Goal: Task Accomplishment & Management: Use online tool/utility

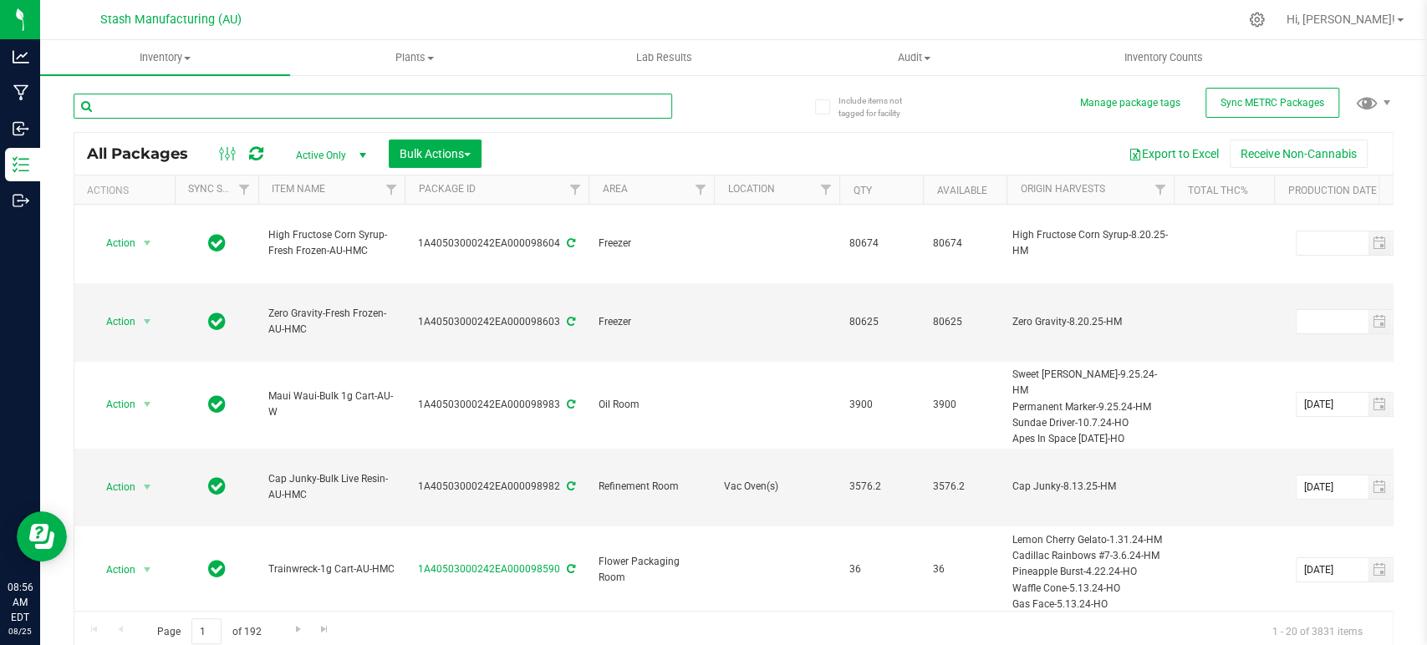
click at [301, 115] on input "text" at bounding box center [373, 106] width 599 height 25
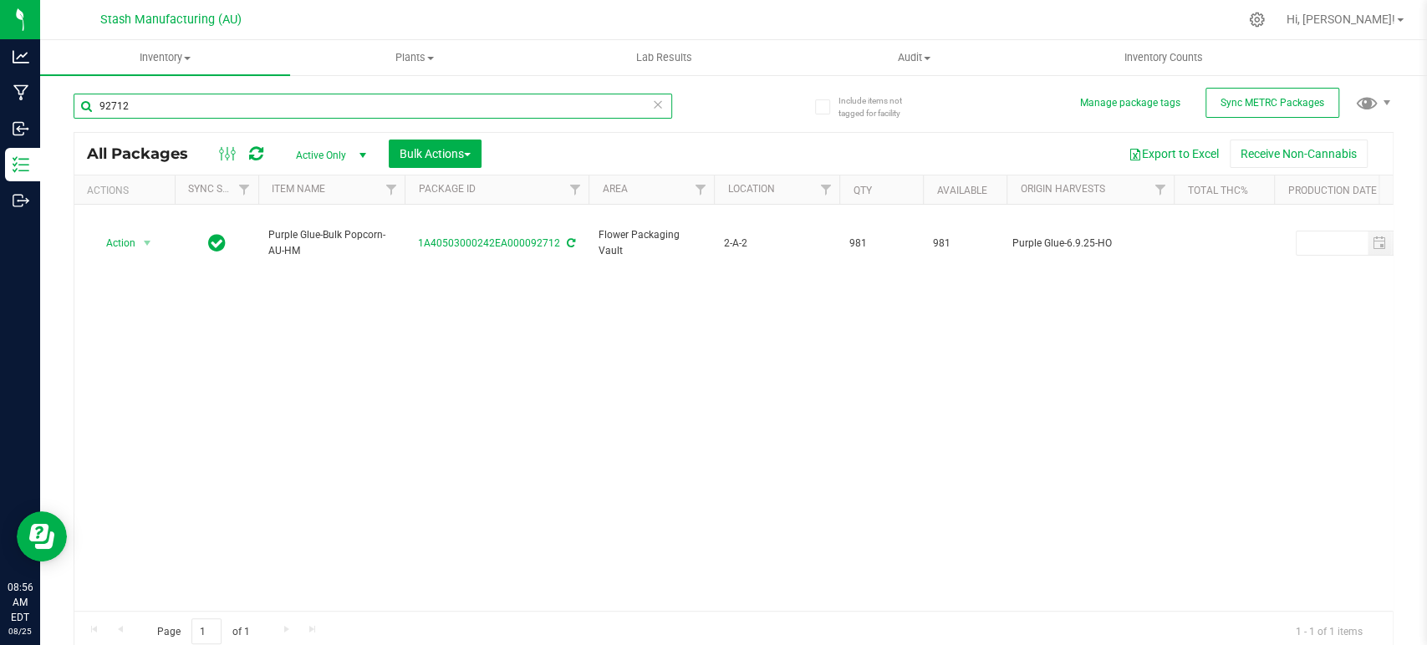
click at [301, 101] on input "92712" at bounding box center [373, 106] width 599 height 25
click at [382, 101] on input "92832" at bounding box center [373, 106] width 599 height 25
click at [289, 99] on input "94048" at bounding box center [373, 106] width 599 height 25
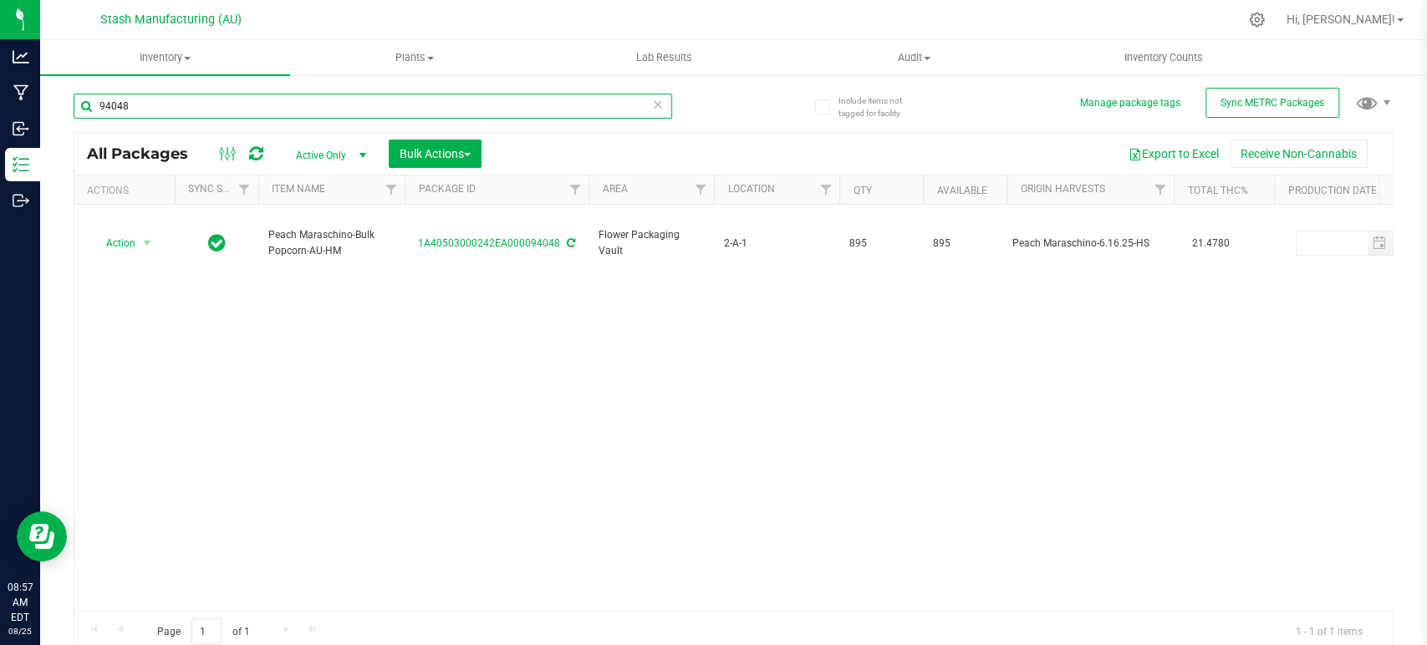
click at [289, 99] on input "94048" at bounding box center [373, 106] width 599 height 25
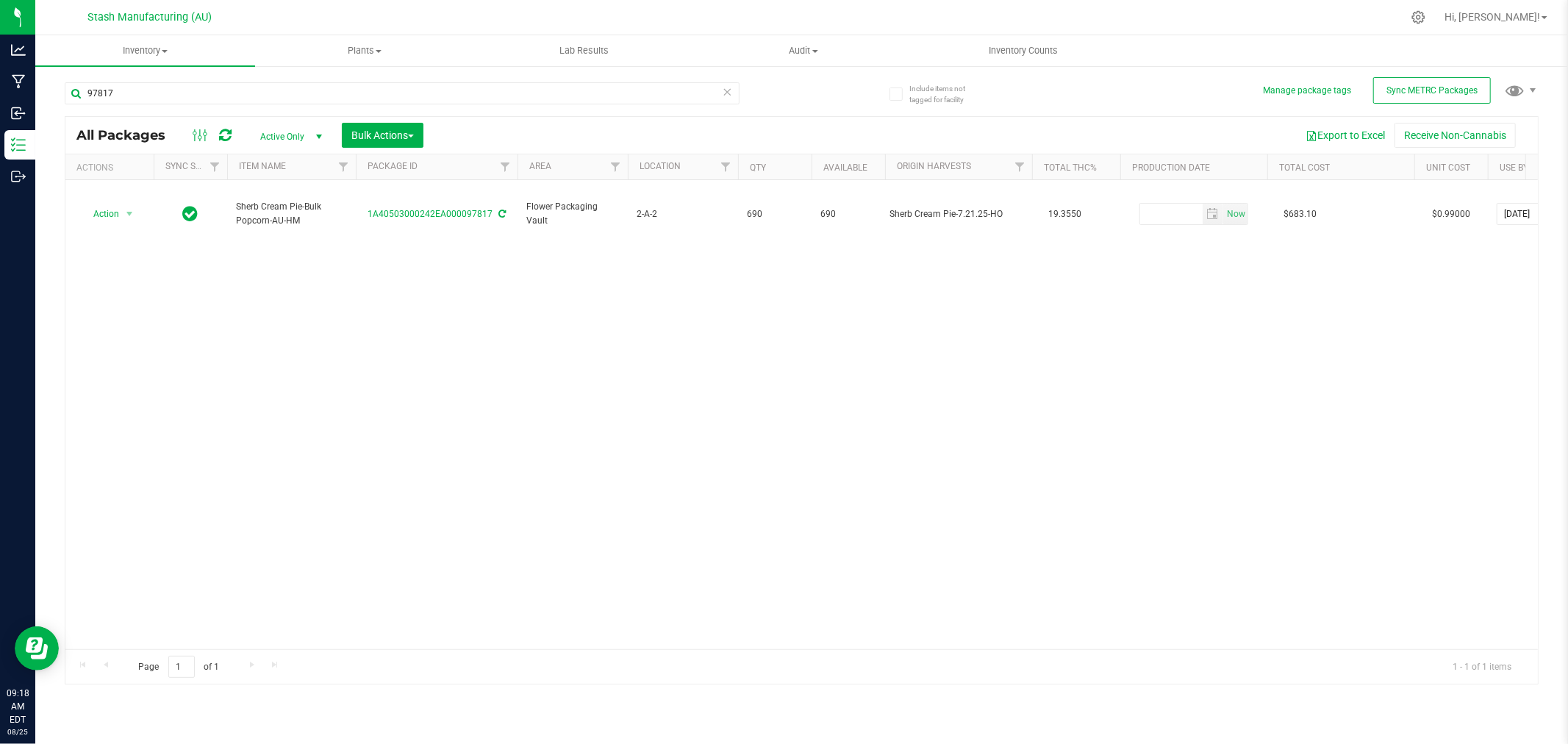
click at [270, 450] on div "Action Action Adjust qty Create package Edit attributes Global inventory Locate…" at bounding box center [801, 414] width 1472 height 469
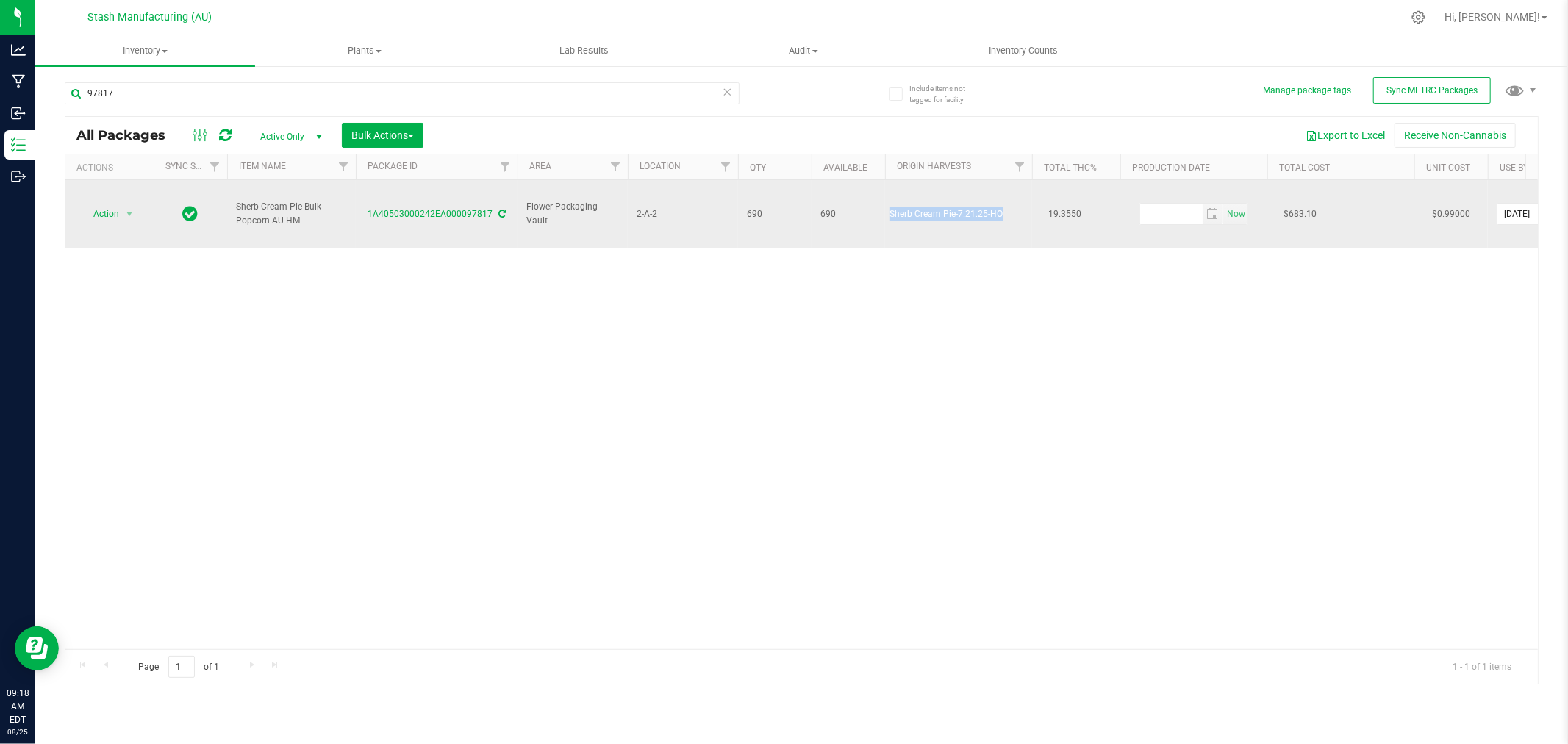
drag, startPoint x: 890, startPoint y: 204, endPoint x: 1010, endPoint y: 216, distance: 120.6
click at [1010, 216] on td "Sherb Cream Pie-7.21.25-HO" at bounding box center [959, 215] width 147 height 69
copy div "Sherb Cream Pie-7.21.25-HO"
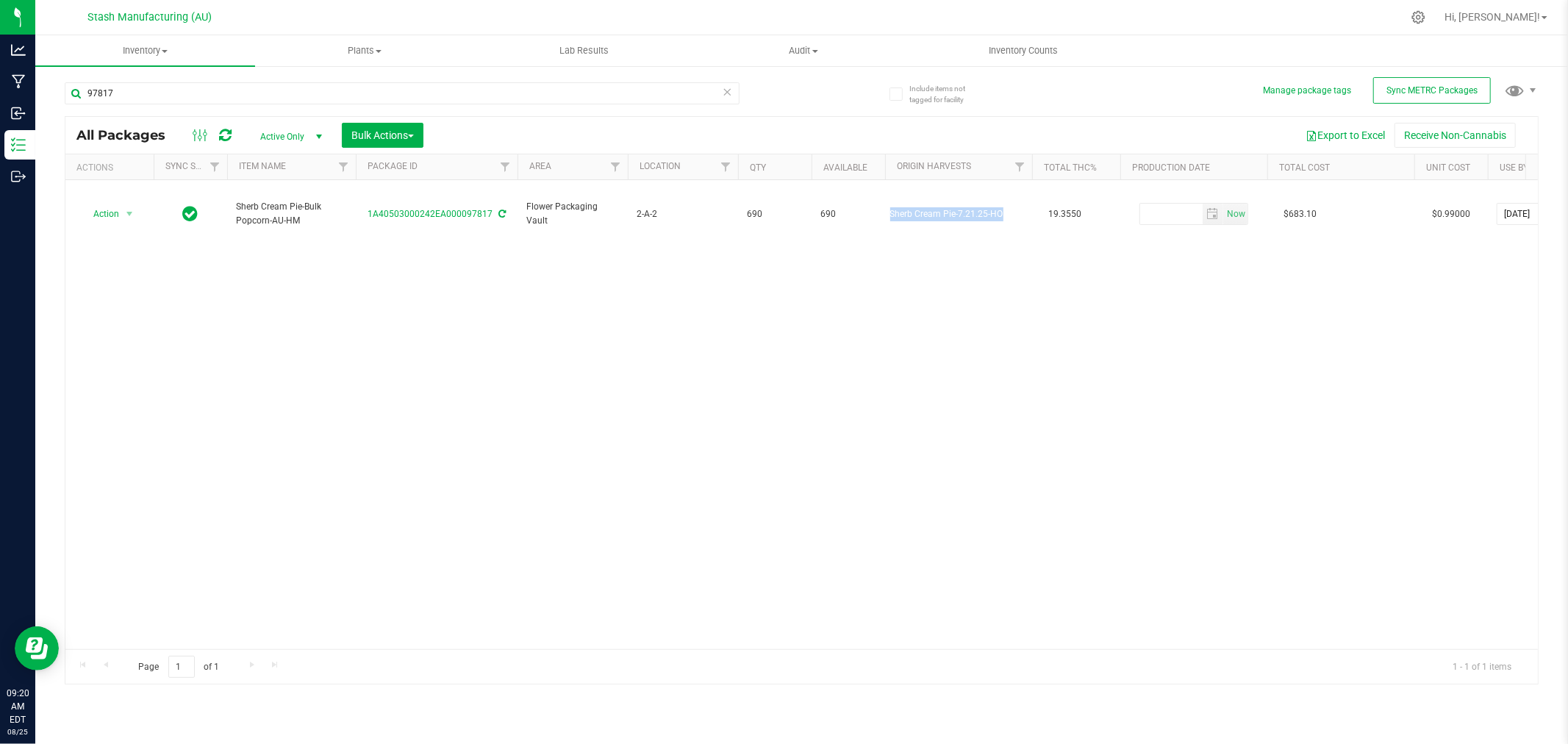
click at [1254, 418] on div "Action Action Adjust qty Create package Edit attributes Global inventory Locate…" at bounding box center [801, 414] width 1472 height 469
click at [171, 97] on input "97817" at bounding box center [402, 93] width 675 height 22
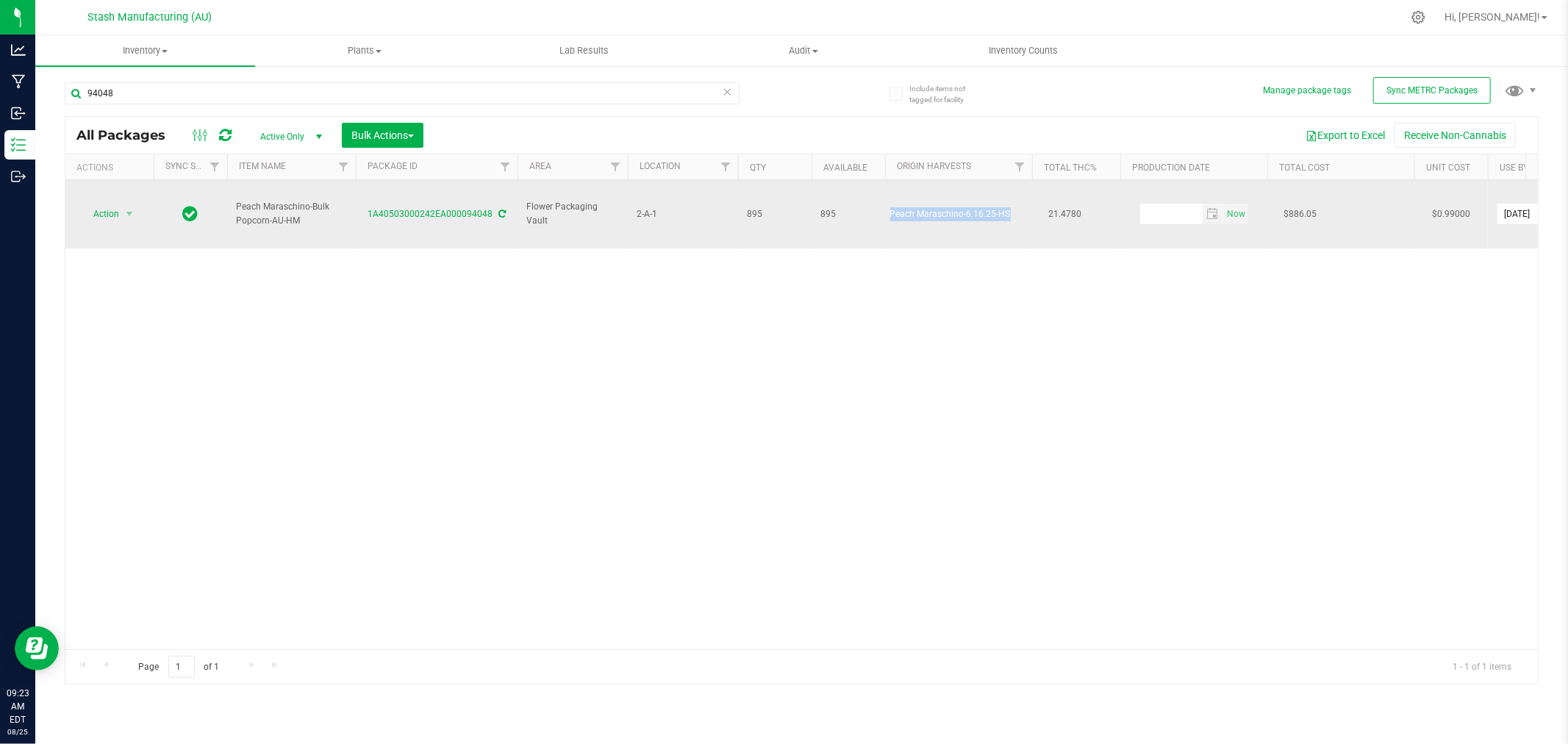
drag, startPoint x: 891, startPoint y: 203, endPoint x: 1010, endPoint y: 208, distance: 119.1
click at [1010, 208] on div "Peach Maraschino-6.16.25-HS" at bounding box center [959, 214] width 141 height 17
copy div "Peach Maraschino-6.16.25-HS"
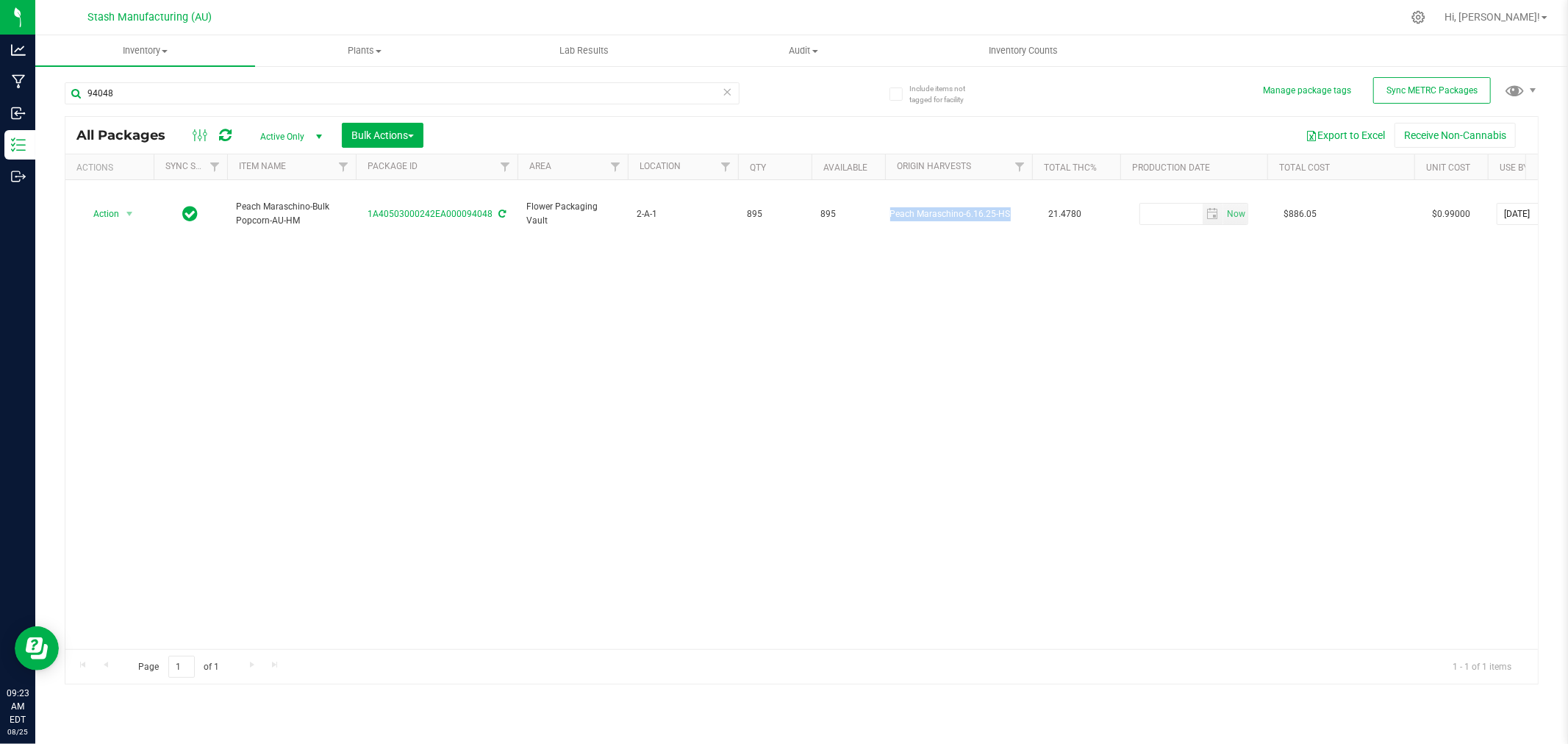
click at [1254, 377] on div "Action Action Adjust qty Create package Edit attributes Global inventory Locate…" at bounding box center [801, 414] width 1472 height 469
click at [317, 93] on input "94048" at bounding box center [402, 93] width 675 height 22
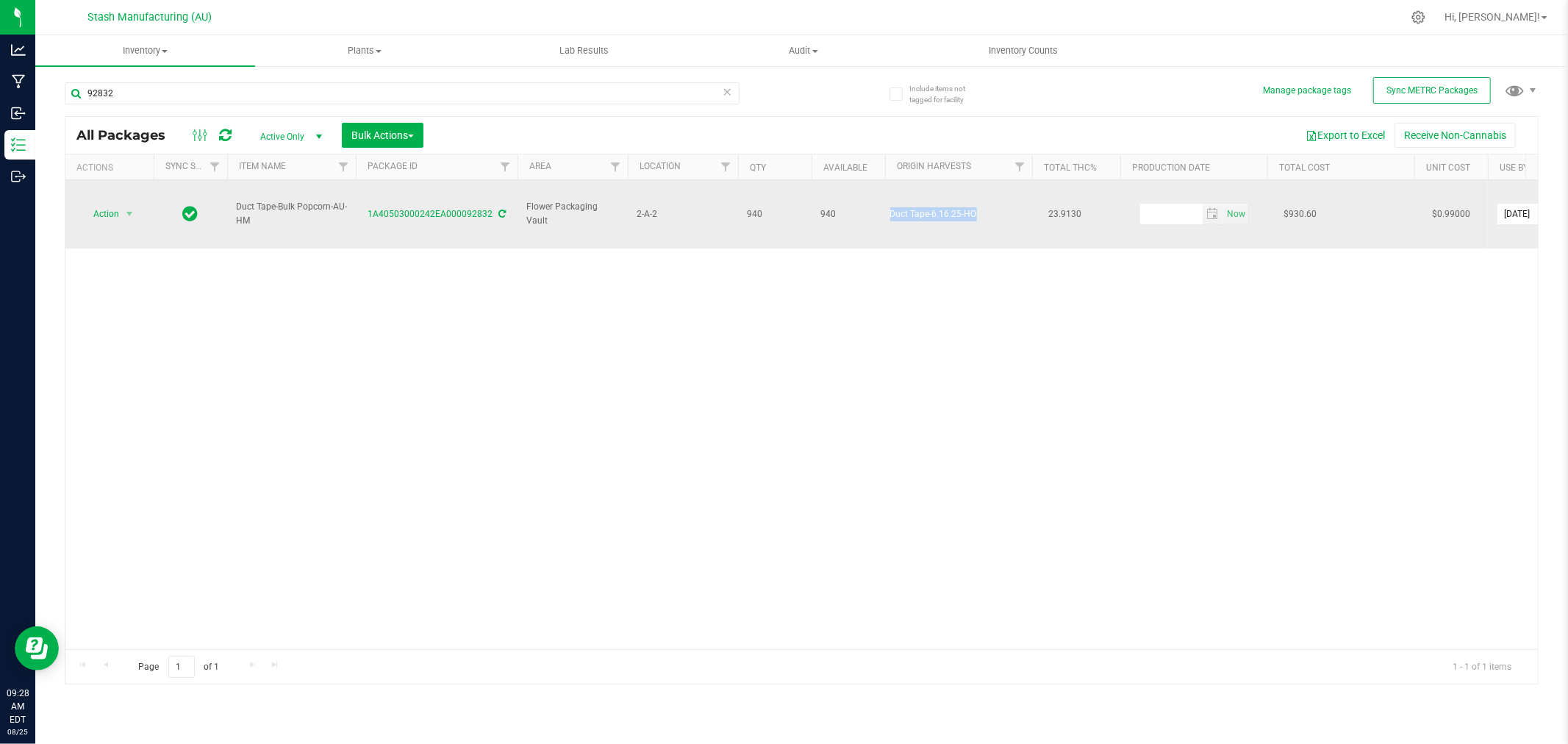
drag, startPoint x: 886, startPoint y: 204, endPoint x: 991, endPoint y: 212, distance: 105.3
click at [991, 212] on td "Duct Tape-6.16.25-HO" at bounding box center [959, 215] width 147 height 69
copy div "Duct Tape-6.16.25-HO"
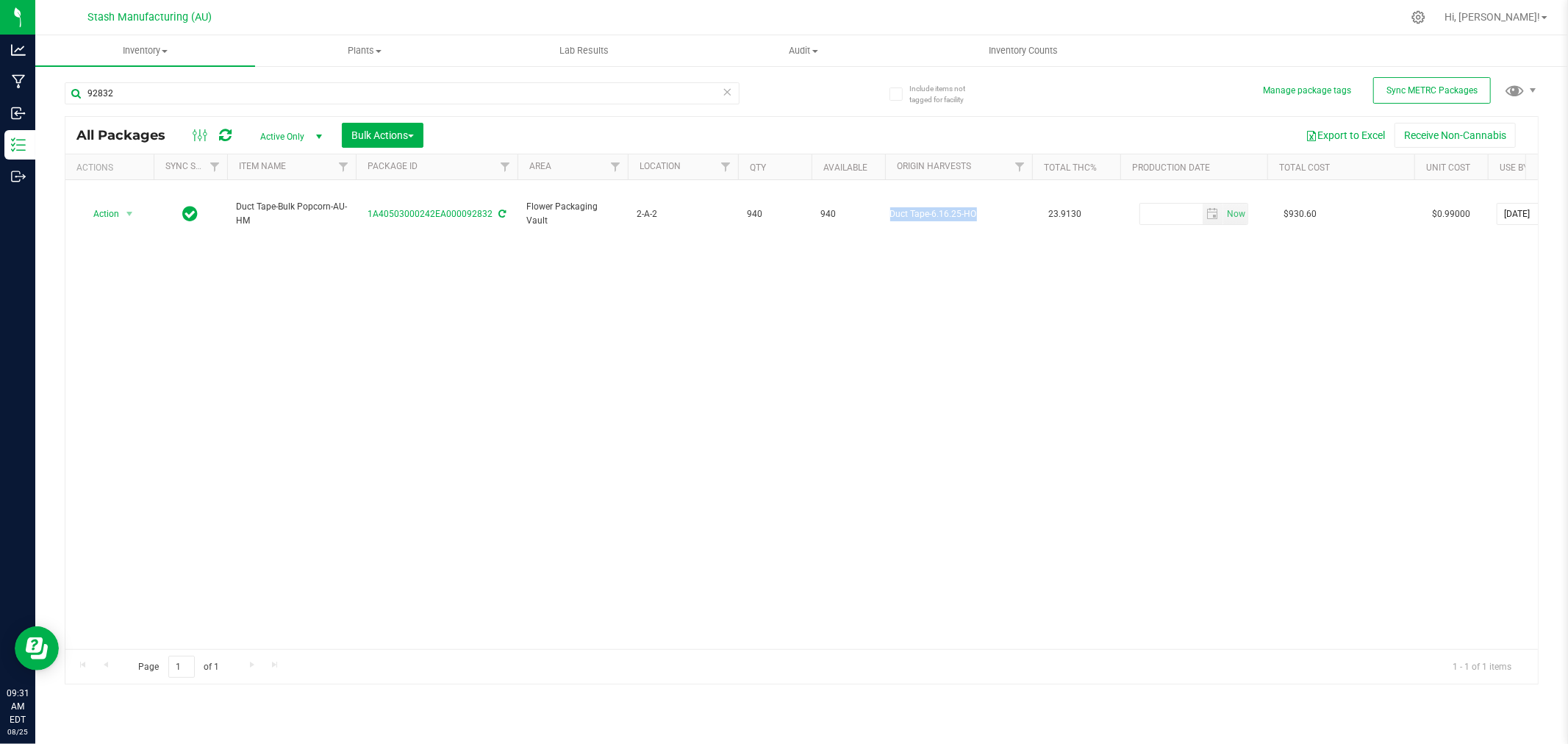
click at [1254, 392] on div "Action Action Adjust qty Create package Edit attributes Global inventory Locate…" at bounding box center [801, 414] width 1472 height 469
click at [268, 97] on input "92832" at bounding box center [402, 93] width 675 height 22
click at [268, 98] on input "92832" at bounding box center [402, 93] width 675 height 22
click at [273, 101] on input "92832" at bounding box center [402, 93] width 675 height 22
type input "92712"
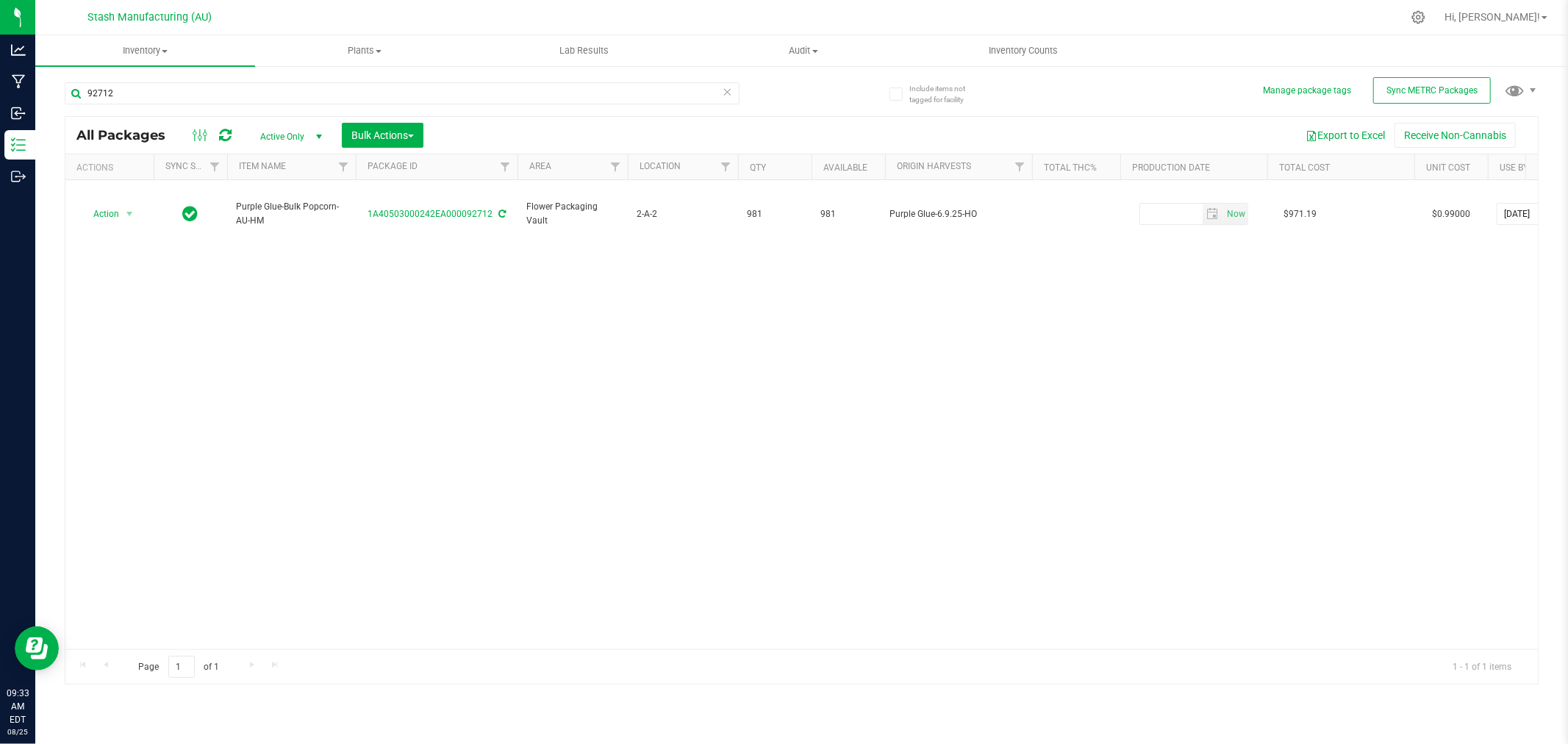
click at [1254, 427] on div "Action Action Adjust qty Create package Edit attributes Global inventory Locate…" at bounding box center [801, 414] width 1472 height 469
drag, startPoint x: 809, startPoint y: 347, endPoint x: 828, endPoint y: 319, distance: 33.8
click at [809, 347] on div "Action Action Adjust qty Create package Edit attributes Global inventory Locate…" at bounding box center [801, 414] width 1472 height 469
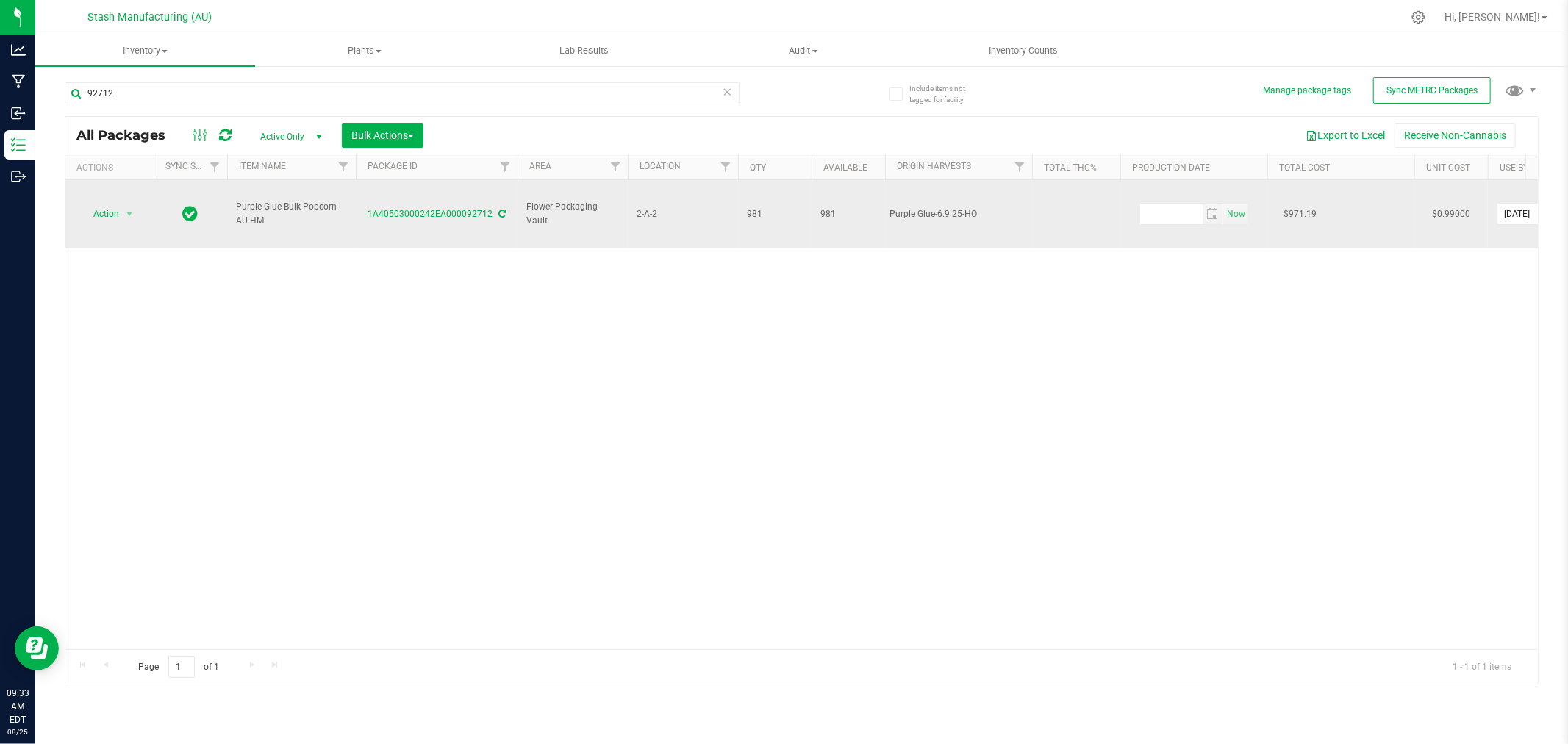
drag, startPoint x: 883, startPoint y: 209, endPoint x: 998, endPoint y: 208, distance: 115.0
copy tr "Purple Glue-6.9.25-HO"
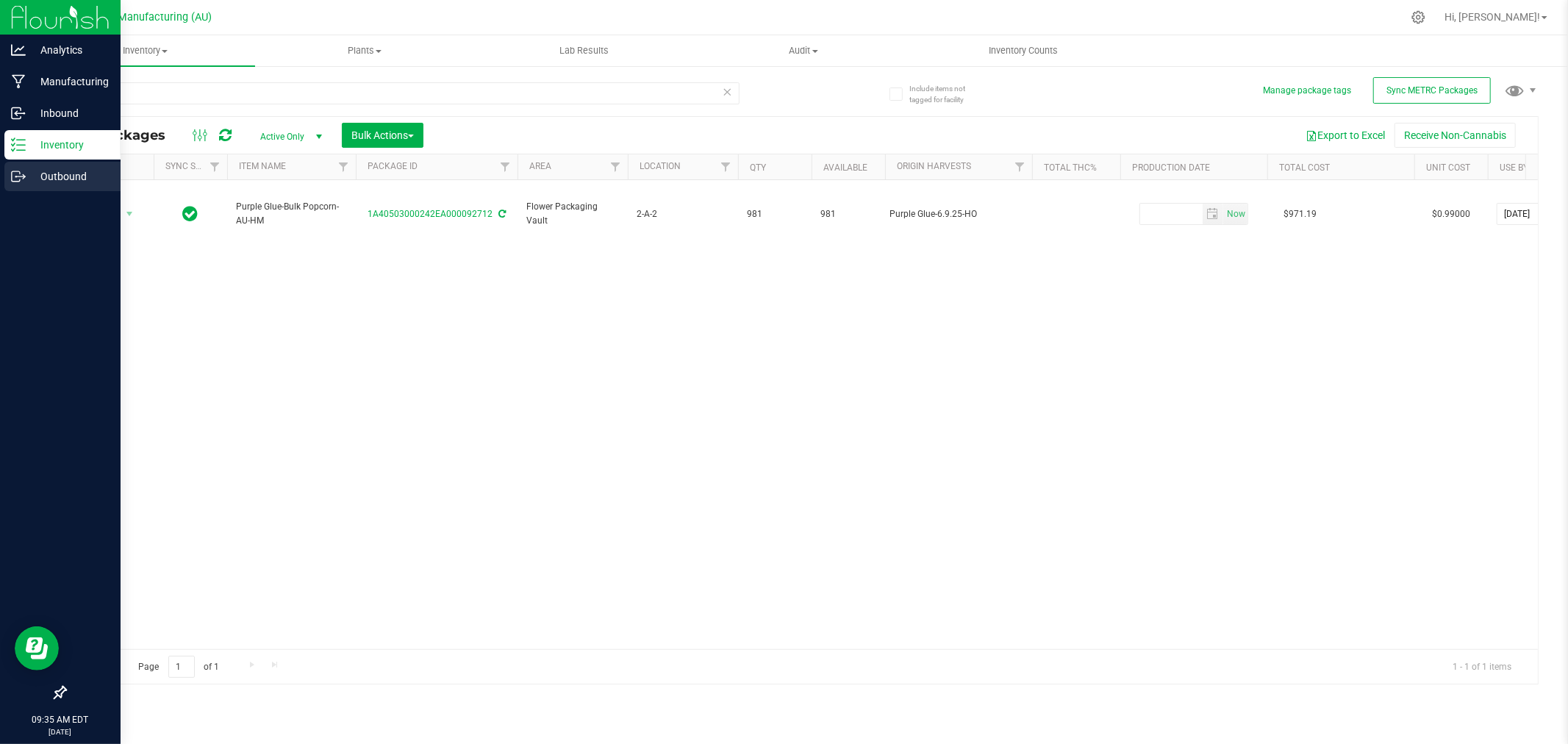
click at [70, 180] on p "Outbound" at bounding box center [69, 177] width 88 height 18
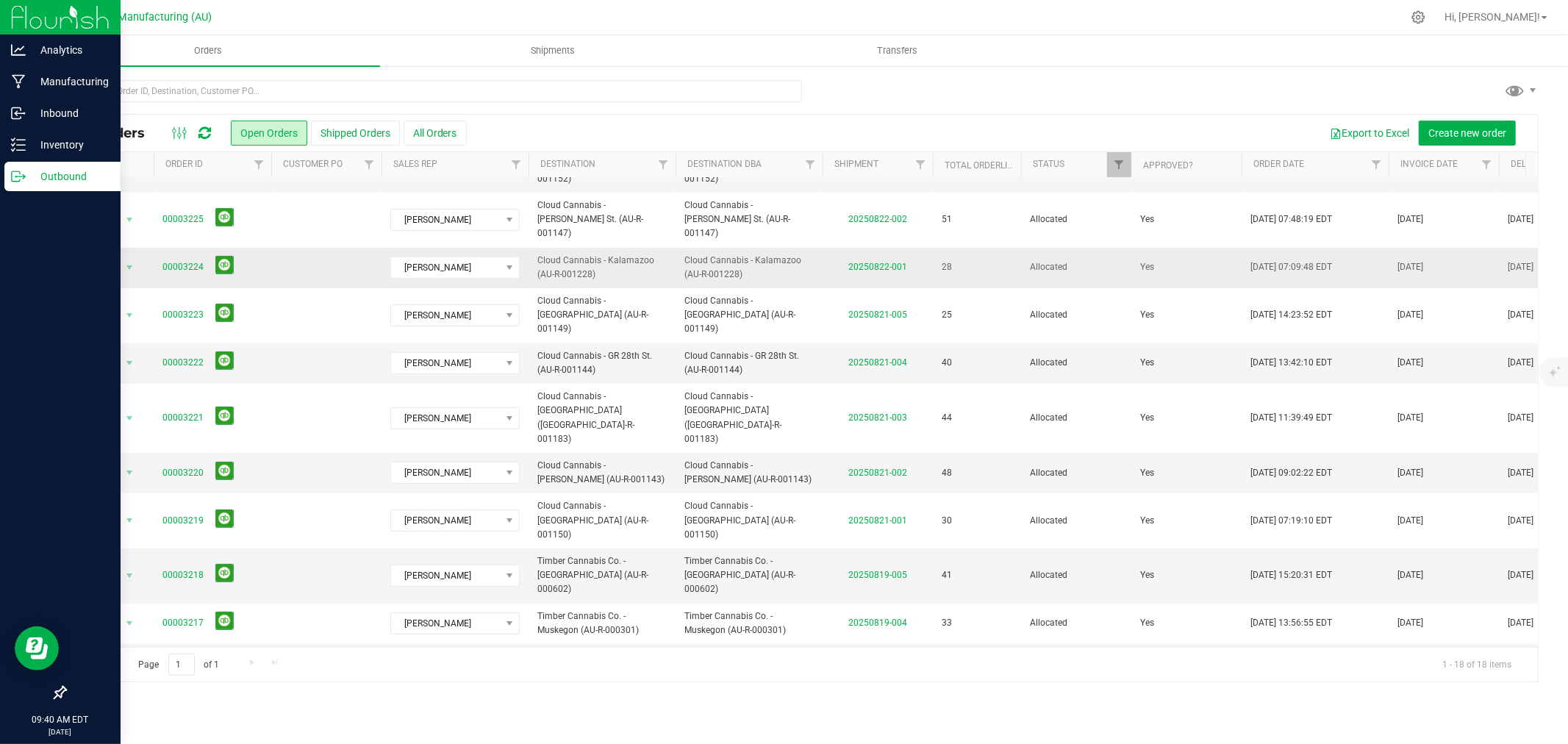
scroll to position [276, 0]
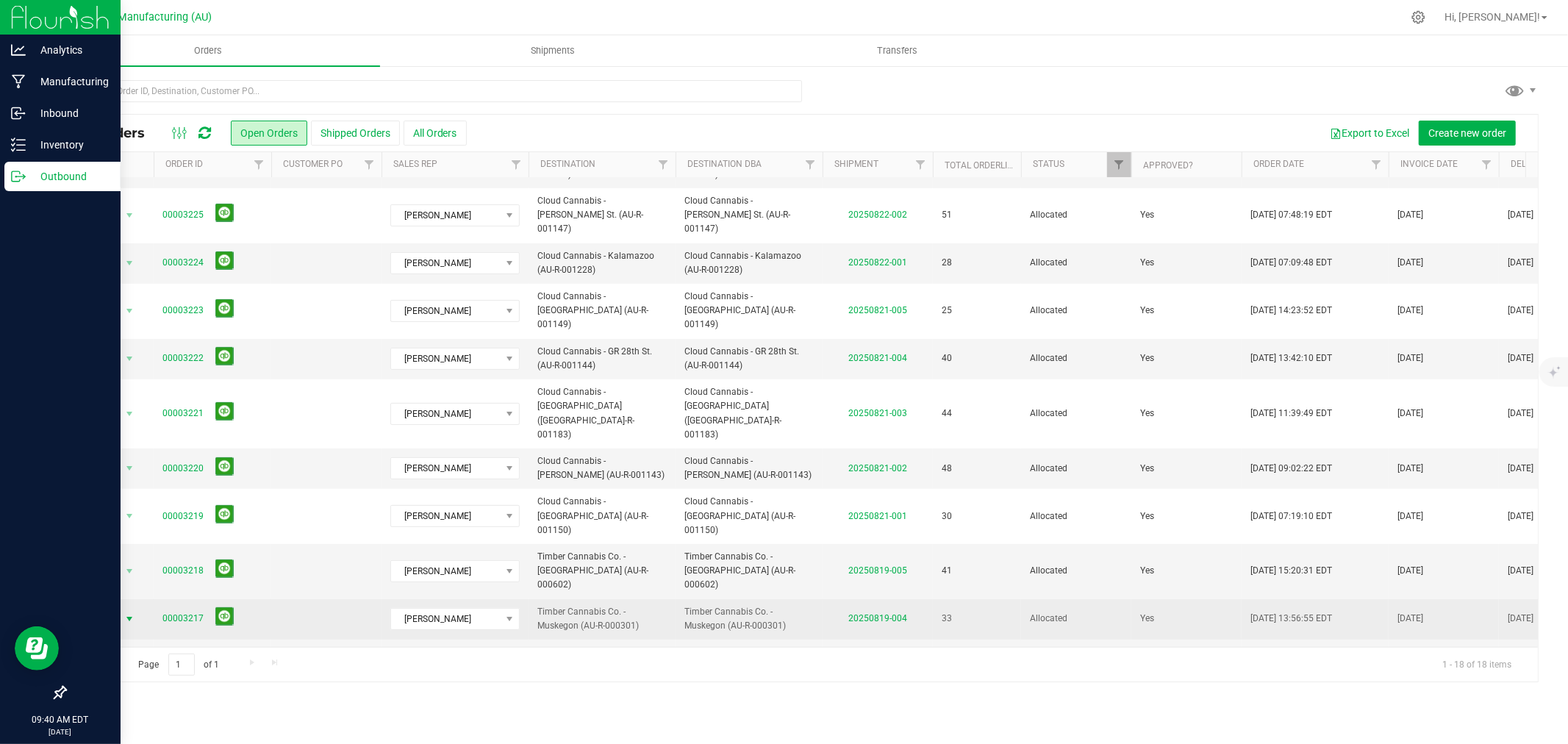
click at [120, 567] on span "select" at bounding box center [129, 618] width 18 height 20
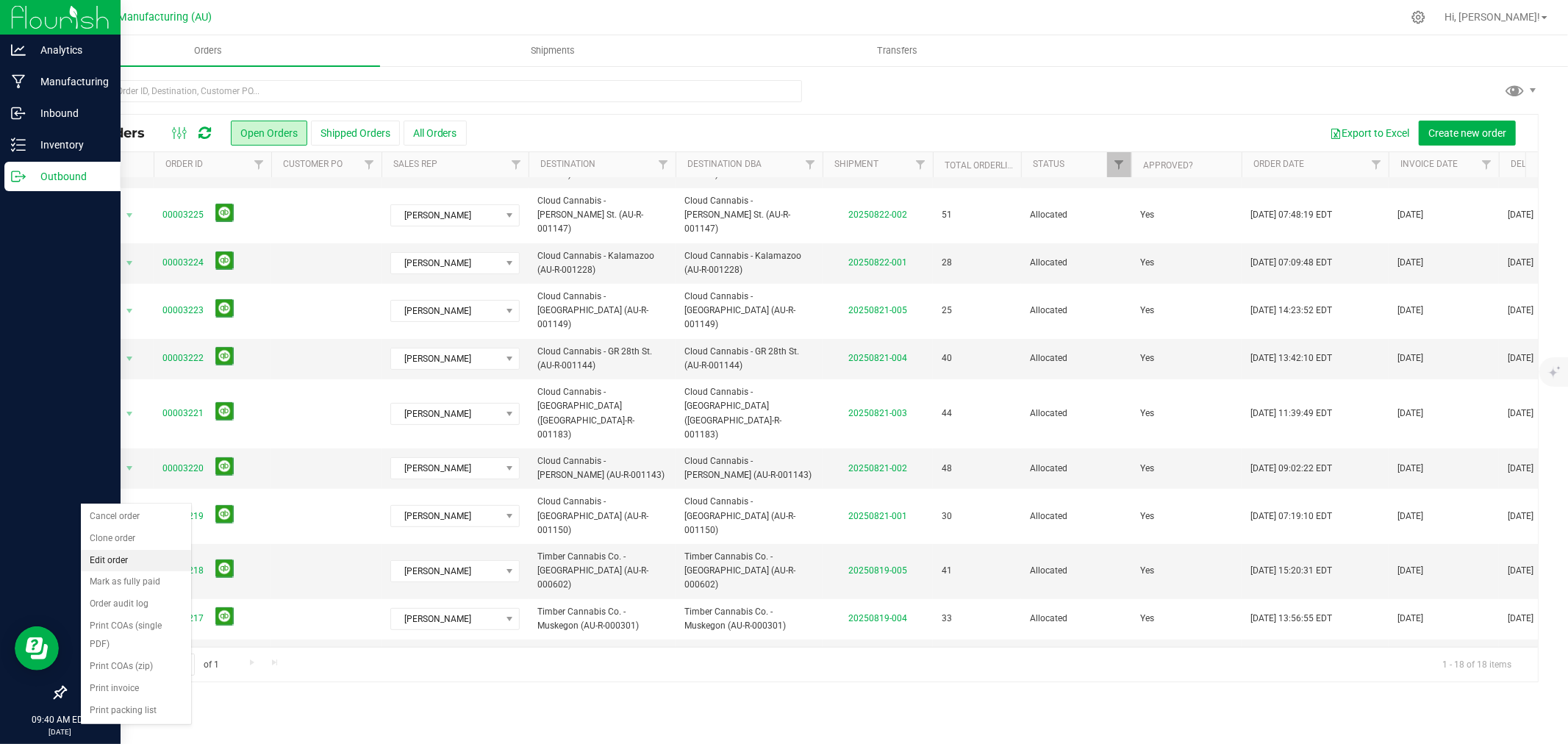
click at [123, 558] on li "Edit order" at bounding box center [135, 560] width 110 height 22
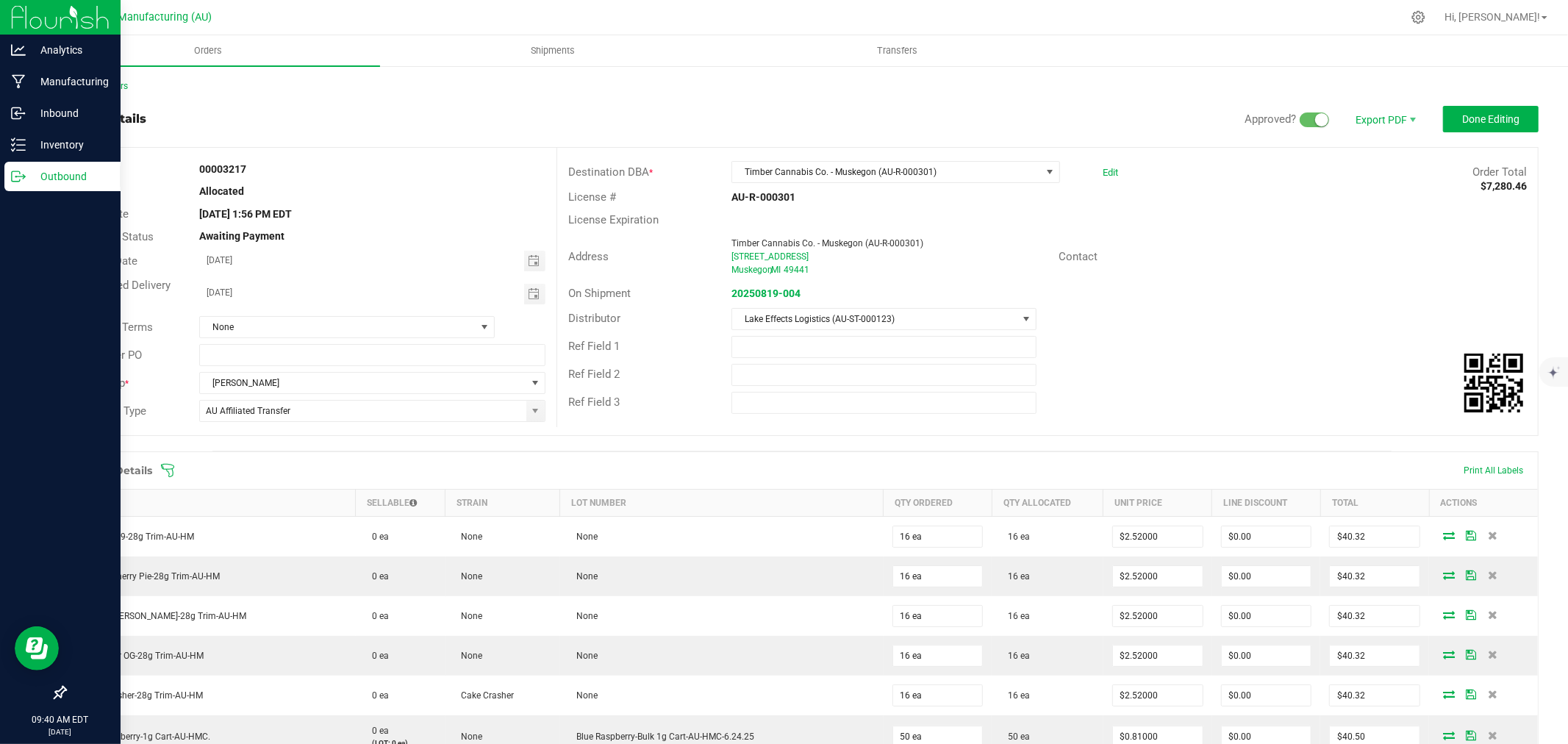
click at [172, 471] on icon at bounding box center [167, 470] width 15 height 15
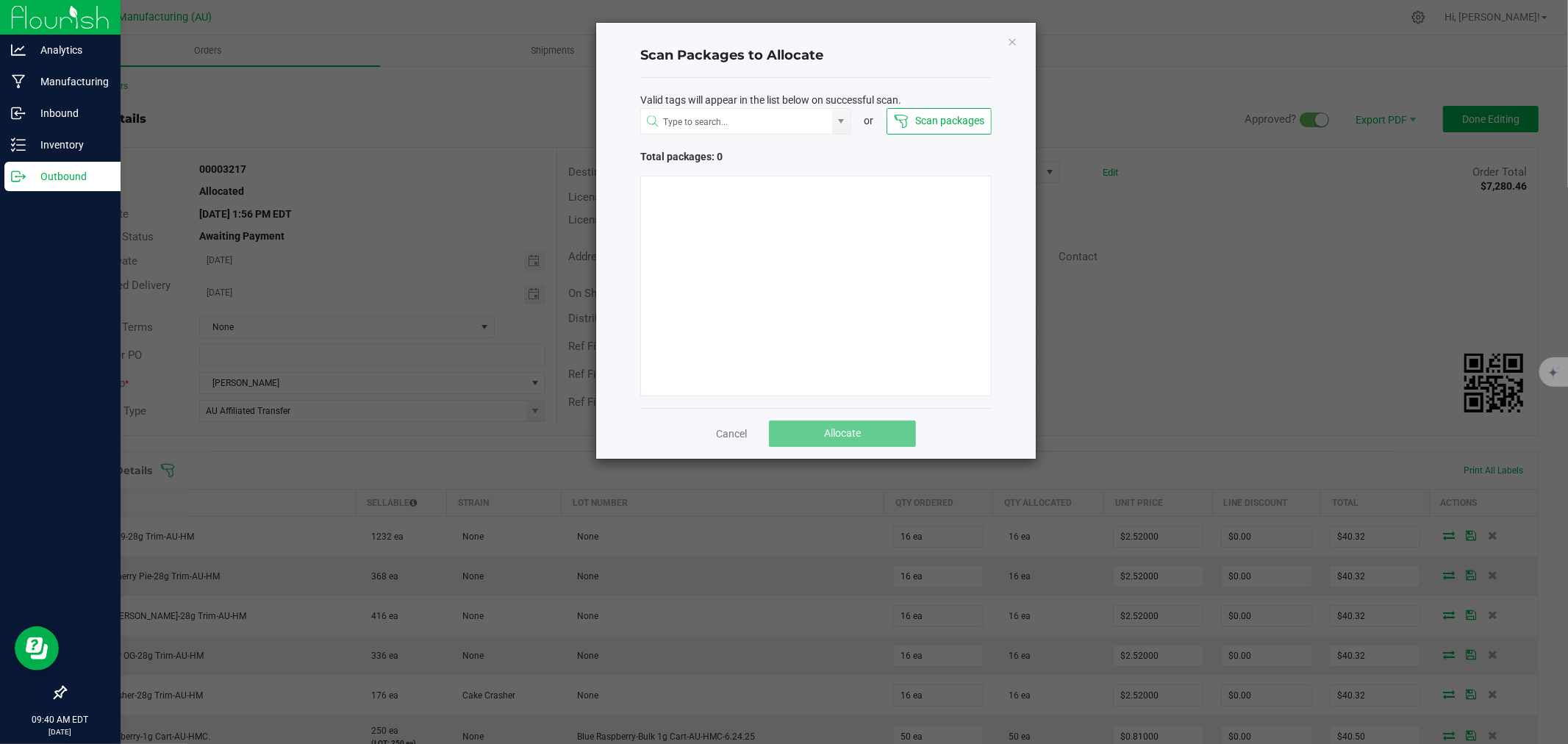
drag, startPoint x: 870, startPoint y: 218, endPoint x: 877, endPoint y: 215, distance: 7.6
click at [871, 218] on div at bounding box center [816, 286] width 352 height 221
click at [953, 122] on button "Scan packages" at bounding box center [939, 121] width 106 height 26
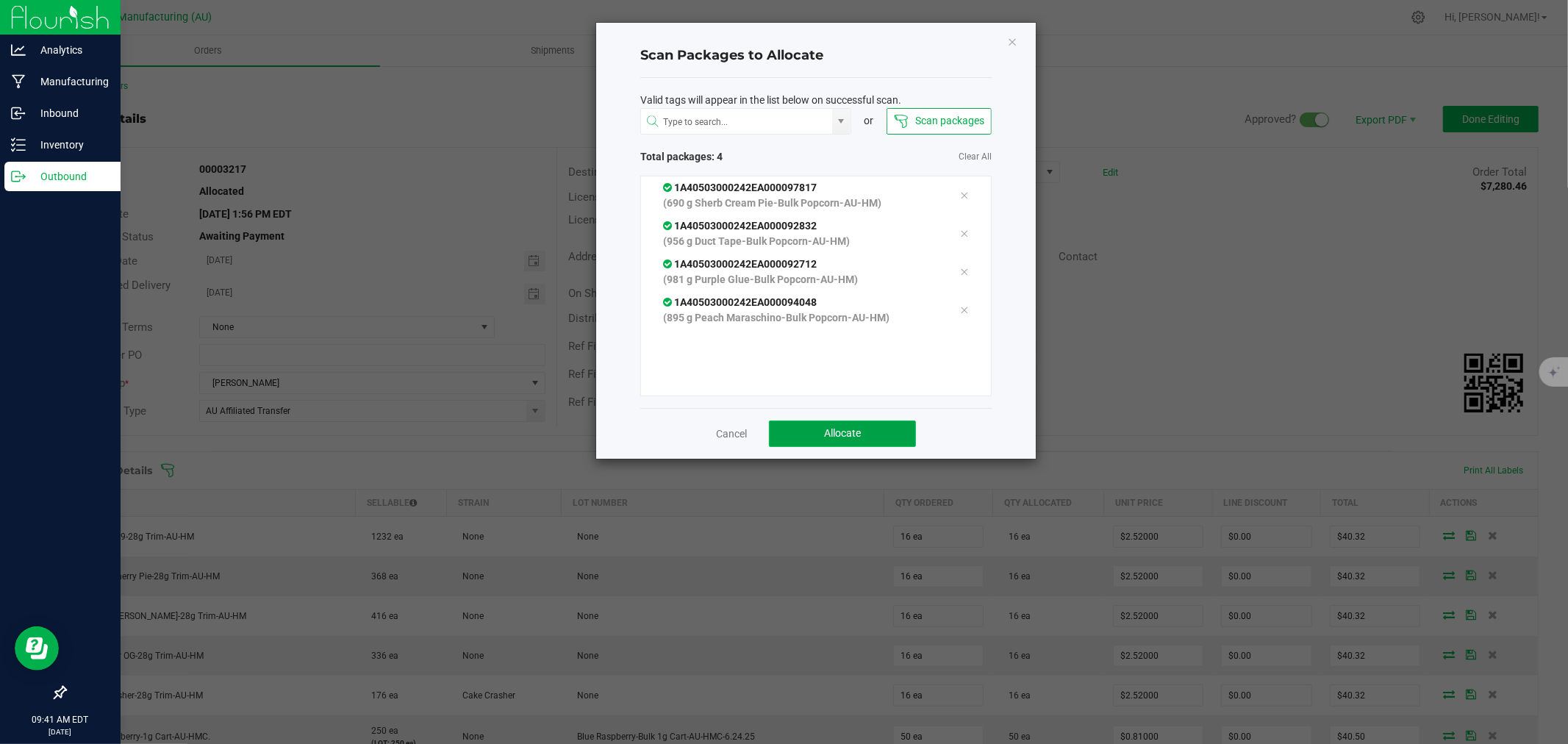
click at [827, 427] on span "Allocate" at bounding box center [842, 433] width 37 height 11
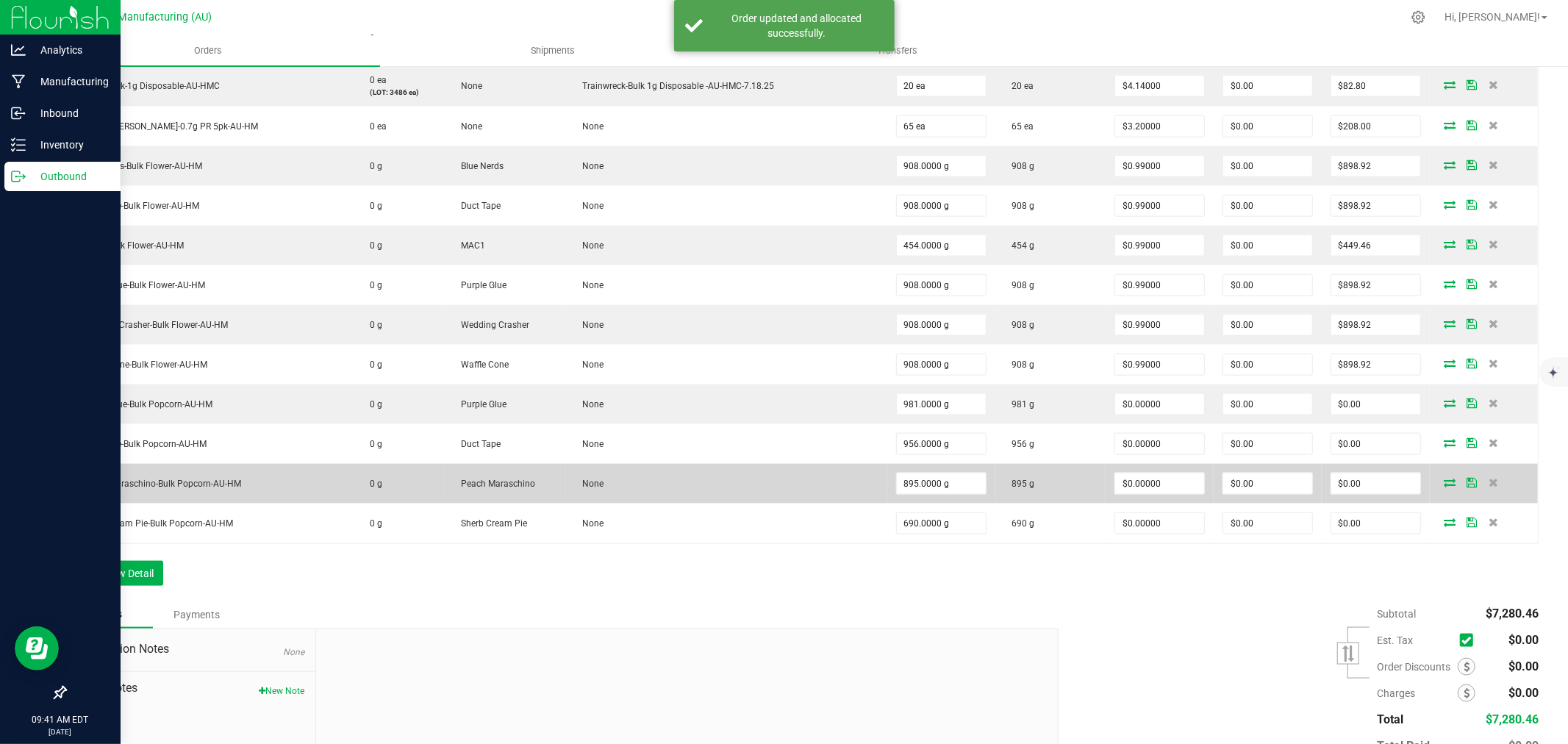
scroll to position [1589, 0]
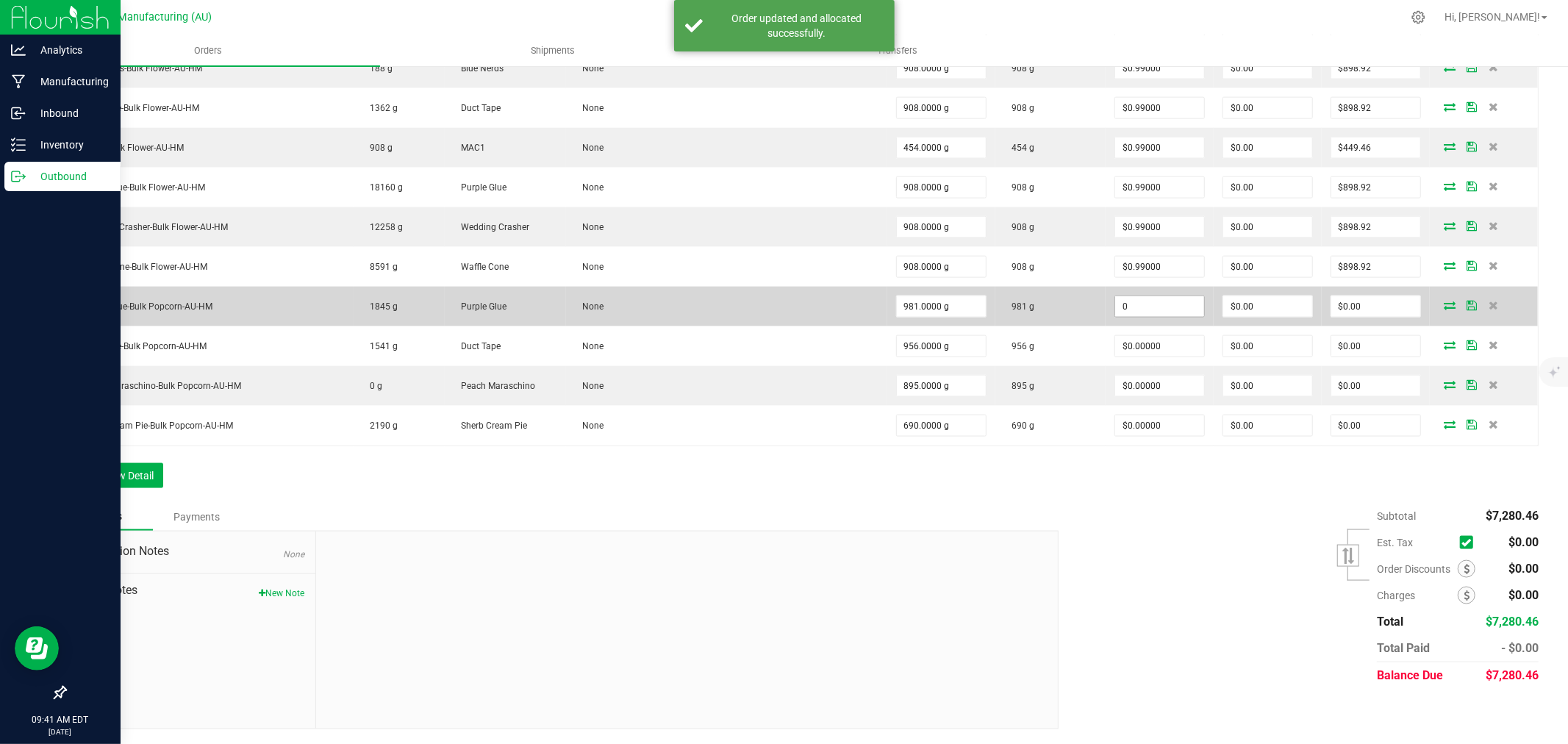
click at [1138, 311] on input "0" at bounding box center [1159, 306] width 89 height 20
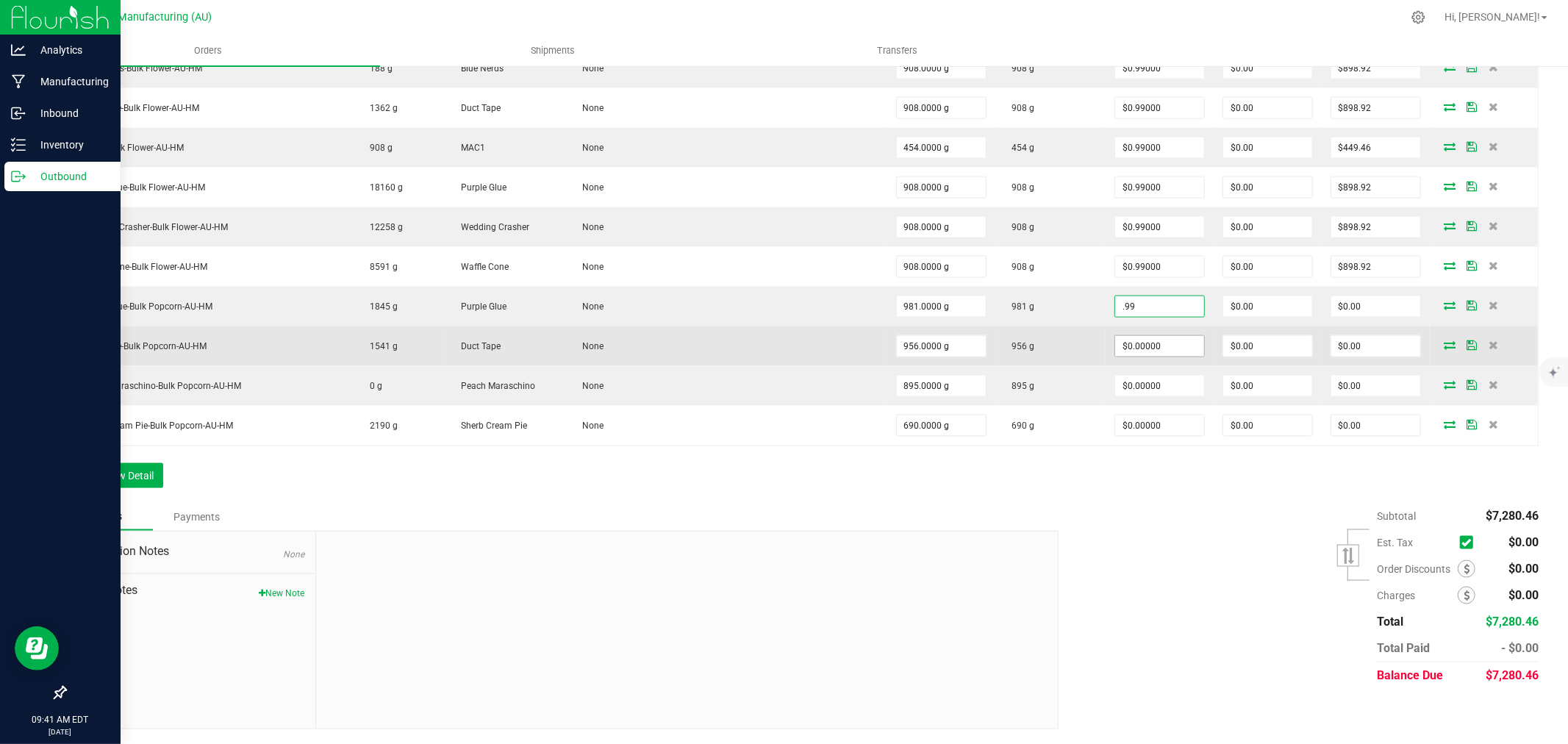
type input "$0.99000"
type input "$971.19"
click at [1133, 342] on input "0" at bounding box center [1159, 346] width 89 height 20
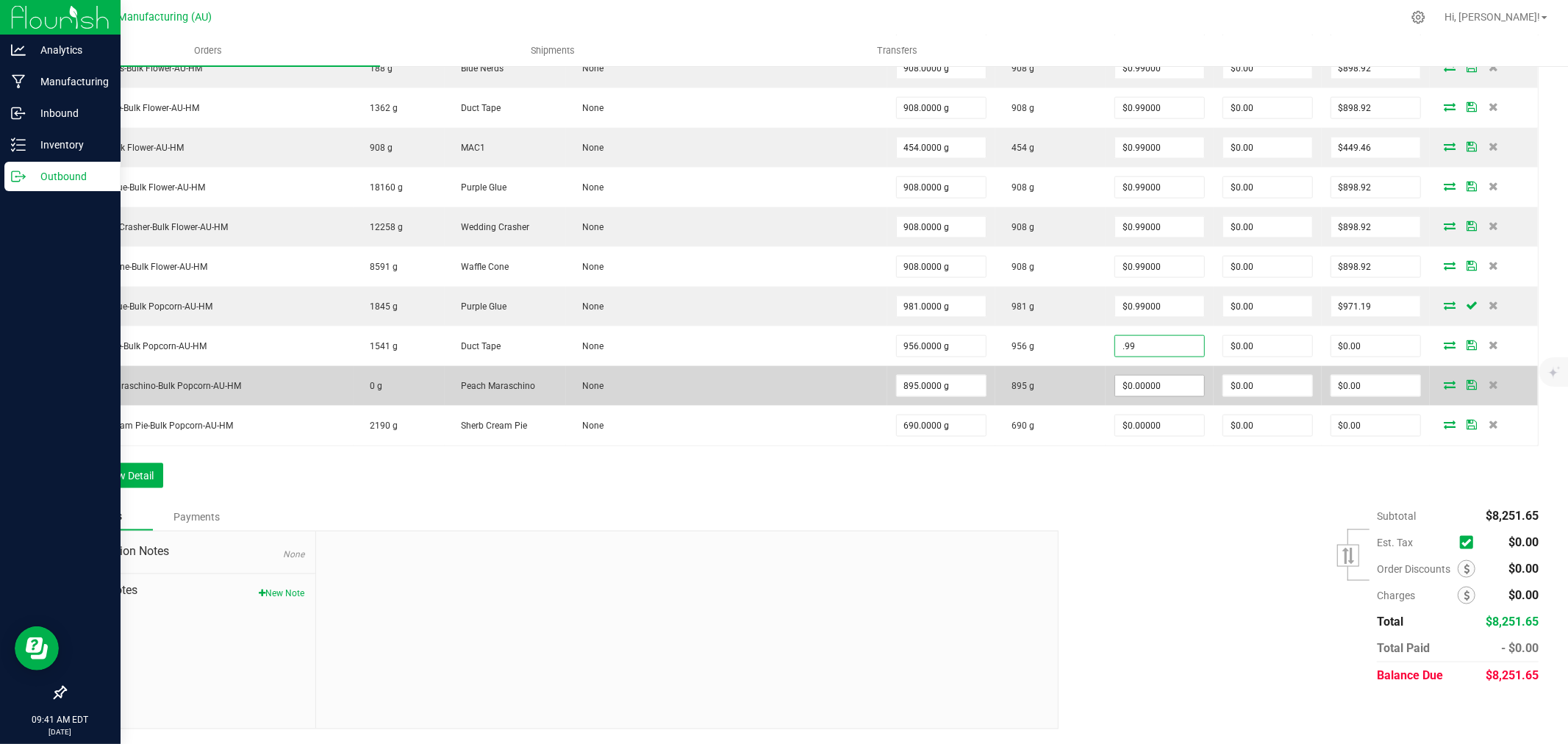
type input "$0.99000"
type input "$946.44"
click at [1134, 385] on input "0" at bounding box center [1159, 385] width 89 height 20
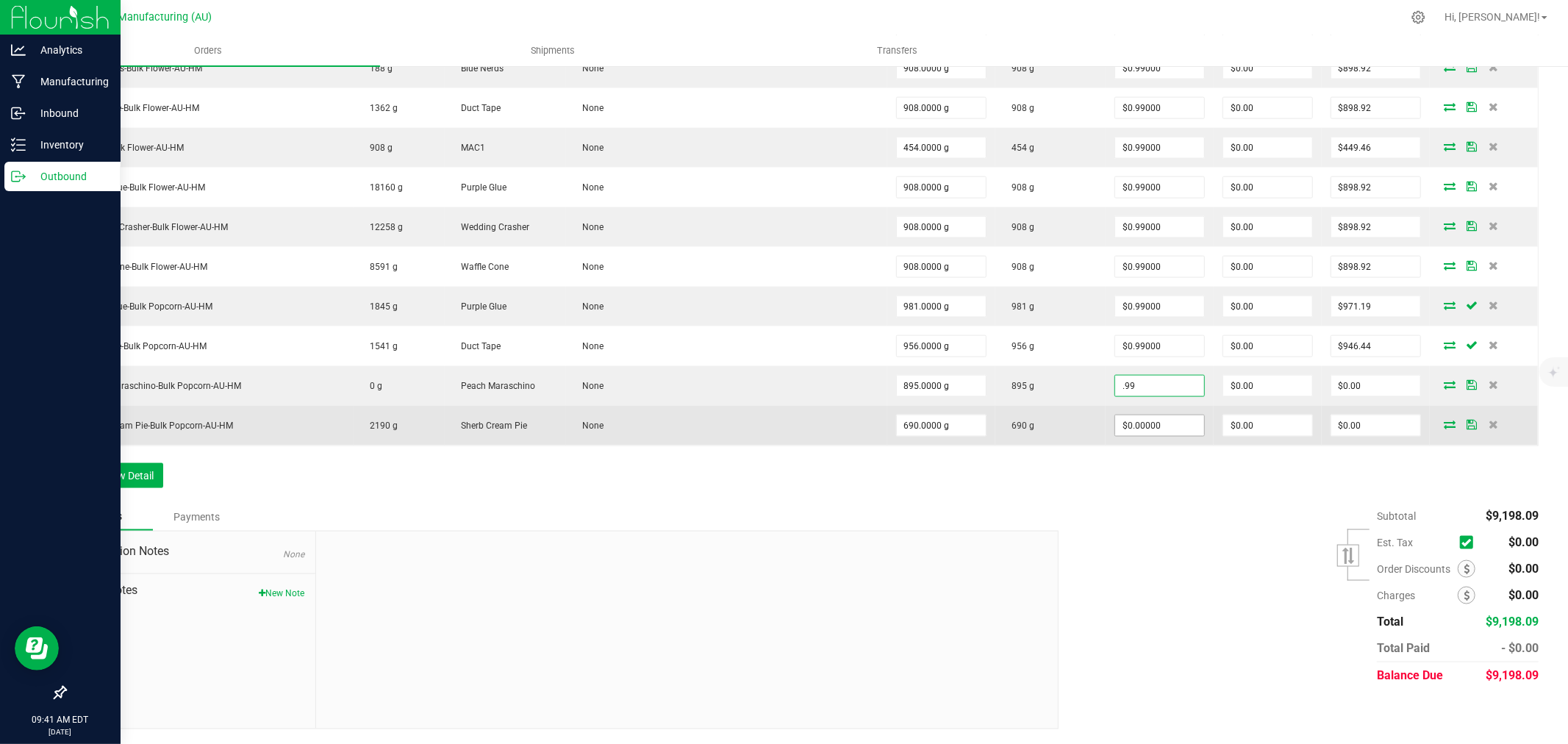
type input "$0.99000"
type input "$886.05"
click at [1130, 424] on input "0" at bounding box center [1159, 425] width 89 height 20
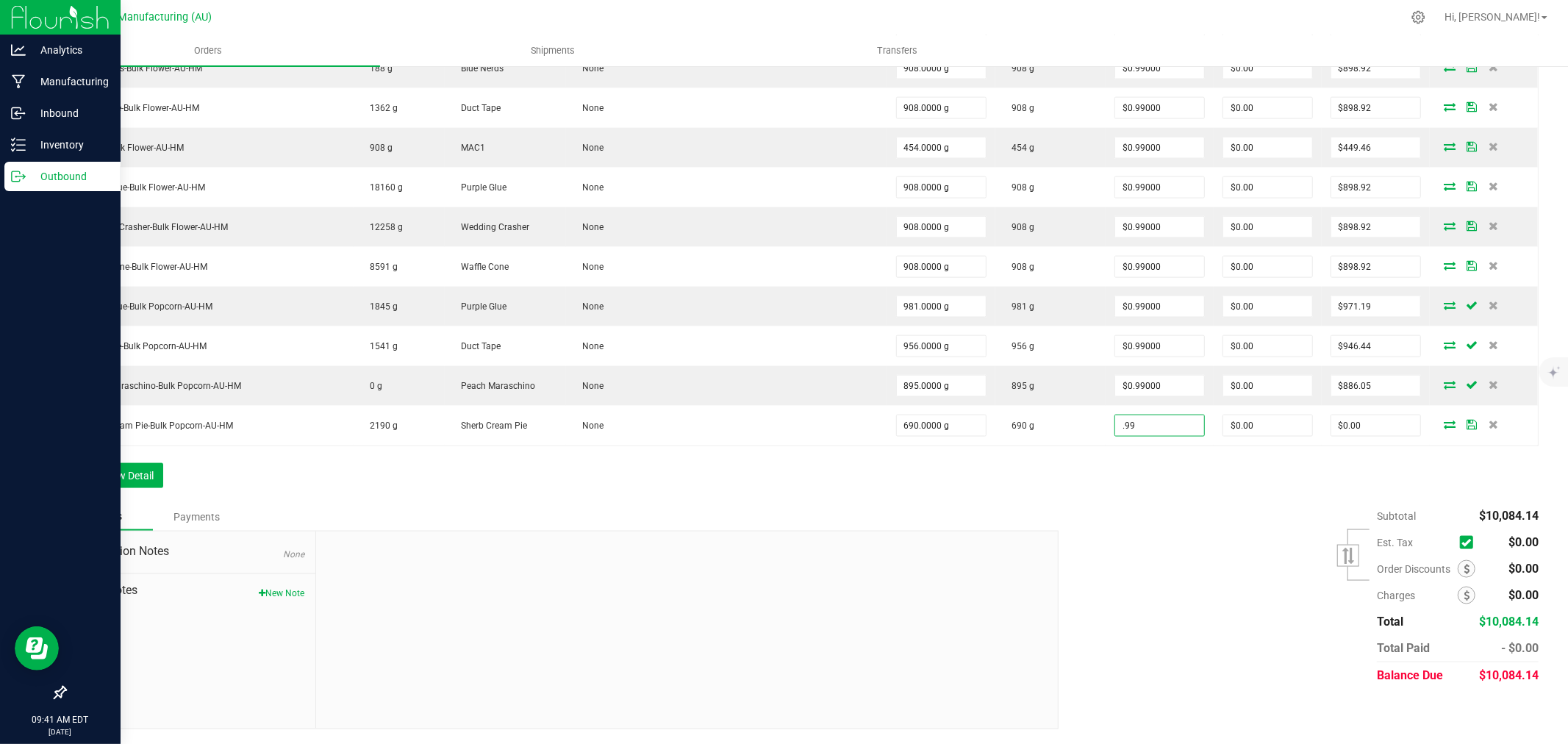
type input "$0.99000"
type input "$683.10"
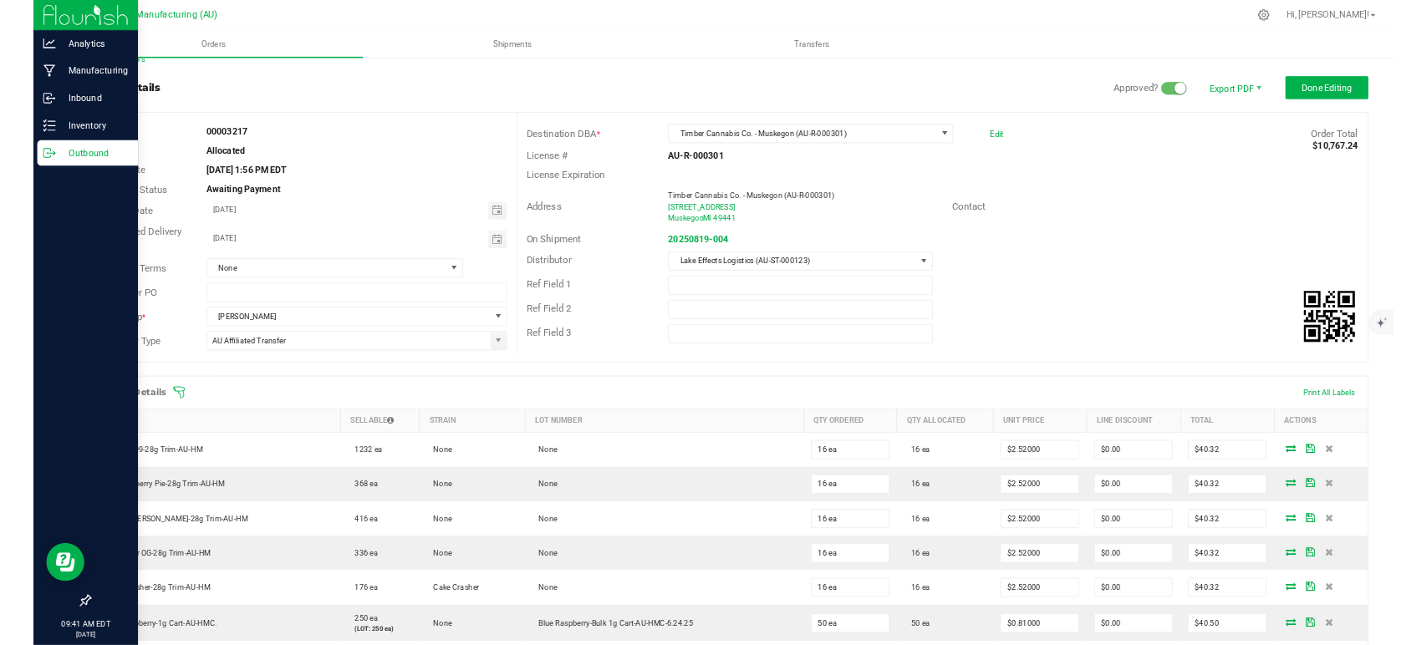
scroll to position [0, 0]
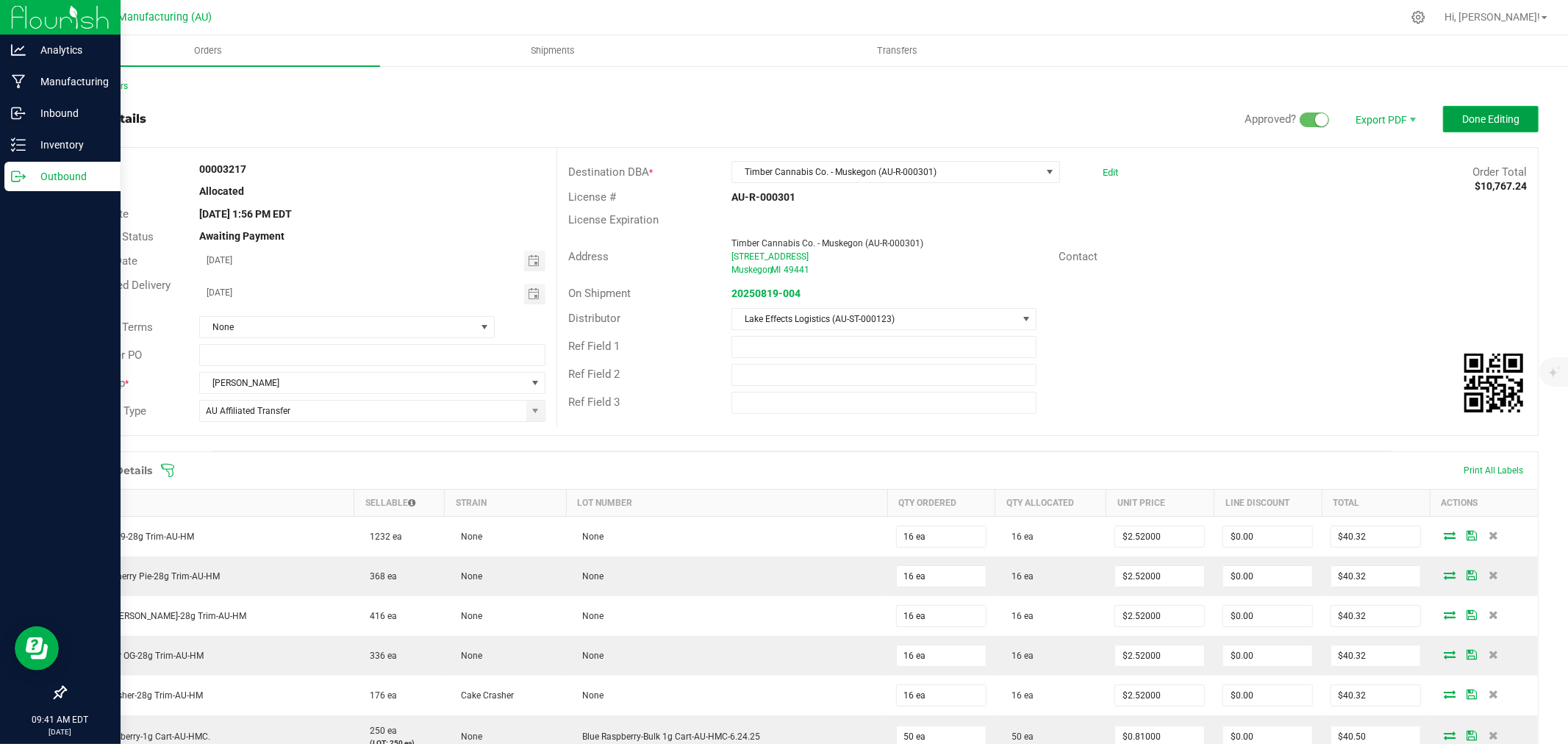
click at [1254, 118] on span "Done Editing" at bounding box center [1491, 119] width 57 height 11
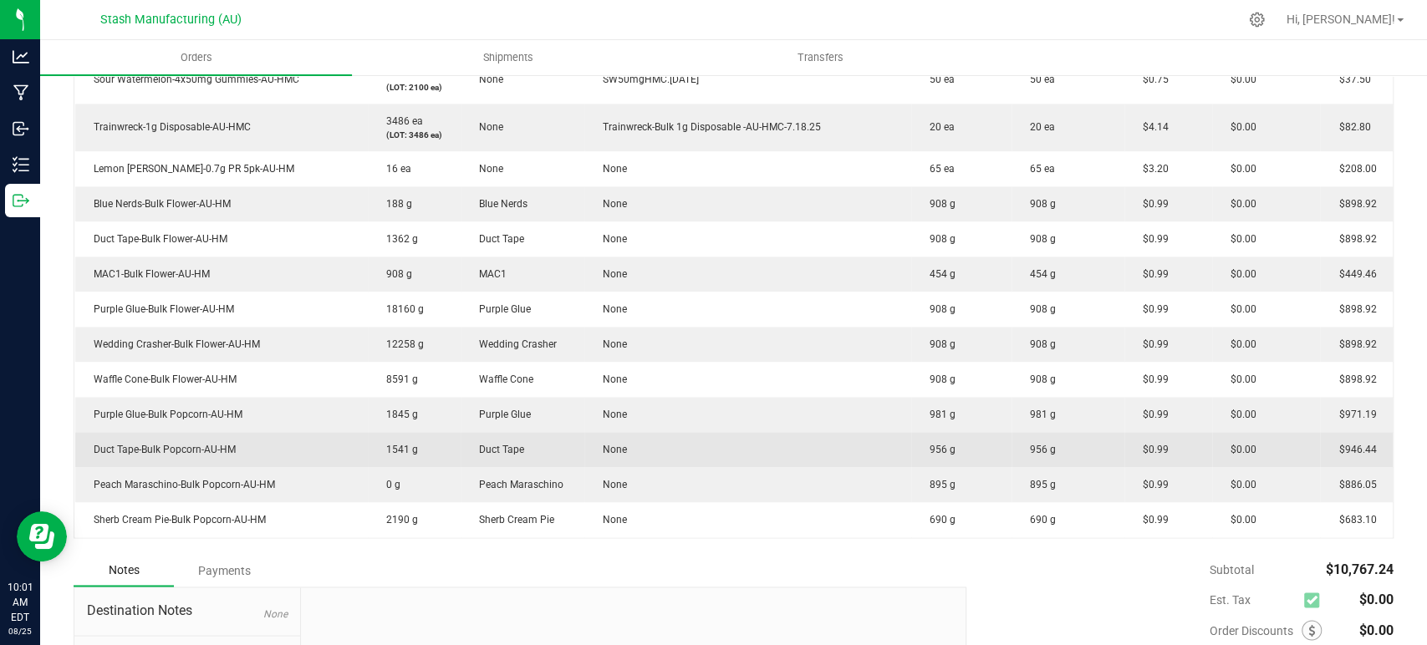
scroll to position [1567, 0]
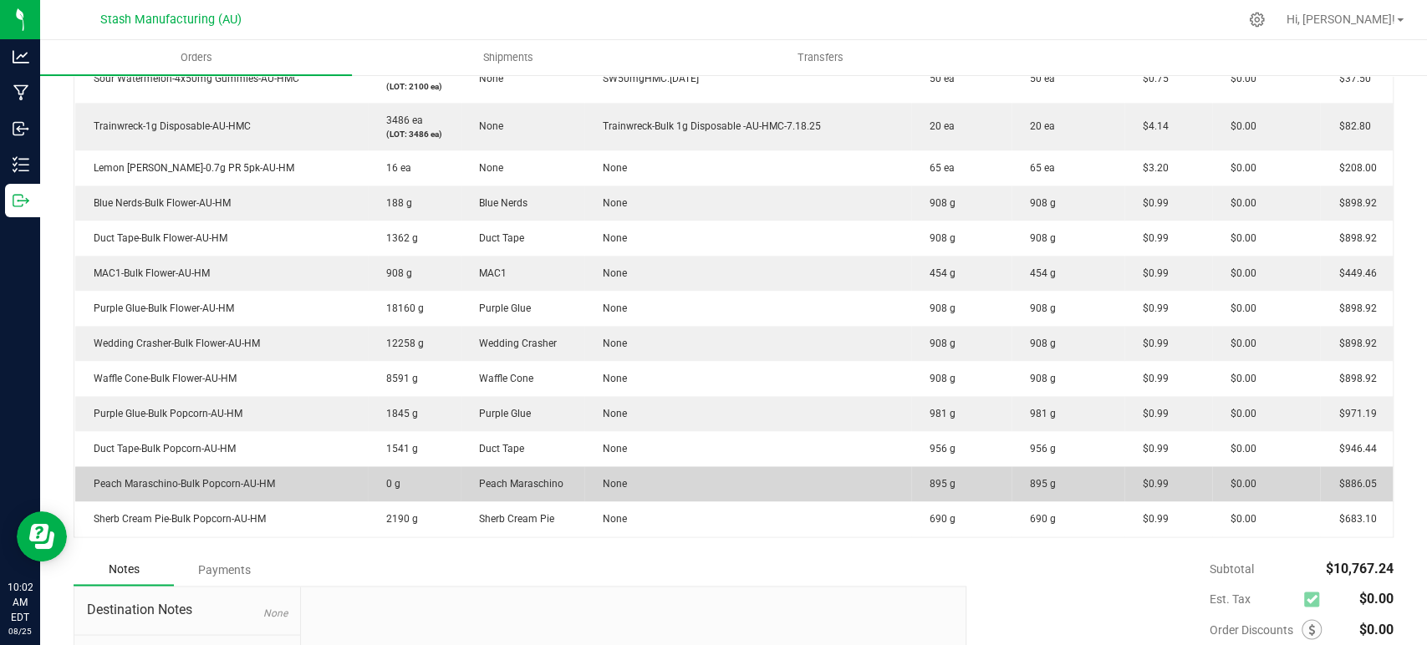
click at [1012, 484] on td "895 g" at bounding box center [1068, 483] width 113 height 35
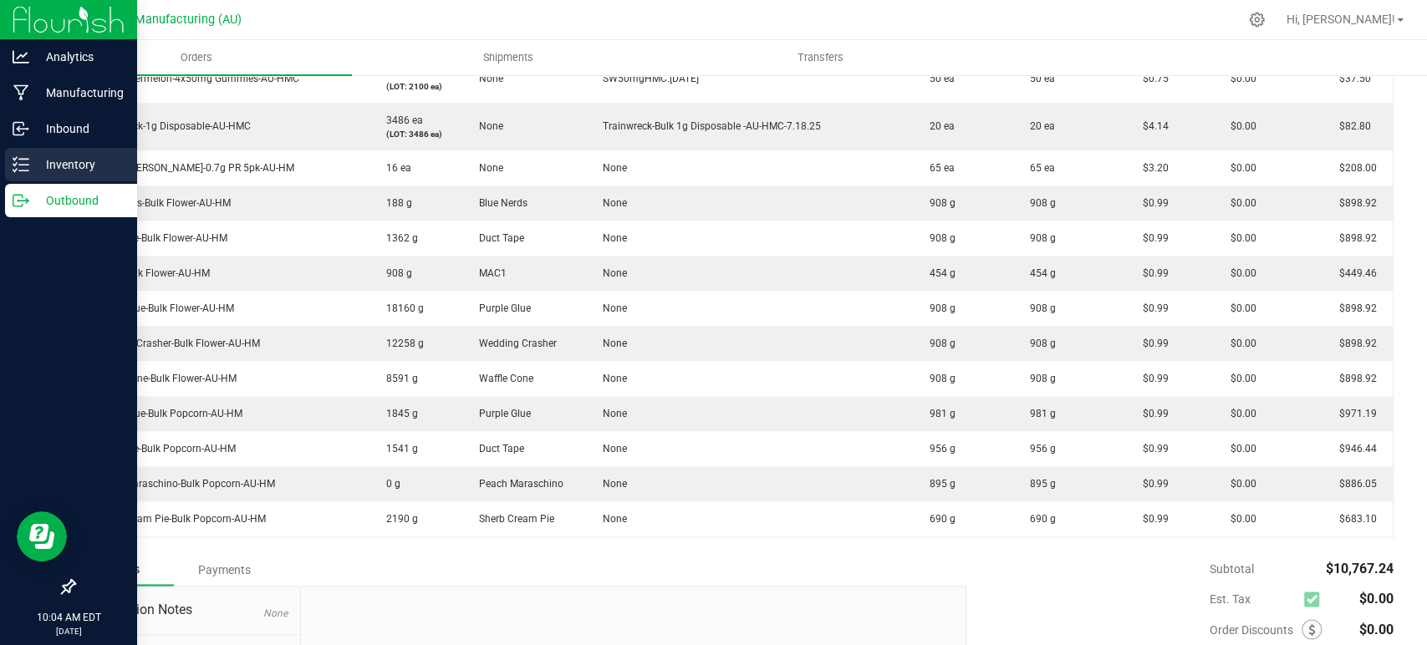
click at [67, 152] on div "Inventory" at bounding box center [71, 164] width 132 height 33
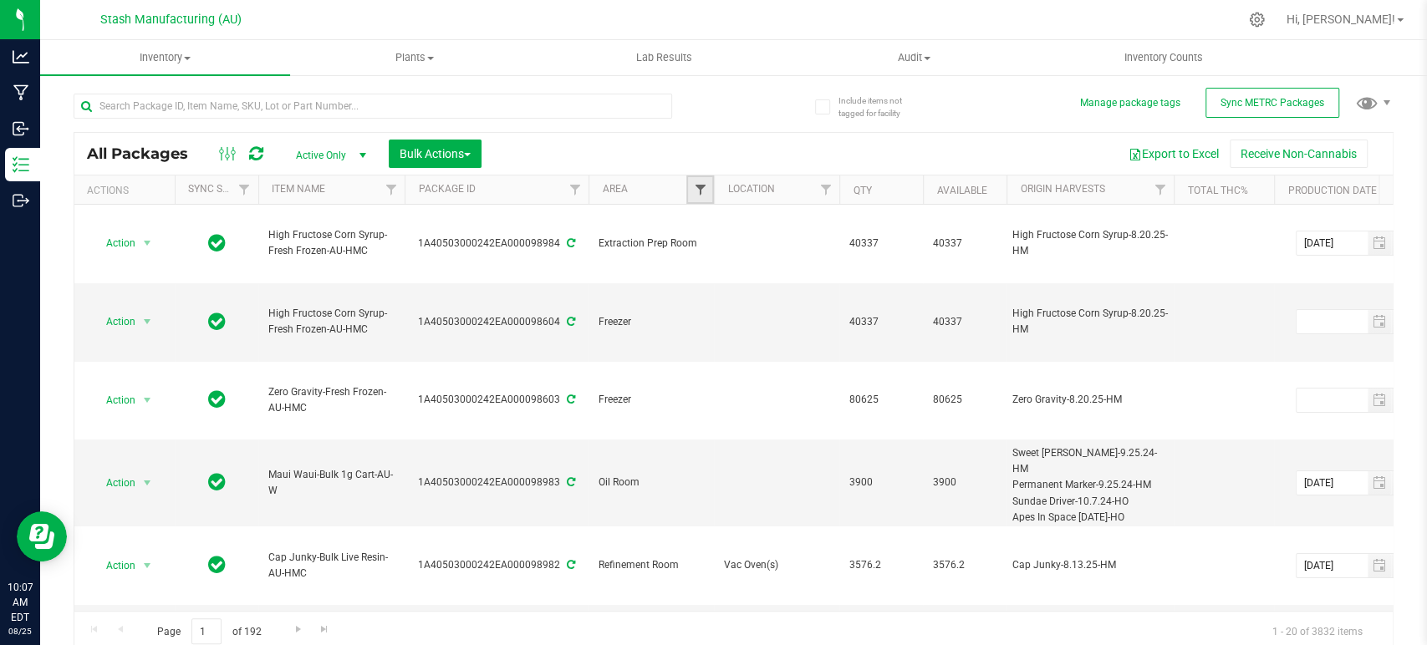
click at [705, 185] on span "Filter" at bounding box center [699, 189] width 13 height 13
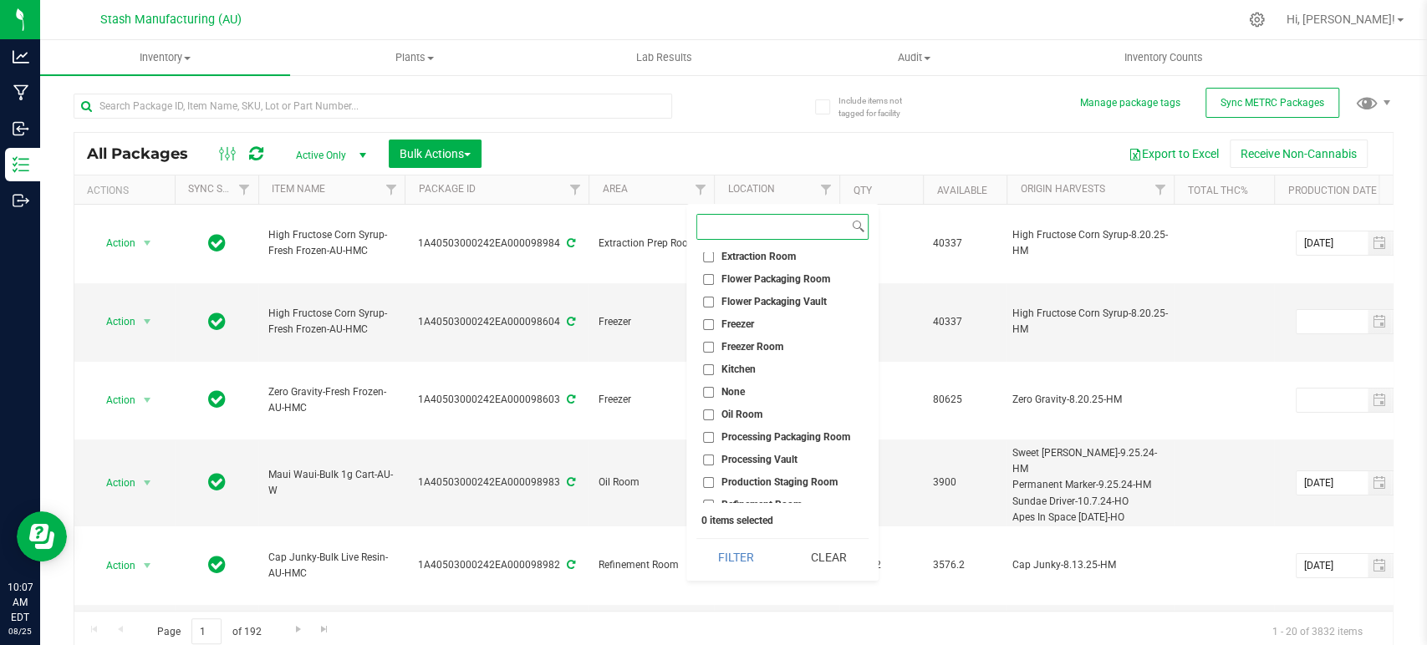
scroll to position [150, 0]
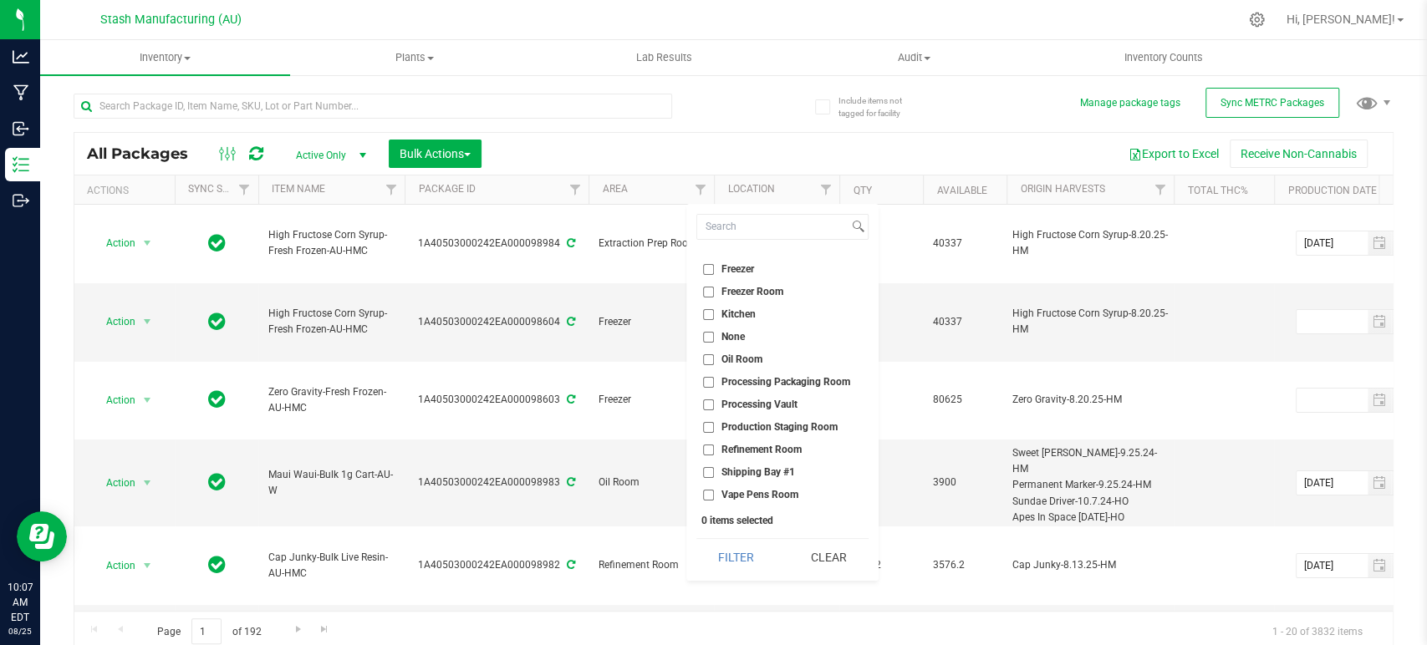
click at [762, 410] on li "Processing Vault" at bounding box center [782, 405] width 172 height 18
drag, startPoint x: 769, startPoint y: 400, endPoint x: 737, endPoint y: 481, distance: 86.3
click at [769, 402] on span "Processing Vault" at bounding box center [759, 405] width 76 height 10
click at [714, 402] on input "Processing Vault" at bounding box center [708, 405] width 11 height 11
checkbox input "true"
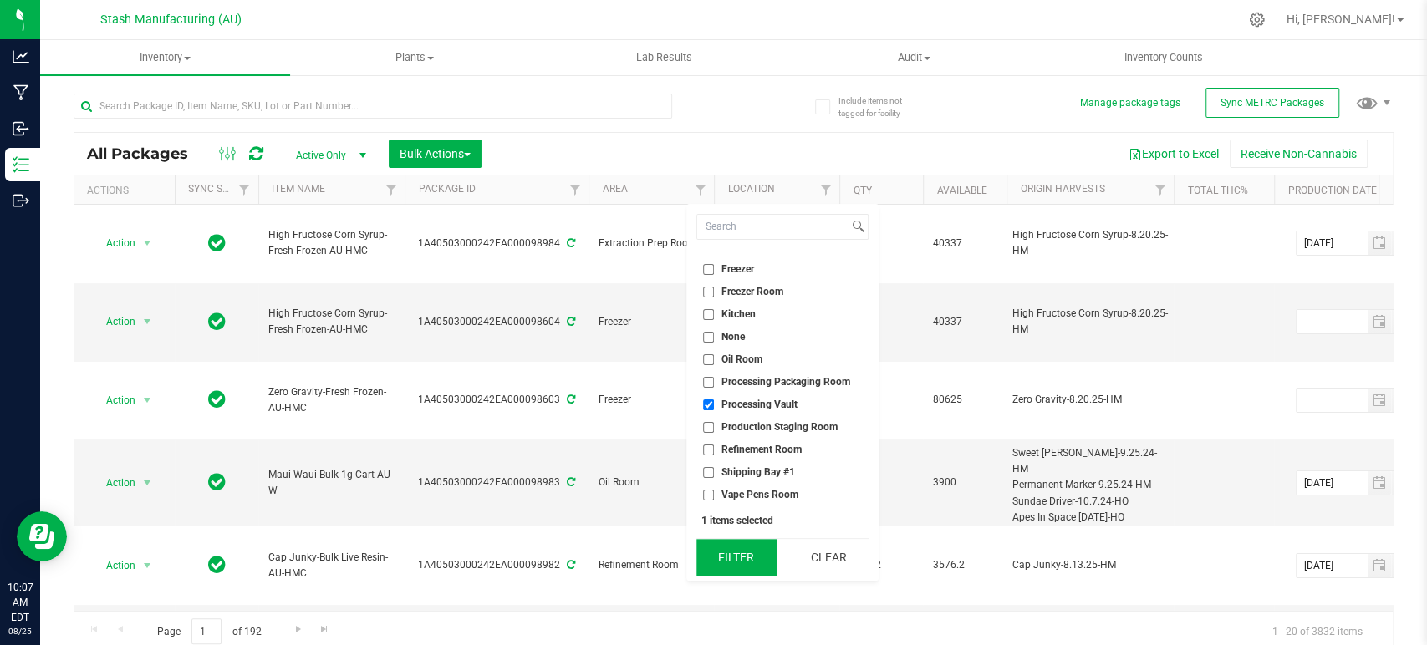
click at [743, 553] on button "Filter" at bounding box center [736, 557] width 80 height 37
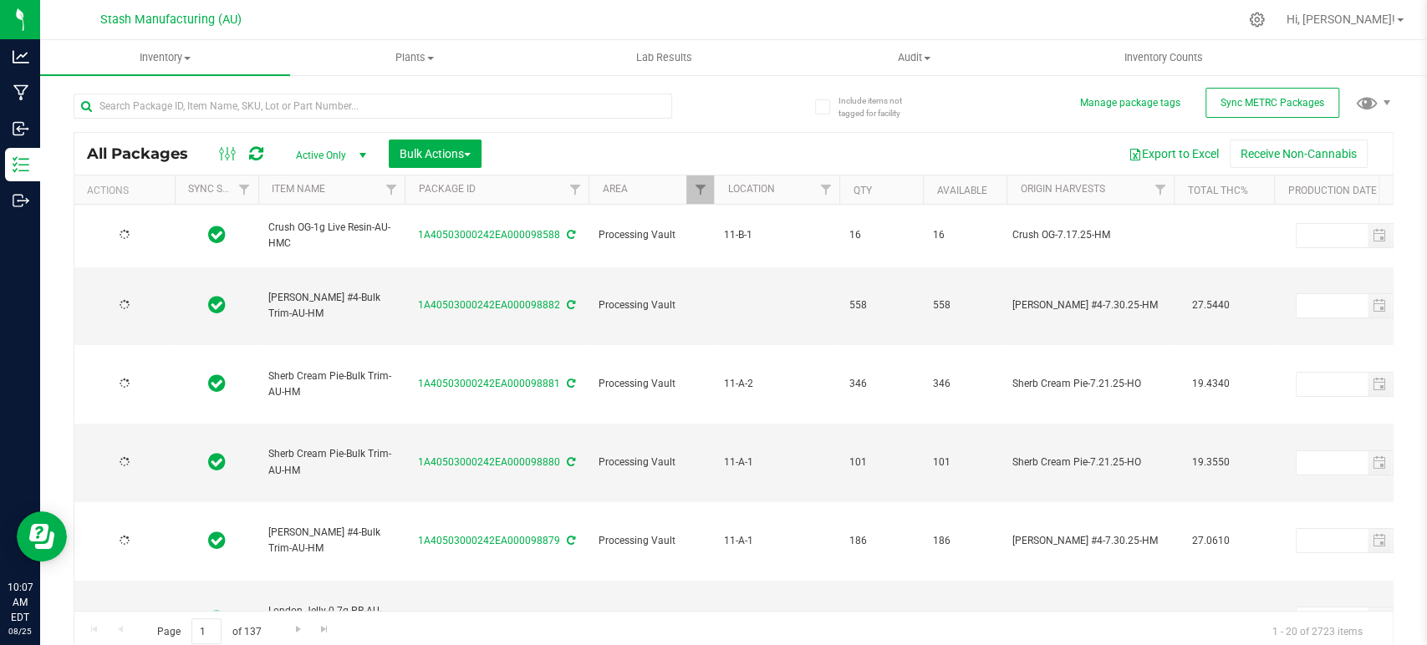
type input "[DATE]"
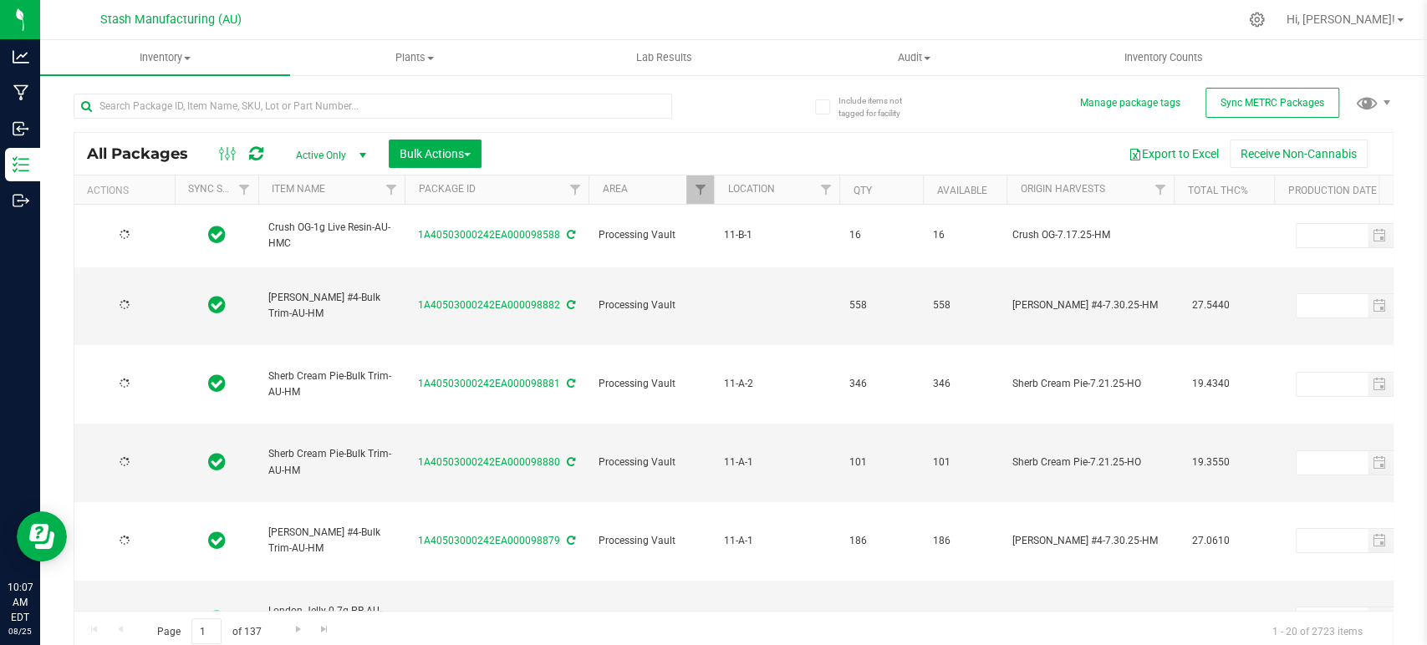
type input "[DATE]"
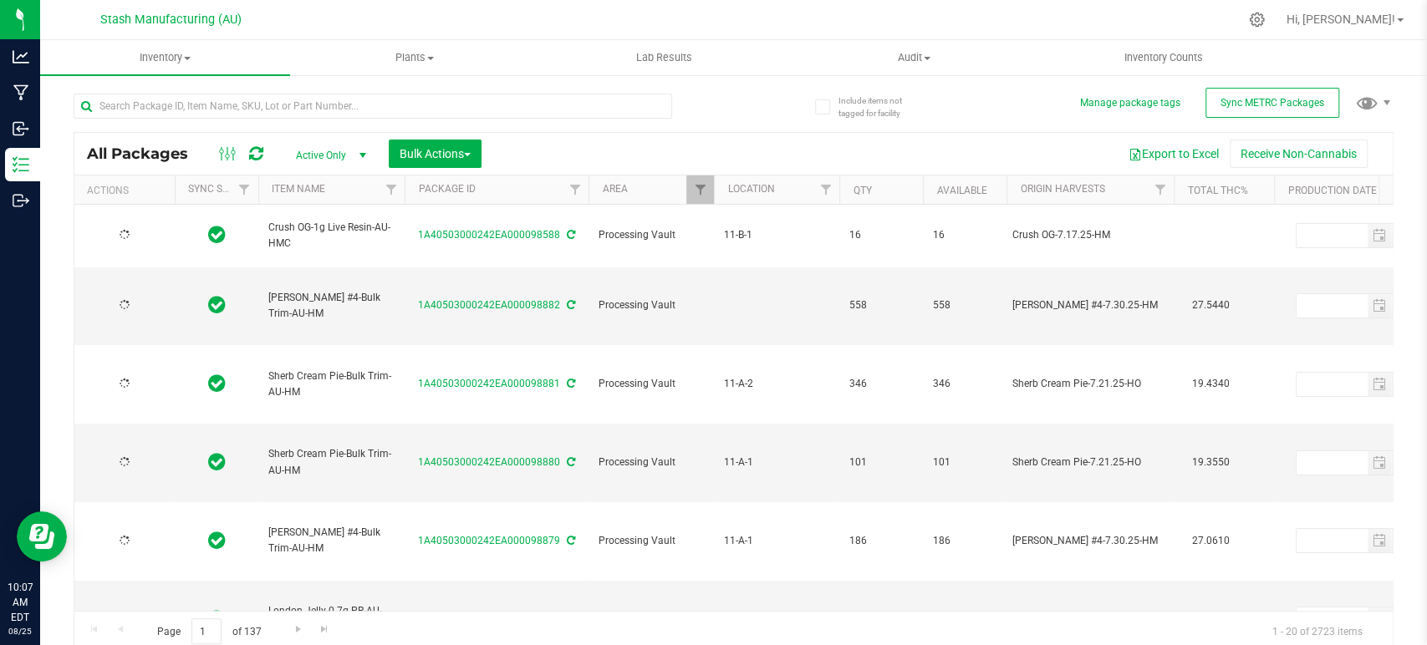
type input "[DATE]"
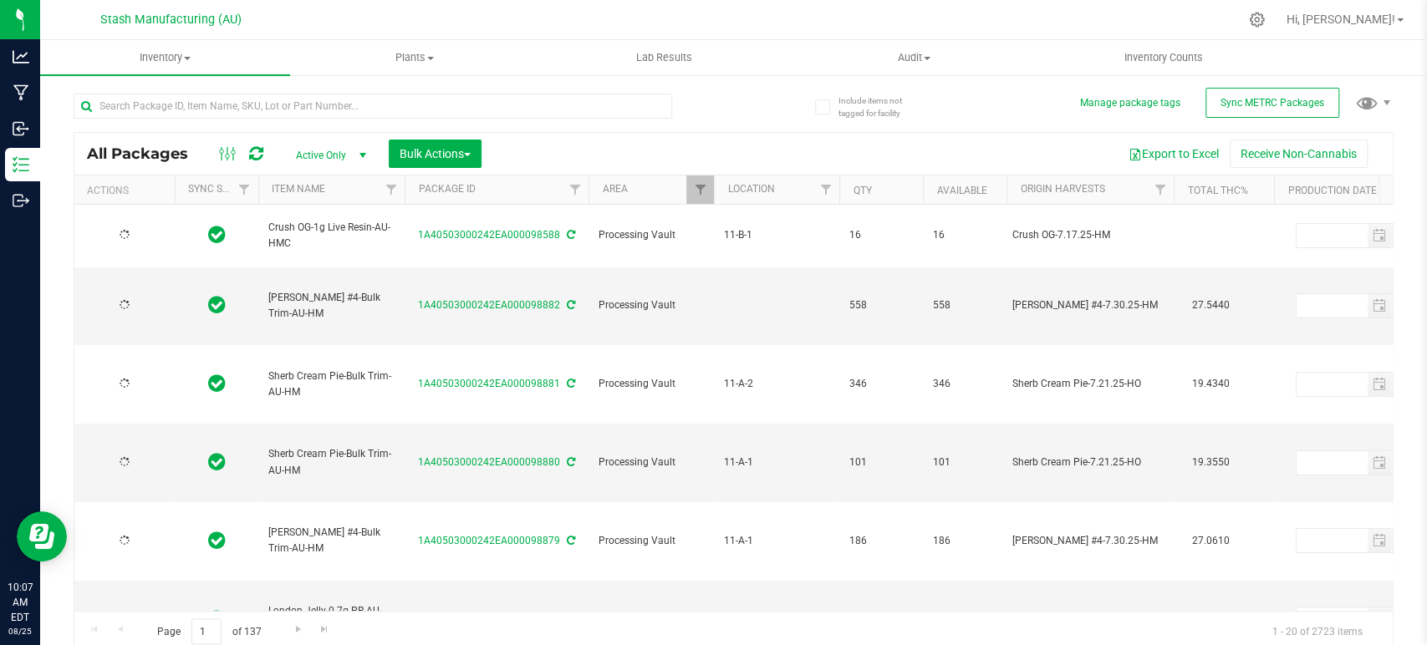
type input "[DATE]"
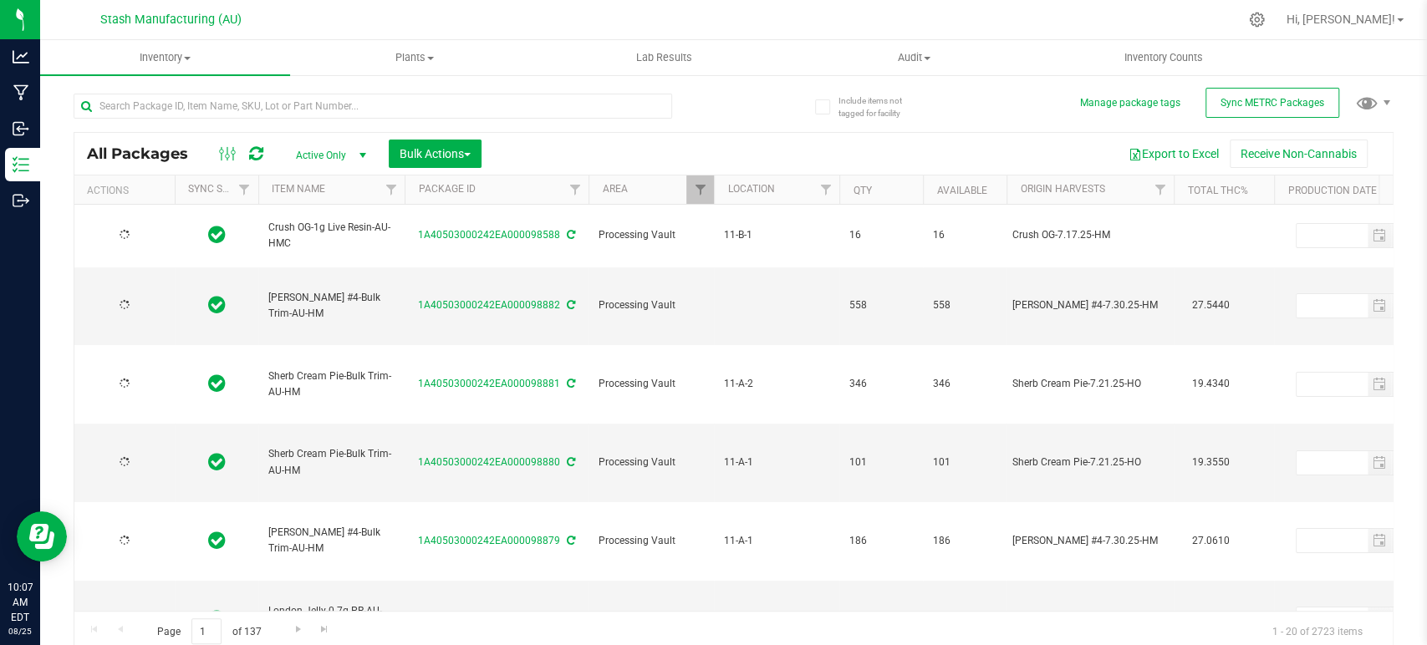
type input "[DATE]"
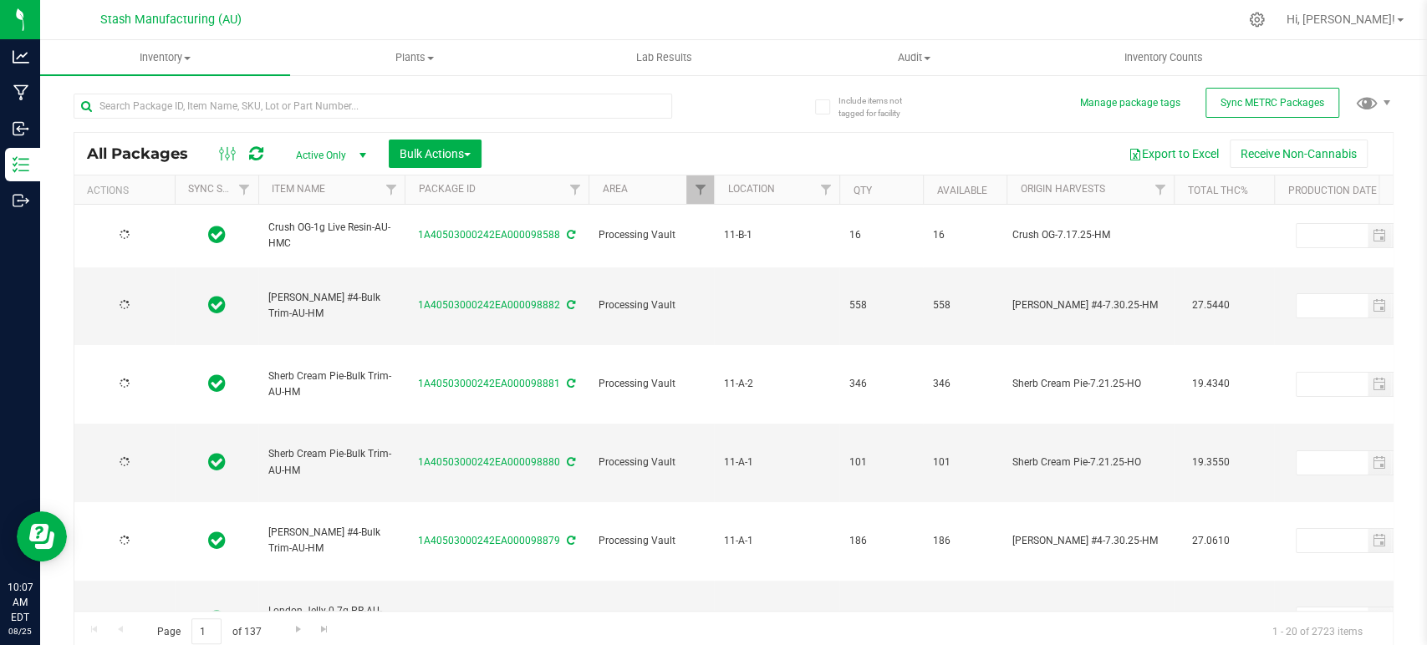
type input "[DATE]"
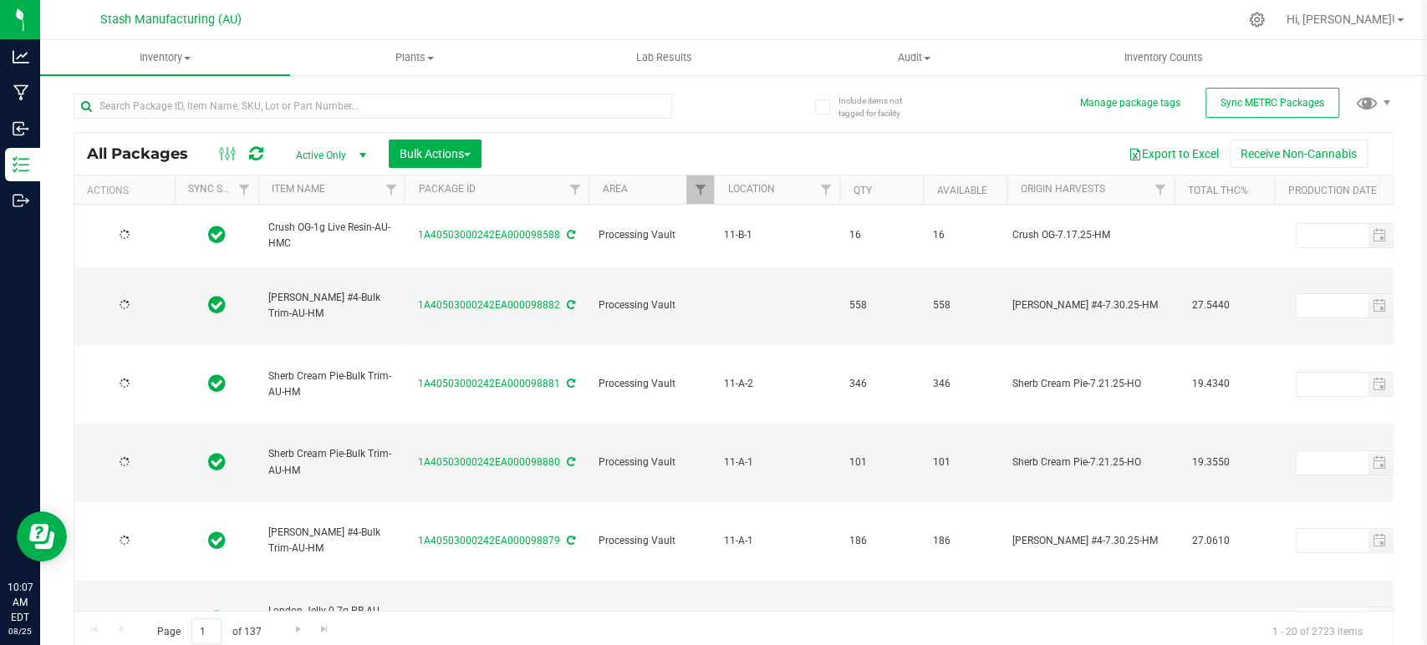
type input "[DATE]"
click at [829, 192] on span "Filter" at bounding box center [824, 189] width 13 height 13
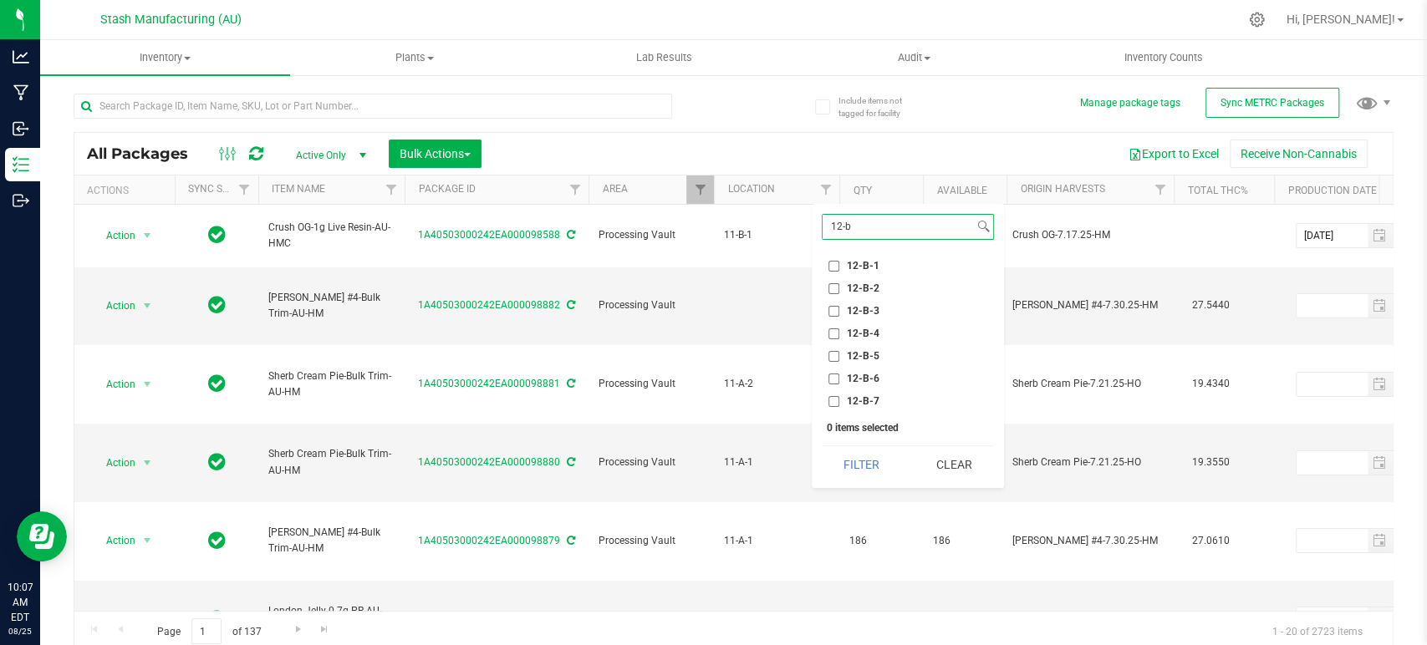
type input "12-b"
click at [864, 351] on span "12-B-5" at bounding box center [863, 356] width 33 height 10
click at [839, 351] on input "12-B-5" at bounding box center [833, 356] width 11 height 11
checkbox input "true"
click at [866, 460] on button "Filter" at bounding box center [862, 464] width 80 height 37
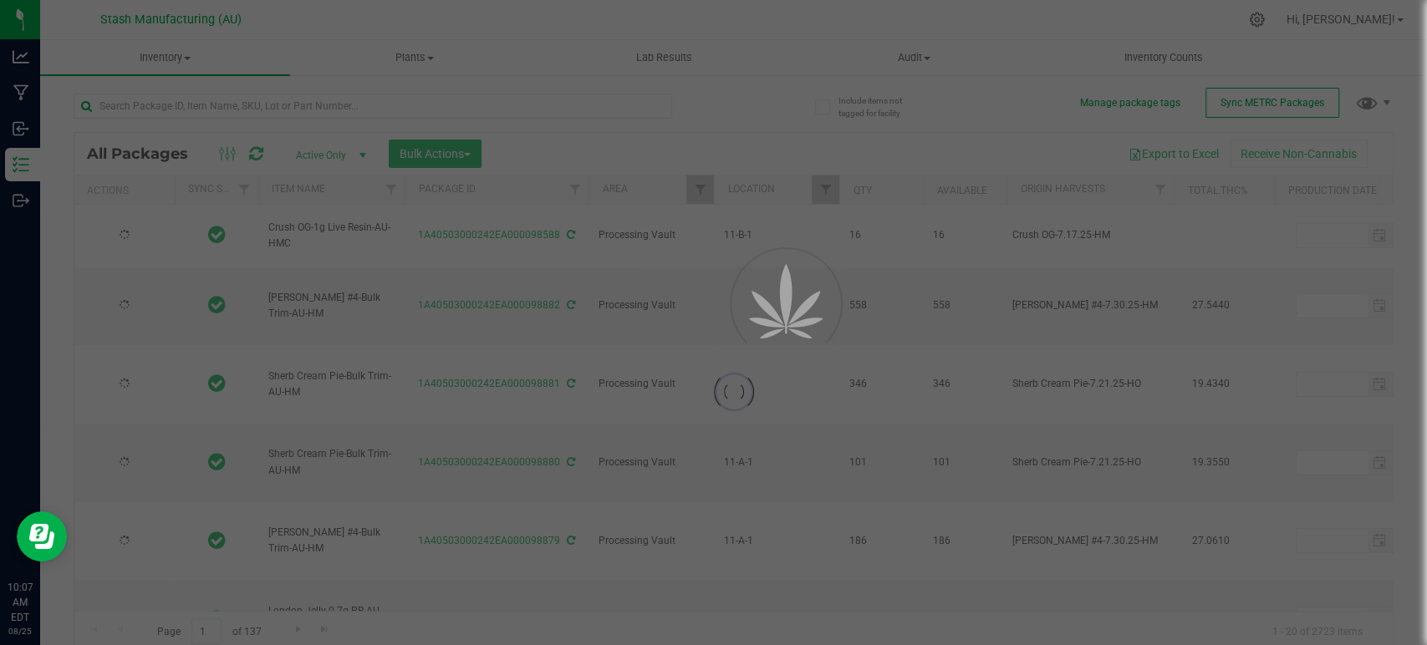
type input "[DATE]"
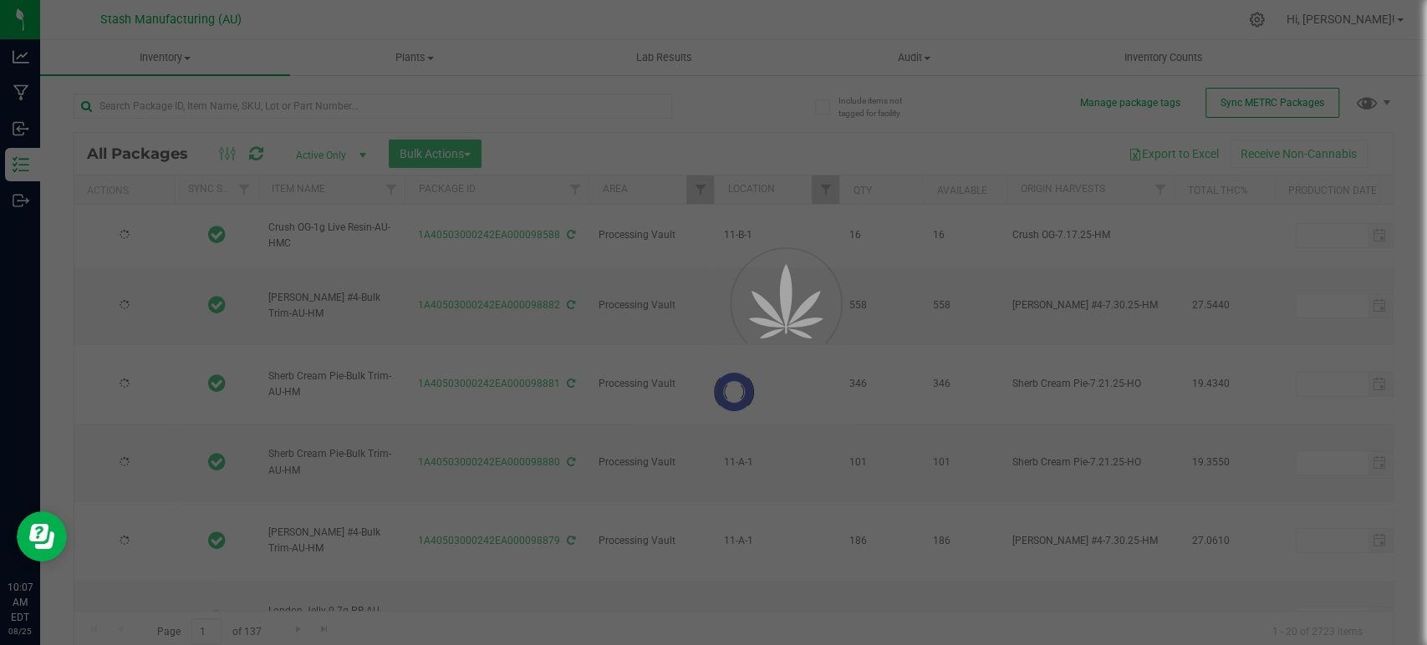
type input "[DATE]"
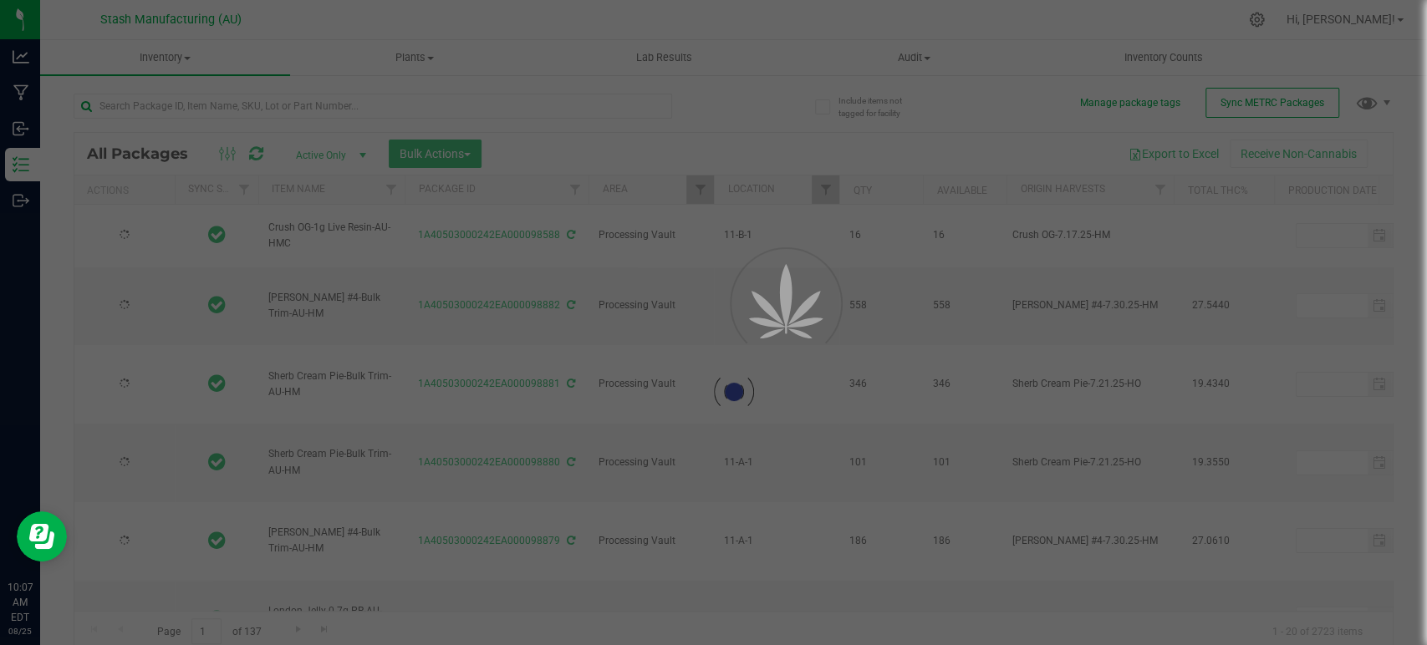
type input "[DATE]"
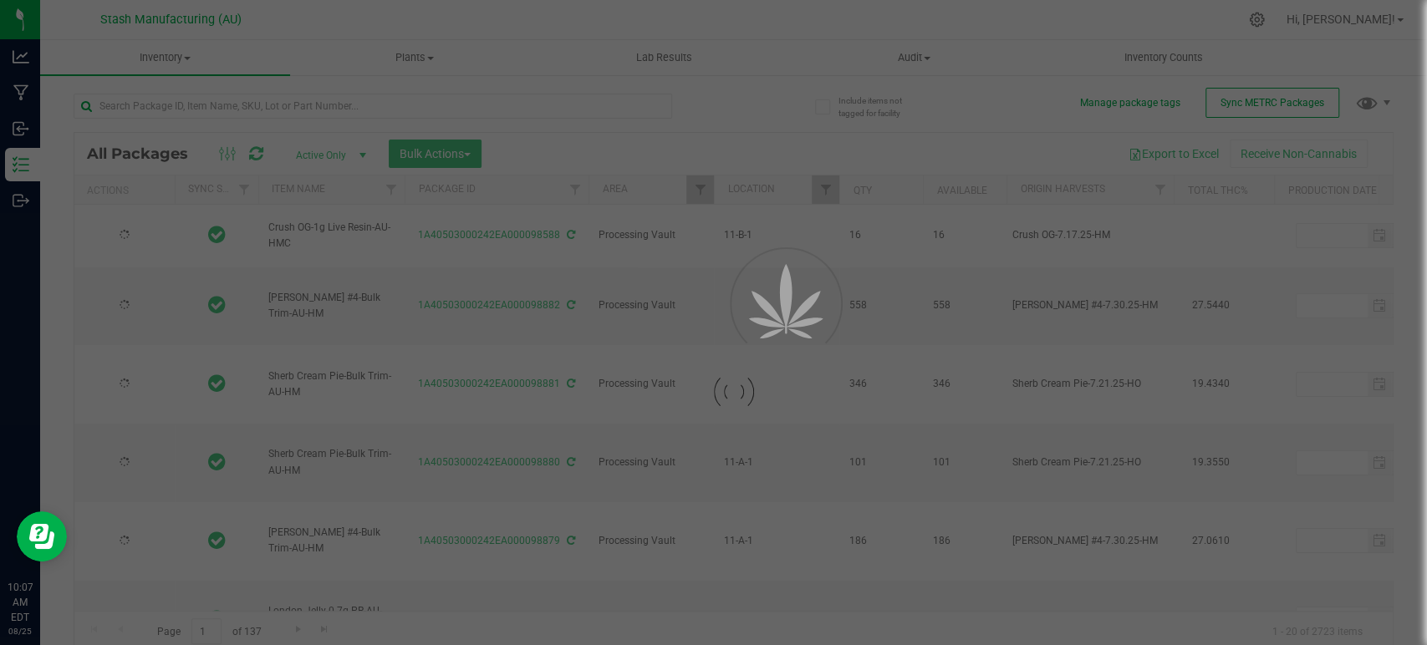
type input "[DATE]"
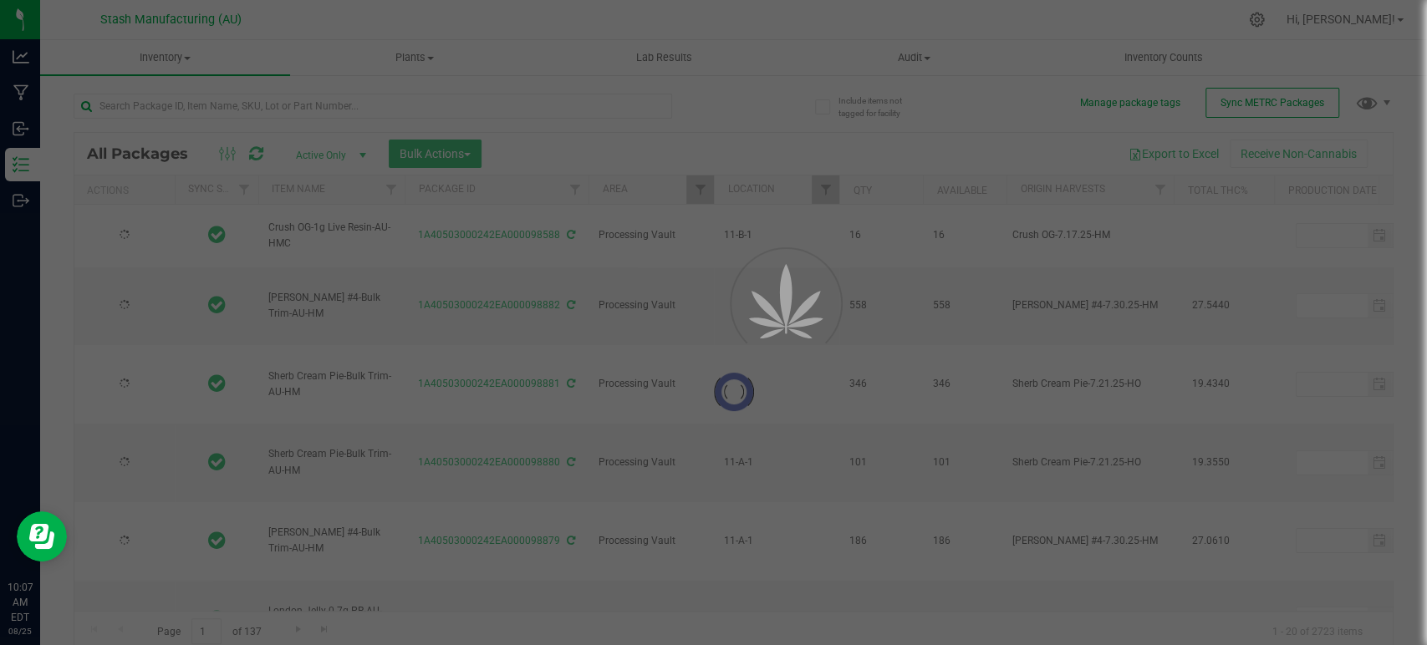
type input "[DATE]"
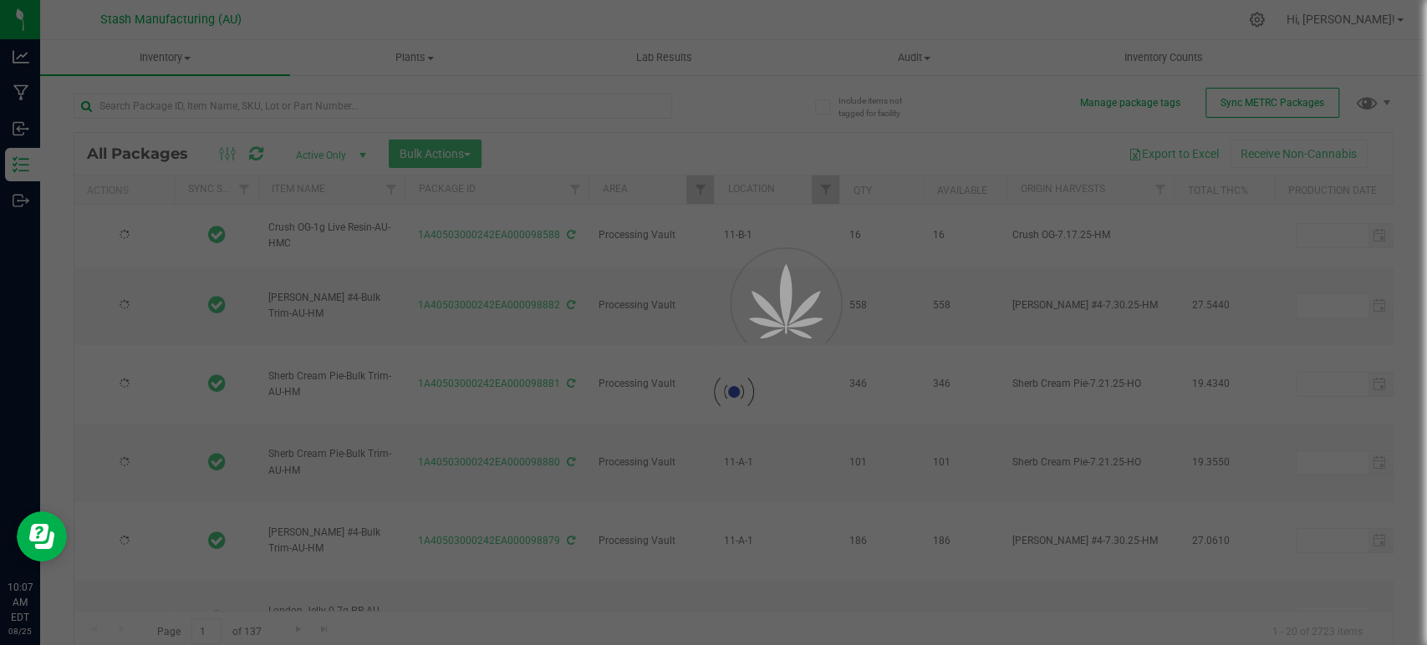
type input "[DATE]"
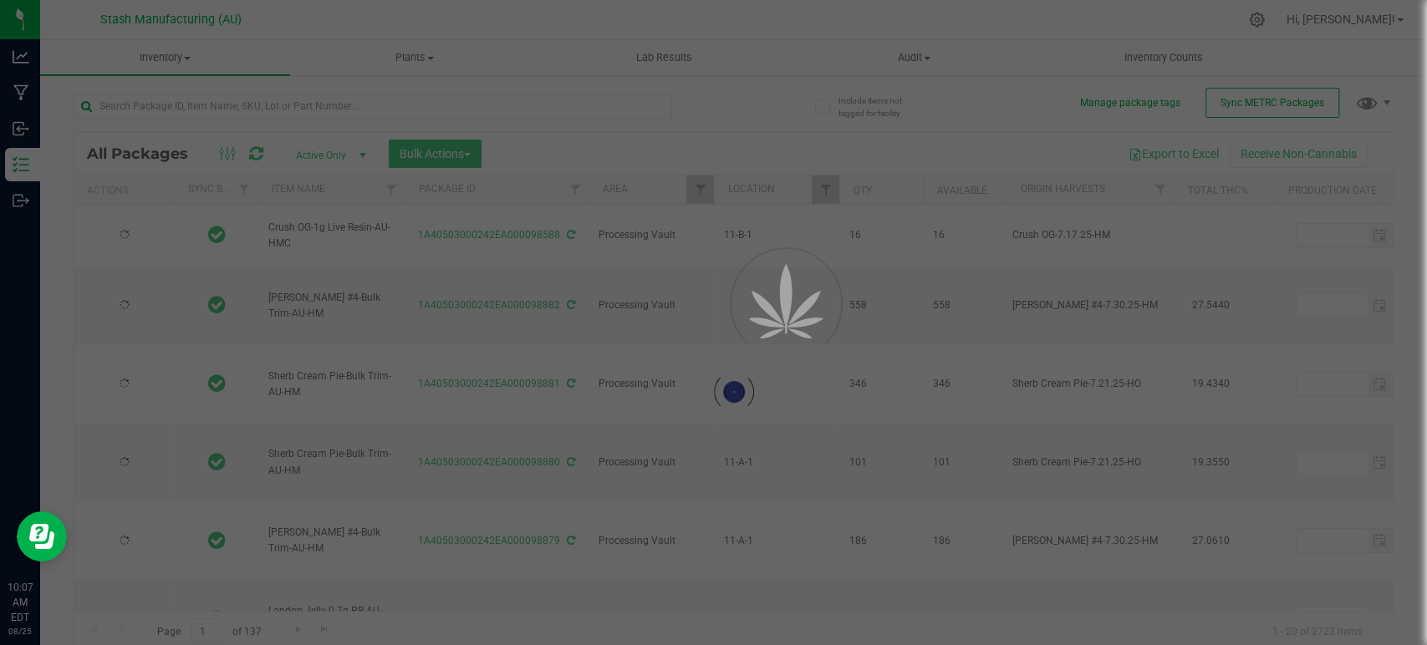
type input "[DATE]"
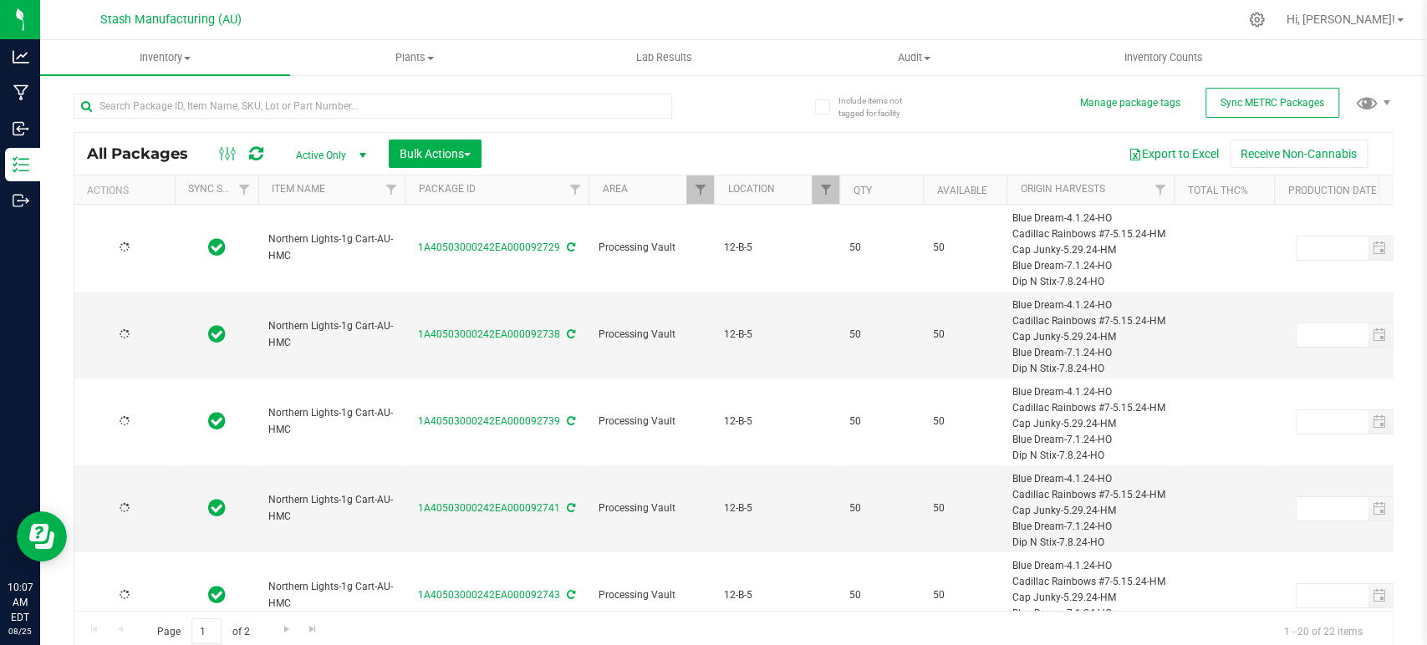
type input "[DATE]"
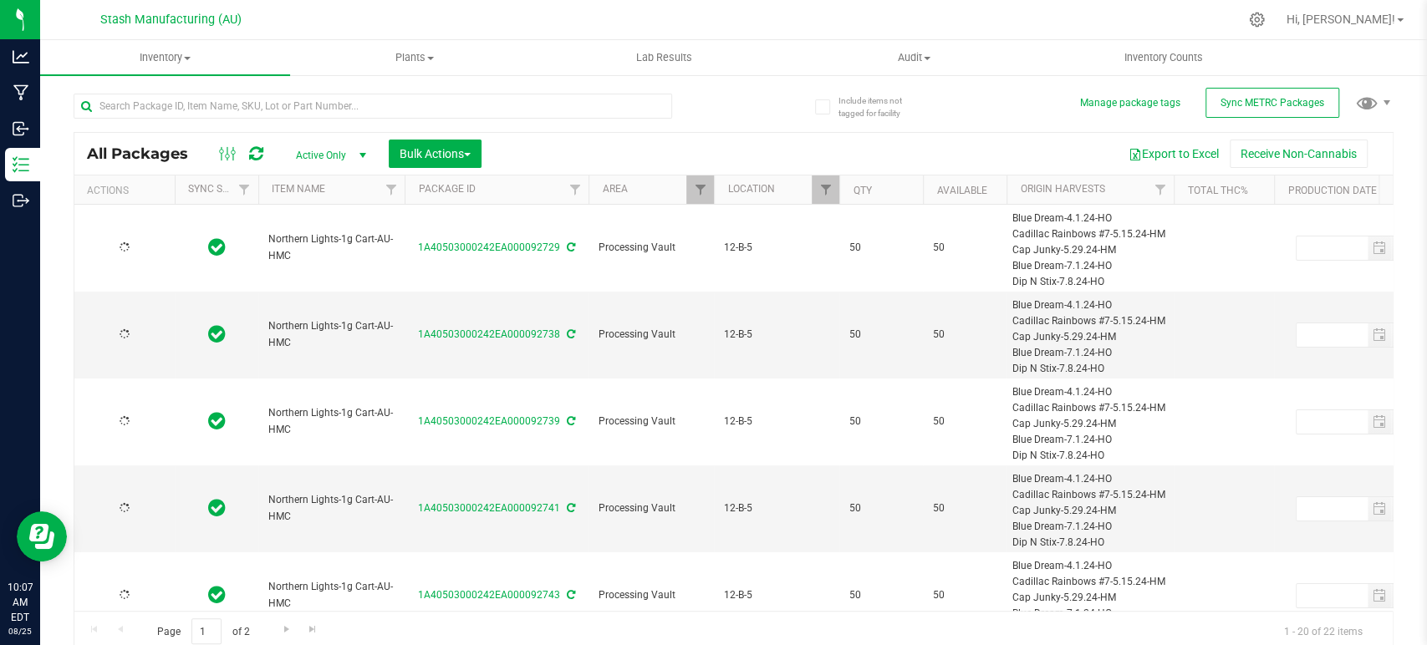
type input "[DATE]"
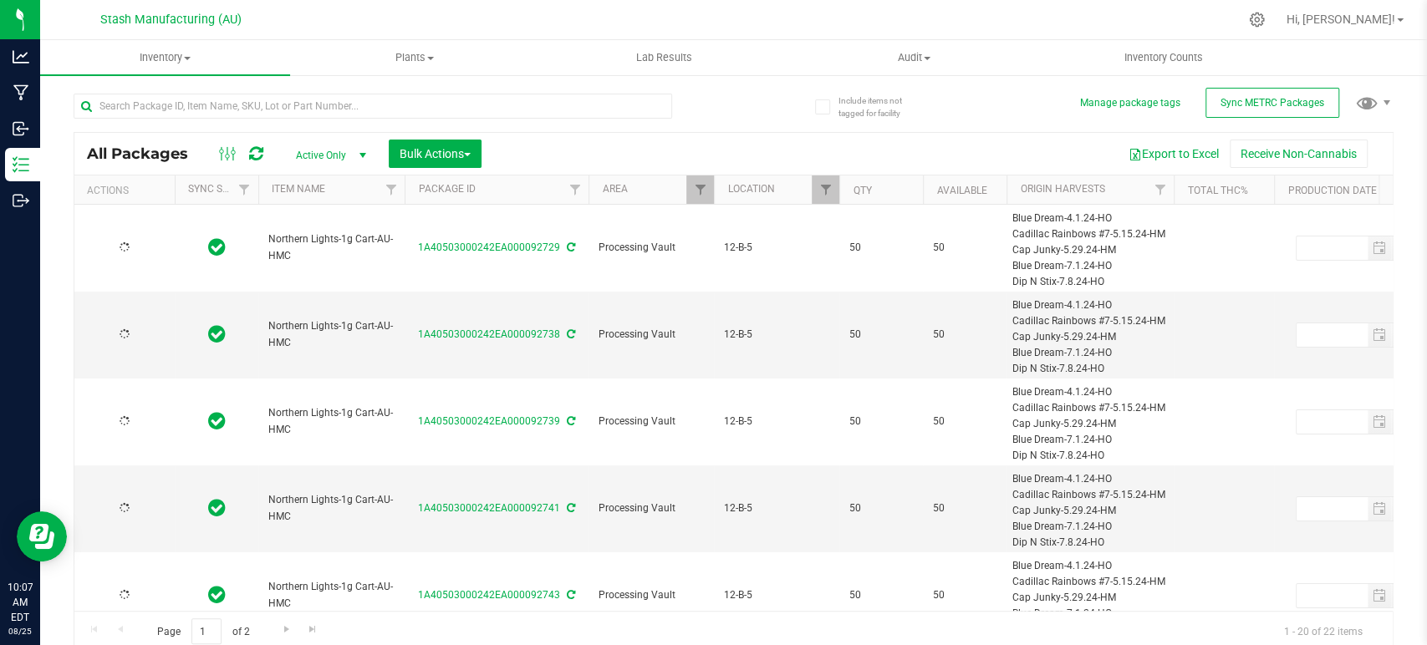
type input "[DATE]"
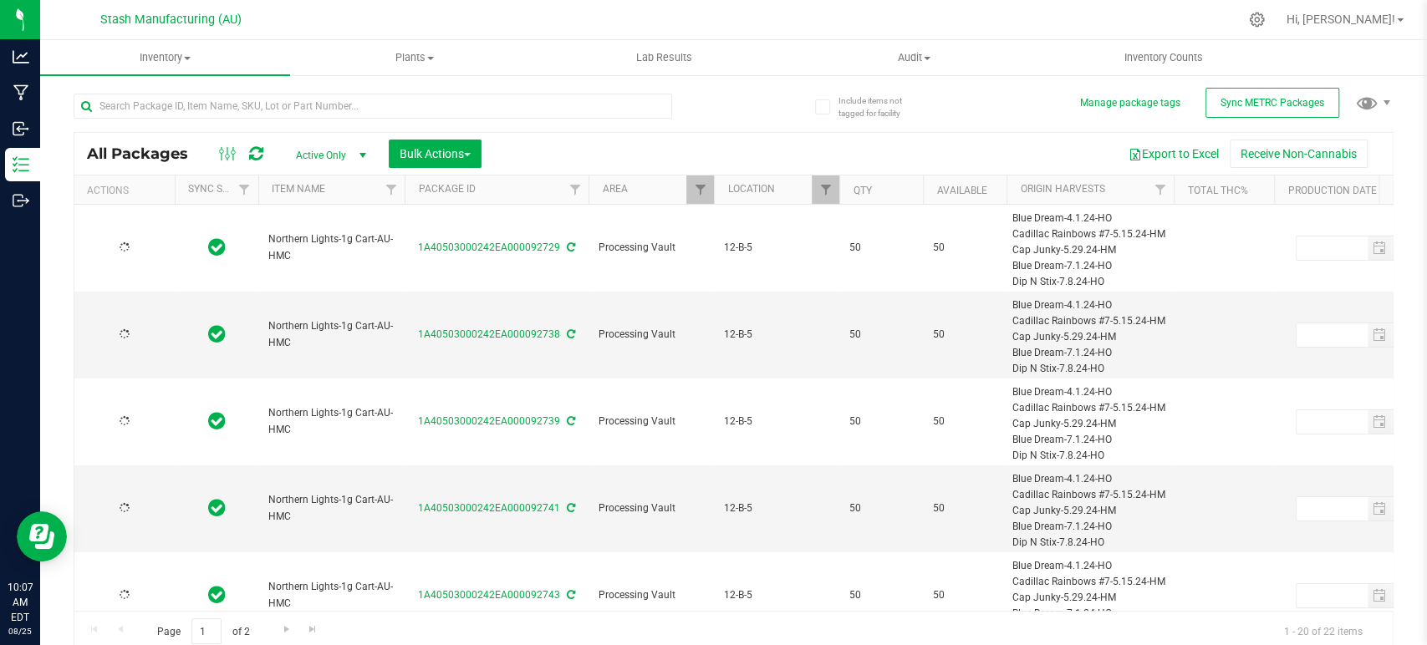
type input "[DATE]"
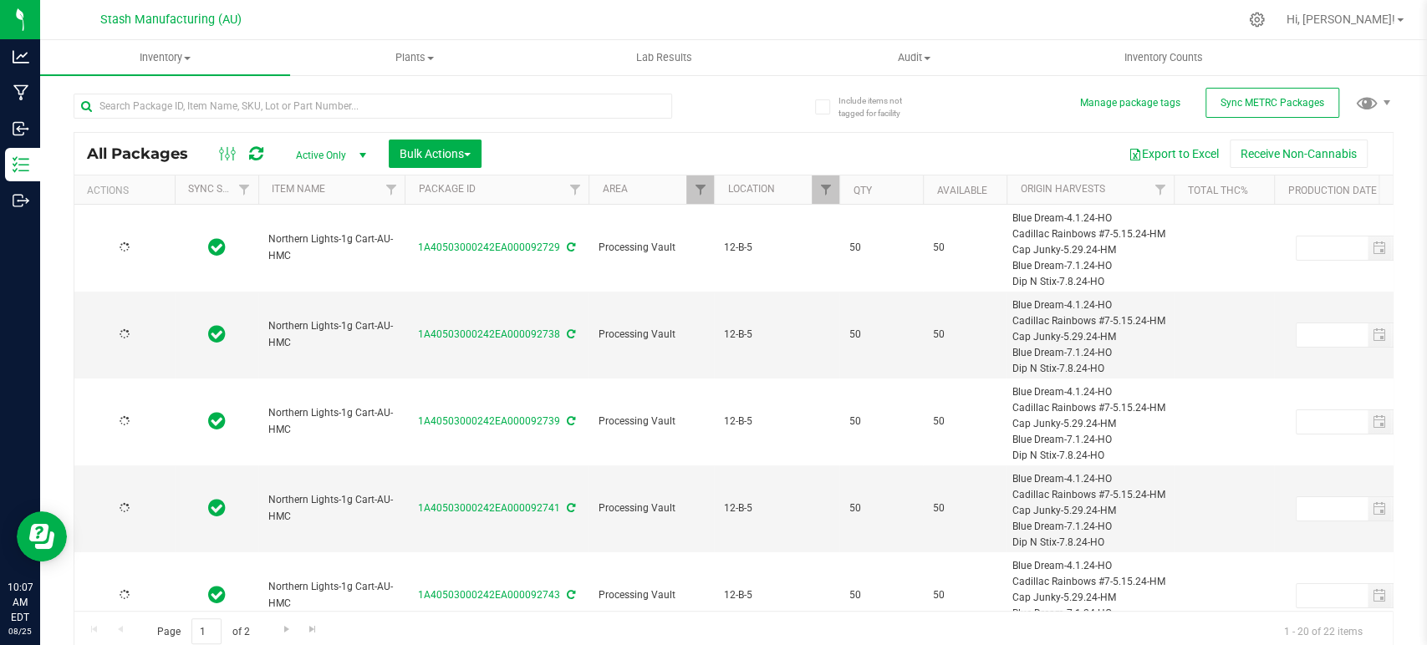
type input "[DATE]"
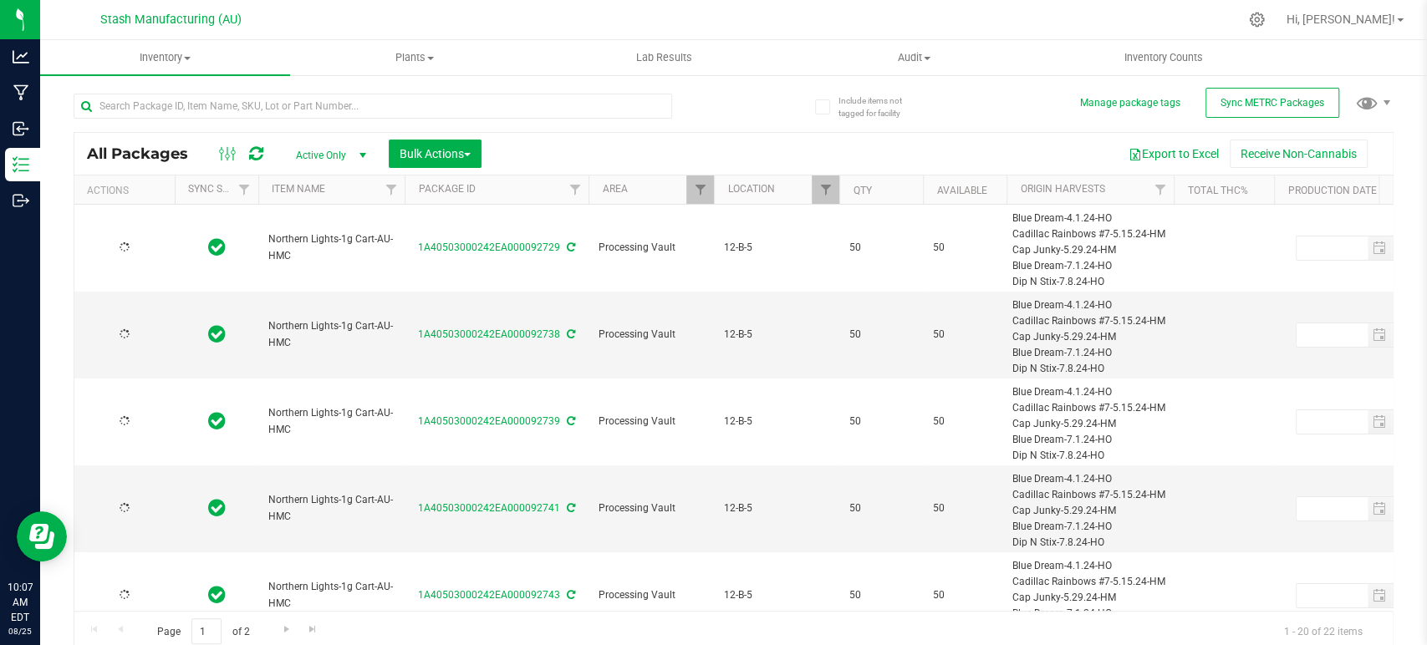
type input "[DATE]"
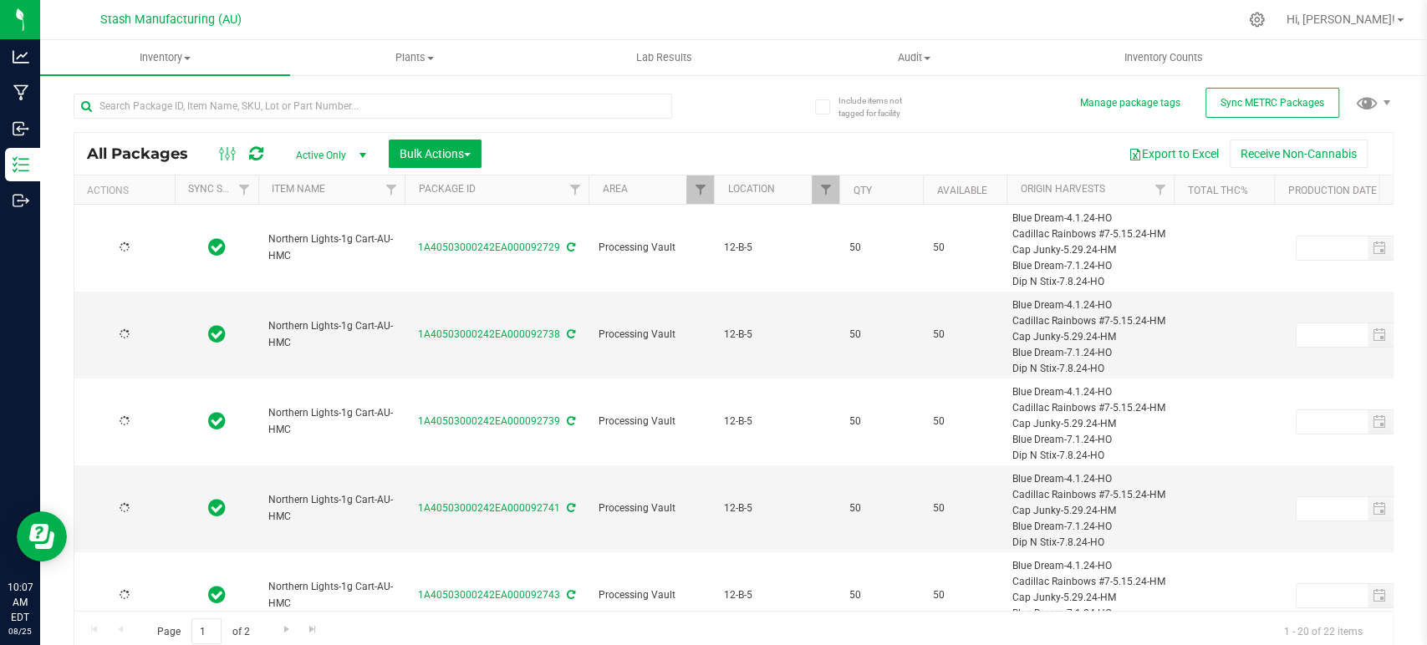
type input "[DATE]"
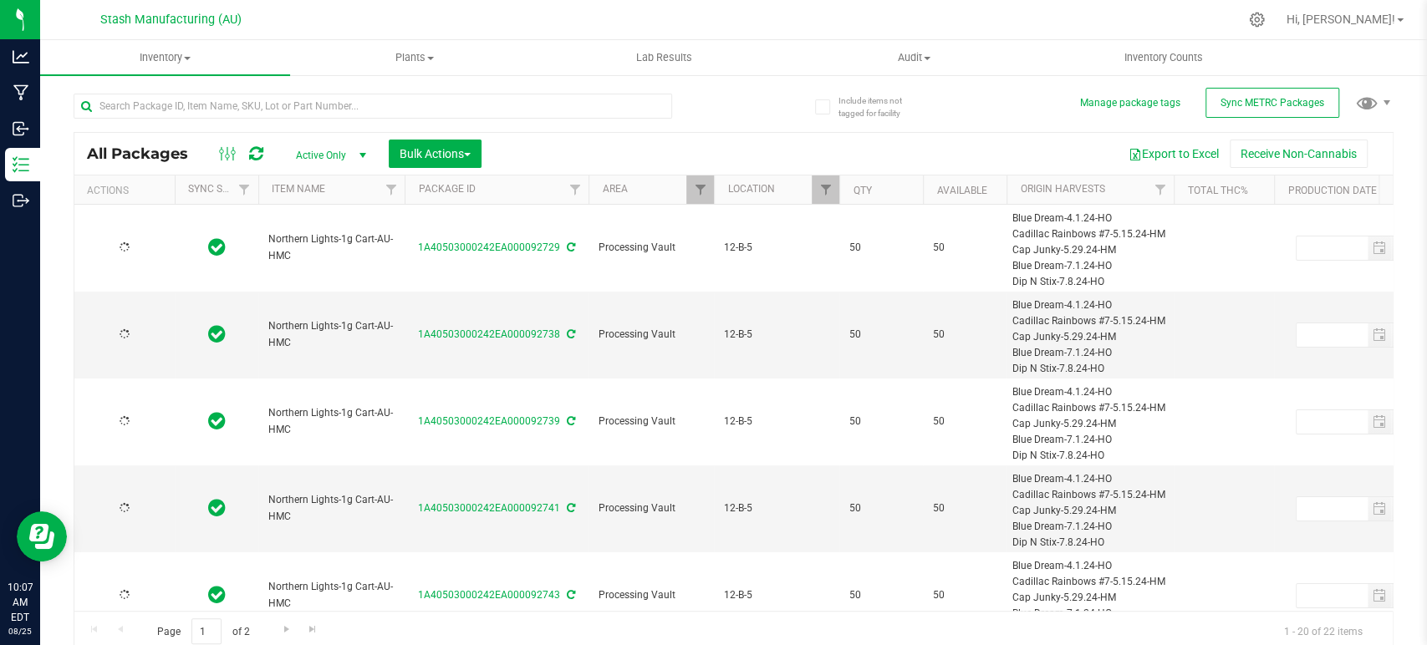
type input "[DATE]"
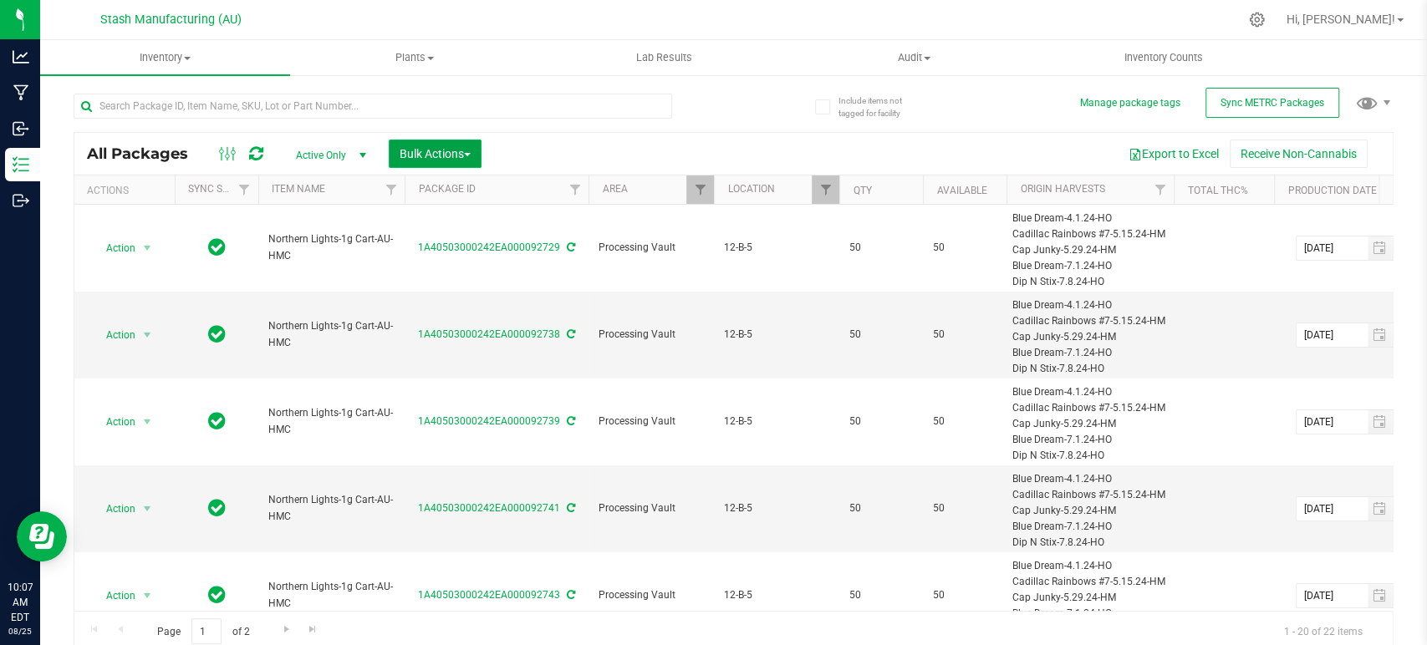
click at [427, 150] on span "Bulk Actions" at bounding box center [435, 153] width 71 height 13
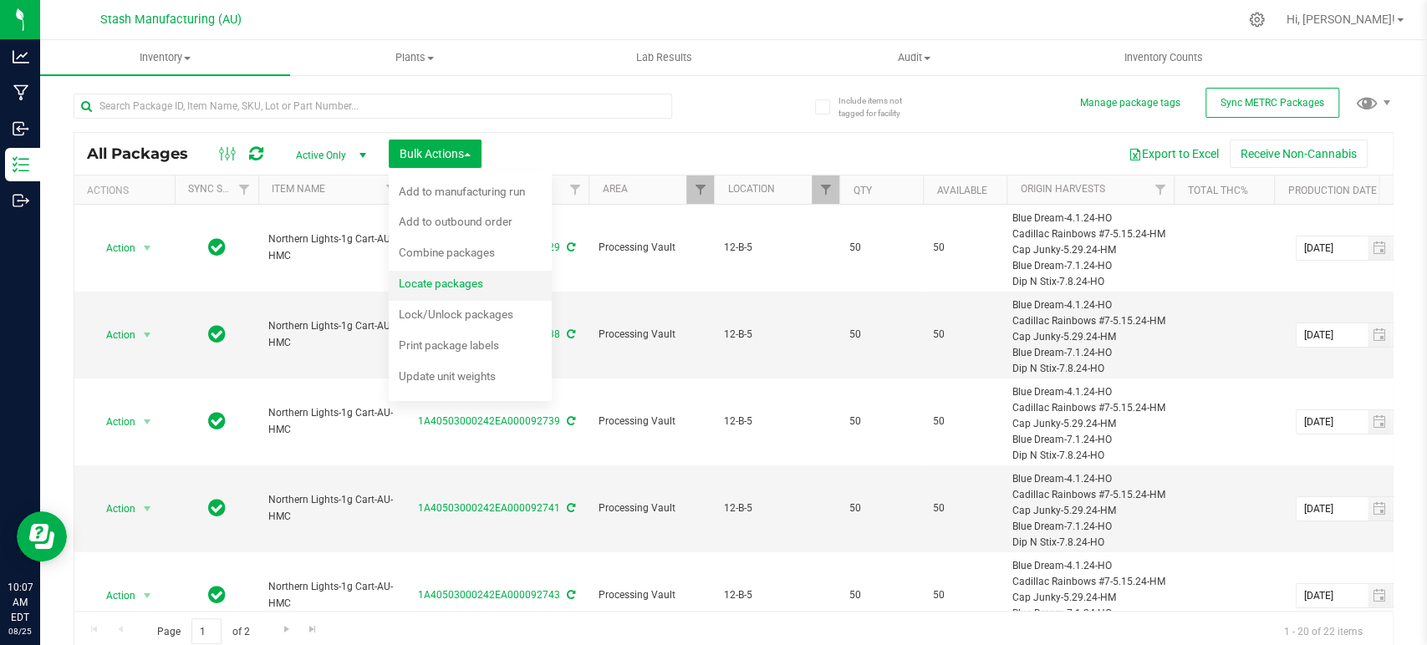
click at [456, 284] on span "Locate packages" at bounding box center [441, 283] width 84 height 13
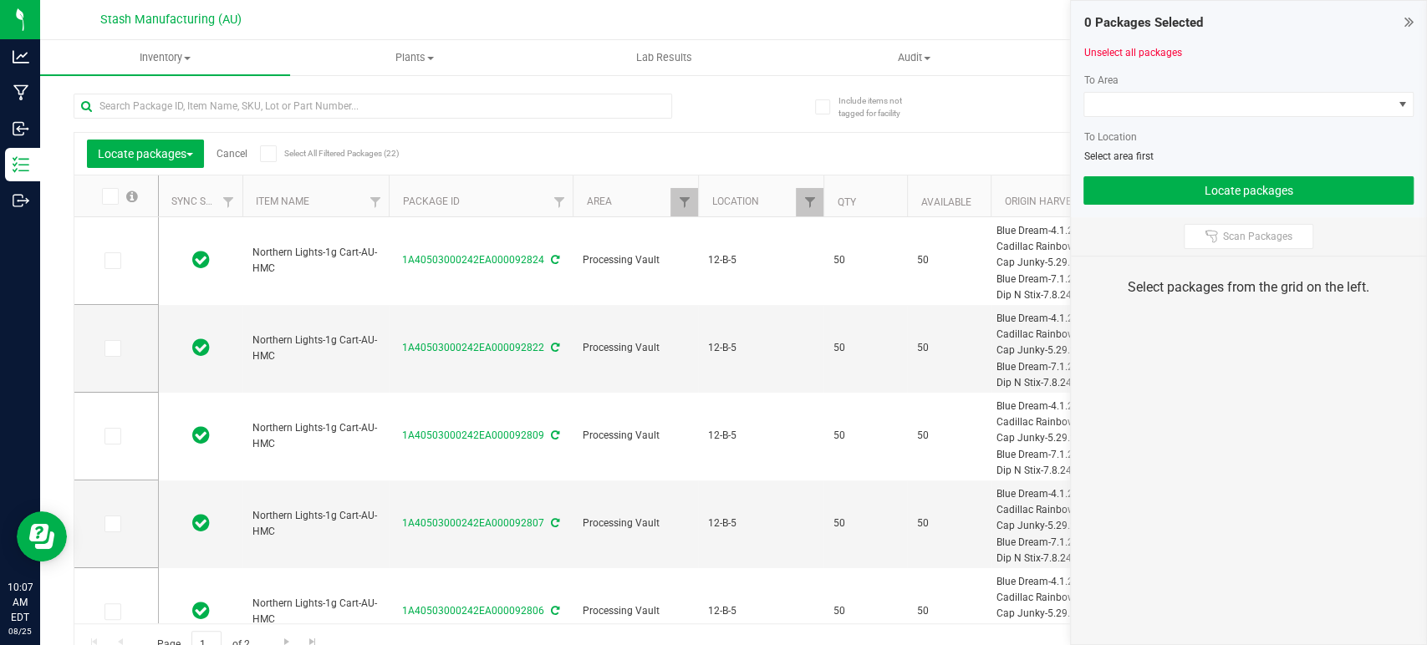
click at [277, 159] on span at bounding box center [268, 153] width 17 height 17
click at [0, 0] on input "Select All Filtered Packages (22)" at bounding box center [0, 0] width 0 height 0
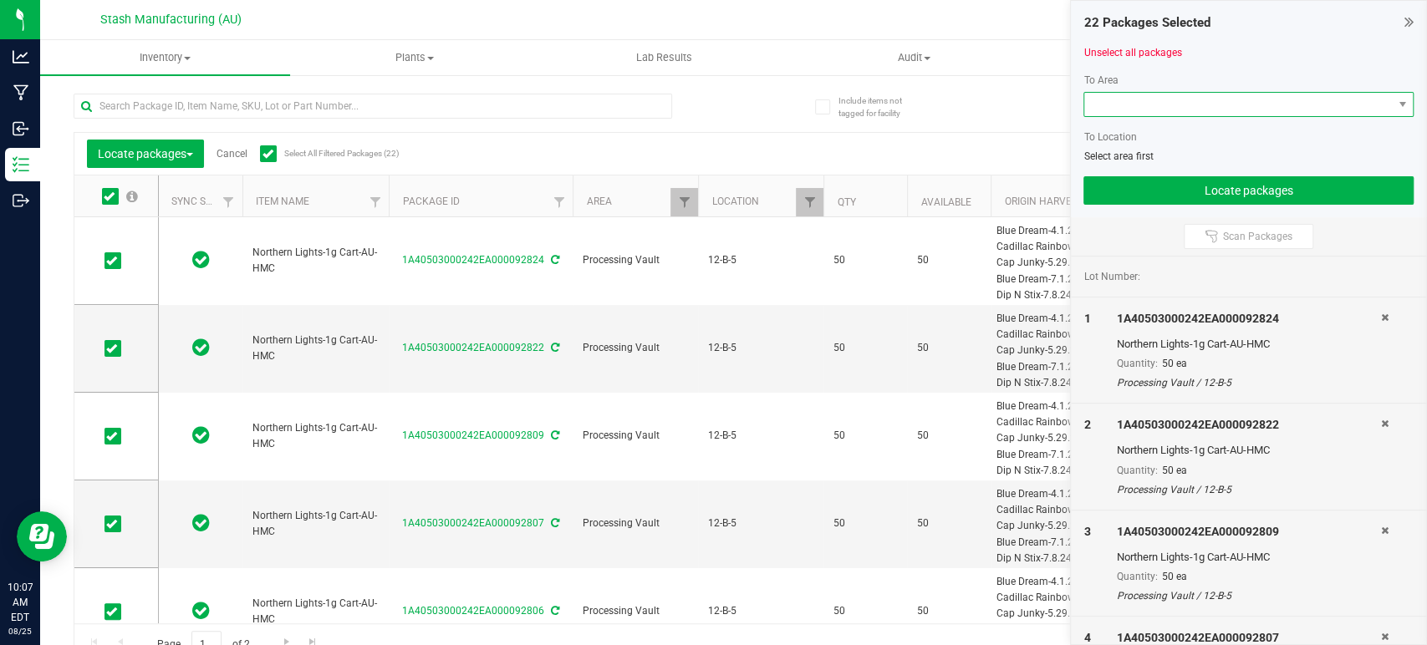
click at [1275, 110] on span at bounding box center [1238, 104] width 308 height 23
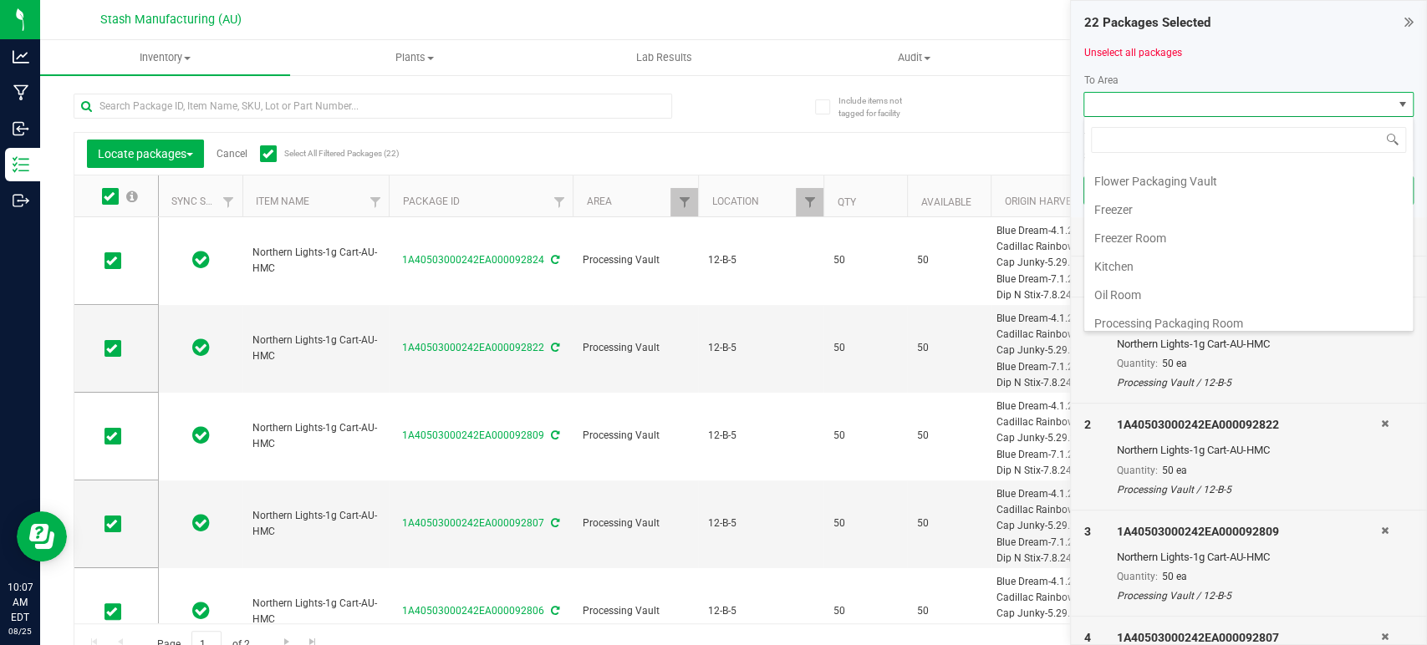
scroll to position [284, 0]
click at [1205, 276] on li "Shipping Bay #1" at bounding box center [1248, 289] width 329 height 28
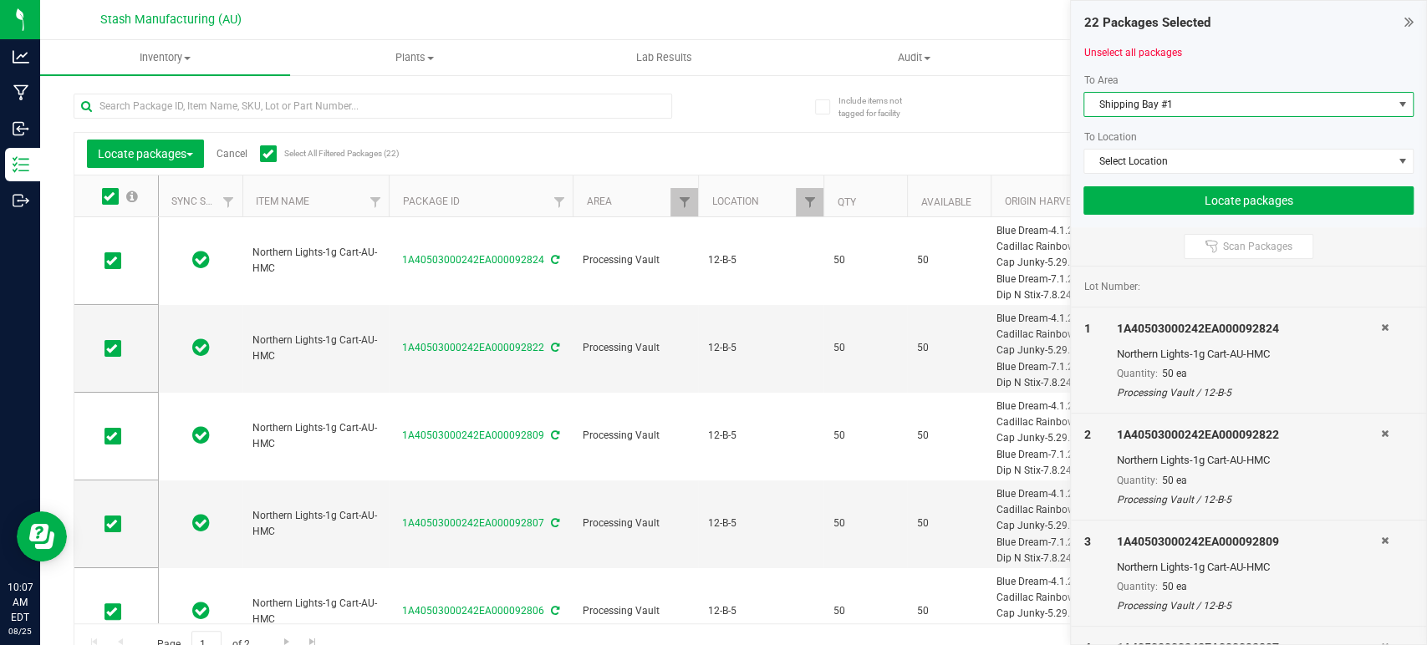
click at [1252, 106] on span "Shipping Bay #1" at bounding box center [1238, 104] width 308 height 23
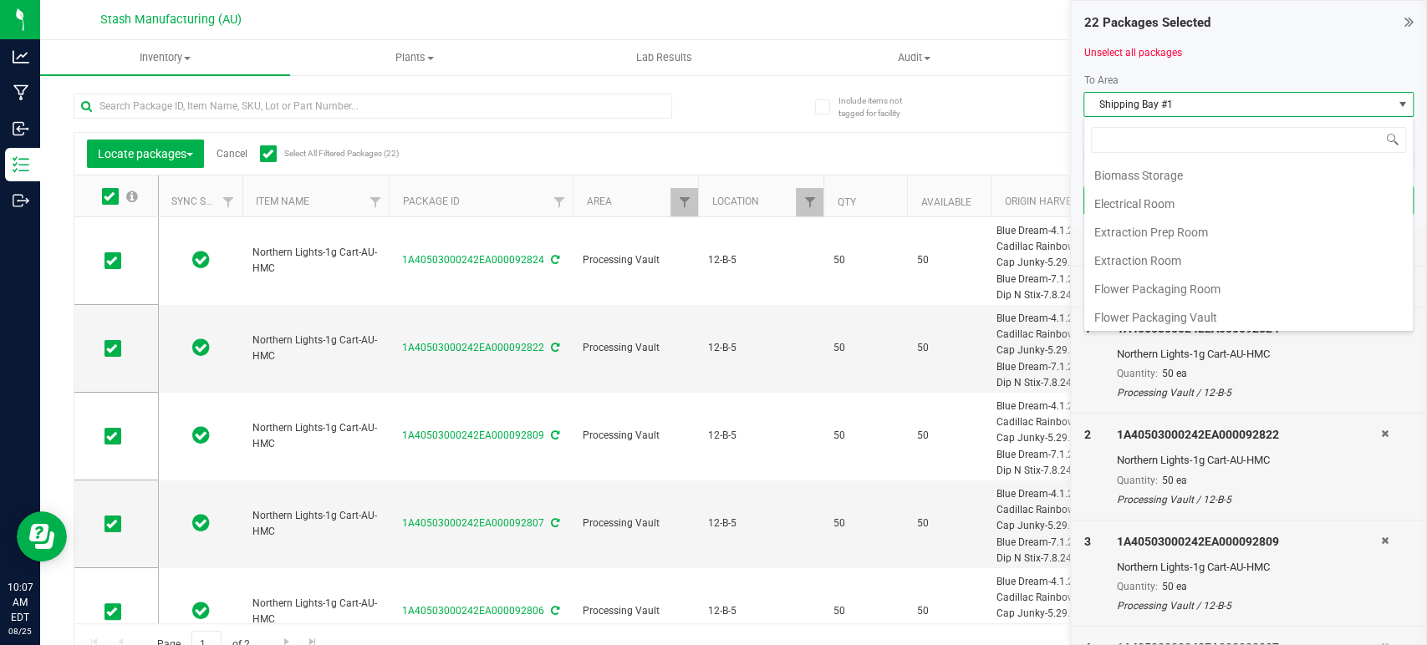
scroll to position [24, 330]
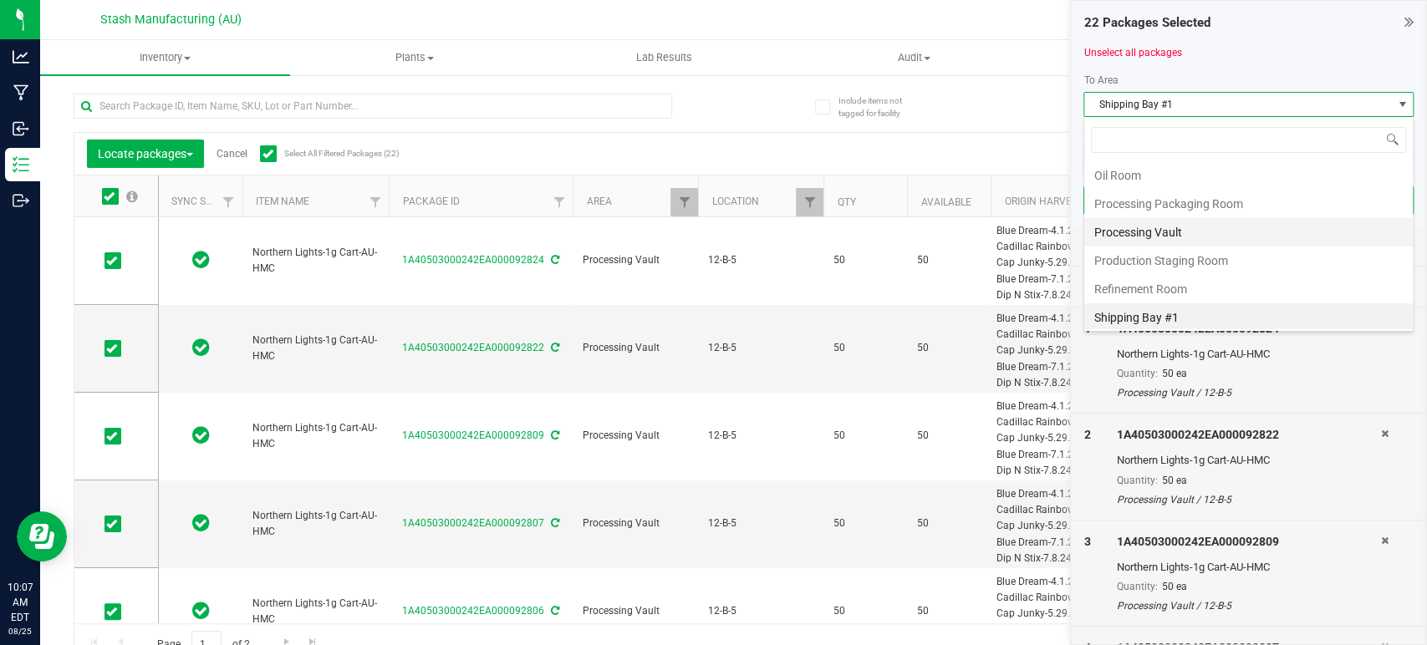
click at [1209, 224] on li "Processing Vault" at bounding box center [1248, 232] width 329 height 28
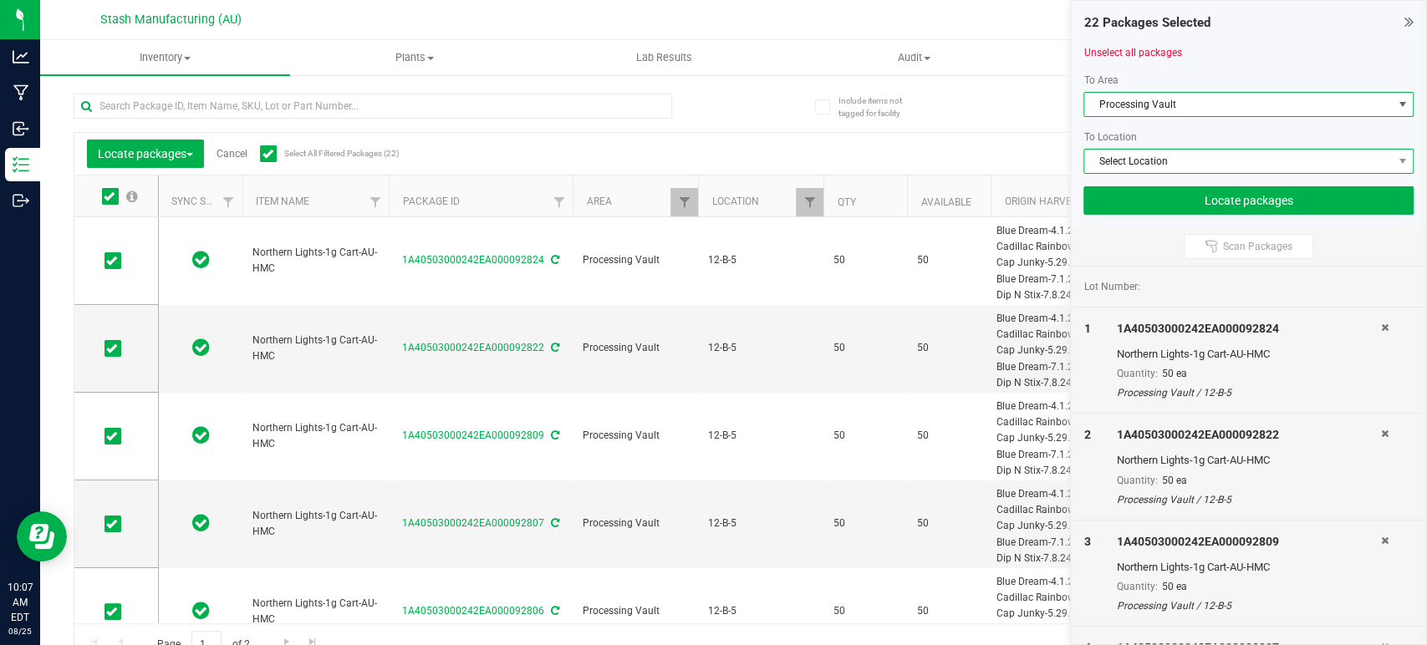
click at [1262, 160] on span "Select Location" at bounding box center [1238, 161] width 308 height 23
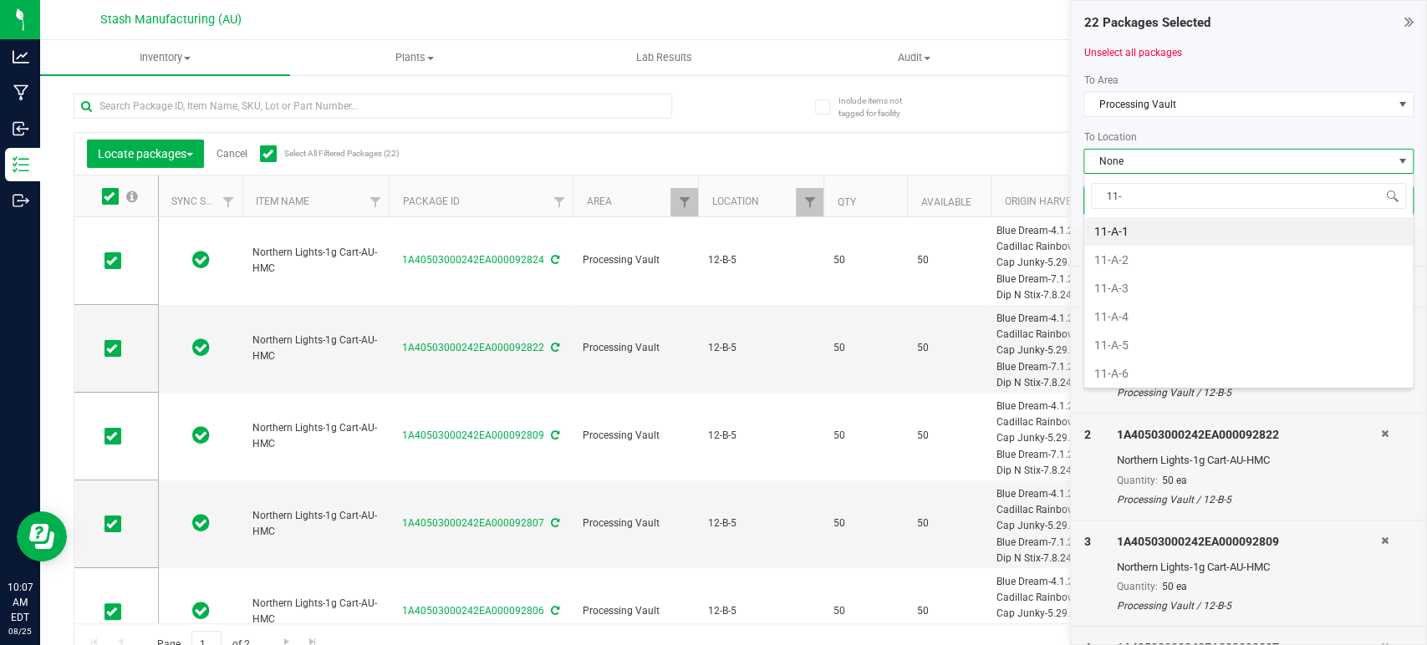
type input "11-c"
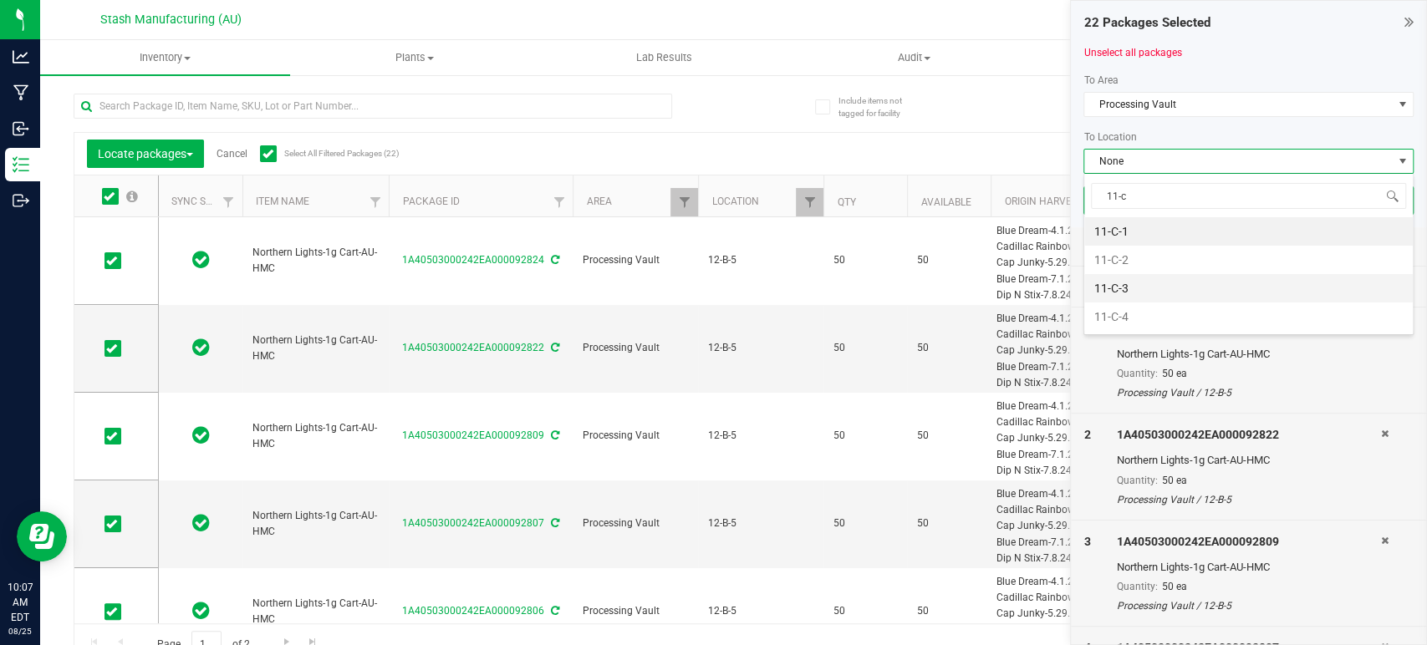
click at [1161, 283] on li "11-C-3" at bounding box center [1248, 288] width 329 height 28
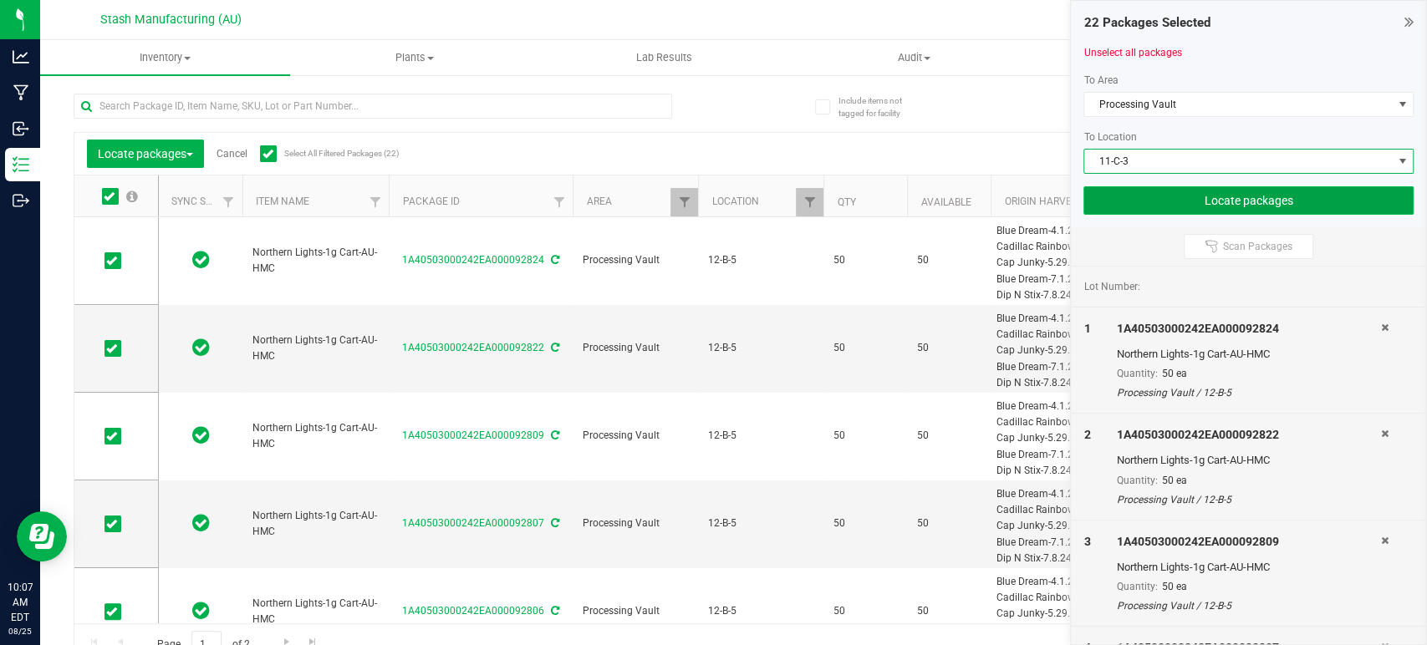
click at [1284, 200] on button "Locate packages" at bounding box center [1248, 200] width 330 height 28
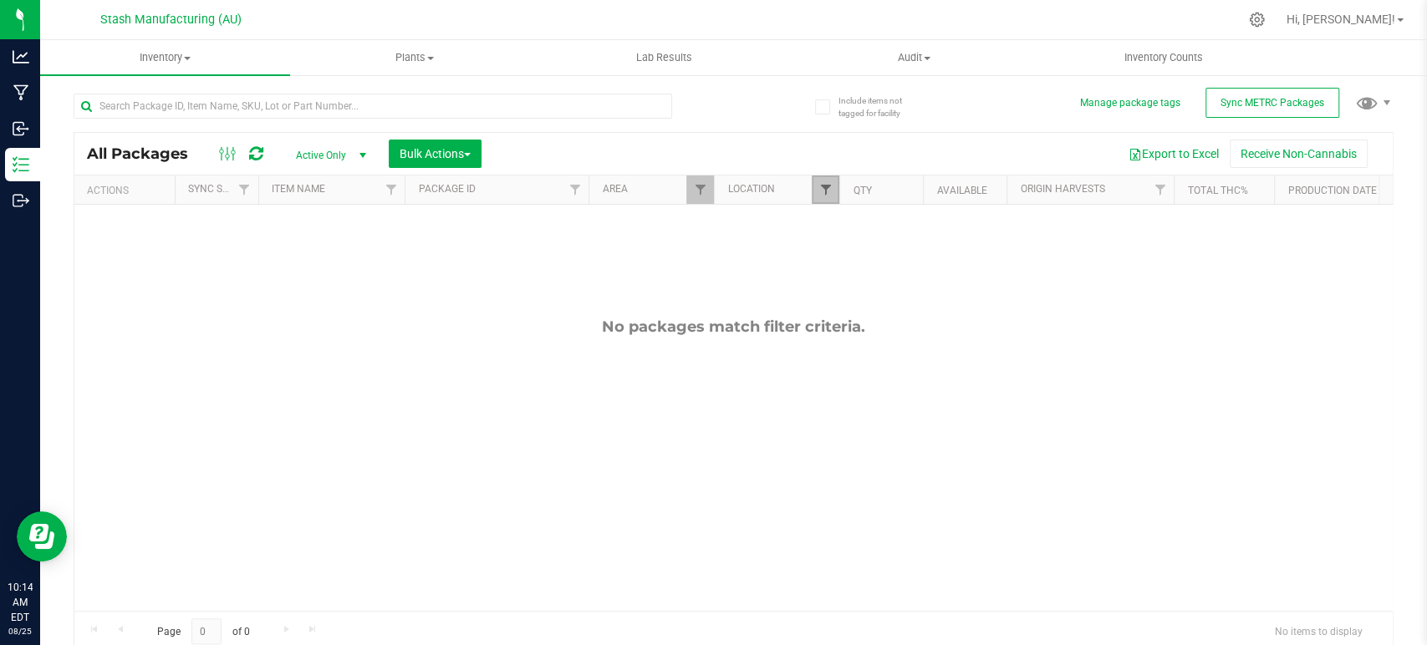
click at [823, 188] on span "Filter" at bounding box center [824, 189] width 13 height 13
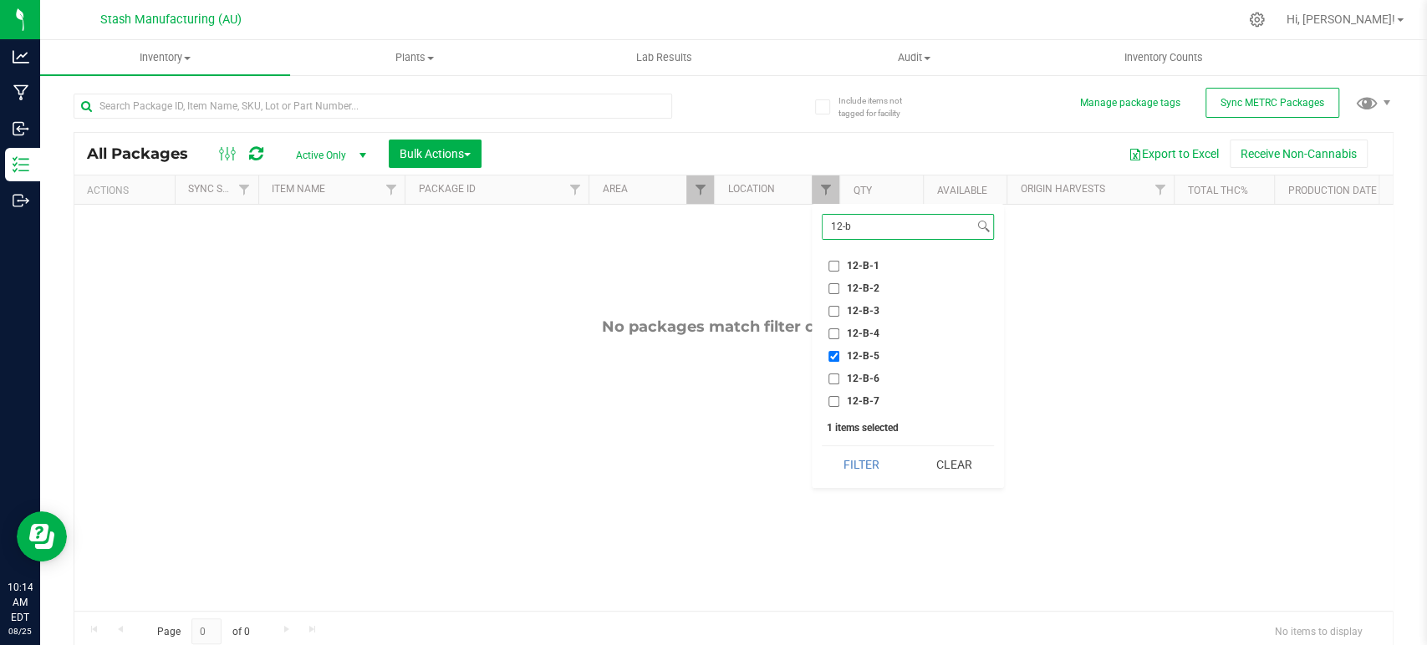
type input "12-b"
click at [849, 355] on span "12-B-5" at bounding box center [863, 356] width 33 height 10
click at [839, 355] on input "12-B-5" at bounding box center [833, 356] width 11 height 11
checkbox input "false"
click at [856, 309] on span "12-B-3" at bounding box center [863, 311] width 33 height 10
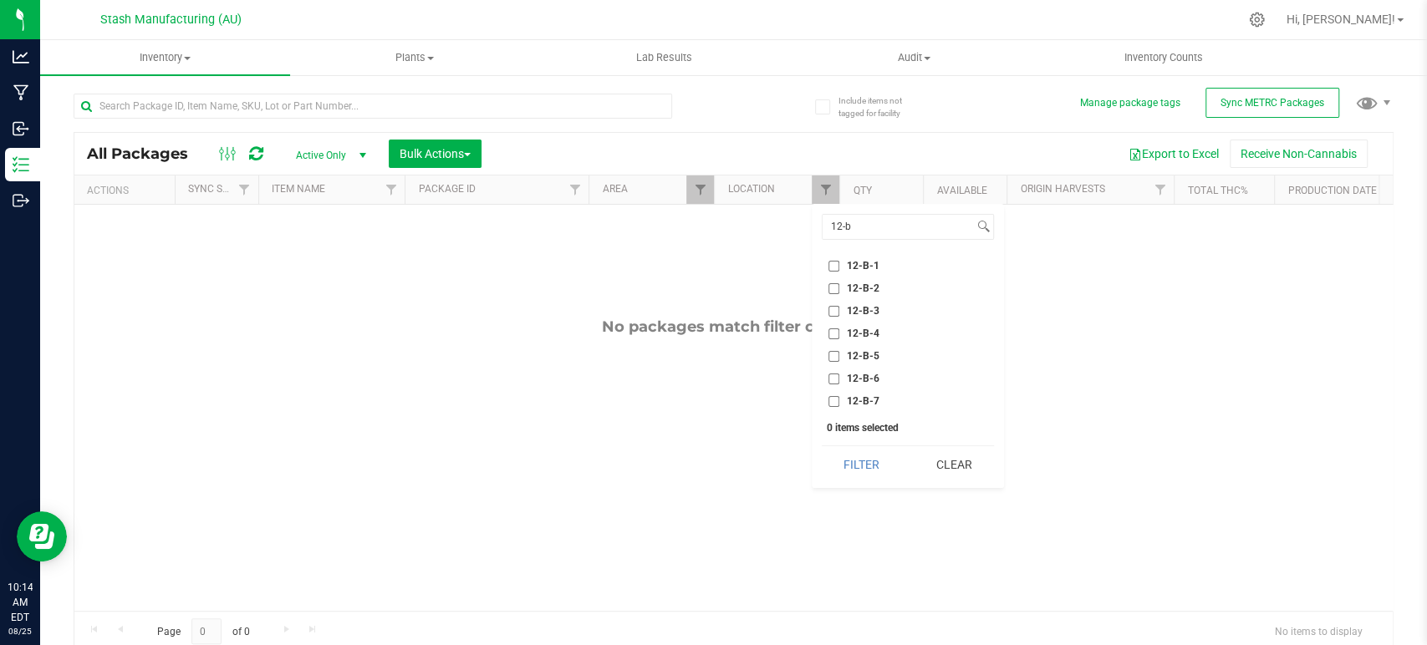
click at [839, 309] on input "12-B-3" at bounding box center [833, 311] width 11 height 11
checkbox input "true"
click at [864, 455] on button "Filter" at bounding box center [862, 464] width 80 height 37
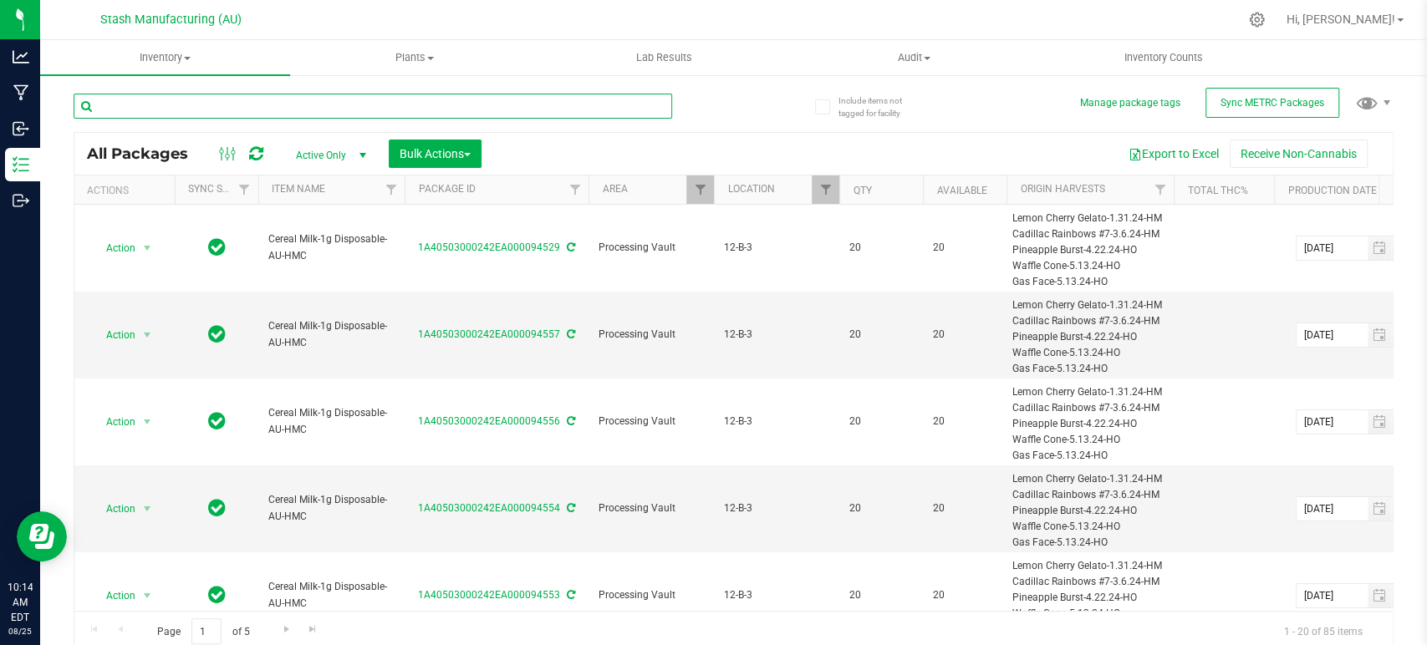
click at [508, 110] on input "text" at bounding box center [373, 106] width 599 height 25
type input "blue"
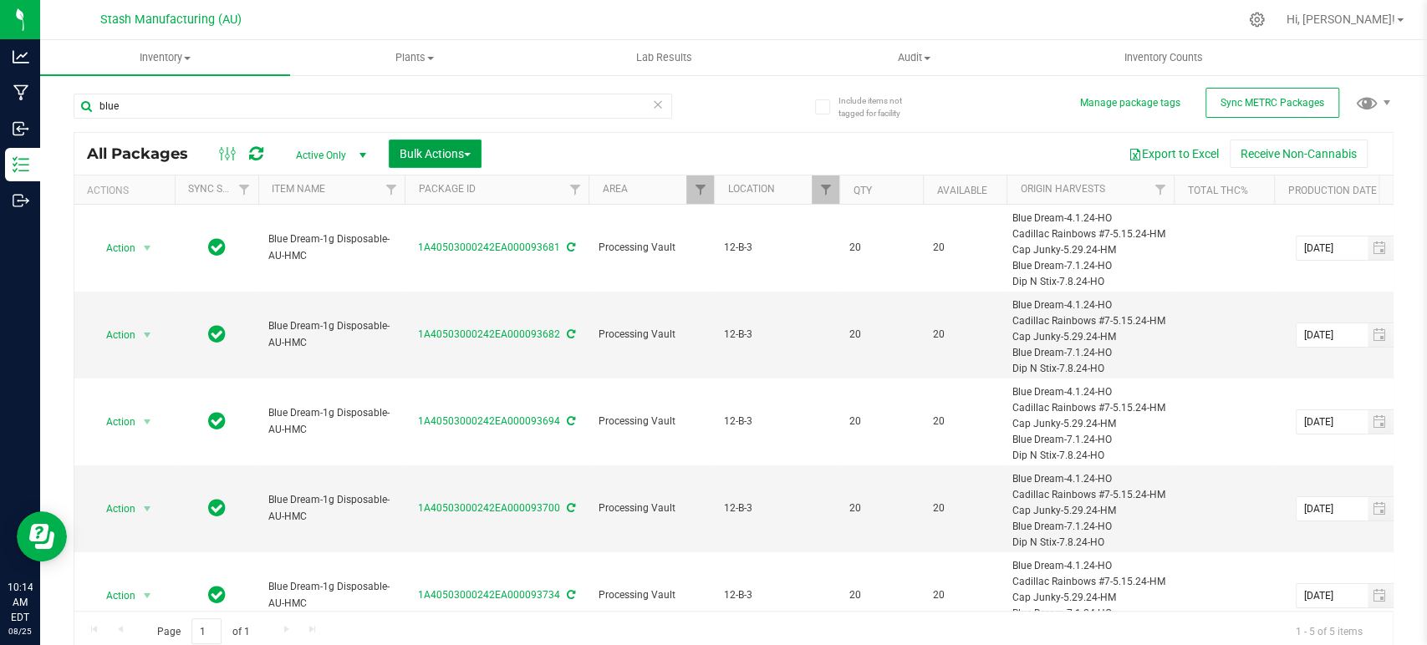
click at [438, 153] on span "Bulk Actions" at bounding box center [435, 153] width 71 height 13
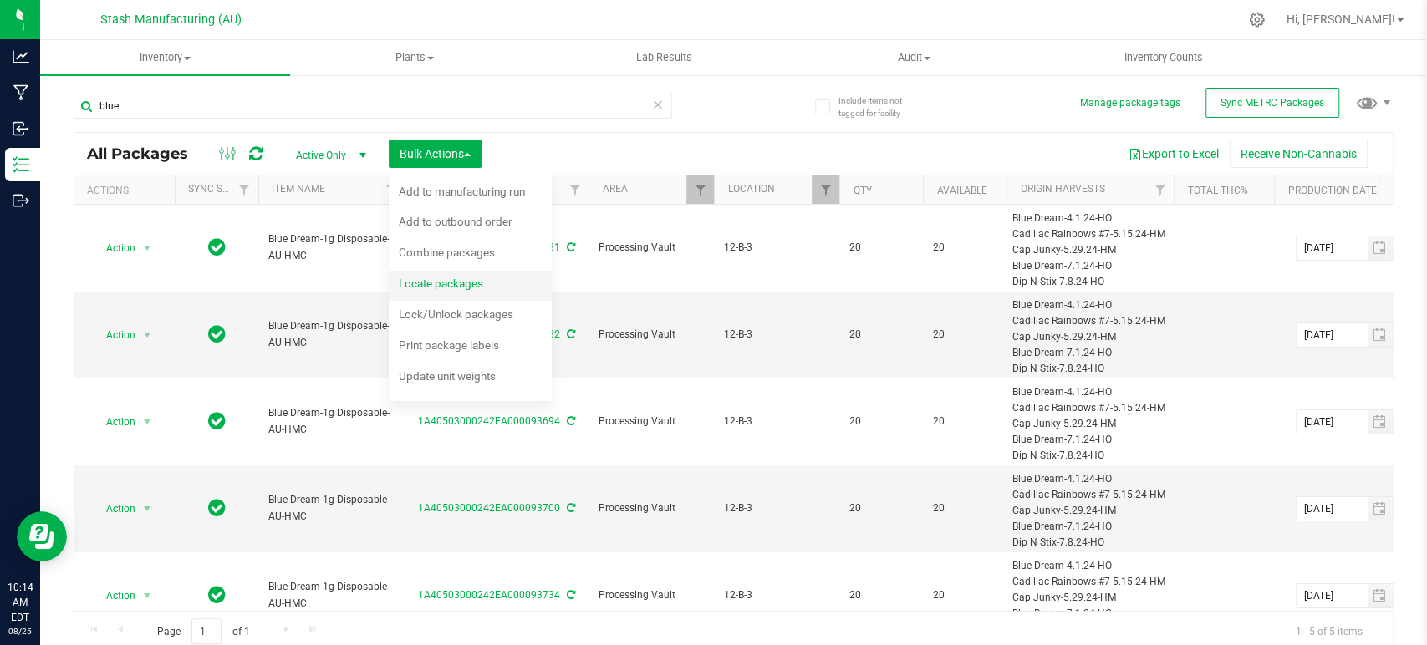
click at [466, 282] on span "Locate packages" at bounding box center [441, 283] width 84 height 13
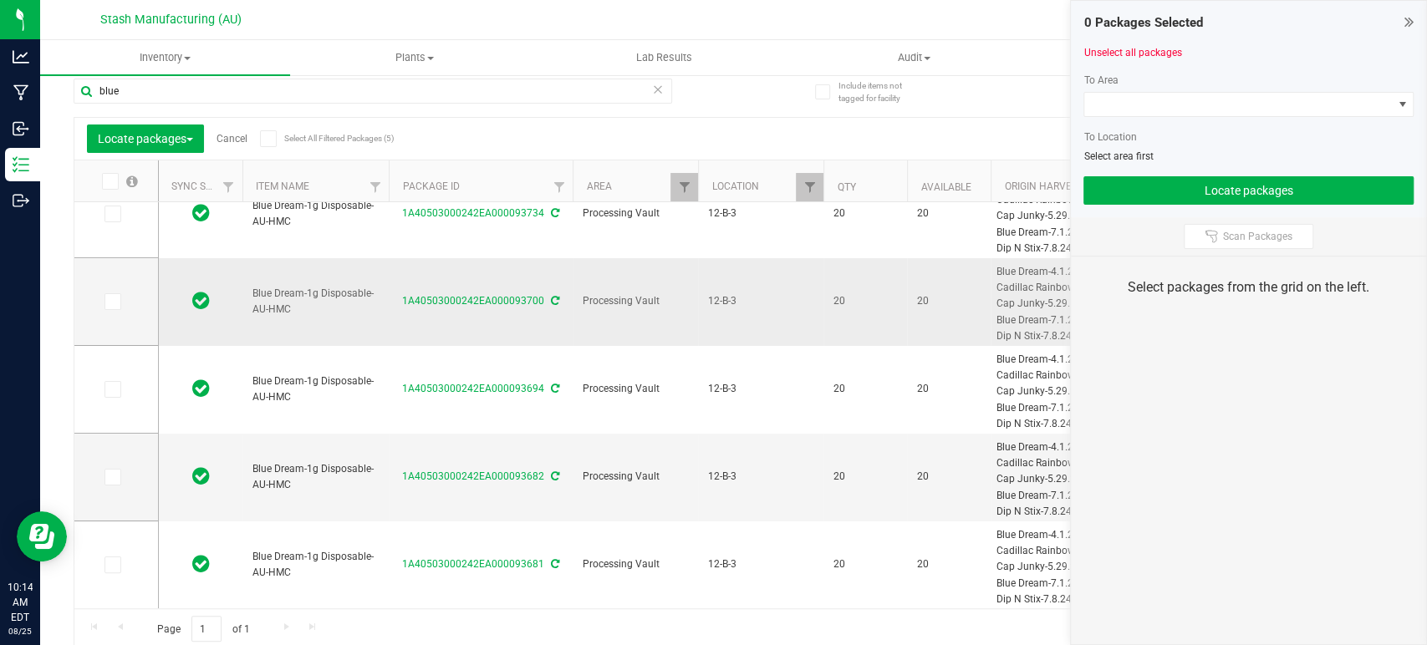
scroll to position [18, 0]
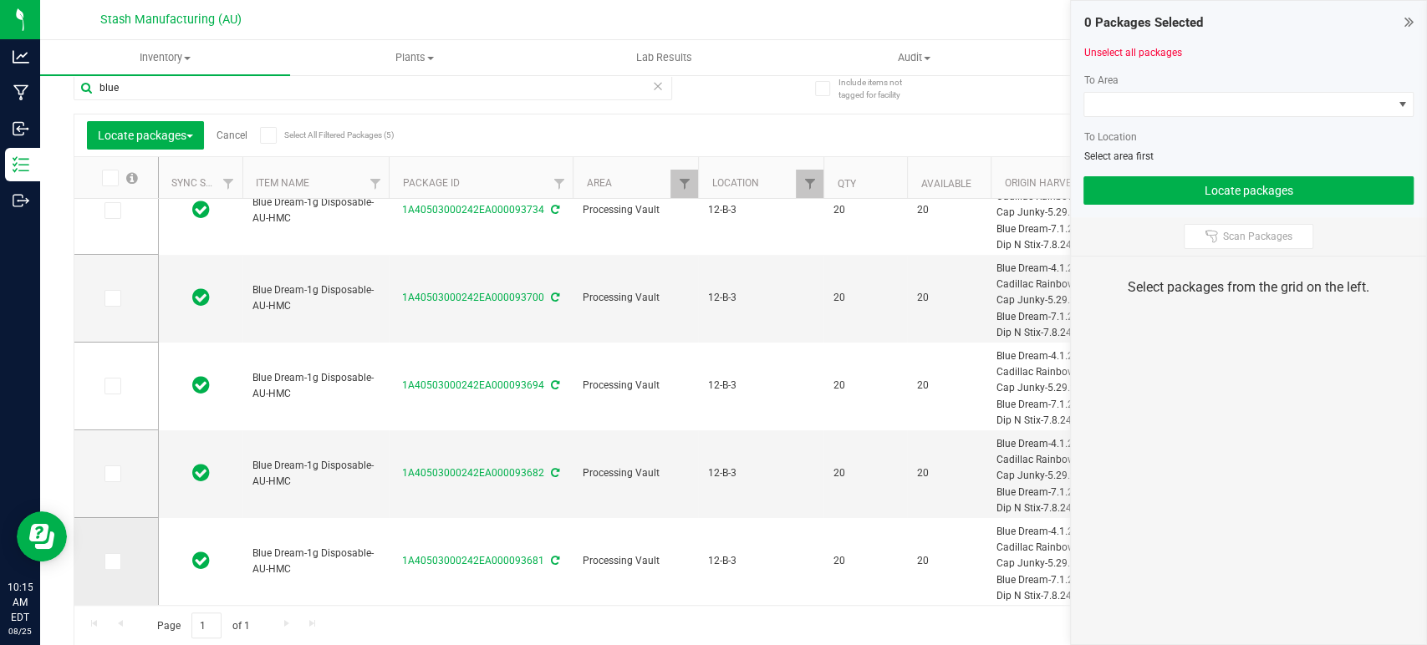
click at [111, 562] on icon at bounding box center [111, 562] width 11 height 0
click at [0, 0] on input "checkbox" at bounding box center [0, 0] width 0 height 0
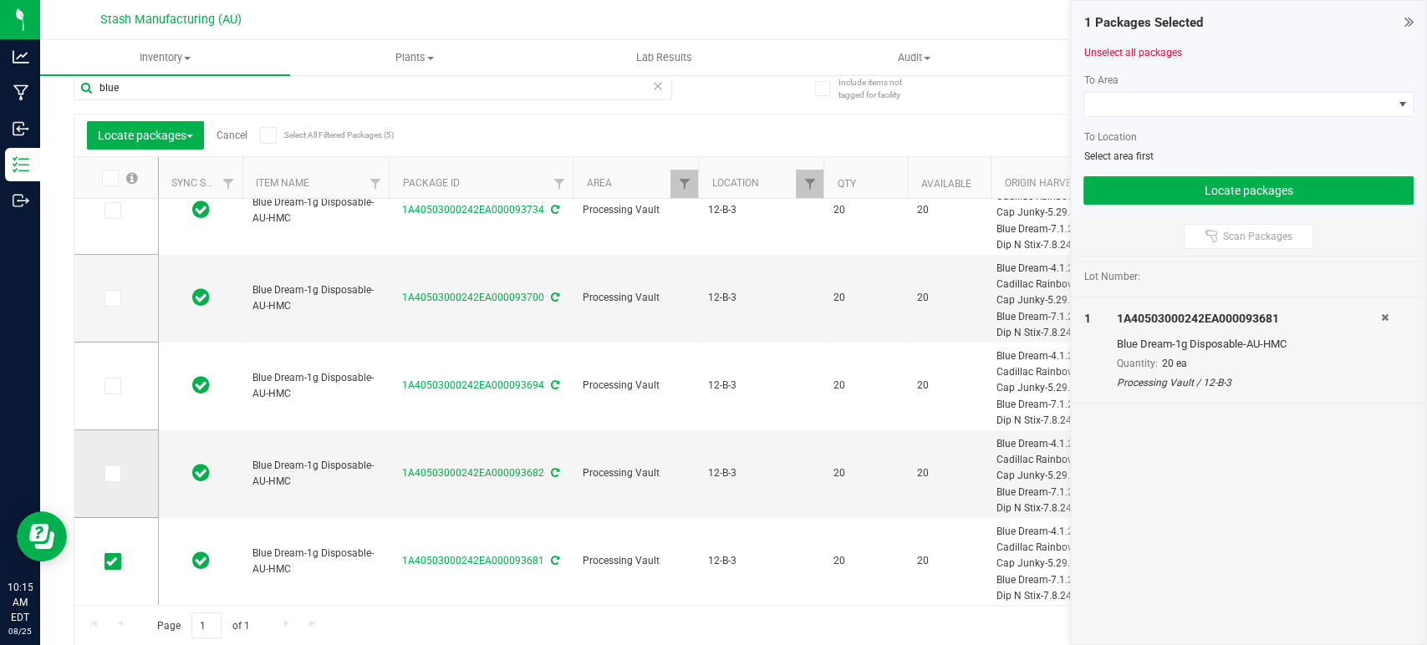
click at [114, 474] on icon at bounding box center [111, 474] width 11 height 0
click at [0, 0] on input "checkbox" at bounding box center [0, 0] width 0 height 0
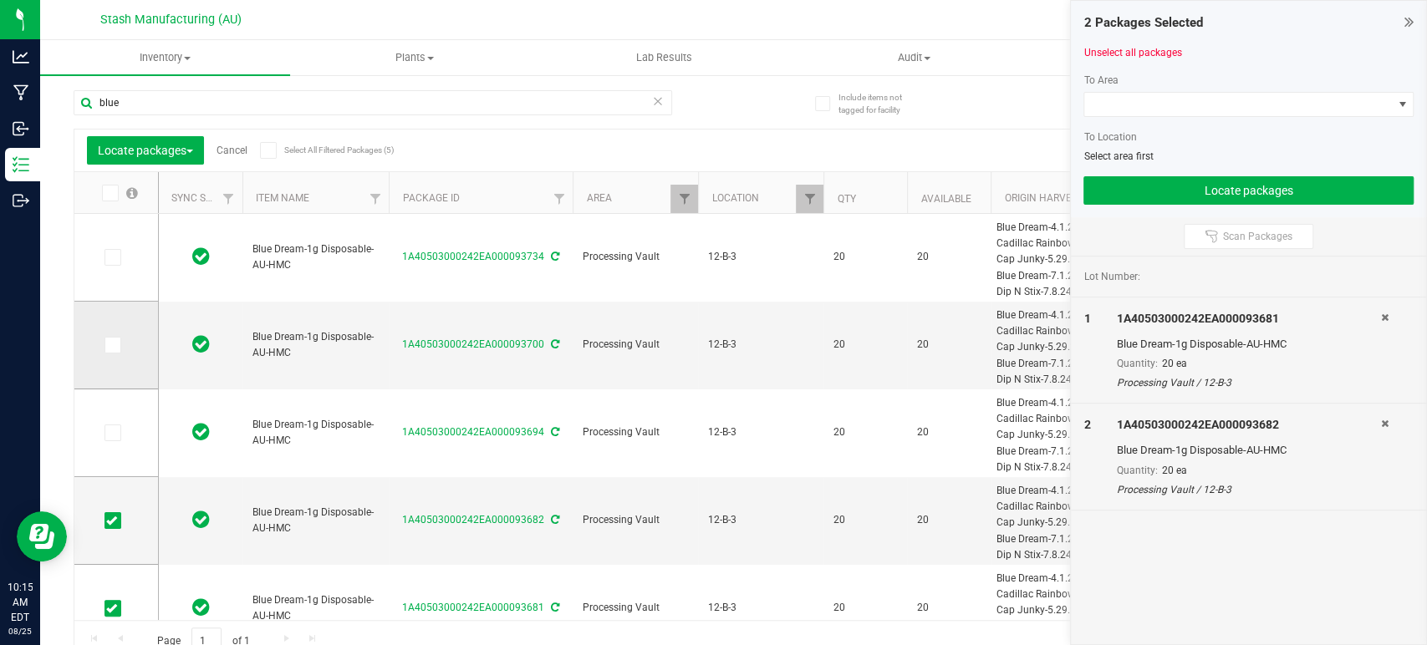
scroll to position [2, 0]
click at [116, 349] on span at bounding box center [112, 347] width 17 height 17
click at [0, 0] on input "checkbox" at bounding box center [0, 0] width 0 height 0
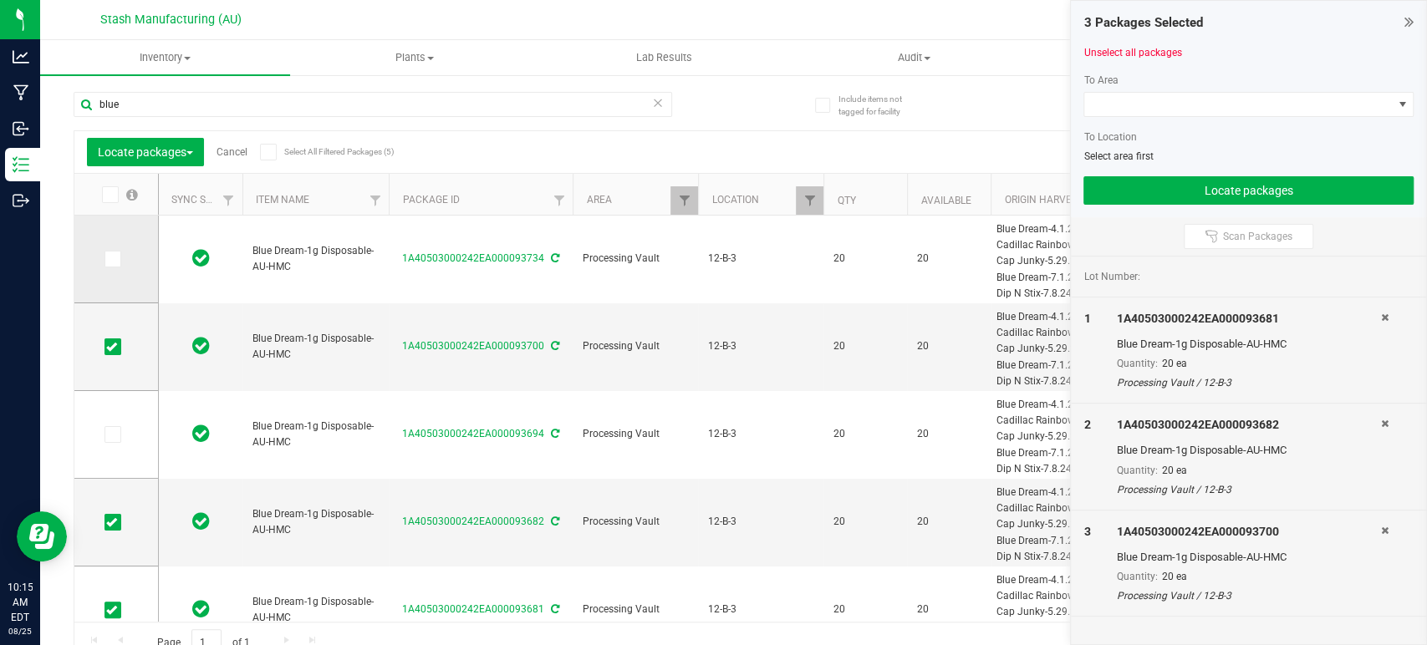
click at [119, 254] on span at bounding box center [112, 259] width 17 height 17
click at [0, 0] on input "checkbox" at bounding box center [0, 0] width 0 height 0
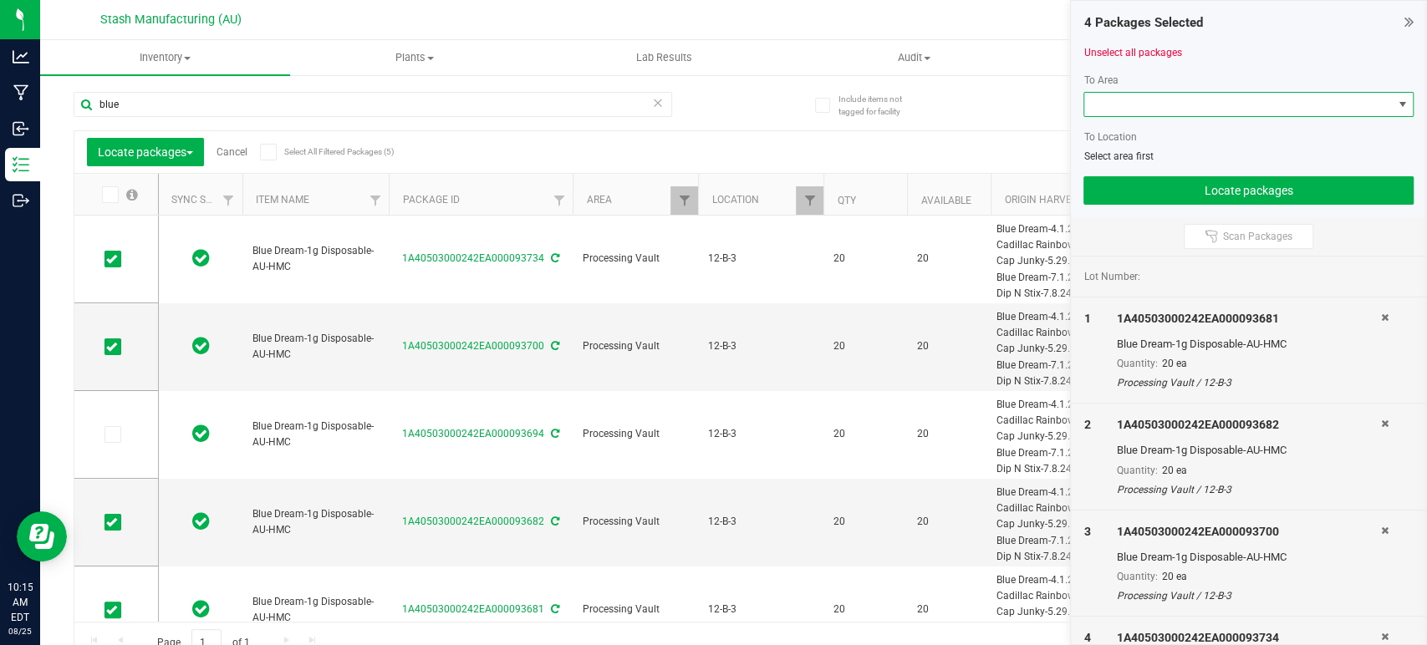
click at [1238, 98] on span at bounding box center [1238, 104] width 308 height 23
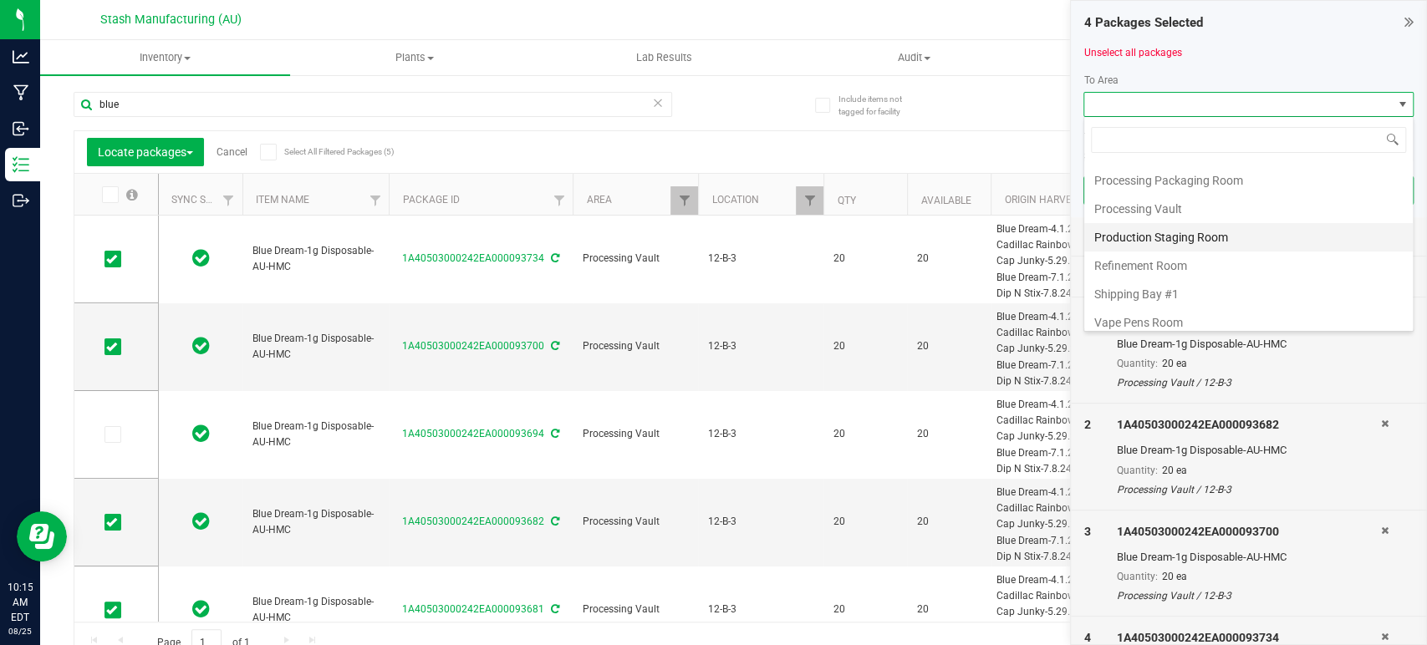
scroll to position [284, 0]
click at [1208, 198] on li "Processing Vault" at bounding box center [1248, 204] width 329 height 28
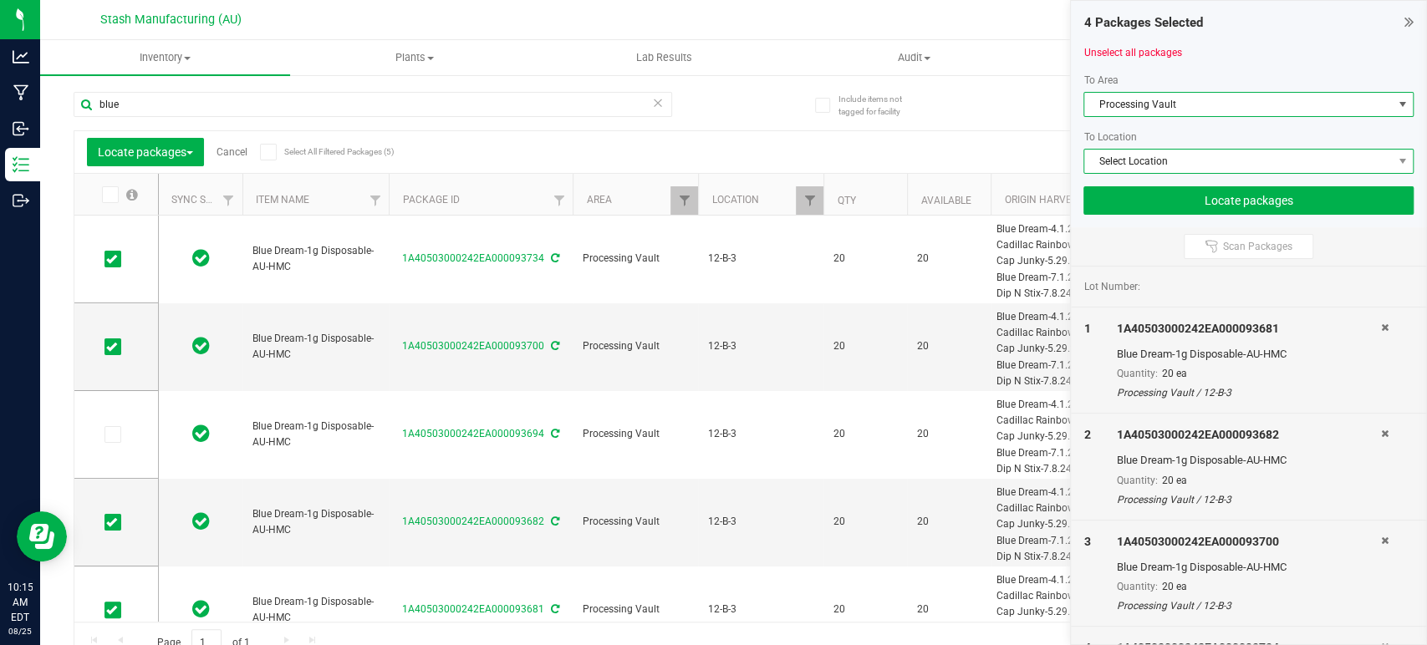
click at [1230, 155] on span "Select Location" at bounding box center [1238, 161] width 308 height 23
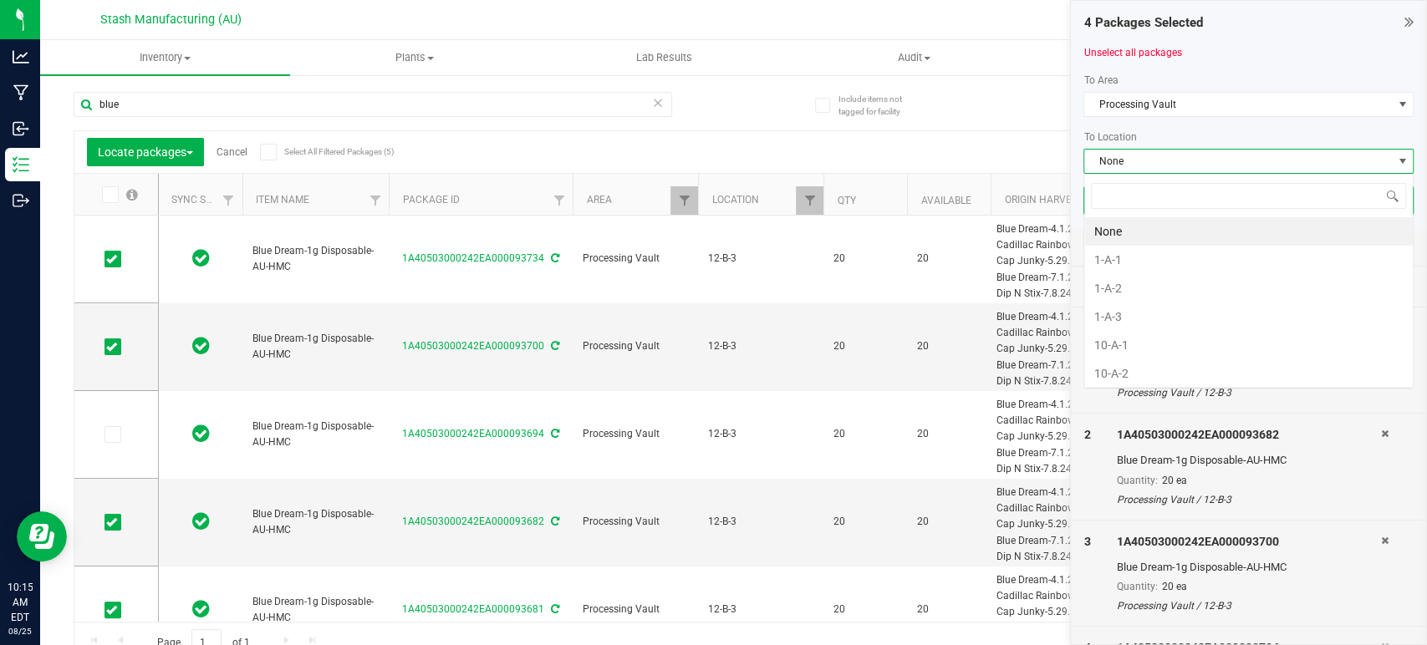
scroll to position [0, 0]
type input "11-c"
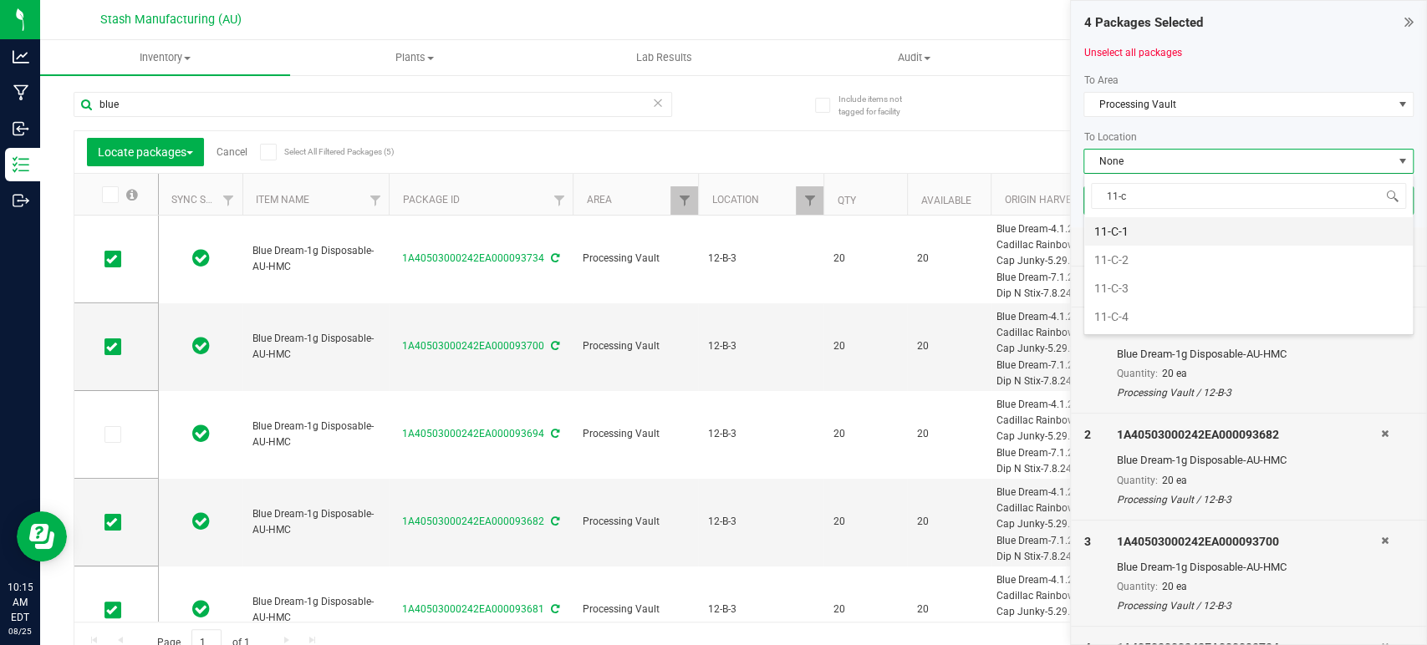
click at [1165, 226] on li "11-C-1" at bounding box center [1248, 231] width 329 height 28
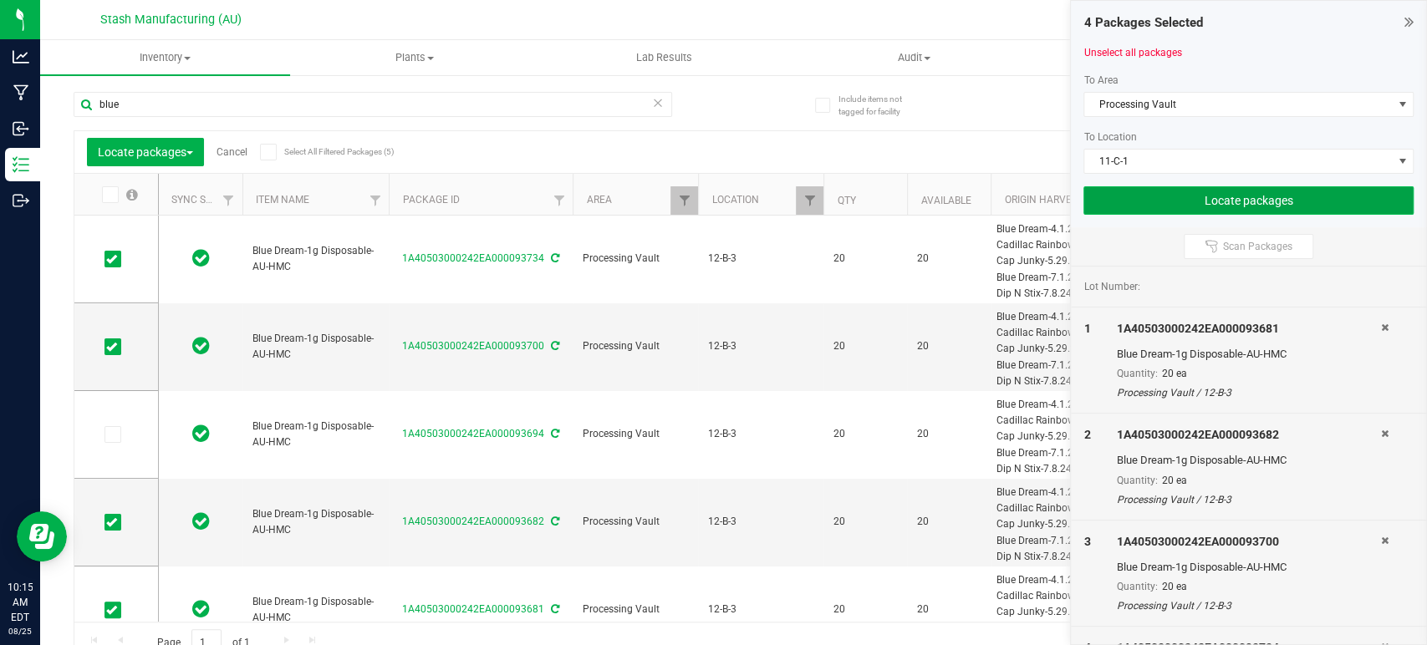
click at [1320, 199] on button "Locate packages" at bounding box center [1248, 200] width 330 height 28
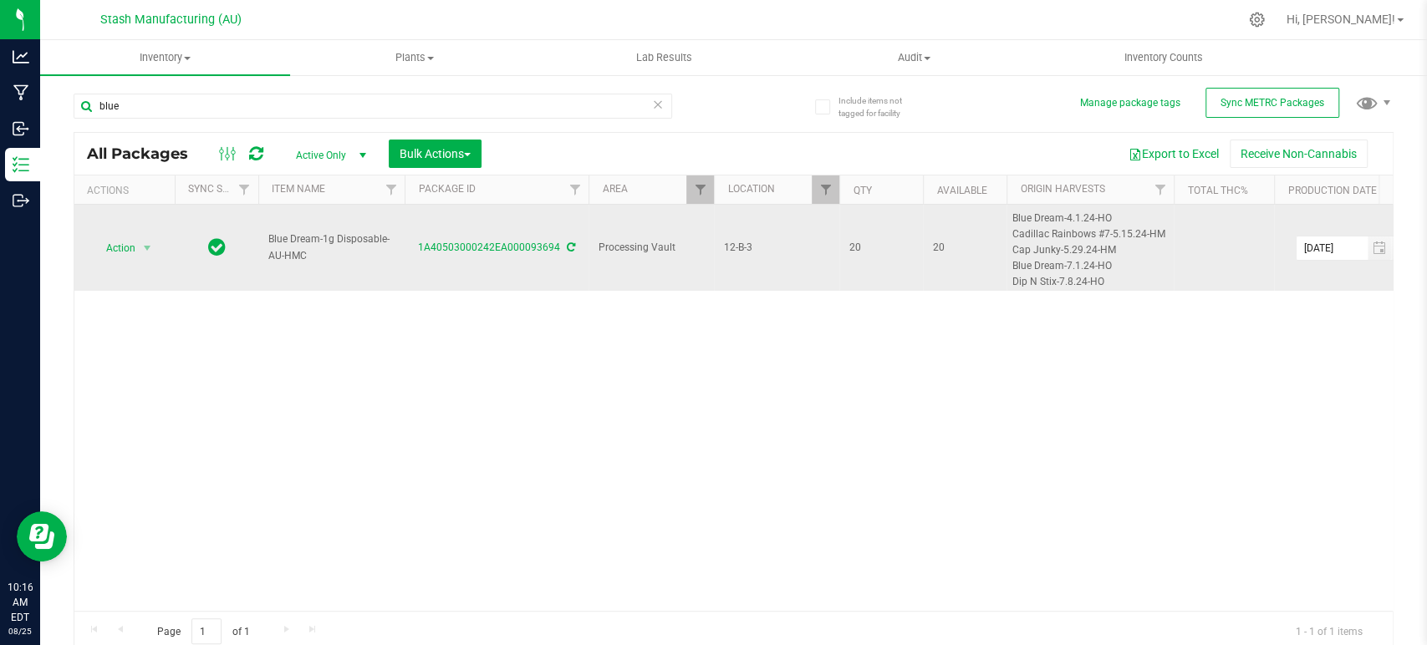
drag, startPoint x: 328, startPoint y: 259, endPoint x: 268, endPoint y: 246, distance: 61.7
click at [268, 246] on span "Blue Dream-1g Disposable-AU-HMC" at bounding box center [331, 248] width 126 height 32
copy span "Blue Dream-1g Disposable-AU-HMC"
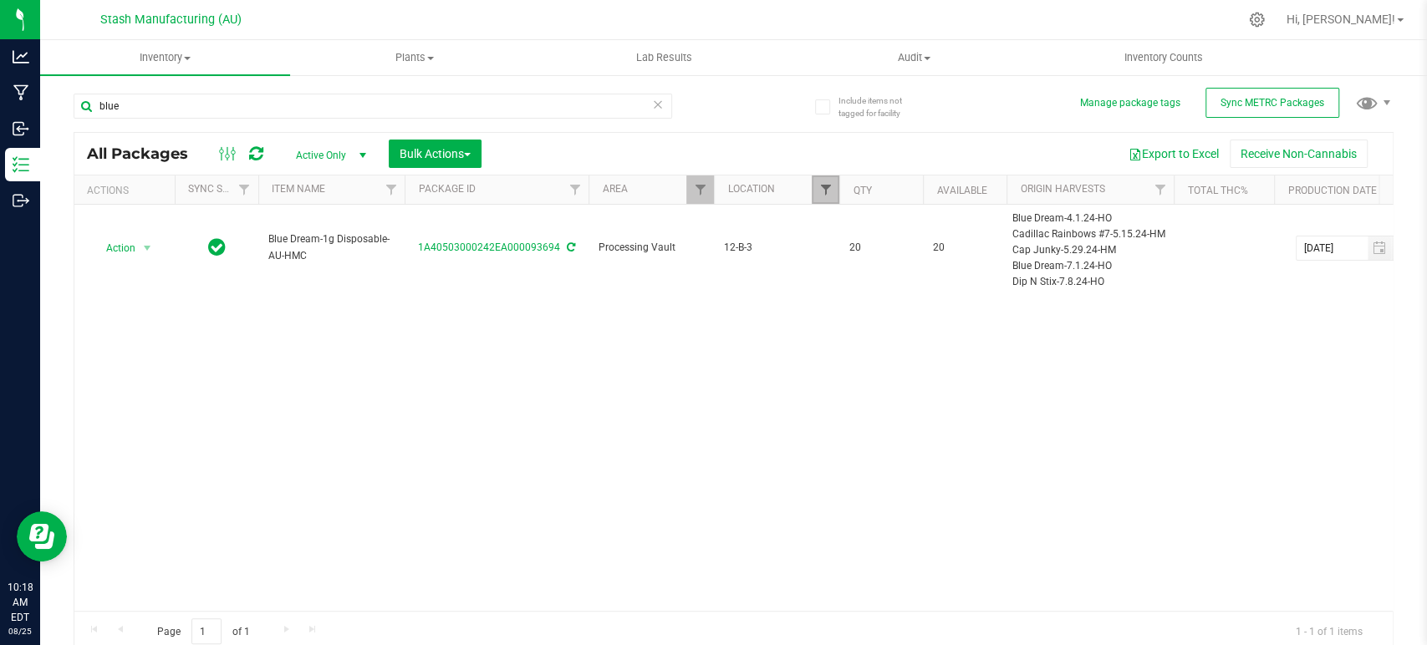
click at [828, 187] on span "Filter" at bounding box center [824, 189] width 13 height 13
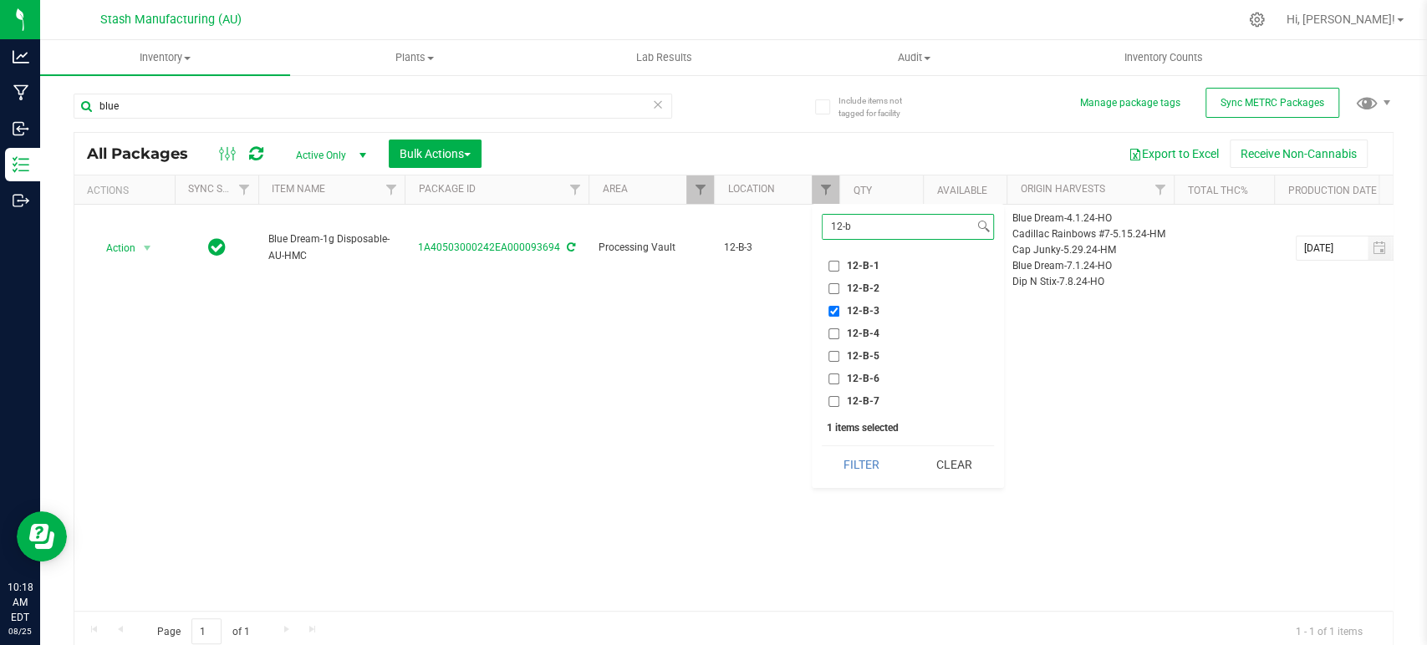
type input "12-b"
click at [855, 306] on span "12-B-3" at bounding box center [863, 311] width 33 height 10
click at [839, 306] on input "12-B-3" at bounding box center [833, 311] width 11 height 11
checkbox input "false"
click at [869, 283] on span "12-B-2" at bounding box center [863, 288] width 33 height 10
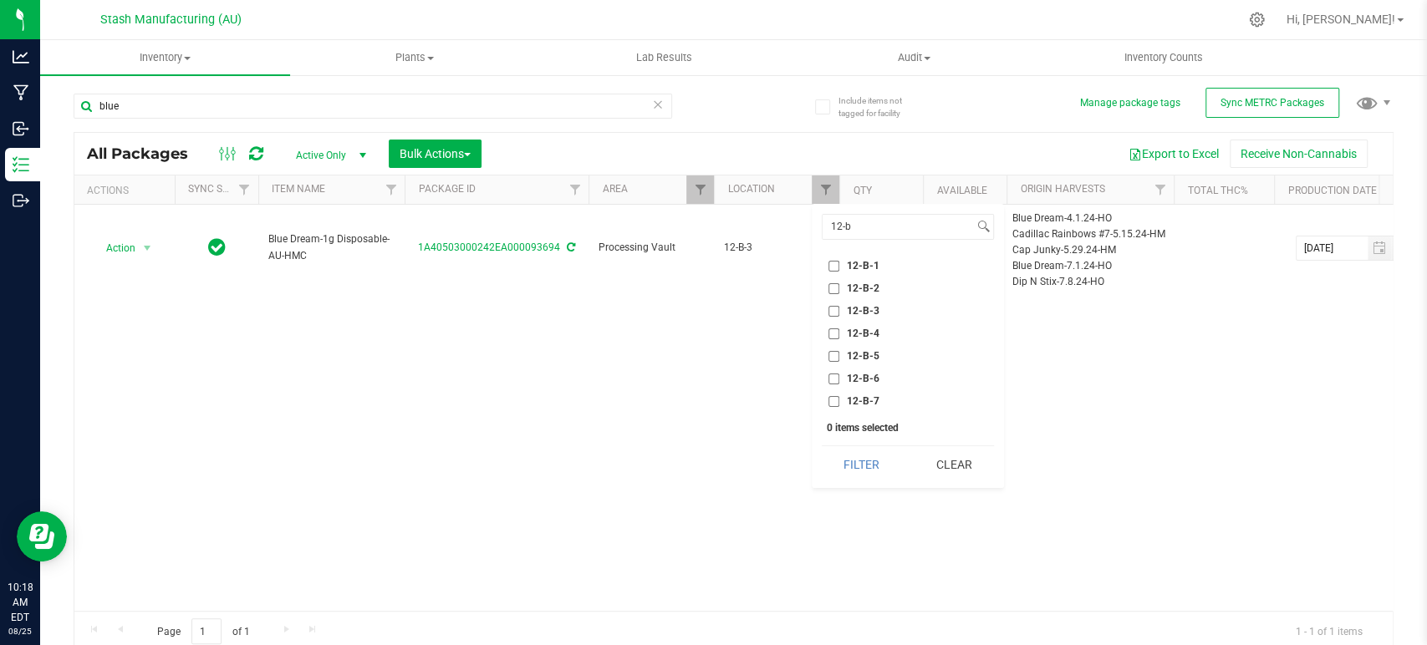
click at [839, 283] on input "12-B-2" at bounding box center [833, 288] width 11 height 11
checkbox input "true"
click at [859, 477] on button "Filter" at bounding box center [862, 464] width 80 height 37
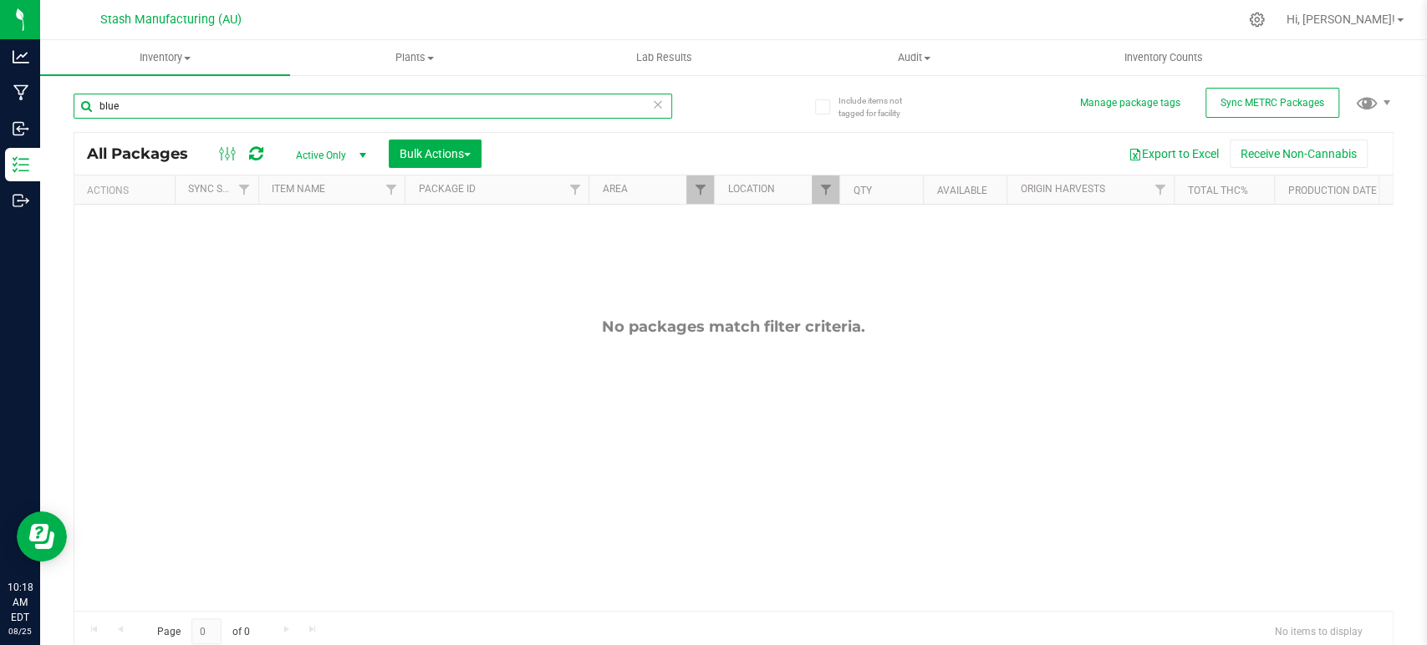
click at [445, 105] on input "blue" at bounding box center [373, 106] width 599 height 25
type input "banana"
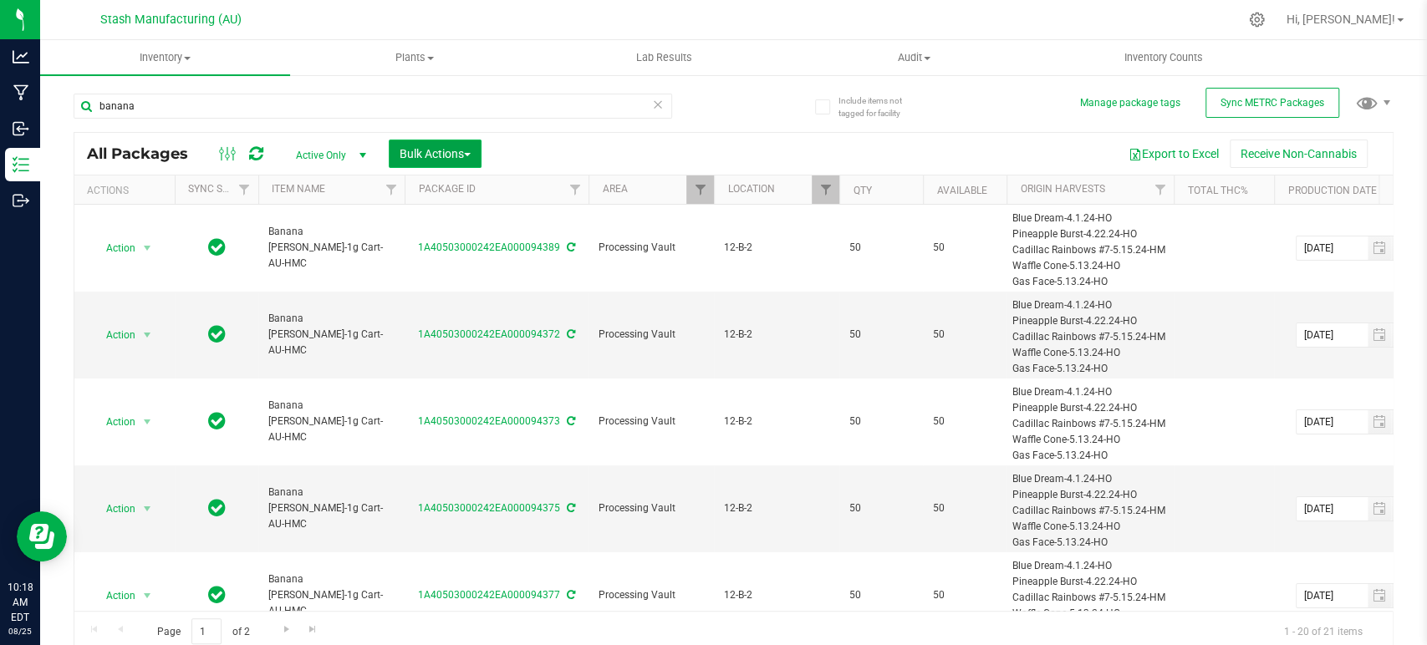
click at [437, 147] on span "Bulk Actions" at bounding box center [435, 153] width 71 height 13
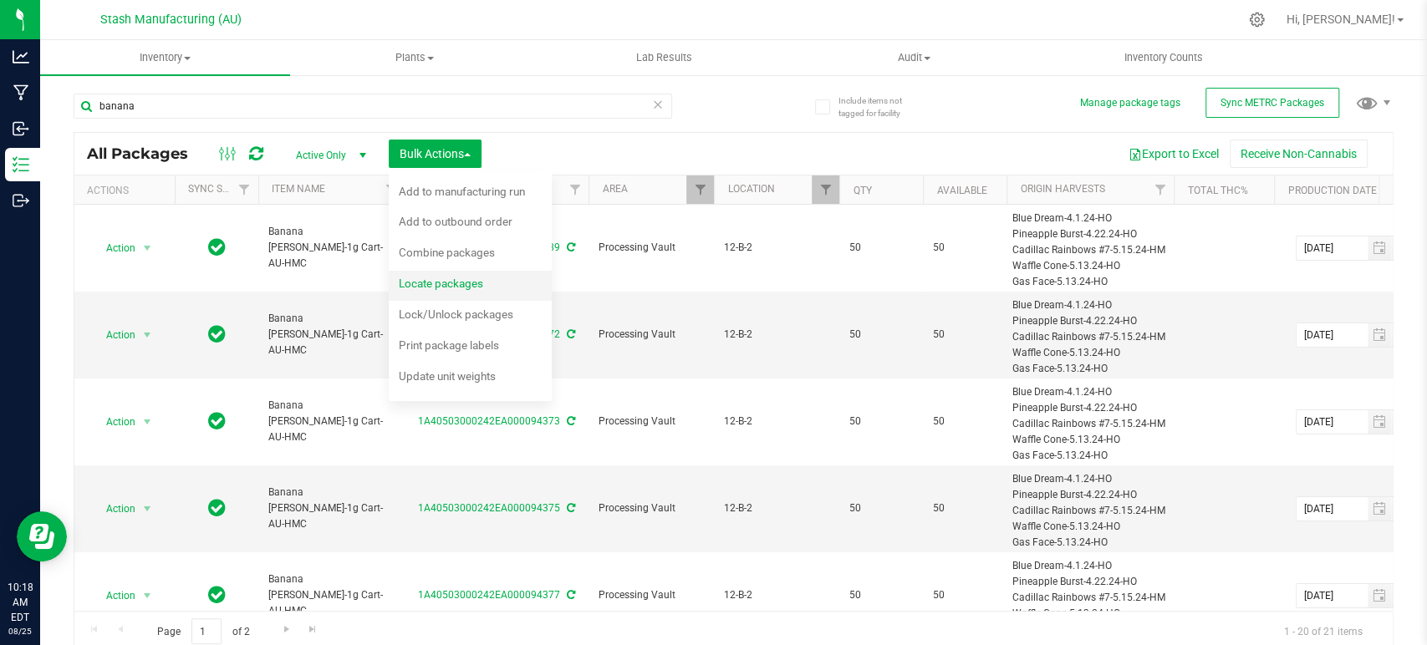
click at [455, 284] on span "Locate packages" at bounding box center [441, 283] width 84 height 13
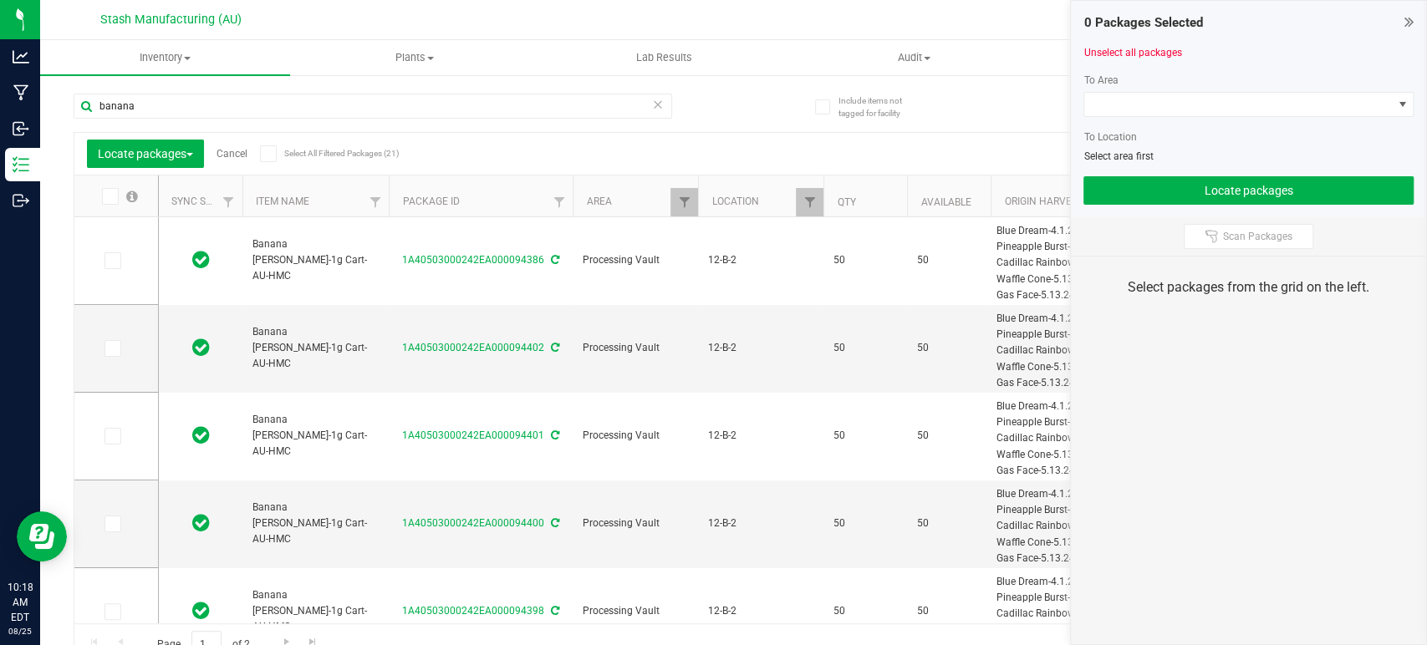
click at [268, 154] on icon at bounding box center [267, 154] width 11 height 0
click at [0, 0] on input "Select All Filtered Packages (21)" at bounding box center [0, 0] width 0 height 0
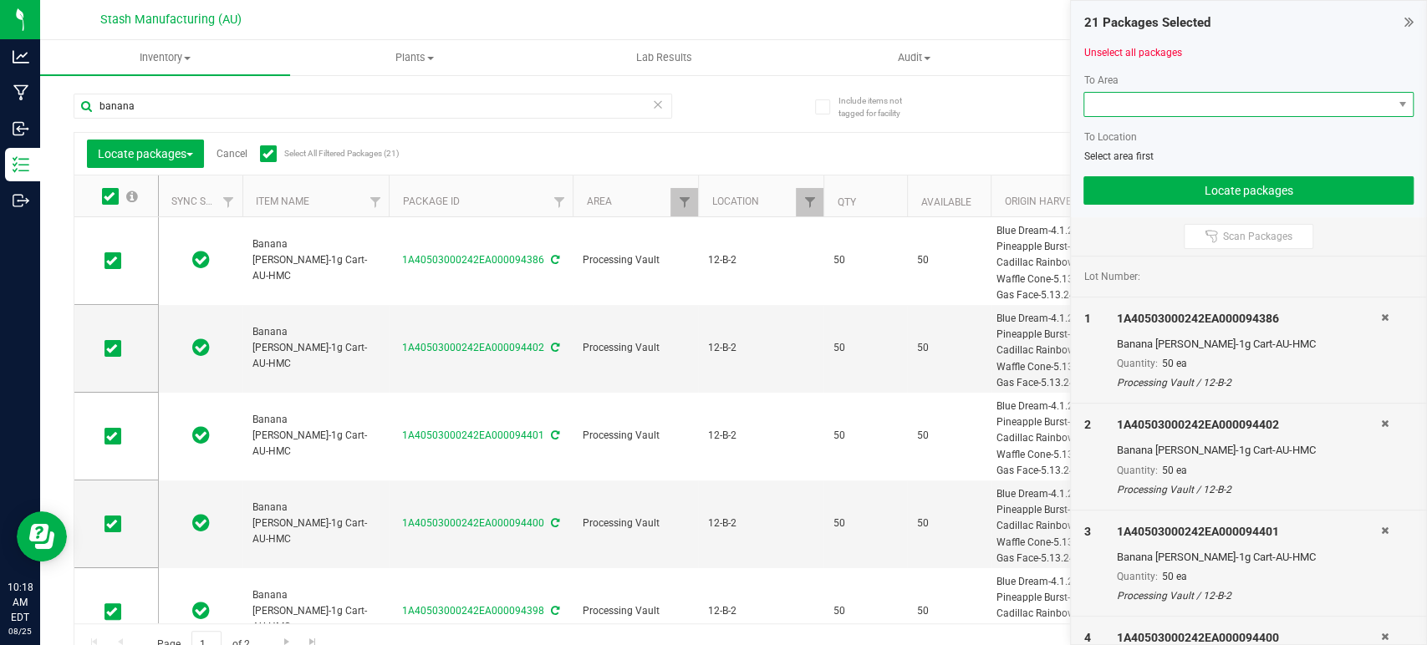
click at [1195, 104] on span at bounding box center [1238, 104] width 308 height 23
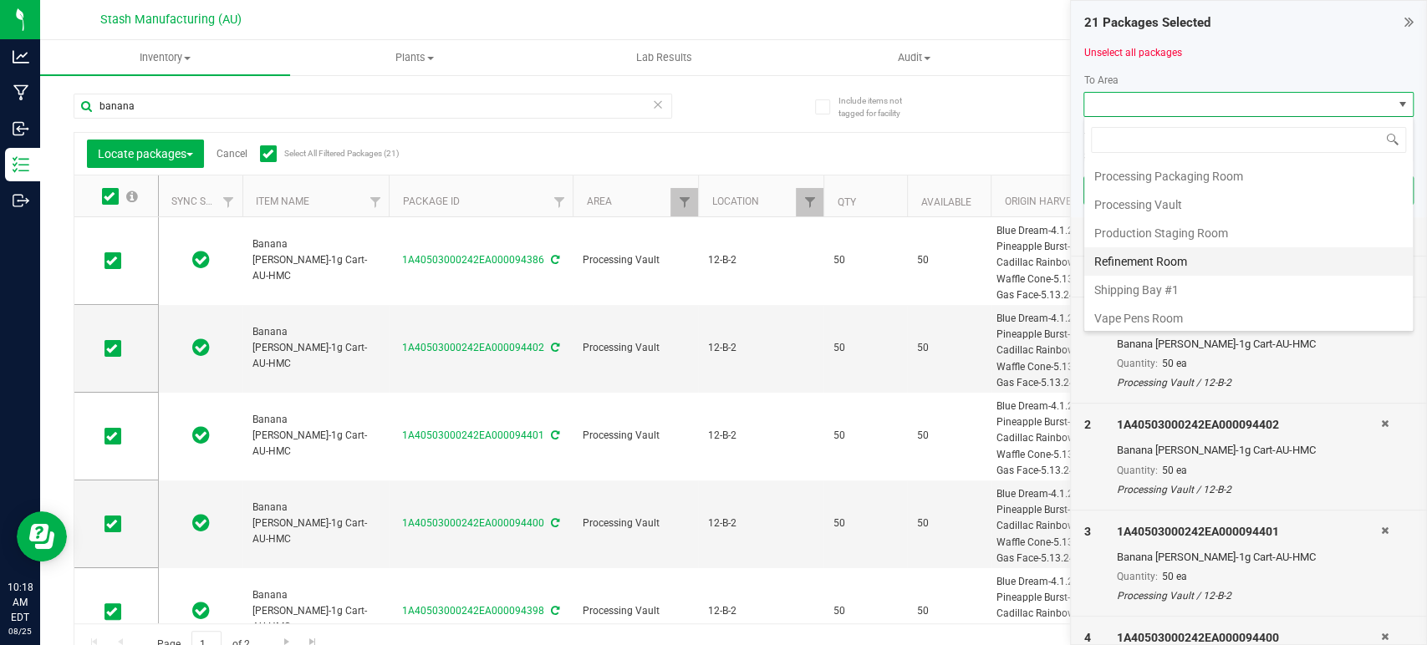
scroll to position [284, 0]
click at [1175, 203] on li "Processing Vault" at bounding box center [1248, 204] width 329 height 28
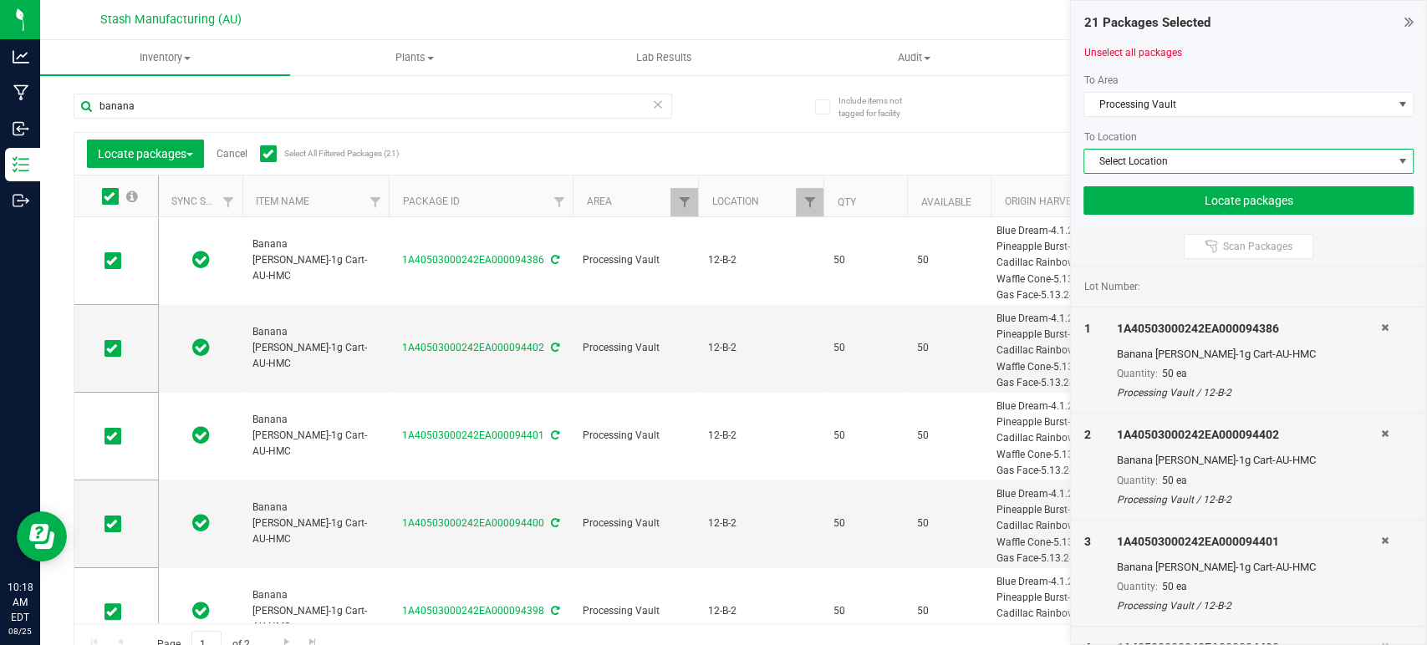
click at [1194, 157] on span "Select Location" at bounding box center [1238, 161] width 308 height 23
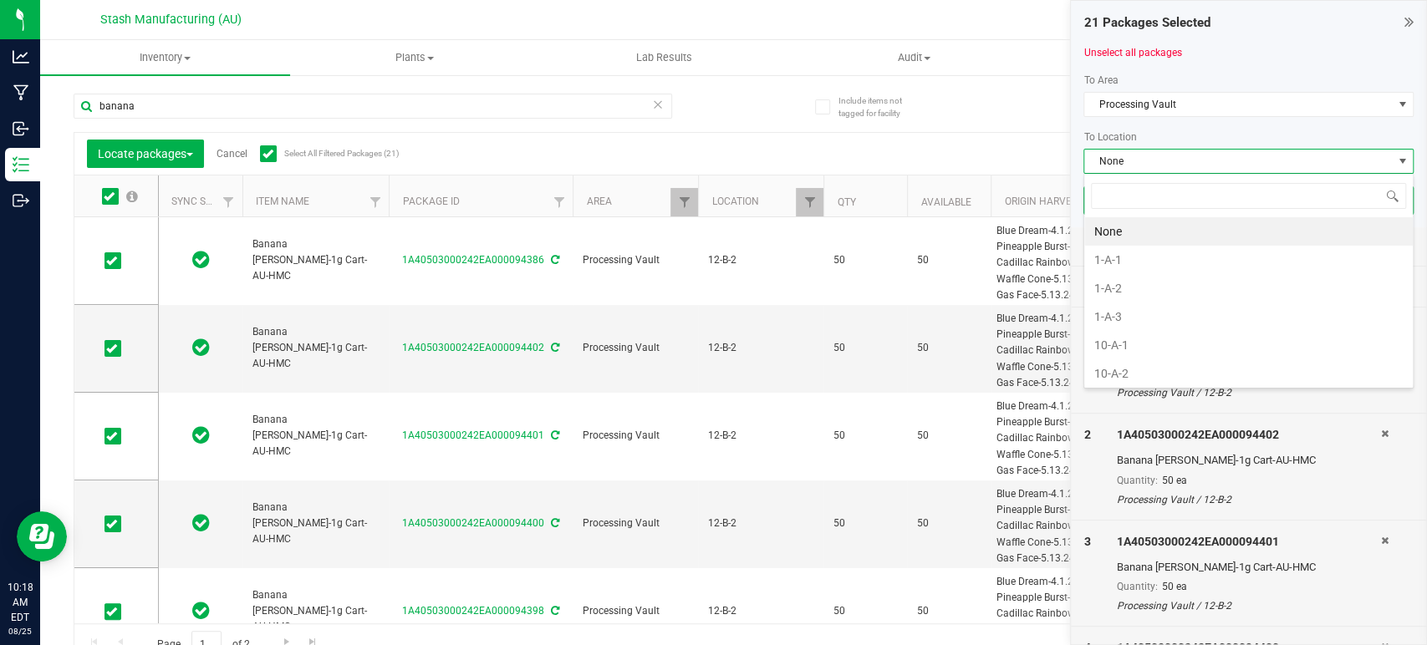
scroll to position [24, 330]
type input "11-c"
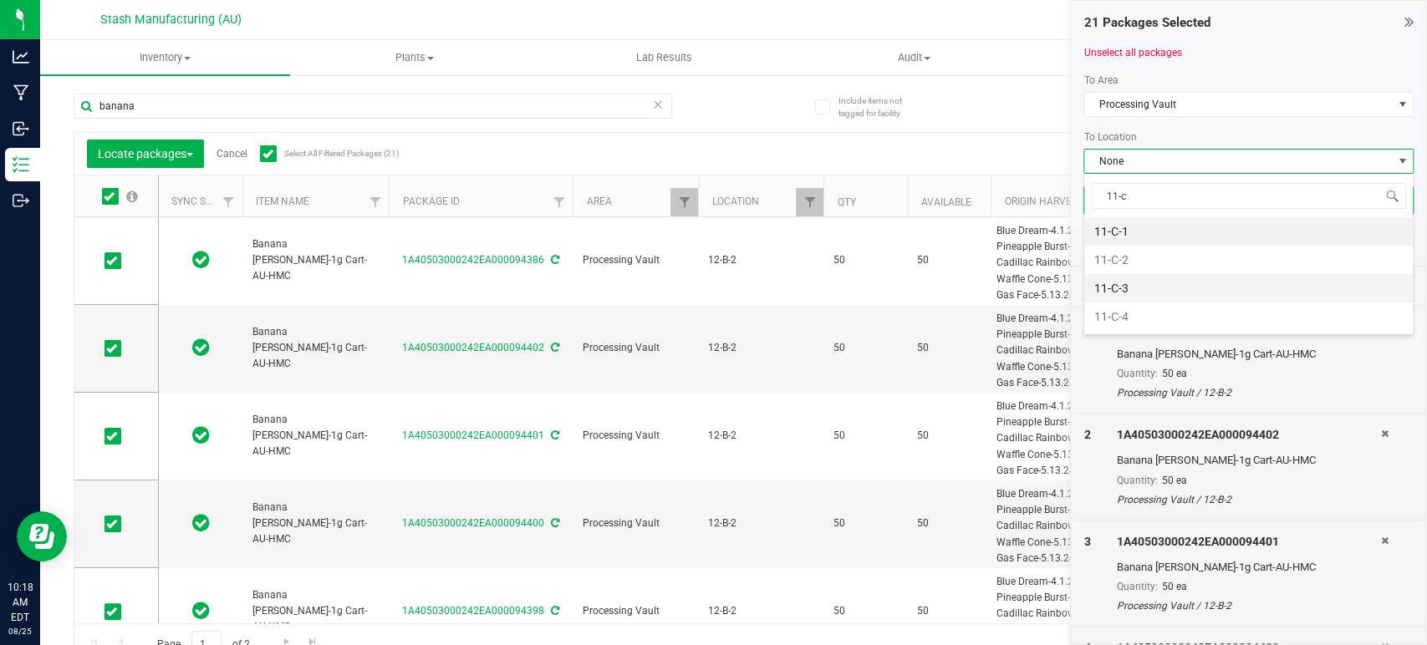
click at [1139, 278] on li "11-C-3" at bounding box center [1248, 288] width 329 height 28
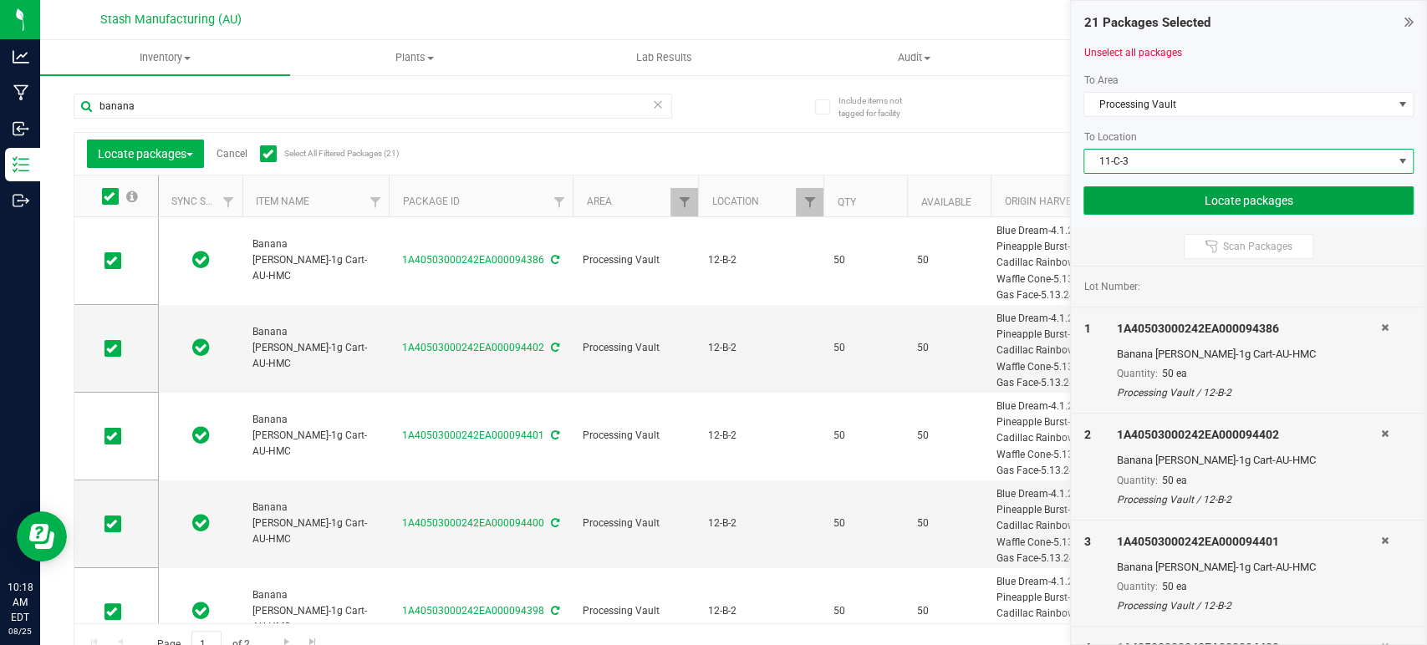
click at [1190, 197] on button "Locate packages" at bounding box center [1248, 200] width 330 height 28
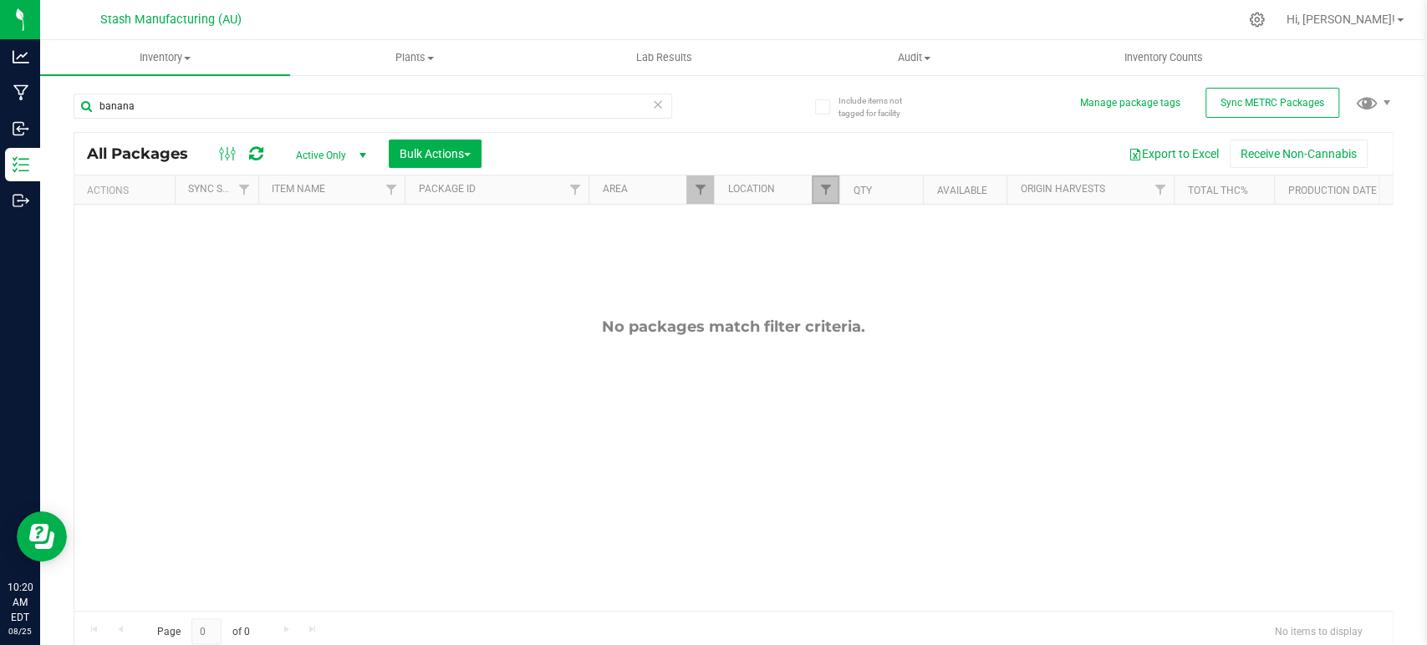
click at [823, 180] on link "Filter" at bounding box center [826, 190] width 28 height 28
type input "12-b"
click at [867, 286] on span "12-B-2" at bounding box center [863, 288] width 33 height 10
click at [839, 286] on input "12-B-2" at bounding box center [833, 288] width 11 height 11
checkbox input "false"
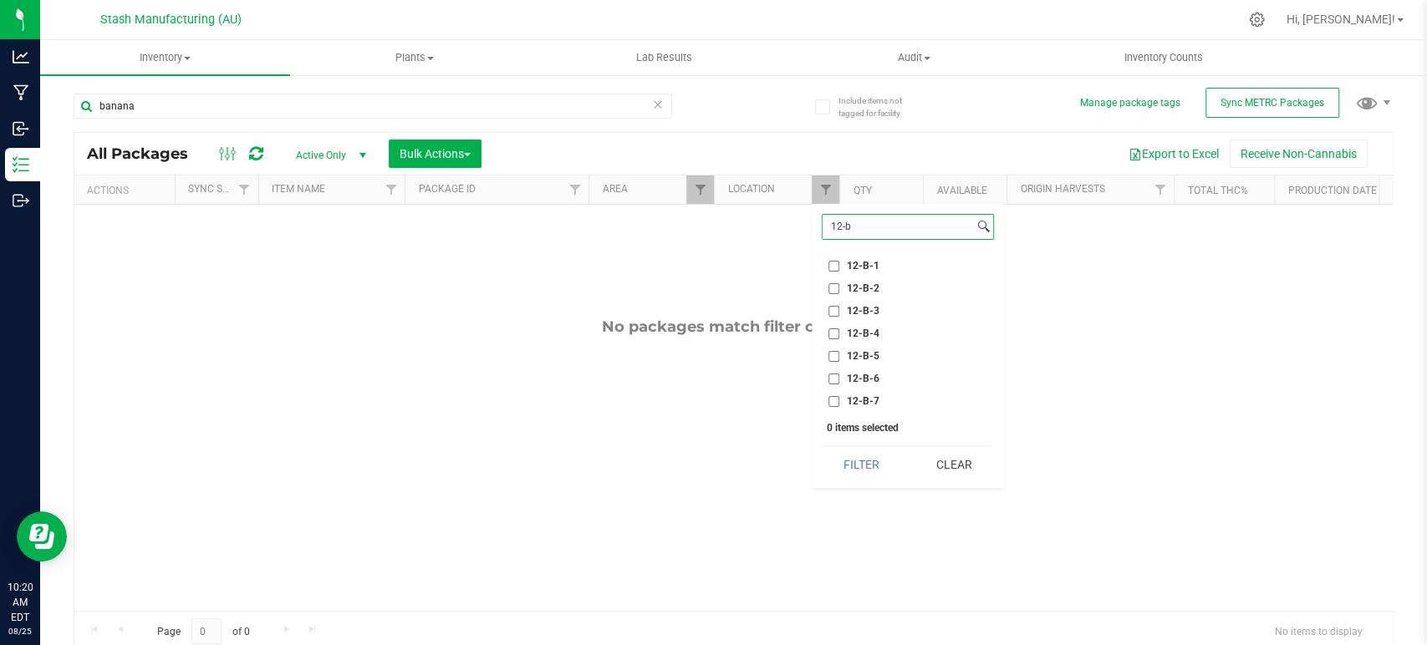
click at [896, 232] on input "12-b" at bounding box center [898, 227] width 151 height 24
type input "12-a"
click at [869, 307] on span "12-A-3" at bounding box center [863, 311] width 33 height 10
click at [839, 307] on input "12-A-3" at bounding box center [833, 311] width 11 height 11
checkbox input "true"
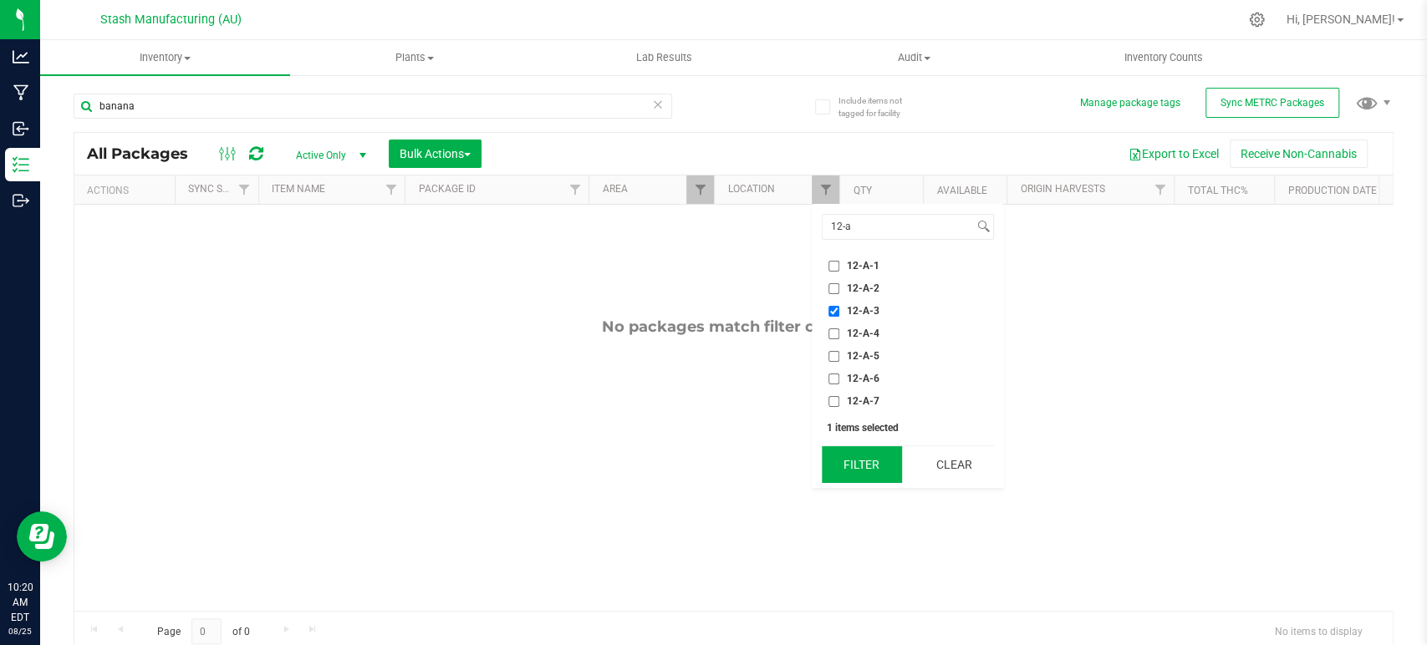
click at [854, 457] on button "Filter" at bounding box center [862, 464] width 80 height 37
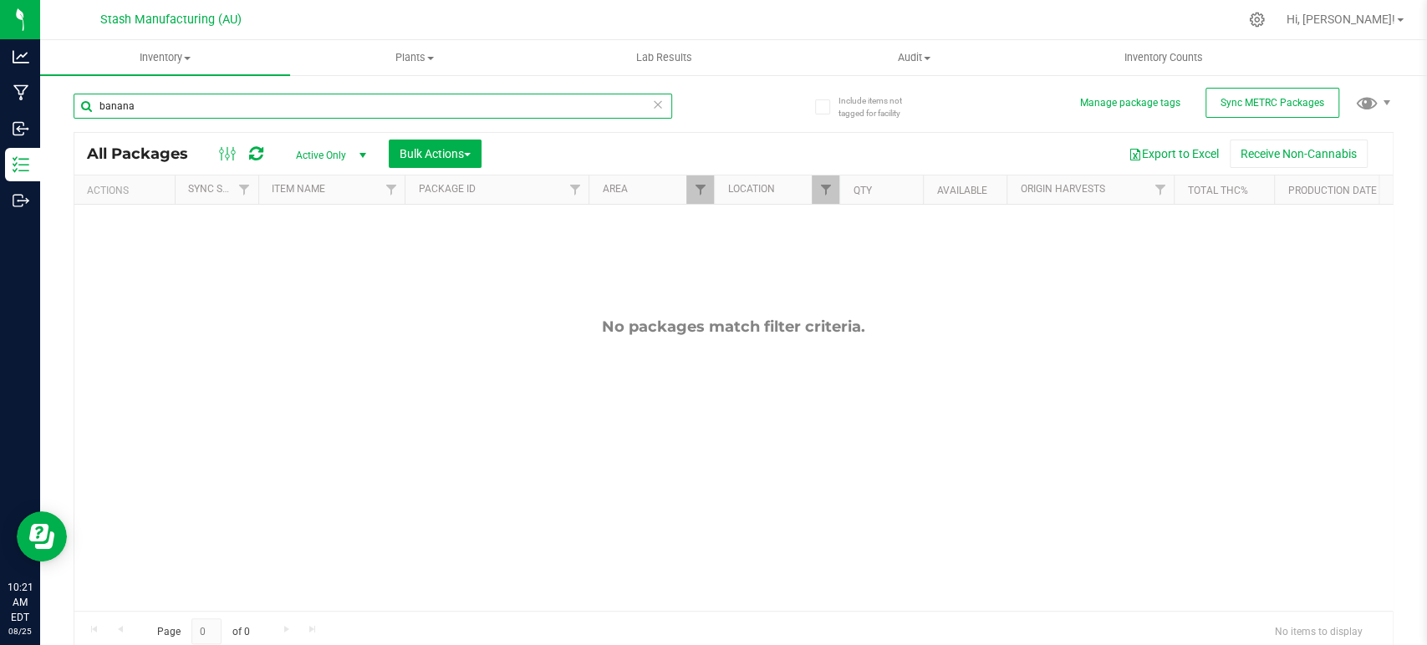
click at [321, 110] on input "banana" at bounding box center [373, 106] width 599 height 25
type input "og"
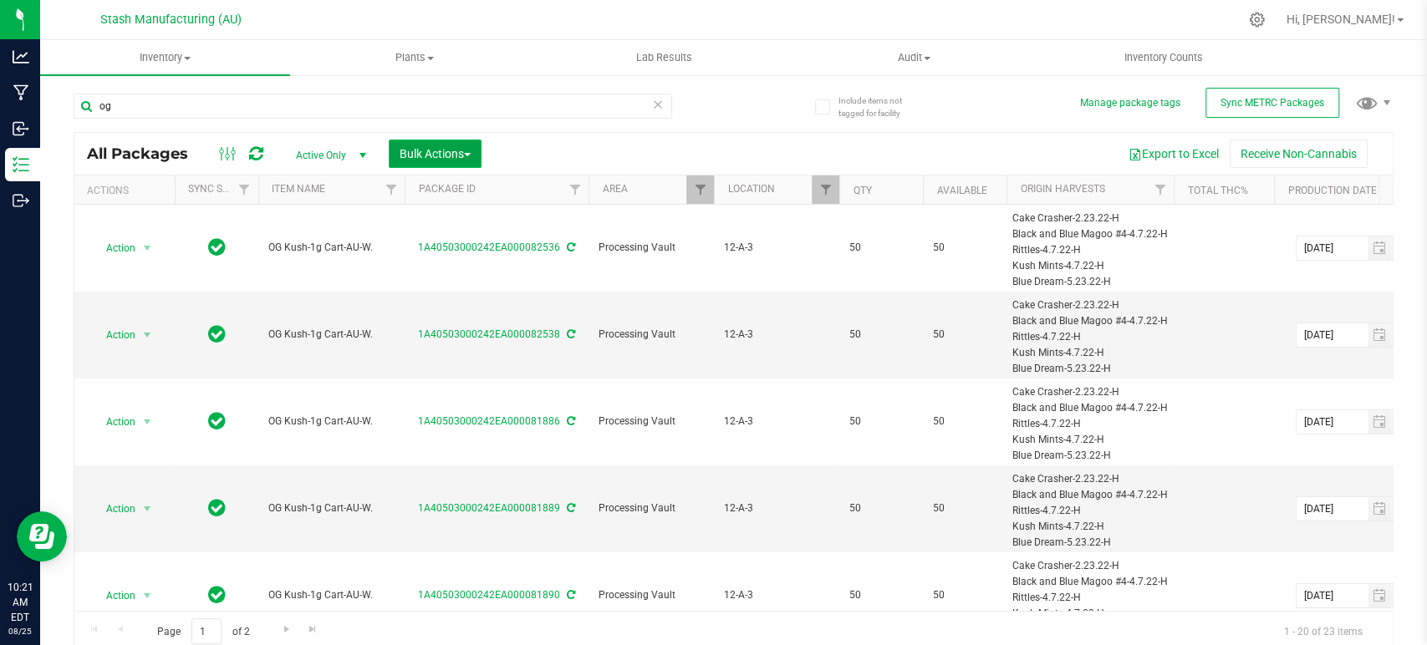
click at [428, 160] on span "Bulk Actions" at bounding box center [435, 153] width 71 height 13
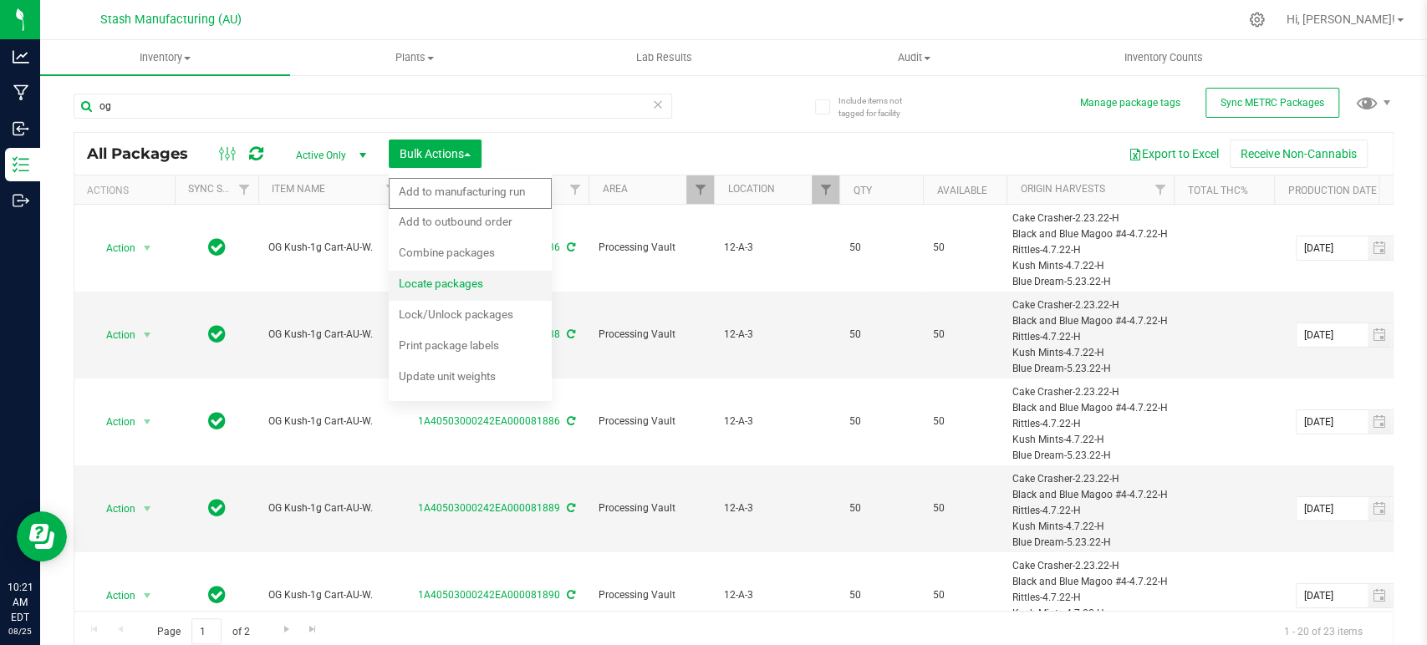
click at [487, 285] on div "Locate packages" at bounding box center [452, 286] width 107 height 27
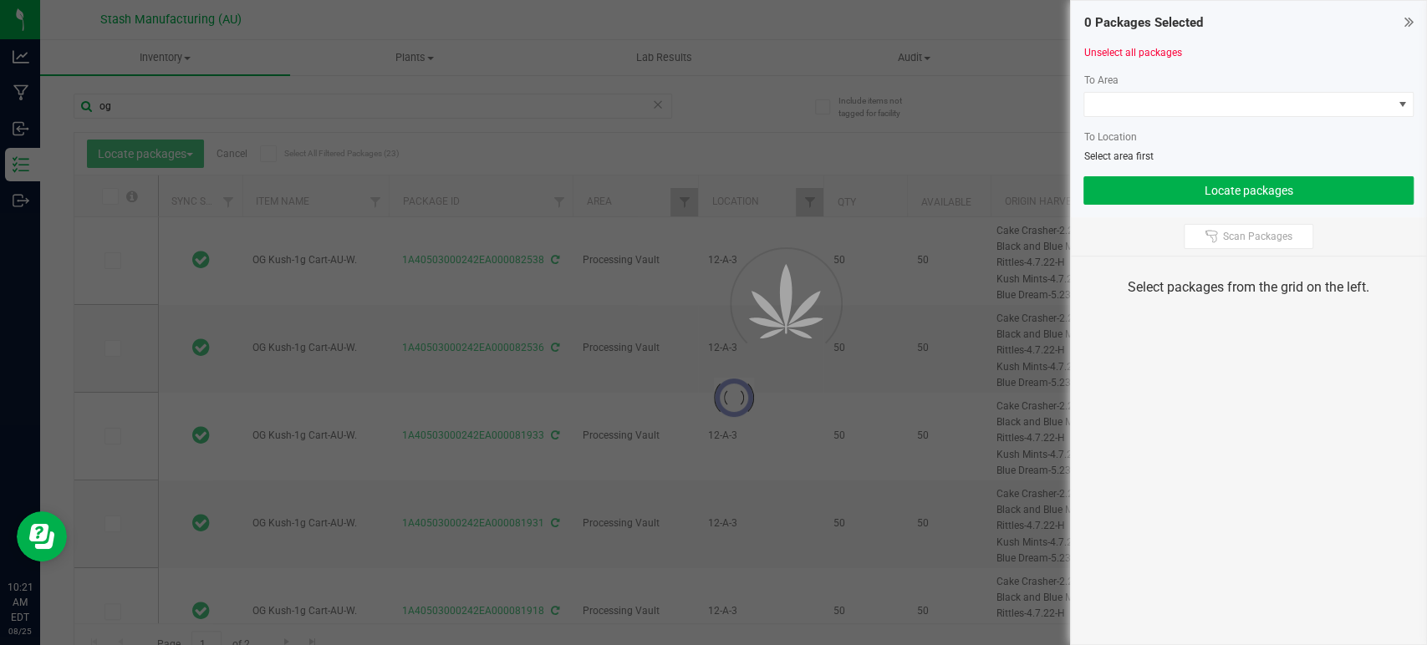
type input "[DATE]"
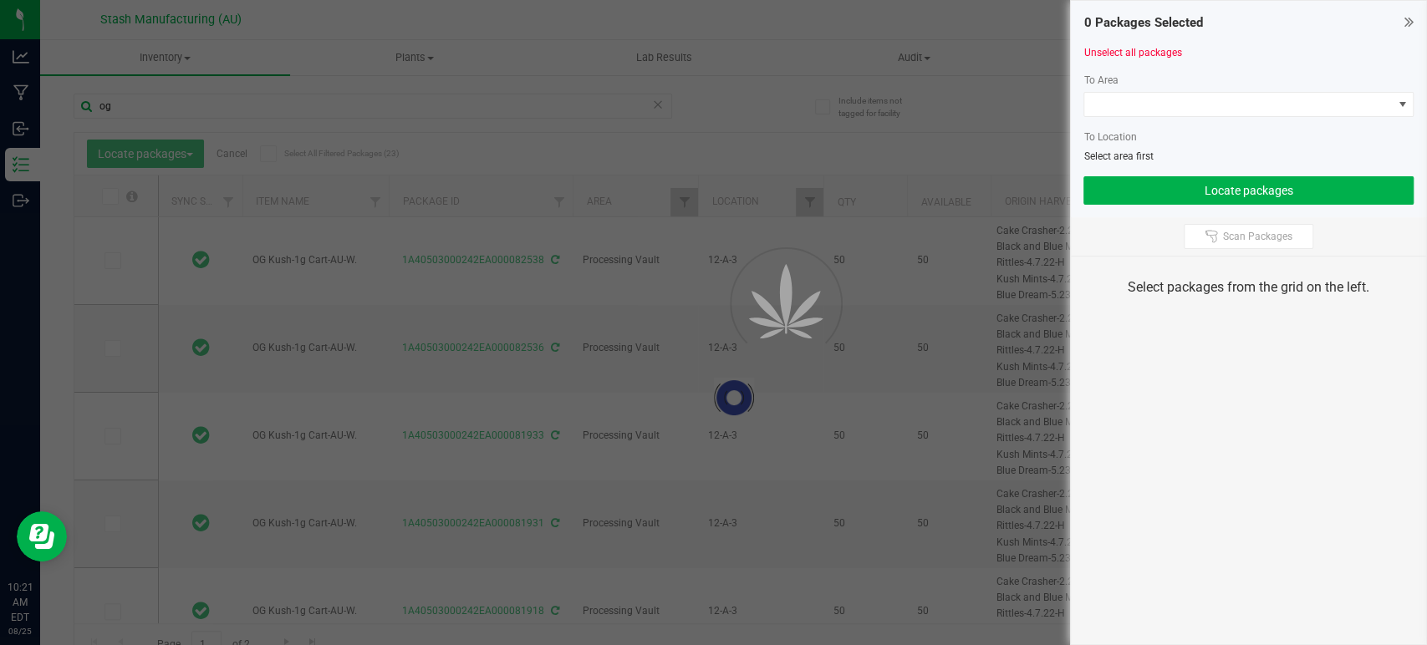
type input "[DATE]"
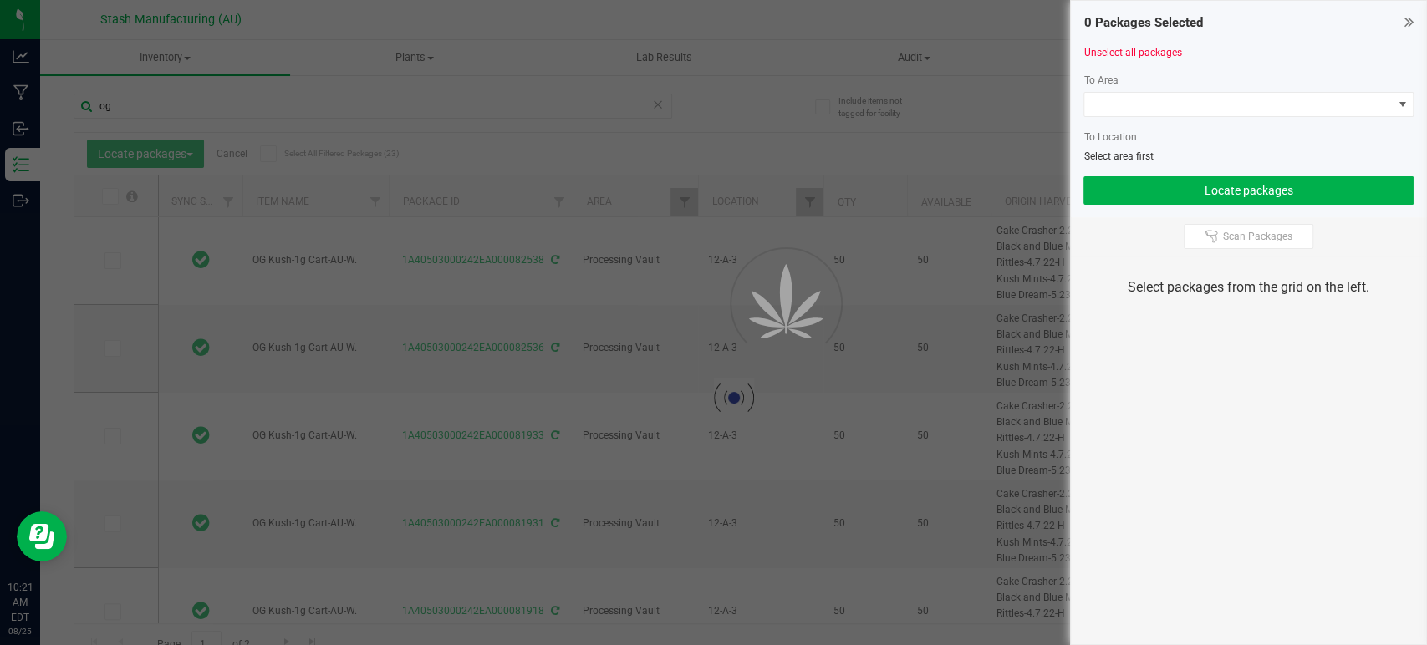
type input "[DATE]"
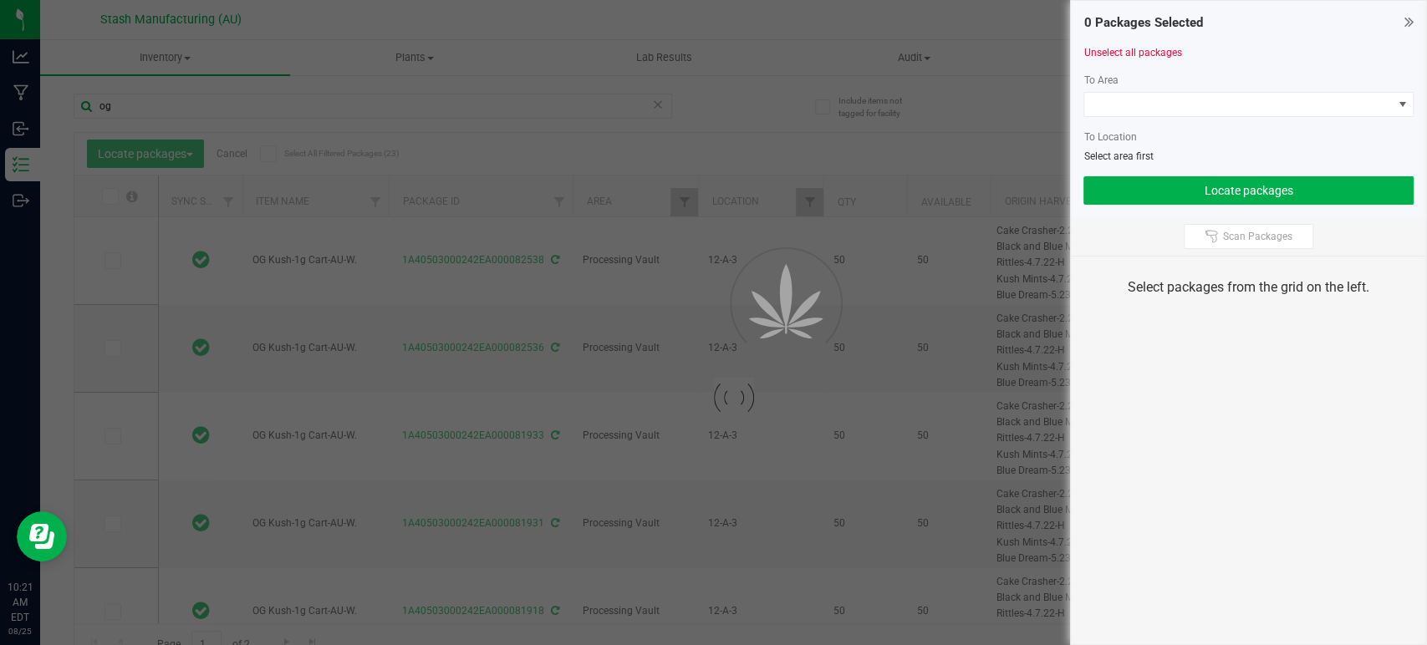
type input "[DATE]"
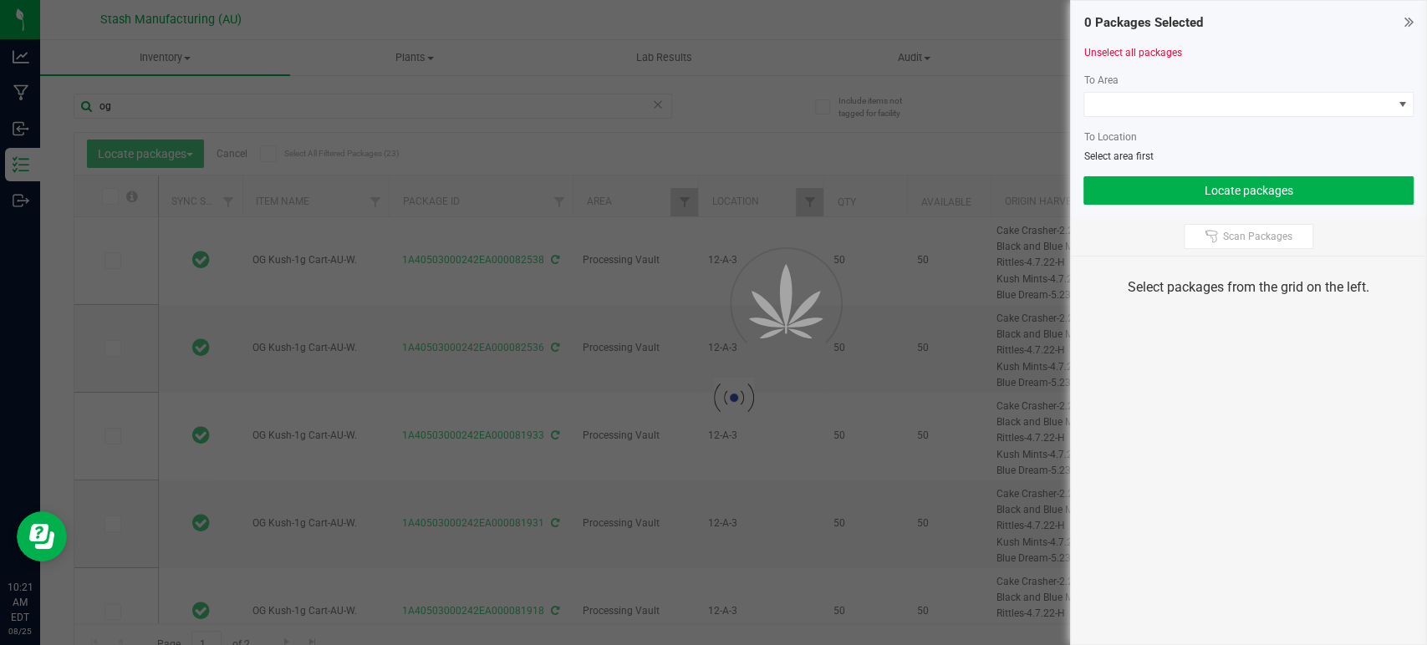
type input "[DATE]"
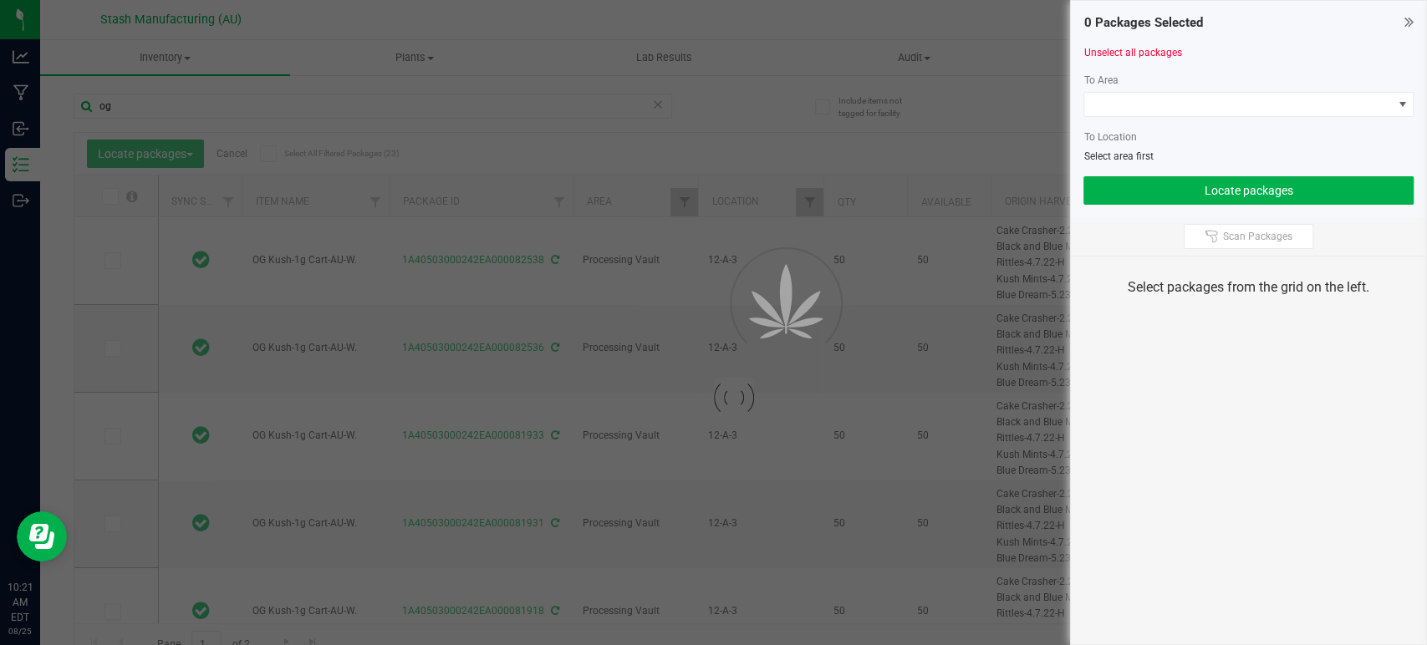
type input "[DATE]"
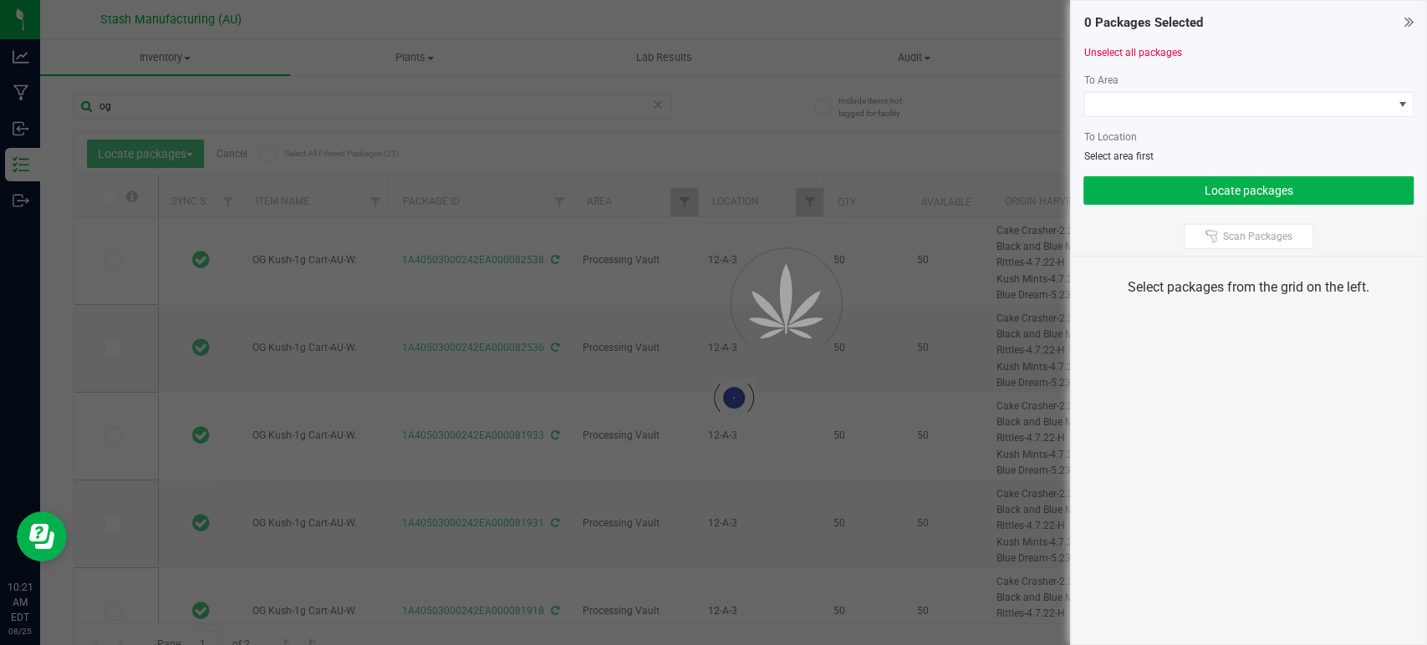
type input "[DATE]"
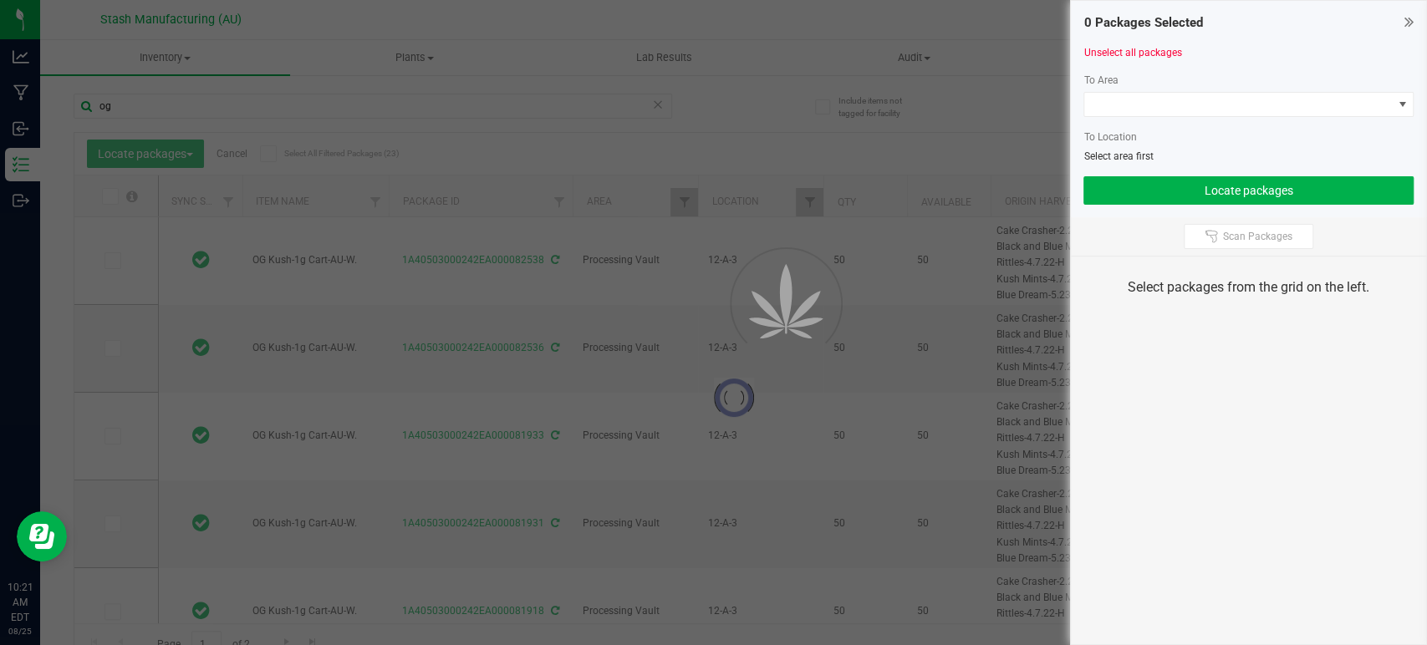
type input "[DATE]"
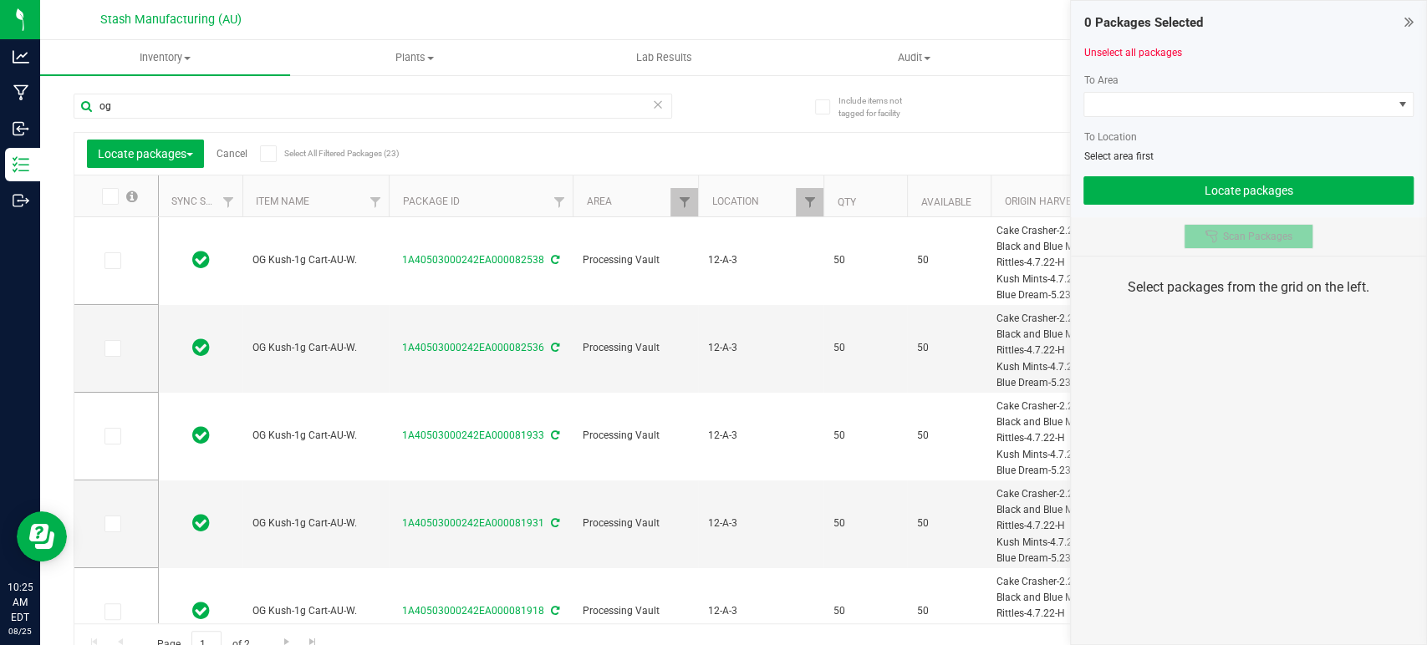
click at [1231, 234] on span "Scan Packages" at bounding box center [1257, 236] width 69 height 13
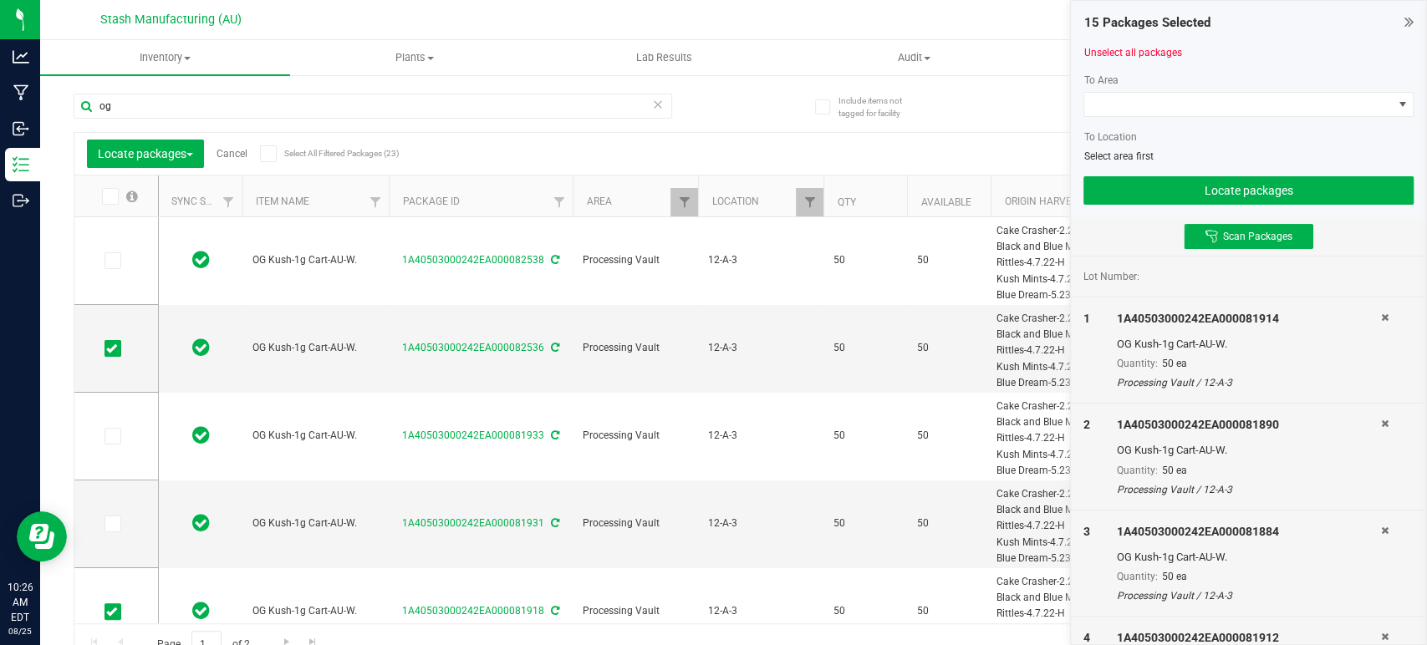
type input "[DATE]"
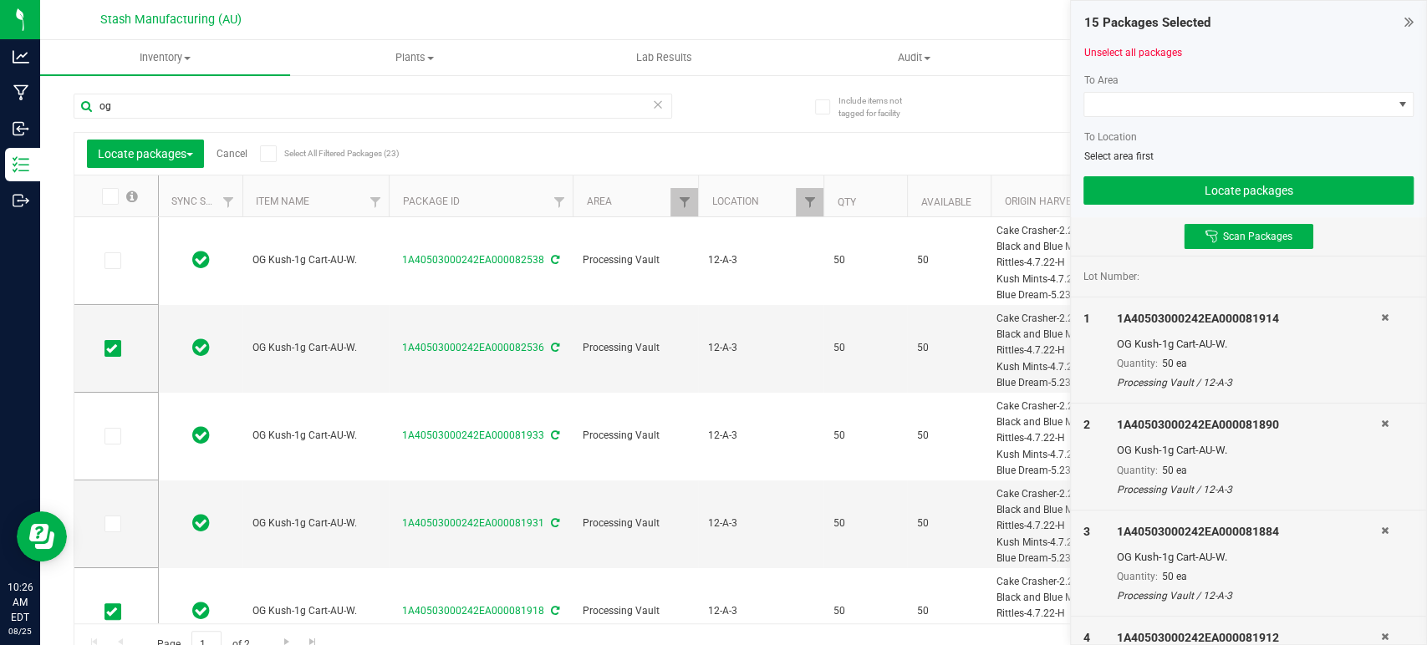
type input "[DATE]"
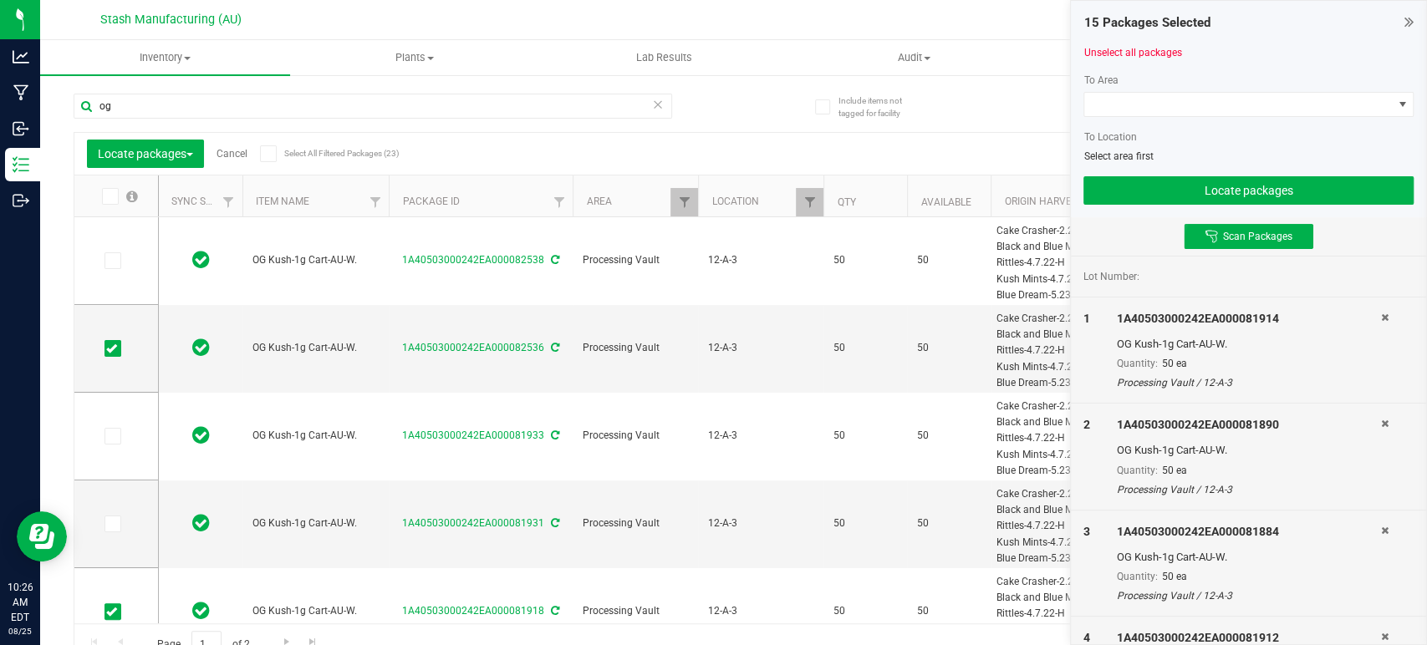
type input "[DATE]"
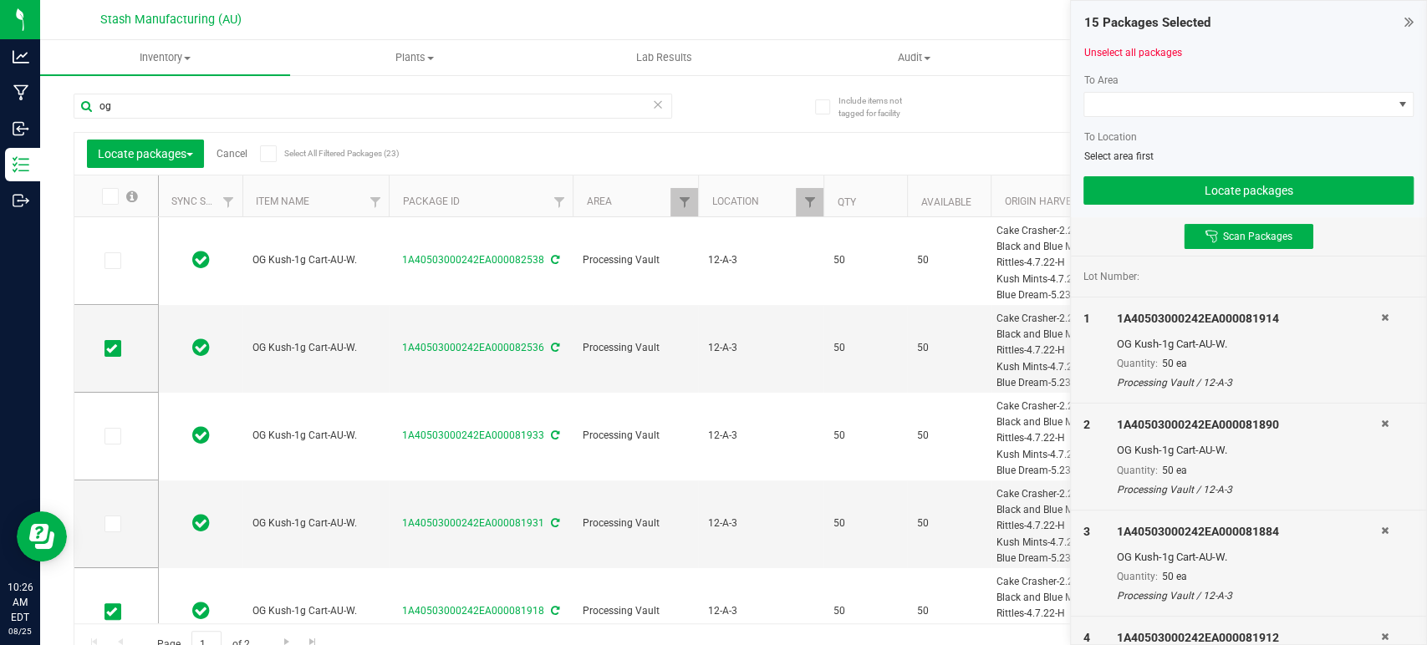
type input "[DATE]"
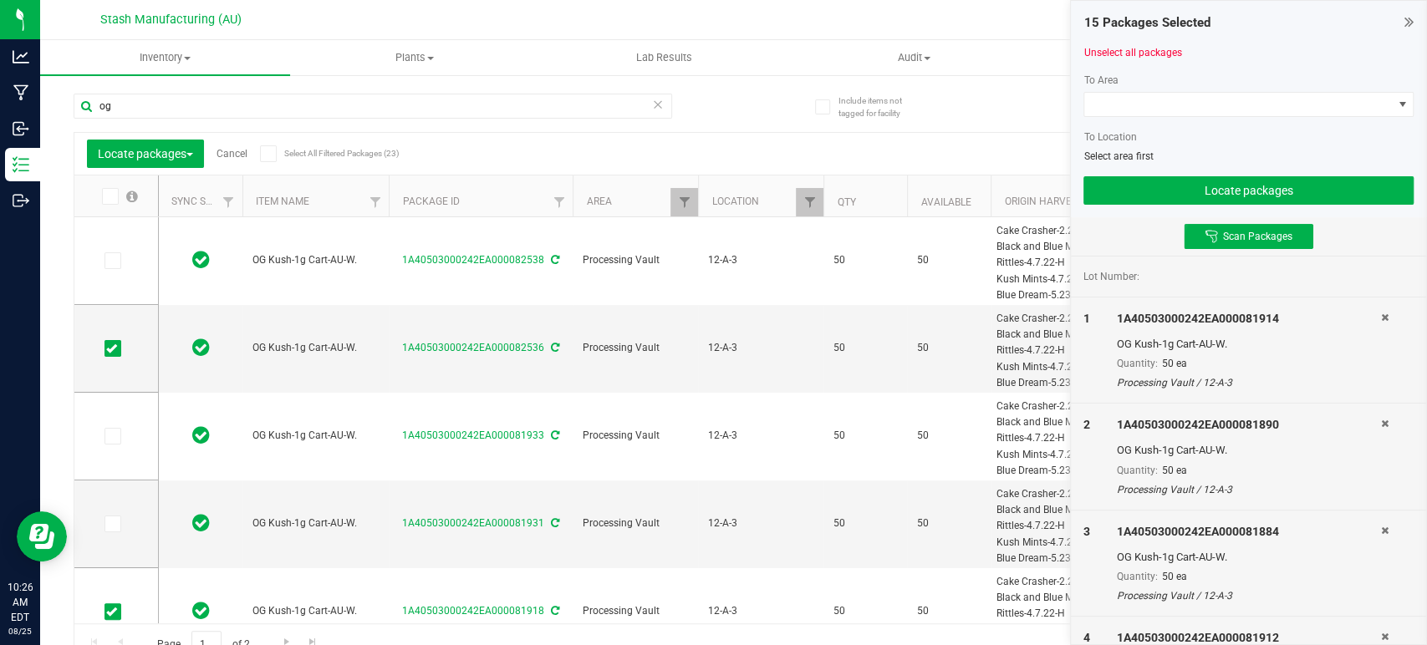
type input "[DATE]"
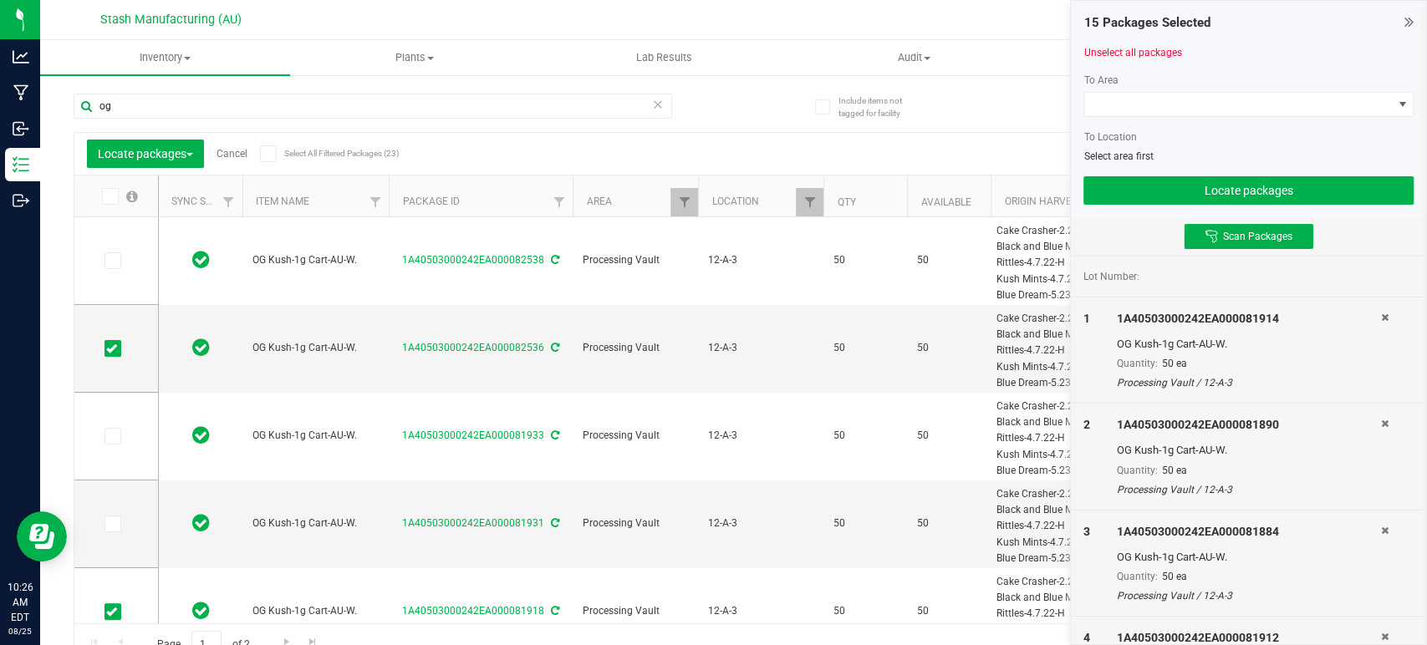
type input "[DATE]"
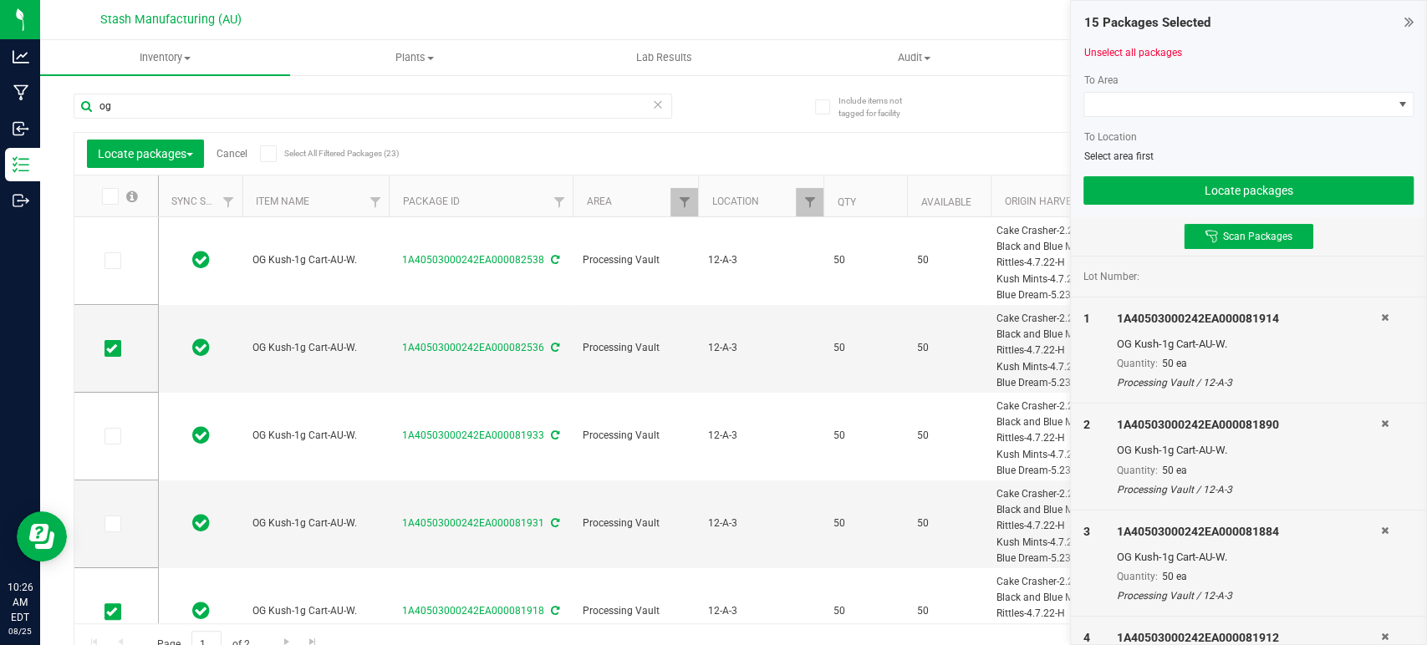
type input "[DATE]"
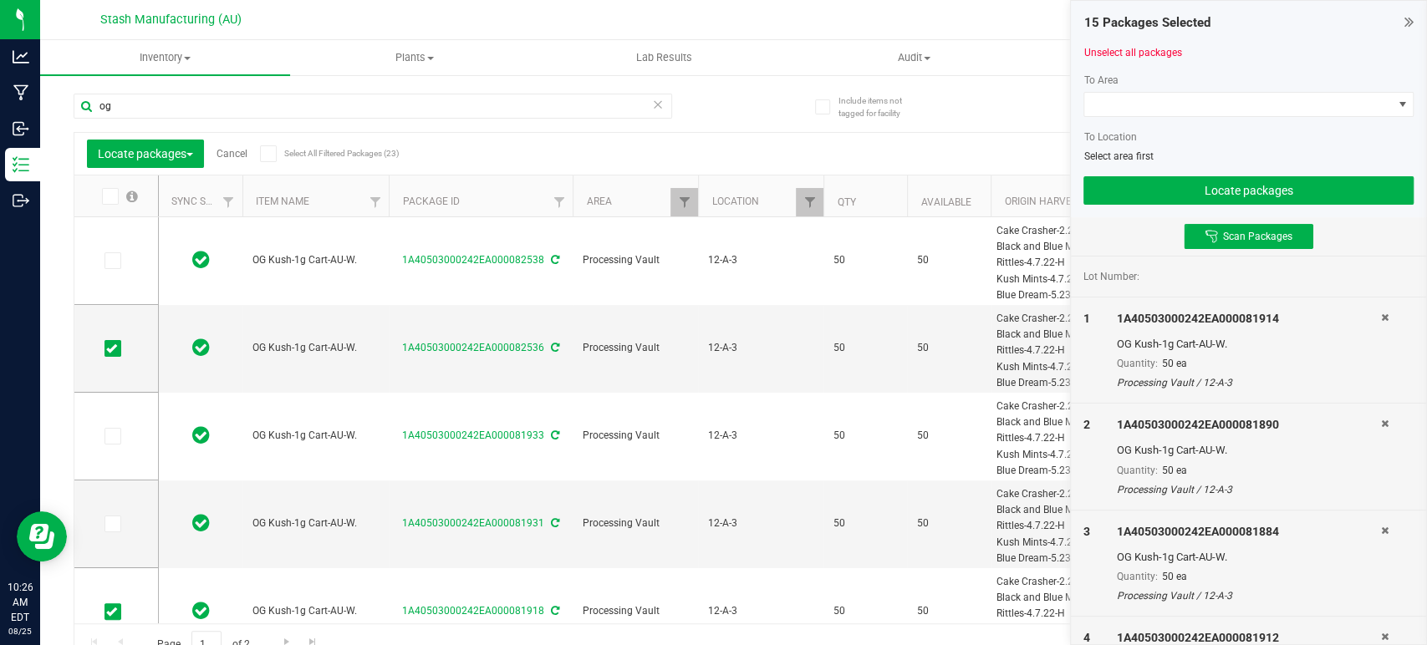
type input "[DATE]"
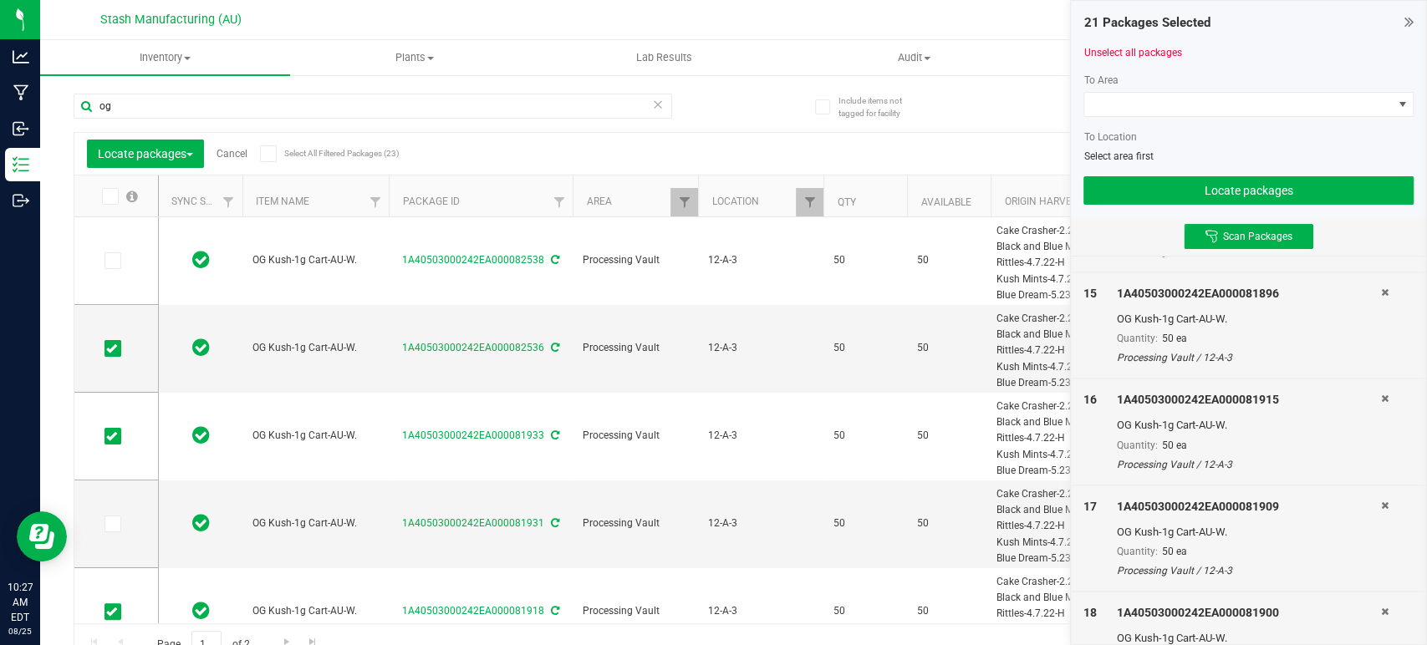
scroll to position [1518, 0]
click at [1195, 104] on span at bounding box center [1238, 104] width 308 height 23
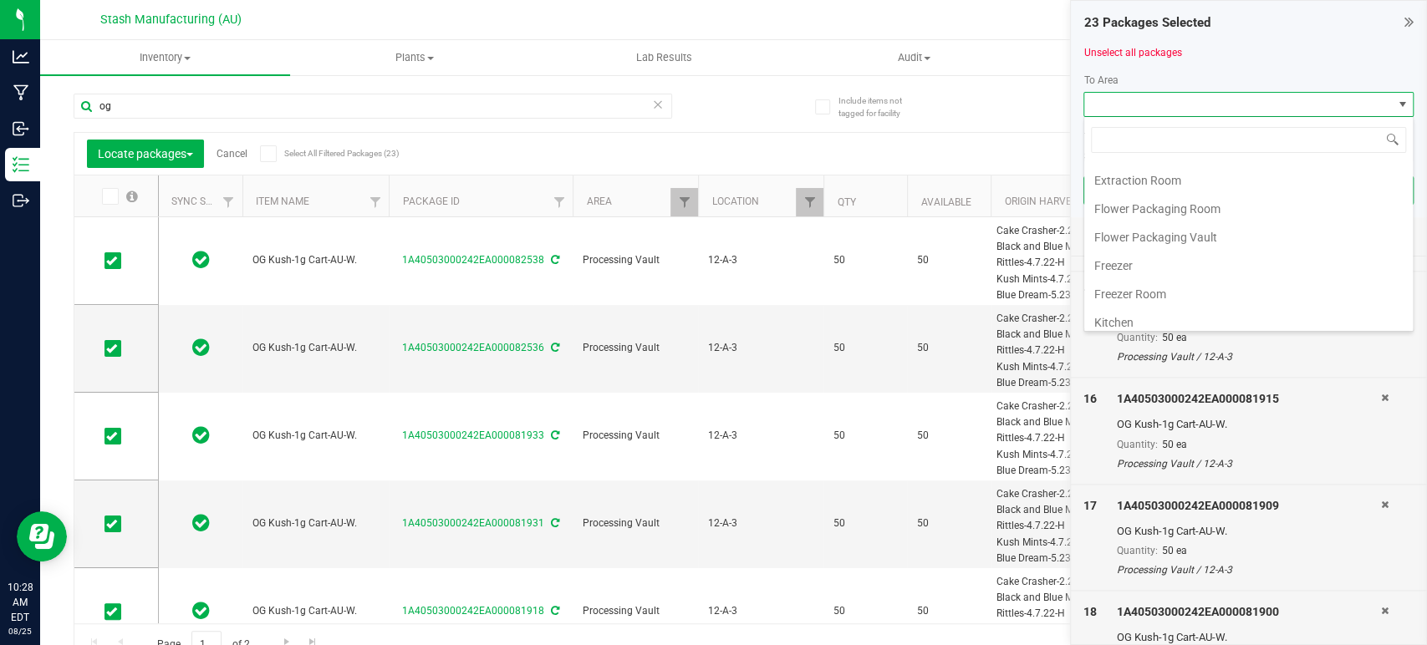
scroll to position [284, 0]
click at [1190, 198] on li "Processing Vault" at bounding box center [1248, 204] width 329 height 28
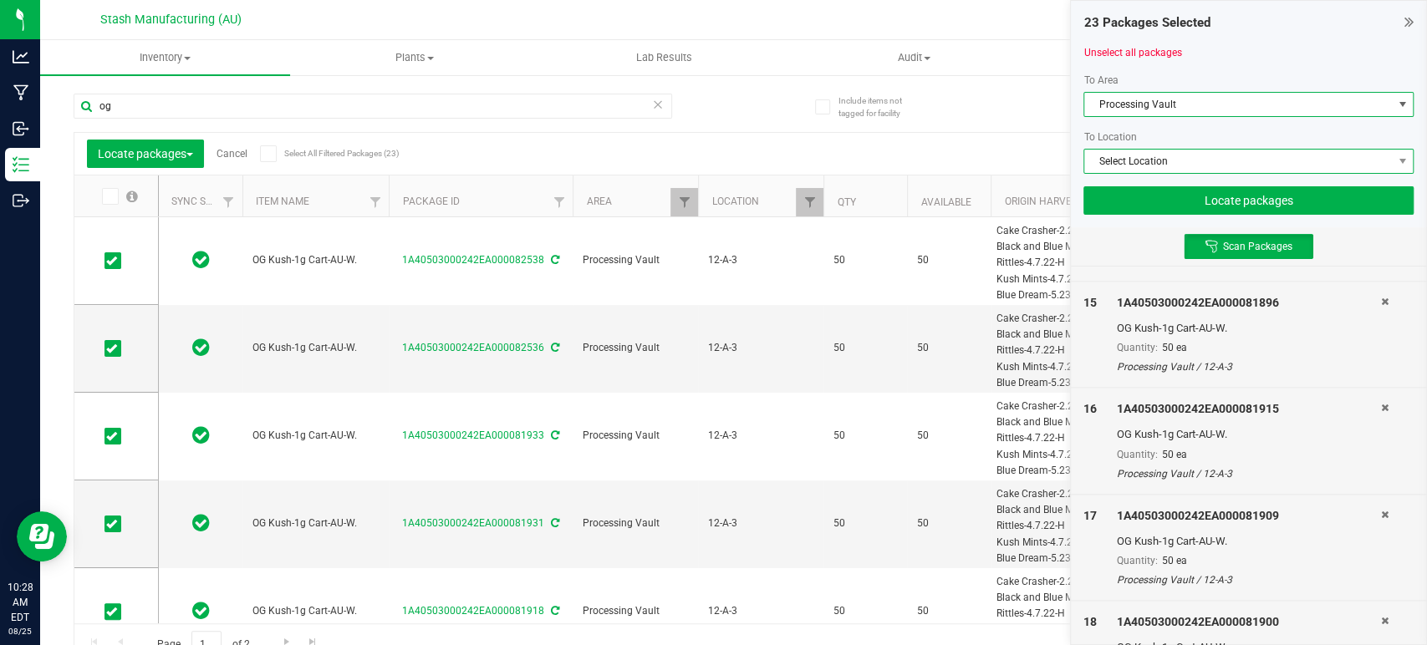
click at [1225, 160] on span "Select Location" at bounding box center [1238, 161] width 308 height 23
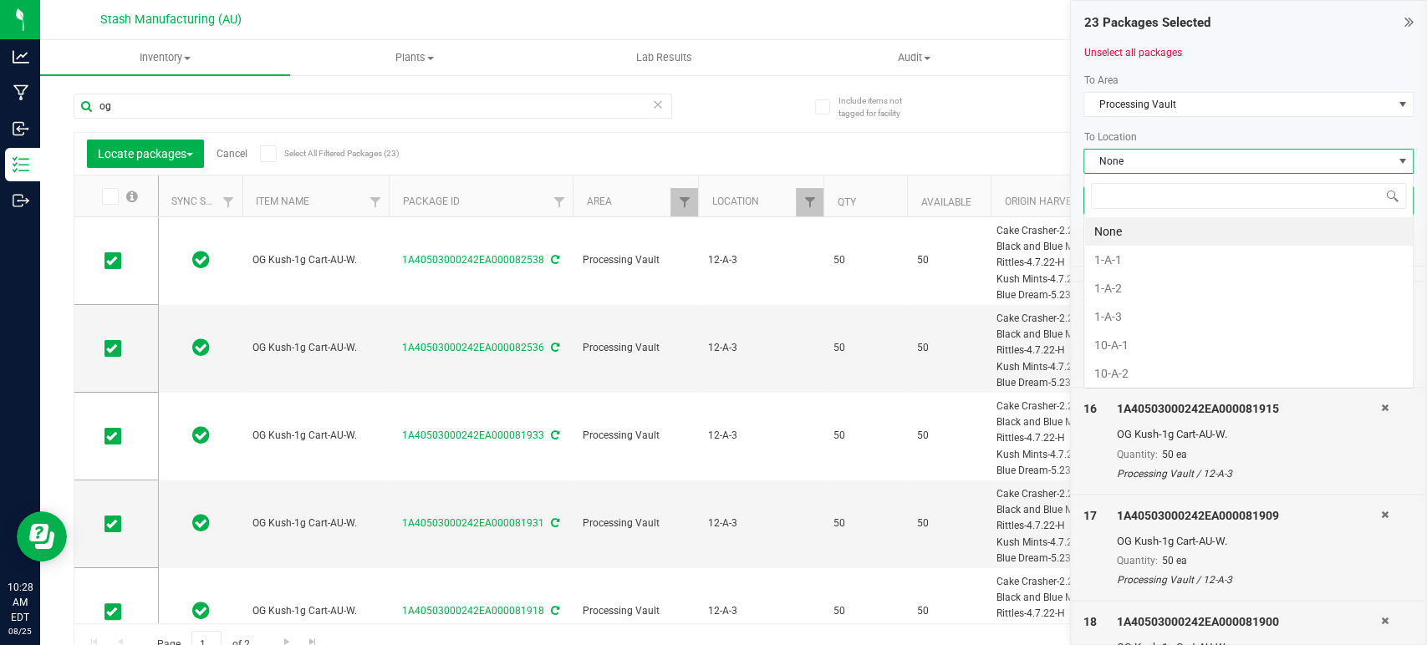
scroll to position [24, 330]
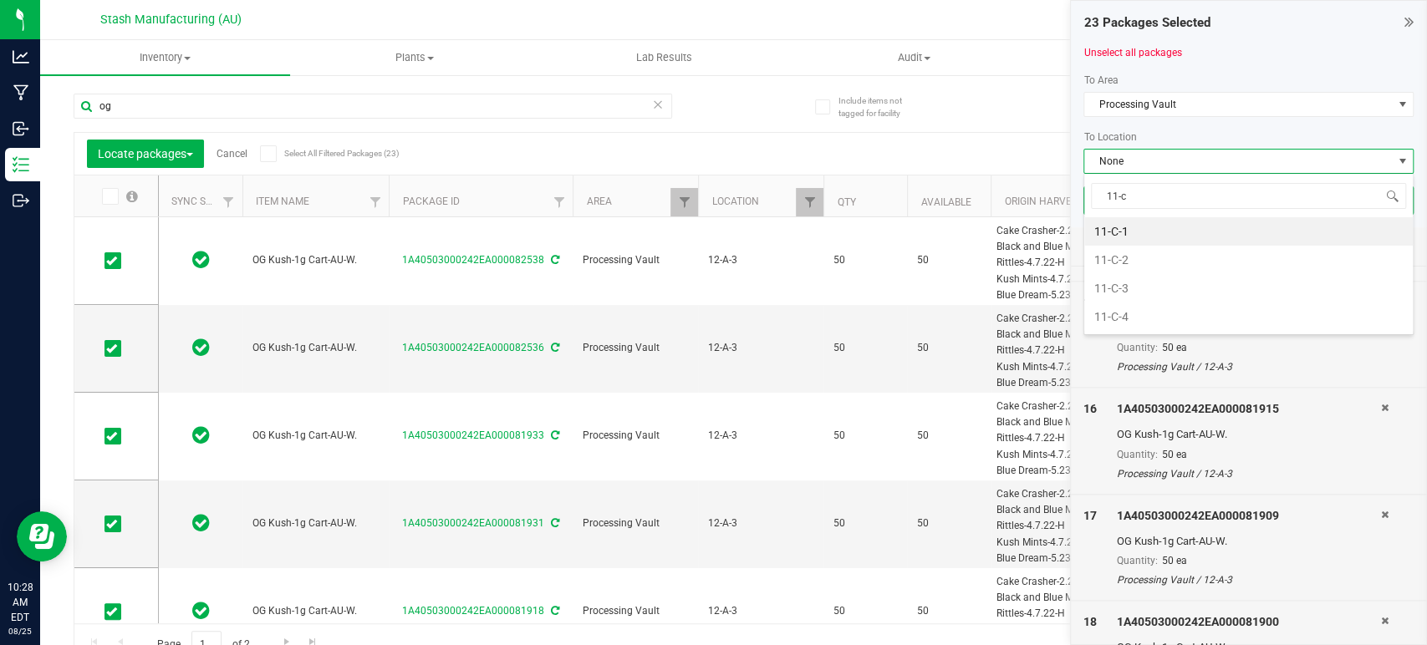
drag, startPoint x: 1174, startPoint y: 255, endPoint x: 1198, endPoint y: 222, distance: 40.6
click at [1174, 253] on li "11-C-2" at bounding box center [1248, 260] width 329 height 28
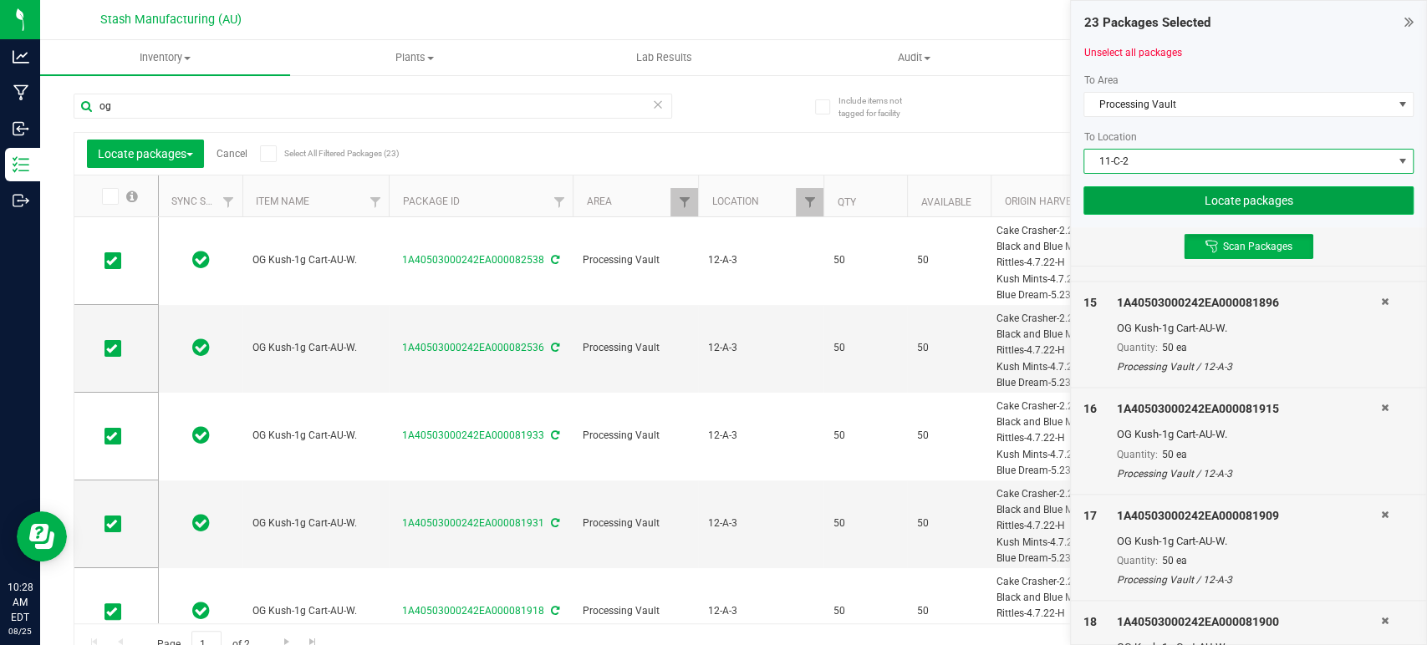
click at [1251, 192] on button "Locate packages" at bounding box center [1248, 200] width 330 height 28
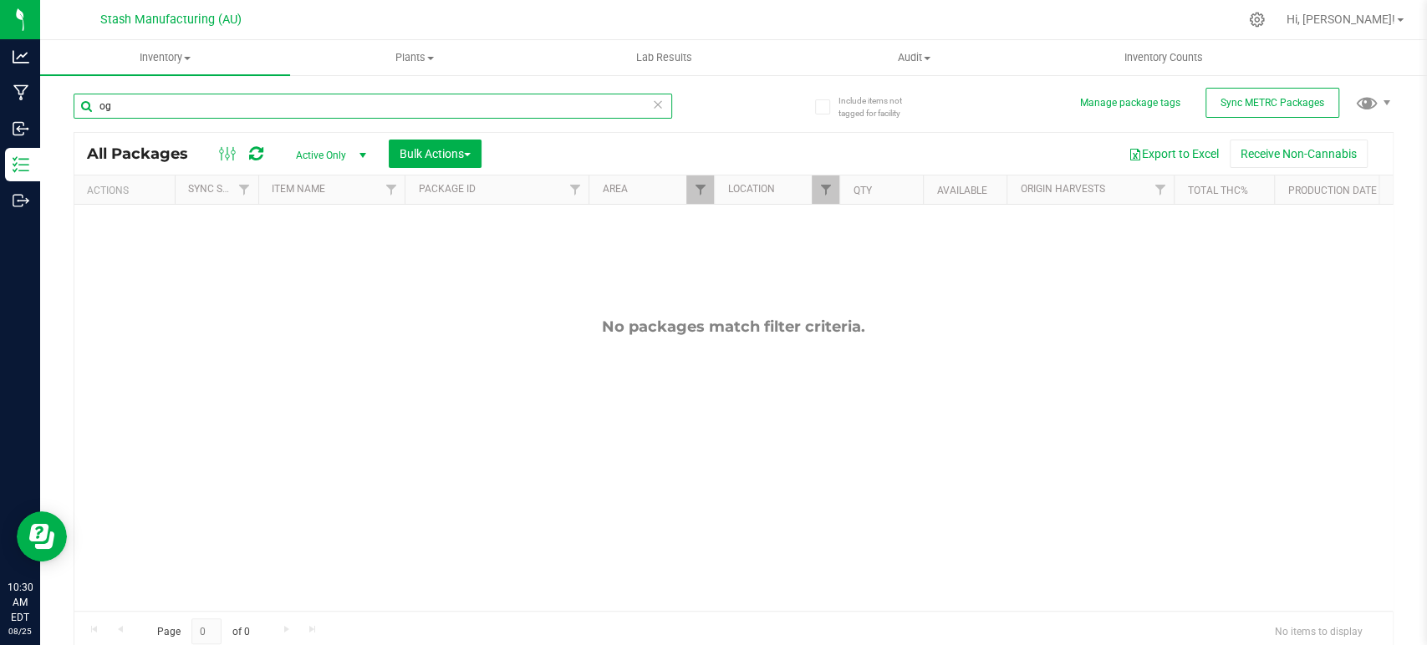
click at [480, 103] on input "og" at bounding box center [373, 106] width 599 height 25
click at [480, 104] on input "og" at bounding box center [373, 106] width 599 height 25
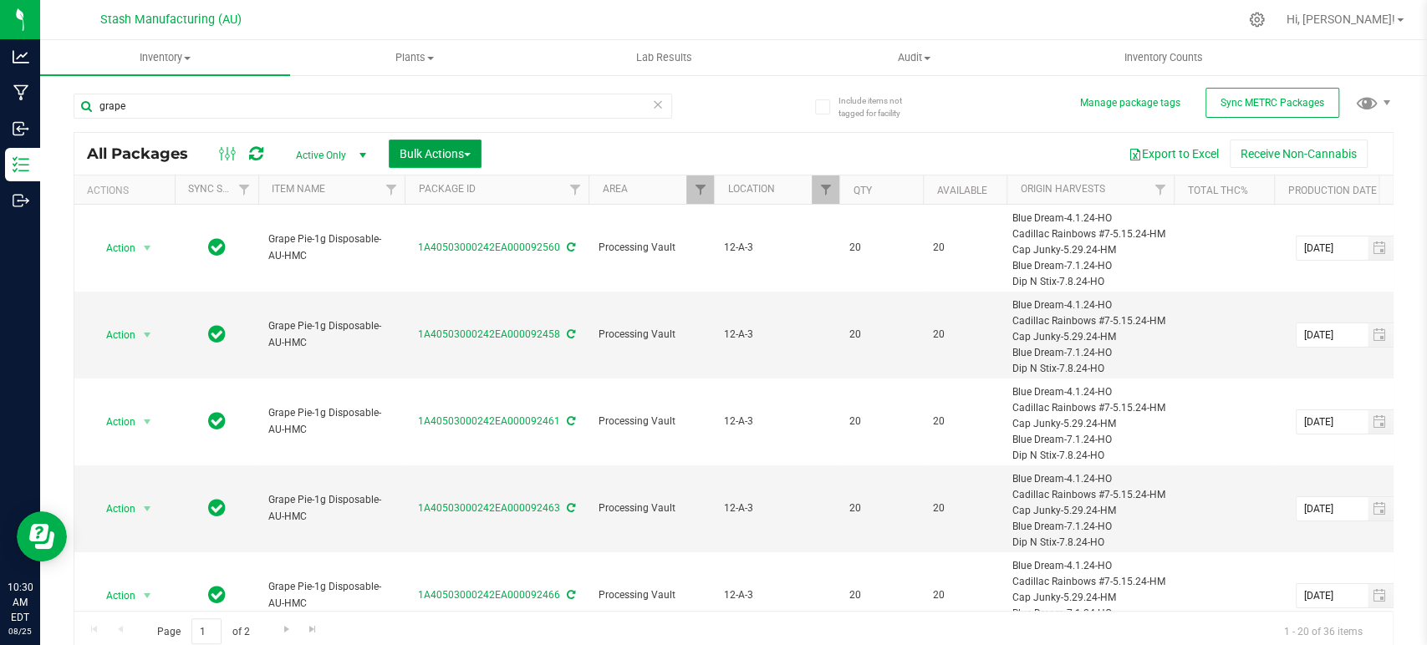
click at [451, 147] on span "Bulk Actions" at bounding box center [435, 153] width 71 height 13
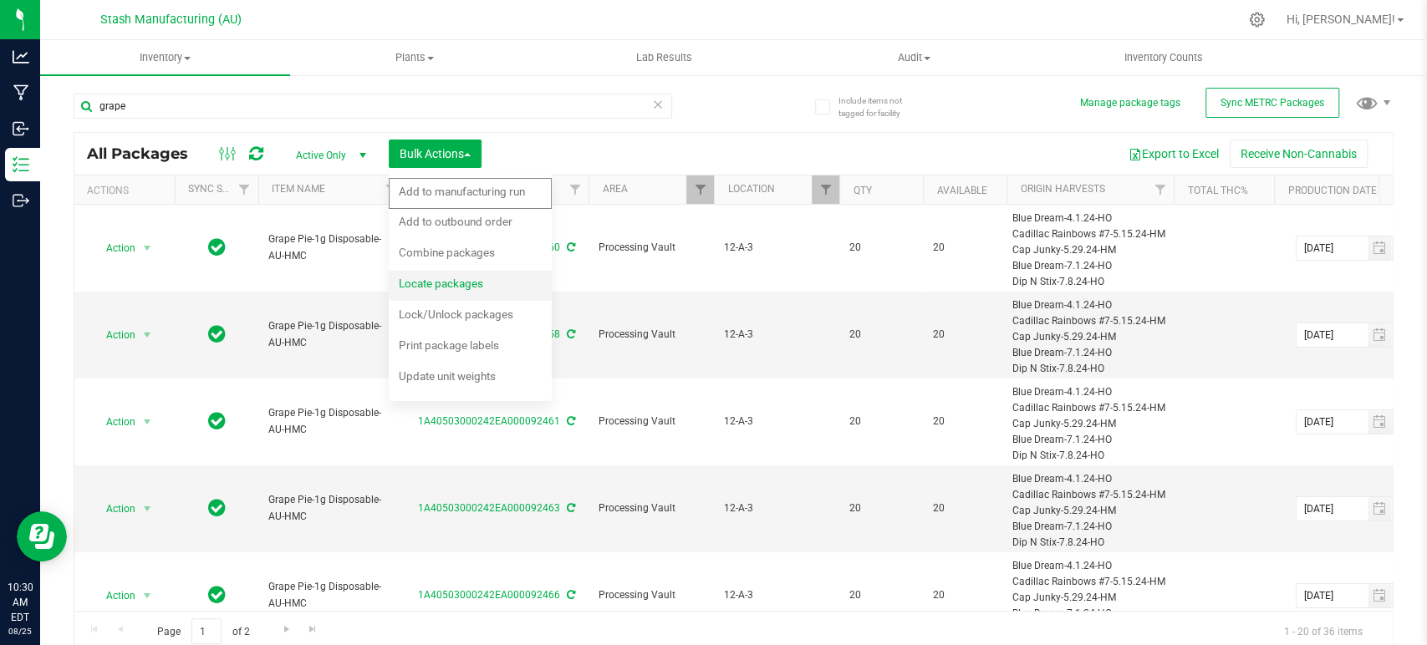
click at [470, 279] on span "Locate packages" at bounding box center [441, 283] width 84 height 13
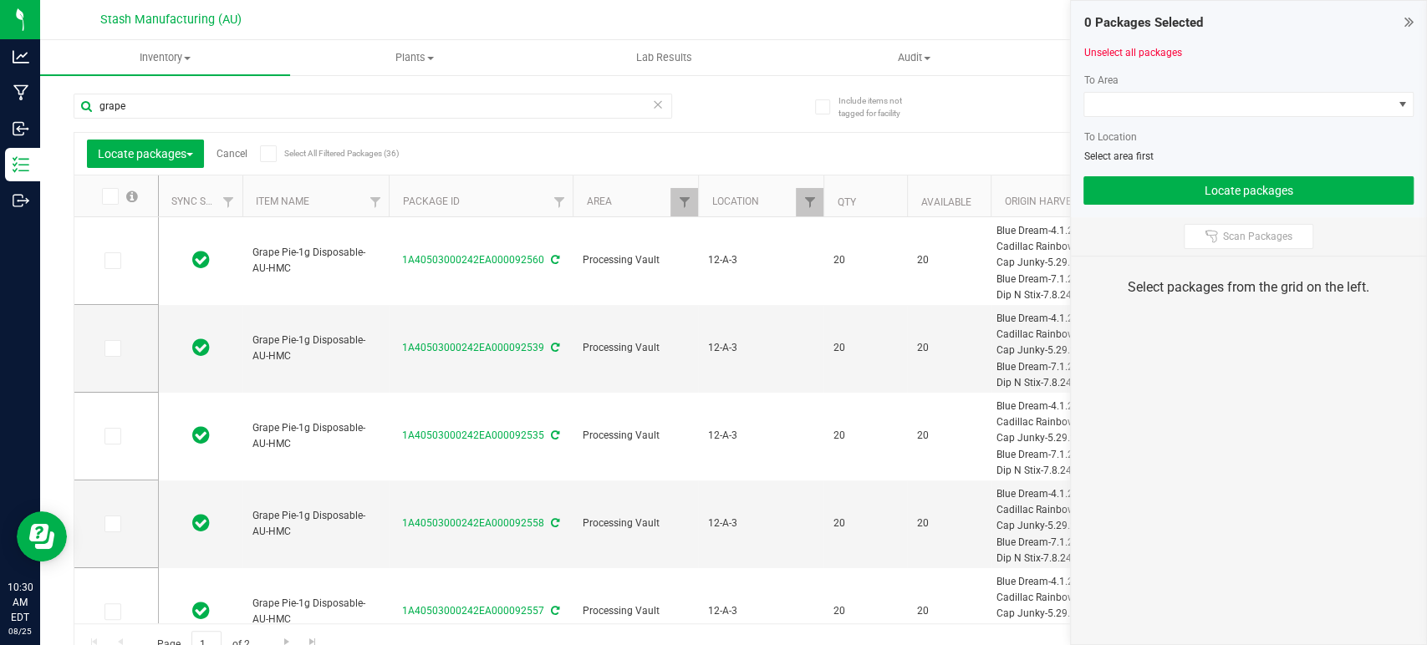
click at [269, 154] on icon at bounding box center [267, 154] width 11 height 0
click at [0, 0] on input "Select All Filtered Packages (36)" at bounding box center [0, 0] width 0 height 0
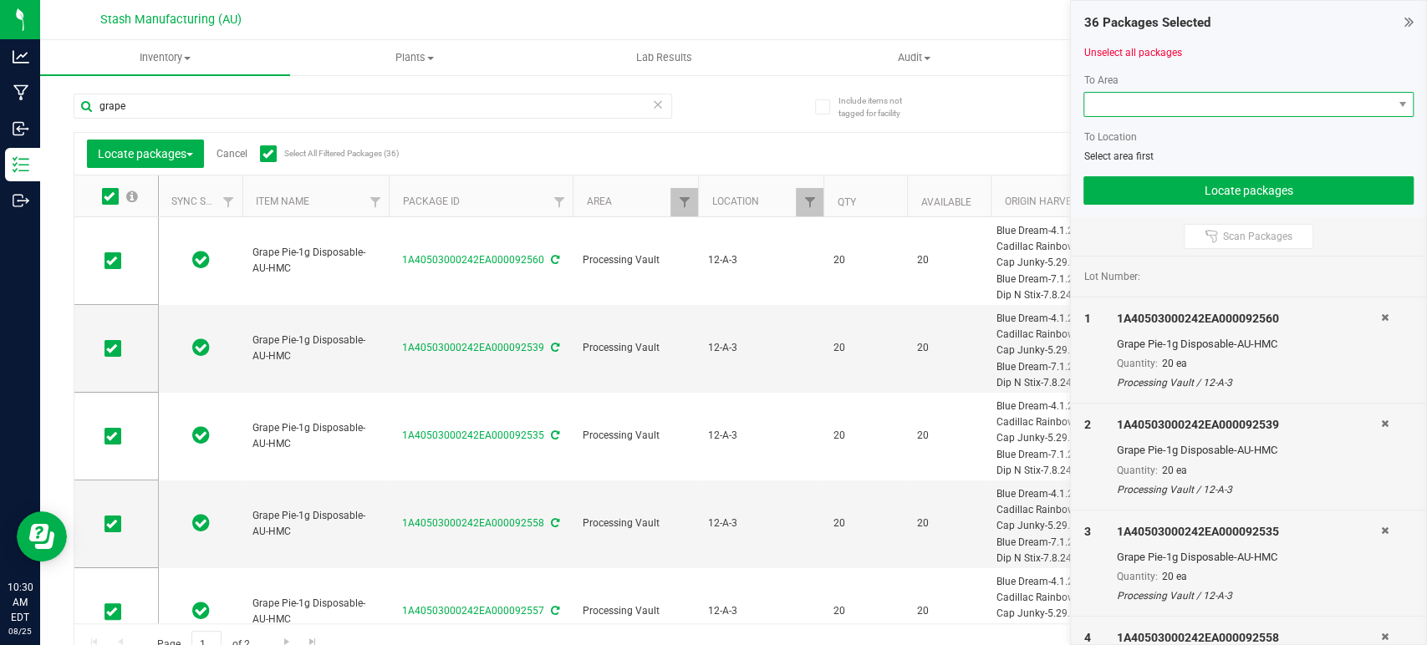
click at [1158, 105] on span at bounding box center [1238, 104] width 308 height 23
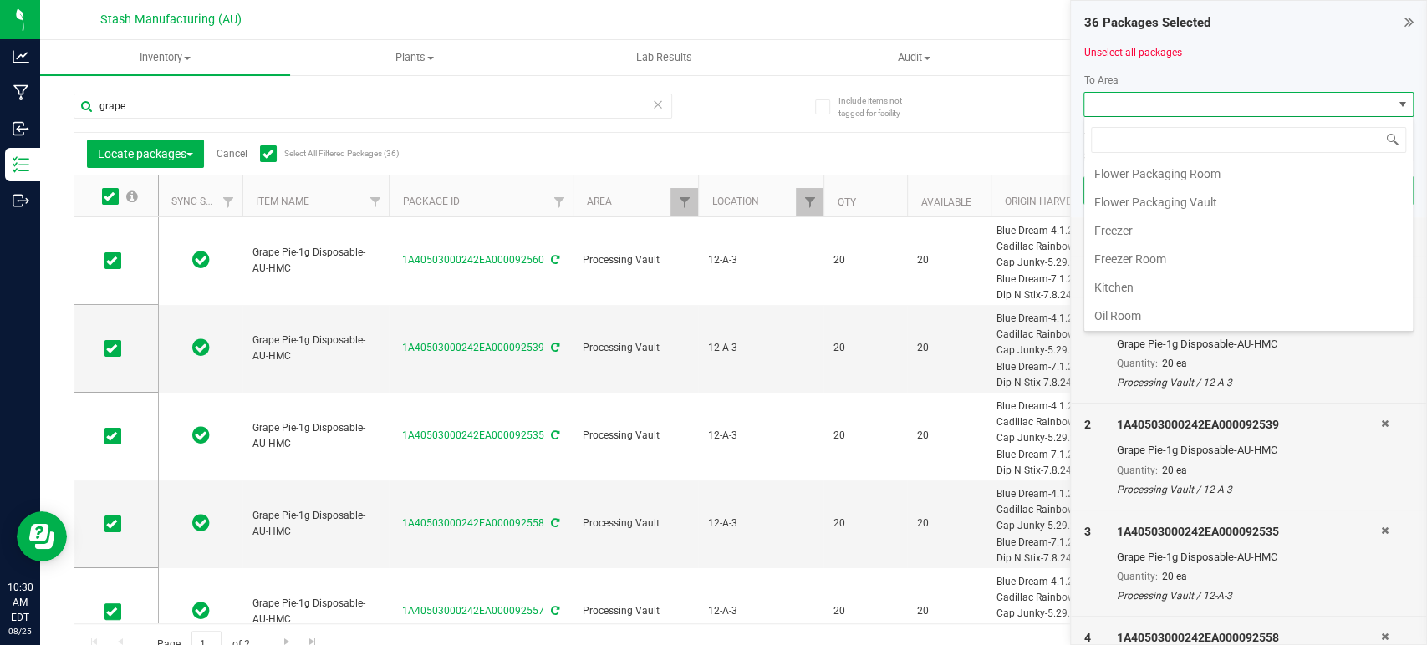
scroll to position [284, 0]
click at [1174, 209] on li "Processing Vault" at bounding box center [1248, 204] width 329 height 28
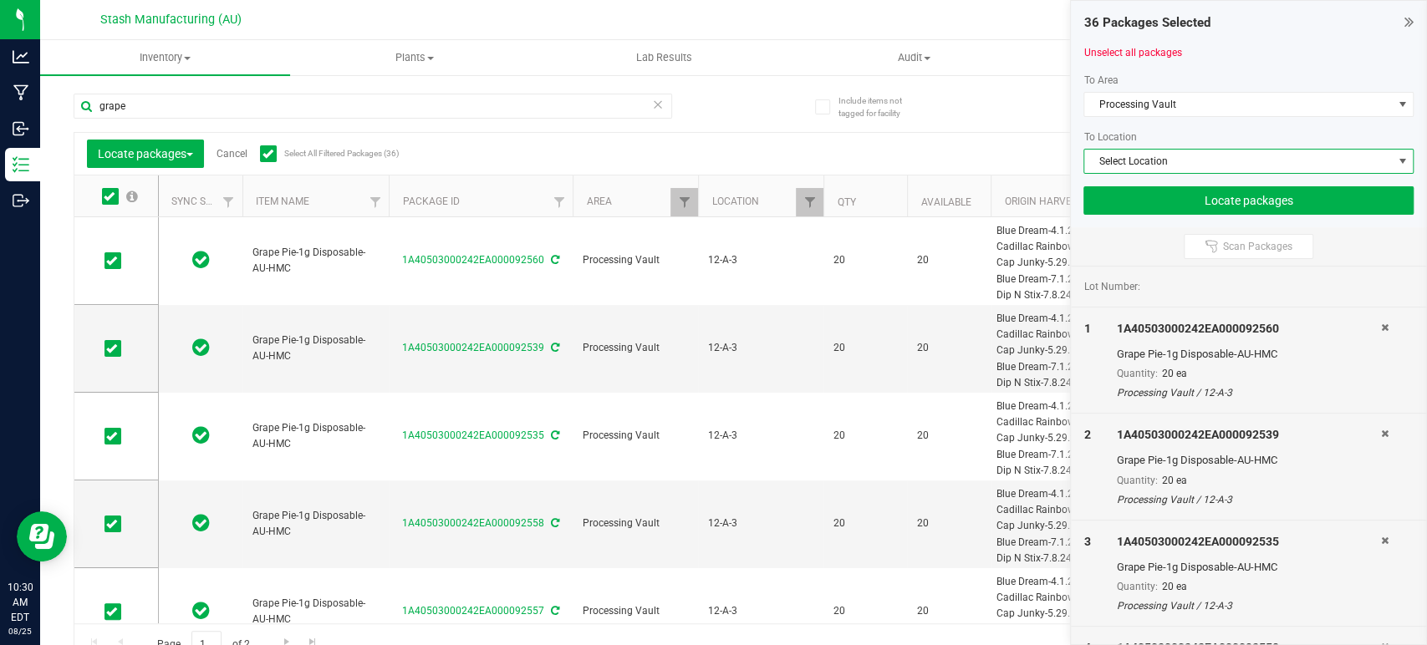
click at [1208, 163] on span "Select Location" at bounding box center [1238, 161] width 308 height 23
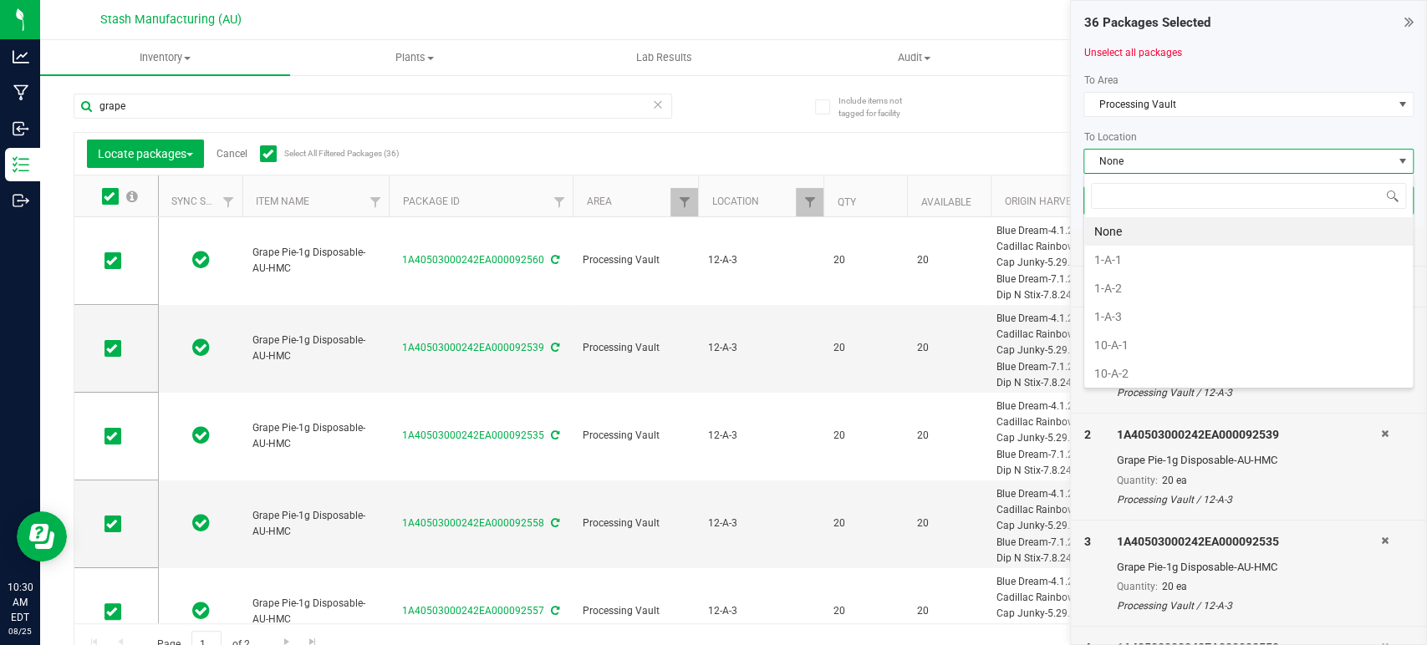
scroll to position [24, 330]
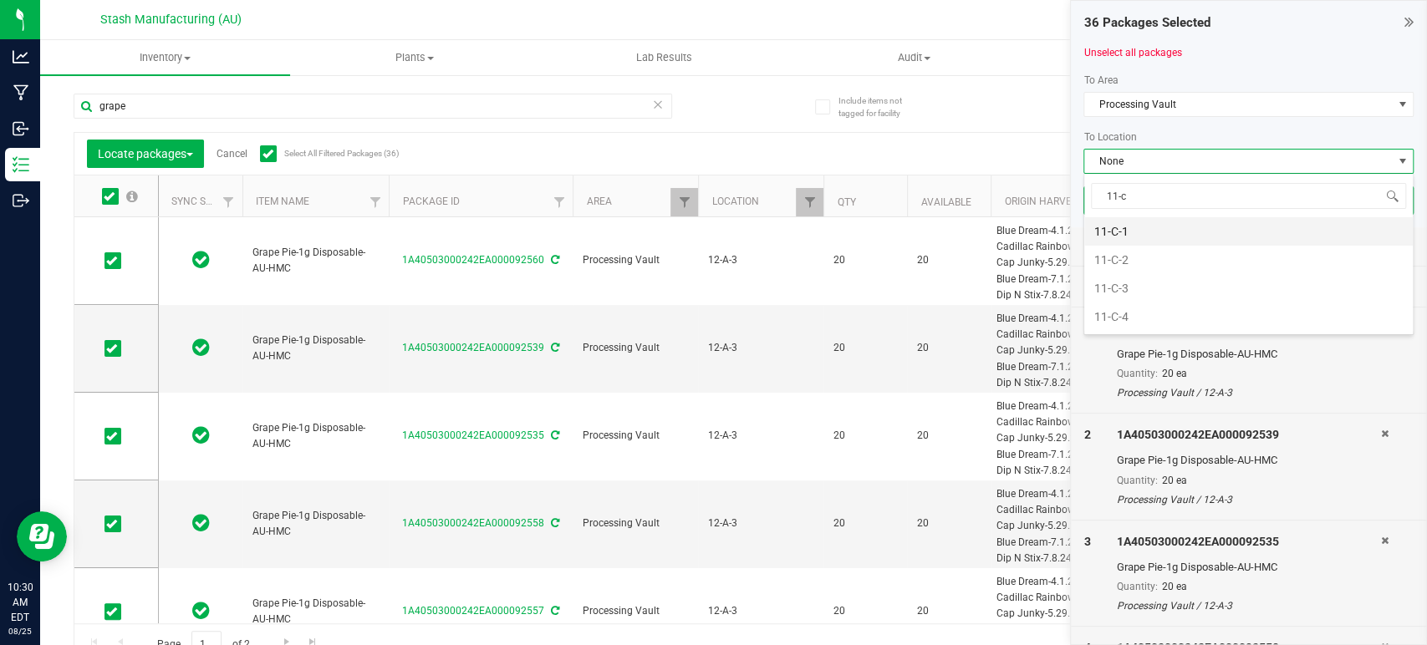
click at [1143, 232] on li "11-C-1" at bounding box center [1248, 231] width 329 height 28
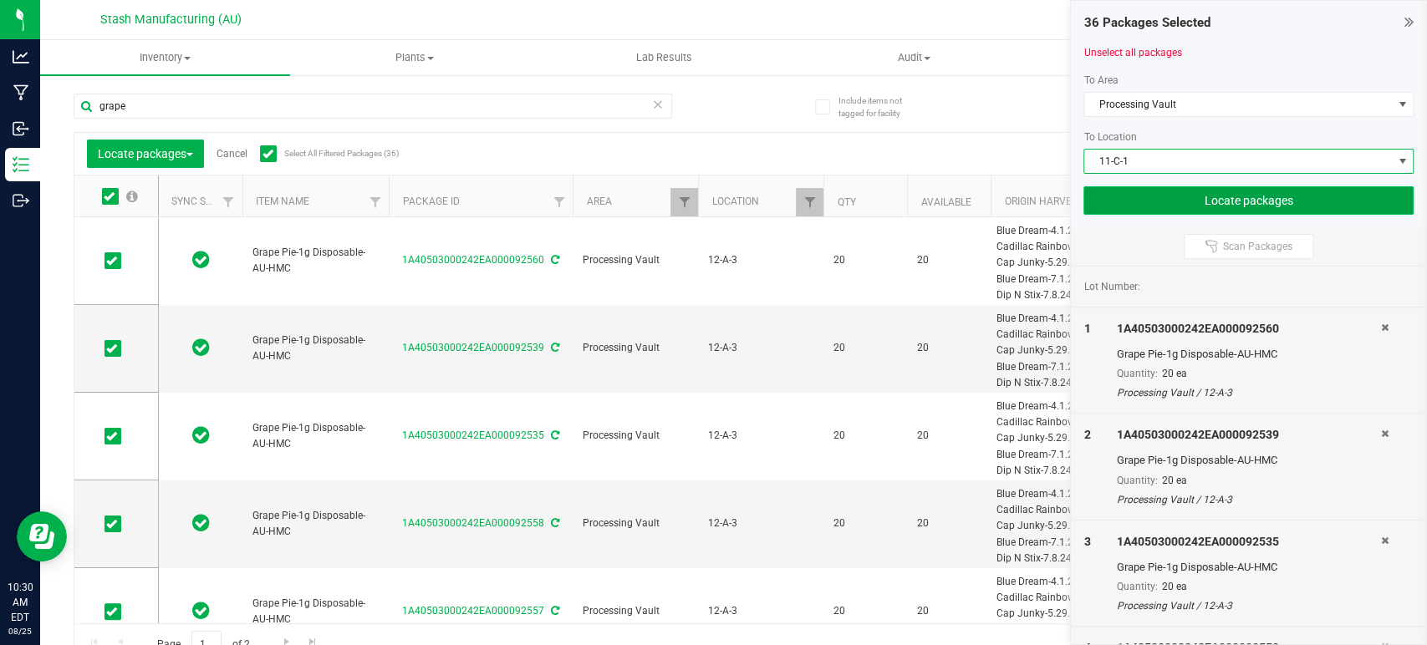
click at [1277, 199] on button "Locate packages" at bounding box center [1248, 200] width 330 height 28
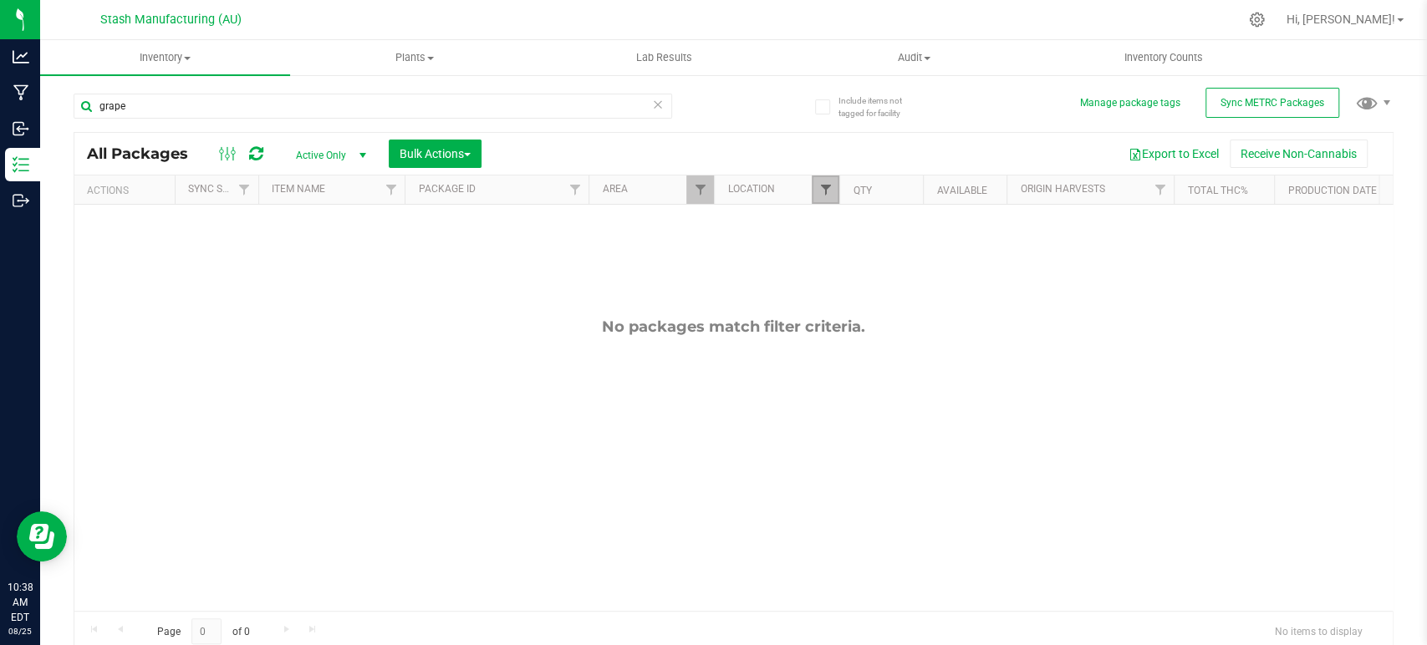
click at [828, 189] on span "Filter" at bounding box center [824, 189] width 13 height 13
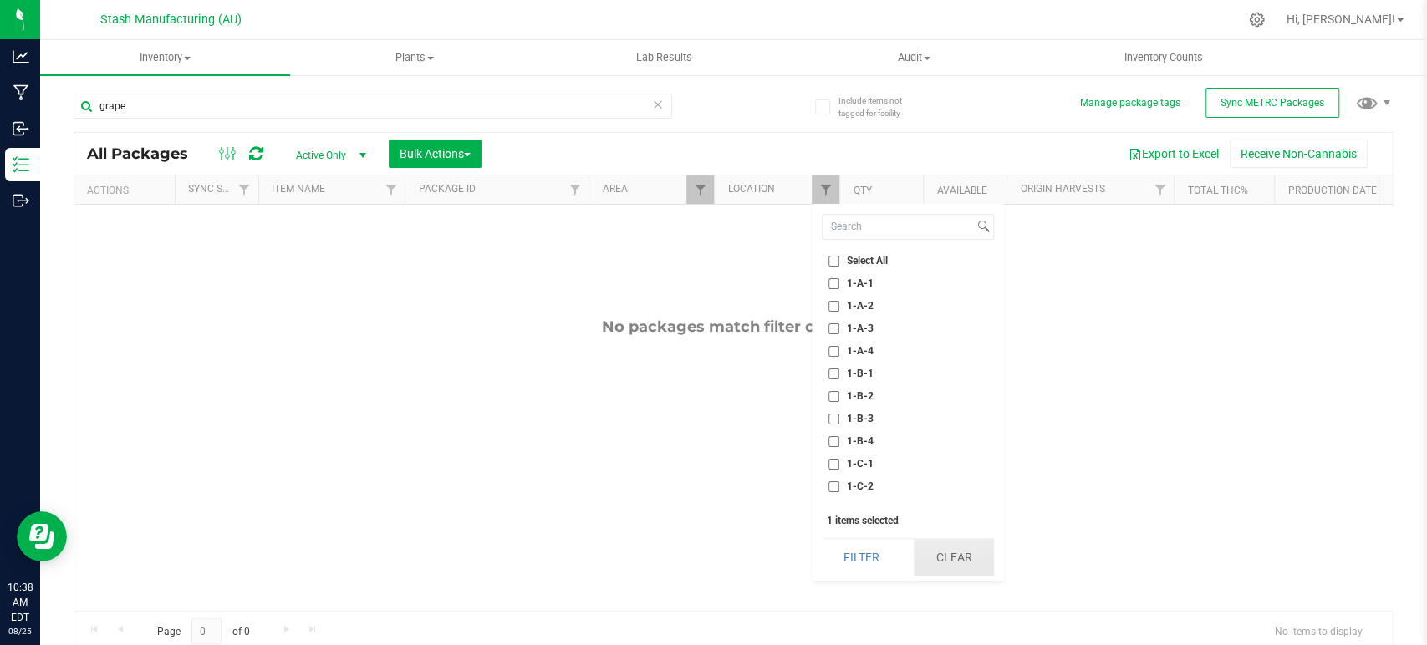
click at [967, 553] on button "Clear" at bounding box center [954, 557] width 80 height 37
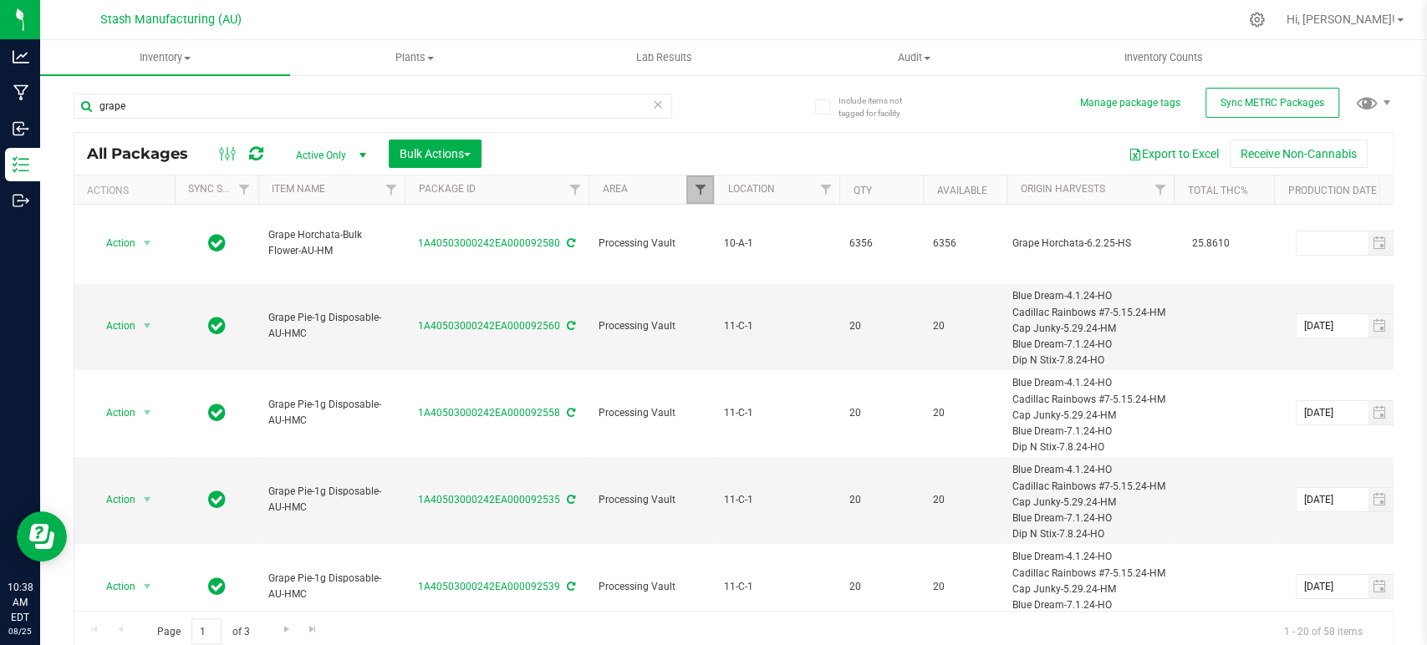
click at [694, 187] on span "Filter" at bounding box center [699, 189] width 13 height 13
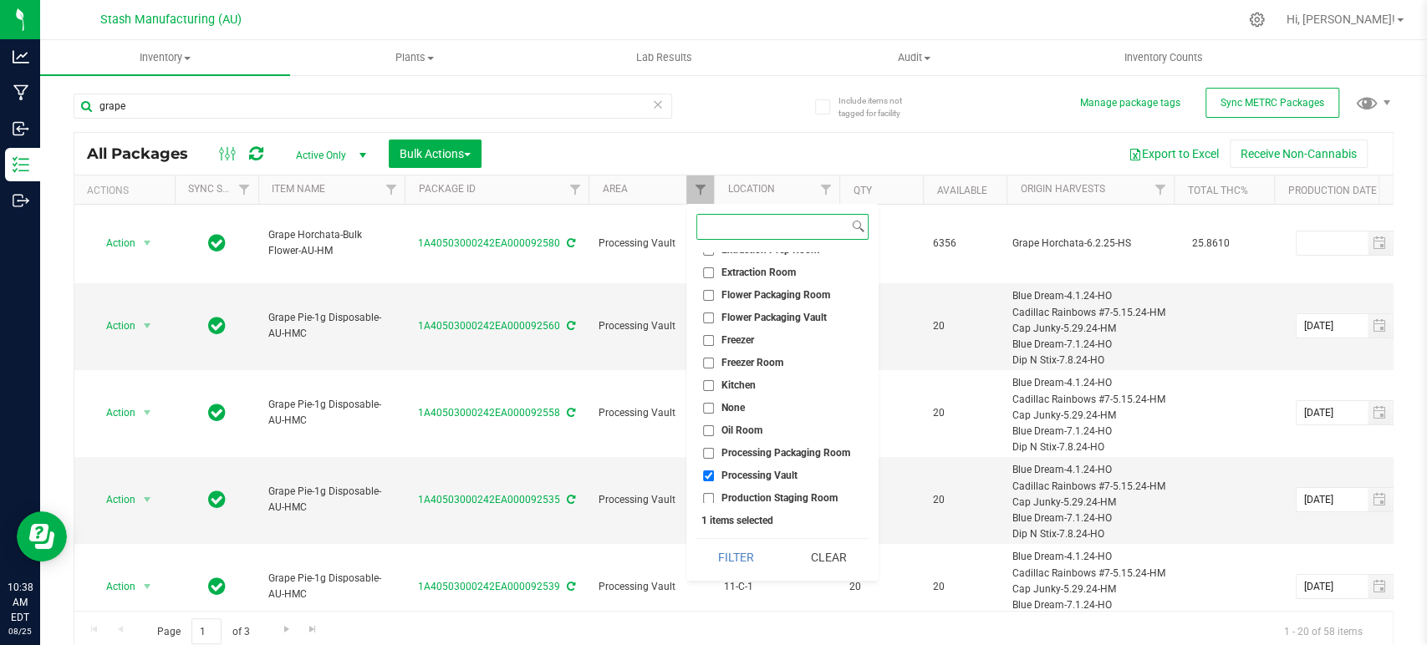
scroll to position [150, 0]
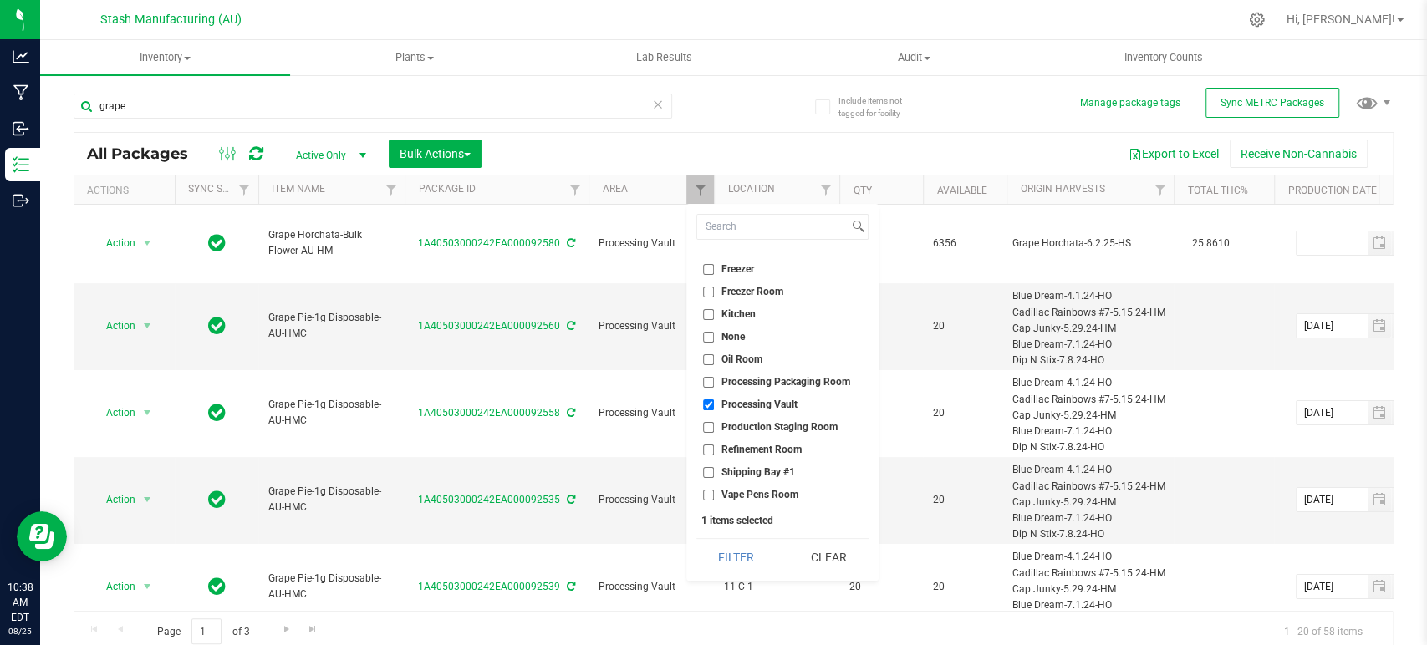
click at [736, 393] on ul "Select All Biomass Storage Electrical Room Extraction Prep Room Extraction Room…" at bounding box center [782, 377] width 172 height 251
click at [742, 405] on span "Processing Vault" at bounding box center [759, 405] width 76 height 10
click at [714, 405] on input "Processing Vault" at bounding box center [708, 405] width 11 height 11
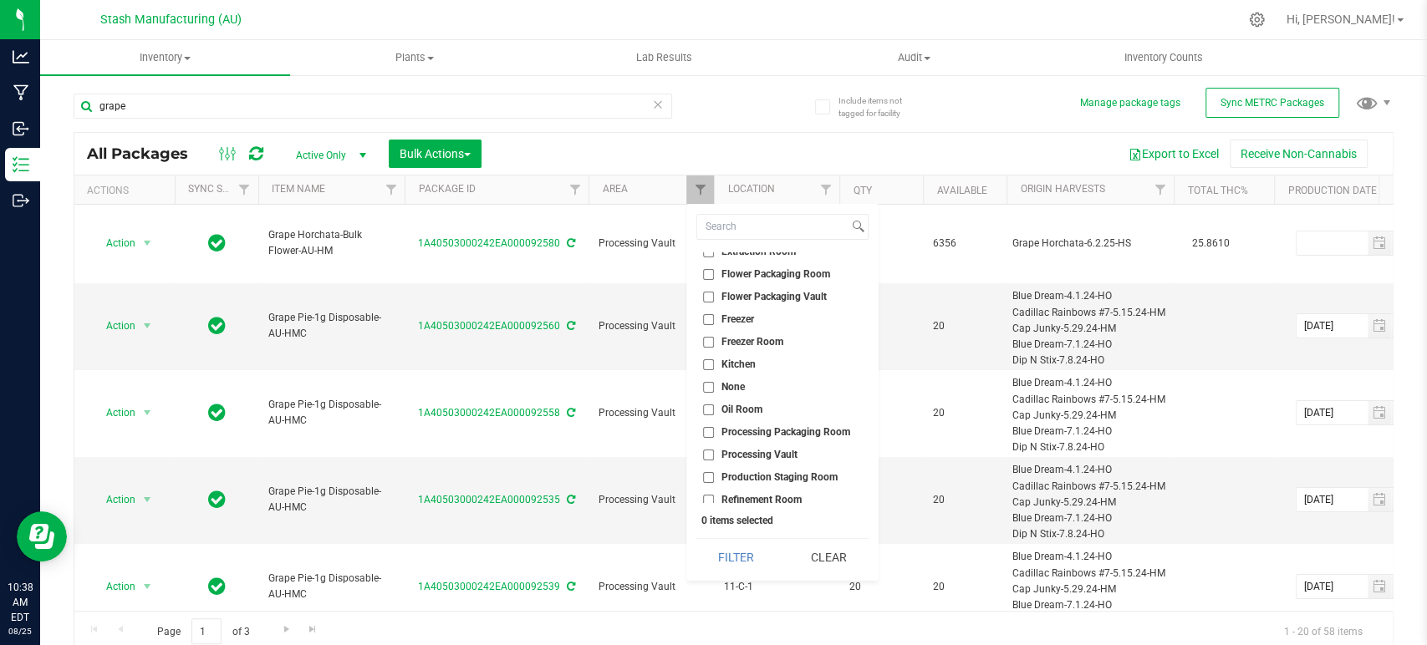
scroll to position [0, 0]
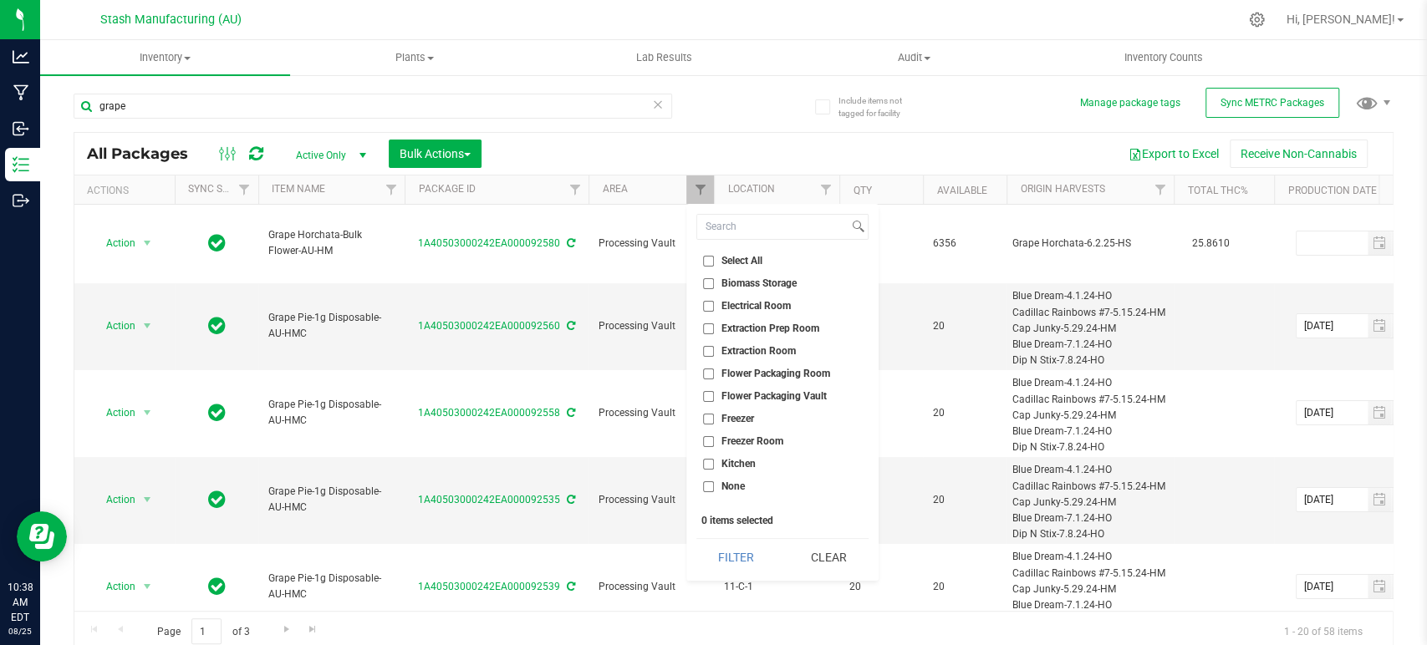
click at [752, 373] on span "Flower Packaging Room" at bounding box center [775, 374] width 109 height 10
click at [714, 373] on input "Flower Packaging Room" at bounding box center [708, 374] width 11 height 11
click at [725, 542] on button "Filter" at bounding box center [736, 557] width 80 height 37
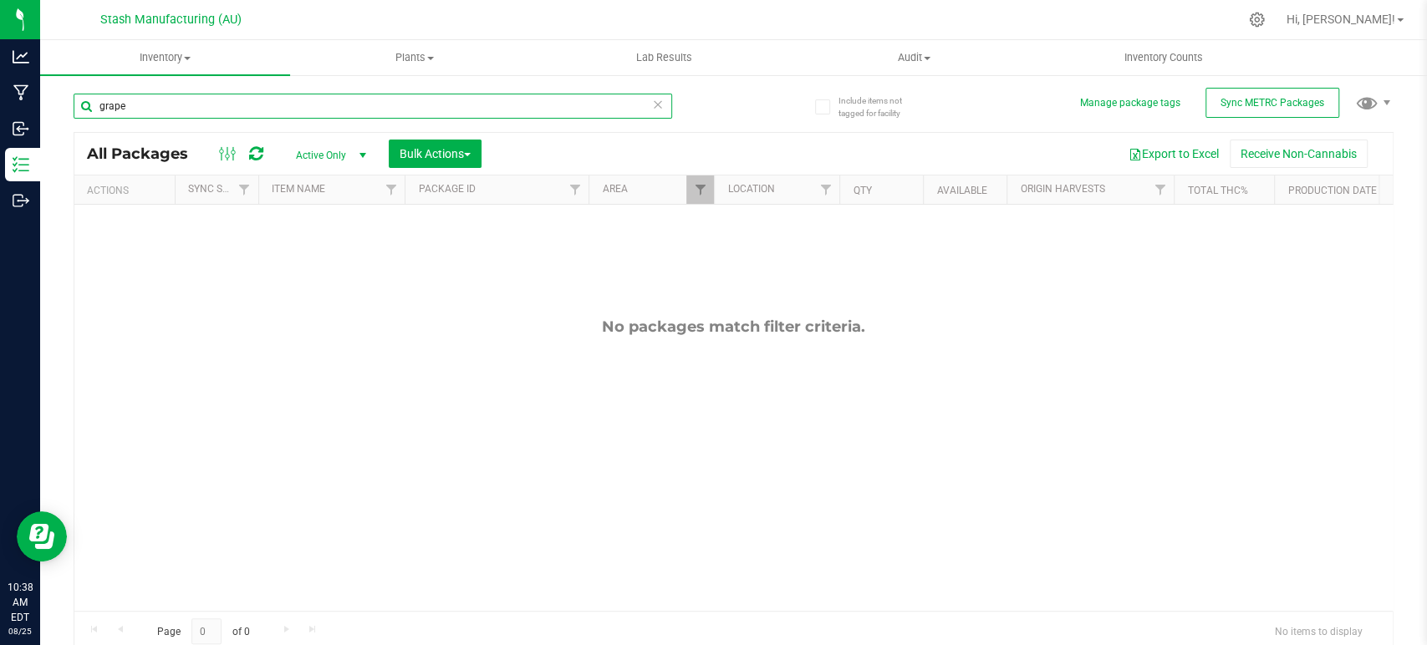
click at [492, 103] on input "grape" at bounding box center [373, 106] width 599 height 25
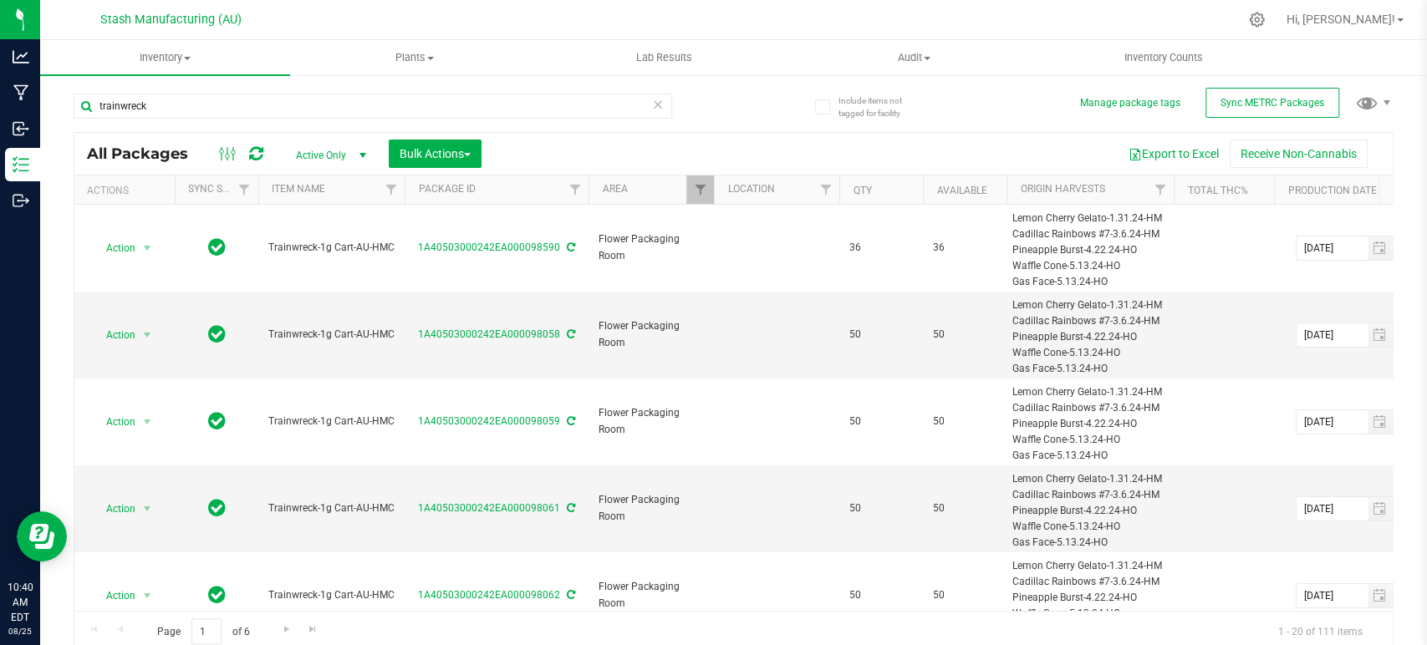
click at [439, 137] on div "All Packages Active Only Active Only Lab Samples Locked All External Internal B…" at bounding box center [733, 154] width 1318 height 42
click at [442, 147] on span "Bulk Actions" at bounding box center [435, 153] width 71 height 13
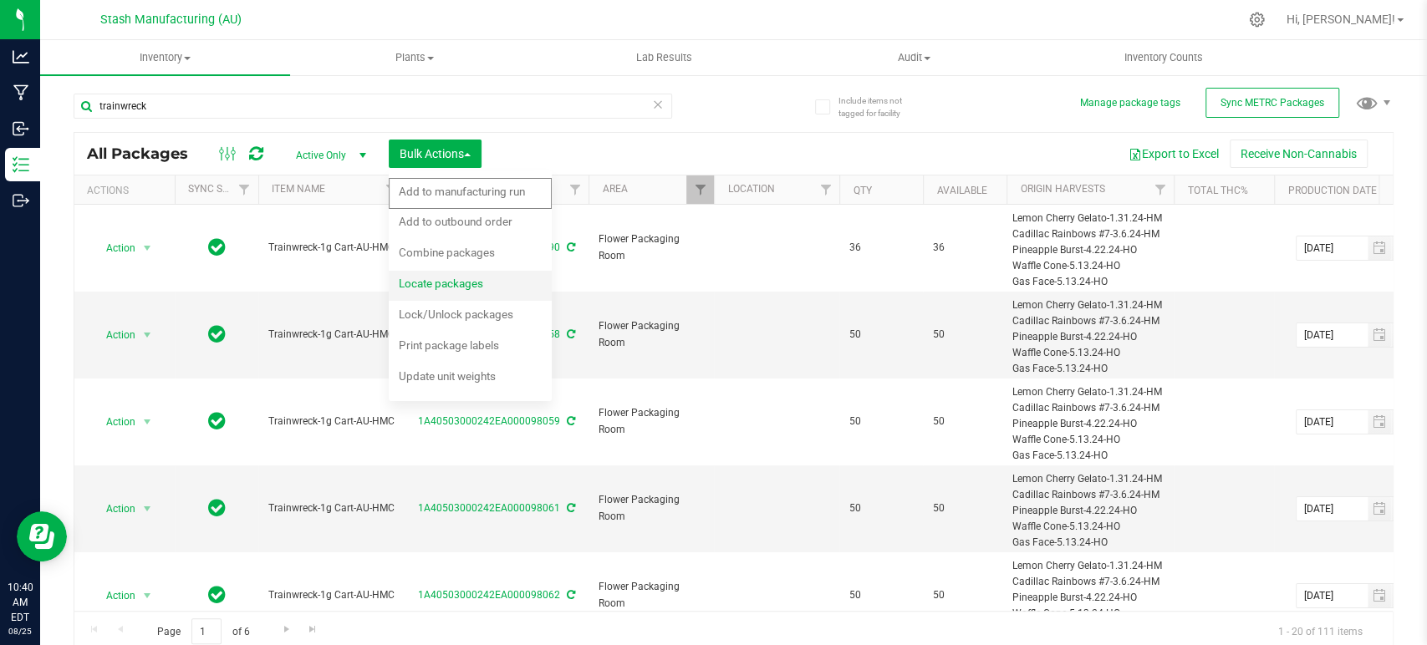
click at [466, 282] on span "Locate packages" at bounding box center [441, 283] width 84 height 13
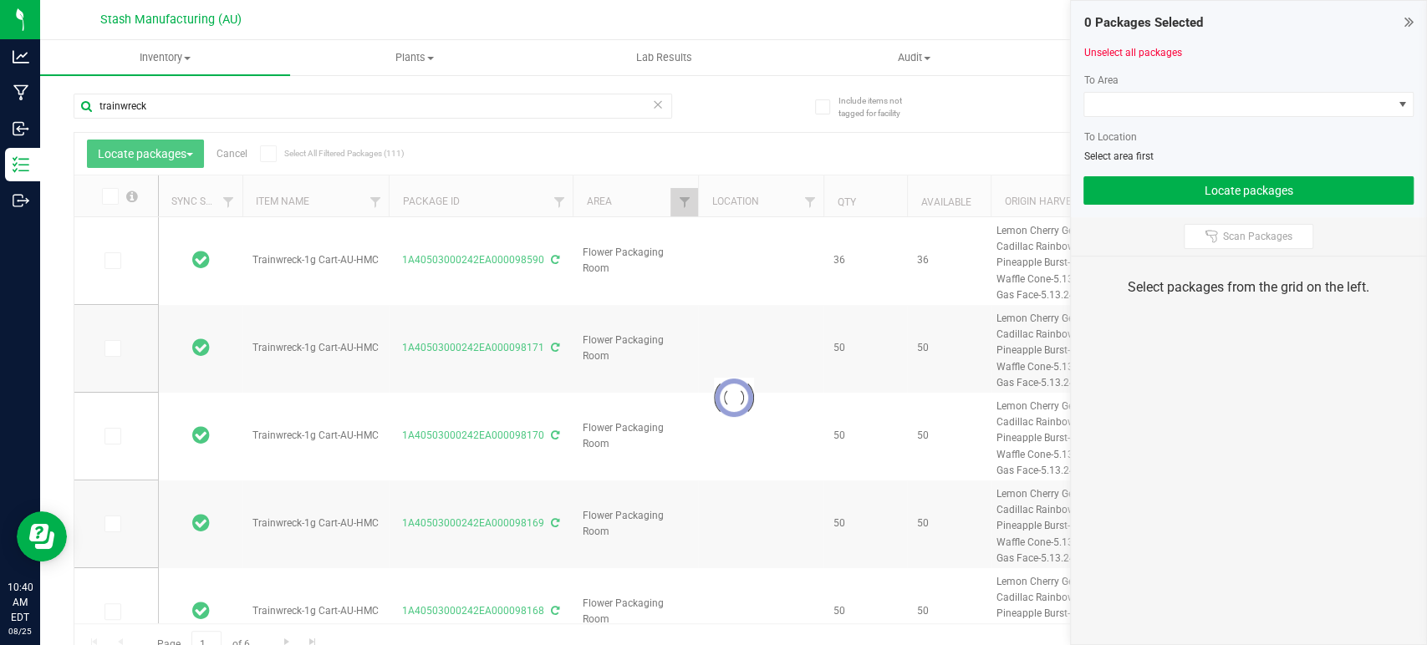
click at [274, 153] on span at bounding box center [268, 153] width 17 height 17
click at [0, 0] on input "Select All Filtered Packages (111)" at bounding box center [0, 0] width 0 height 0
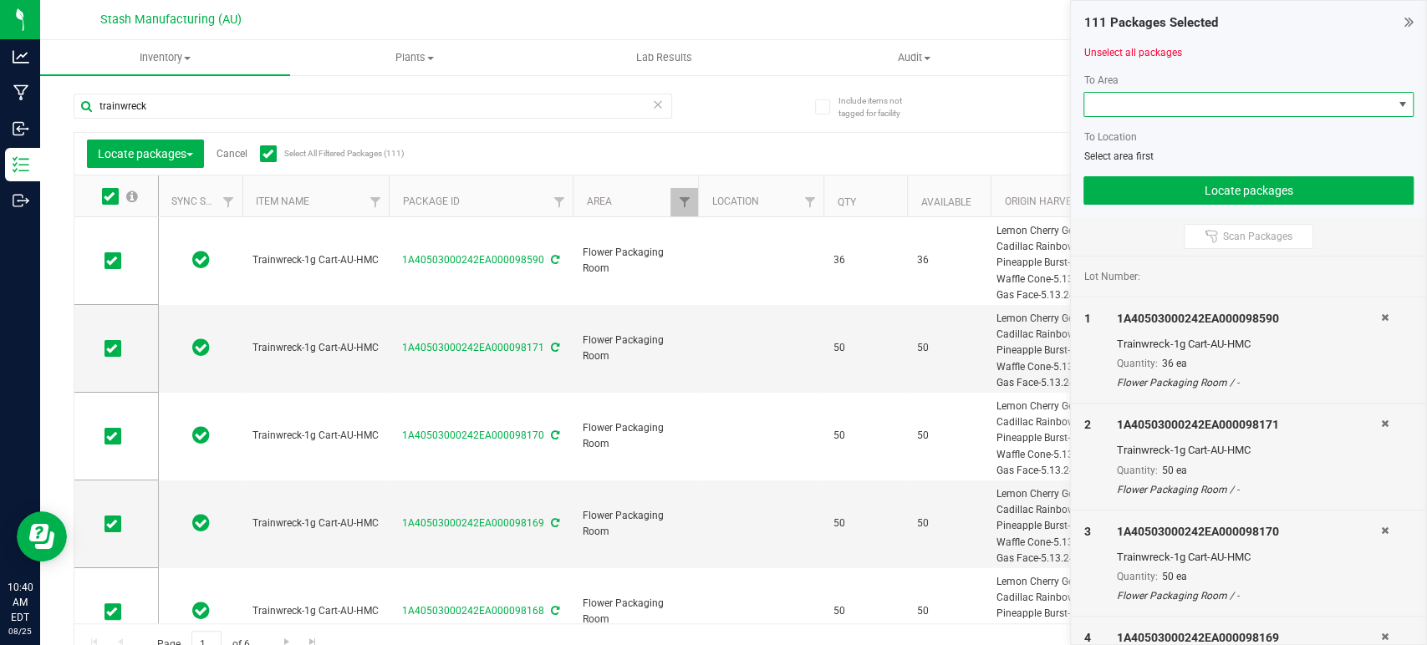
click at [1194, 107] on span at bounding box center [1238, 104] width 308 height 23
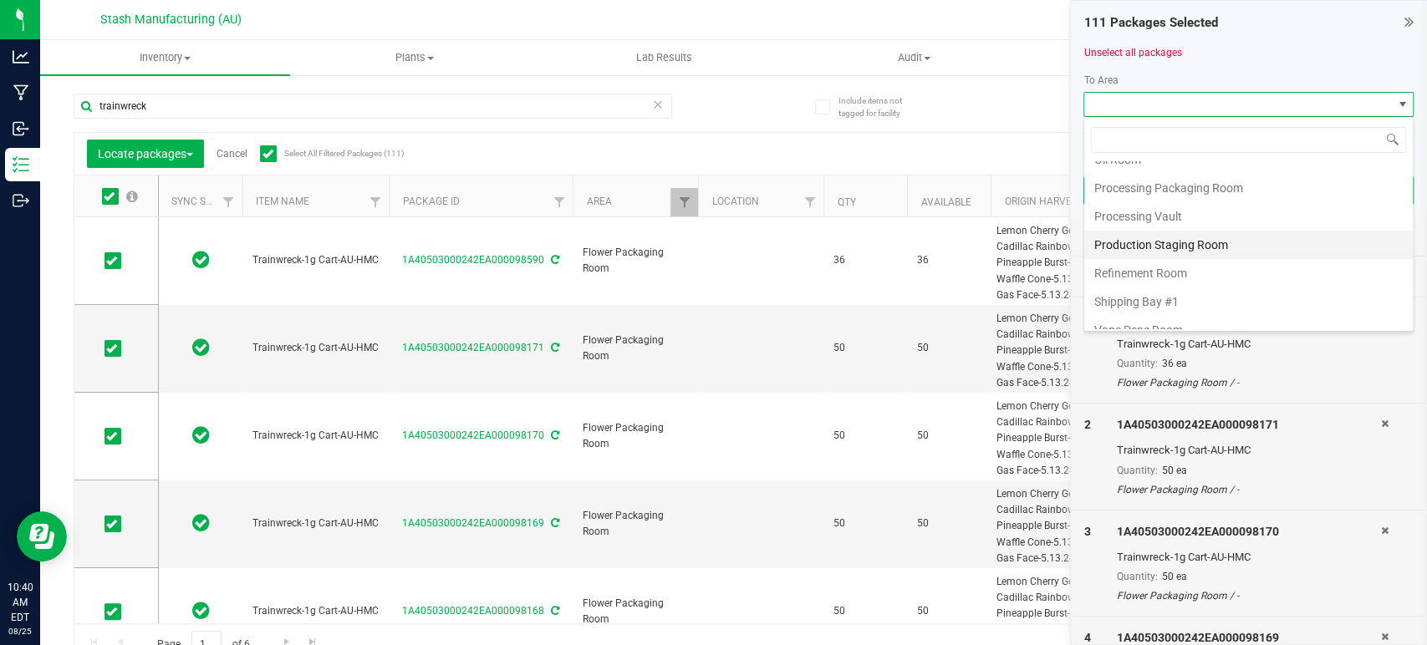
scroll to position [284, 0]
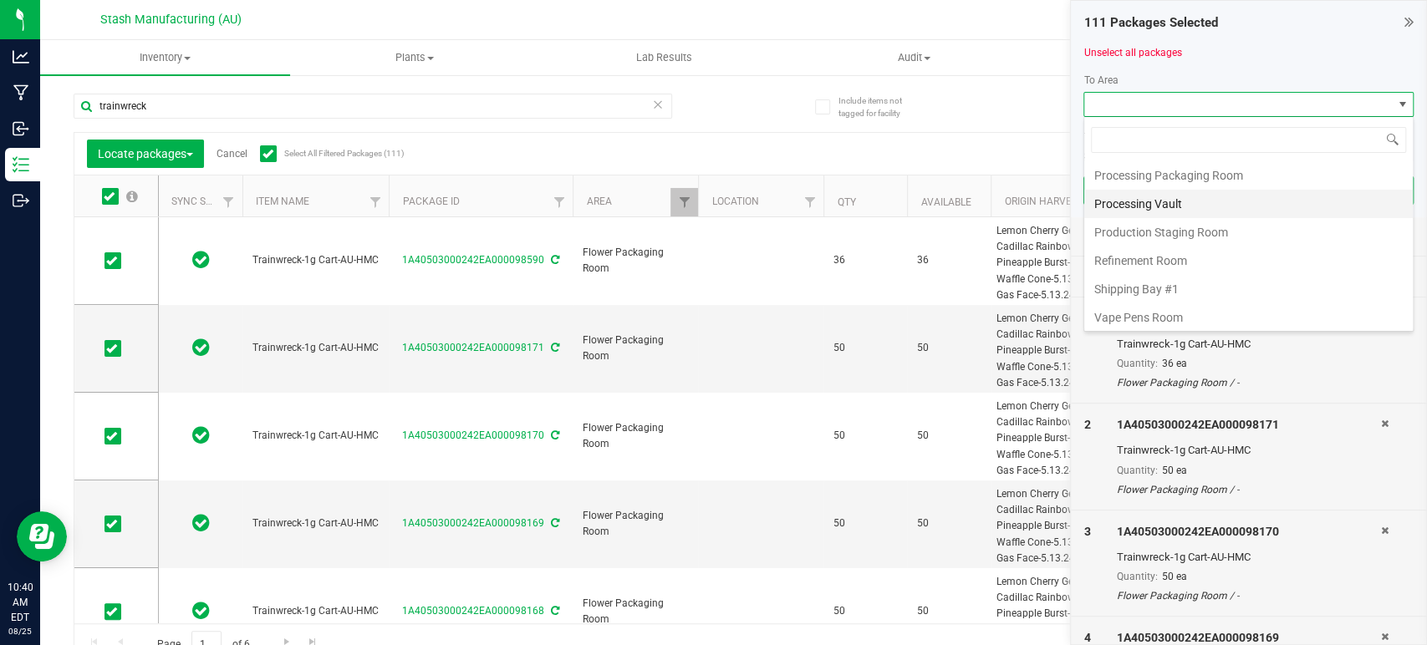
click at [1204, 205] on li "Processing Vault" at bounding box center [1248, 204] width 329 height 28
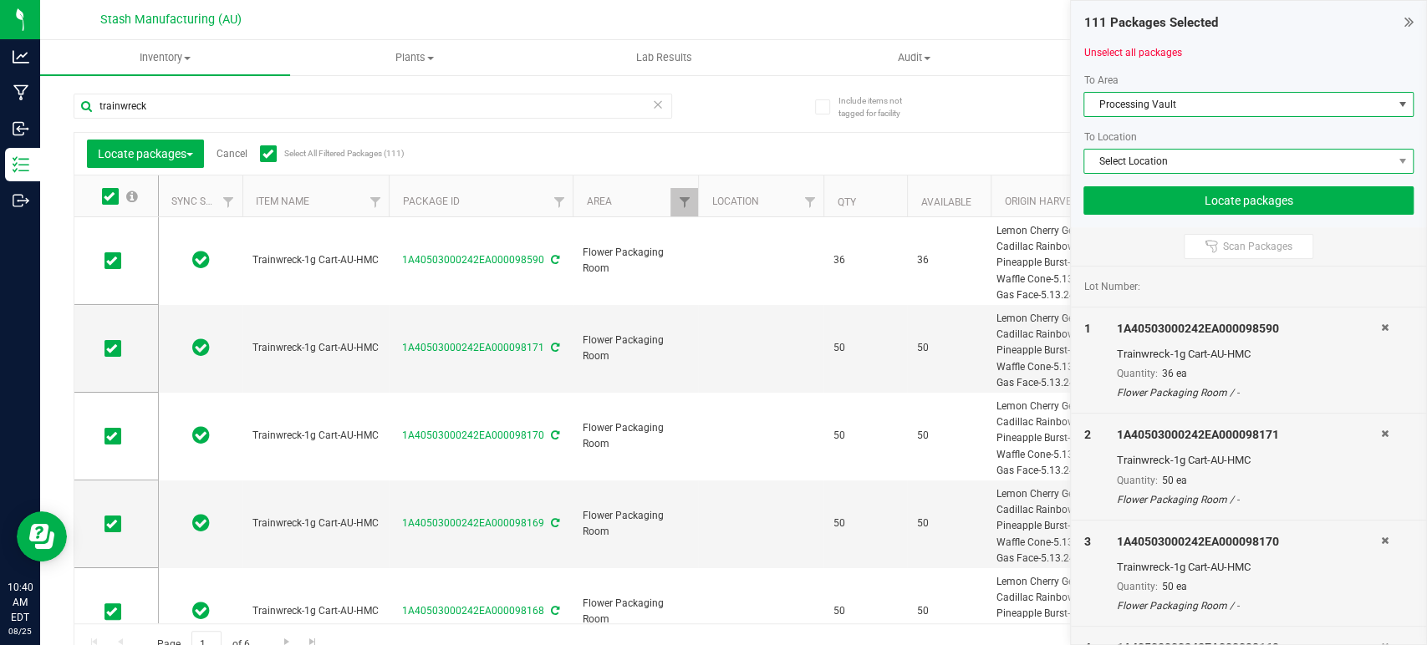
click at [1228, 157] on span "Select Location" at bounding box center [1238, 161] width 308 height 23
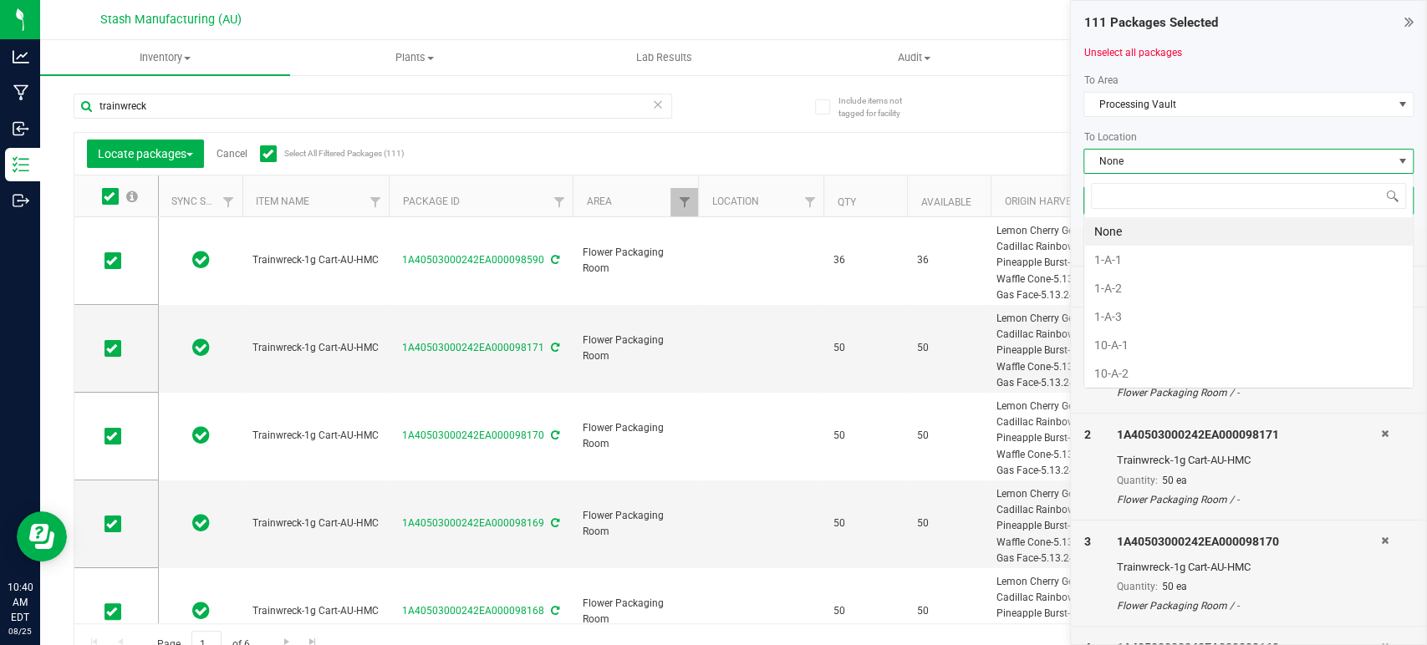
scroll to position [24, 330]
click at [1216, 284] on li "12-A-3" at bounding box center [1248, 288] width 329 height 28
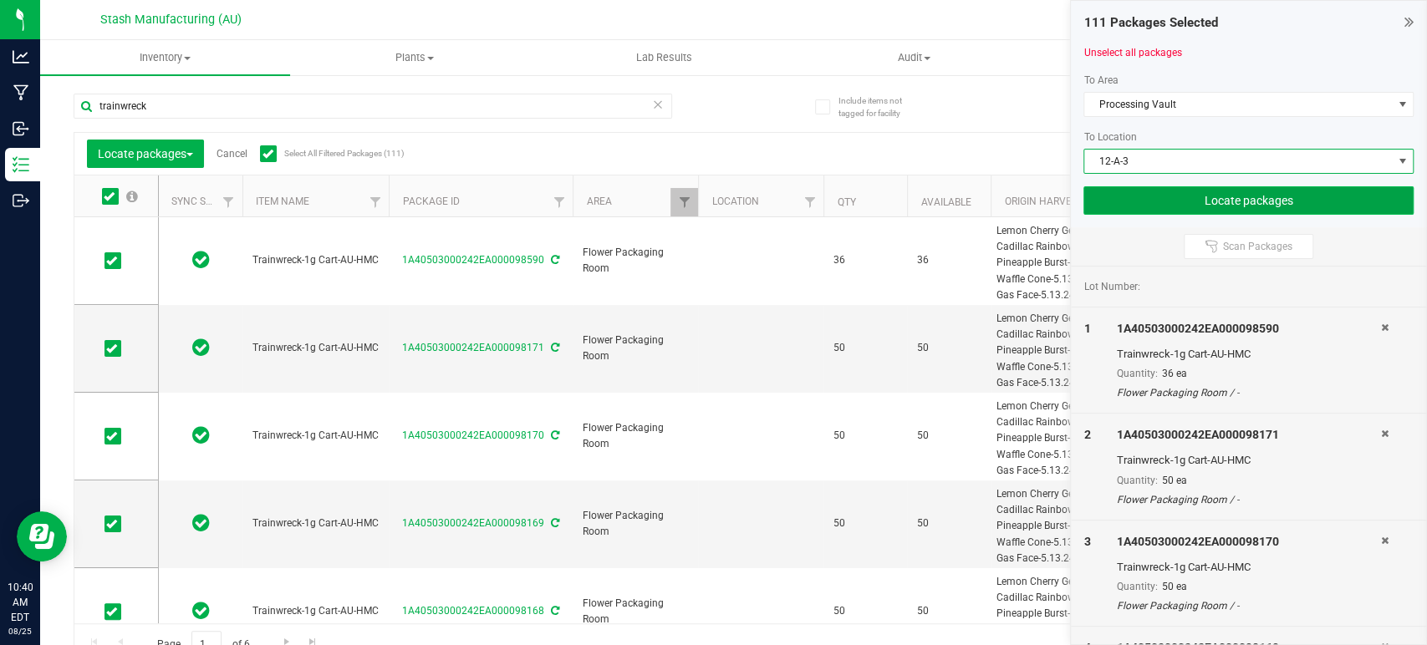
click at [1328, 206] on button "Locate packages" at bounding box center [1248, 200] width 330 height 28
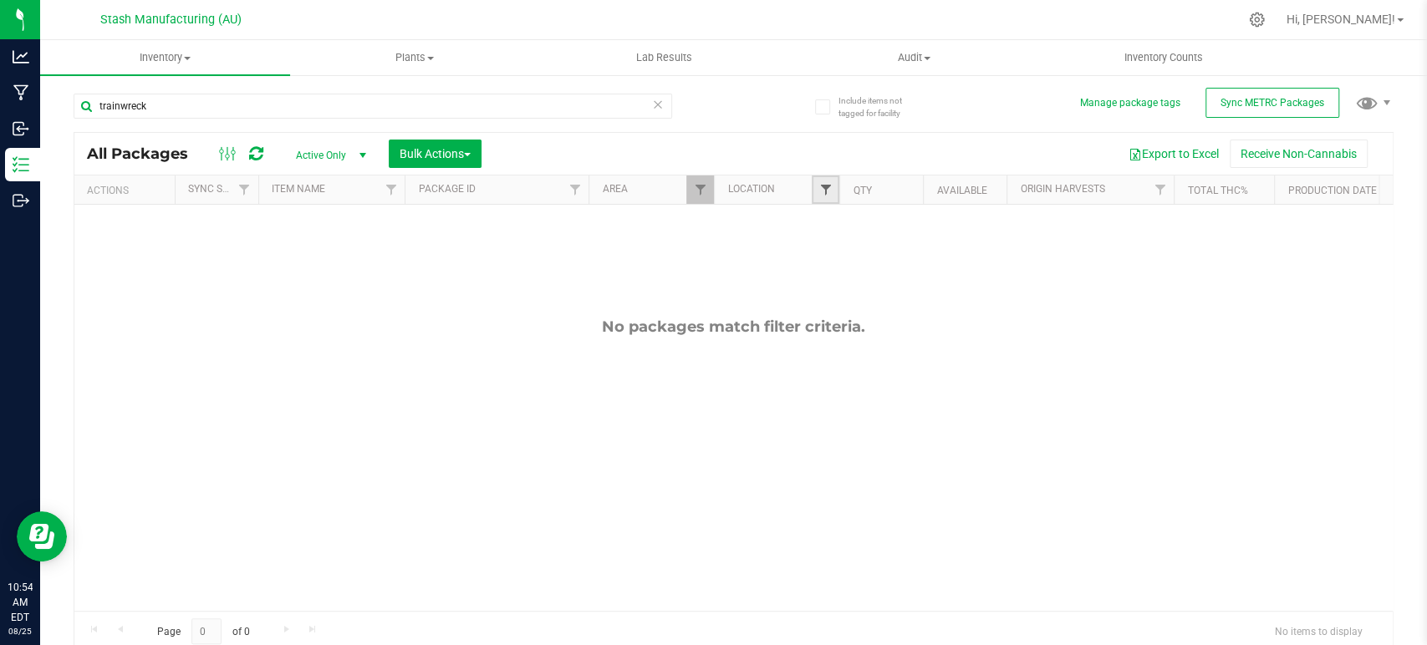
click at [826, 191] on span "Filter" at bounding box center [824, 189] width 13 height 13
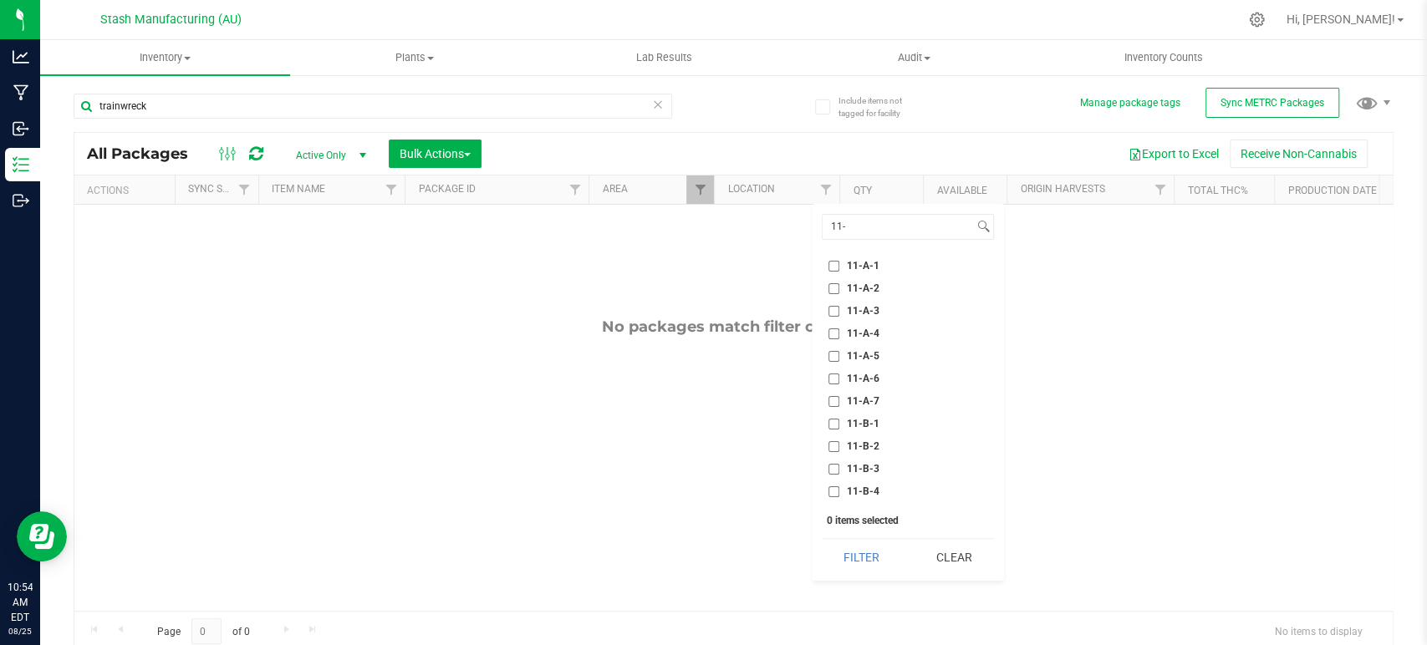
click at [849, 285] on span "11-A-2" at bounding box center [863, 288] width 33 height 10
click at [839, 285] on input "11-A-2" at bounding box center [833, 288] width 11 height 11
click at [865, 312] on span "11-A-3" at bounding box center [863, 311] width 33 height 10
click at [839, 312] on input "11-A-3" at bounding box center [833, 311] width 11 height 11
click at [872, 553] on button "Filter" at bounding box center [862, 557] width 80 height 37
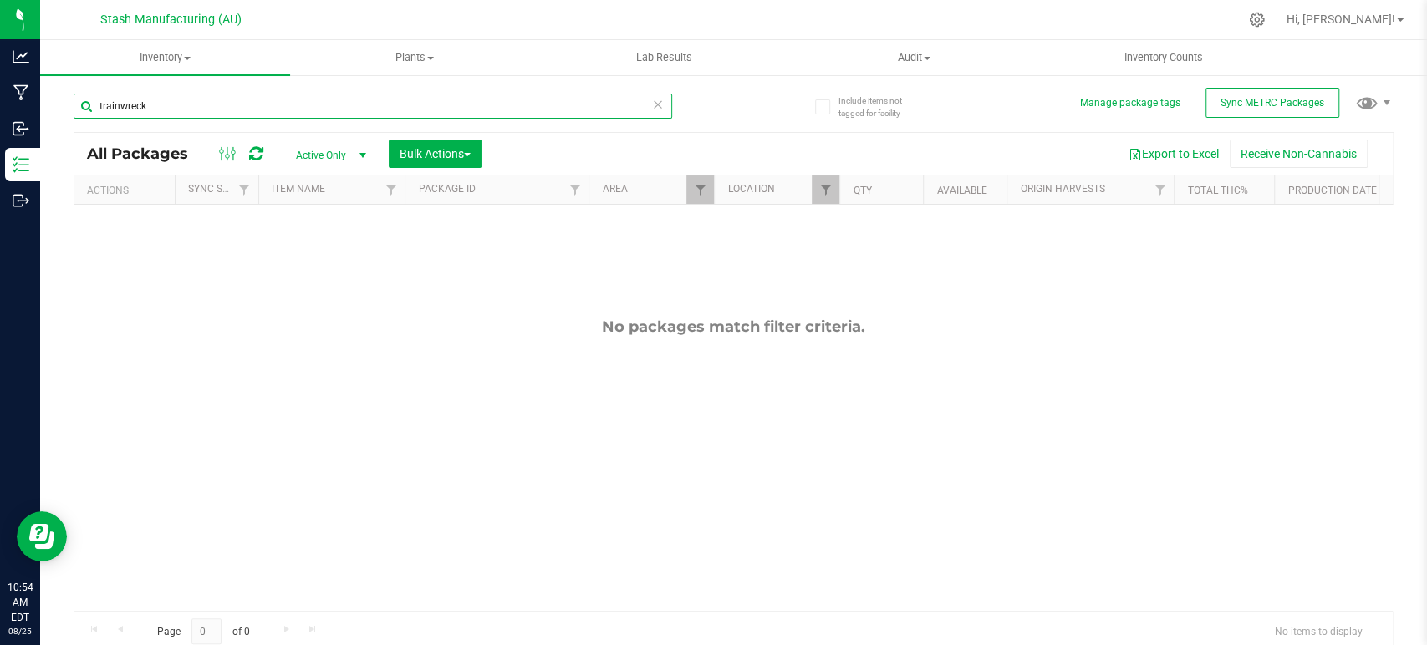
click at [571, 104] on input "trainwreck" at bounding box center [373, 106] width 599 height 25
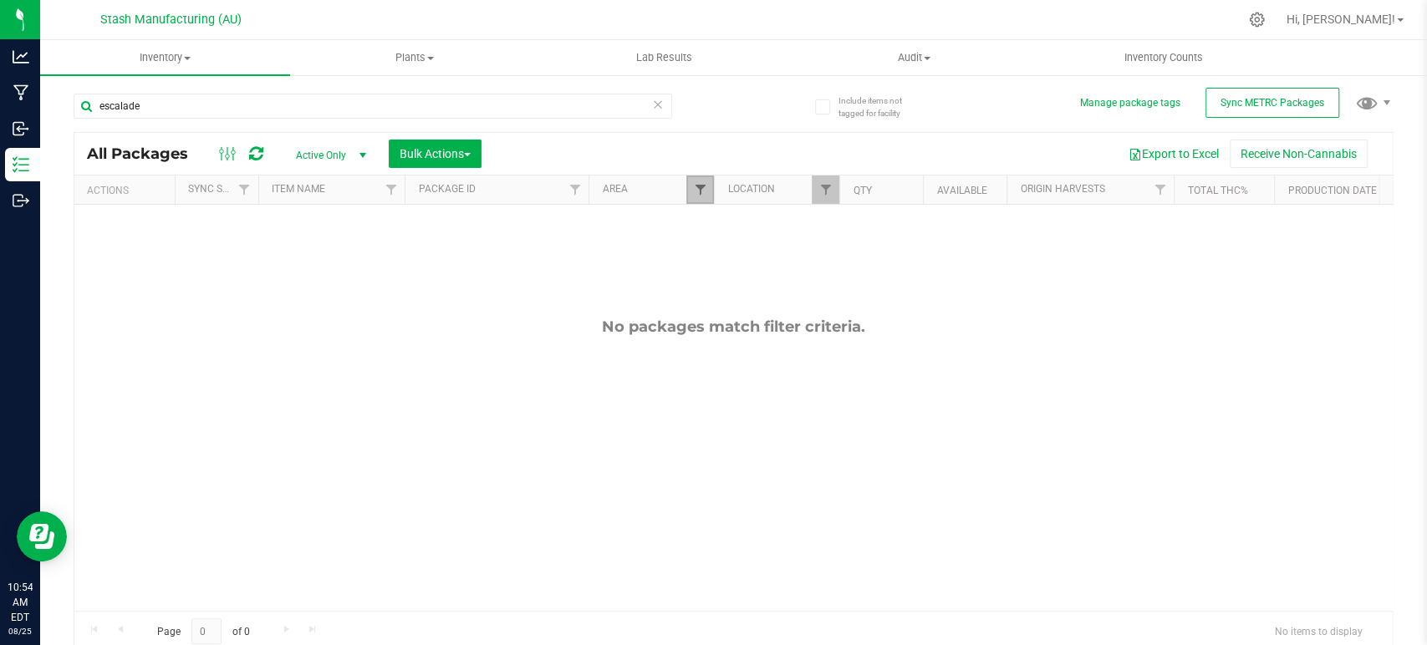
click at [698, 185] on span "Filter" at bounding box center [699, 189] width 13 height 13
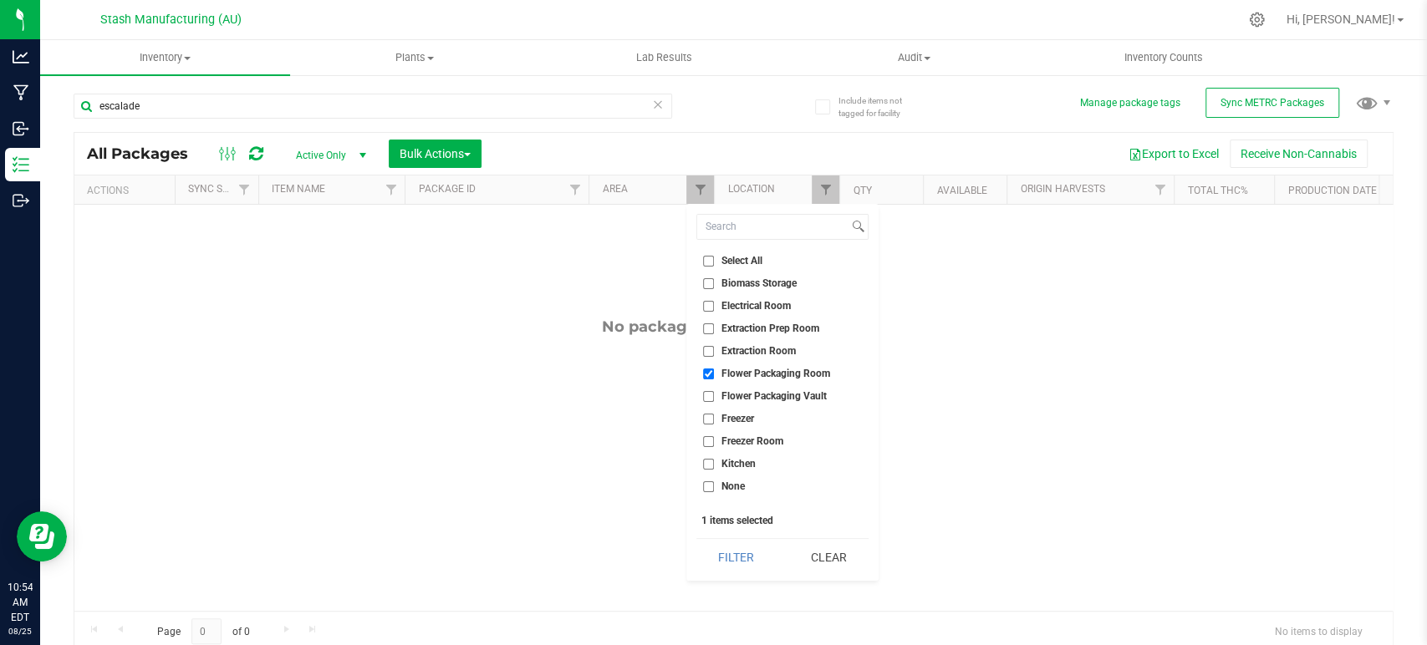
click at [765, 370] on span "Flower Packaging Room" at bounding box center [775, 374] width 109 height 10
click at [714, 370] on input "Flower Packaging Room" at bounding box center [708, 374] width 11 height 11
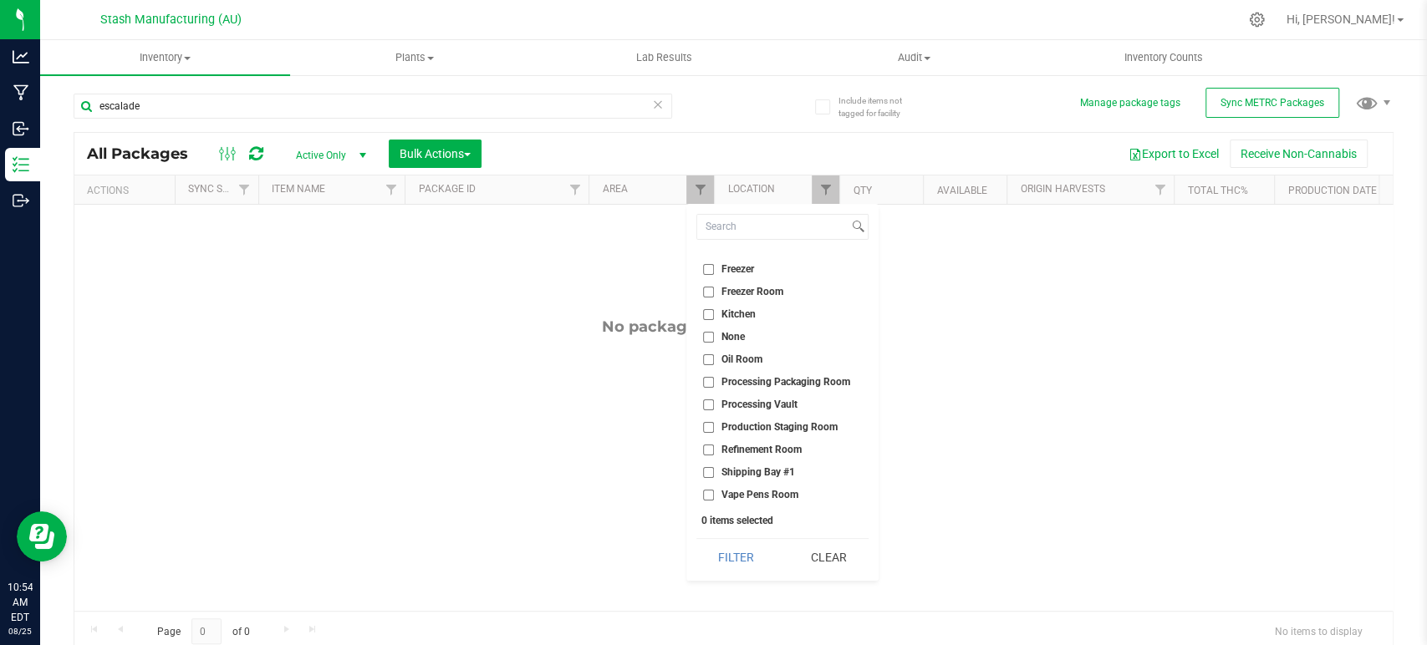
click at [773, 400] on span "Processing Vault" at bounding box center [759, 405] width 76 height 10
click at [714, 400] on input "Processing Vault" at bounding box center [708, 405] width 11 height 11
click at [733, 555] on button "Filter" at bounding box center [736, 557] width 80 height 37
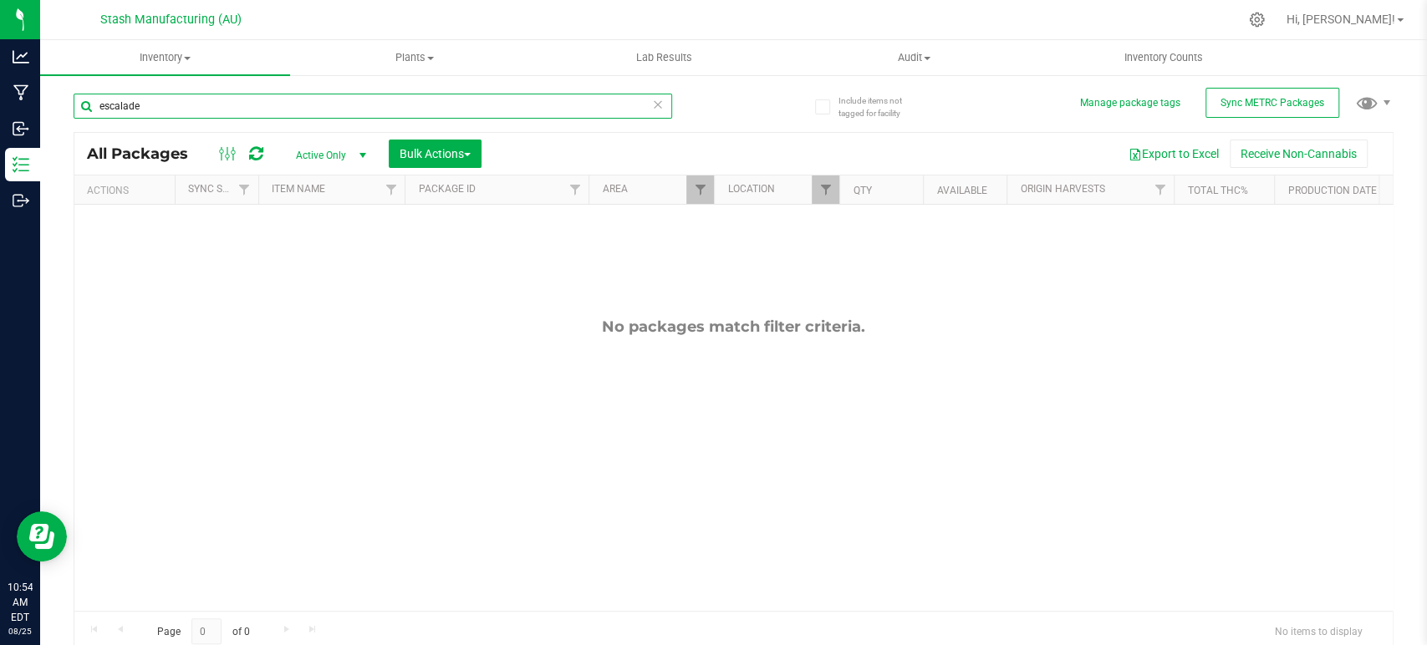
click at [446, 110] on input "escalade" at bounding box center [373, 106] width 599 height 25
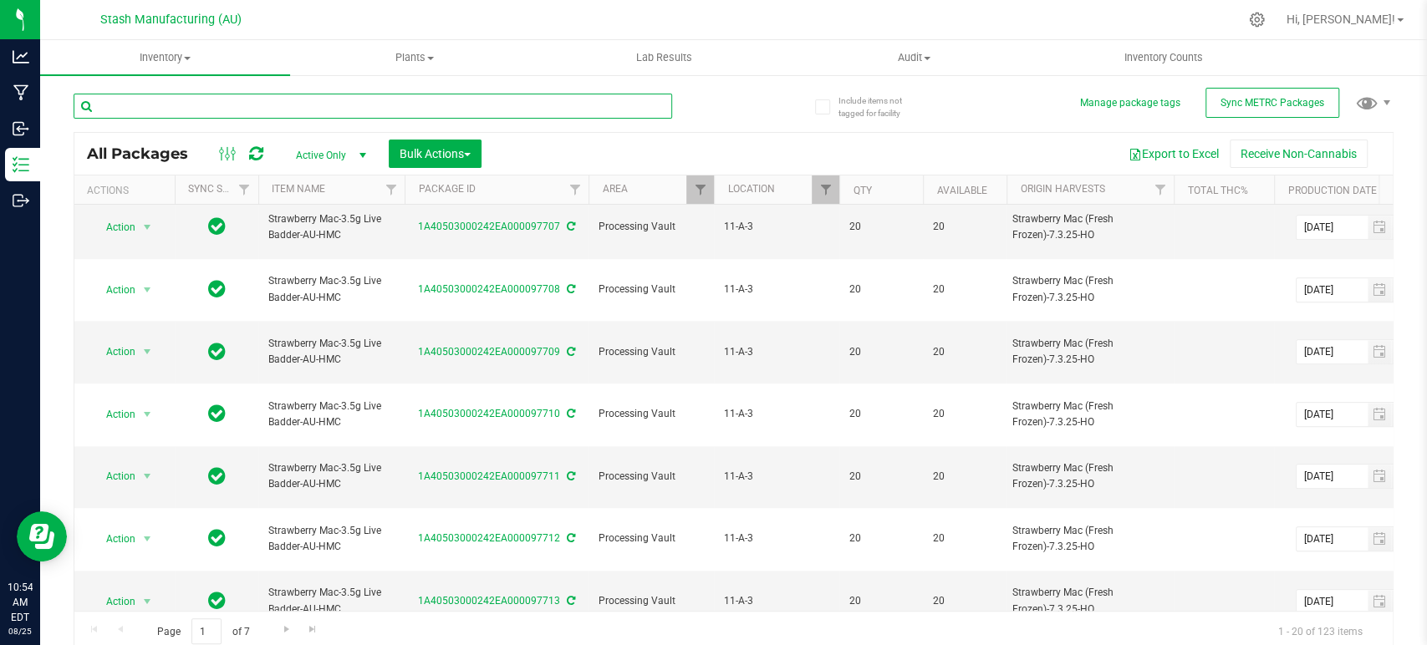
scroll to position [6, 0]
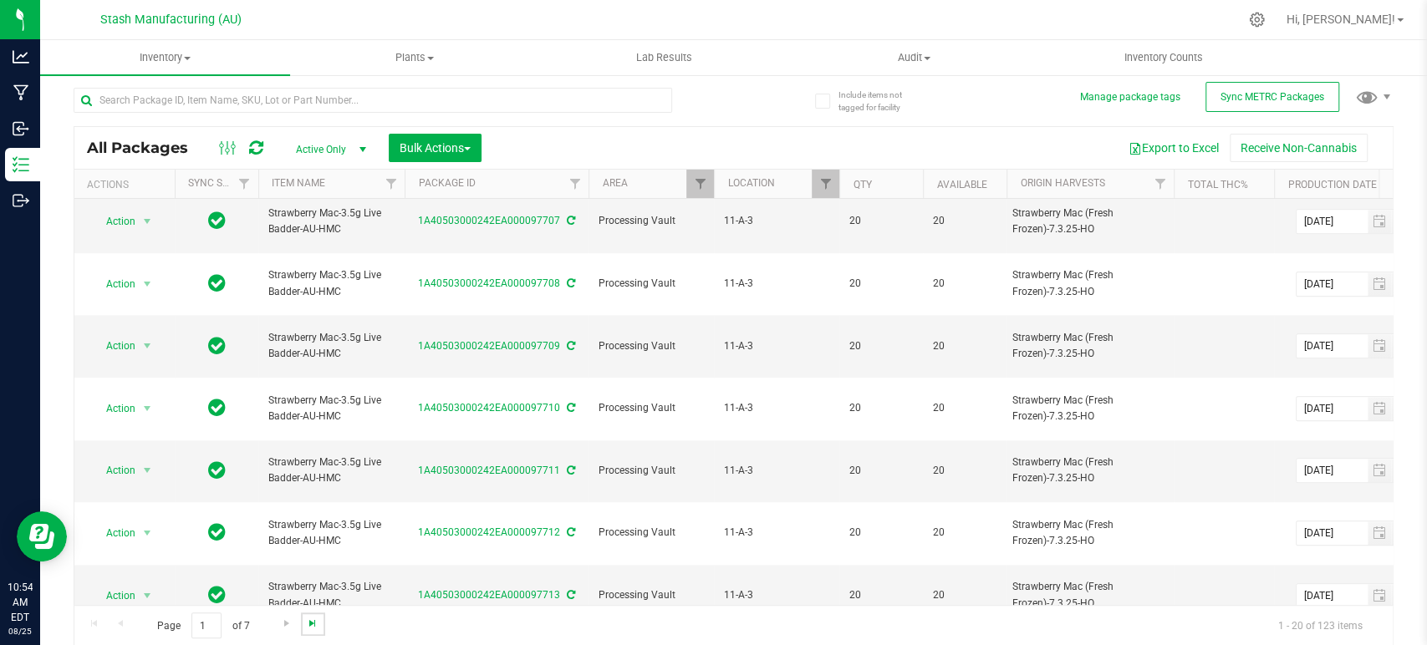
click at [315, 624] on span "Go to the last page" at bounding box center [312, 623] width 13 height 13
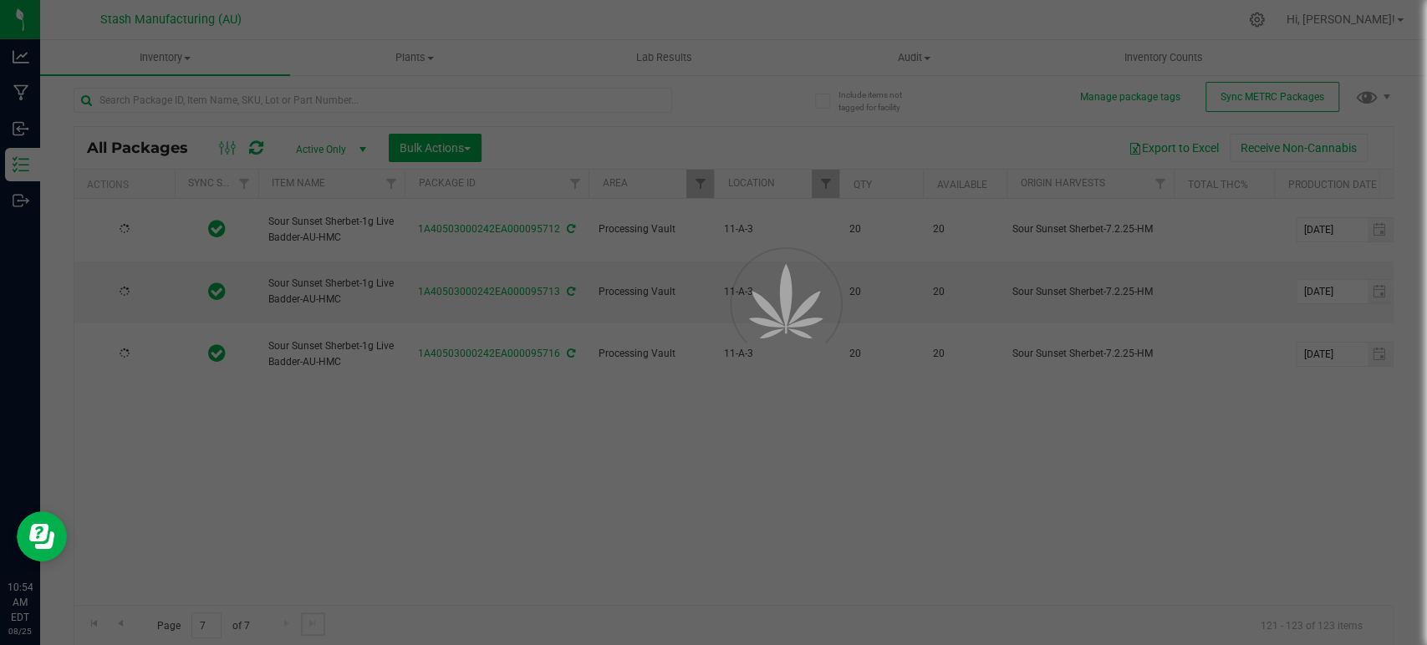
scroll to position [0, 0]
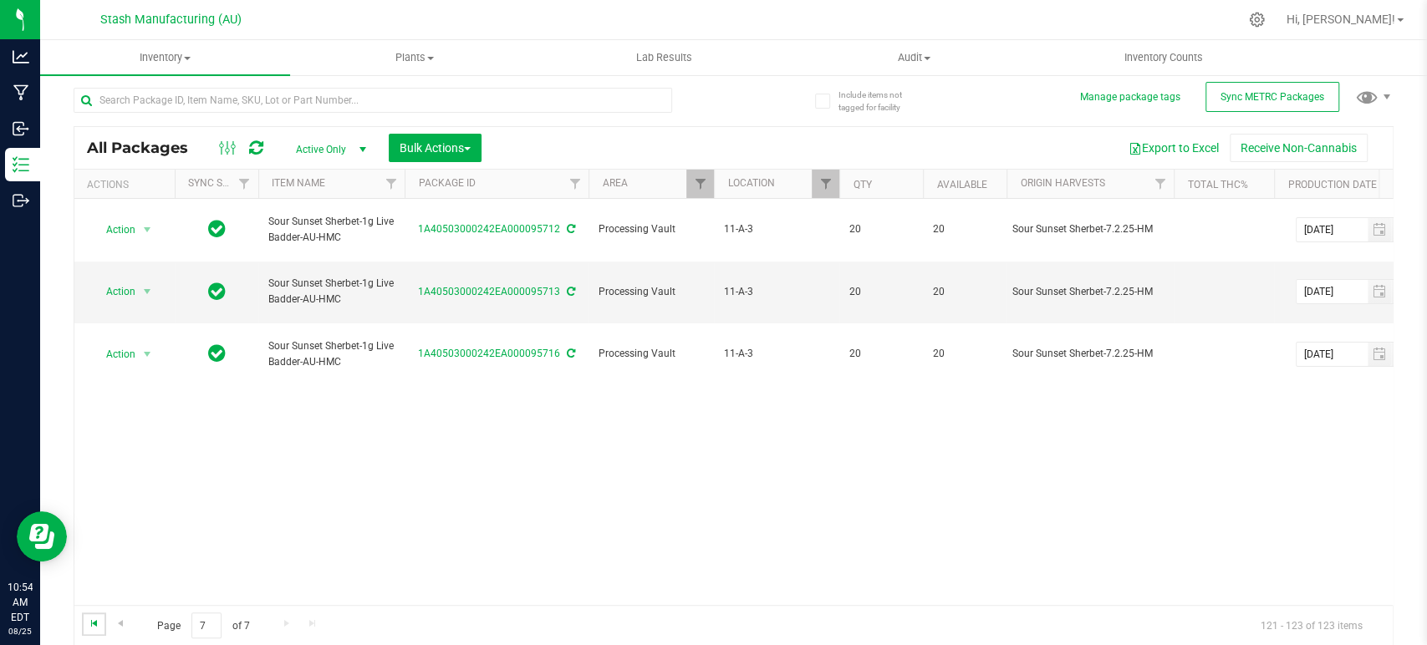
click at [98, 624] on span "Go to the first page" at bounding box center [94, 623] width 13 height 13
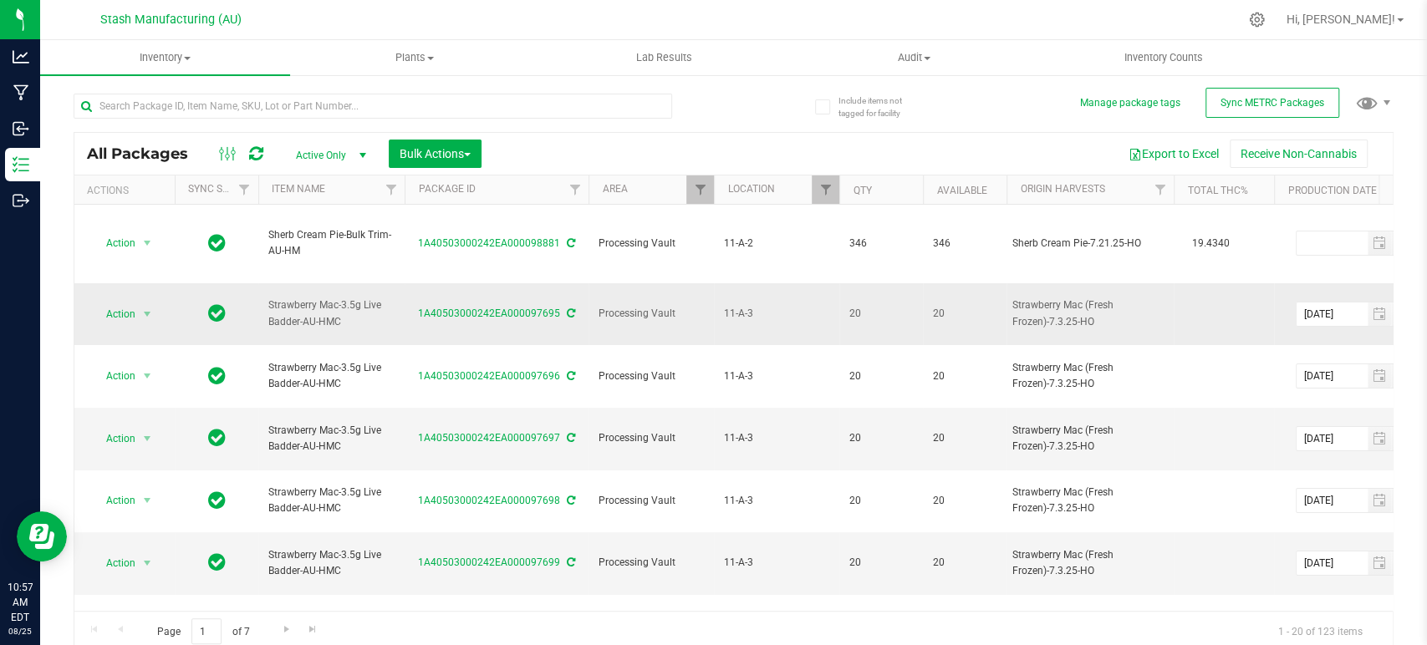
drag, startPoint x: 345, startPoint y: 296, endPoint x: 204, endPoint y: 273, distance: 143.1
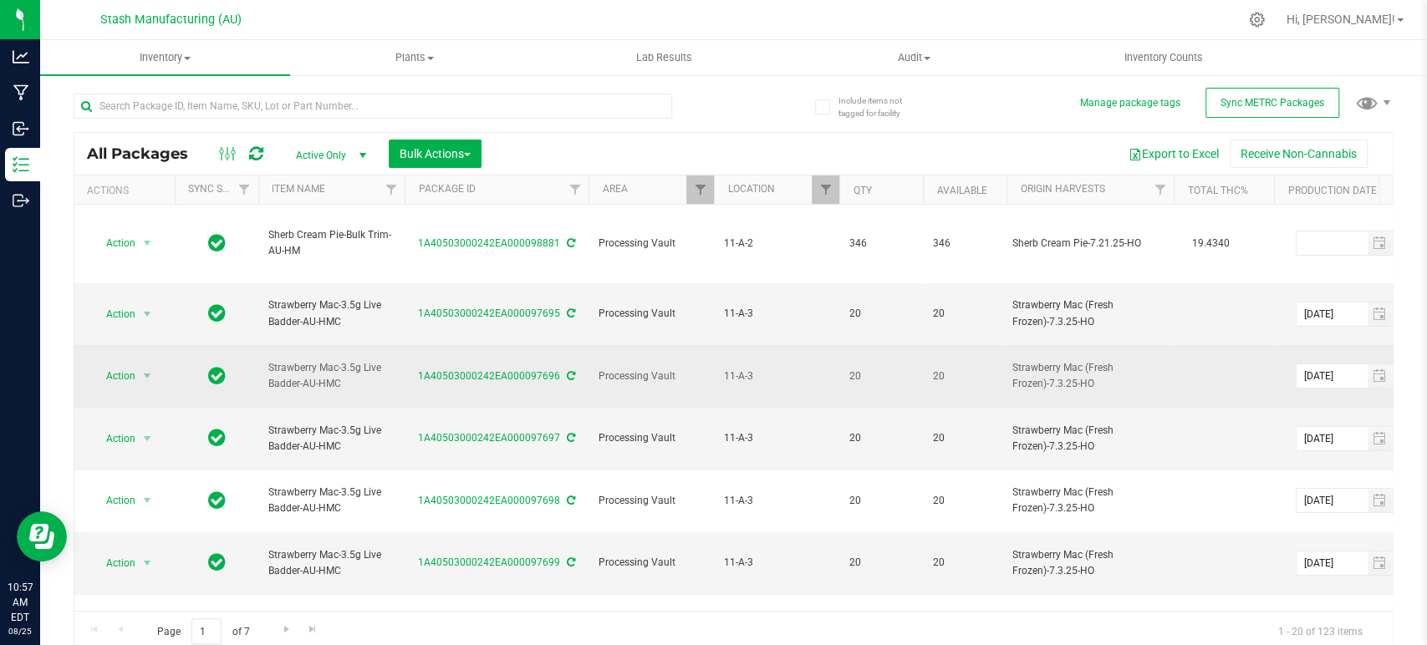
copy tr "Strawberry Mac-3.5g Live Badder-AU-HMC"
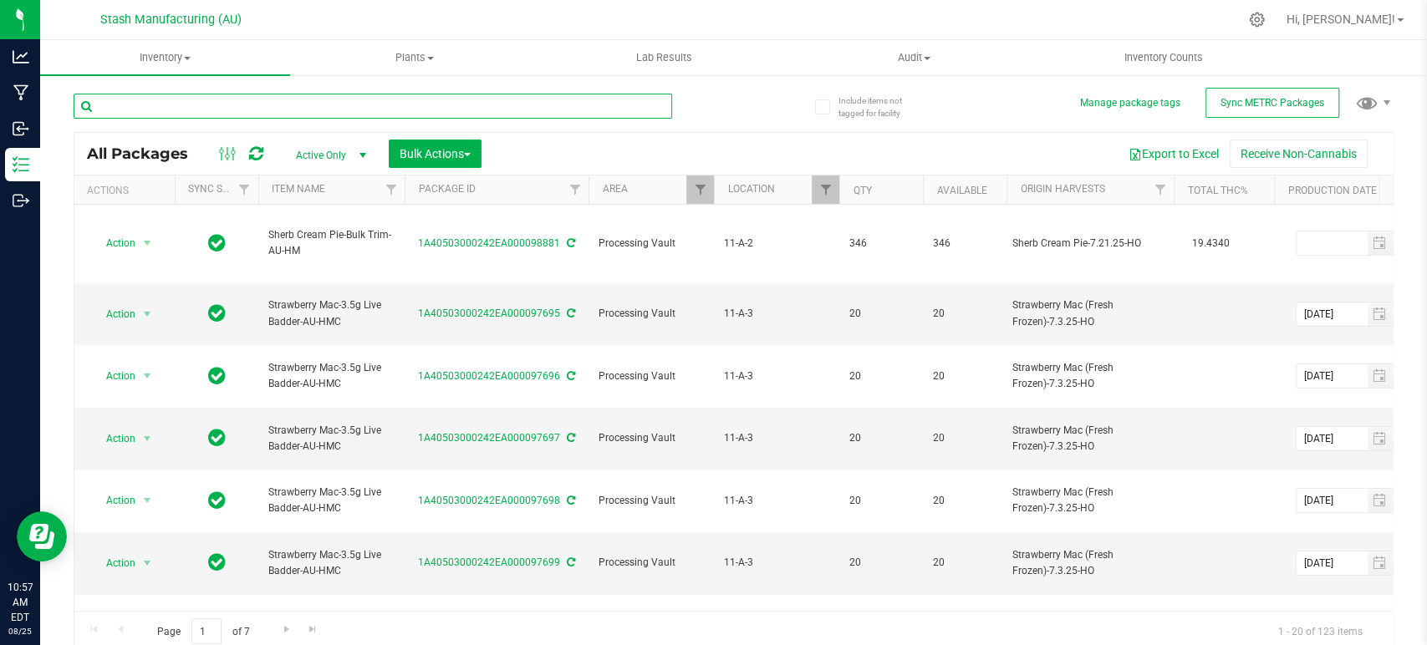
click at [365, 106] on input "text" at bounding box center [373, 106] width 599 height 25
paste input "Strawberry Mac-3.5g Live Badder-AU-HMC"
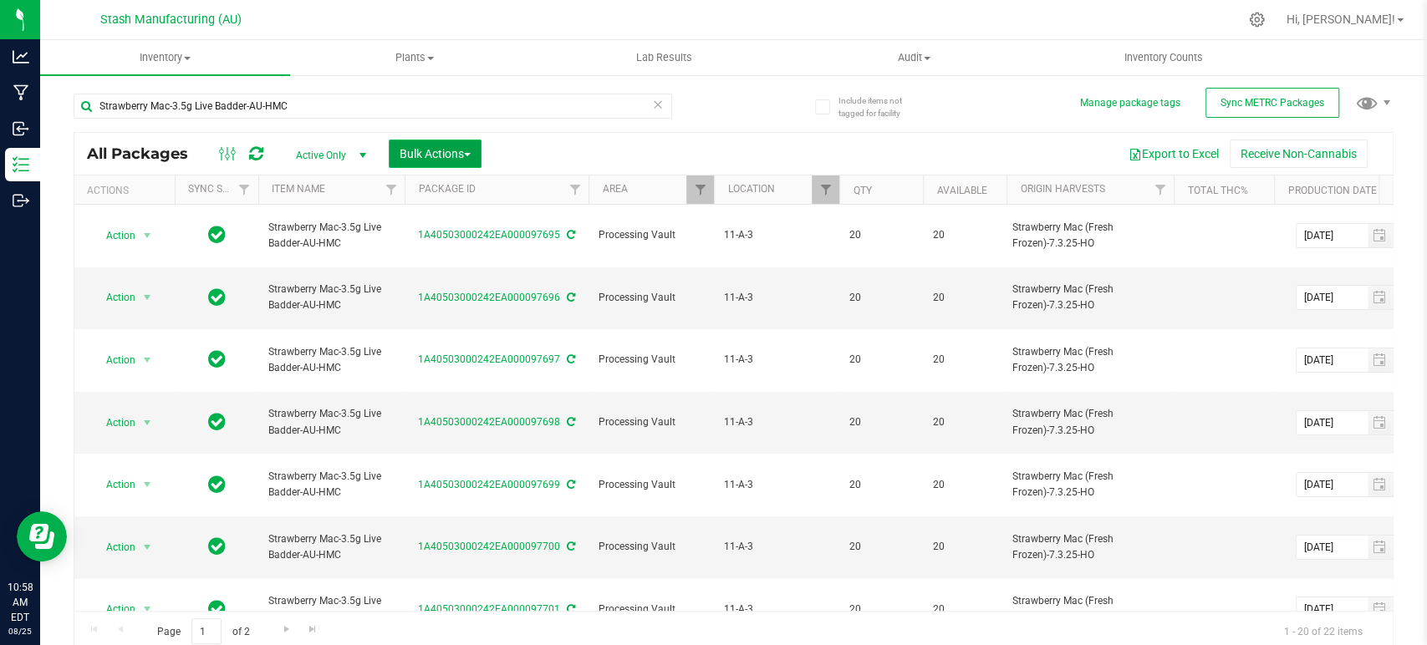
click at [415, 155] on span "Bulk Actions" at bounding box center [435, 153] width 71 height 13
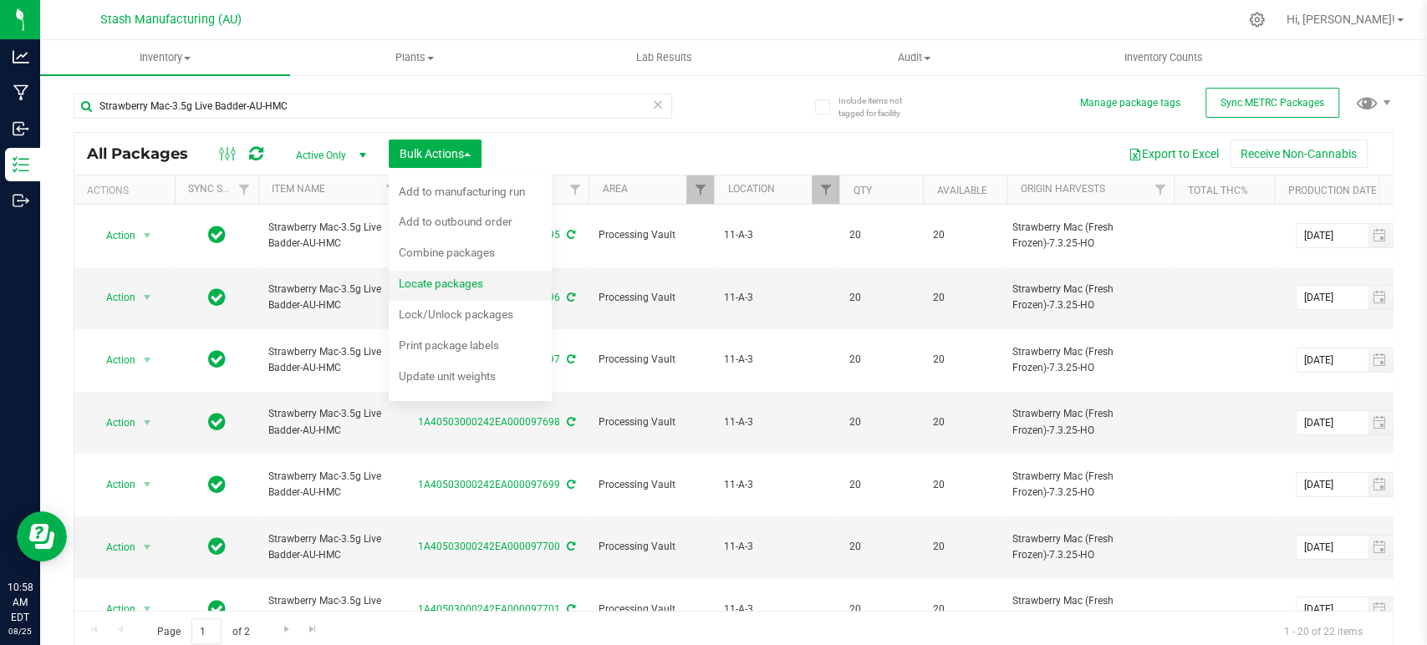
click at [451, 278] on span "Locate packages" at bounding box center [441, 283] width 84 height 13
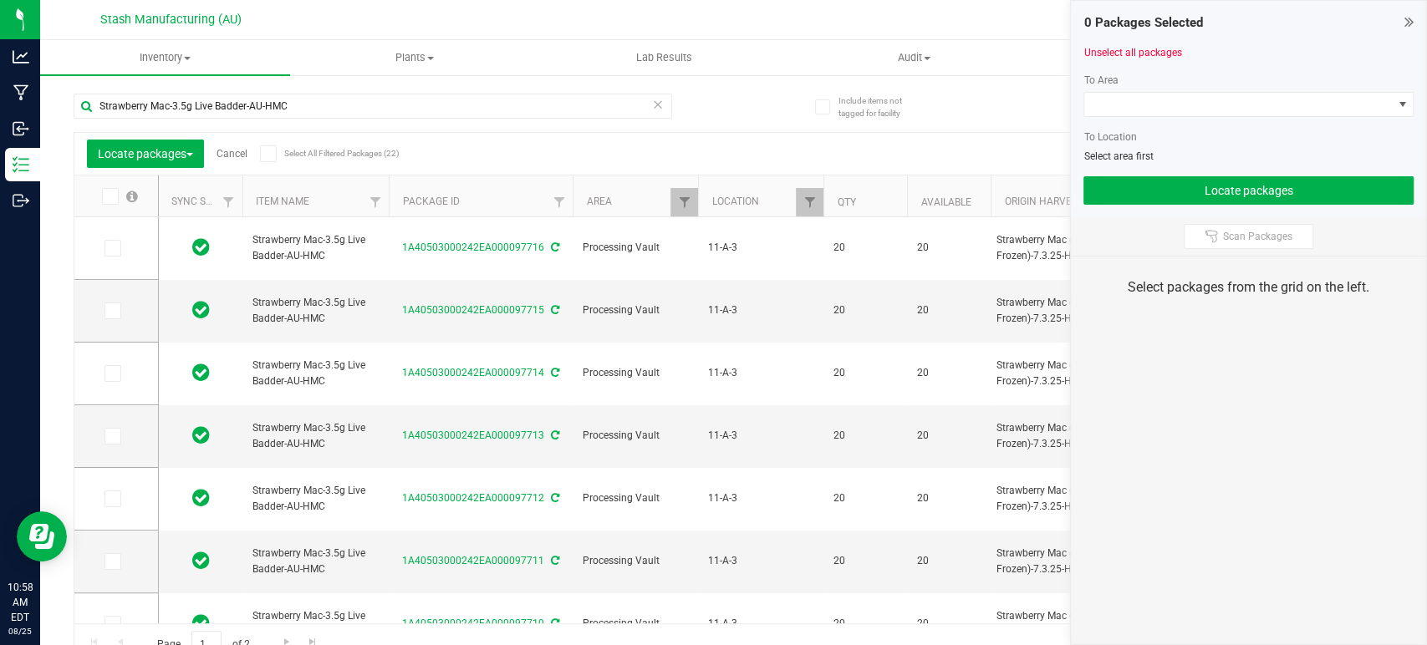
click at [272, 154] on icon at bounding box center [267, 154] width 11 height 0
click at [0, 0] on input "Select All Filtered Packages (22)" at bounding box center [0, 0] width 0 height 0
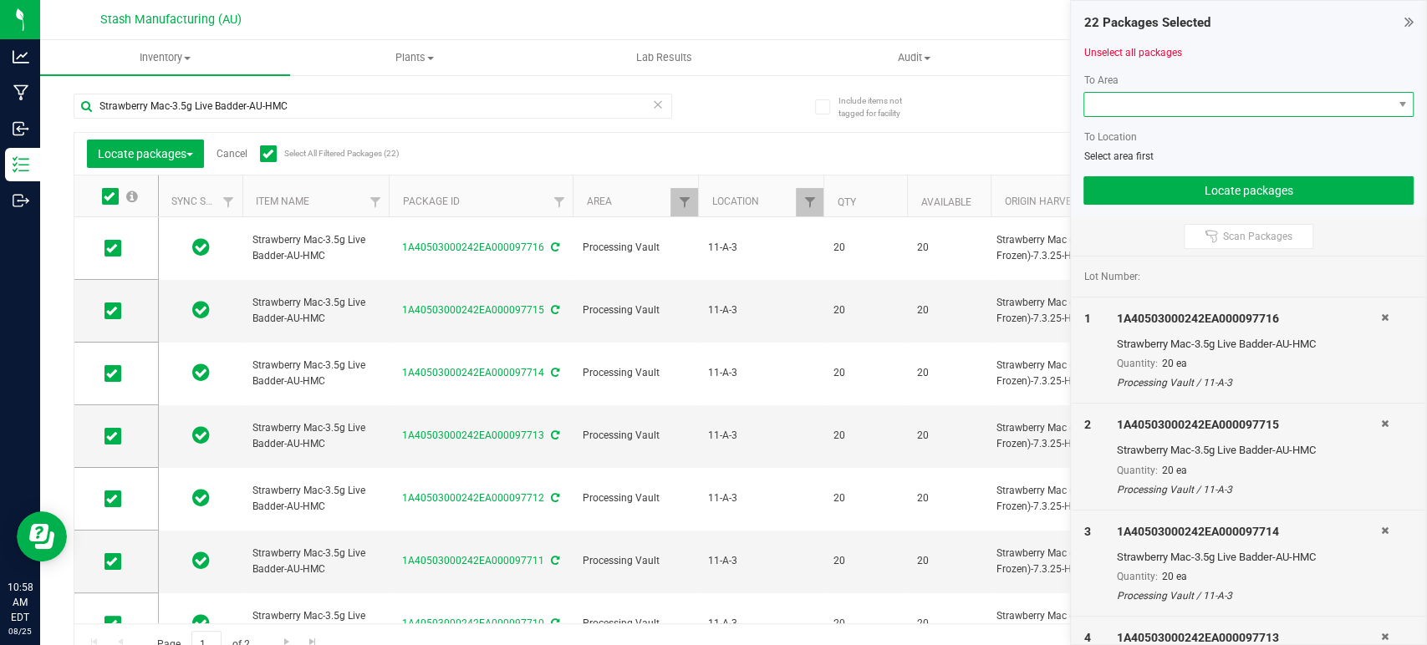
click at [1241, 104] on span at bounding box center [1238, 104] width 308 height 23
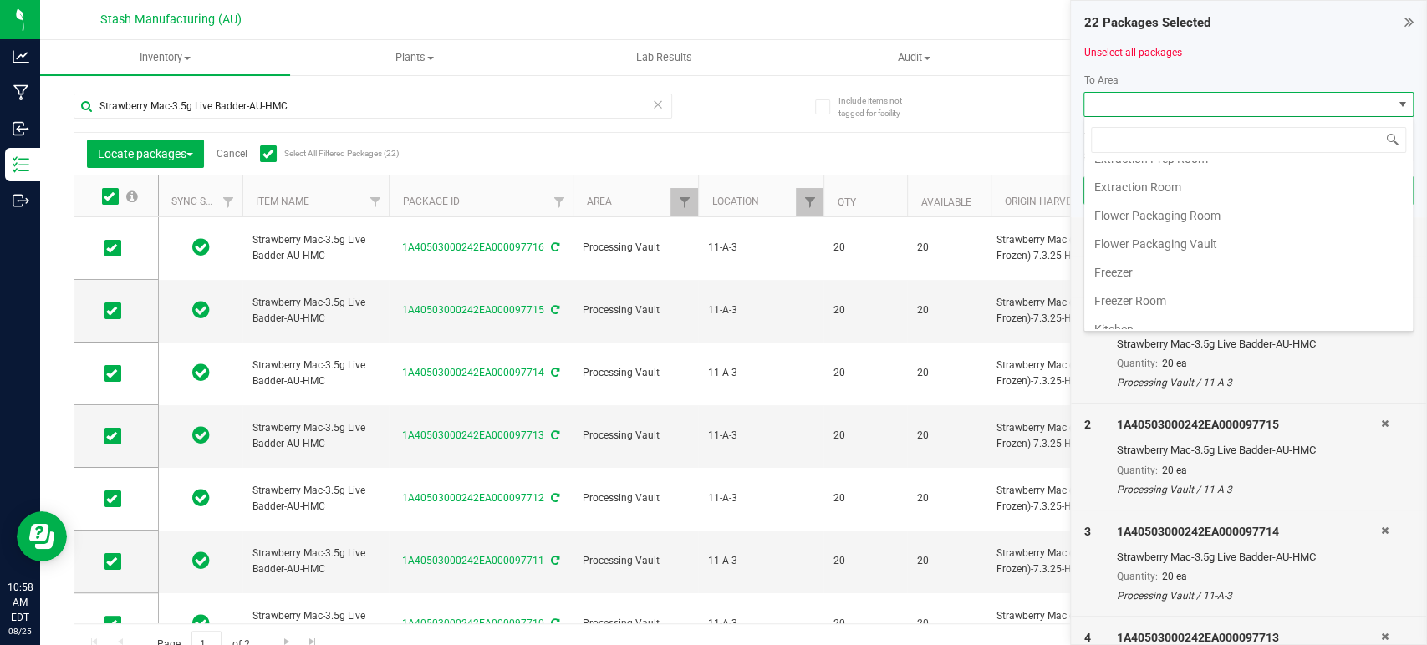
scroll to position [284, 0]
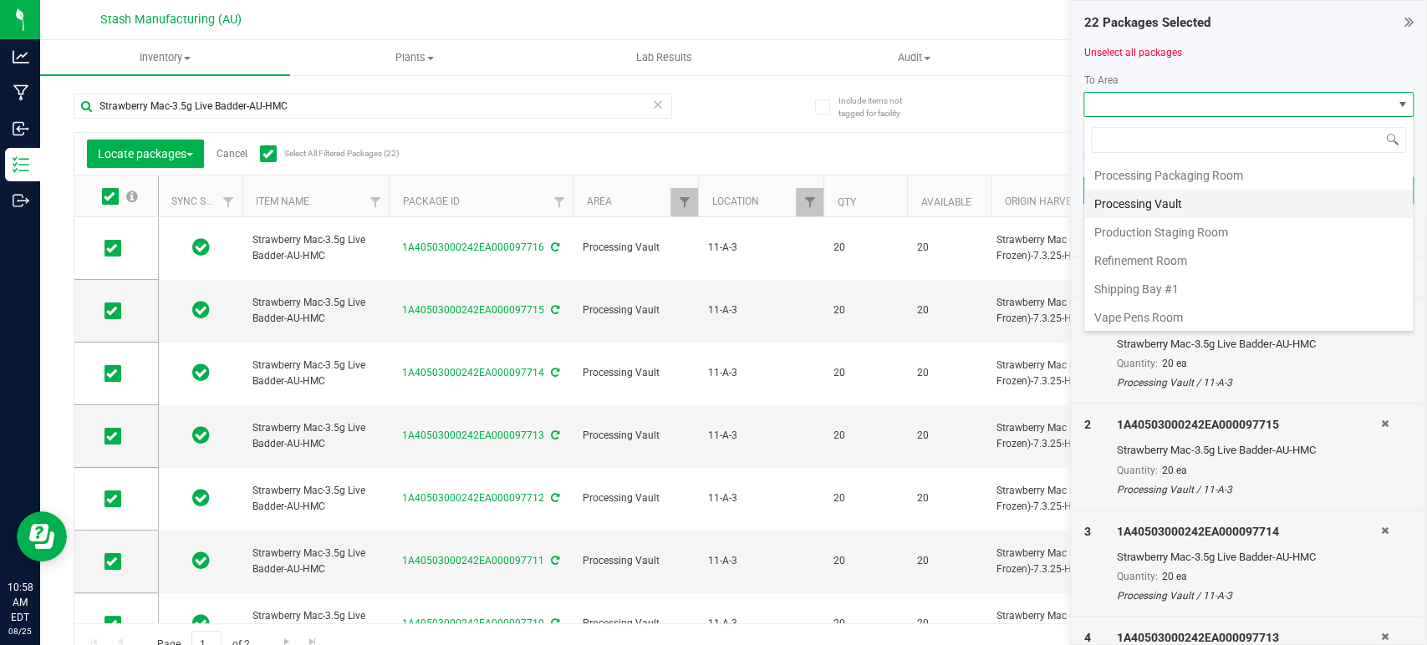
click at [1170, 201] on li "Processing Vault" at bounding box center [1248, 204] width 329 height 28
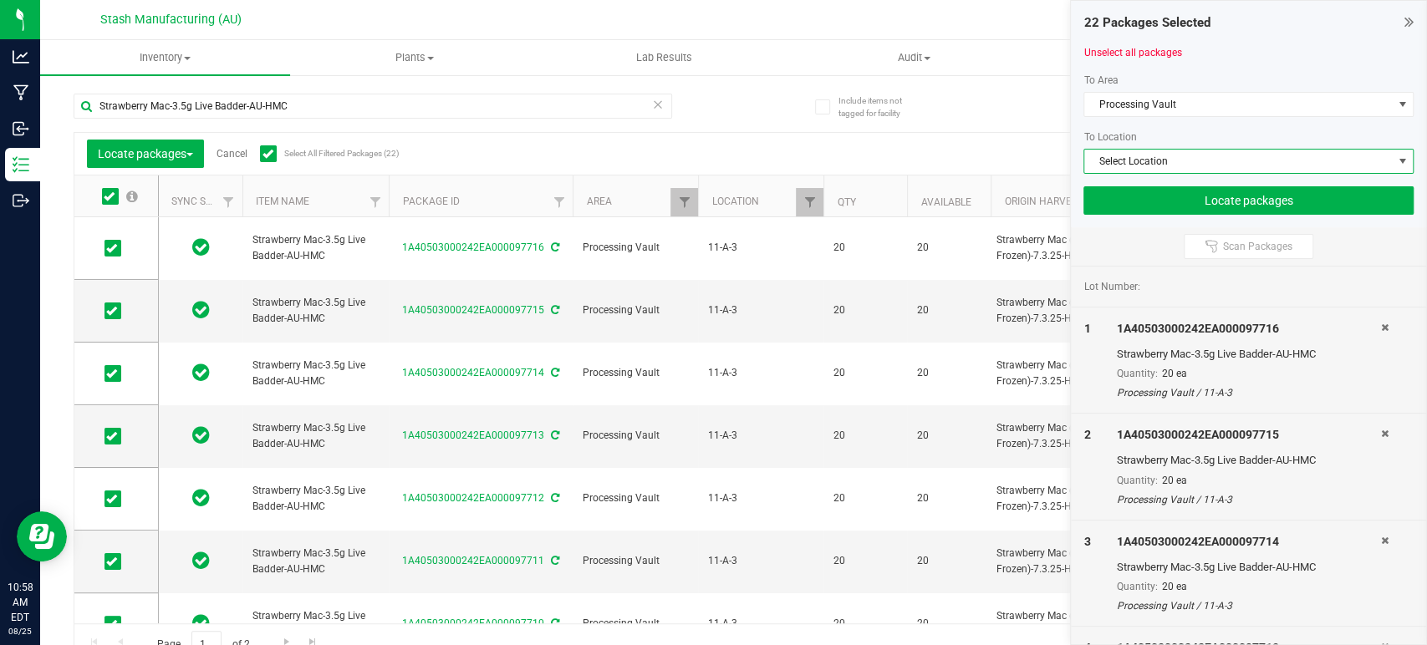
click at [1187, 170] on span "Select Location" at bounding box center [1238, 161] width 308 height 23
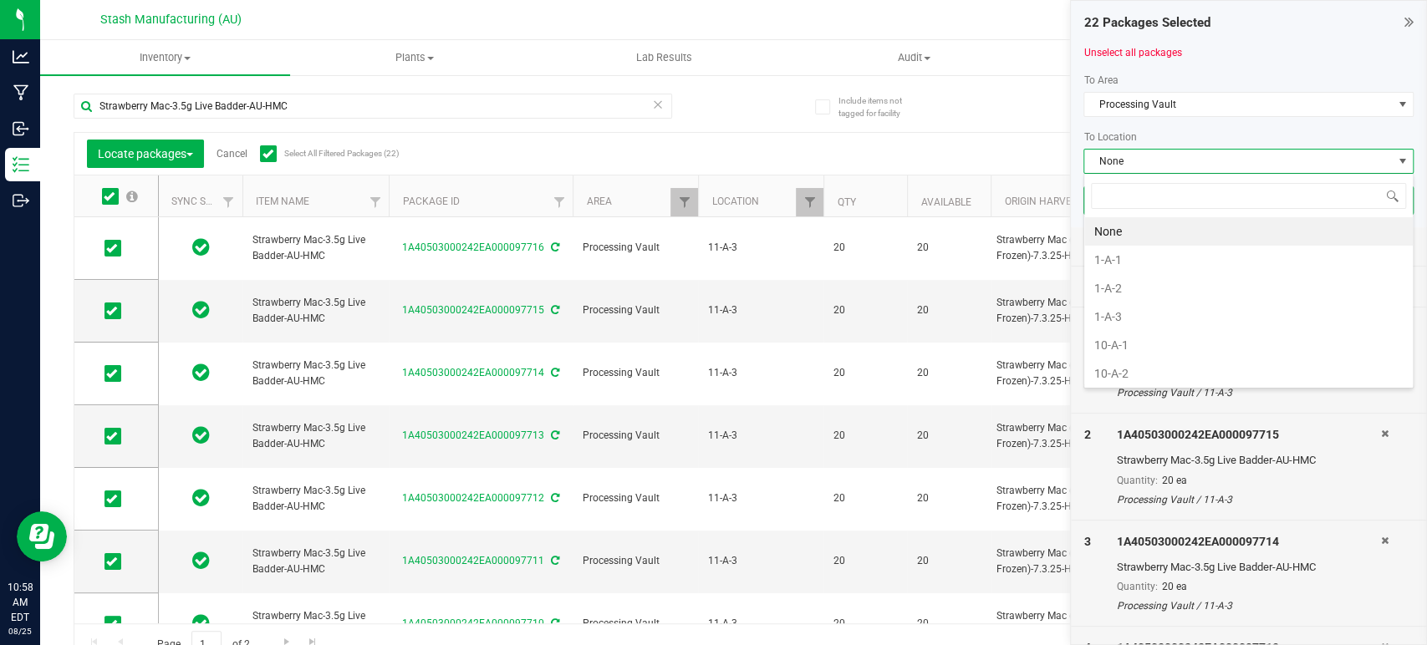
scroll to position [24, 330]
click at [1145, 277] on li "11-B-3" at bounding box center [1248, 288] width 329 height 28
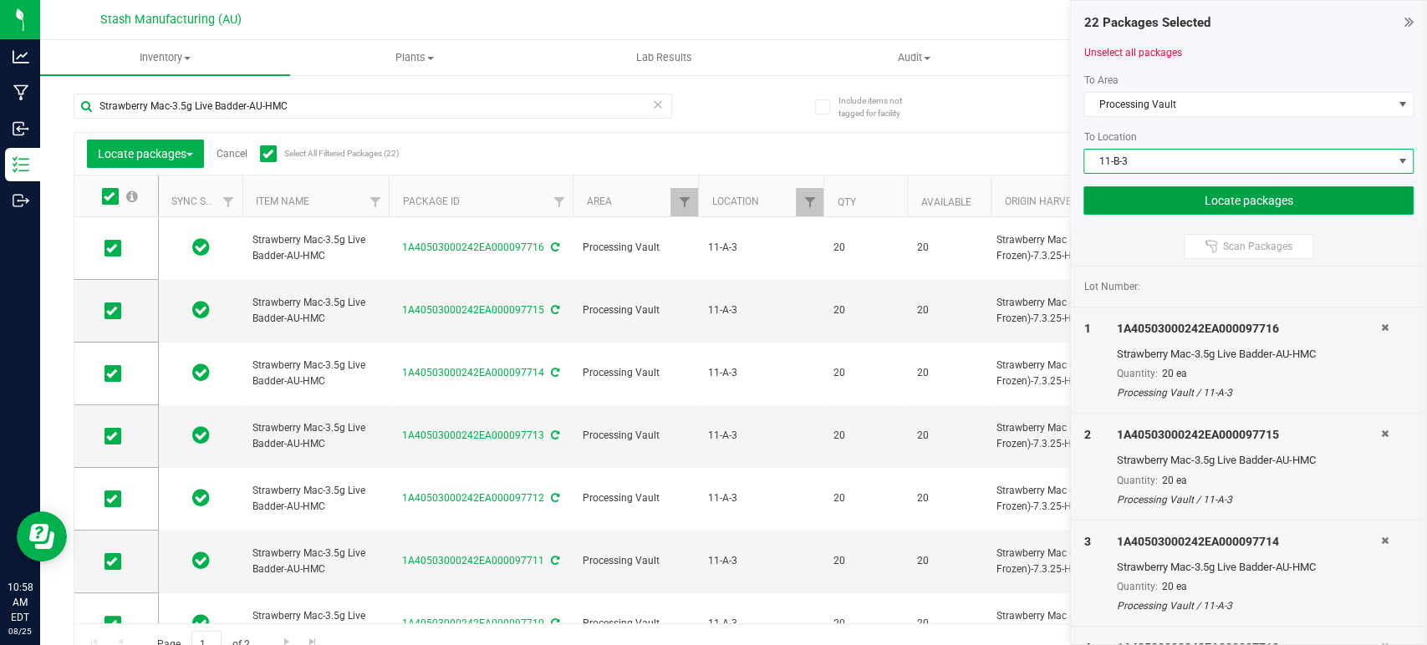
click at [1198, 199] on button "Locate packages" at bounding box center [1248, 200] width 330 height 28
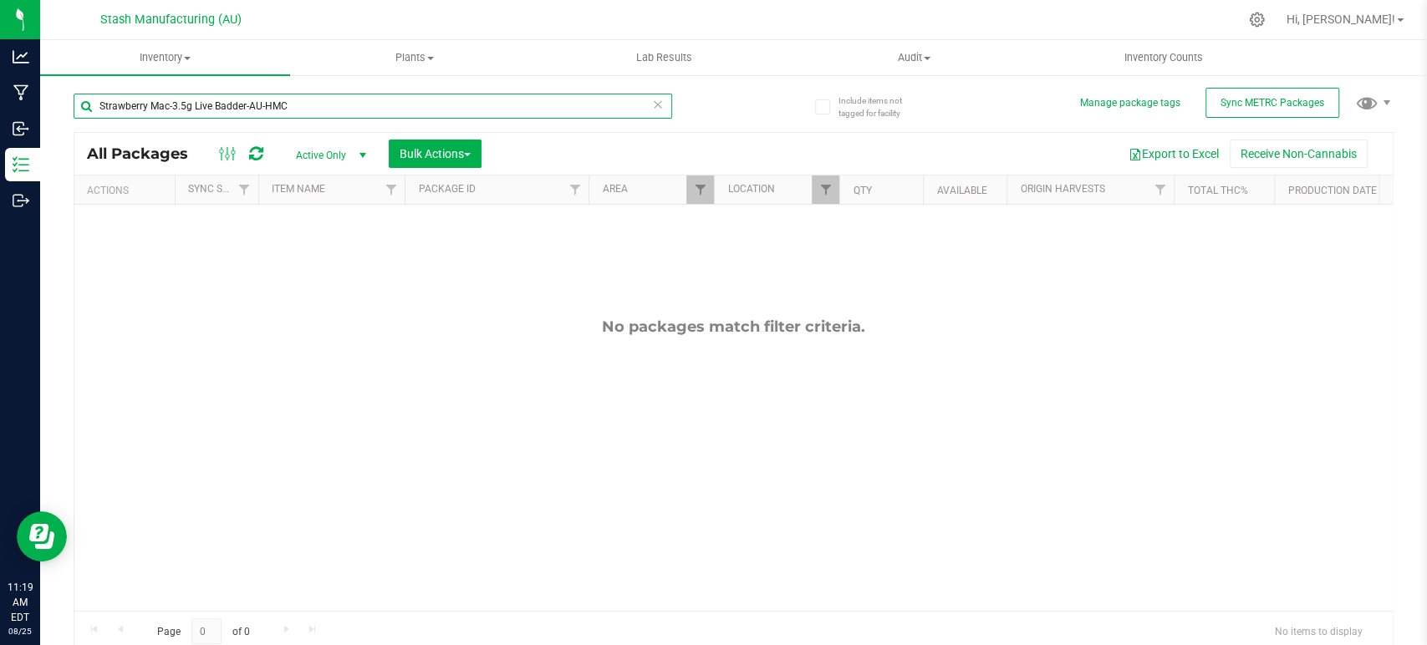
click at [370, 111] on input "Strawberry Mac-3.5g Live Badder-AU-HMC" at bounding box center [373, 106] width 599 height 25
click at [370, 110] on input "Strawberry Mac-3.5g Live Badder-AU-HMC" at bounding box center [373, 106] width 599 height 25
click at [370, 109] on input "Strawberry Mac-3.5g Live Badder-AU-HMC" at bounding box center [373, 106] width 599 height 25
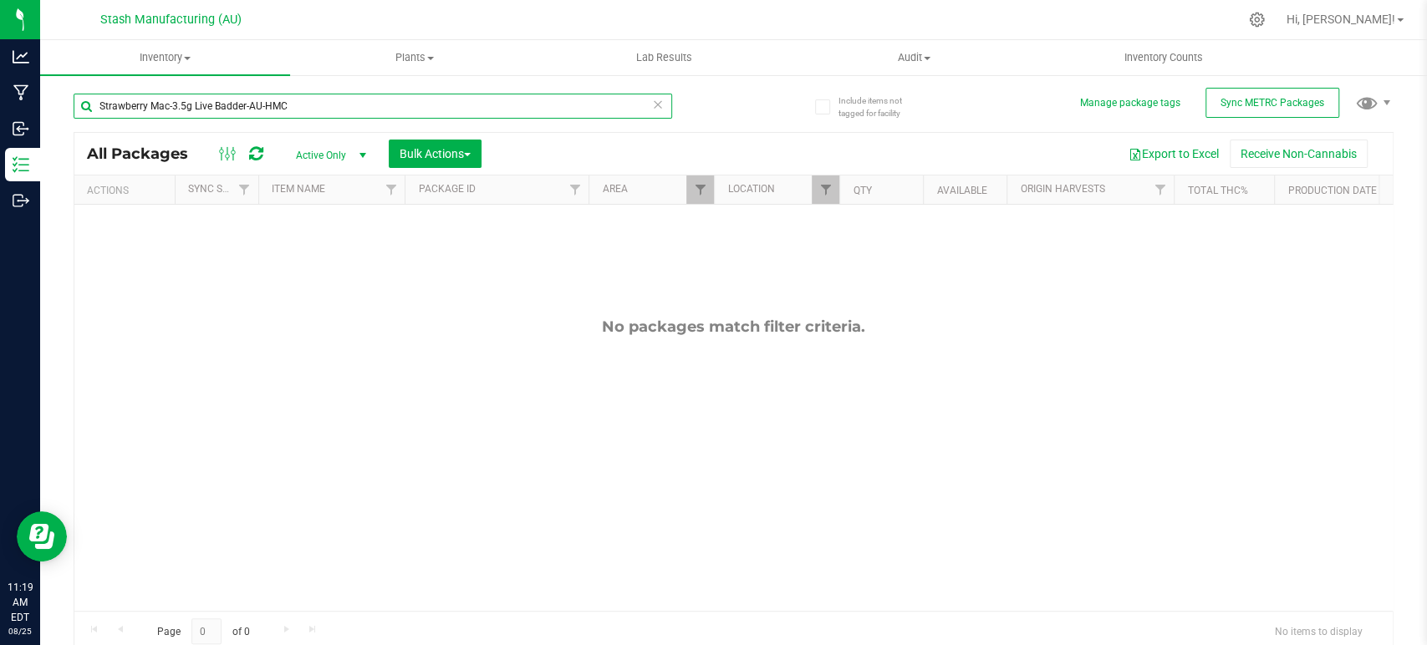
click at [370, 107] on input "Strawberry Mac-3.5g Live Badder-AU-HMC" at bounding box center [373, 106] width 599 height 25
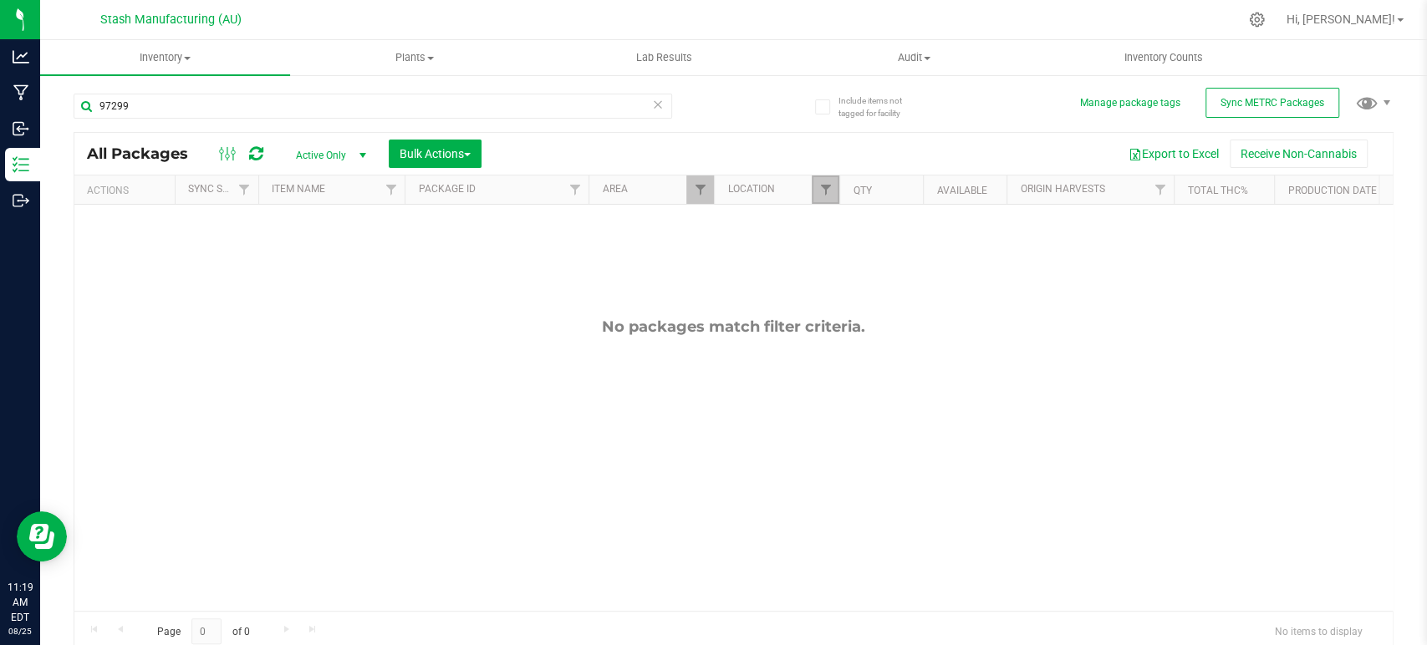
click at [832, 193] on link "Filter" at bounding box center [826, 190] width 28 height 28
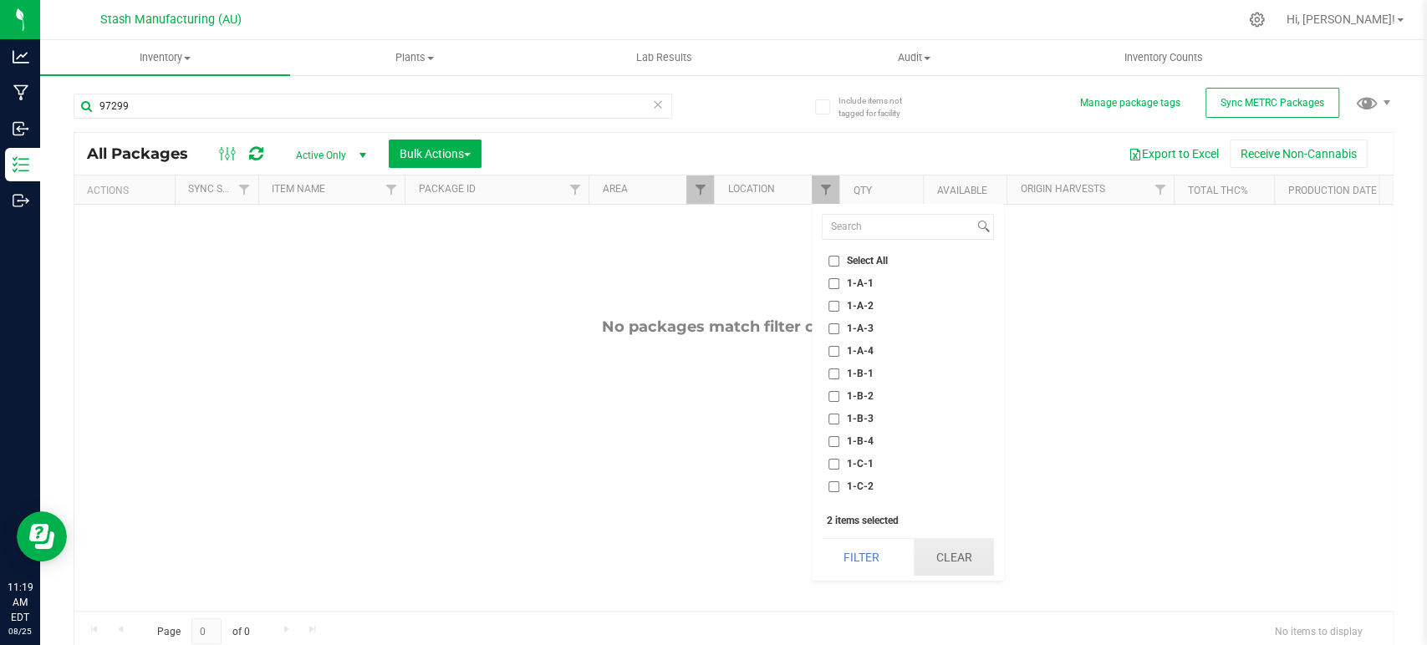
click at [972, 543] on button "Clear" at bounding box center [954, 557] width 80 height 37
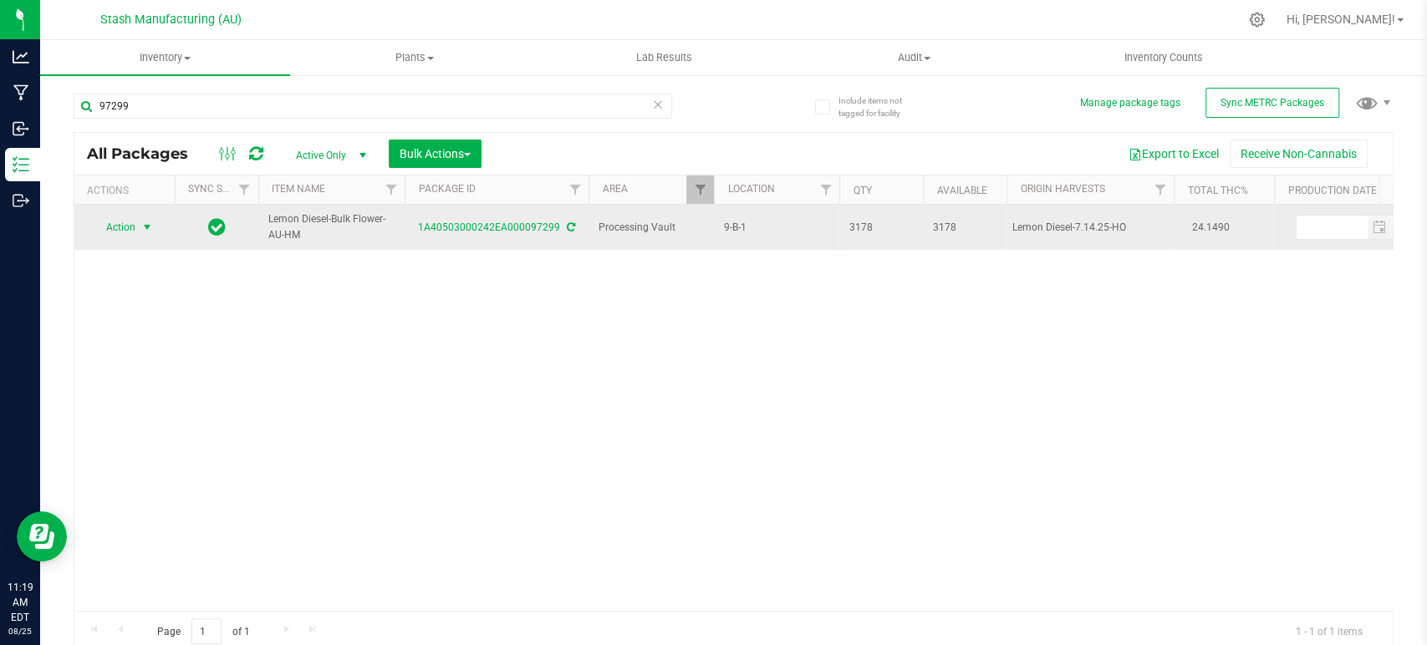
click at [138, 232] on span "select" at bounding box center [147, 227] width 21 height 23
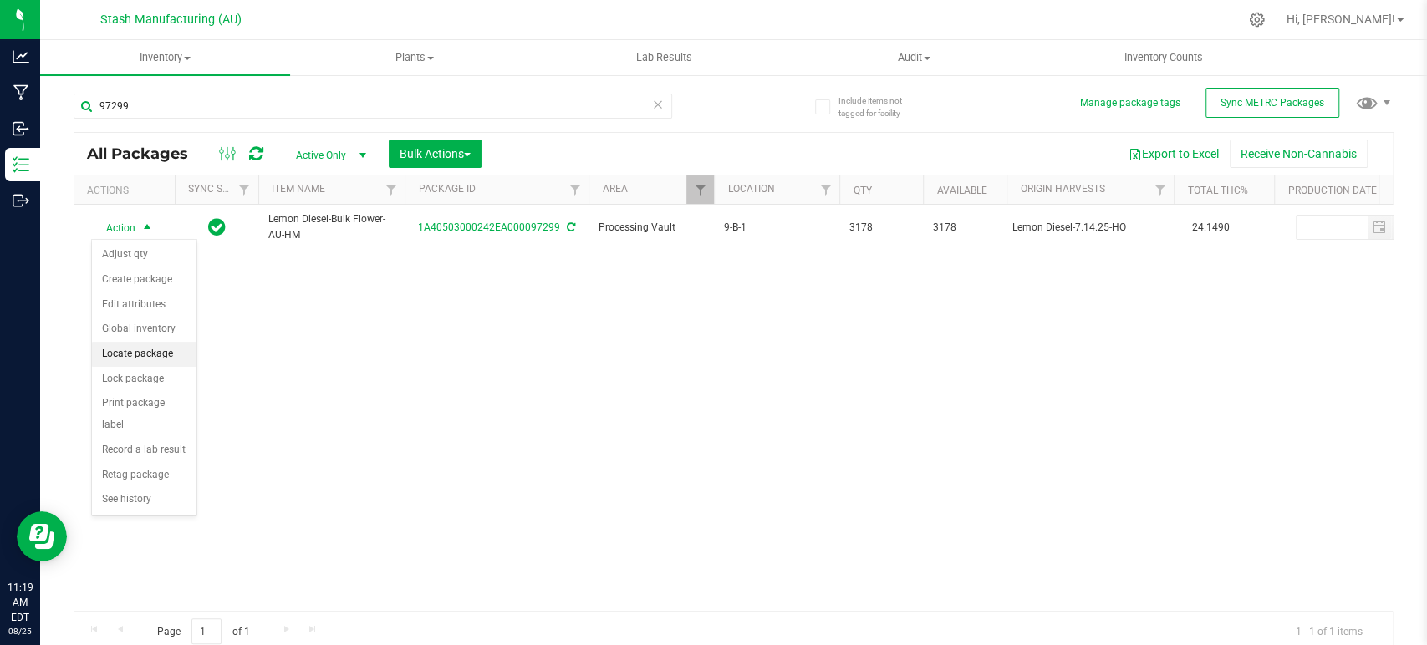
click at [161, 351] on li "Locate package" at bounding box center [144, 354] width 104 height 25
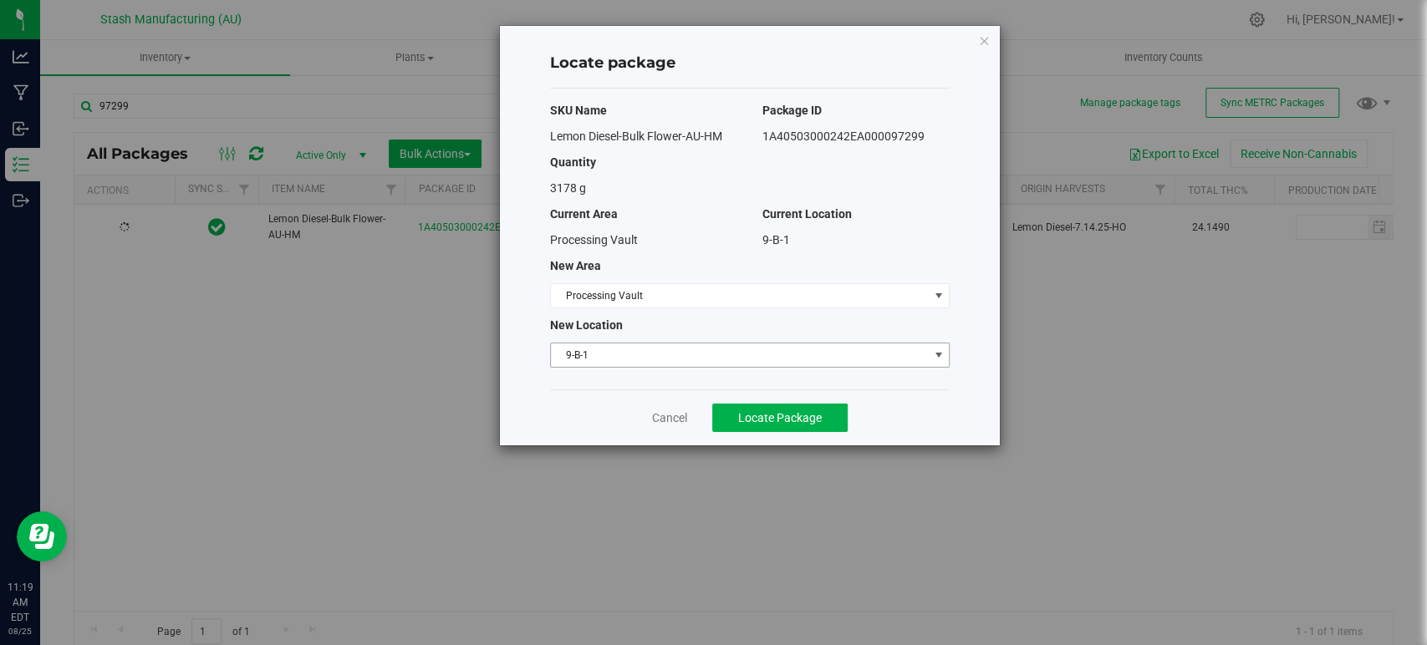
click at [648, 351] on span "9-B-1" at bounding box center [739, 355] width 377 height 23
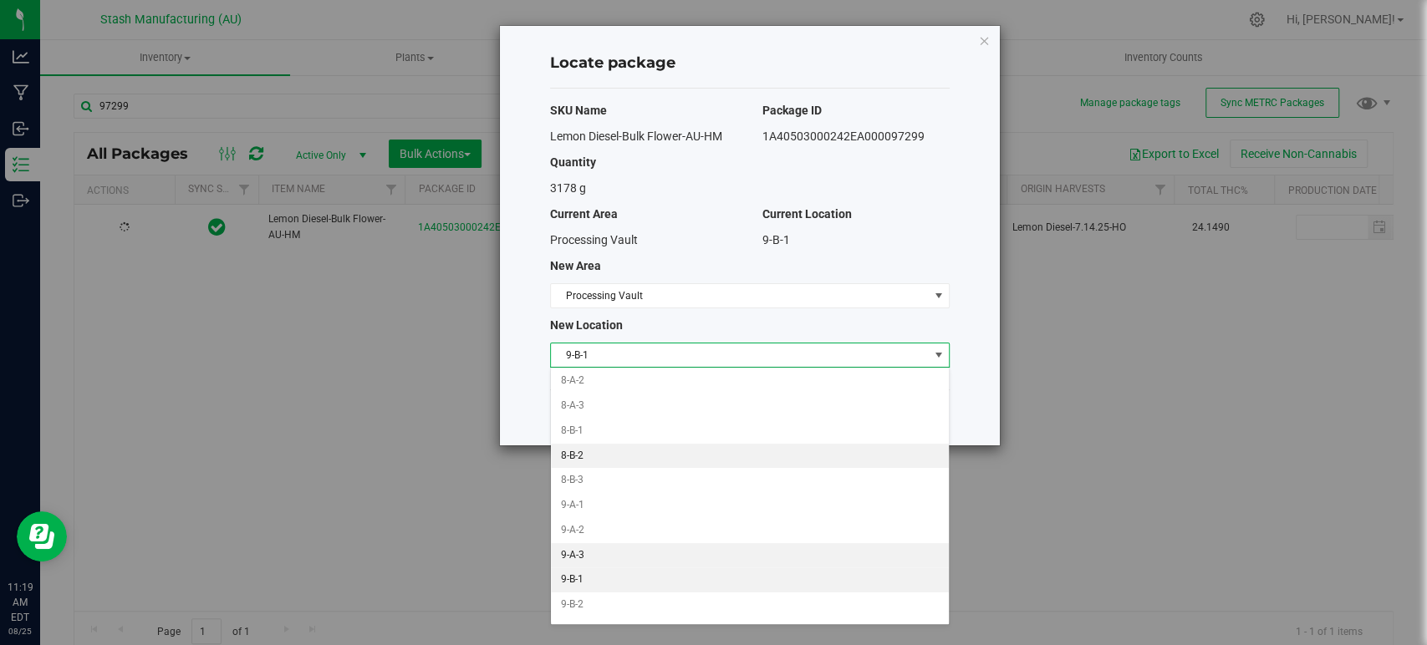
scroll to position [2165, 0]
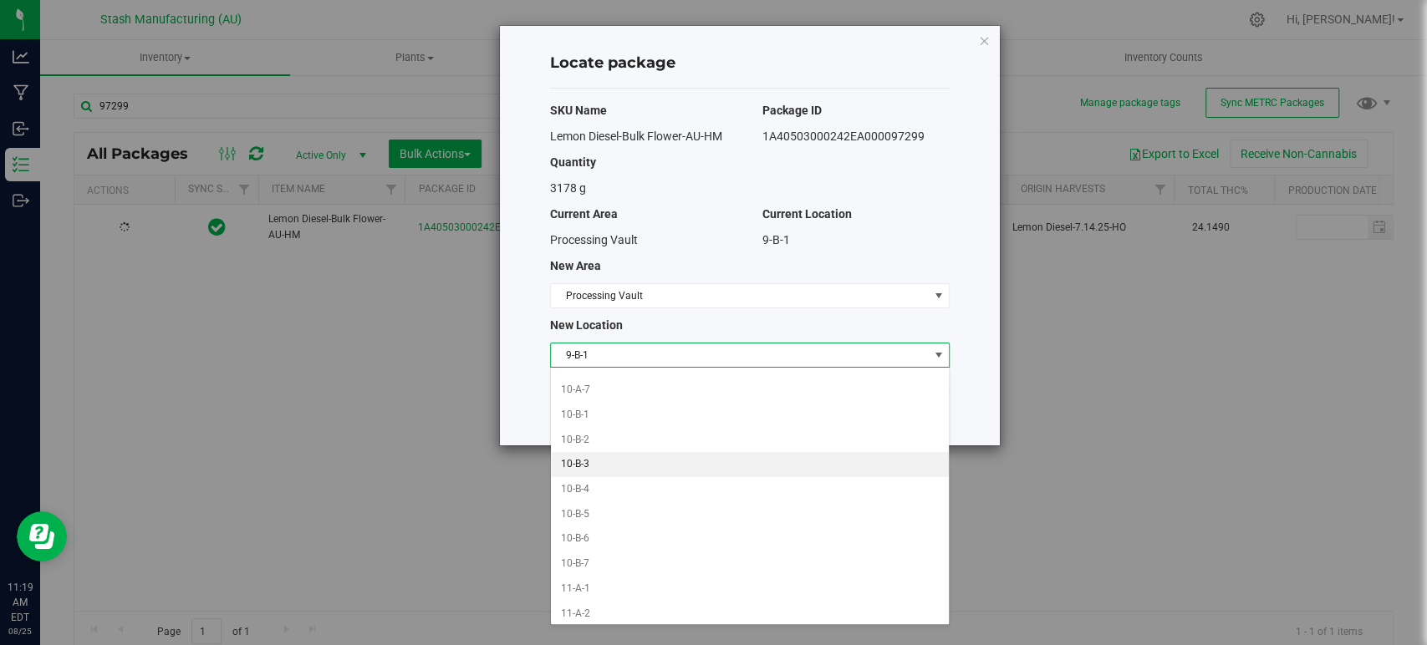
click at [658, 459] on li "10-B-3" at bounding box center [750, 464] width 398 height 25
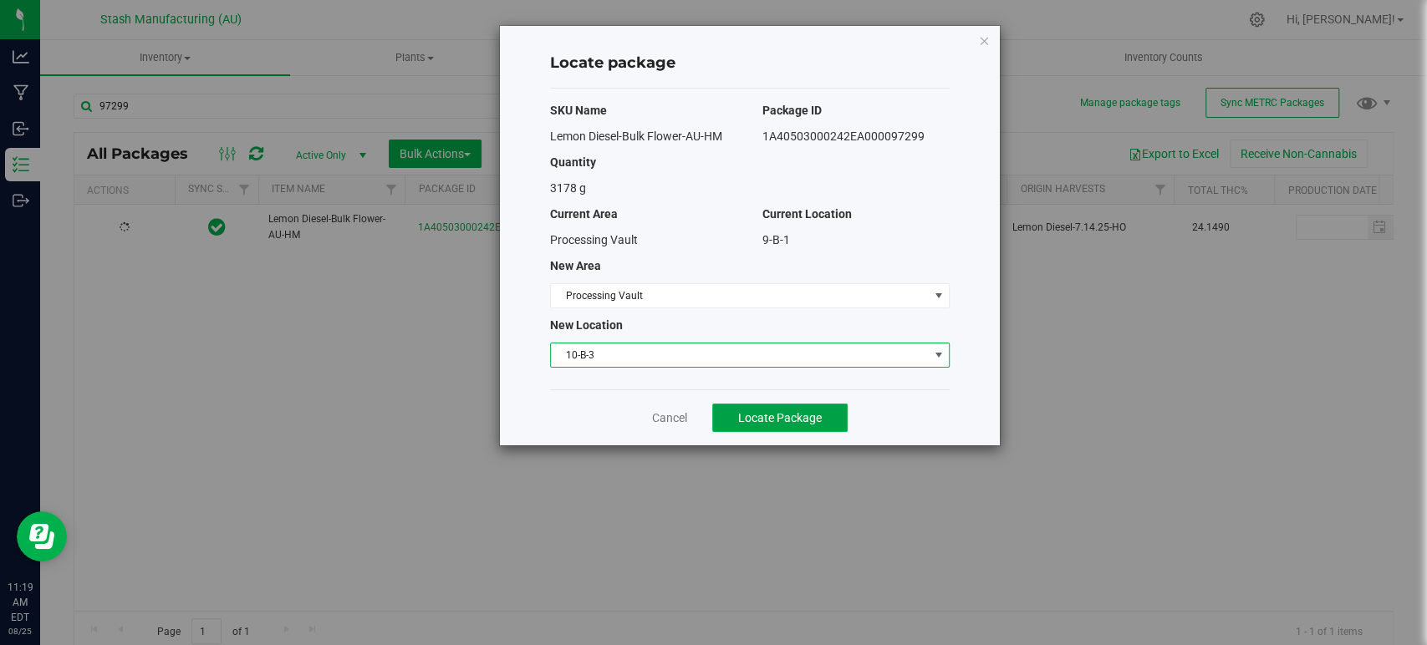
click at [792, 420] on span "Locate Package" at bounding box center [780, 417] width 84 height 13
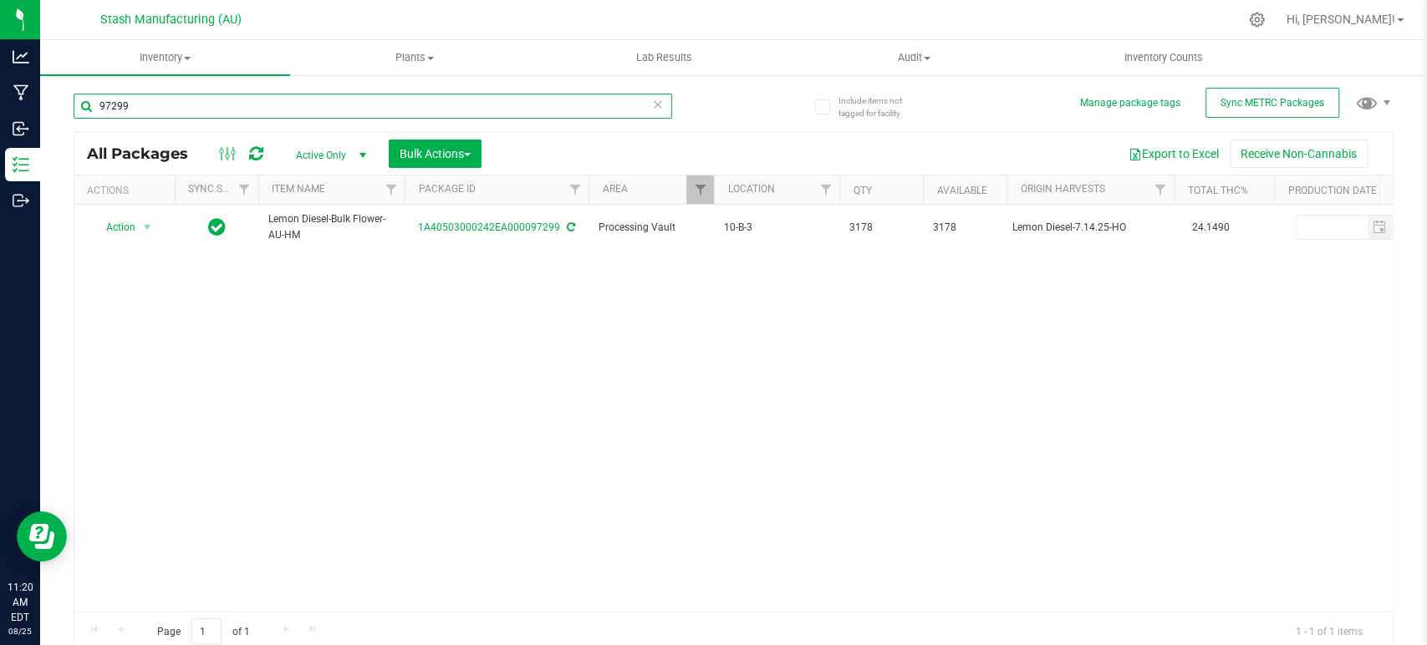
click at [332, 99] on input "97299" at bounding box center [373, 106] width 599 height 25
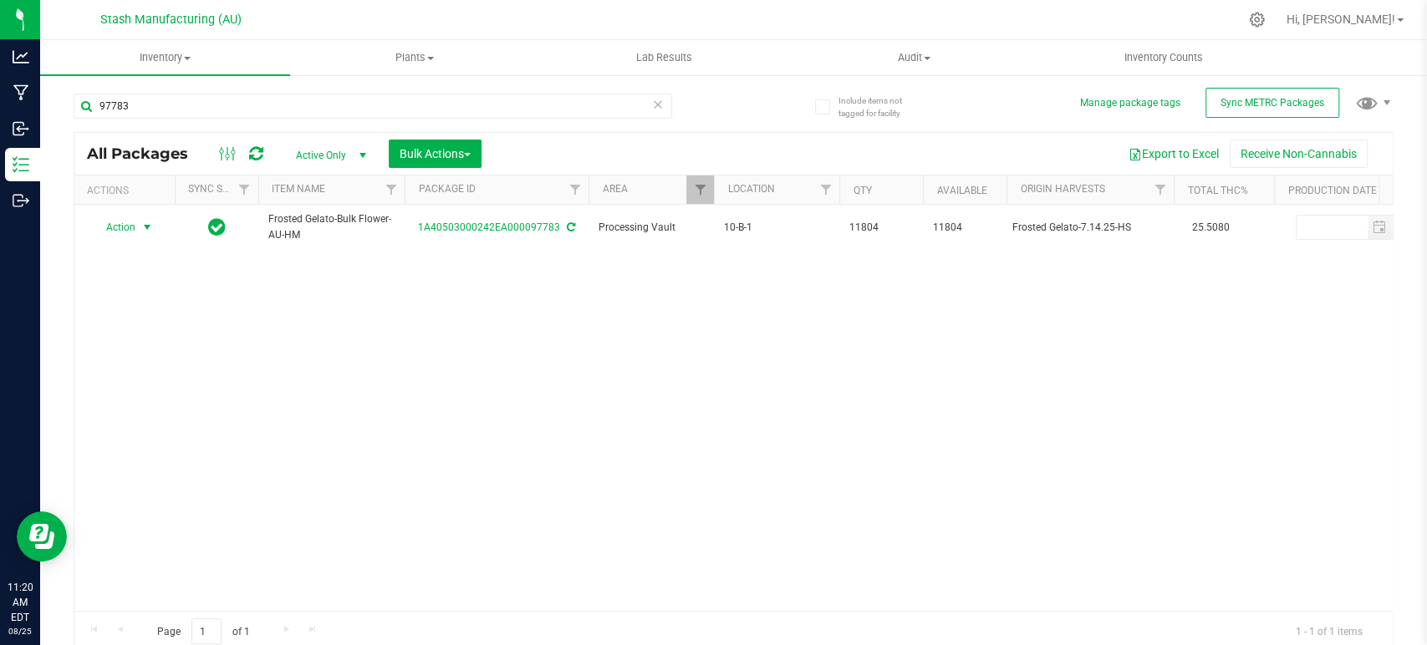
click at [130, 229] on span "Action" at bounding box center [113, 227] width 45 height 23
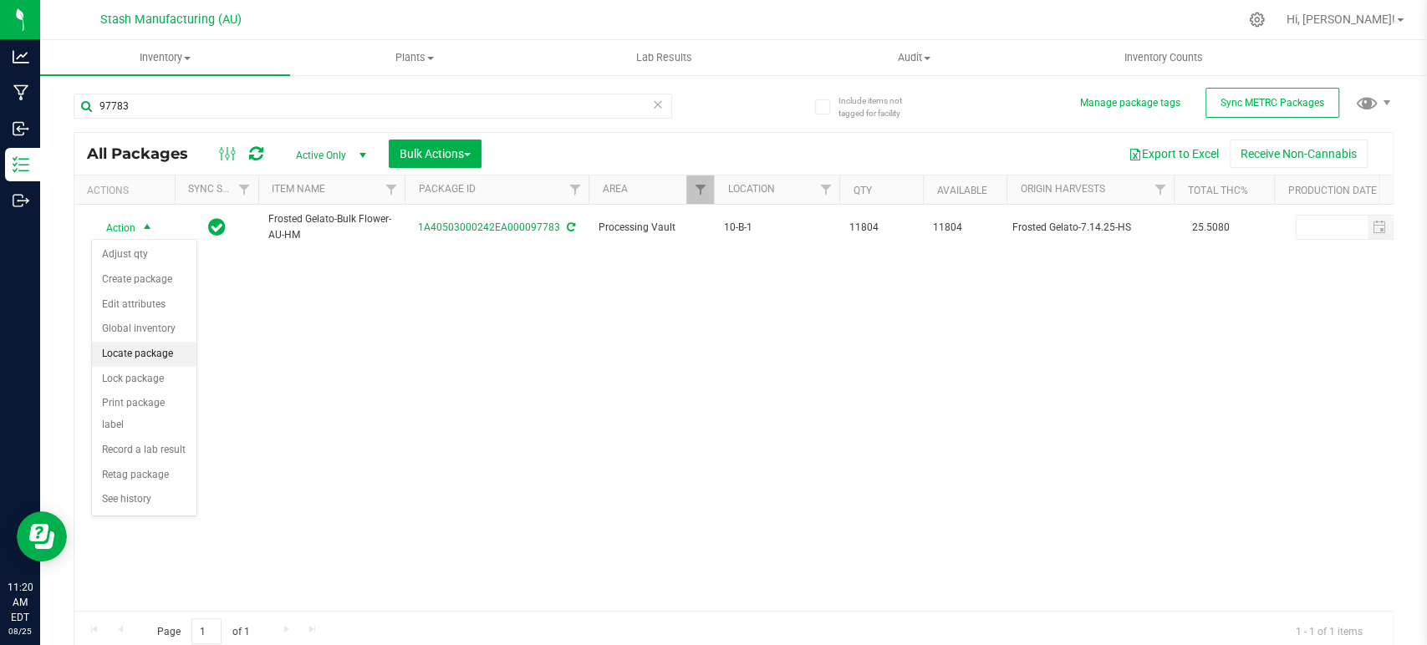
click at [161, 349] on li "Locate package" at bounding box center [144, 354] width 104 height 25
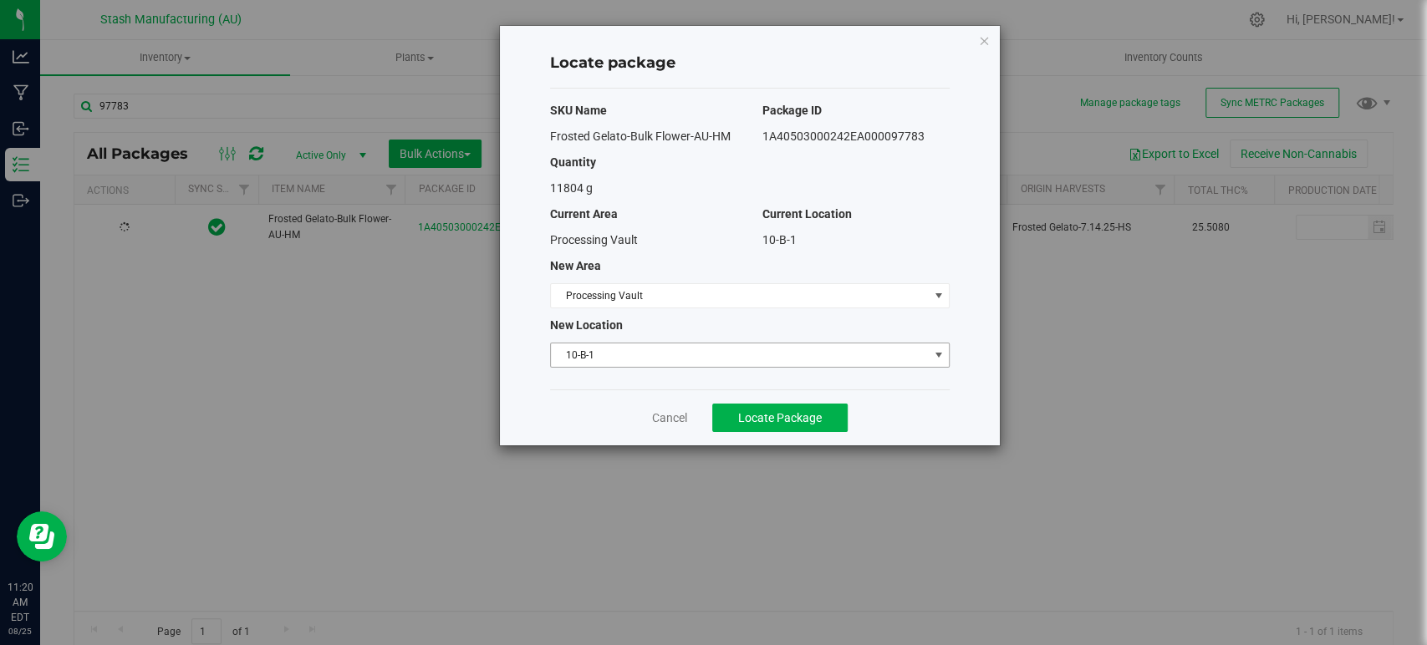
click at [696, 356] on span "10-B-1" at bounding box center [739, 355] width 377 height 23
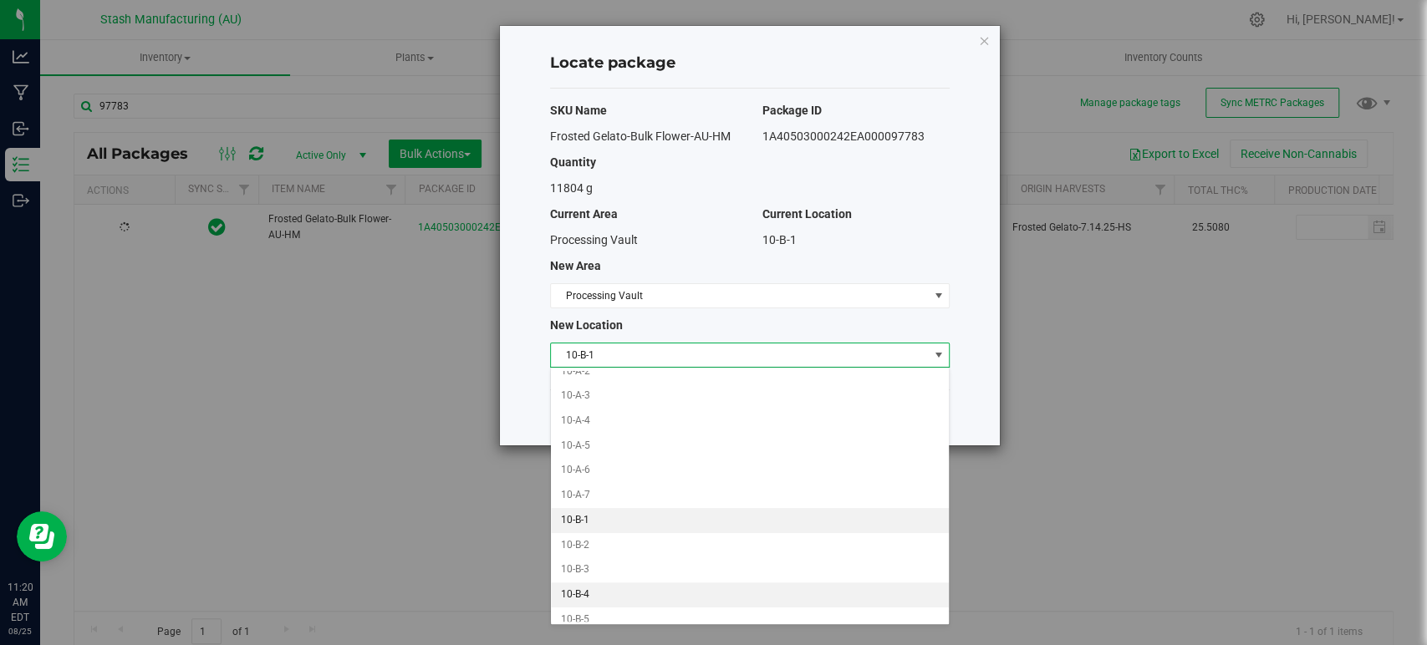
scroll to position [112, 0]
click at [650, 587] on li "10-B-4" at bounding box center [750, 594] width 398 height 25
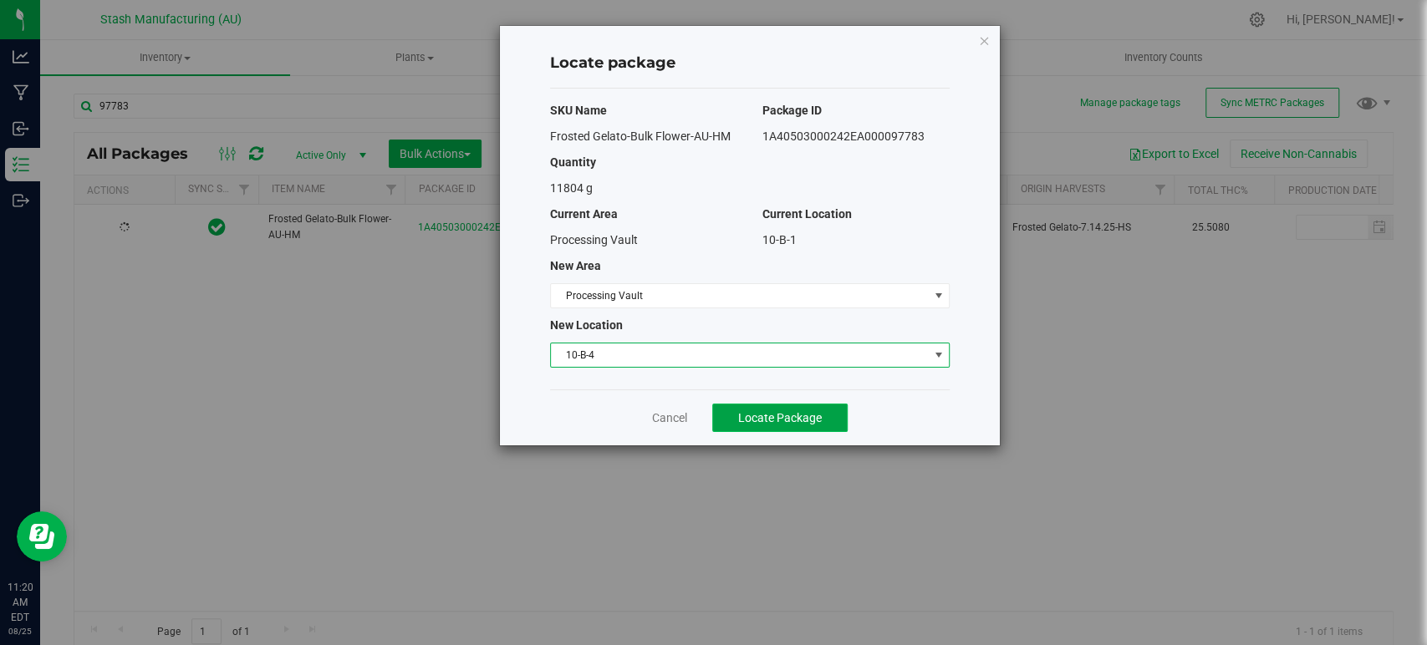
click at [816, 411] on span "Locate Package" at bounding box center [780, 417] width 84 height 13
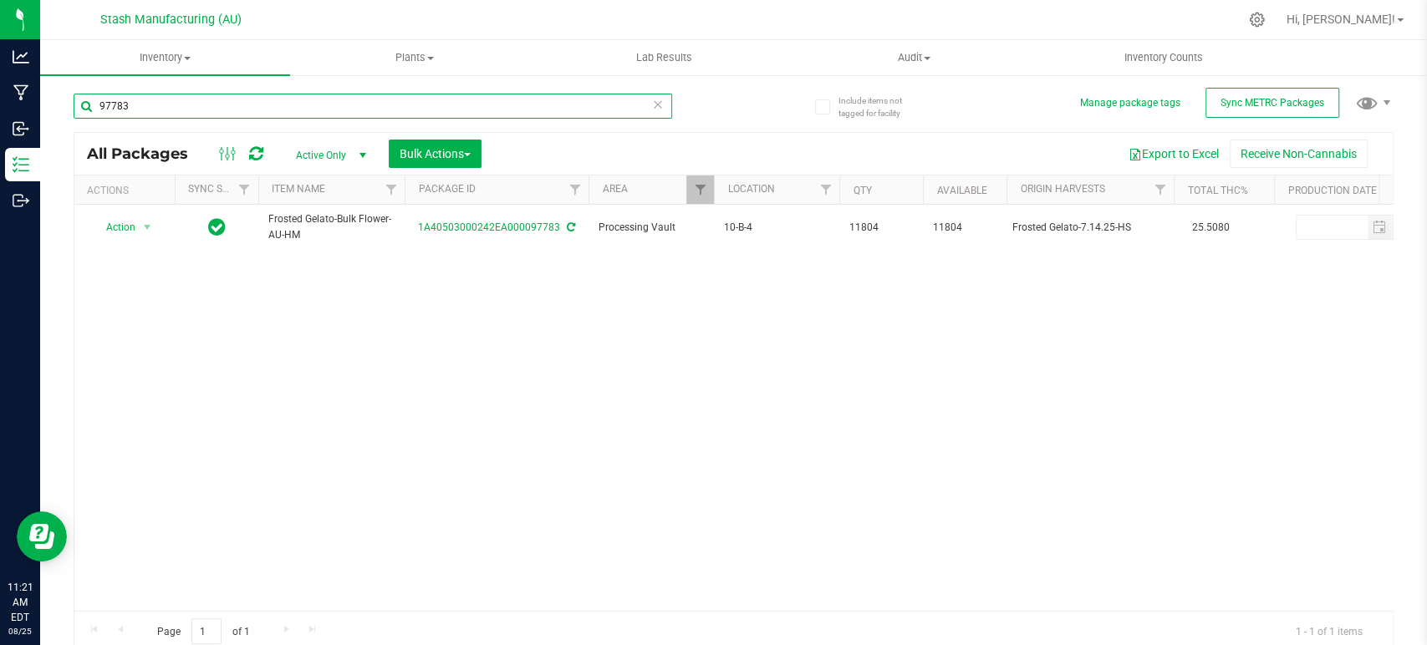
click at [276, 105] on input "97783" at bounding box center [373, 106] width 599 height 25
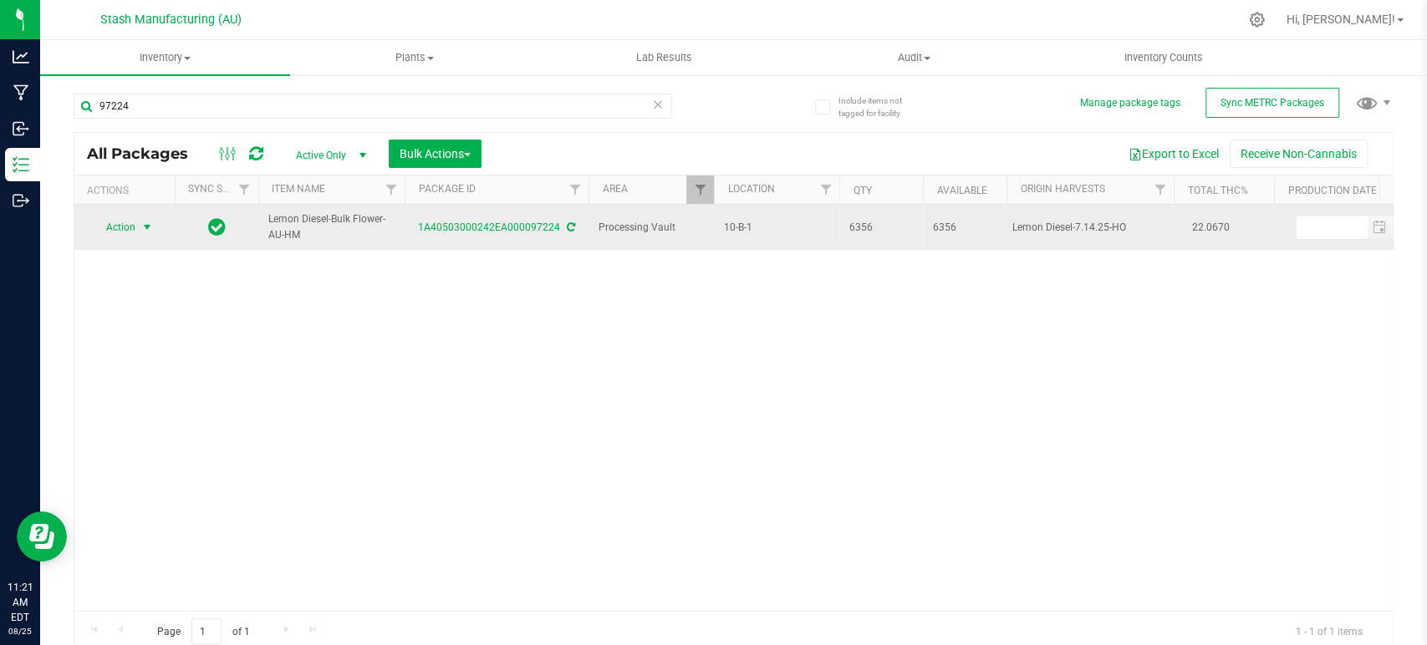
click at [132, 231] on span "Action" at bounding box center [113, 227] width 45 height 23
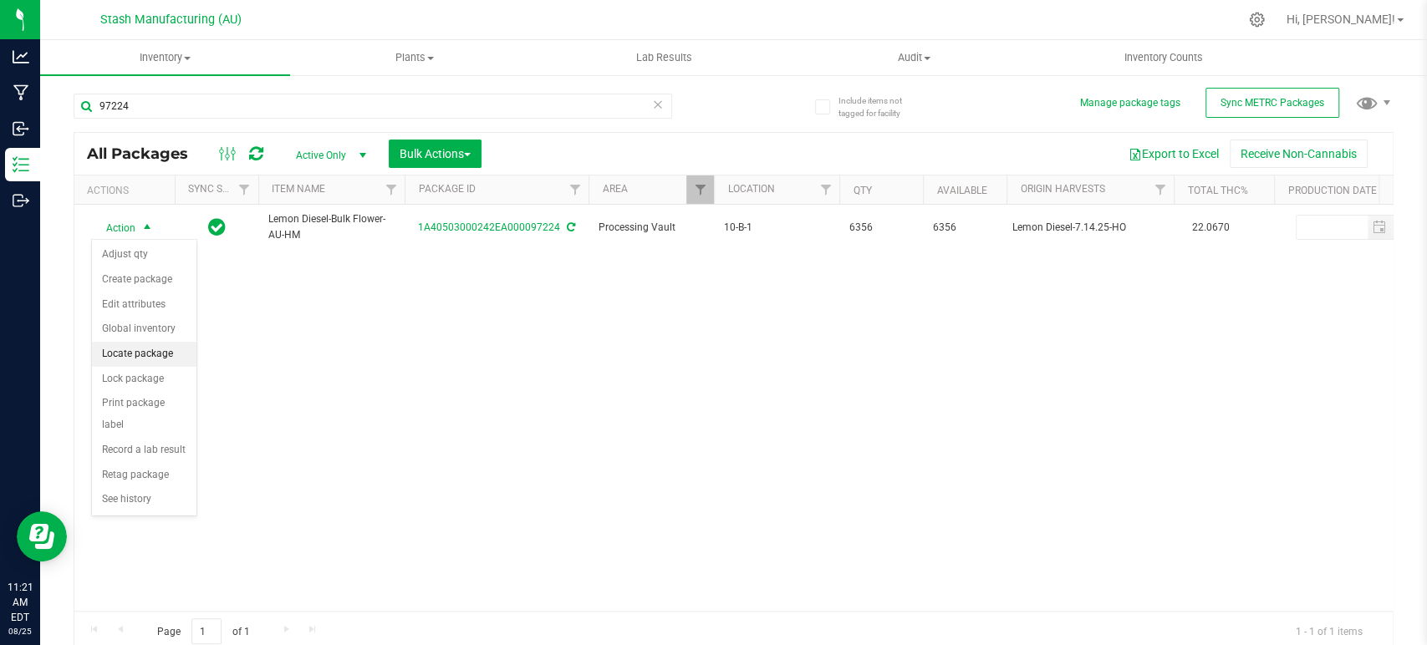
click at [153, 350] on li "Locate package" at bounding box center [144, 354] width 104 height 25
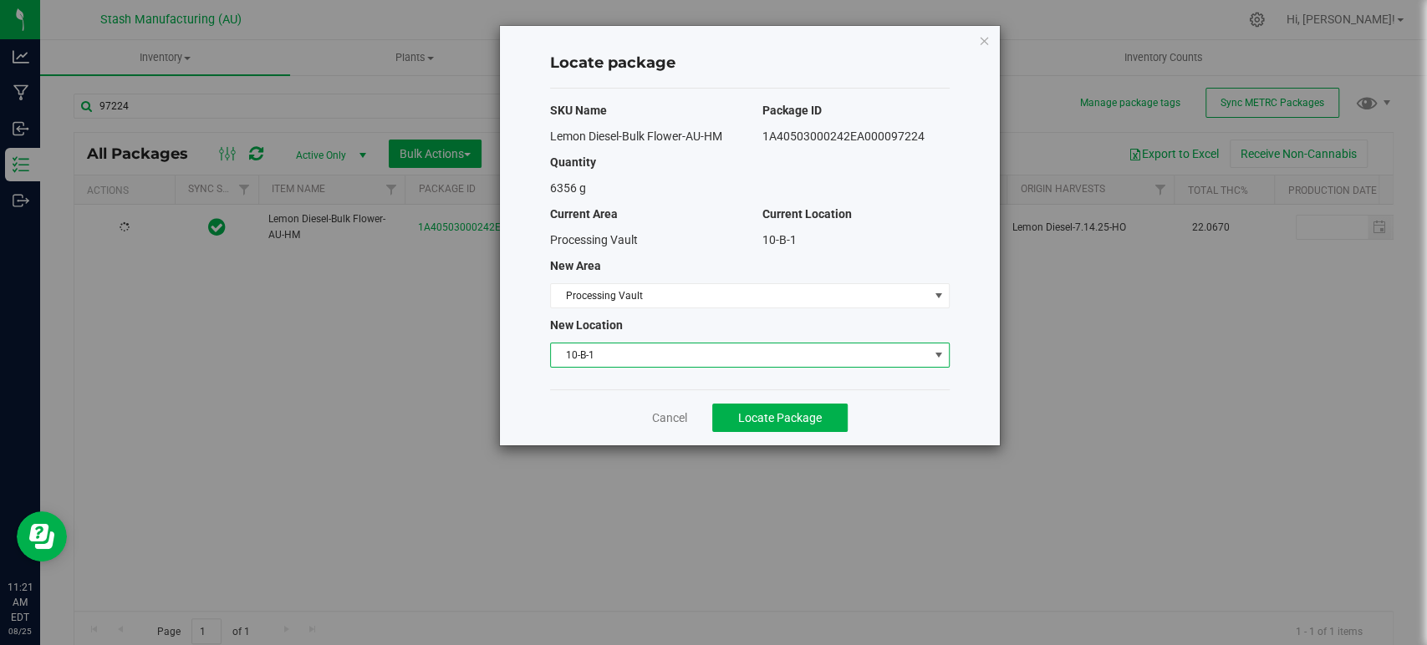
click at [655, 358] on span "10-B-1" at bounding box center [739, 355] width 377 height 23
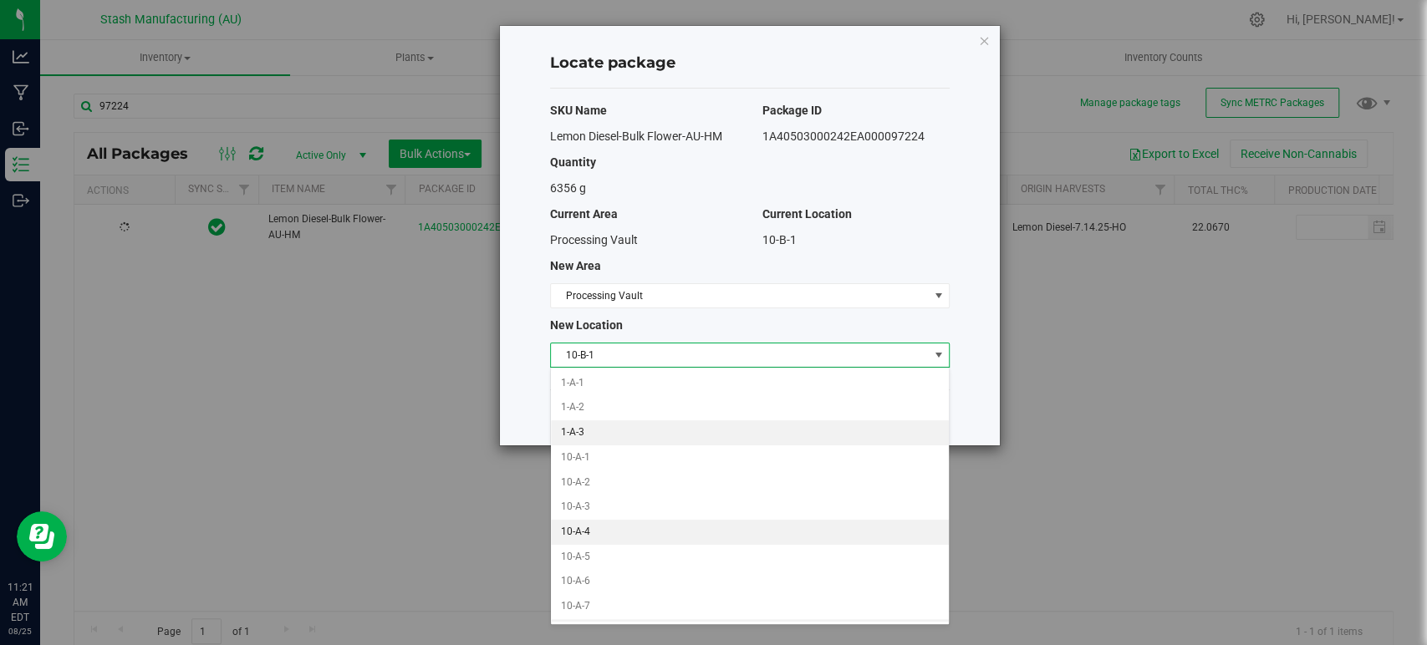
scroll to position [20, 0]
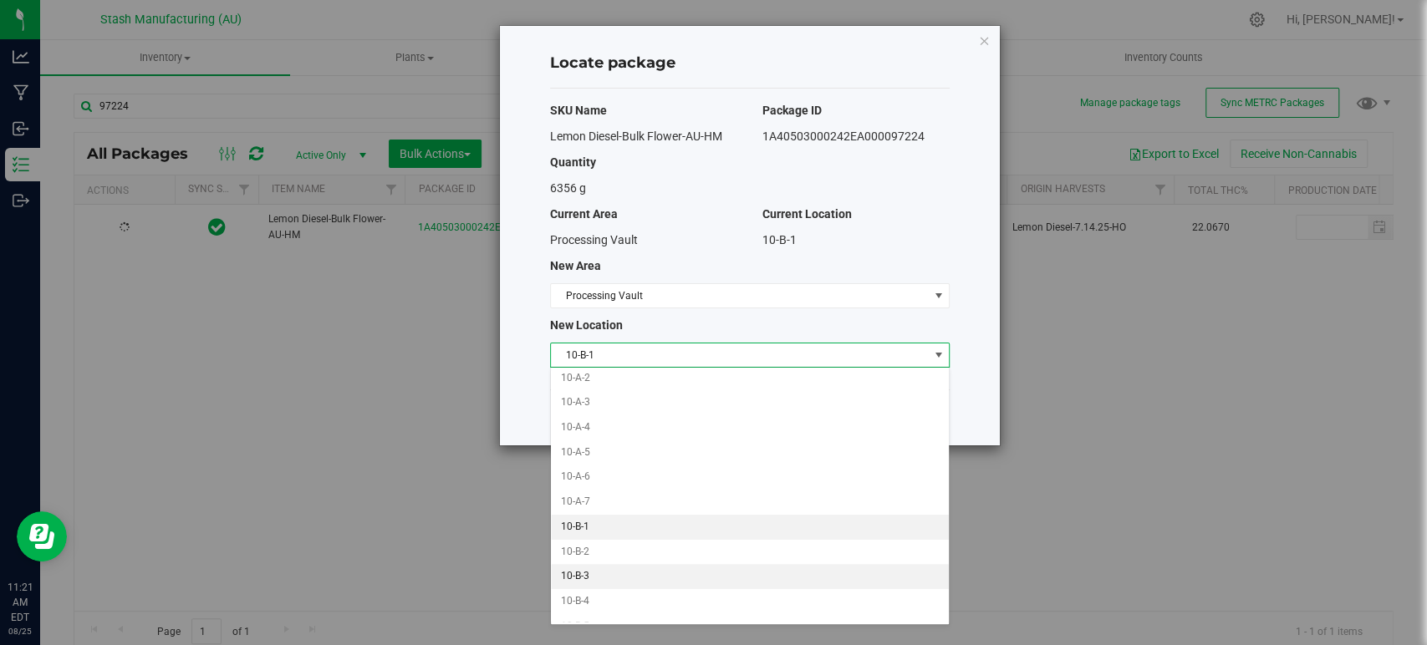
click at [660, 577] on li "10-B-3" at bounding box center [750, 576] width 398 height 25
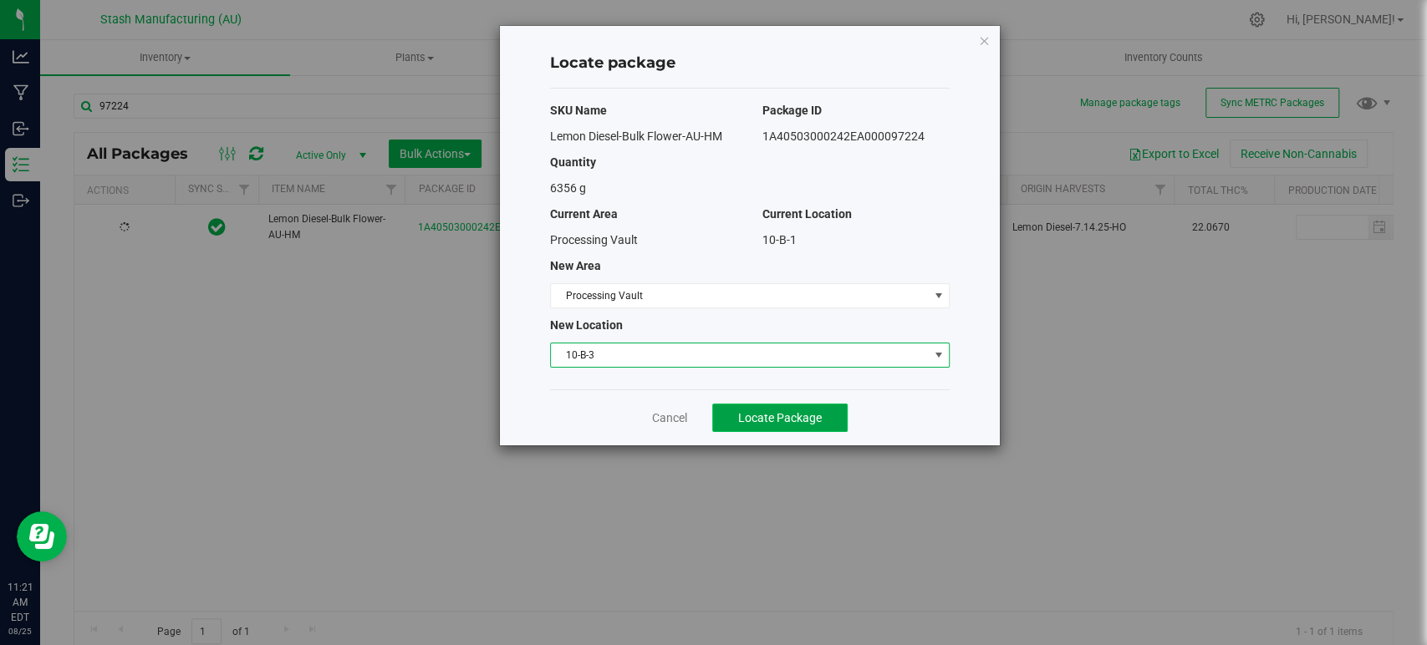
click at [757, 423] on span "Locate Package" at bounding box center [780, 417] width 84 height 13
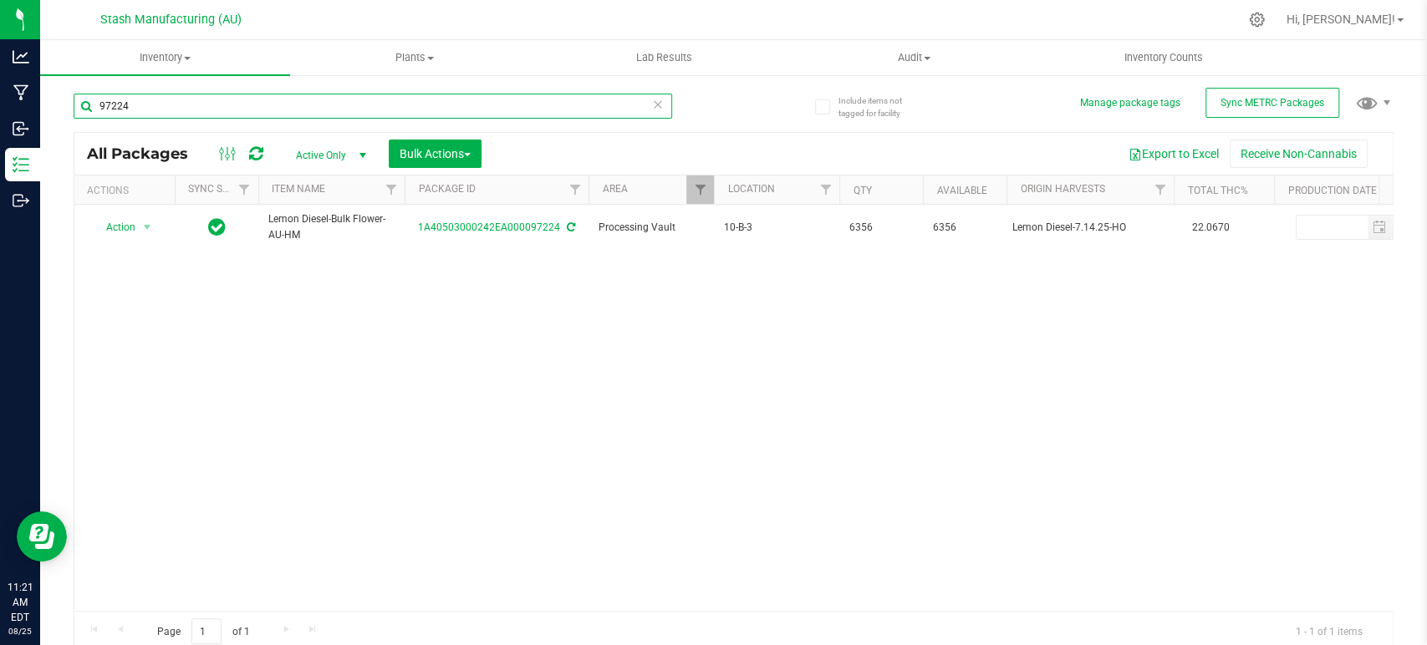
click at [515, 112] on input "97224" at bounding box center [373, 106] width 599 height 25
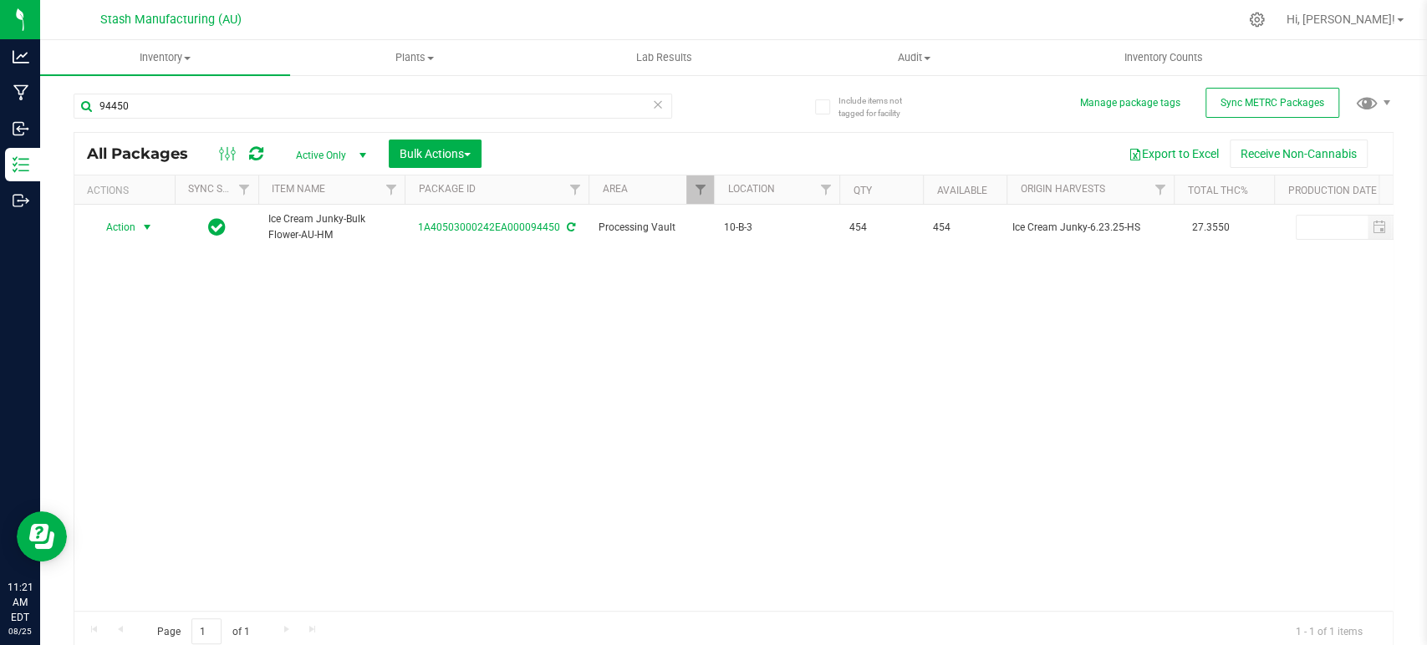
click at [131, 229] on span "Action" at bounding box center [113, 227] width 45 height 23
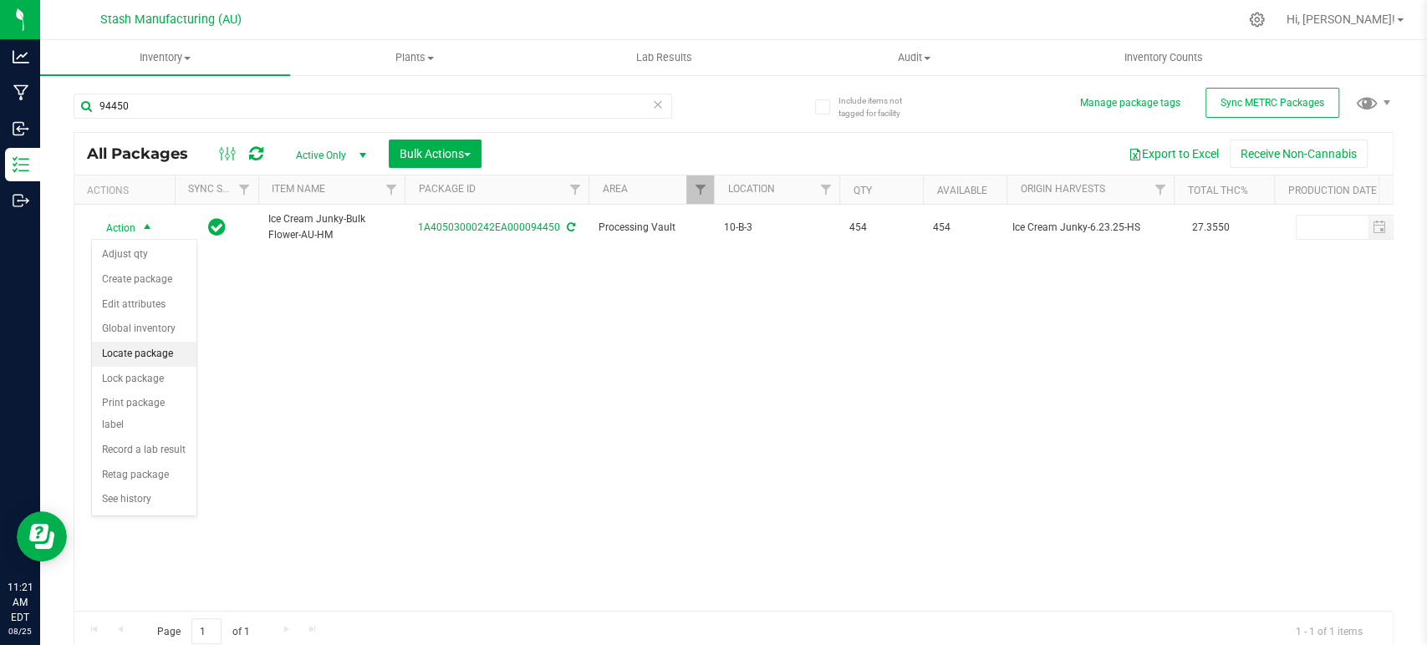
click at [160, 361] on li "Locate package" at bounding box center [144, 354] width 104 height 25
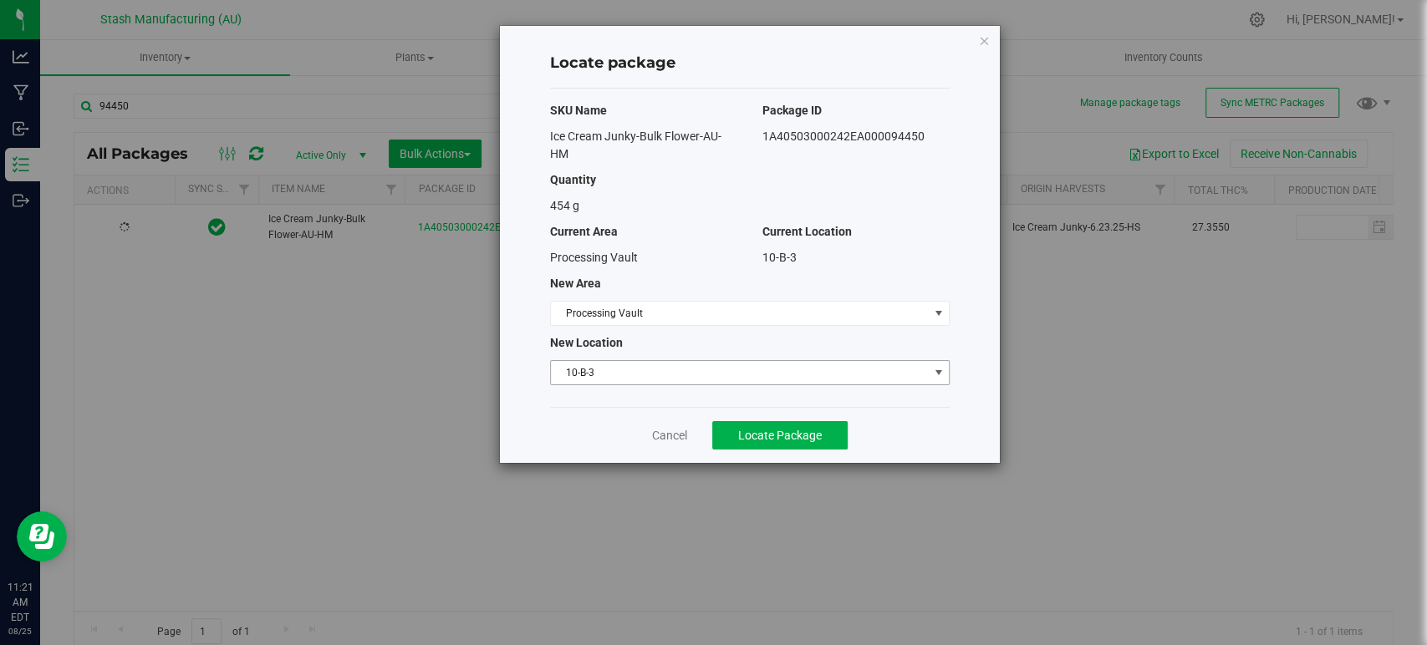
click at [667, 381] on span "10-B-3" at bounding box center [739, 372] width 377 height 23
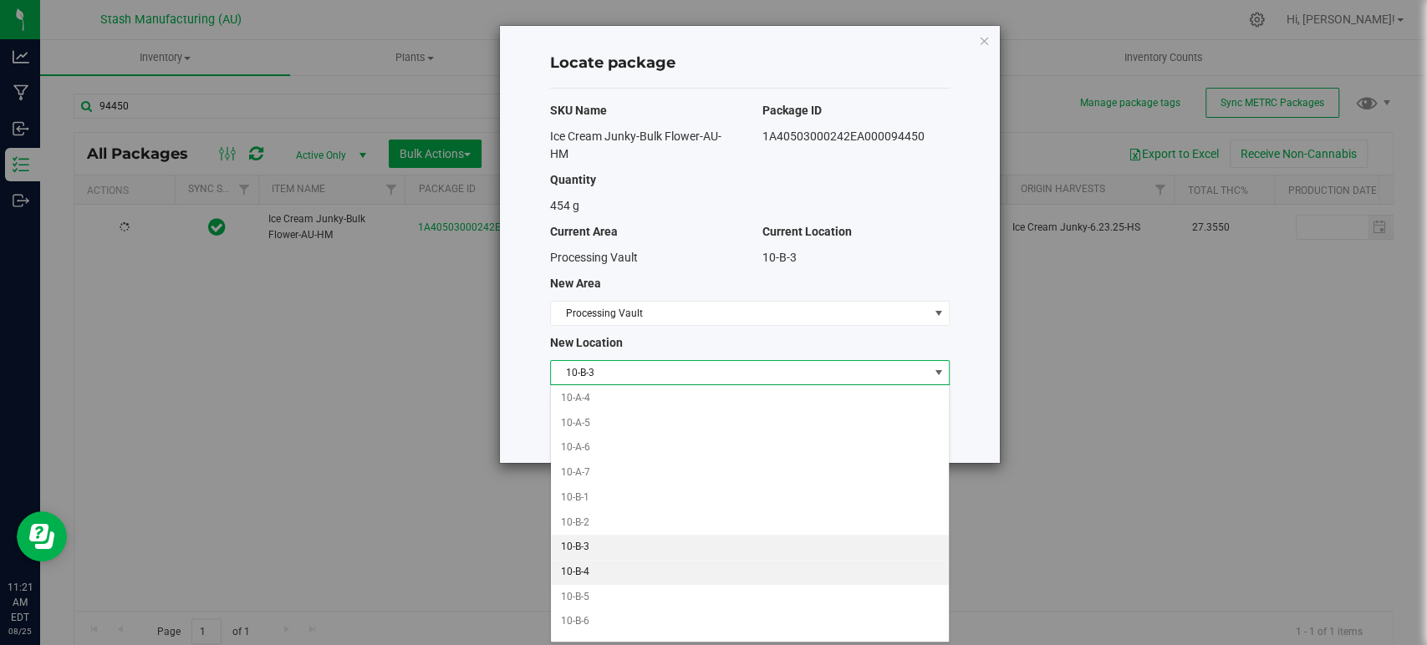
scroll to position [157, 0]
click at [637, 580] on li "10-B-5" at bounding box center [750, 592] width 398 height 25
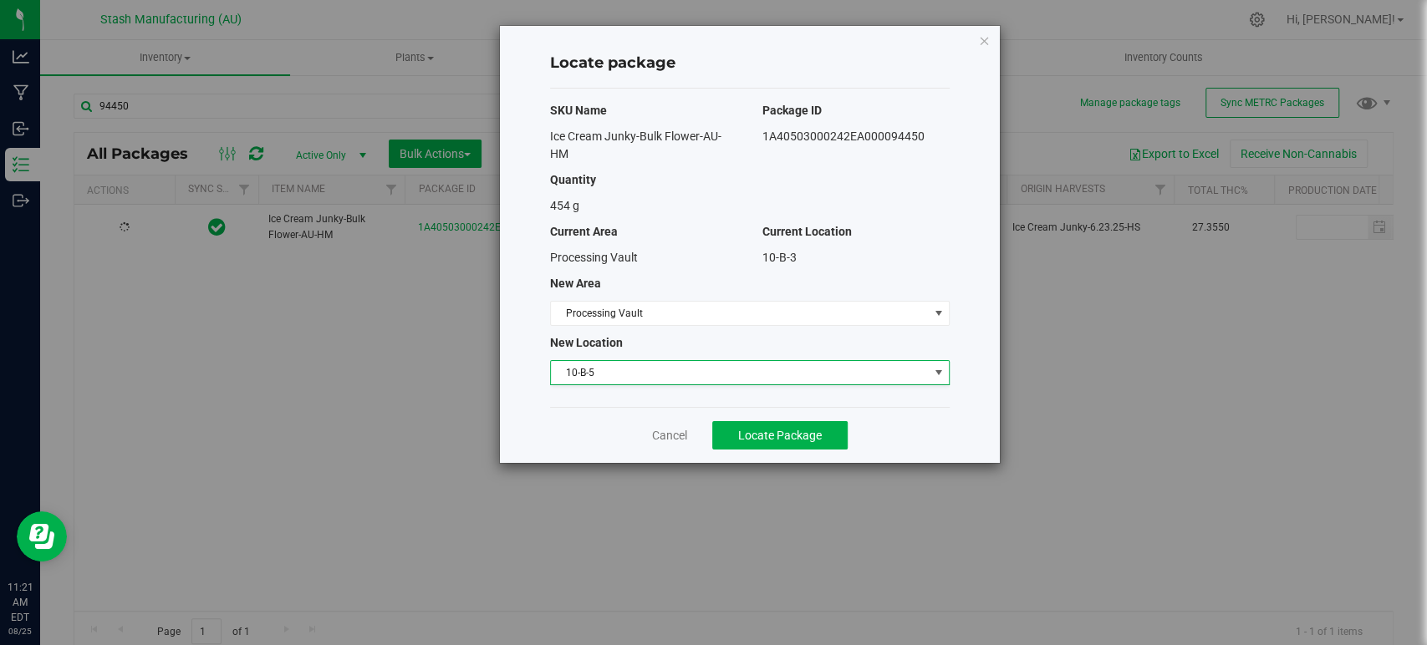
scroll to position [0, 0]
click at [707, 372] on span "10-B-5" at bounding box center [739, 372] width 377 height 23
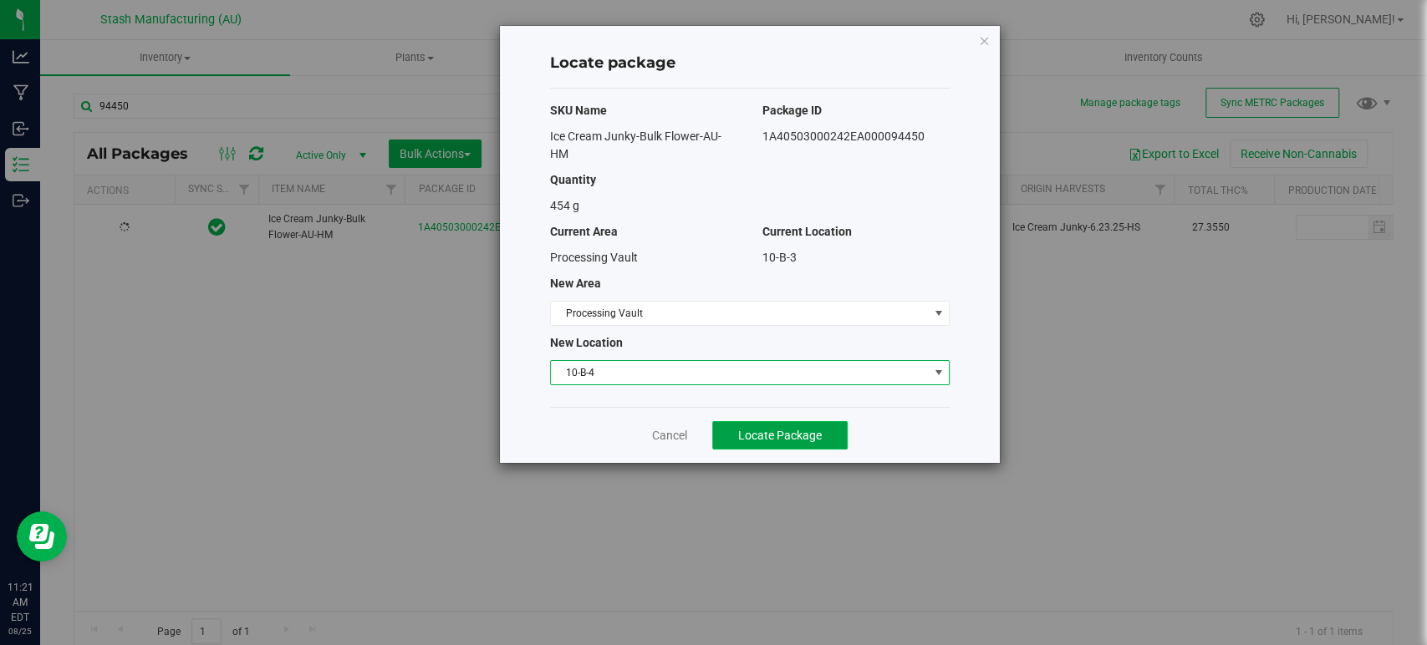
click at [820, 439] on span "Locate Package" at bounding box center [780, 435] width 84 height 13
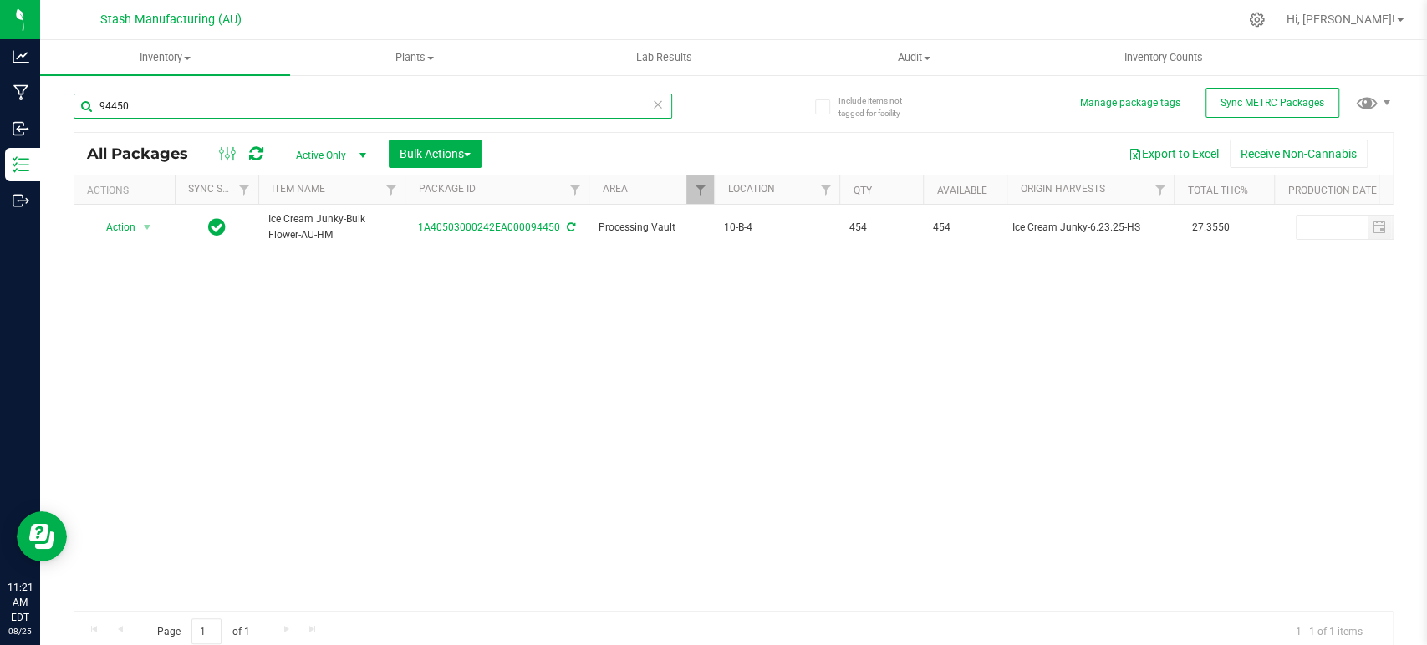
click at [473, 112] on input "94450" at bounding box center [373, 106] width 599 height 25
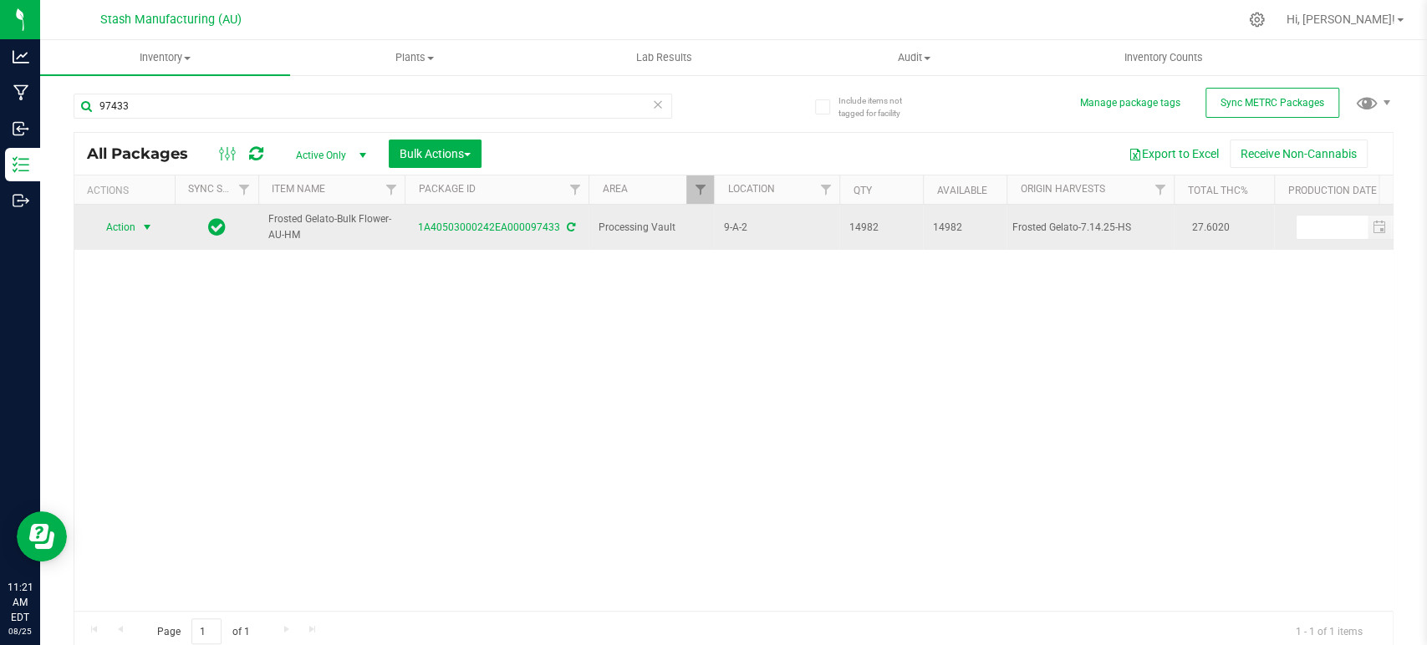
click at [121, 232] on span "Action" at bounding box center [113, 227] width 45 height 23
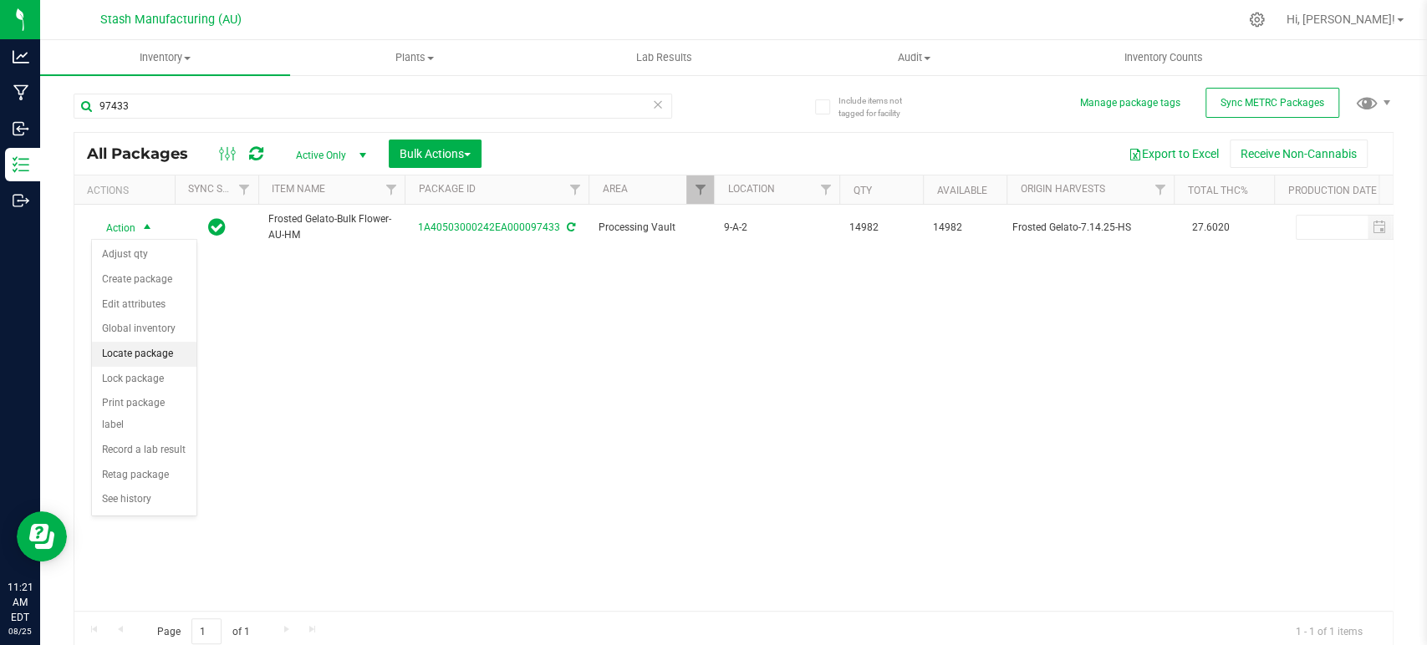
click at [152, 348] on li "Locate package" at bounding box center [144, 354] width 104 height 25
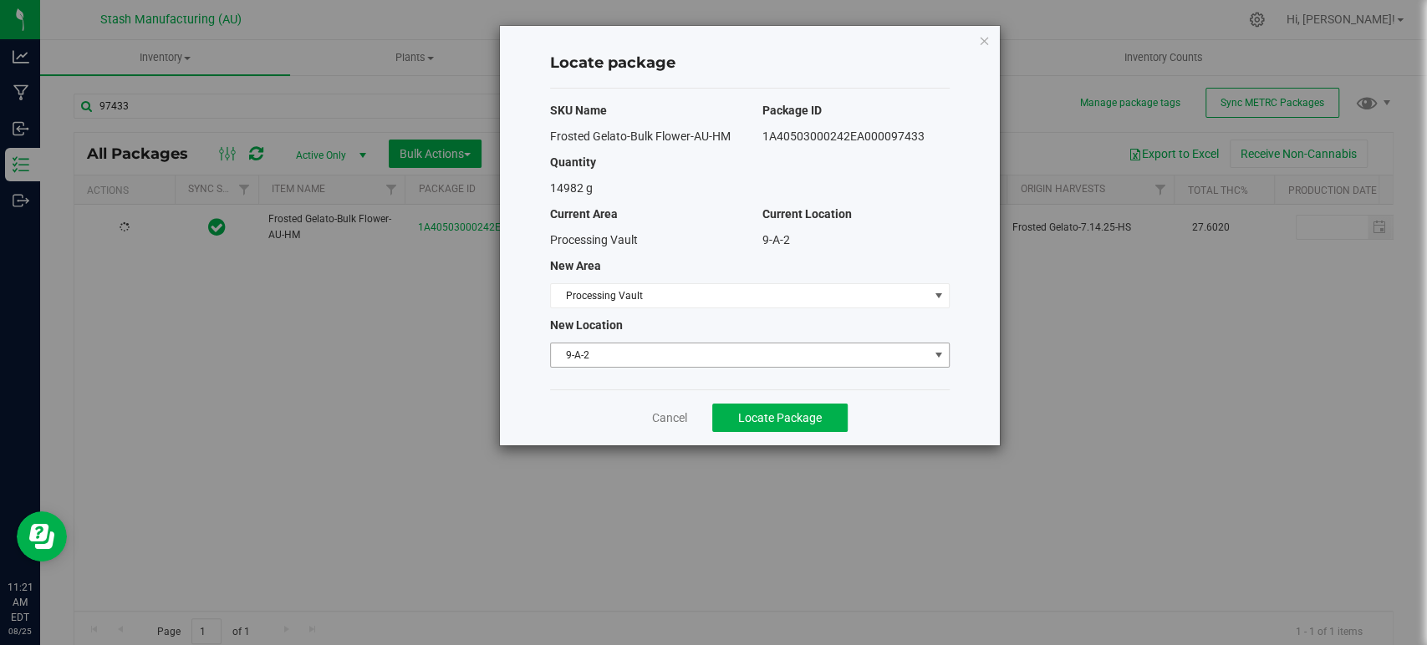
click at [619, 361] on span "9-A-2" at bounding box center [739, 355] width 377 height 23
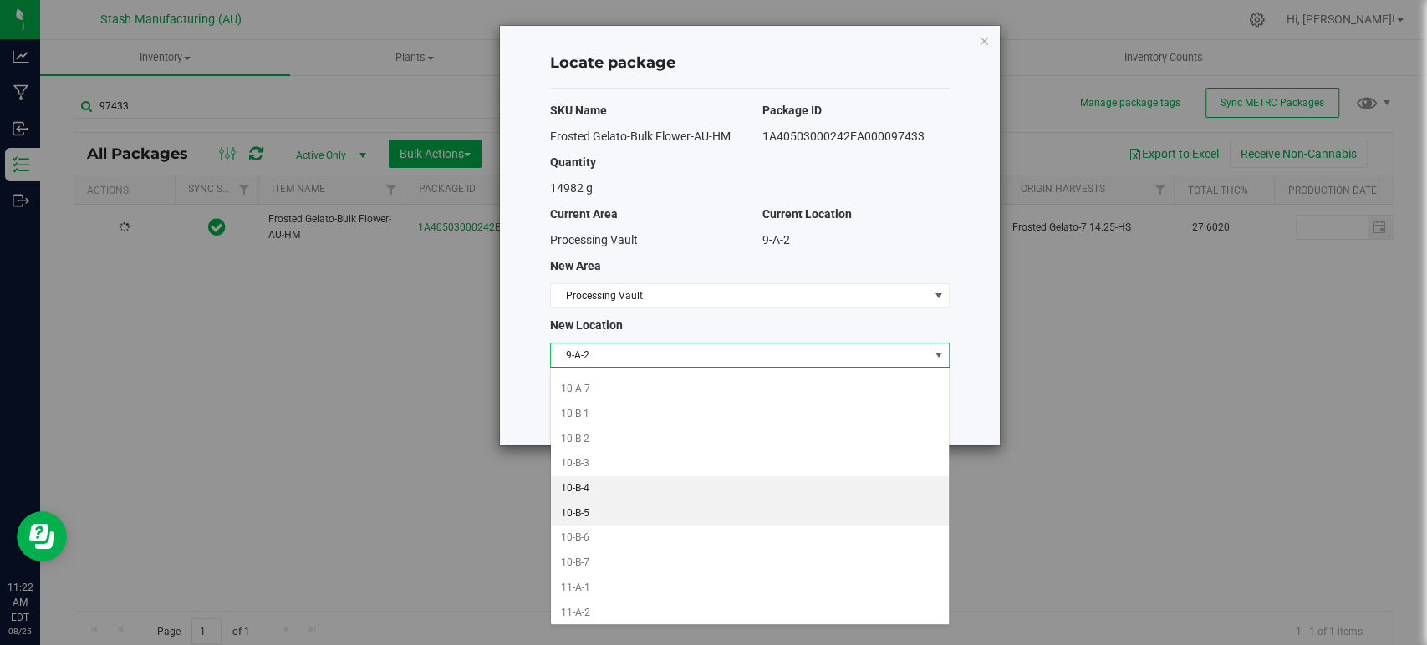
scroll to position [217, 0]
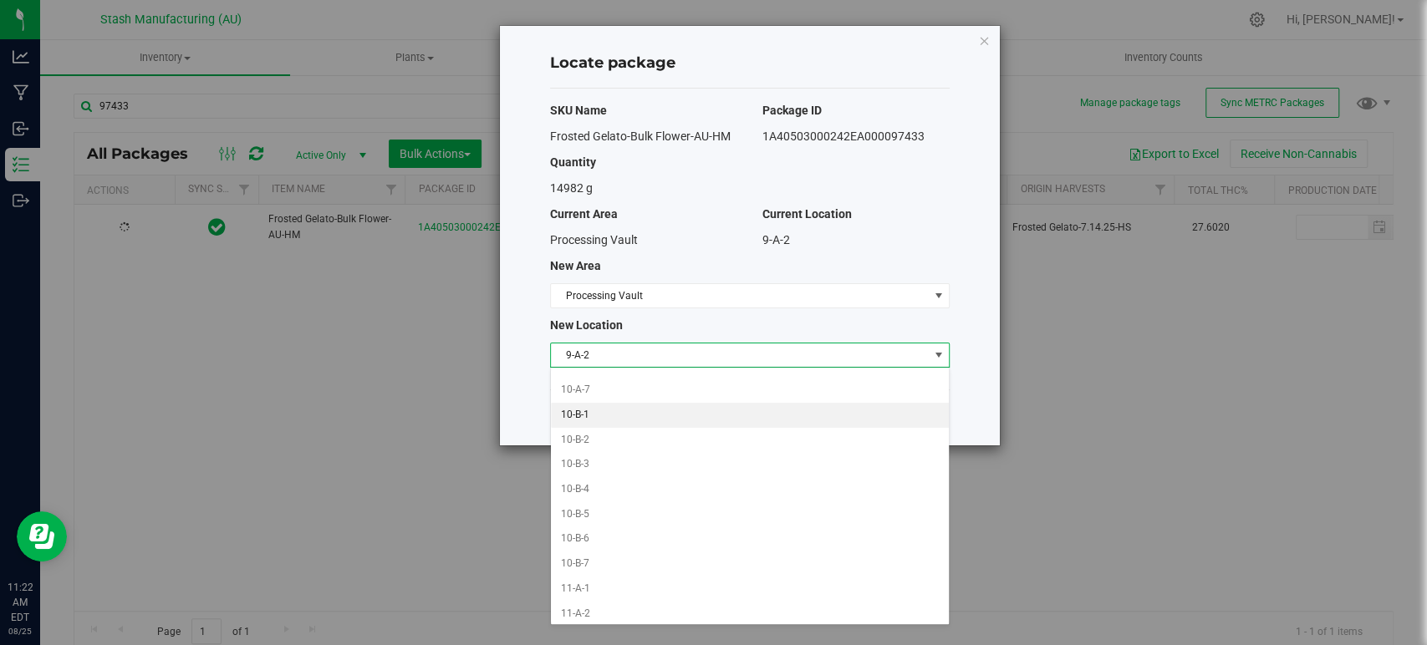
click at [619, 417] on li "10-B-1" at bounding box center [750, 415] width 398 height 25
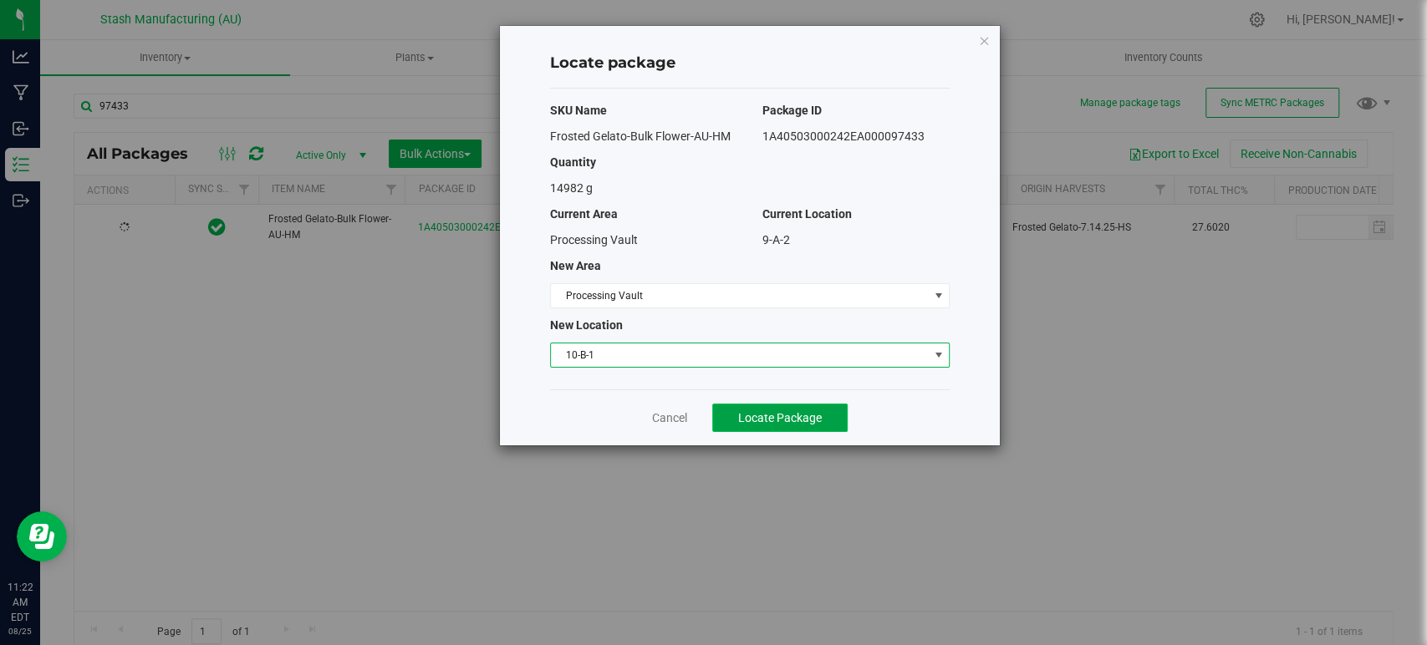
click at [758, 414] on span "Locate Package" at bounding box center [780, 417] width 84 height 13
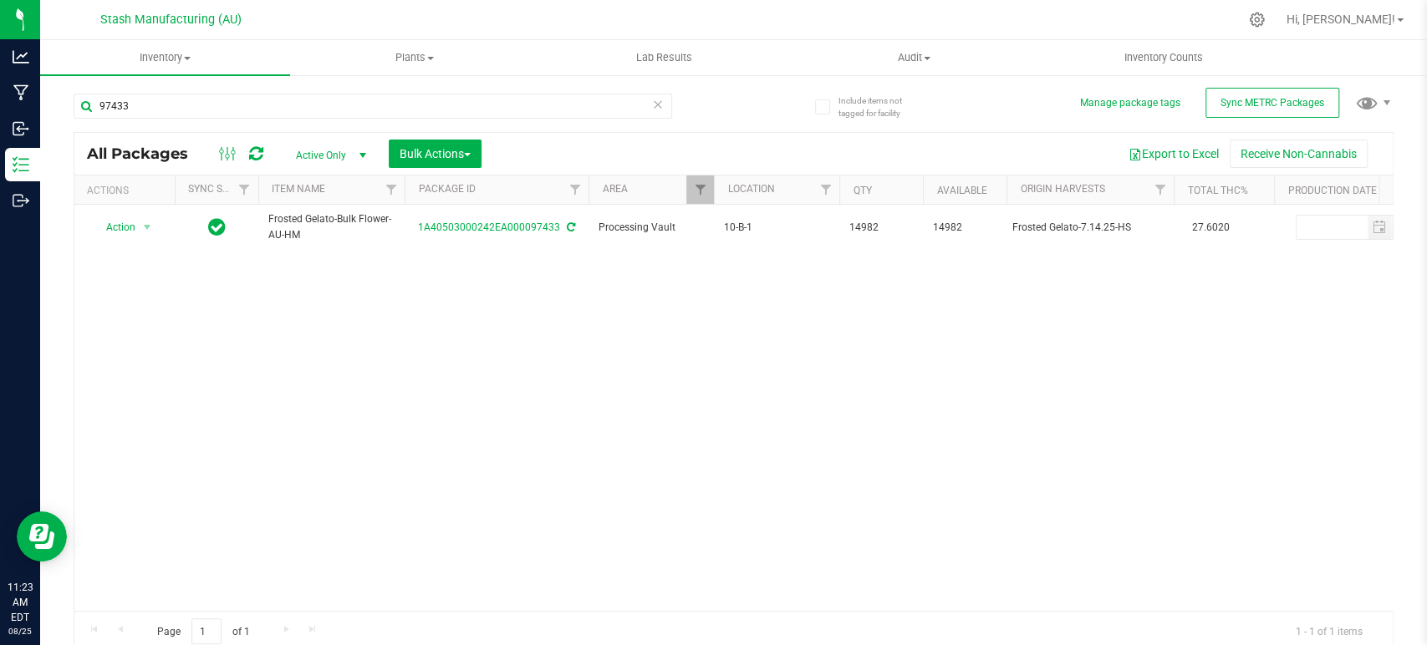
click at [652, 94] on icon at bounding box center [658, 104] width 12 height 20
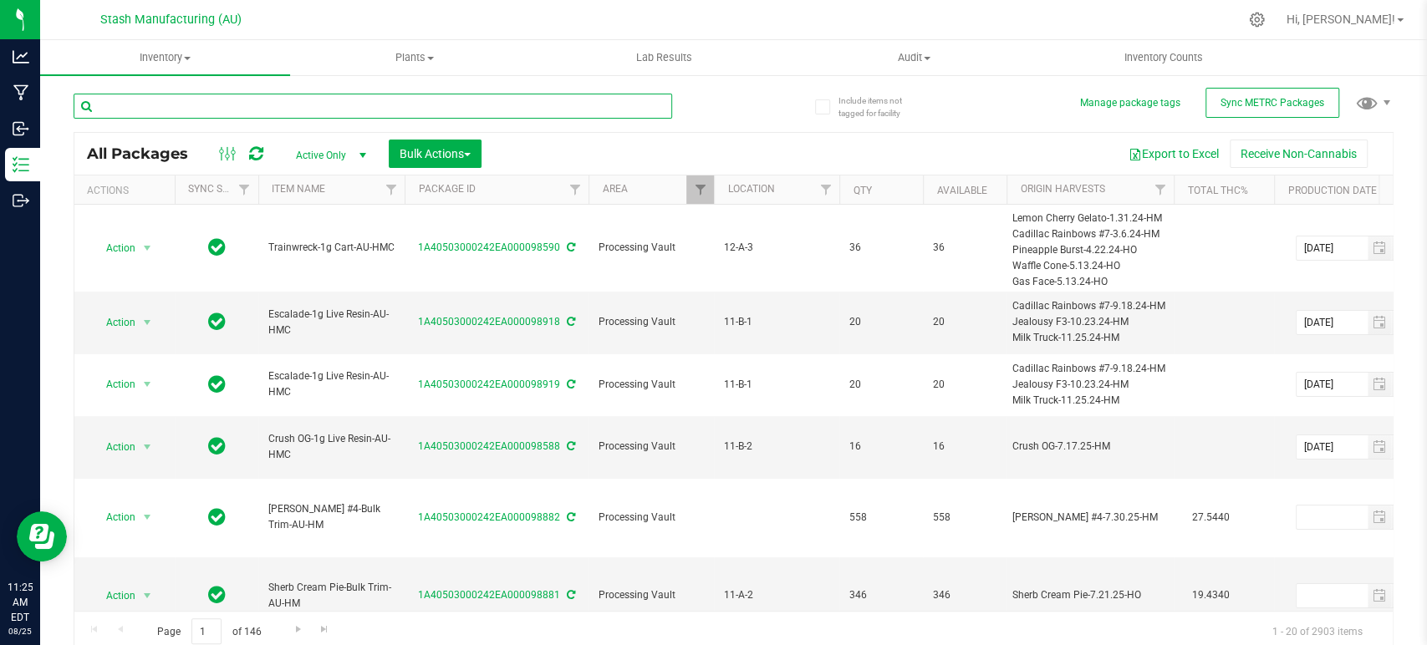
click at [274, 100] on input "text" at bounding box center [373, 106] width 599 height 25
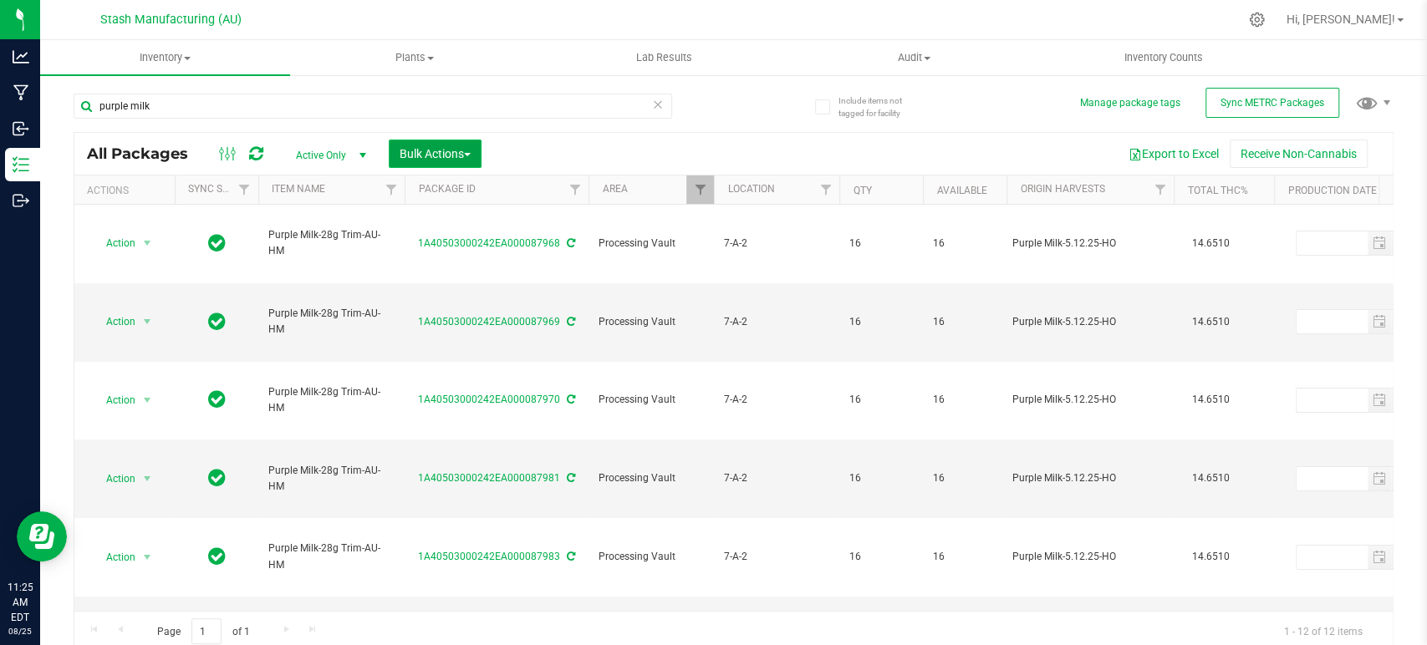
click at [450, 158] on span "Bulk Actions" at bounding box center [435, 153] width 71 height 13
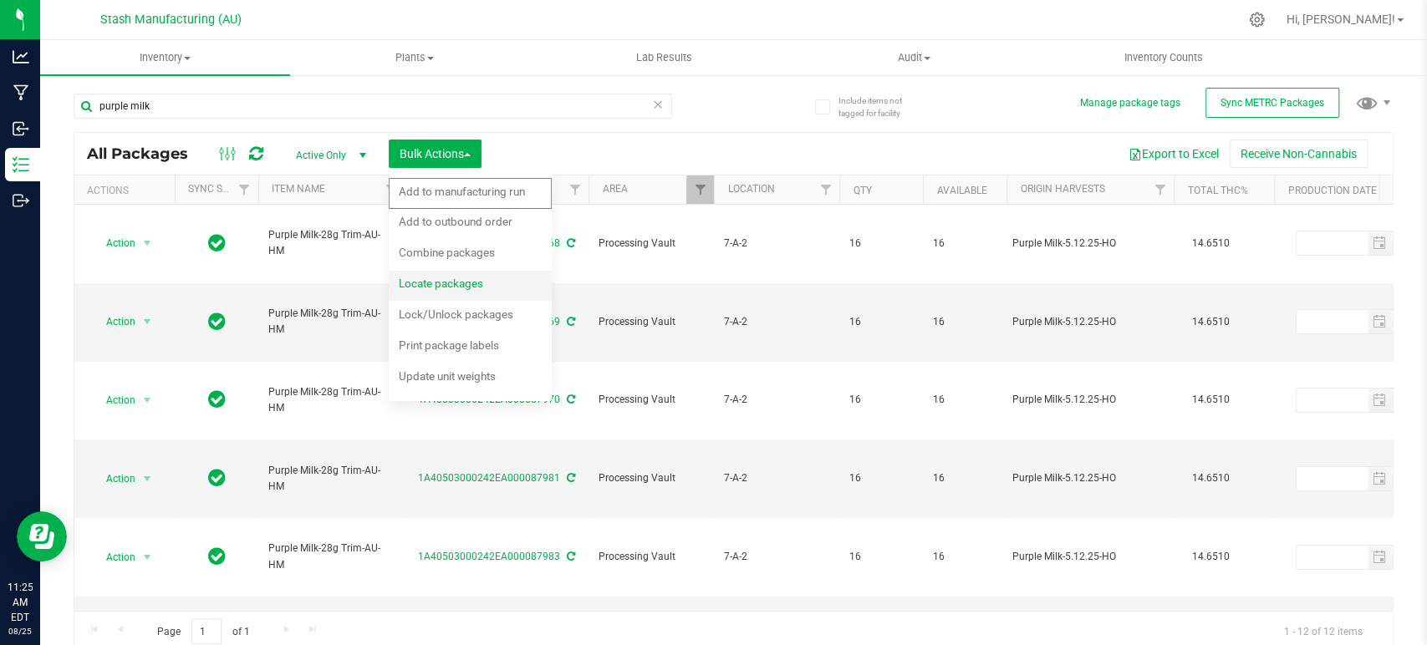
click at [472, 284] on span "Locate packages" at bounding box center [441, 283] width 84 height 13
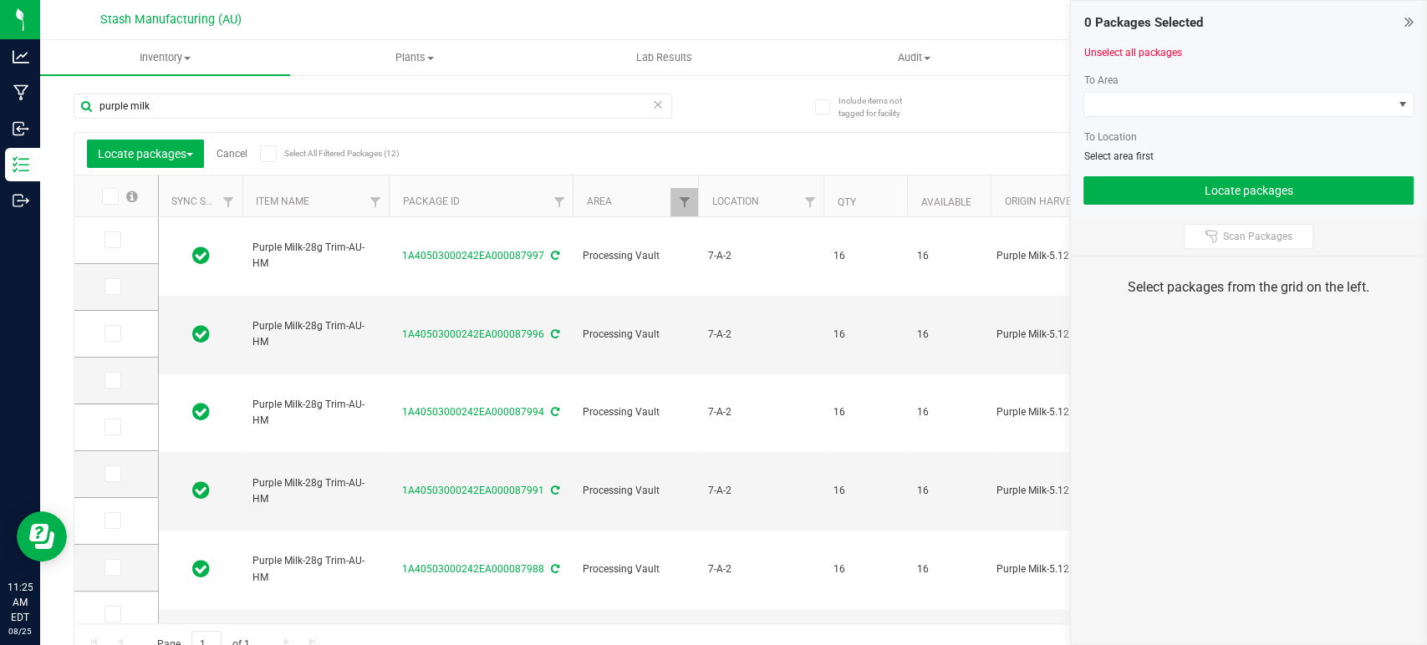
click at [270, 154] on icon at bounding box center [267, 154] width 11 height 0
click at [0, 0] on input "Select All Filtered Packages (12)" at bounding box center [0, 0] width 0 height 0
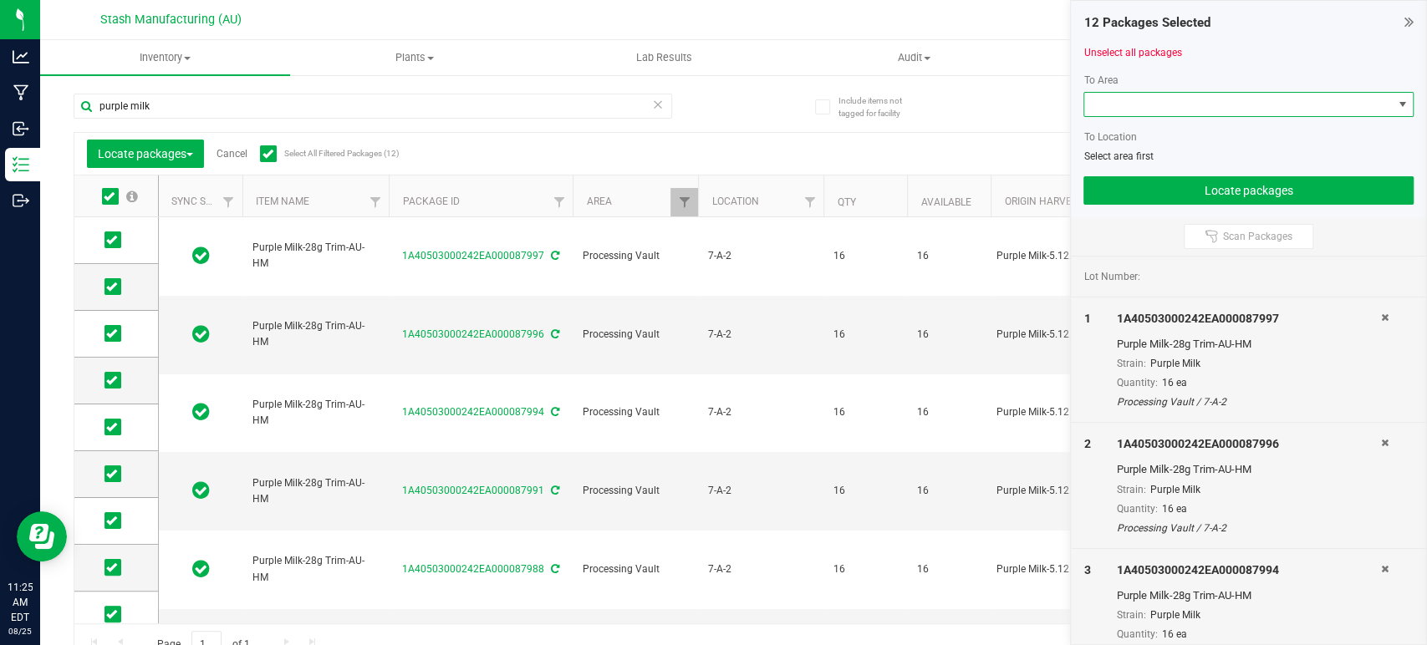
click at [1124, 105] on span at bounding box center [1238, 104] width 308 height 23
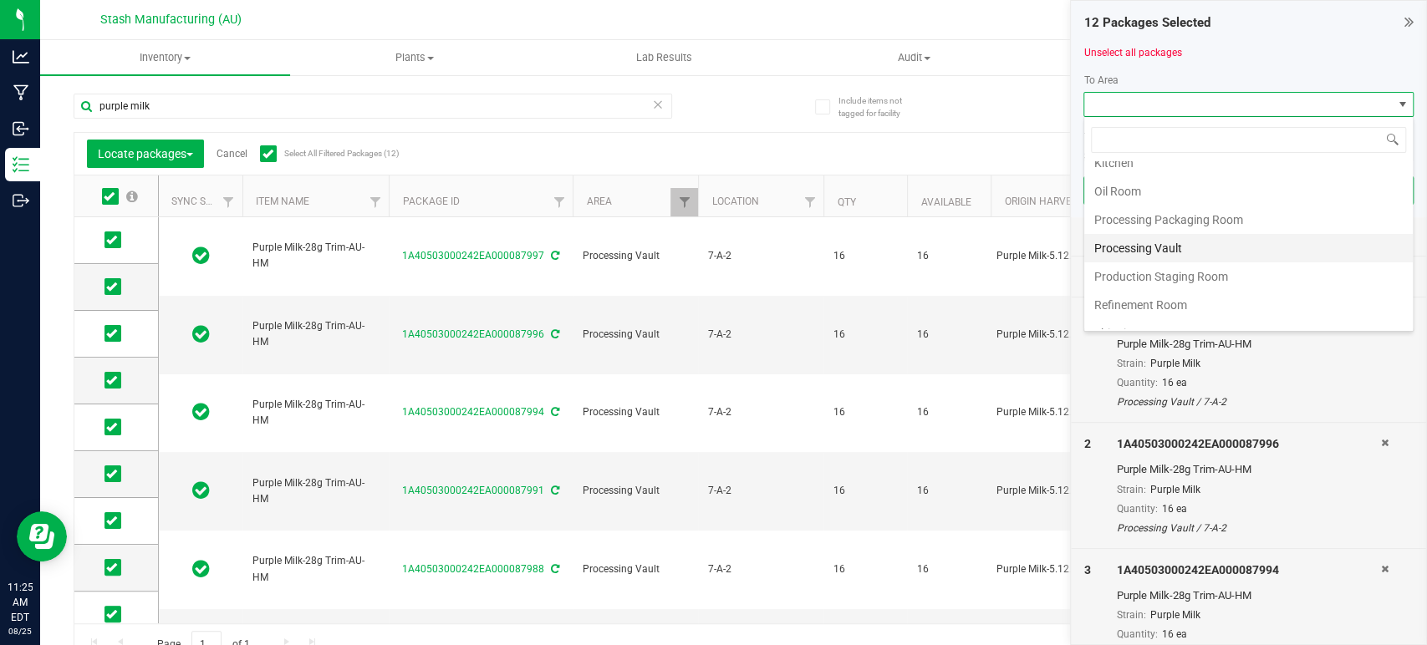
scroll to position [284, 0]
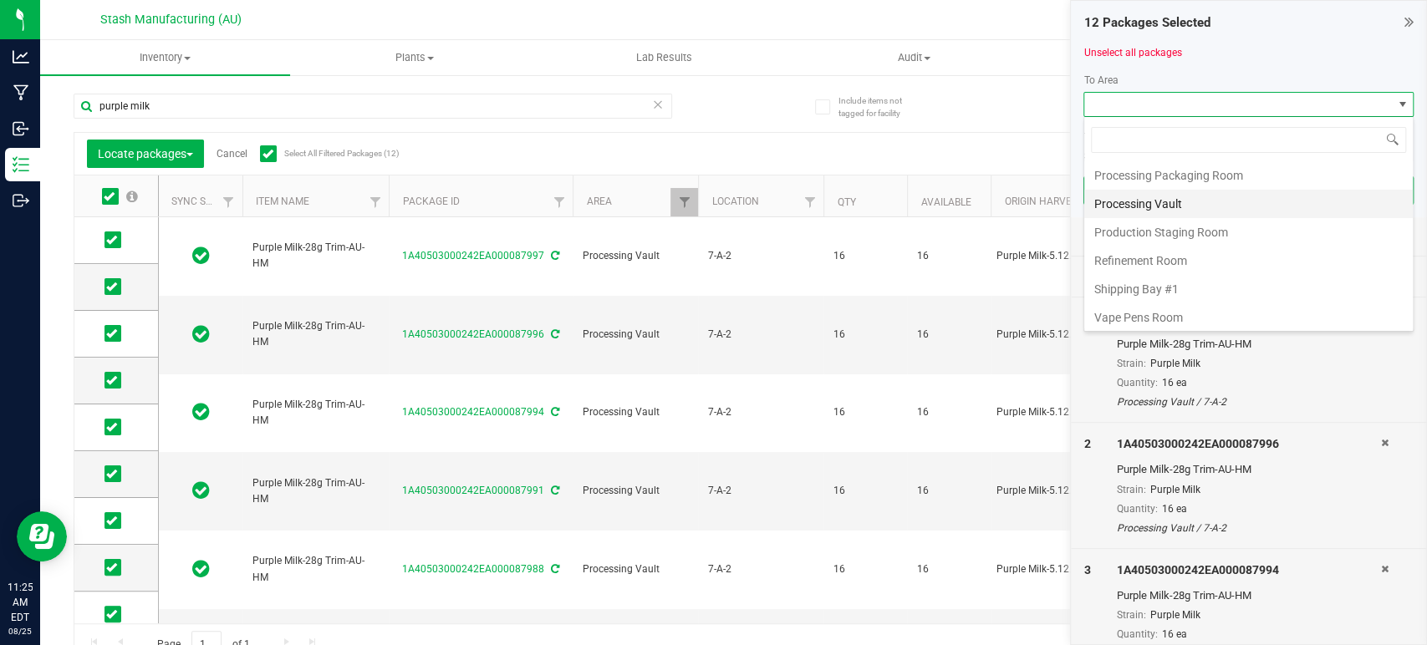
click at [1159, 194] on li "Processing Vault" at bounding box center [1248, 204] width 329 height 28
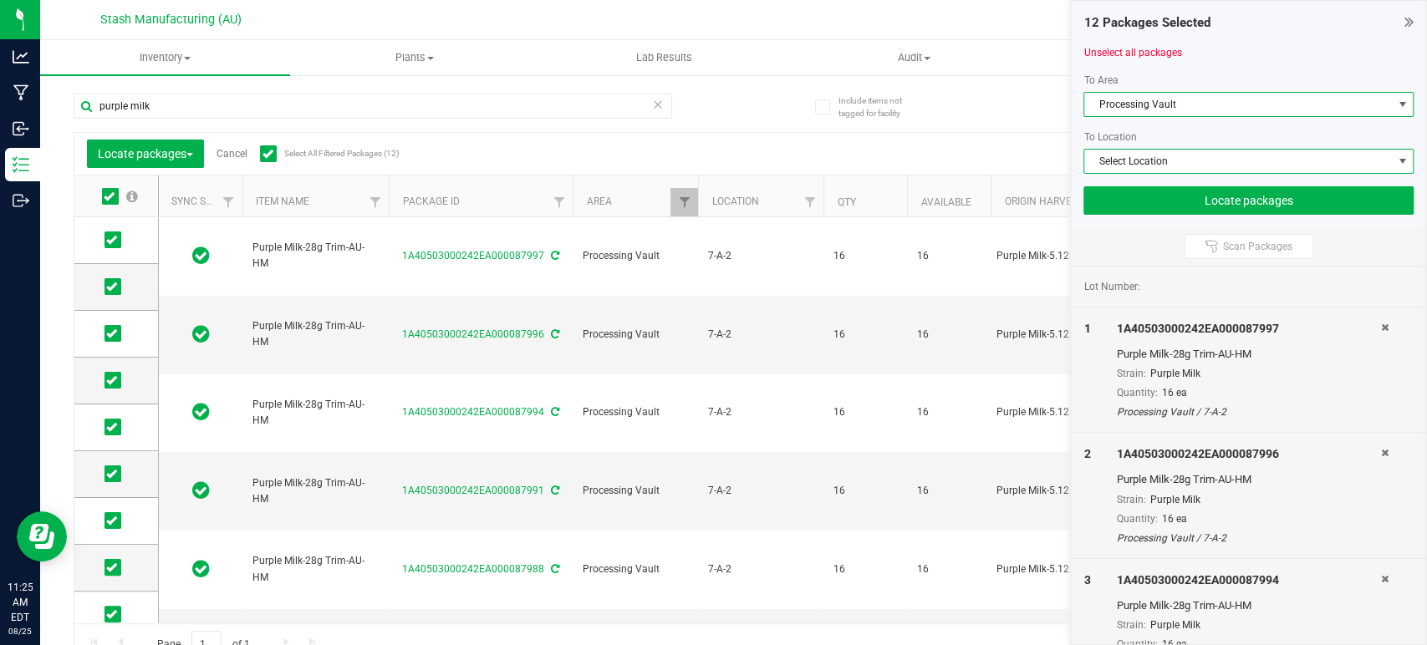
click at [1170, 166] on span "Select Location" at bounding box center [1238, 161] width 308 height 23
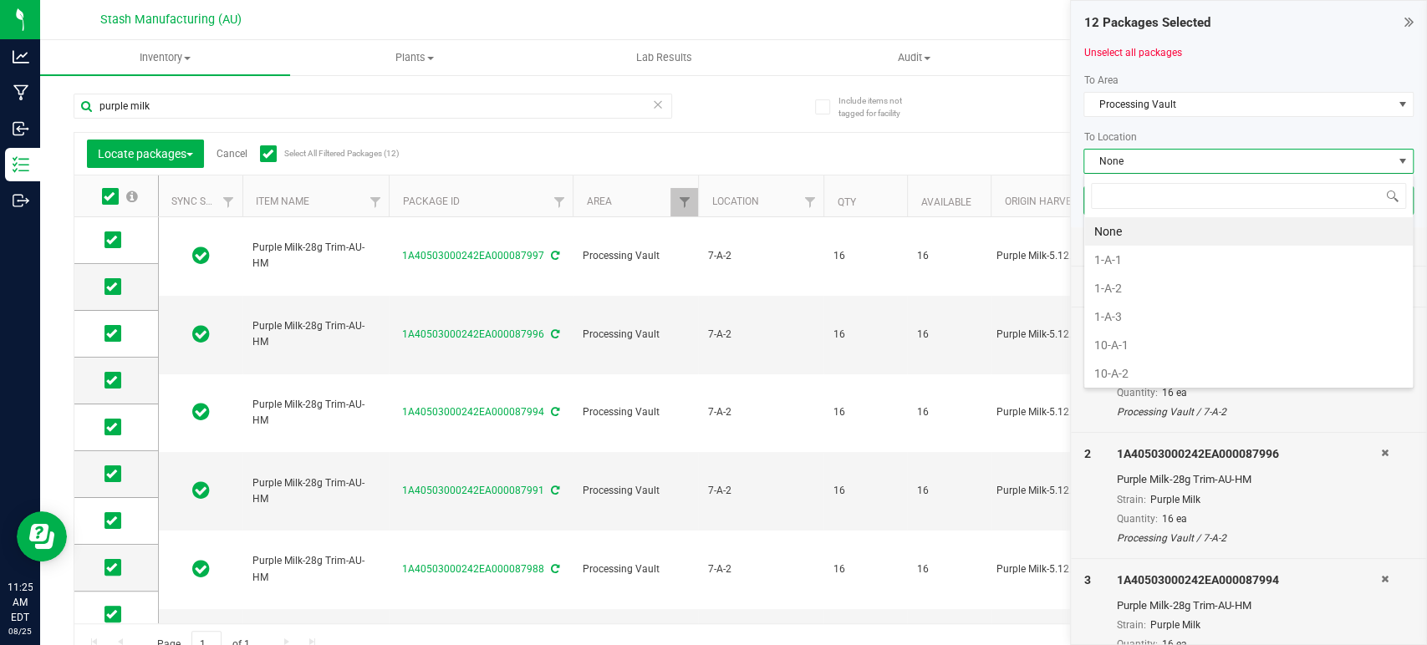
scroll to position [24, 330]
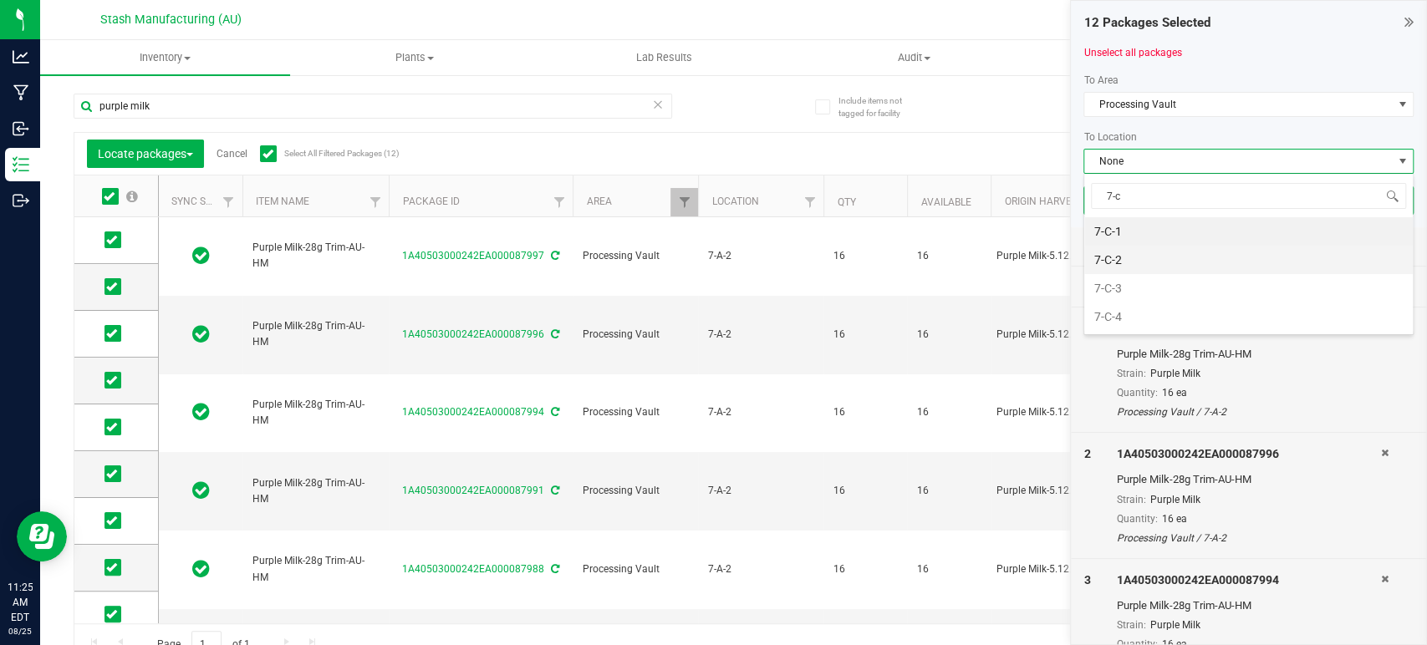
click at [1149, 252] on li "7-C-2" at bounding box center [1248, 260] width 329 height 28
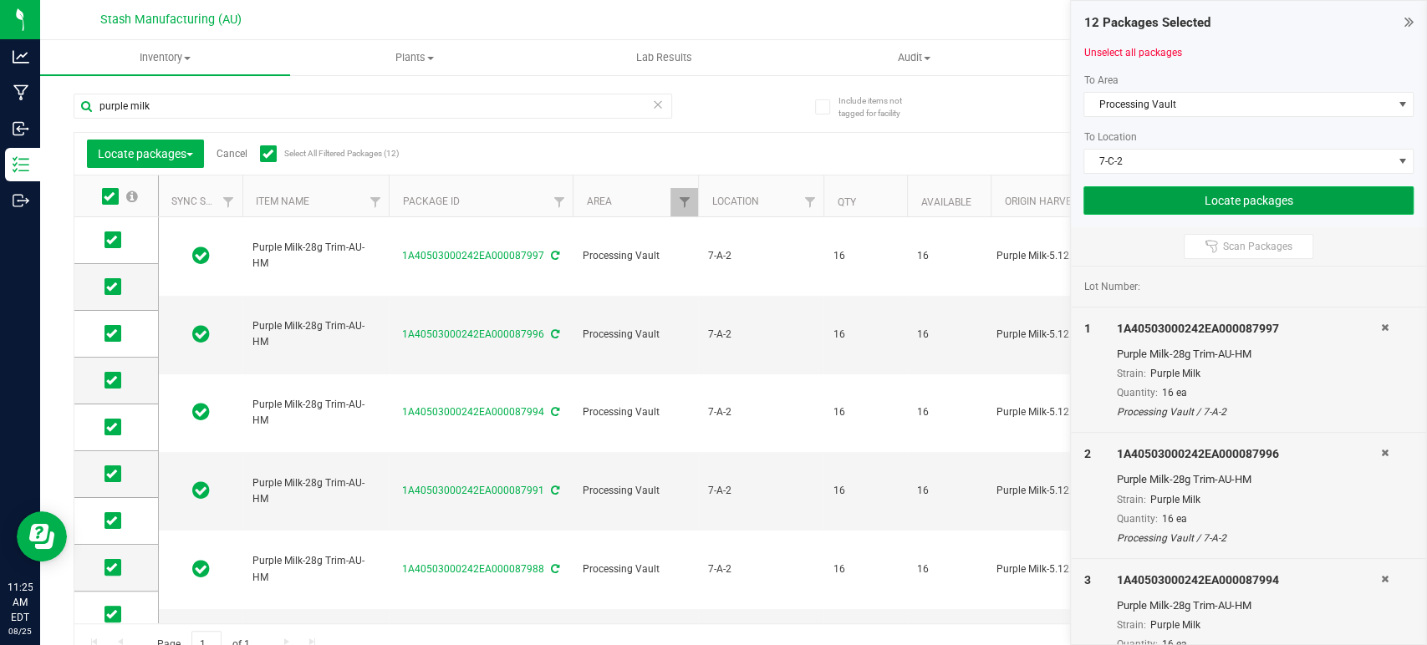
click at [1170, 195] on button "Locate packages" at bounding box center [1248, 200] width 330 height 28
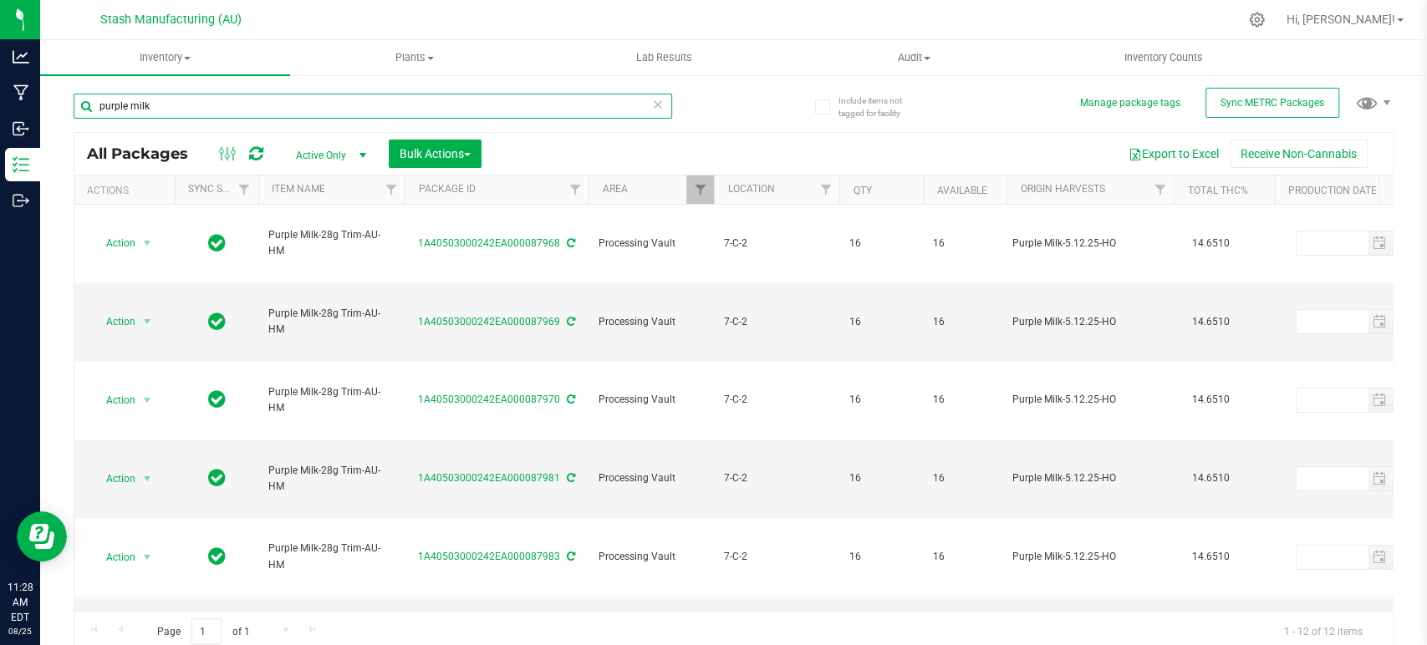
click at [227, 113] on input "purple milk" at bounding box center [373, 106] width 599 height 25
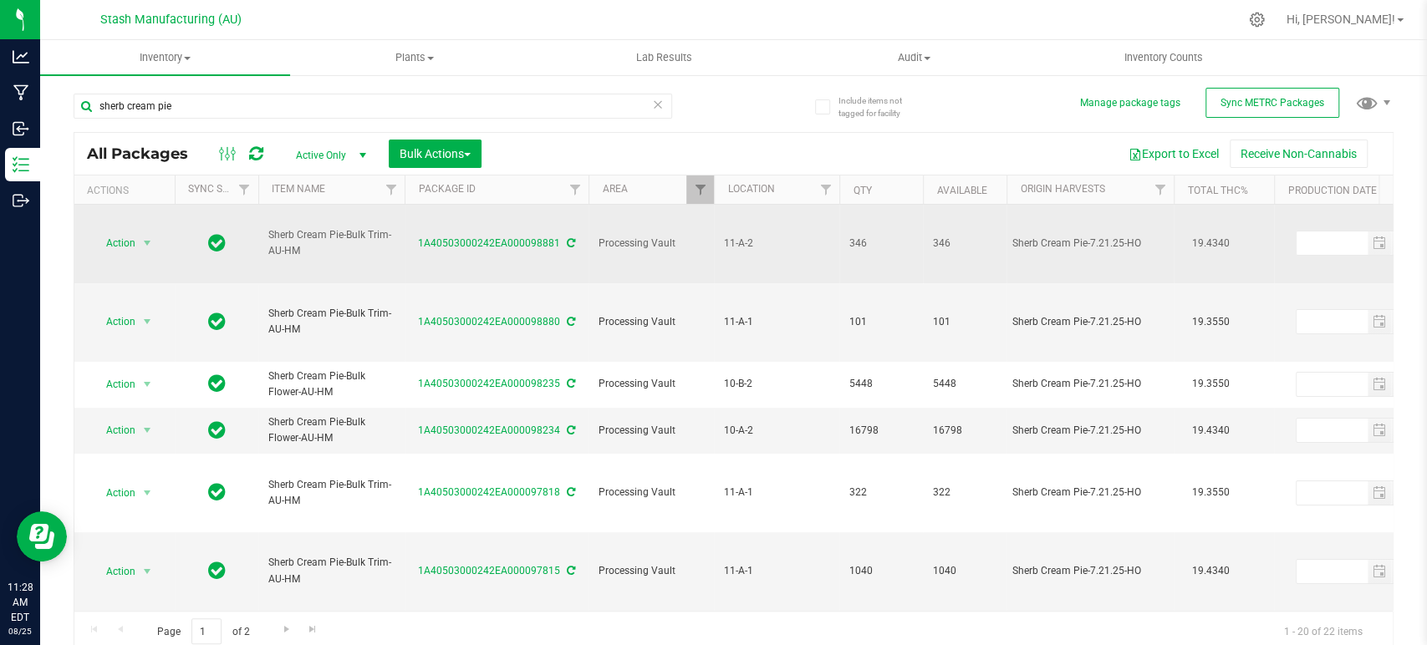
drag, startPoint x: 314, startPoint y: 237, endPoint x: 252, endPoint y: 212, distance: 67.8
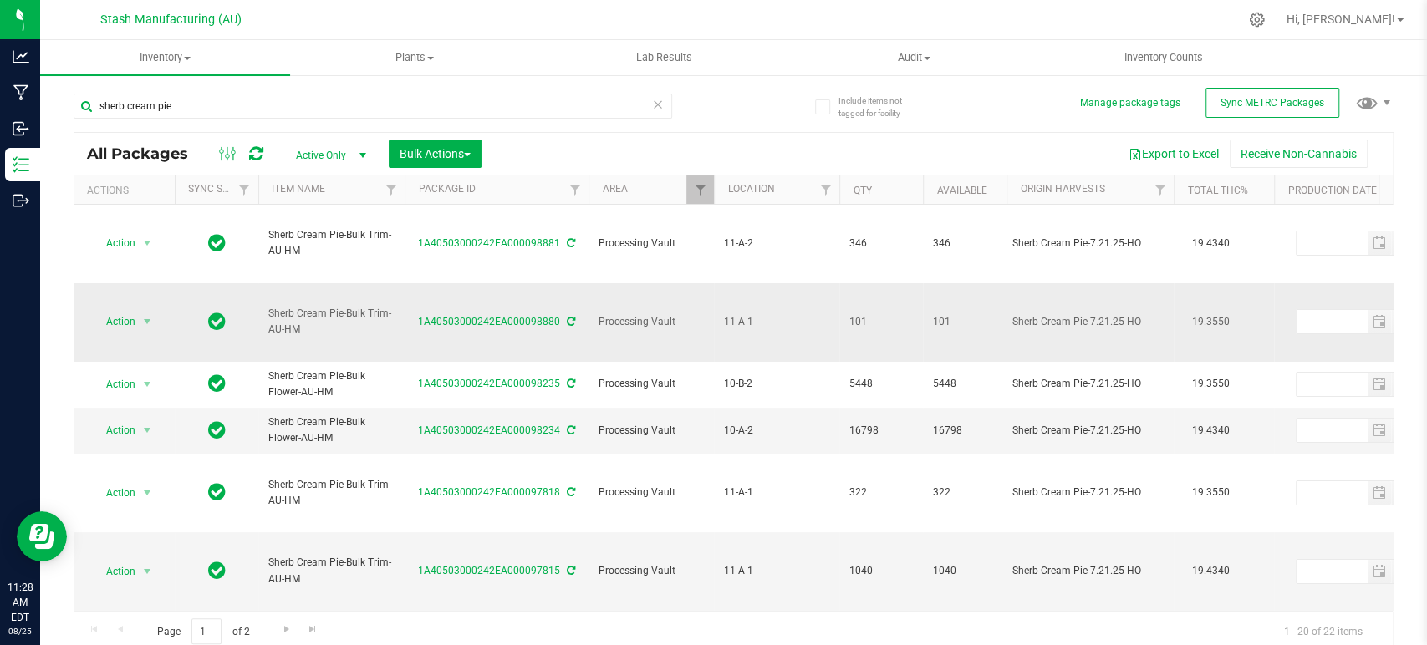
copy tr "Sherb Cream Pie-Bulk Trim-AU-HM"
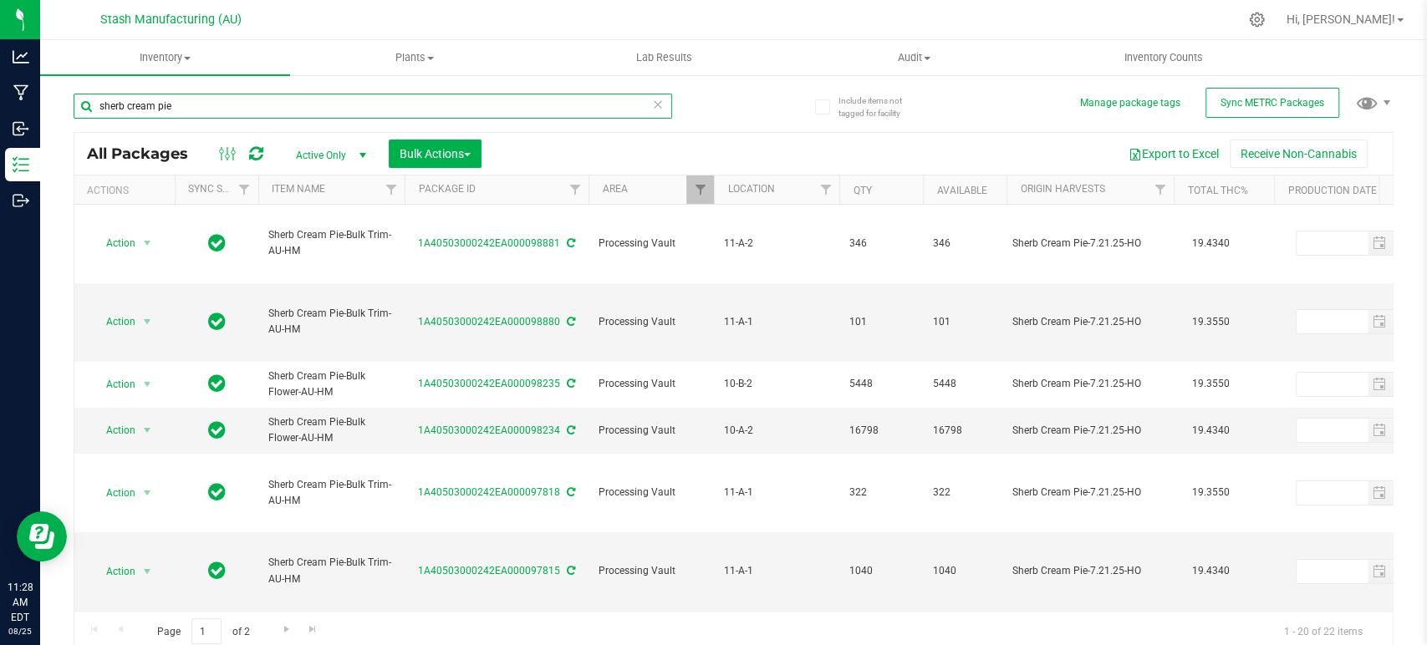
click at [227, 104] on input "sherb cream pie" at bounding box center [373, 106] width 599 height 25
paste input "Sherb Cream Pie-Bulk Trim-AU-HM"
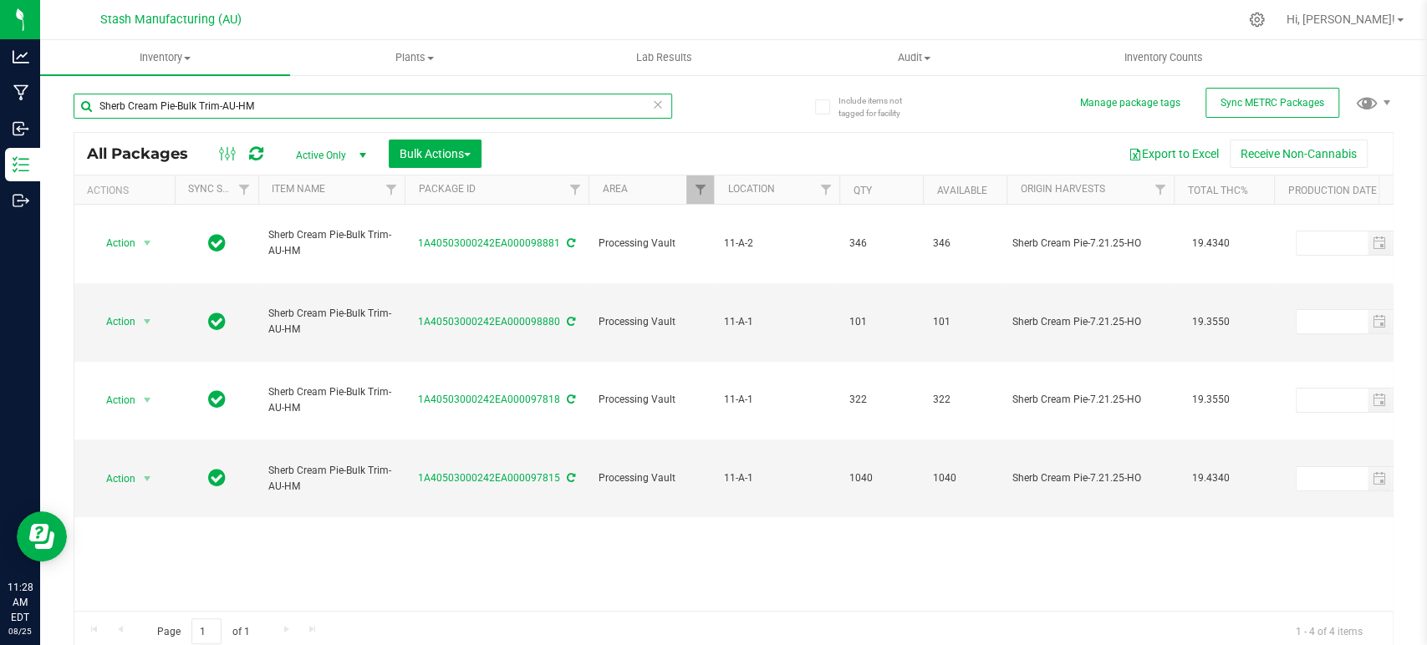
drag, startPoint x: 286, startPoint y: 106, endPoint x: 187, endPoint y: 106, distance: 98.6
click at [187, 106] on input "Sherb Cream Pie-Bulk Trim-AU-HM" at bounding box center [373, 106] width 599 height 25
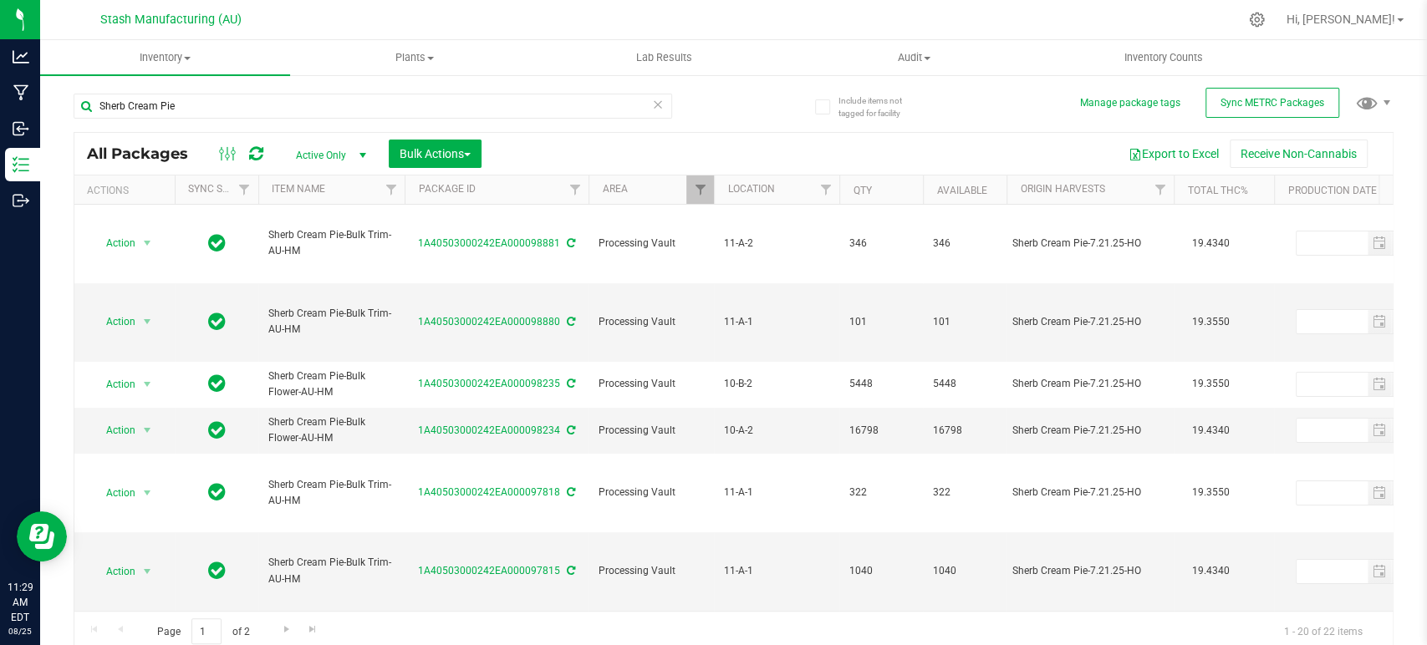
drag, startPoint x: 331, startPoint y: 513, endPoint x: 259, endPoint y: 509, distance: 72.0
click at [259, 611] on td "Sherb Cream Pie-28g Trim-AU-HM" at bounding box center [331, 650] width 146 height 79
copy span "Sherb Cream Pie-28g Trim-AU-HM"
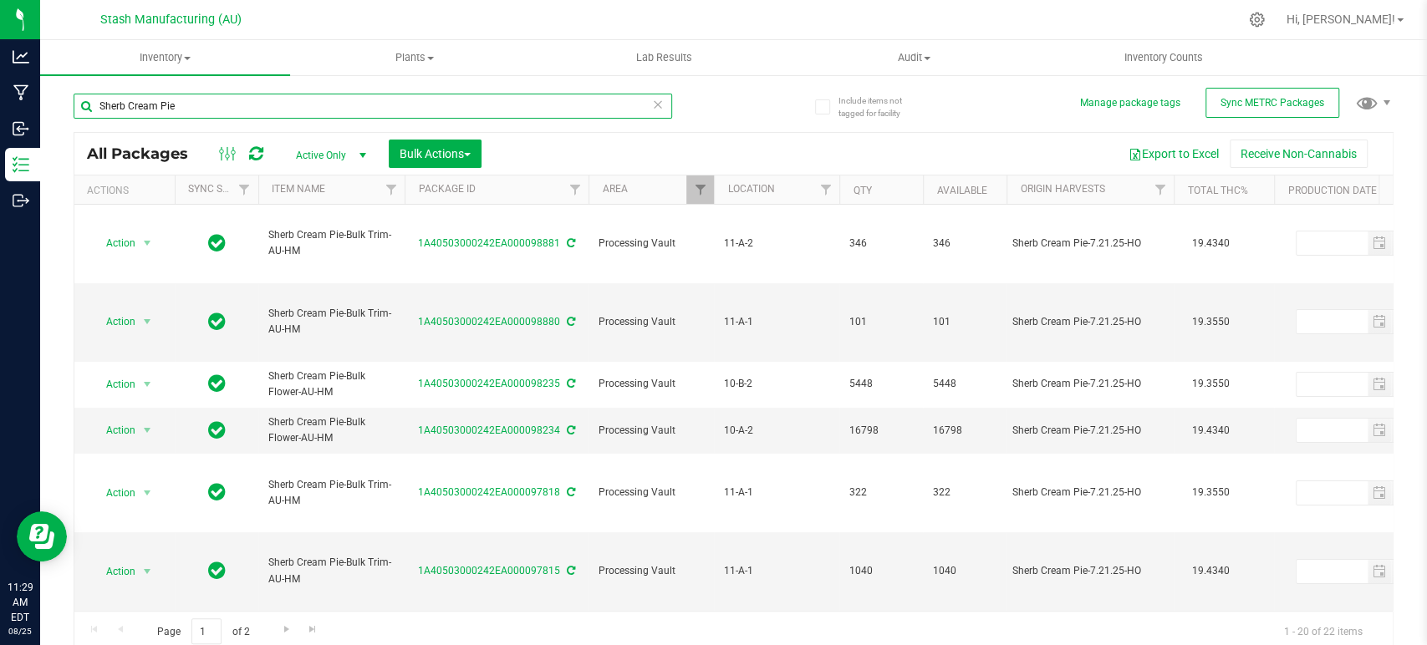
click at [278, 110] on input "Sherb Cream Pie" at bounding box center [373, 106] width 599 height 25
paste input "Sherb Cream Pie-28g Trim-AU-HM"
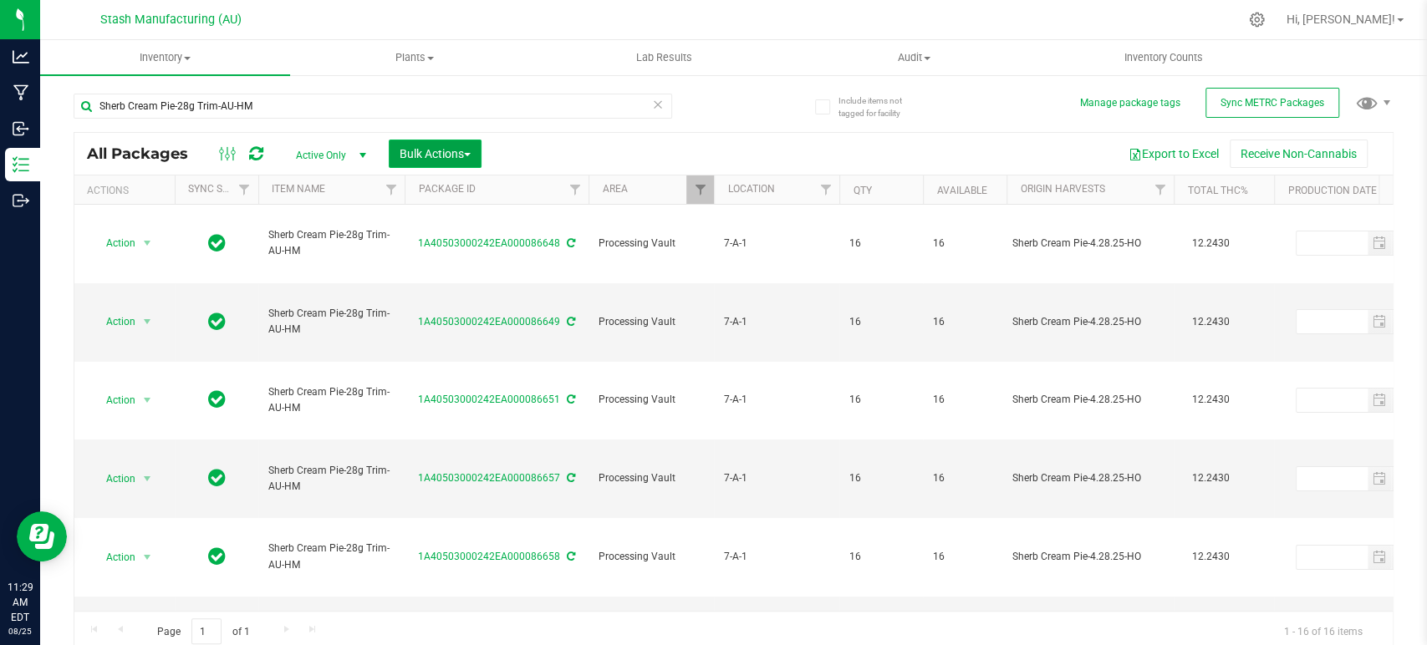
click at [441, 153] on span "Bulk Actions" at bounding box center [435, 153] width 71 height 13
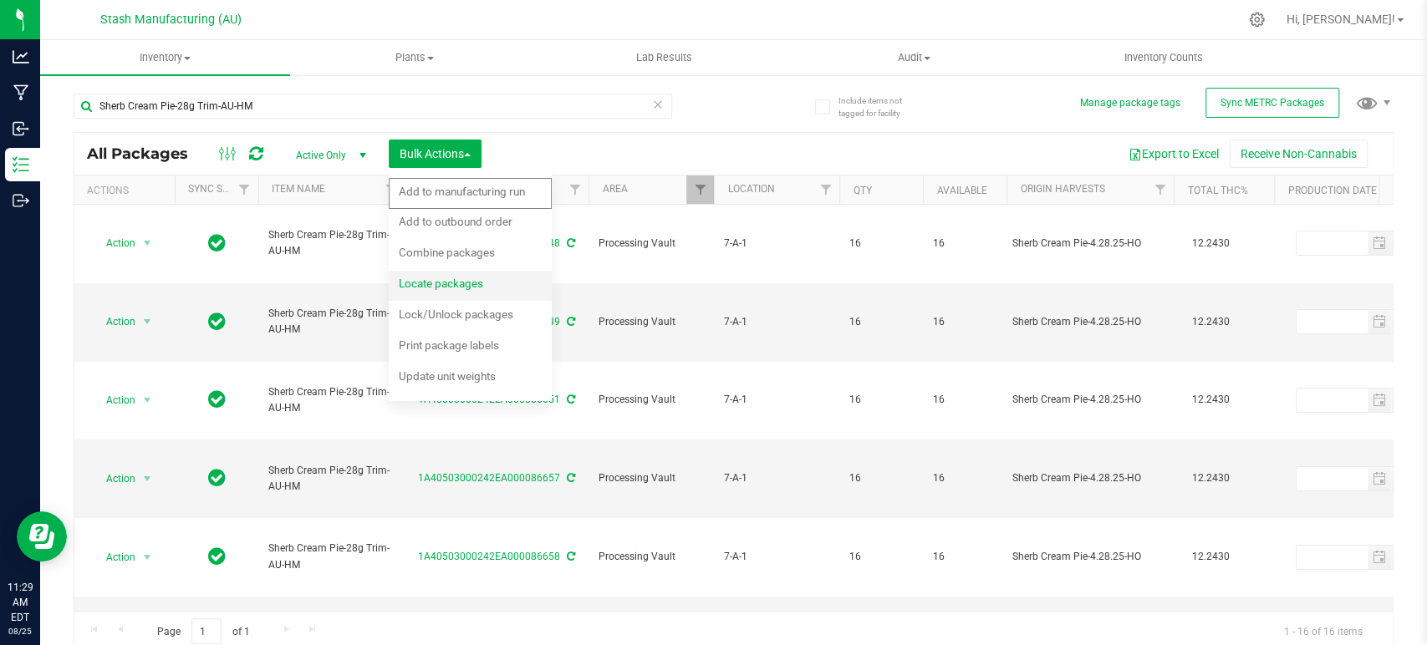
click at [456, 286] on span "Locate packages" at bounding box center [441, 283] width 84 height 13
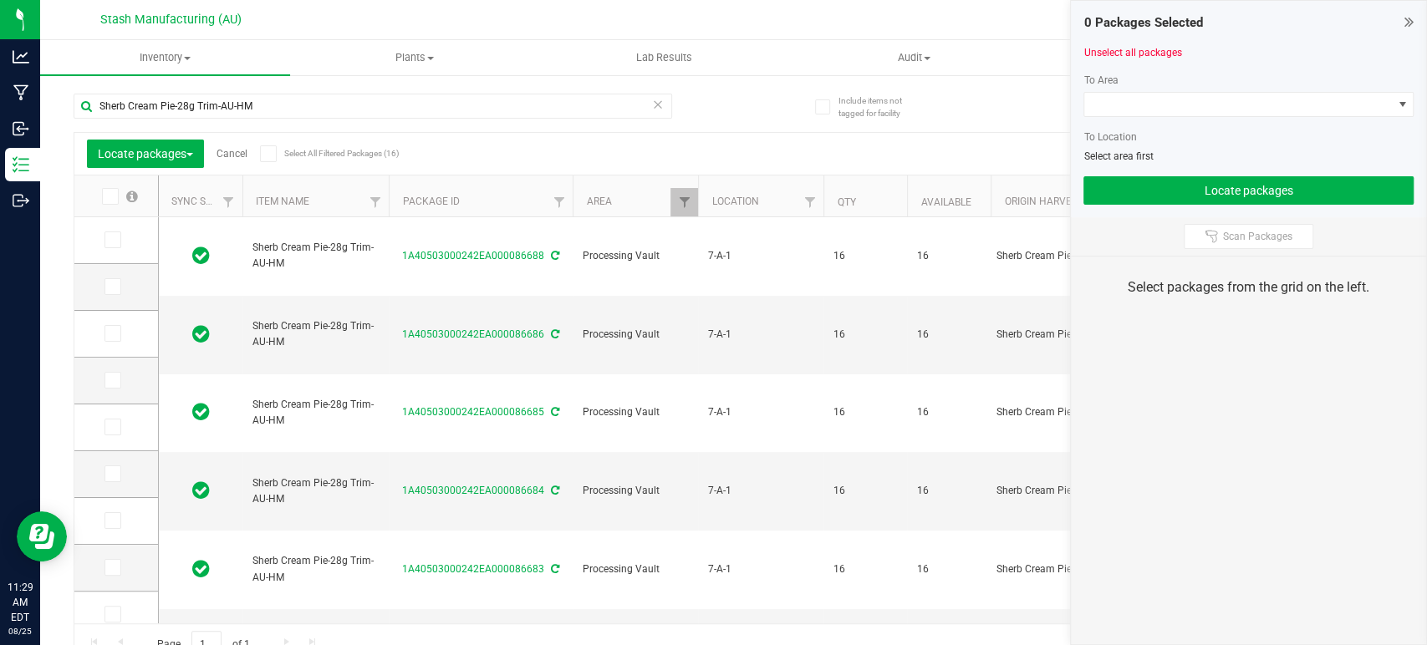
click at [267, 154] on icon at bounding box center [267, 154] width 11 height 0
click at [0, 0] on input "Select All Filtered Packages (16)" at bounding box center [0, 0] width 0 height 0
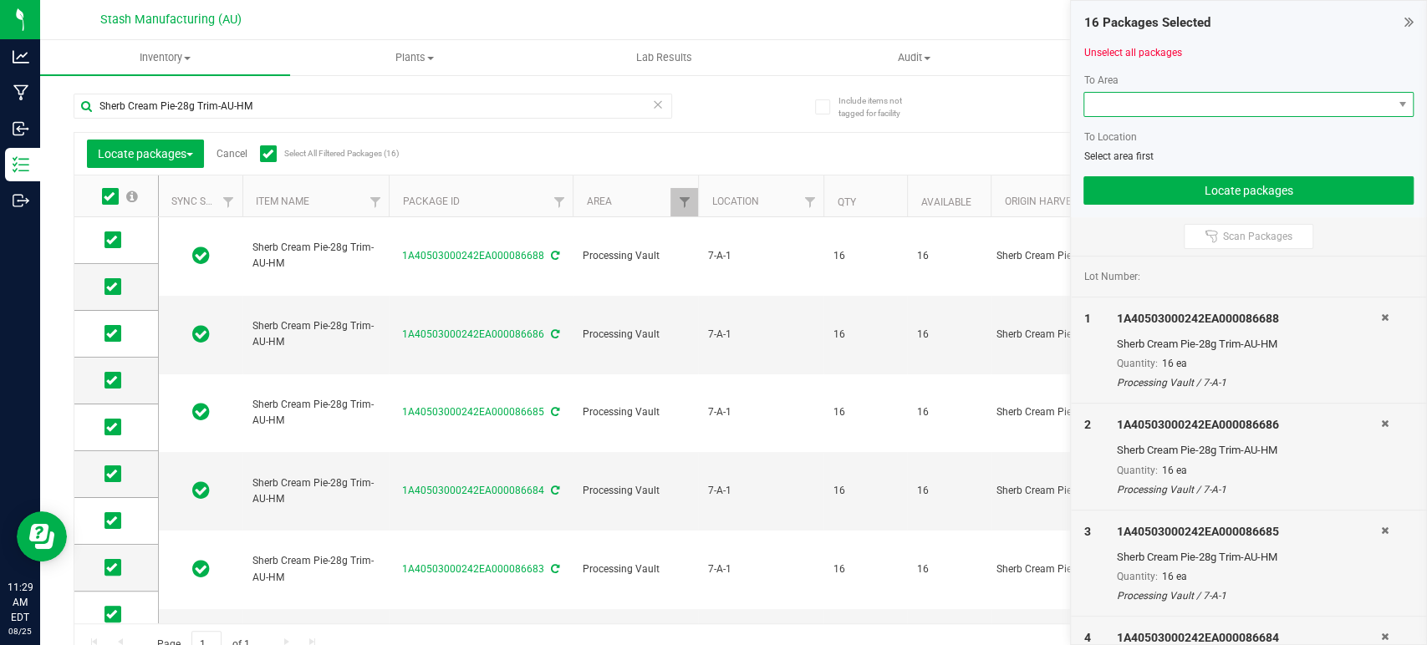
click at [1124, 105] on span at bounding box center [1238, 104] width 308 height 23
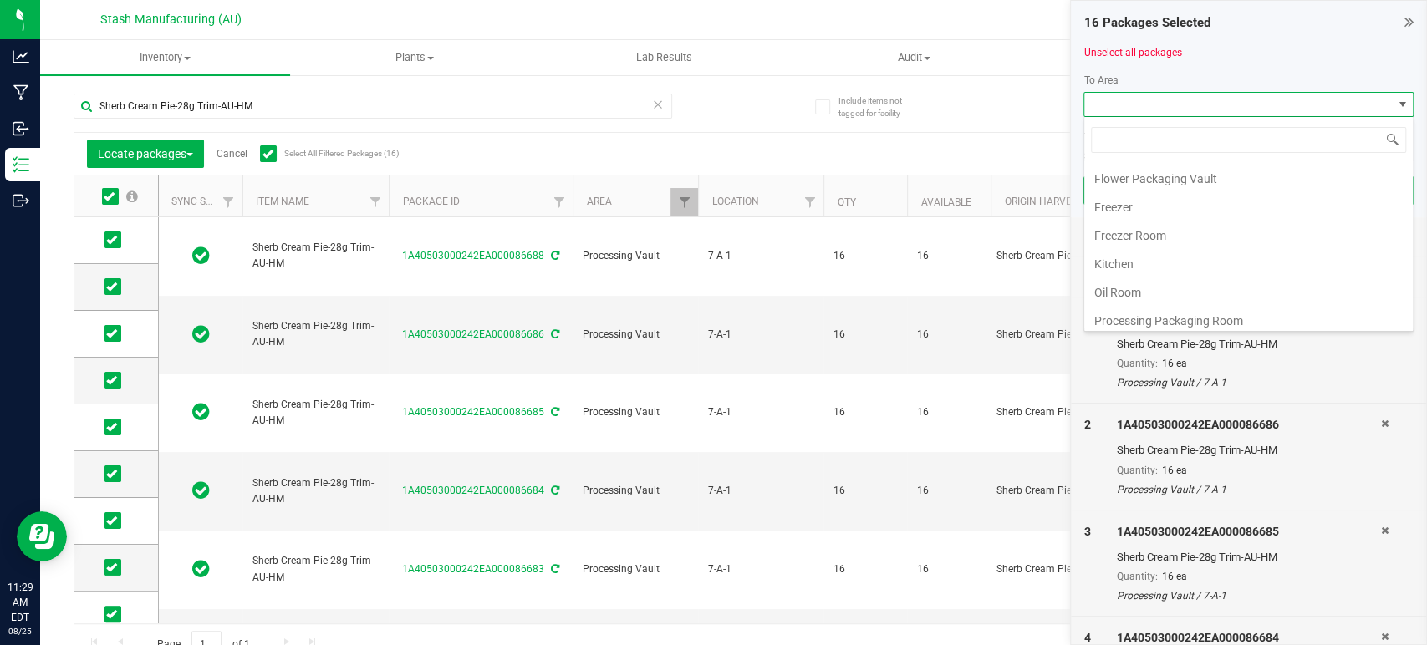
scroll to position [284, 0]
click at [1146, 198] on li "Processing Vault" at bounding box center [1248, 204] width 329 height 28
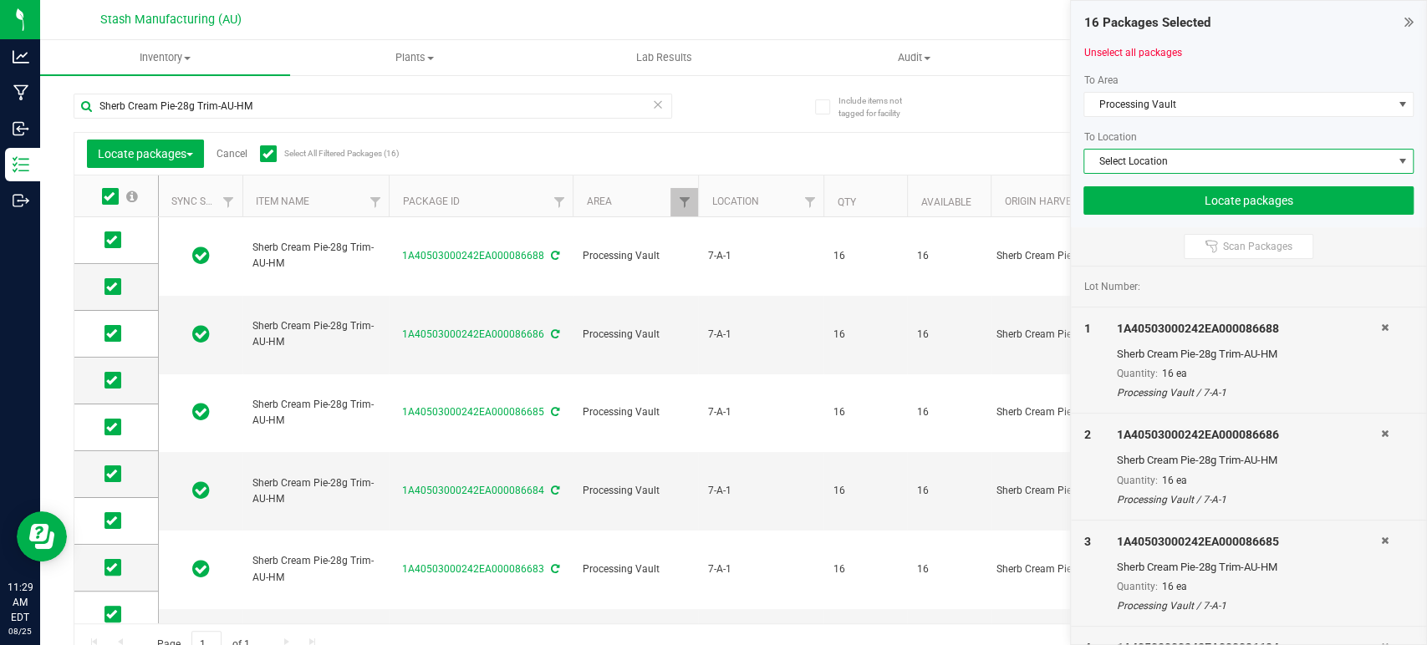
click at [1201, 167] on span "Select Location" at bounding box center [1238, 161] width 308 height 23
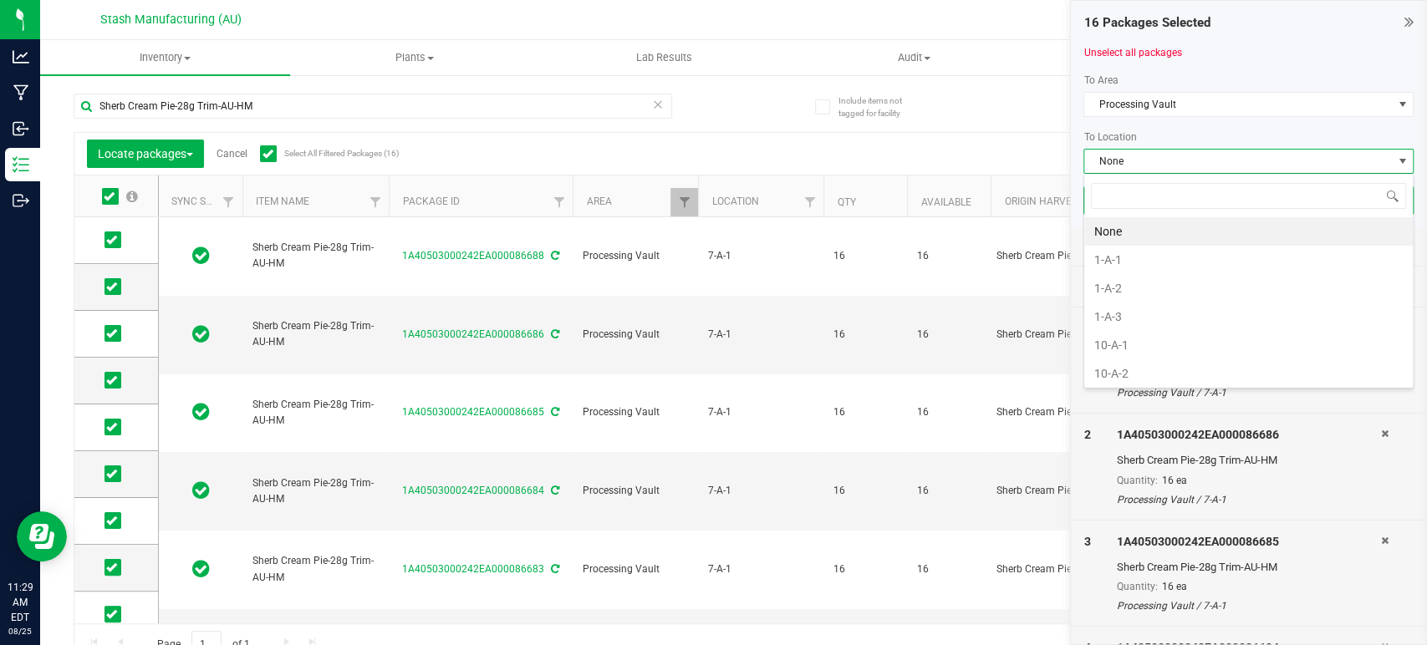
scroll to position [24, 330]
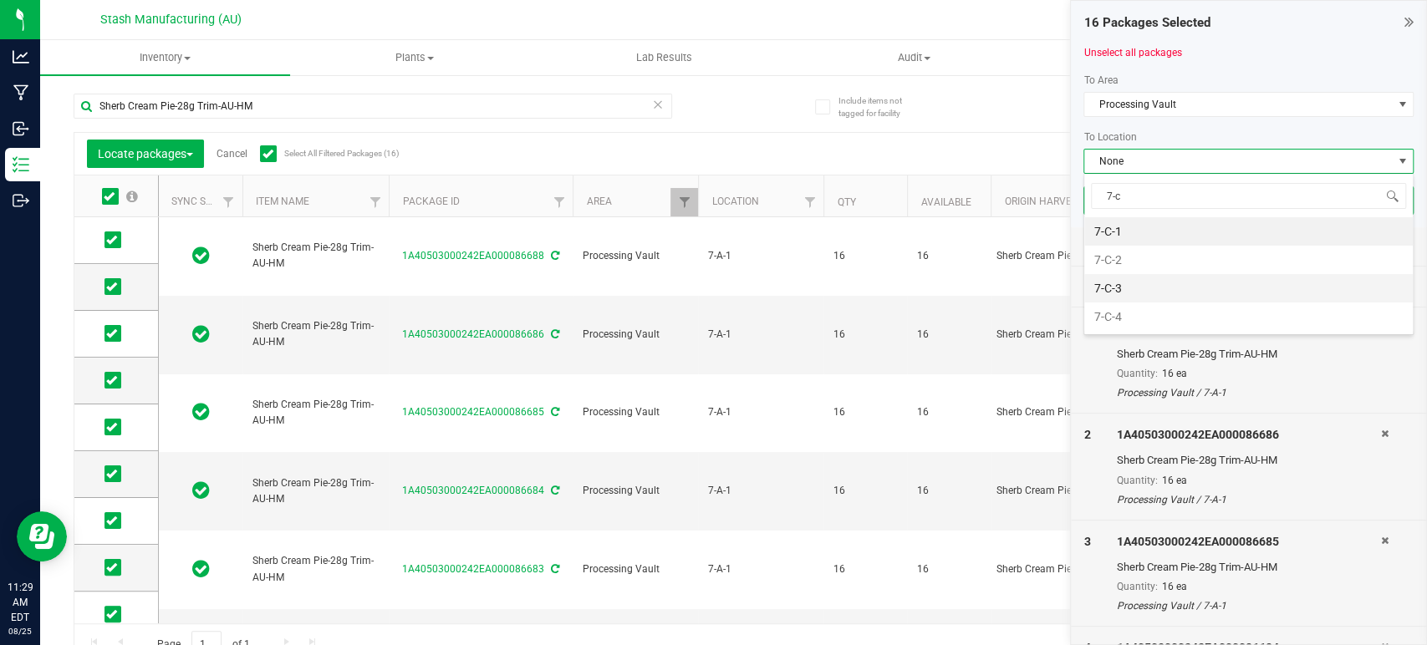
click at [1148, 293] on li "7-C-3" at bounding box center [1248, 288] width 329 height 28
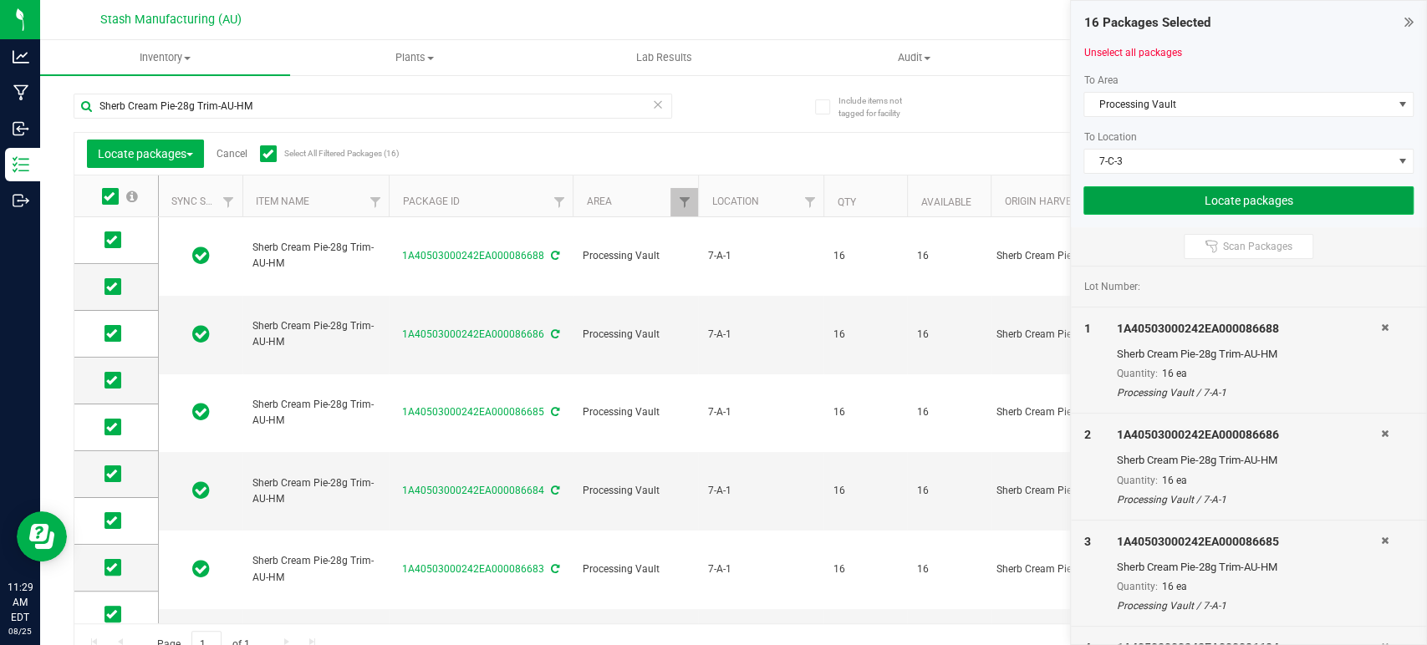
click at [1214, 190] on button "Locate packages" at bounding box center [1248, 200] width 330 height 28
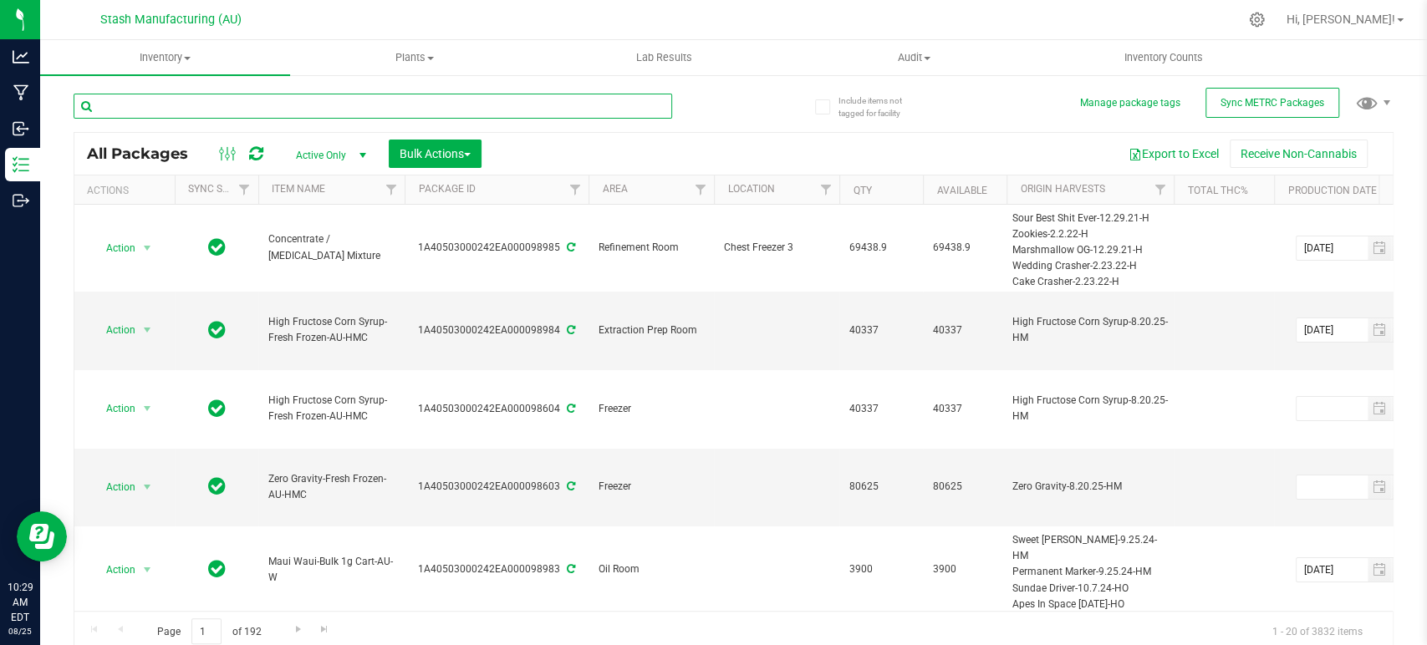
click at [218, 112] on input "text" at bounding box center [373, 106] width 599 height 25
type input "81888"
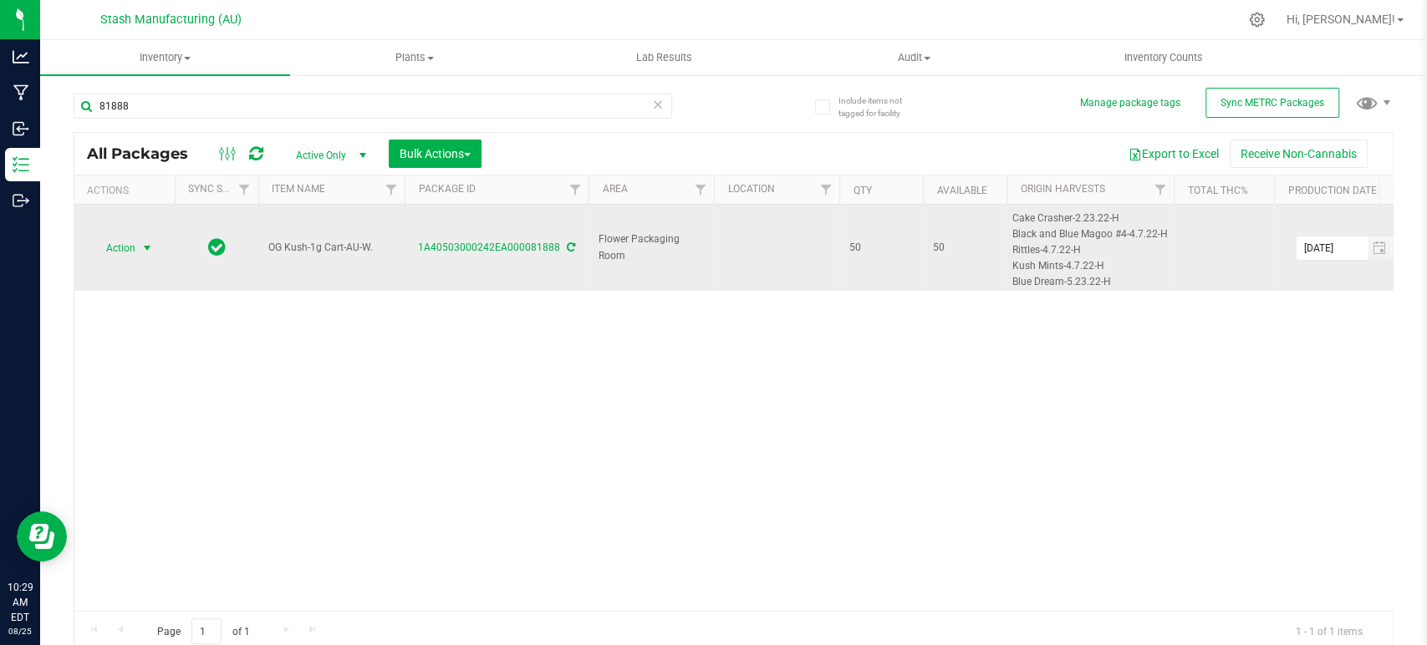
click at [118, 249] on span "Action" at bounding box center [113, 248] width 45 height 23
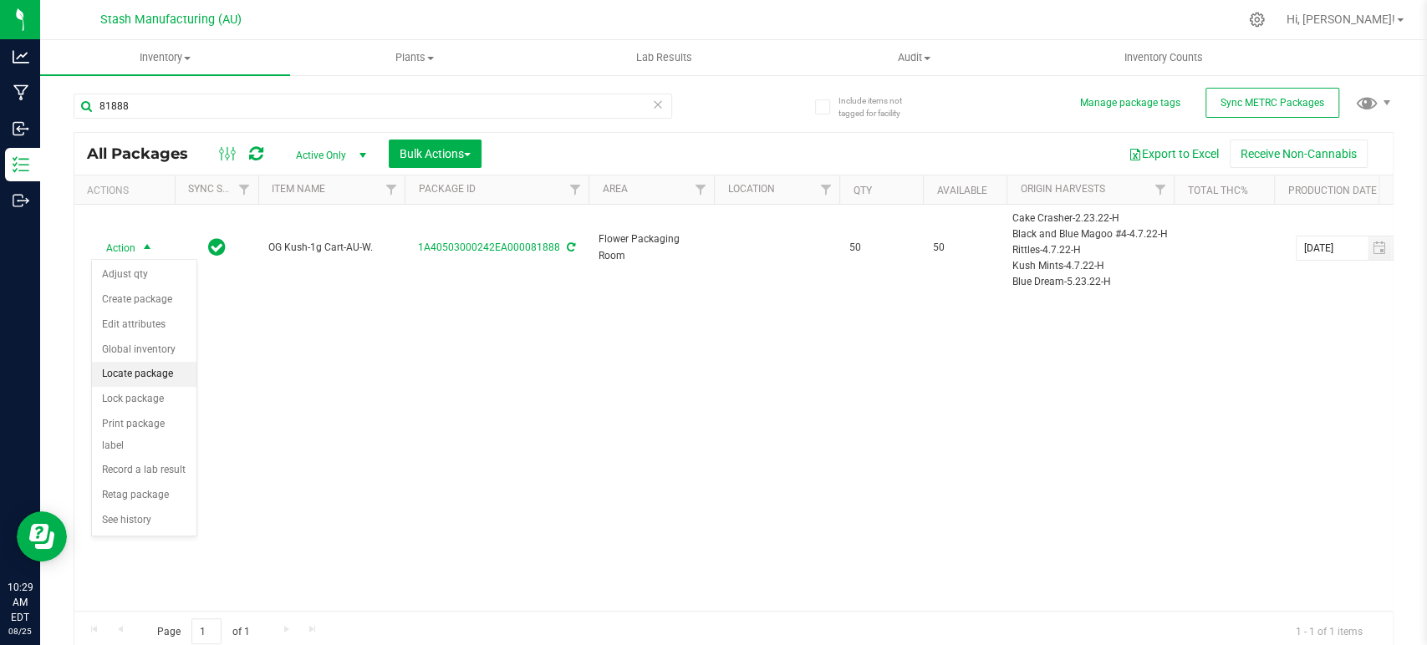
click at [161, 371] on li "Locate package" at bounding box center [144, 374] width 104 height 25
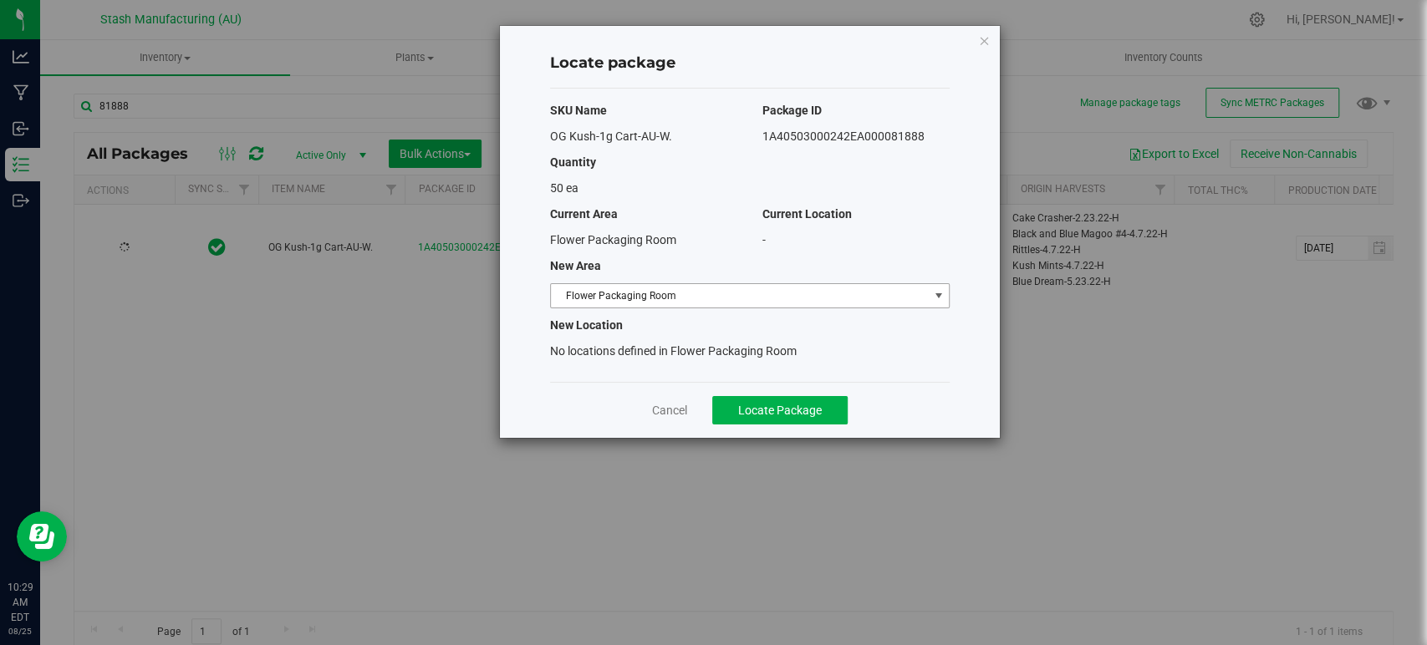
click at [692, 303] on span "Flower Packaging Room" at bounding box center [739, 295] width 377 height 23
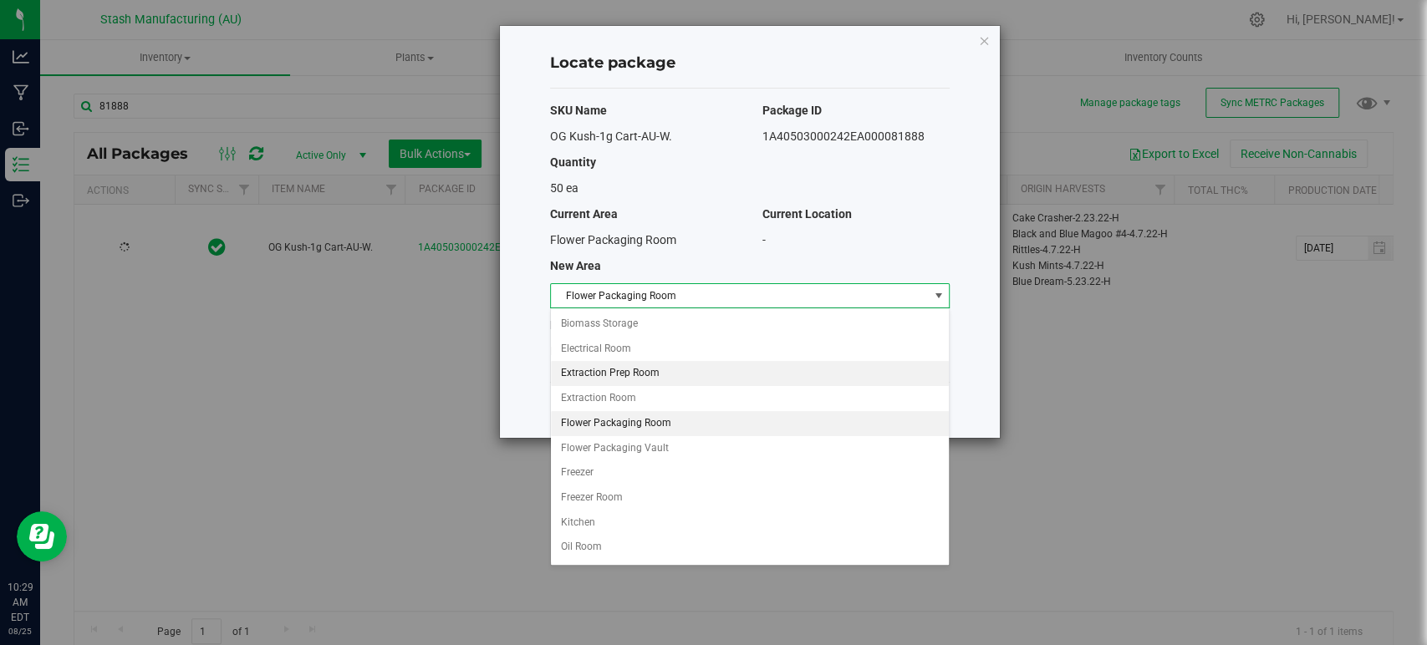
scroll to position [143, 0]
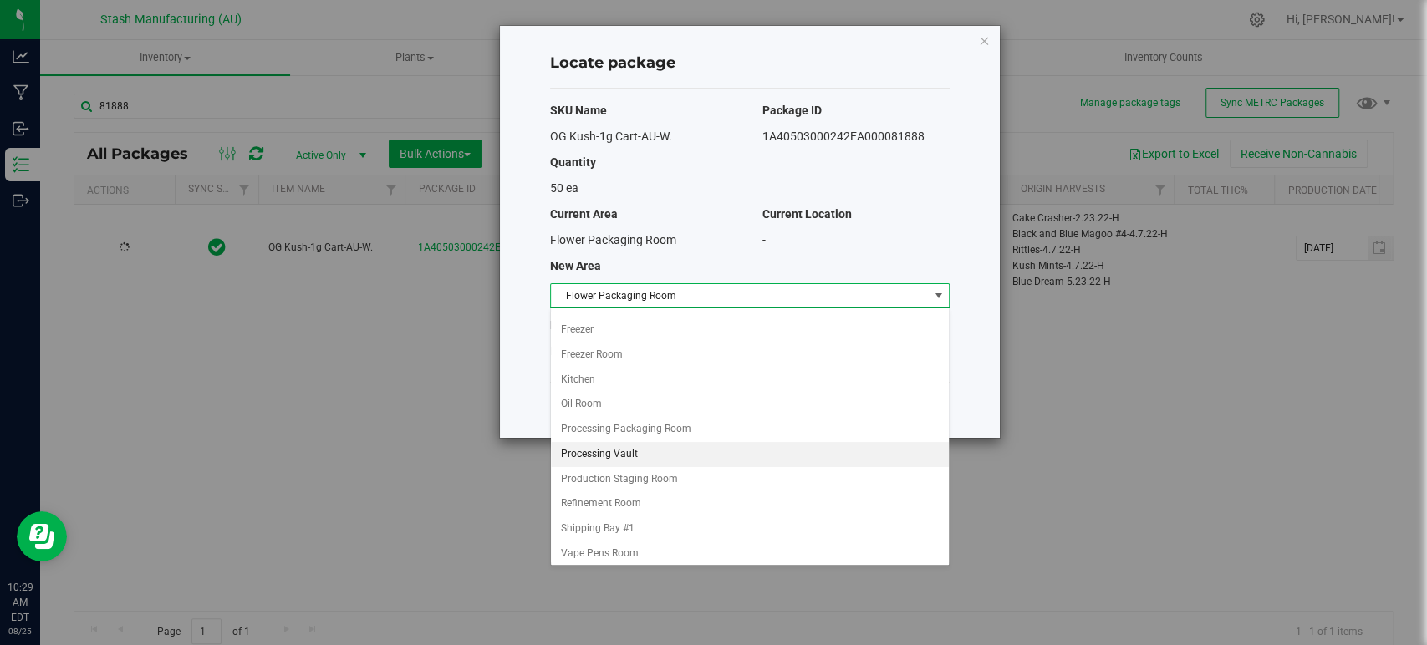
click at [633, 459] on li "Processing Vault" at bounding box center [750, 454] width 398 height 25
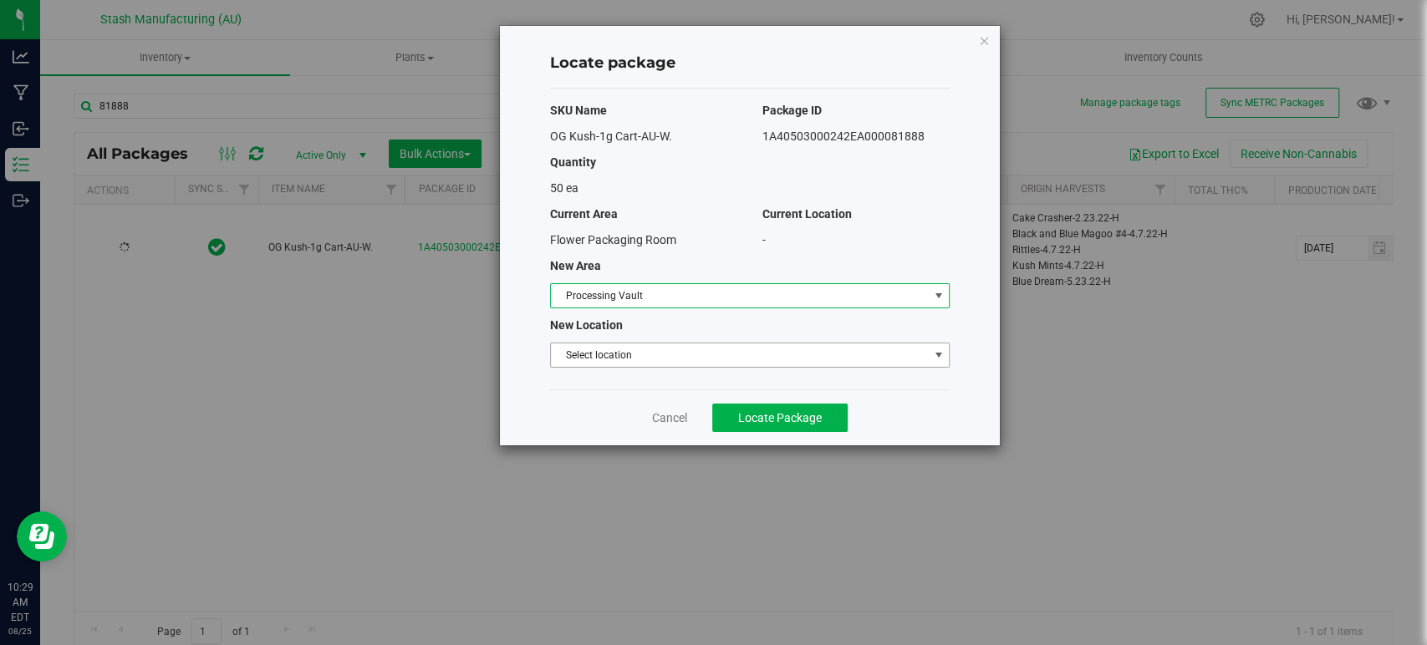
click at [663, 357] on span "Select location" at bounding box center [739, 355] width 377 height 23
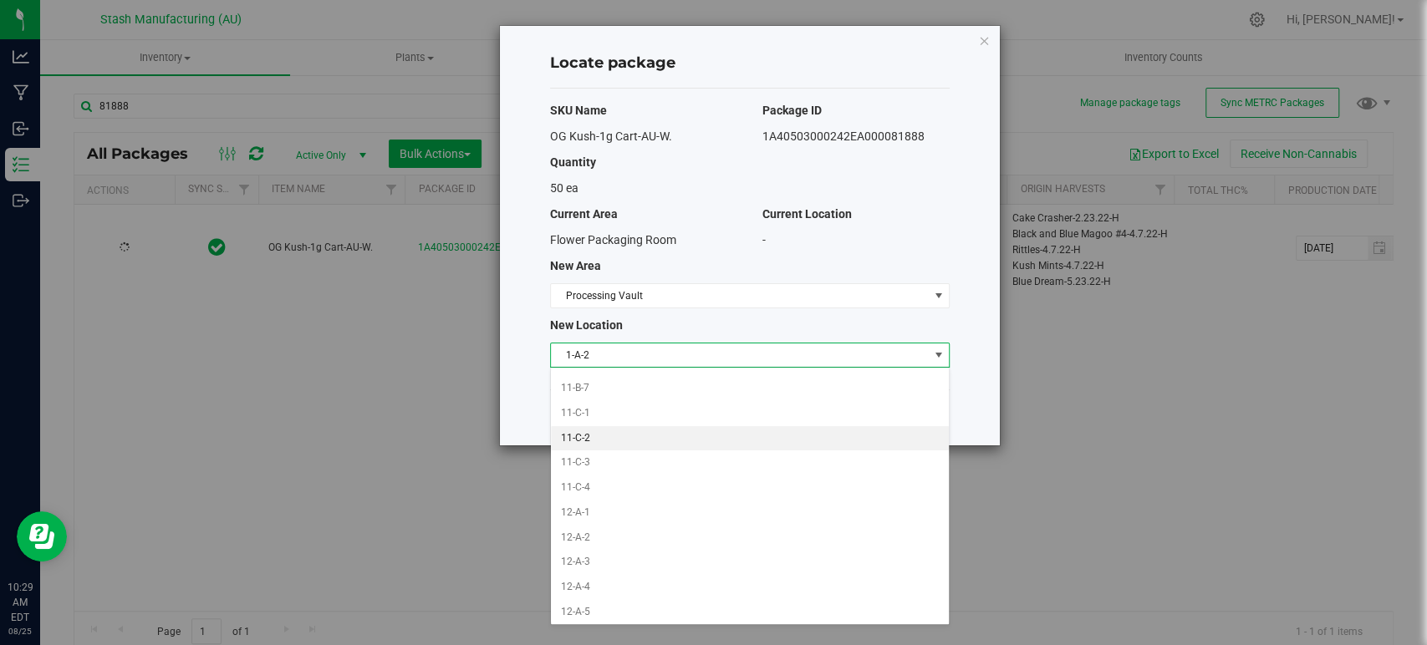
click at [655, 431] on li "11-C-2" at bounding box center [750, 438] width 398 height 25
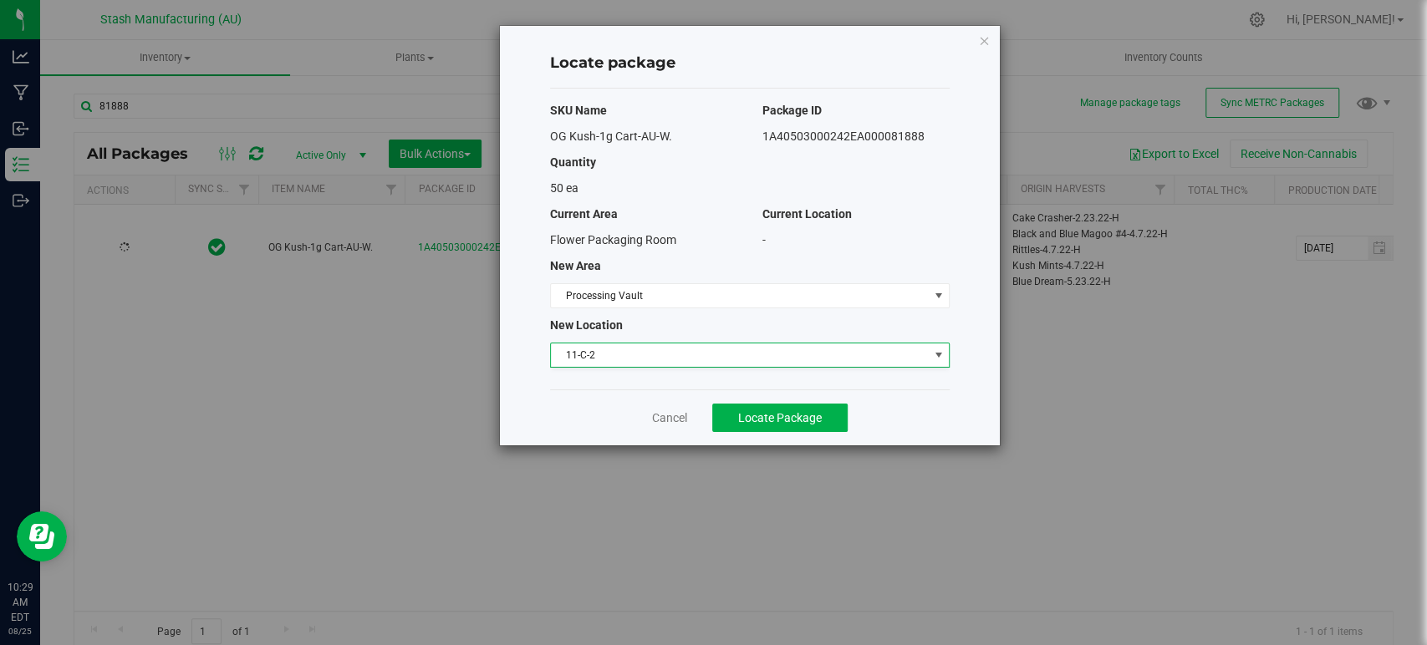
scroll to position [741, 0]
click at [821, 413] on span "Locate Package" at bounding box center [780, 417] width 84 height 13
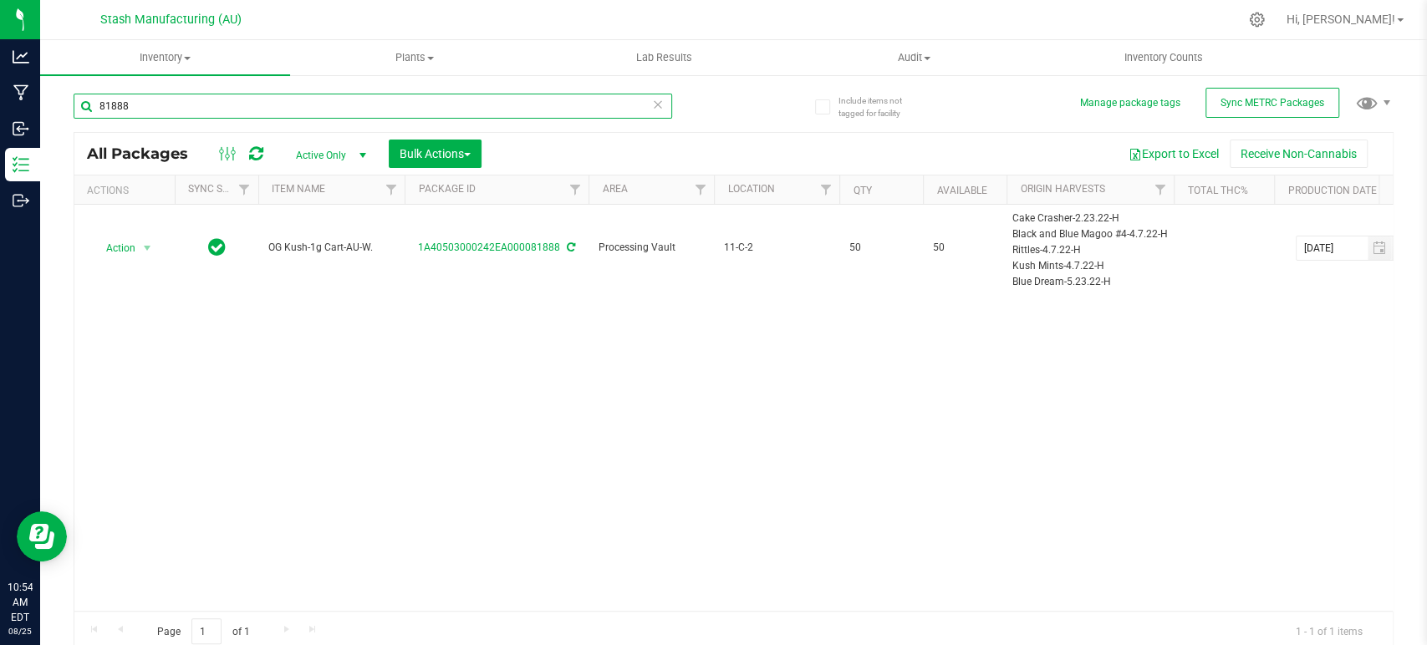
click at [253, 108] on input "81888" at bounding box center [373, 106] width 599 height 25
type input "escalade"
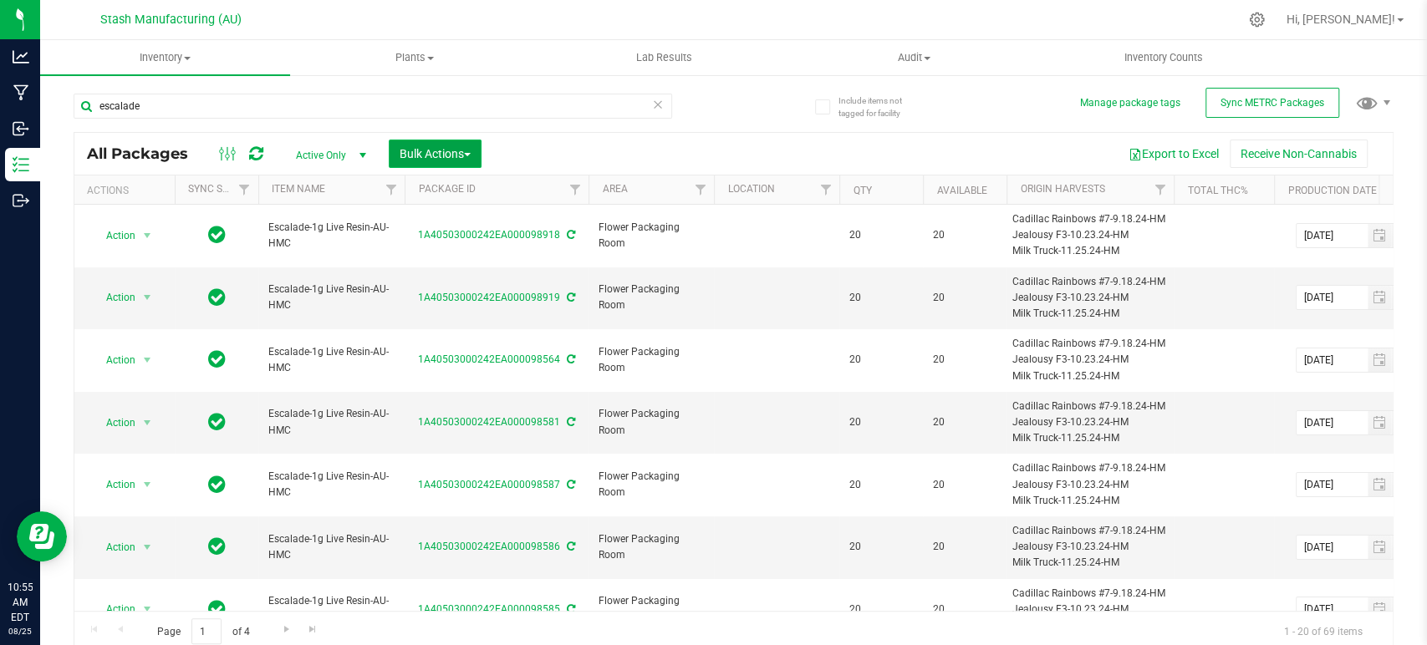
click at [432, 160] on span "Bulk Actions" at bounding box center [435, 153] width 71 height 13
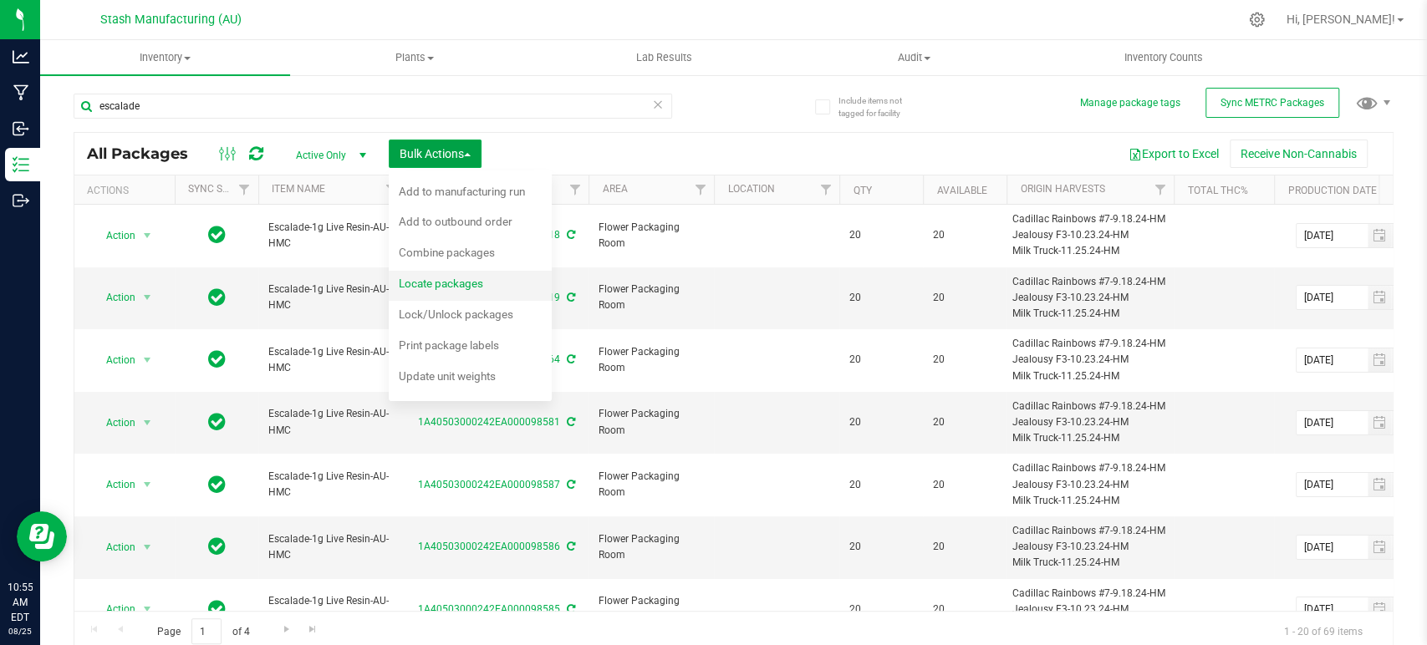
scroll to position [6, 0]
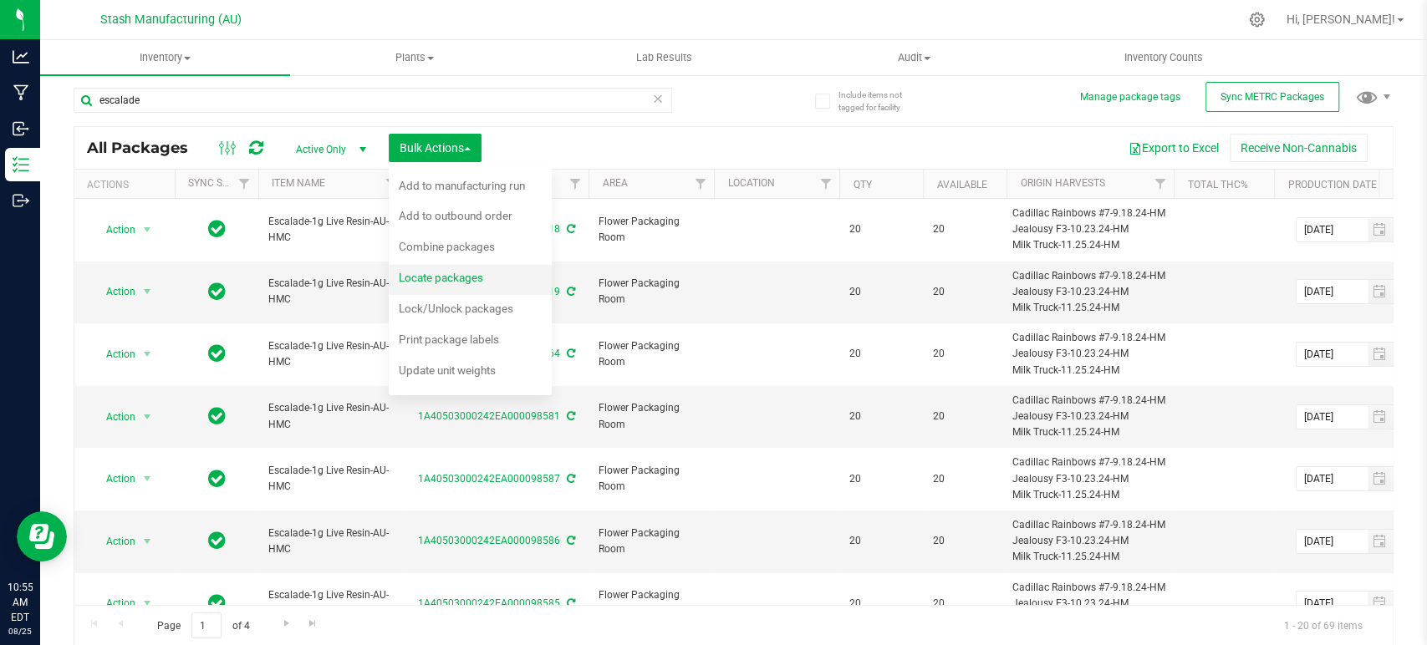
click at [458, 273] on span "Locate packages" at bounding box center [441, 277] width 84 height 13
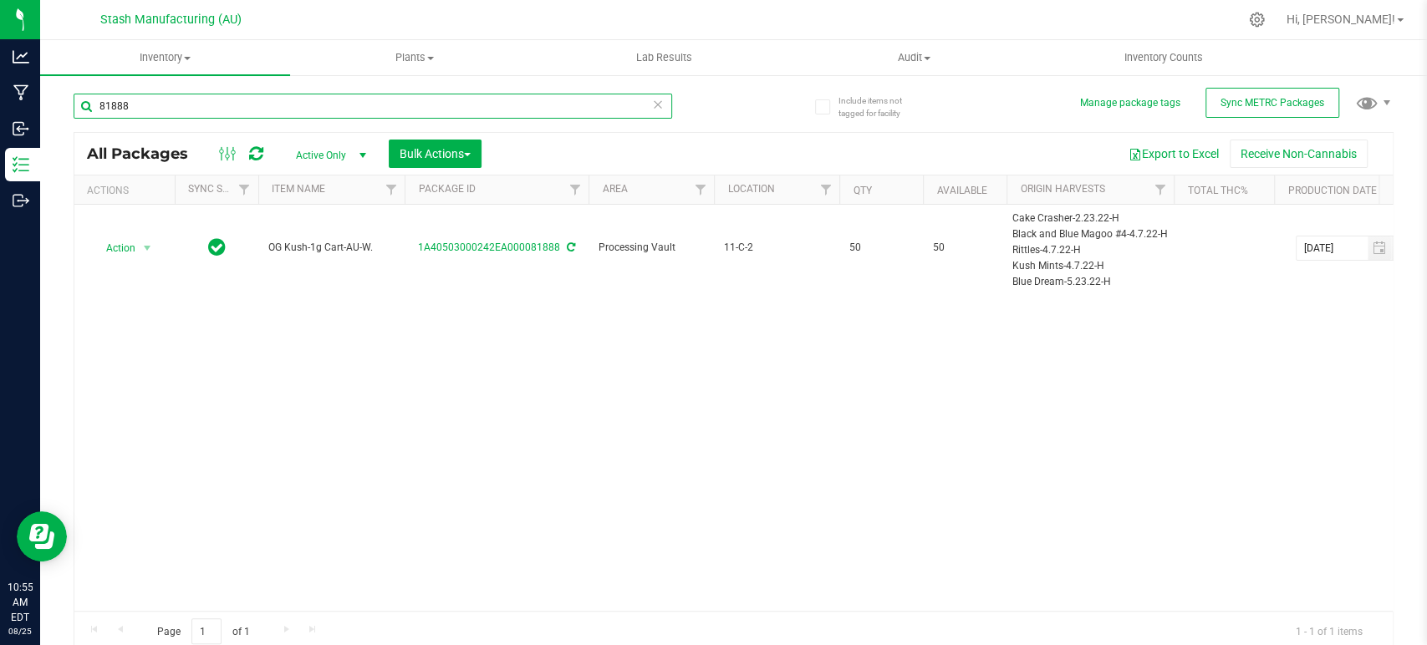
click at [571, 105] on input "81888" at bounding box center [373, 106] width 599 height 25
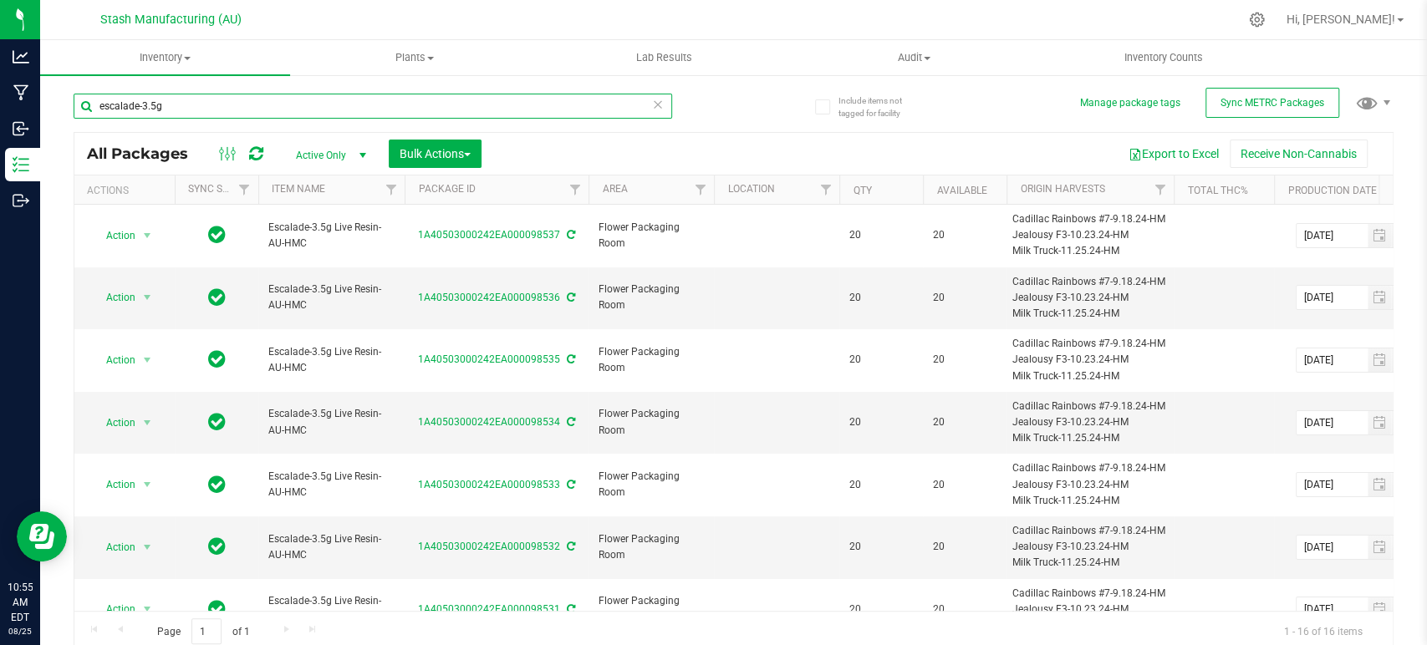
type input "escalade-3.5g"
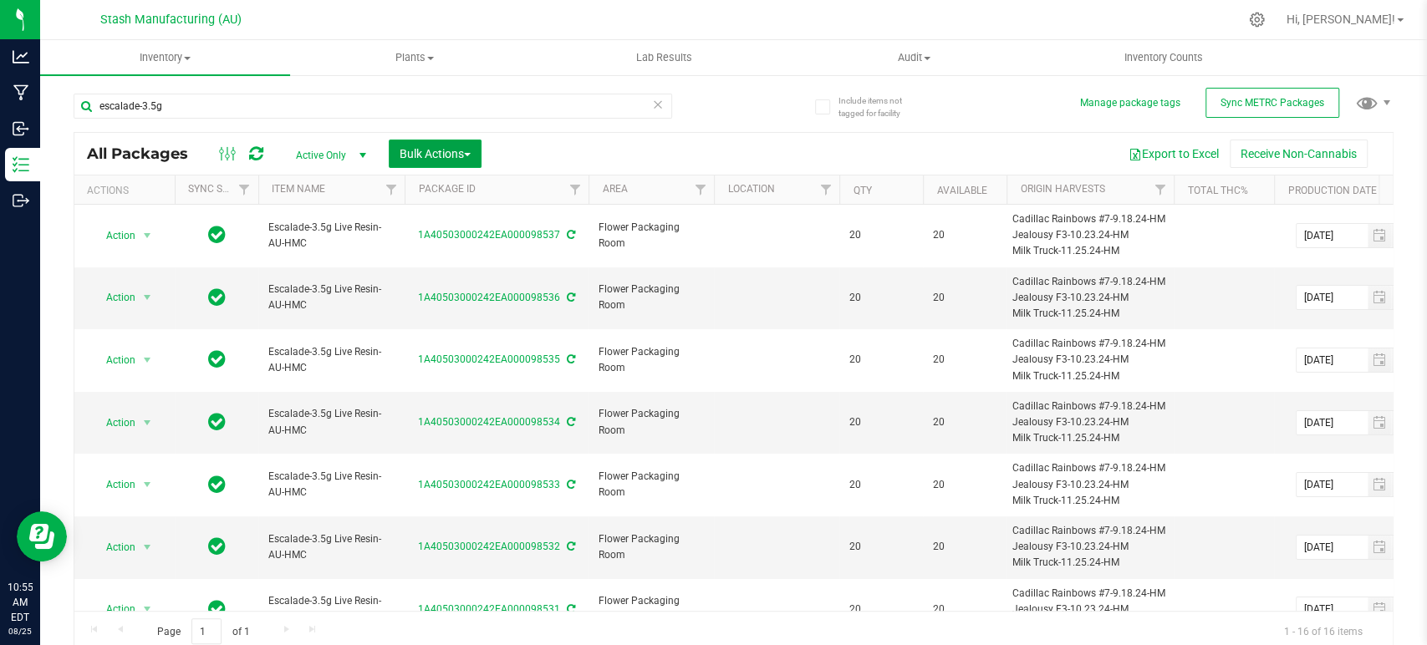
click at [424, 152] on span "Bulk Actions" at bounding box center [435, 153] width 71 height 13
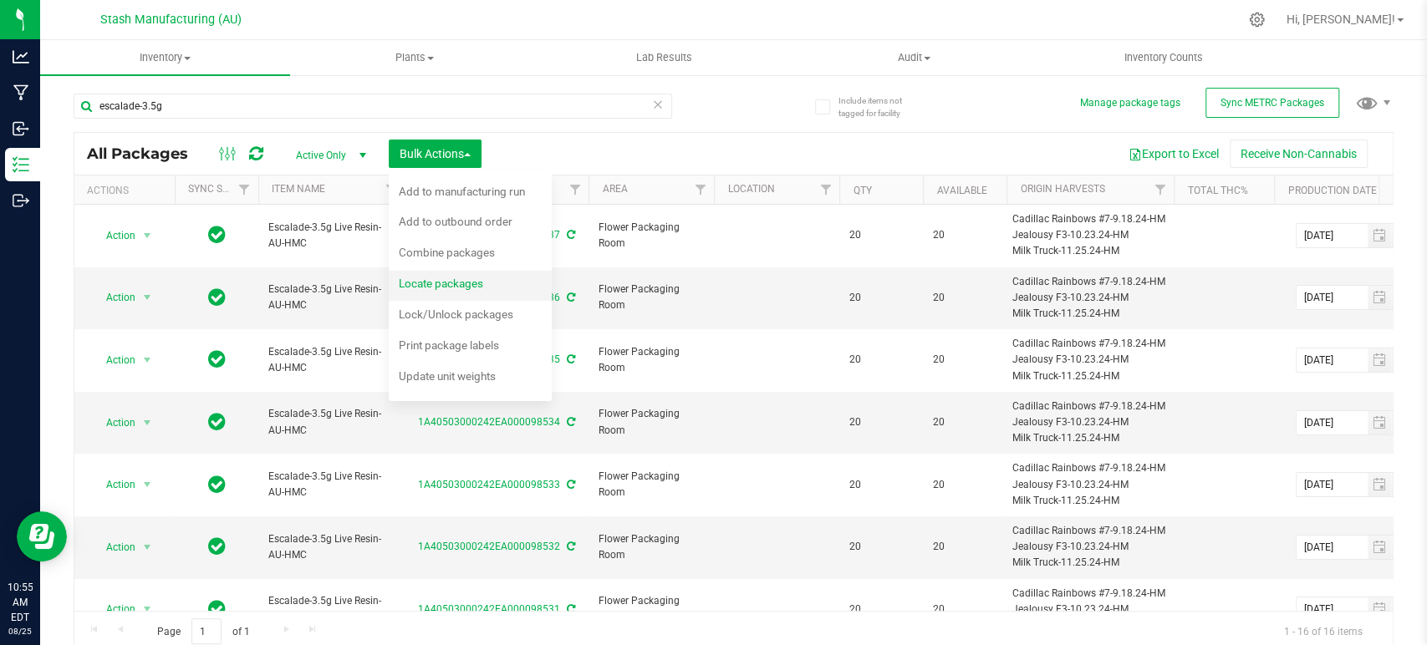
click at [440, 284] on span "Locate packages" at bounding box center [441, 283] width 84 height 13
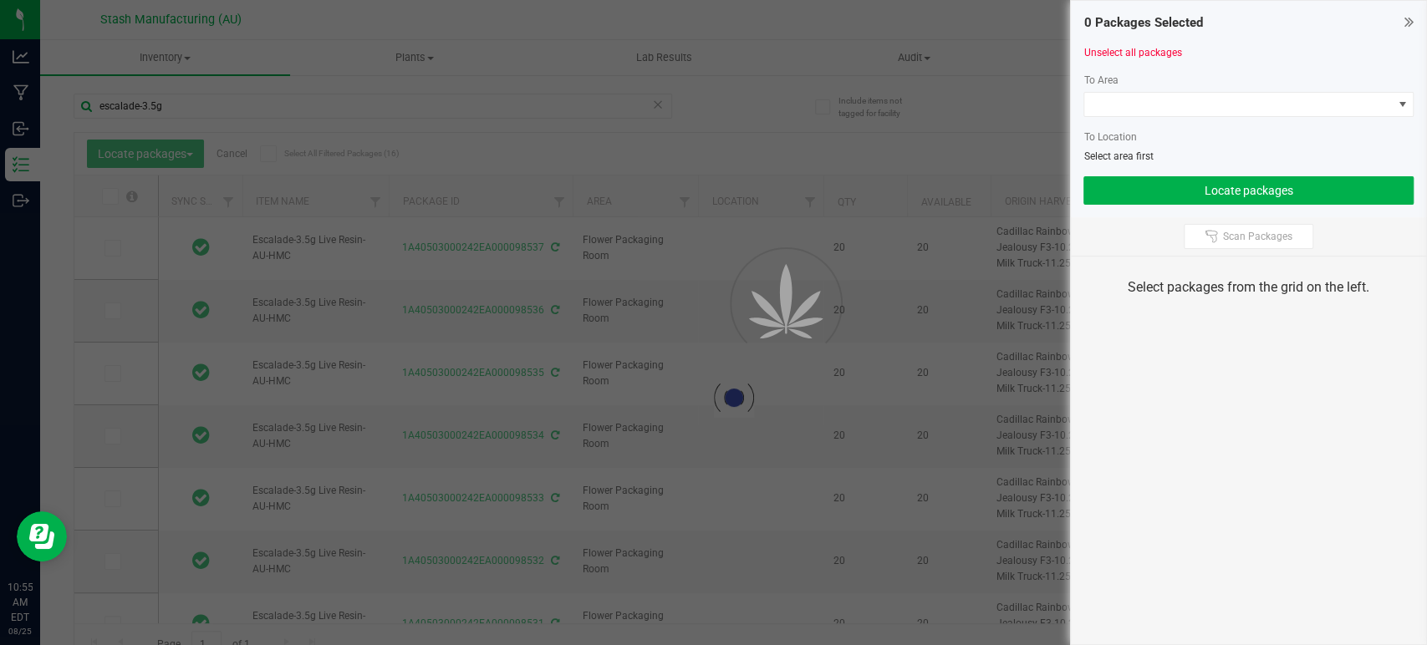
type input "[DATE]"
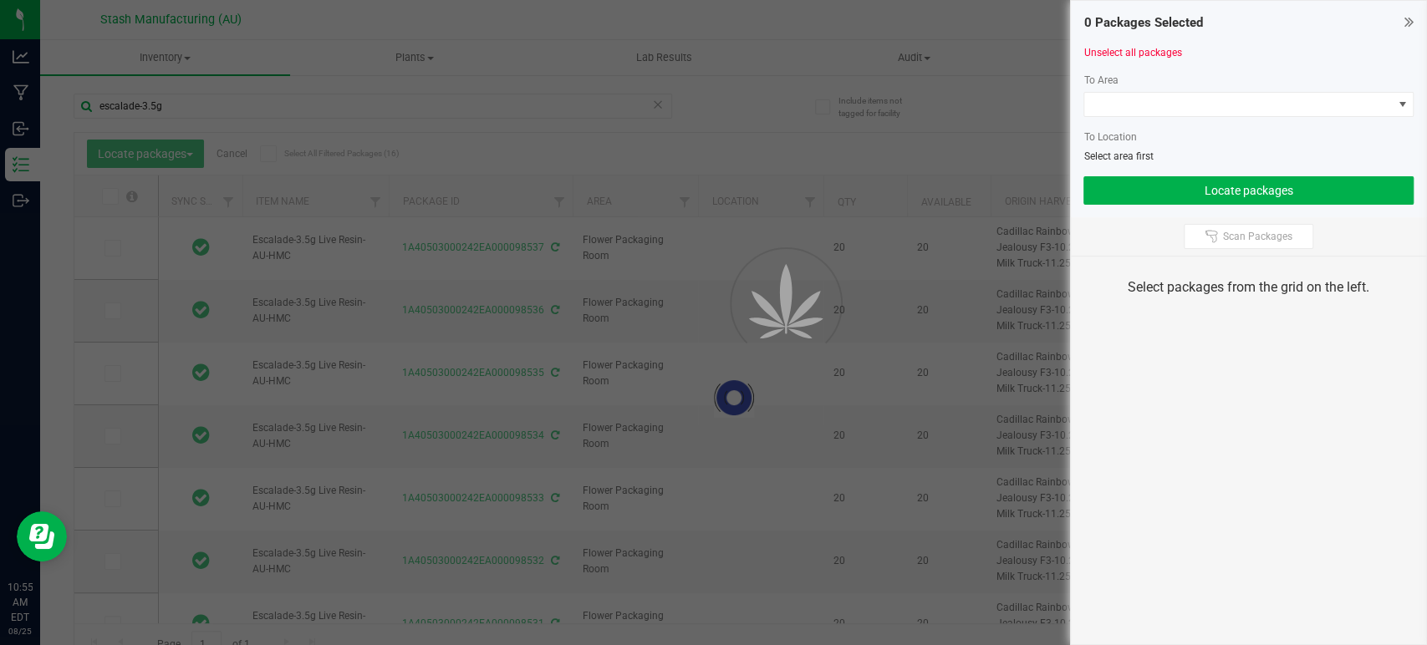
type input "[DATE]"
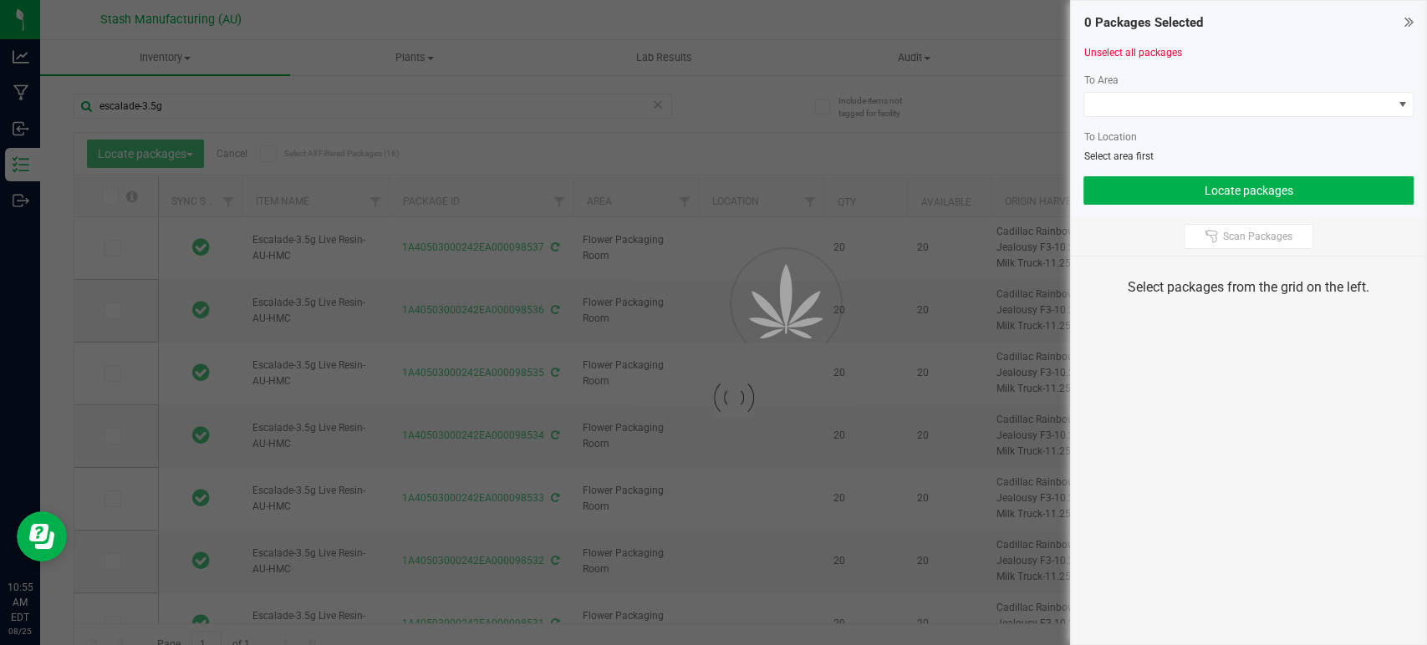
type input "[DATE]"
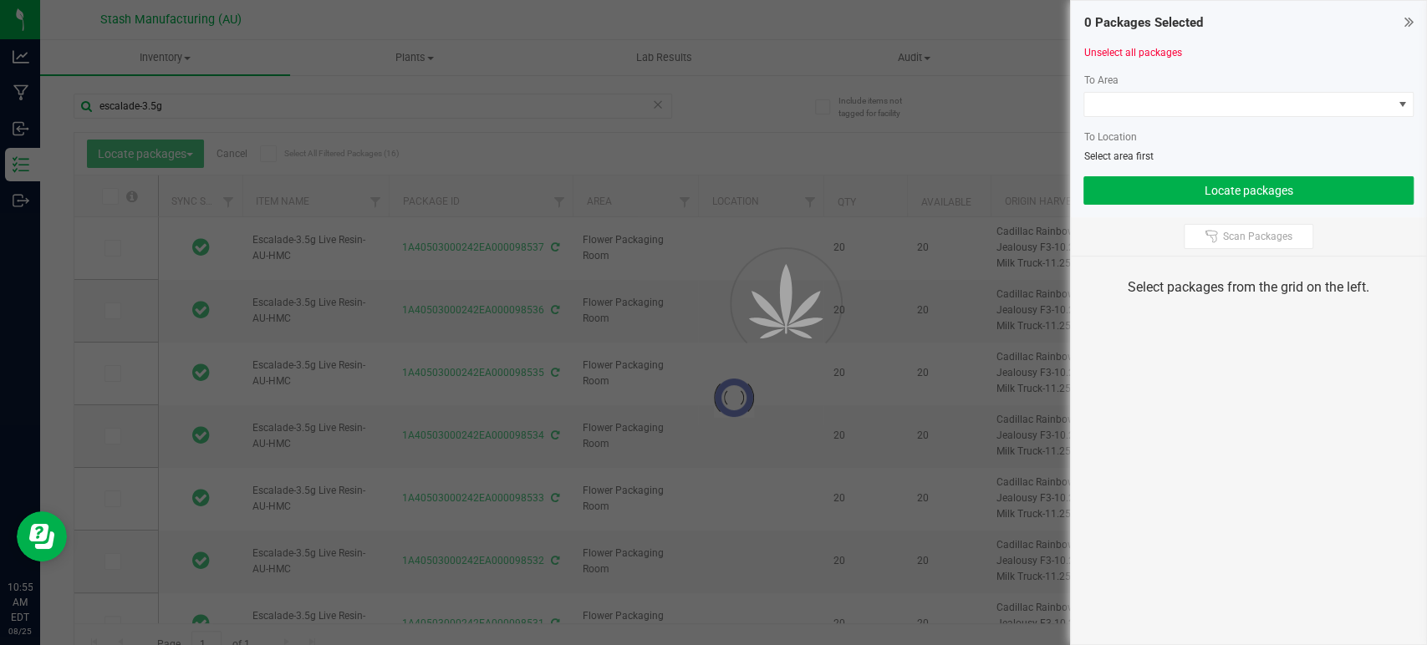
type input "[DATE]"
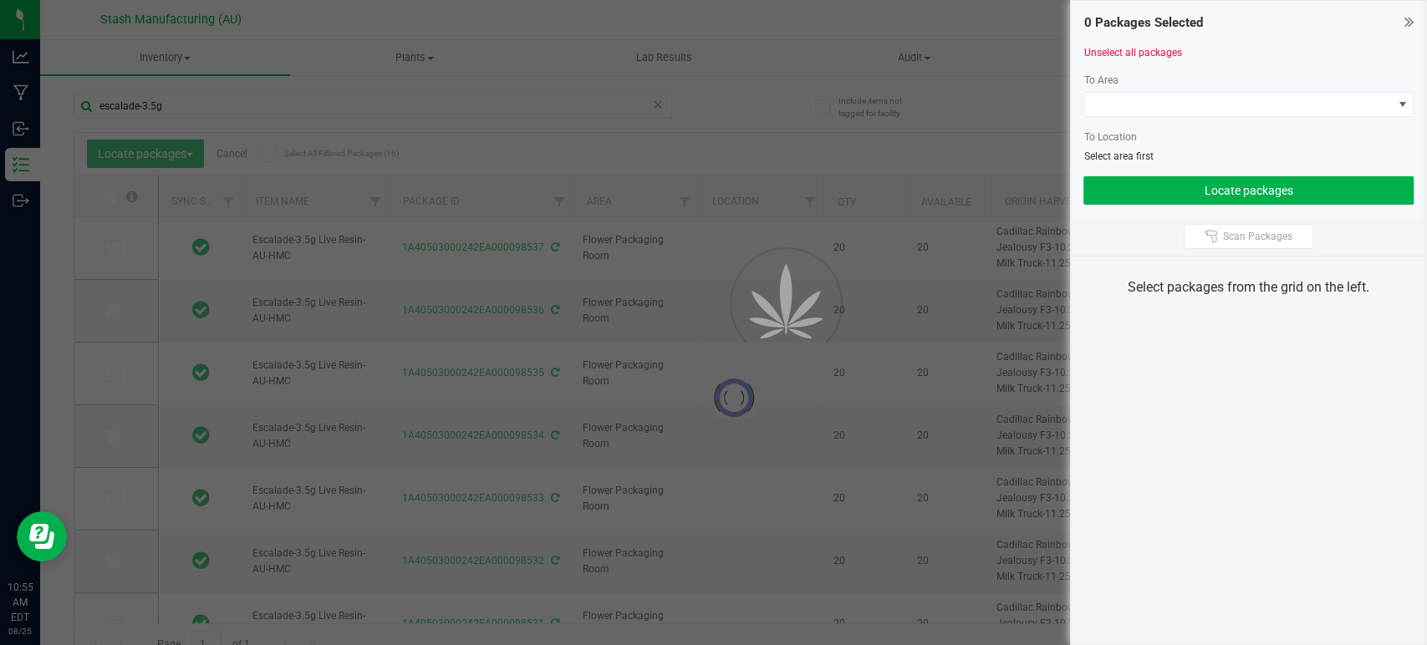
type input "[DATE]"
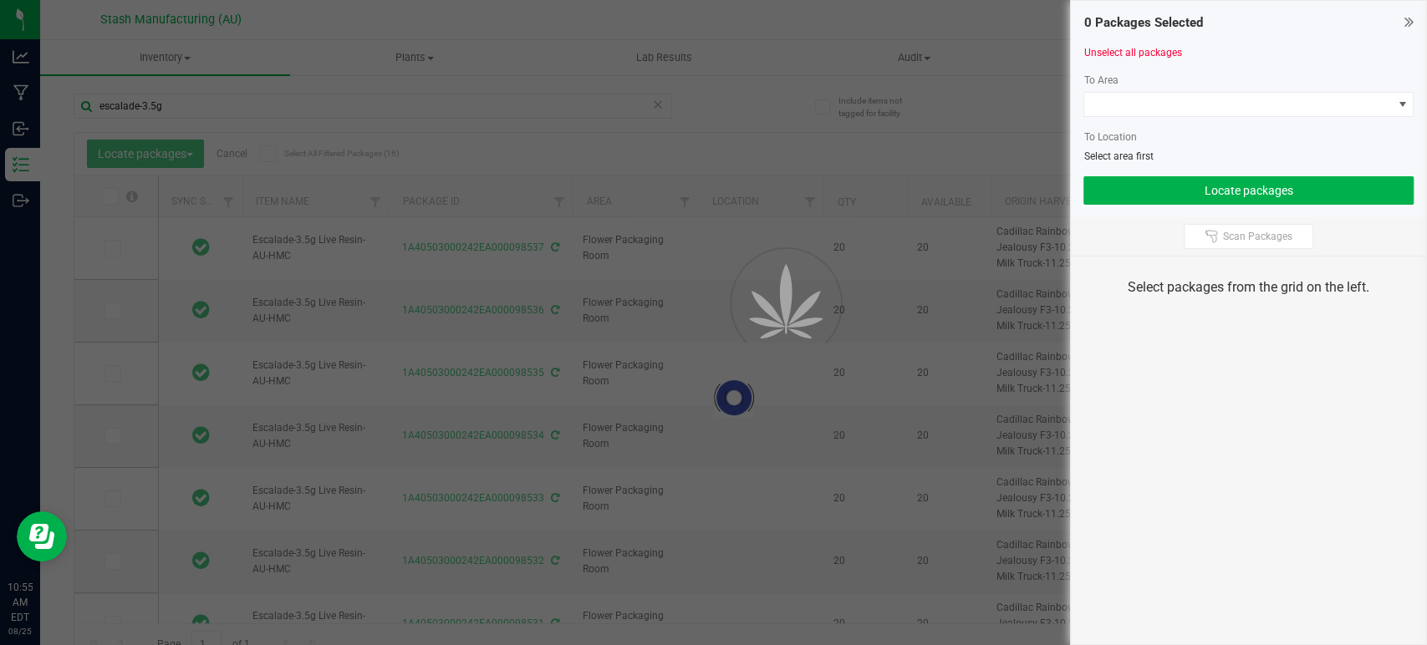
type input "[DATE]"
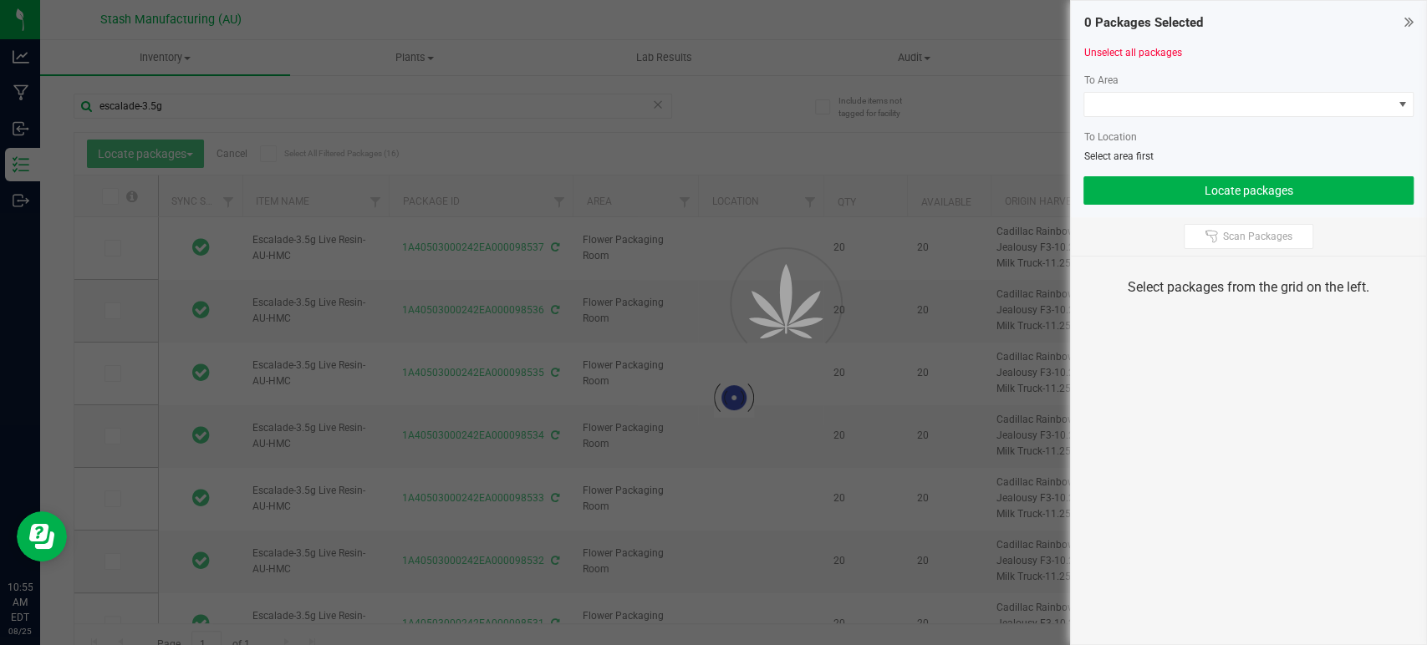
type input "[DATE]"
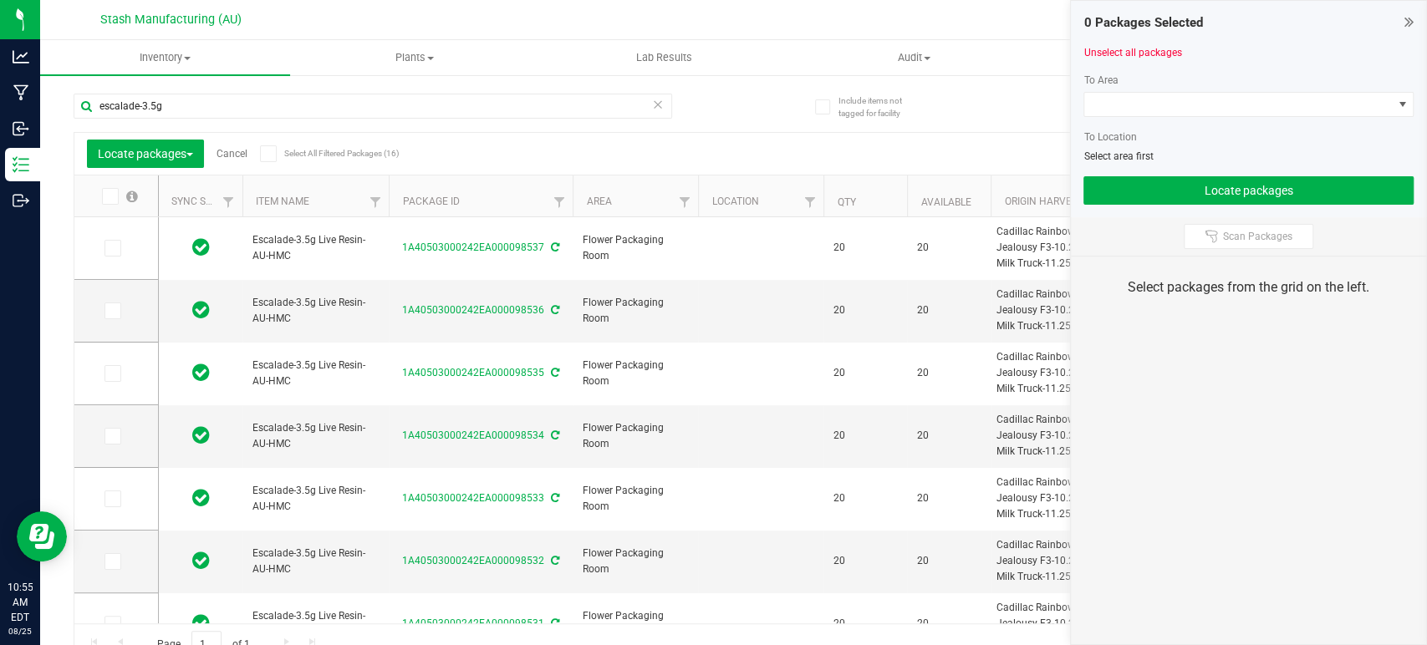
click at [269, 154] on icon at bounding box center [267, 154] width 11 height 0
click at [0, 0] on input "Select All Filtered Packages (16)" at bounding box center [0, 0] width 0 height 0
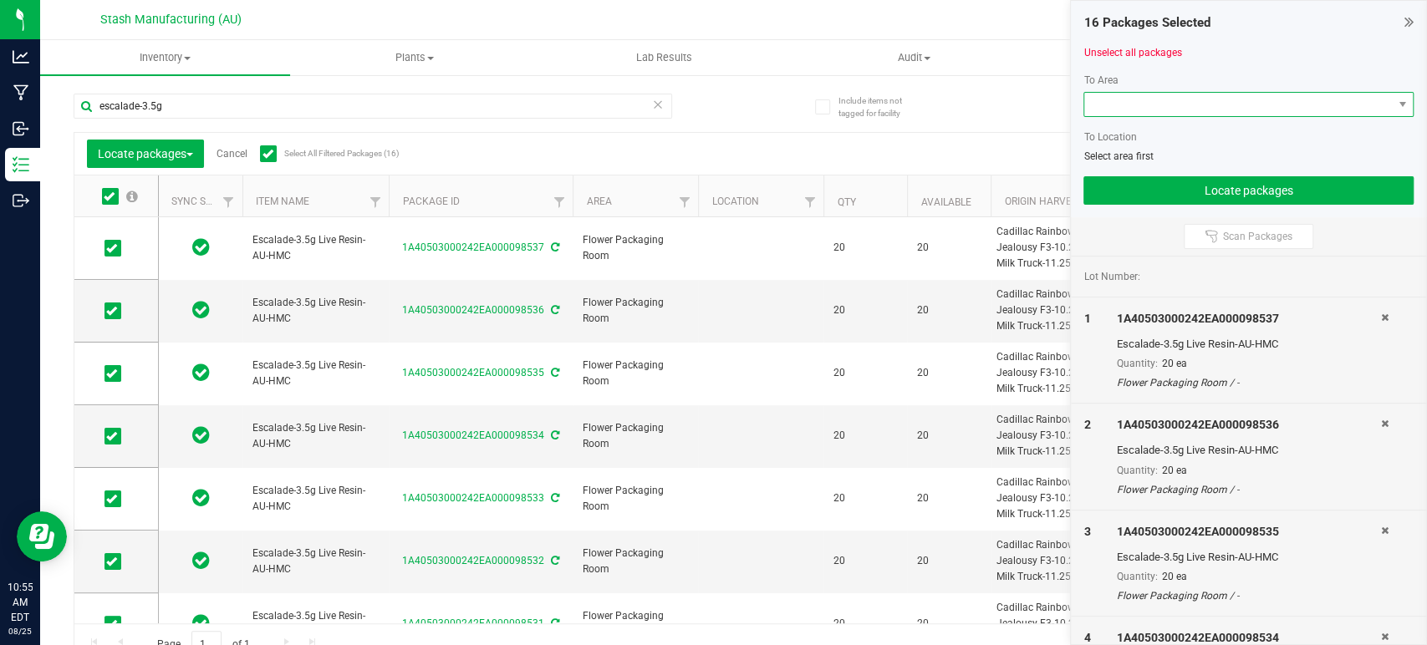
click at [1223, 101] on span at bounding box center [1238, 104] width 308 height 23
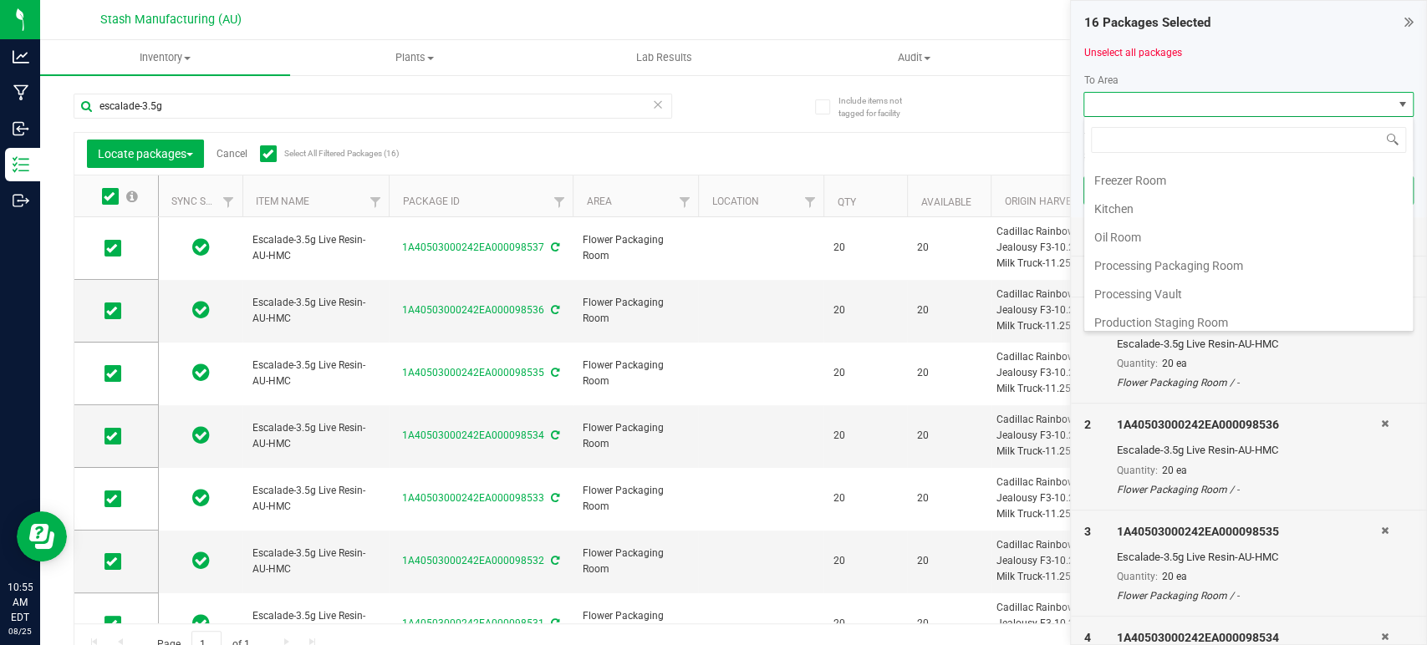
scroll to position [284, 0]
click at [1157, 206] on li "Processing Vault" at bounding box center [1248, 204] width 329 height 28
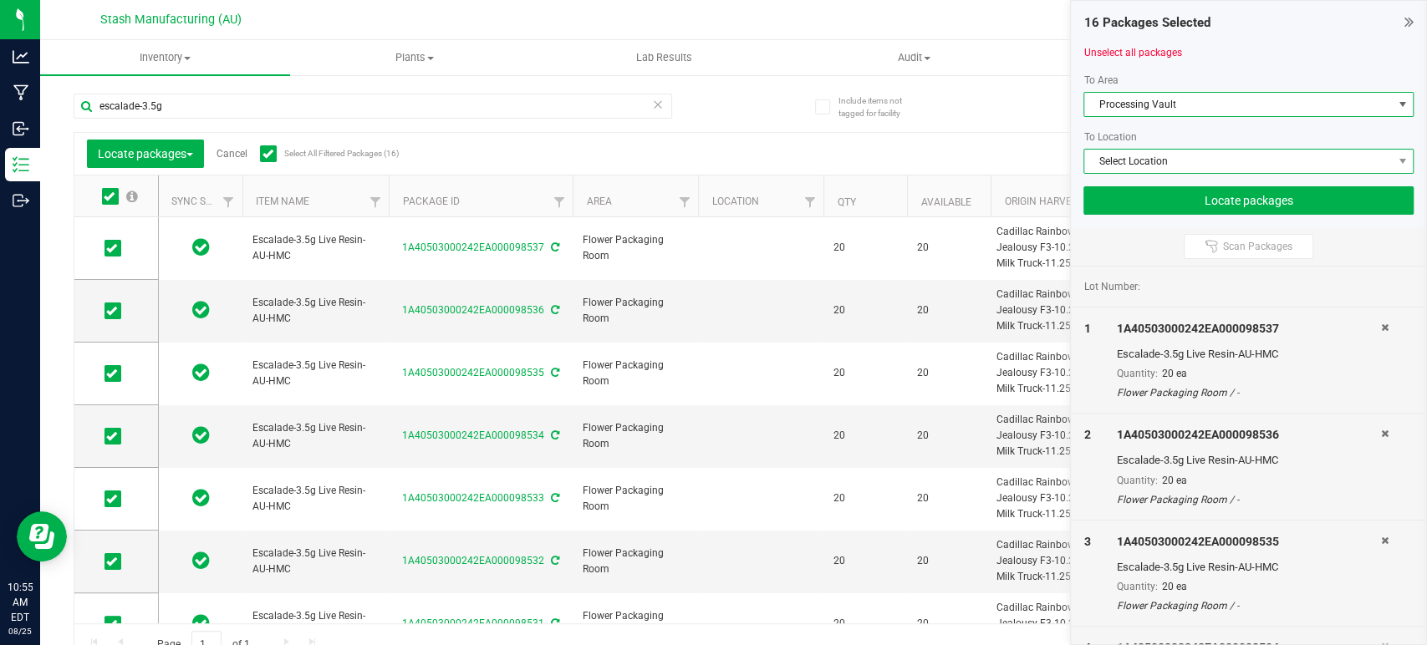
click at [1184, 159] on span "Select Location" at bounding box center [1238, 161] width 308 height 23
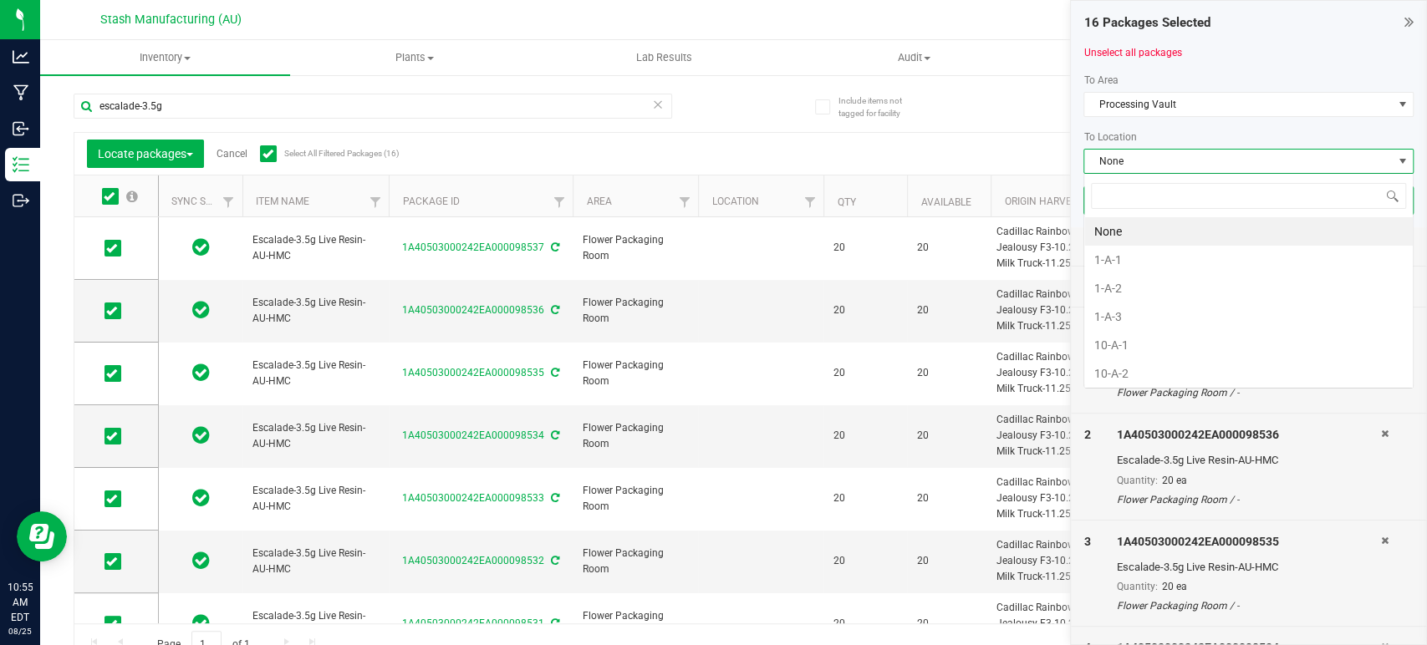
scroll to position [24, 330]
type input "11-b"
click at [1144, 292] on li "11-B-3" at bounding box center [1248, 288] width 329 height 28
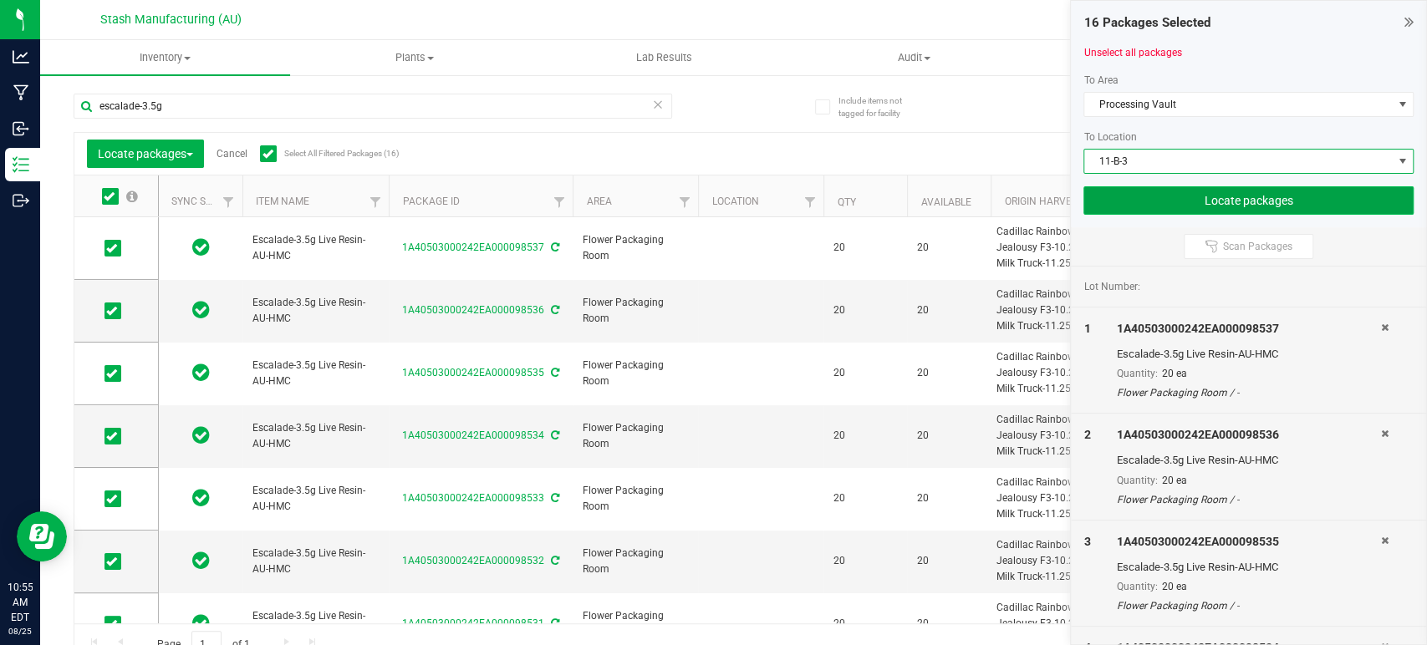
click at [1302, 200] on button "Locate packages" at bounding box center [1248, 200] width 330 height 28
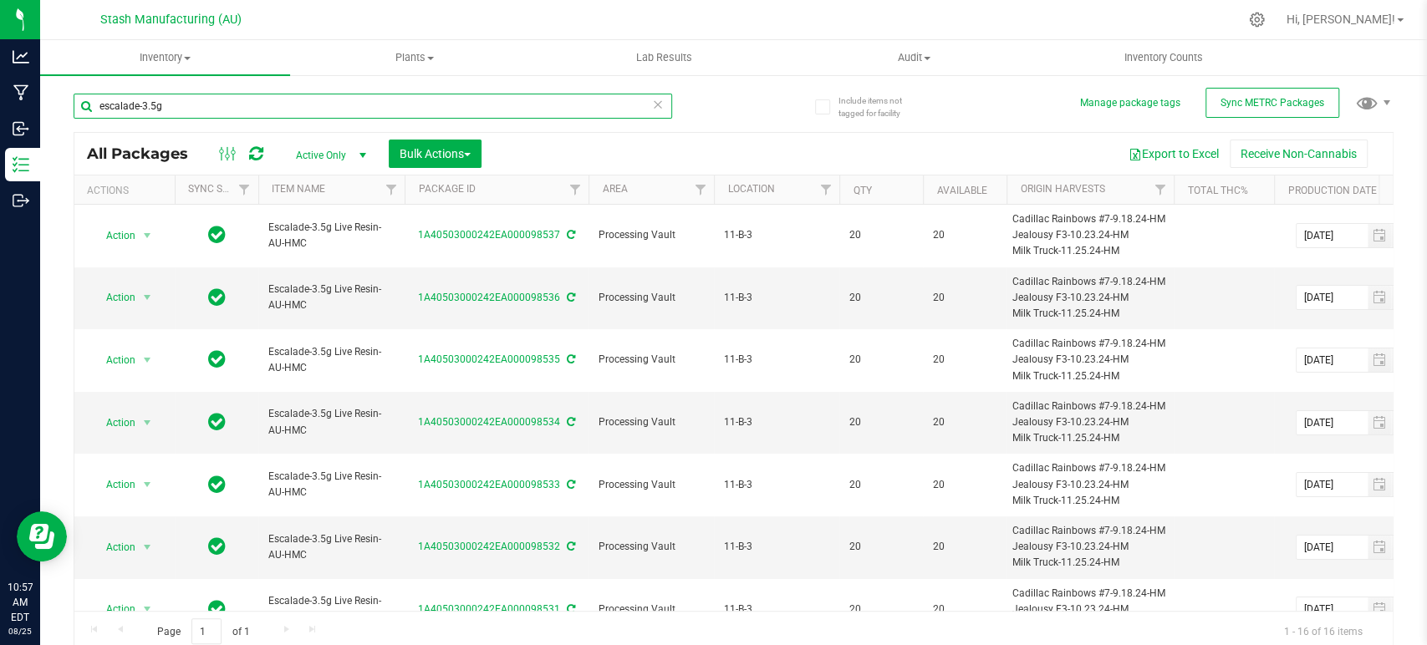
click at [266, 110] on input "escalade-3.5g" at bounding box center [373, 106] width 599 height 25
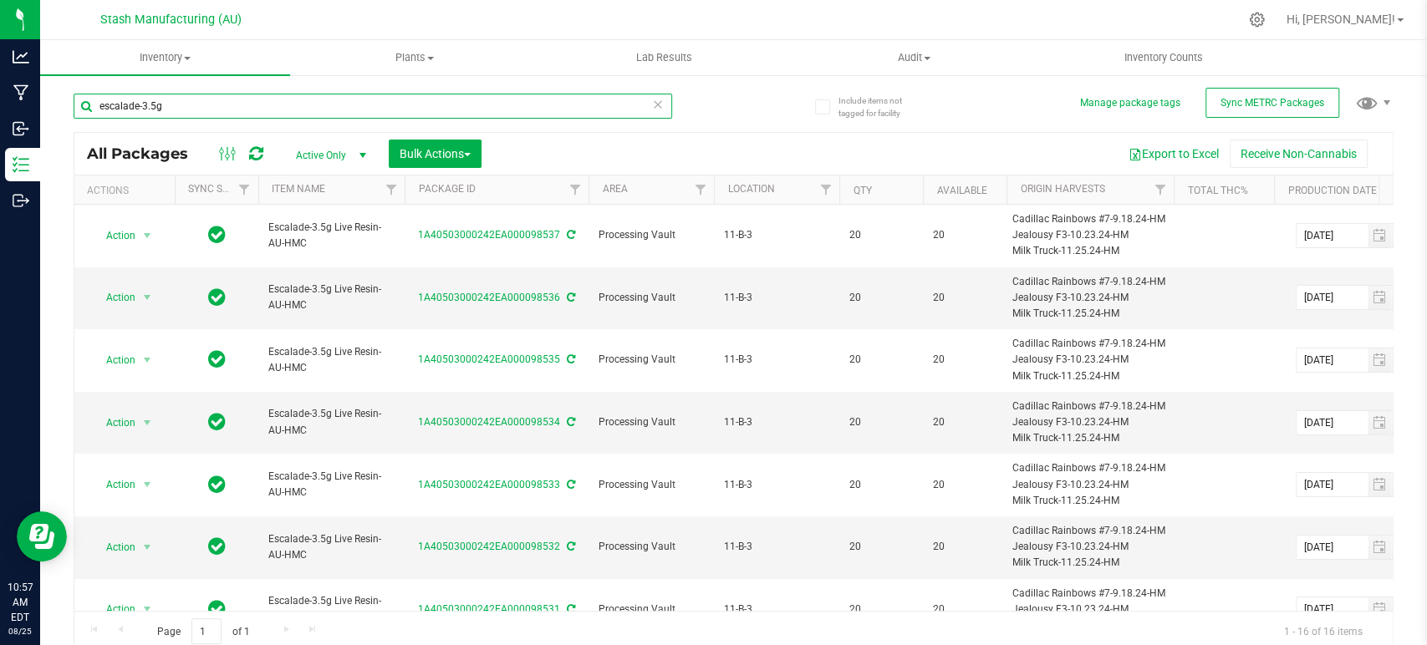
click at [156, 101] on input "escalade-3.5g" at bounding box center [373, 106] width 599 height 25
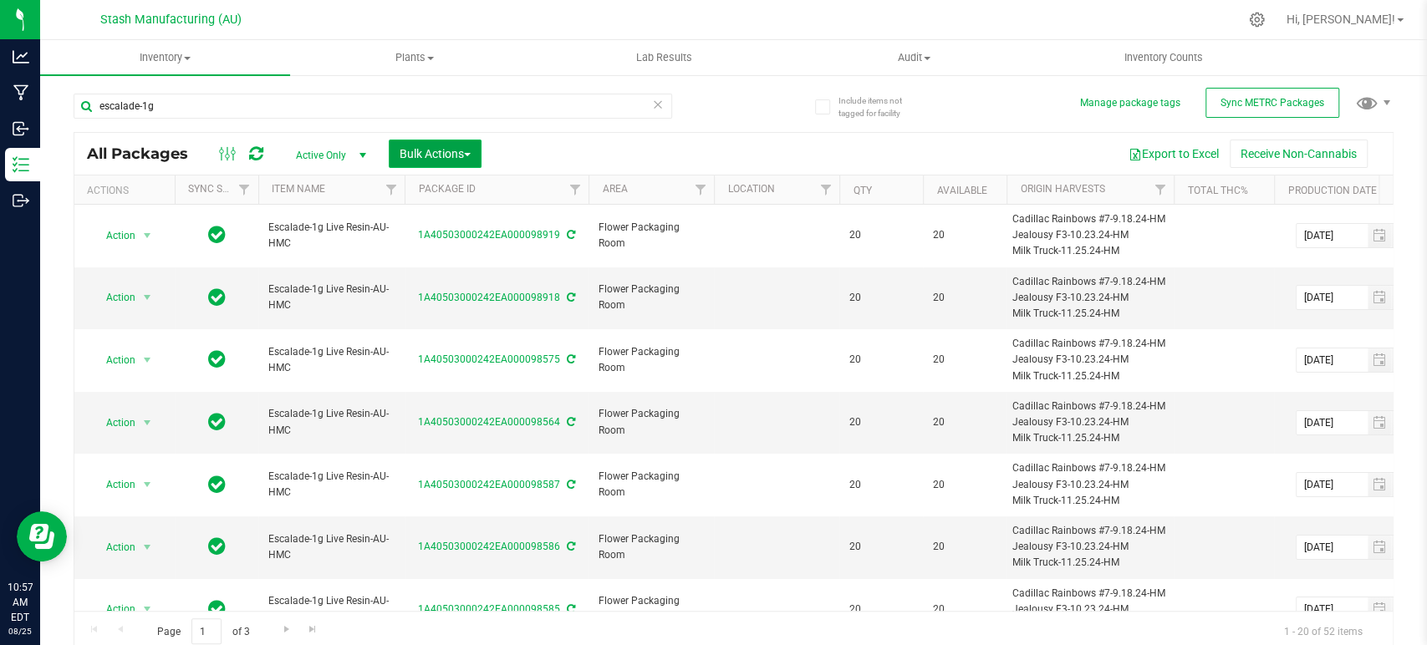
click at [450, 143] on button "Bulk Actions" at bounding box center [435, 154] width 93 height 28
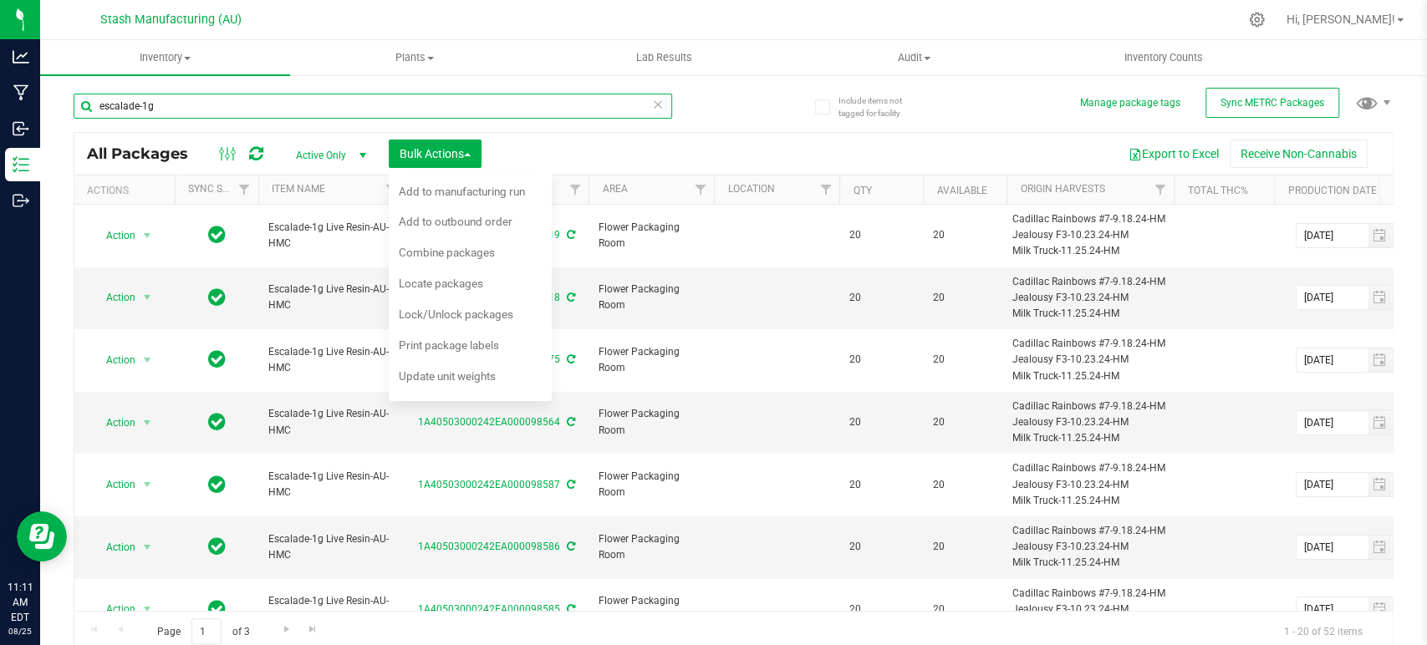
click at [148, 105] on input "escalade-1g" at bounding box center [373, 106] width 599 height 25
click at [139, 107] on input "escalade-3.5g" at bounding box center [373, 106] width 599 height 25
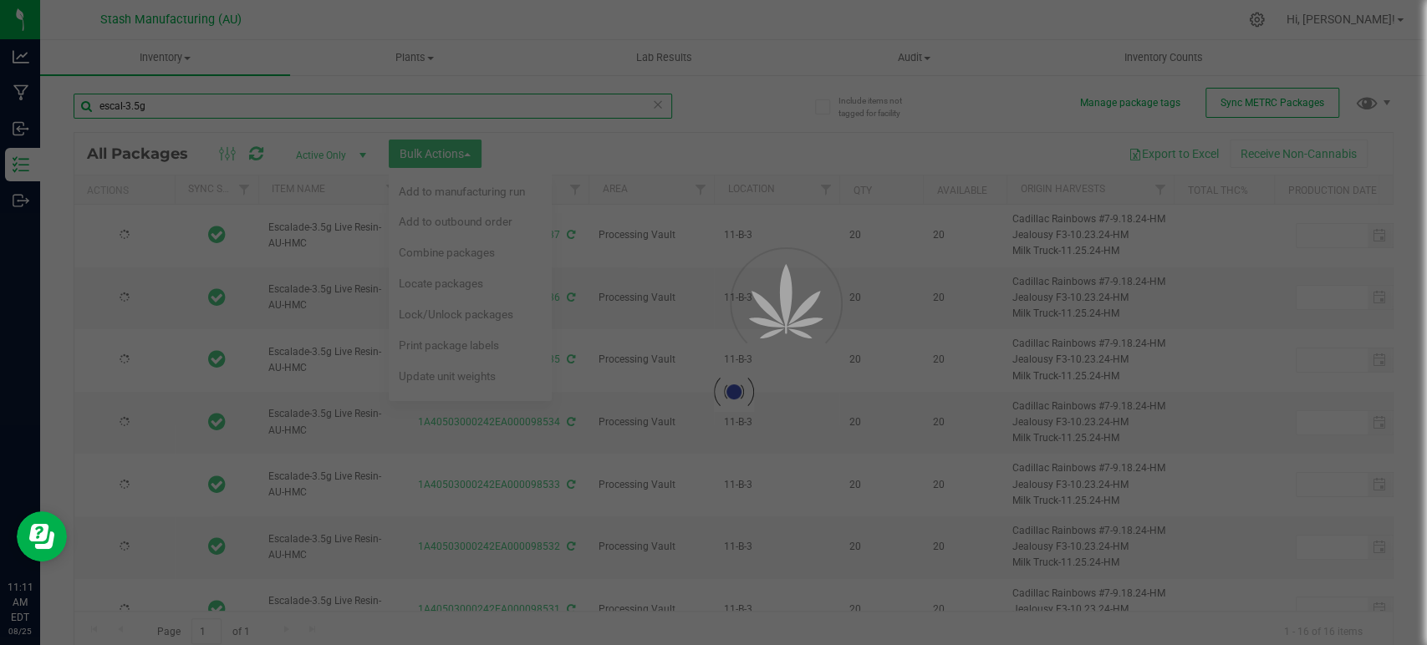
type input "esca-3.5g"
type input "[DATE]"
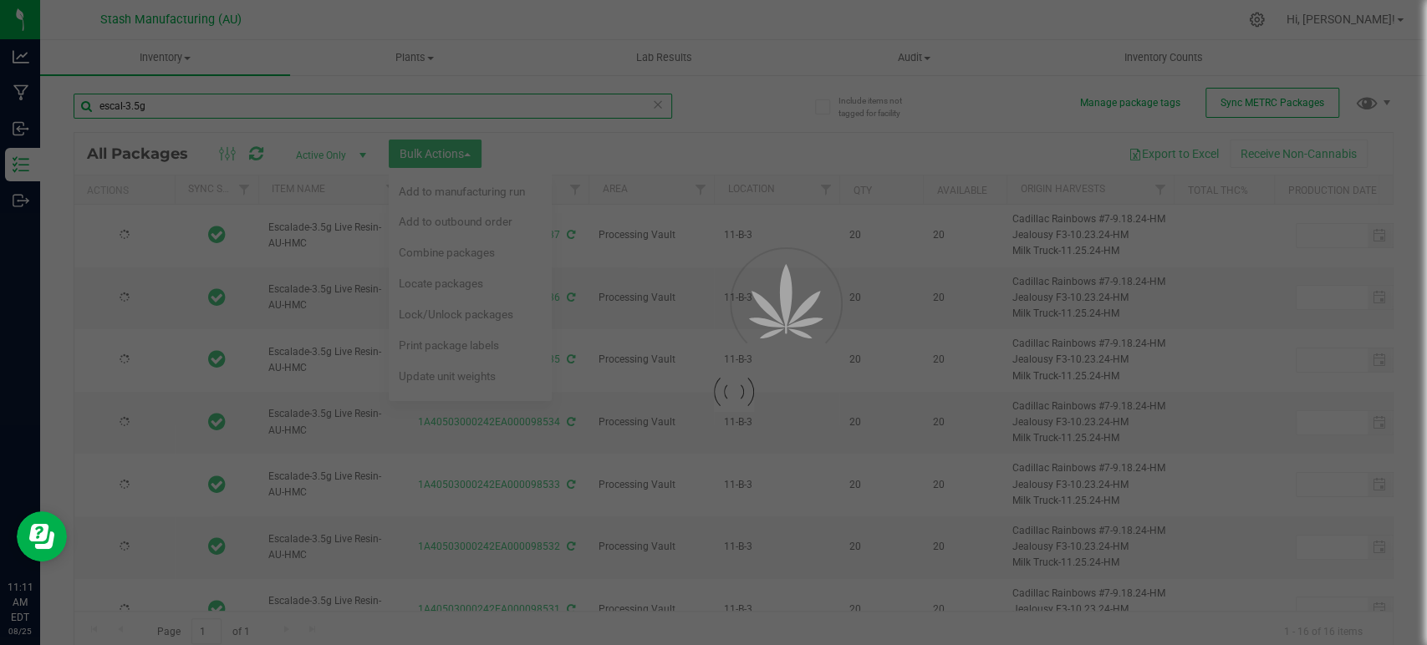
type input "[DATE]"
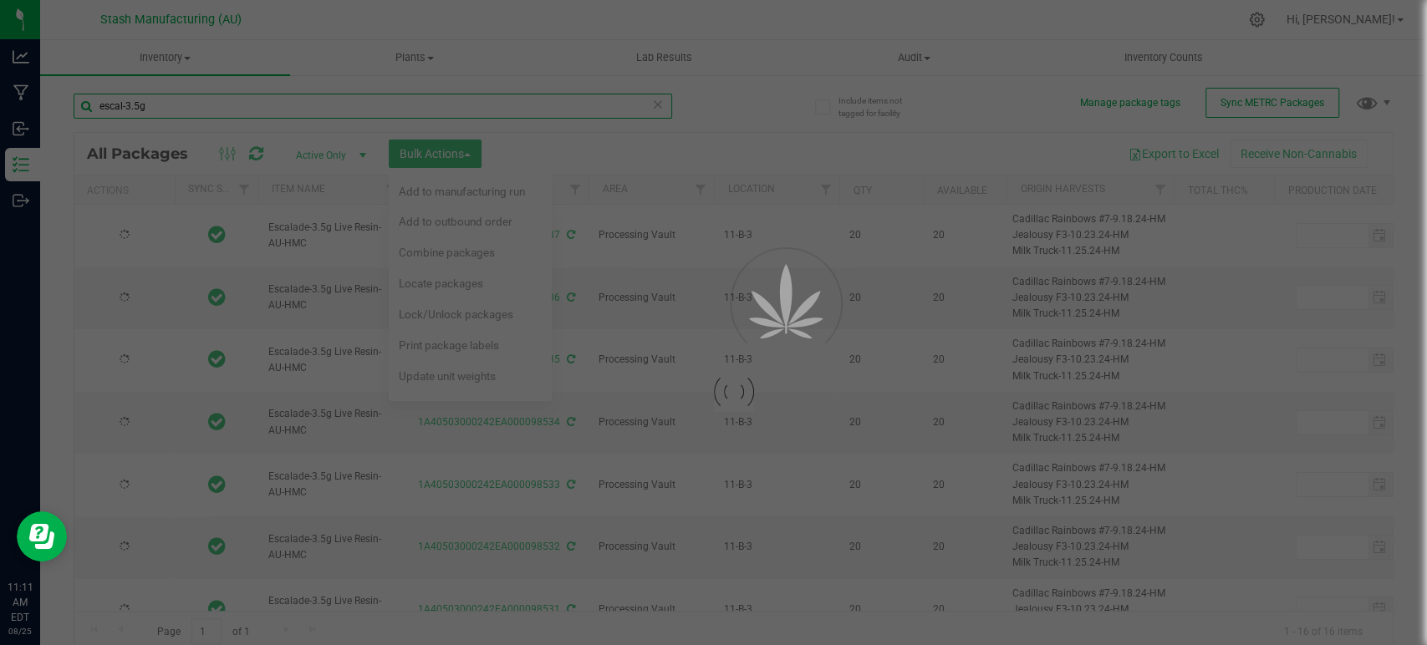
type input "[DATE]"
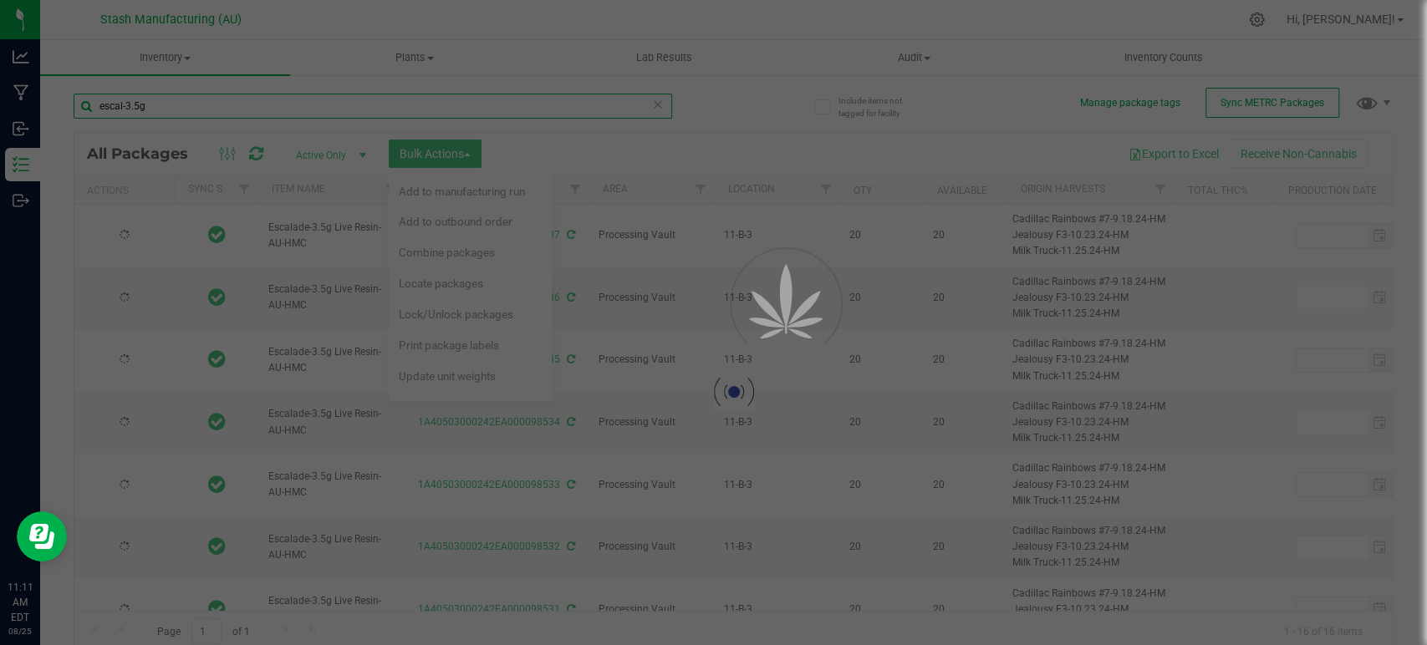
type input "[DATE]"
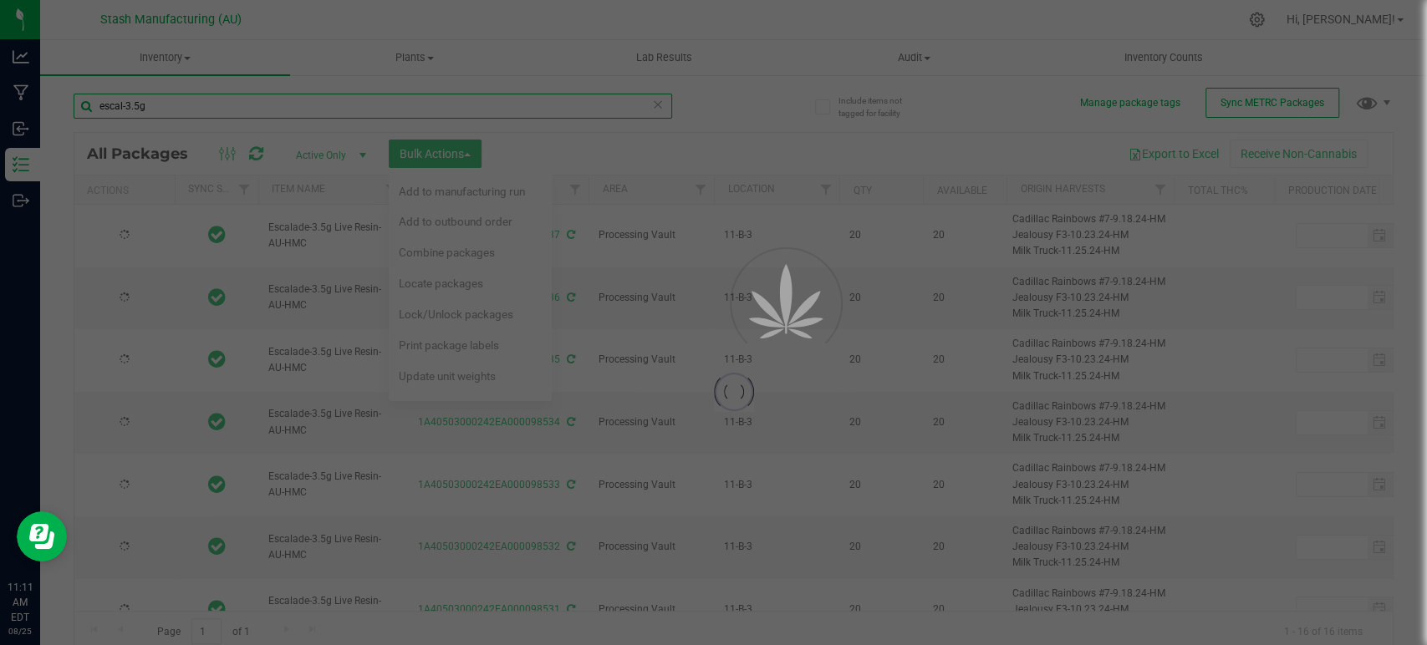
type input "[DATE]"
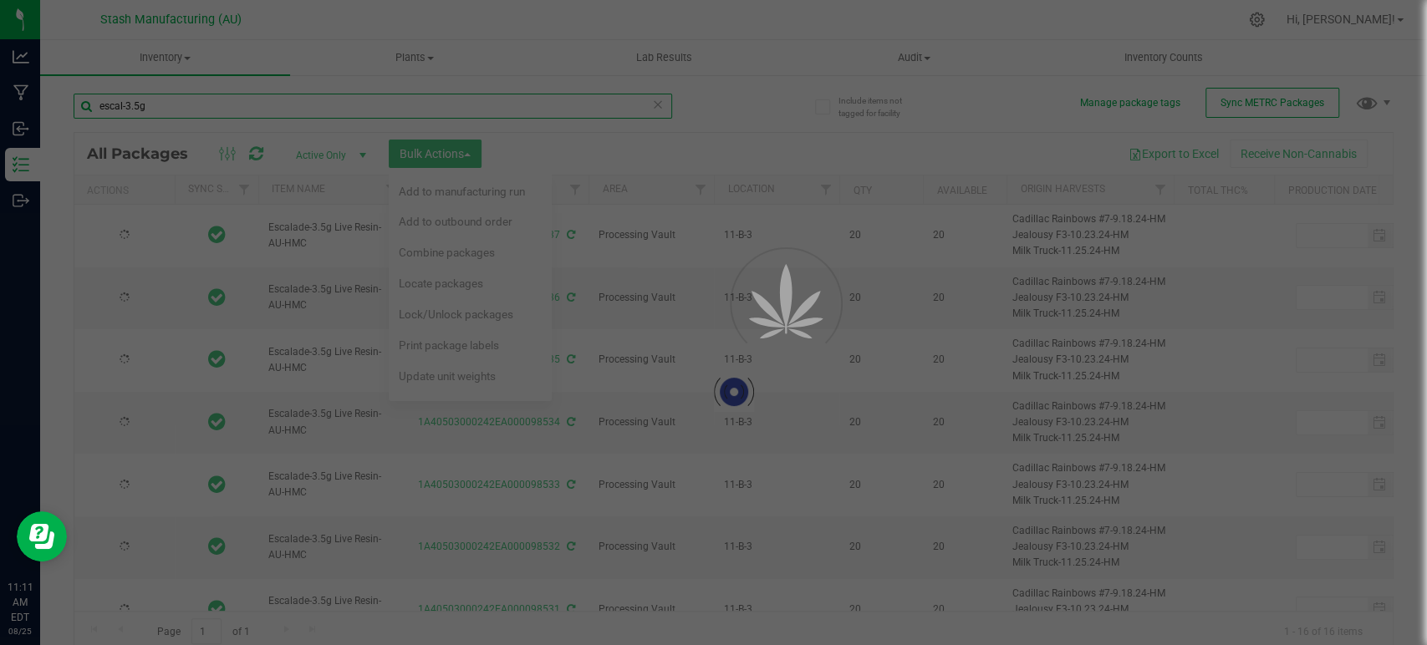
type input "[DATE]"
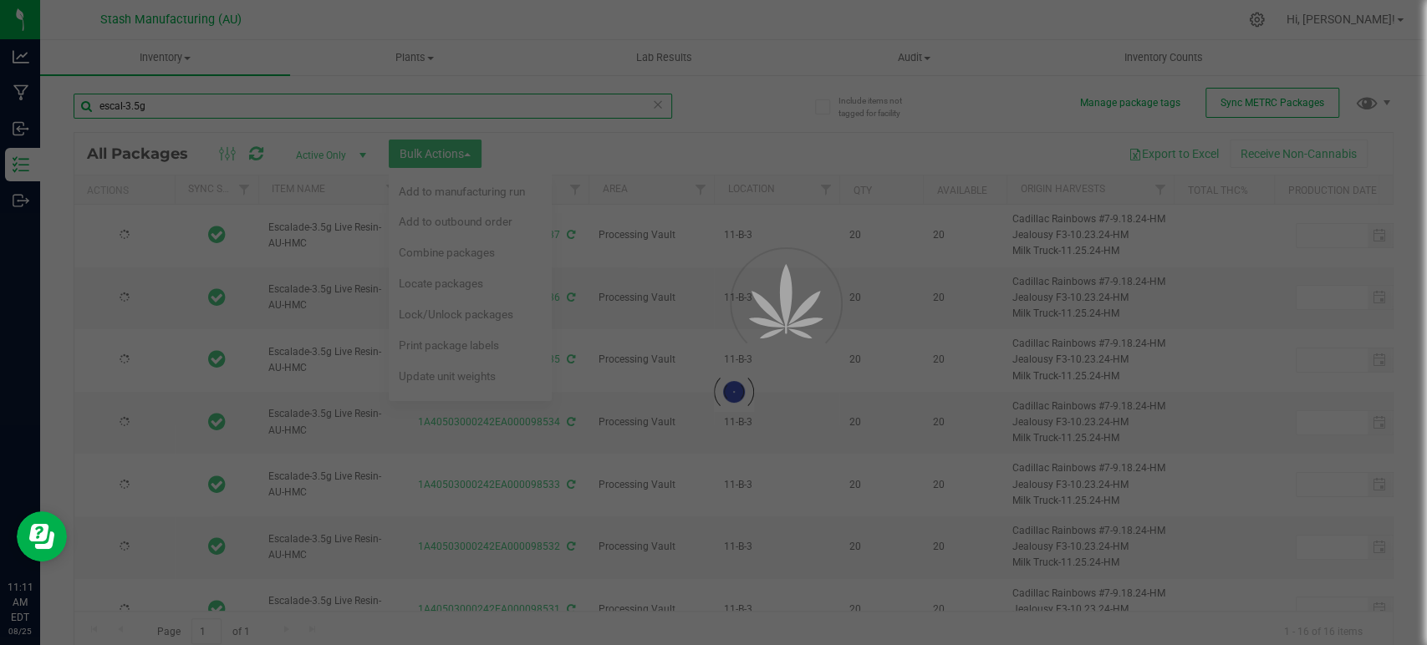
type input "[DATE]"
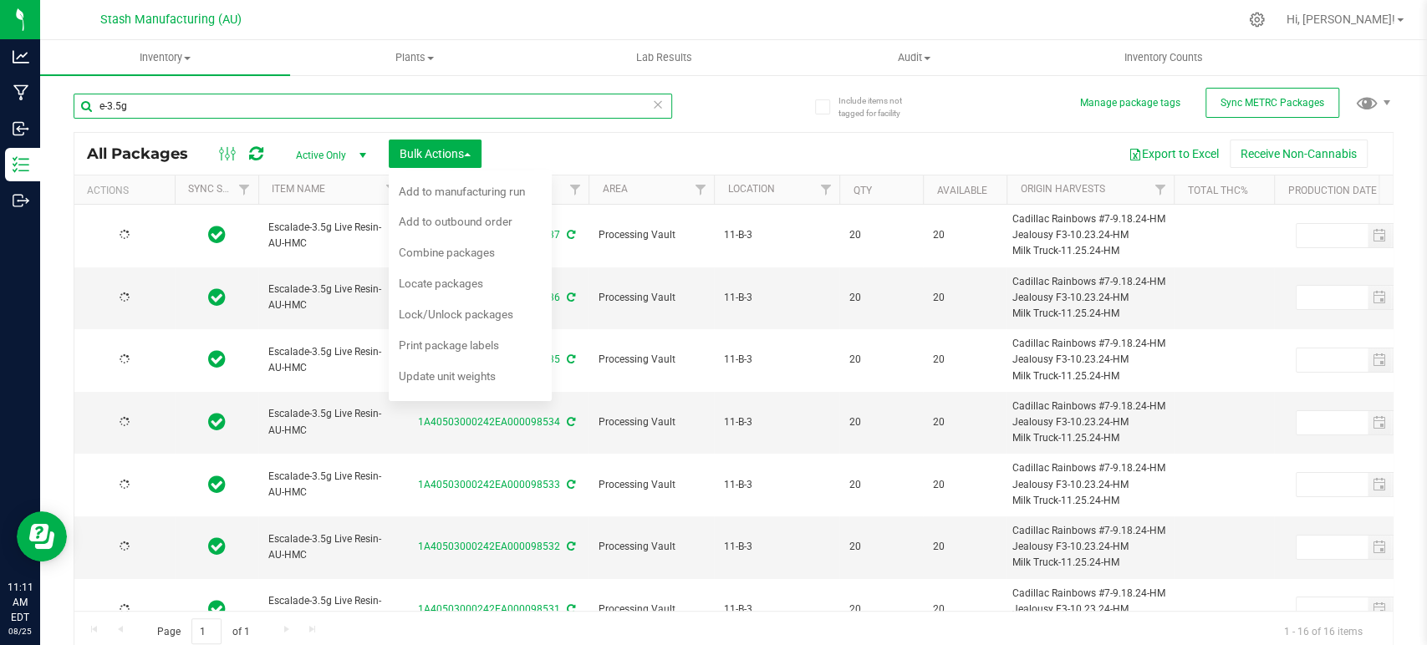
type input "-3.5g"
type input "[DATE]"
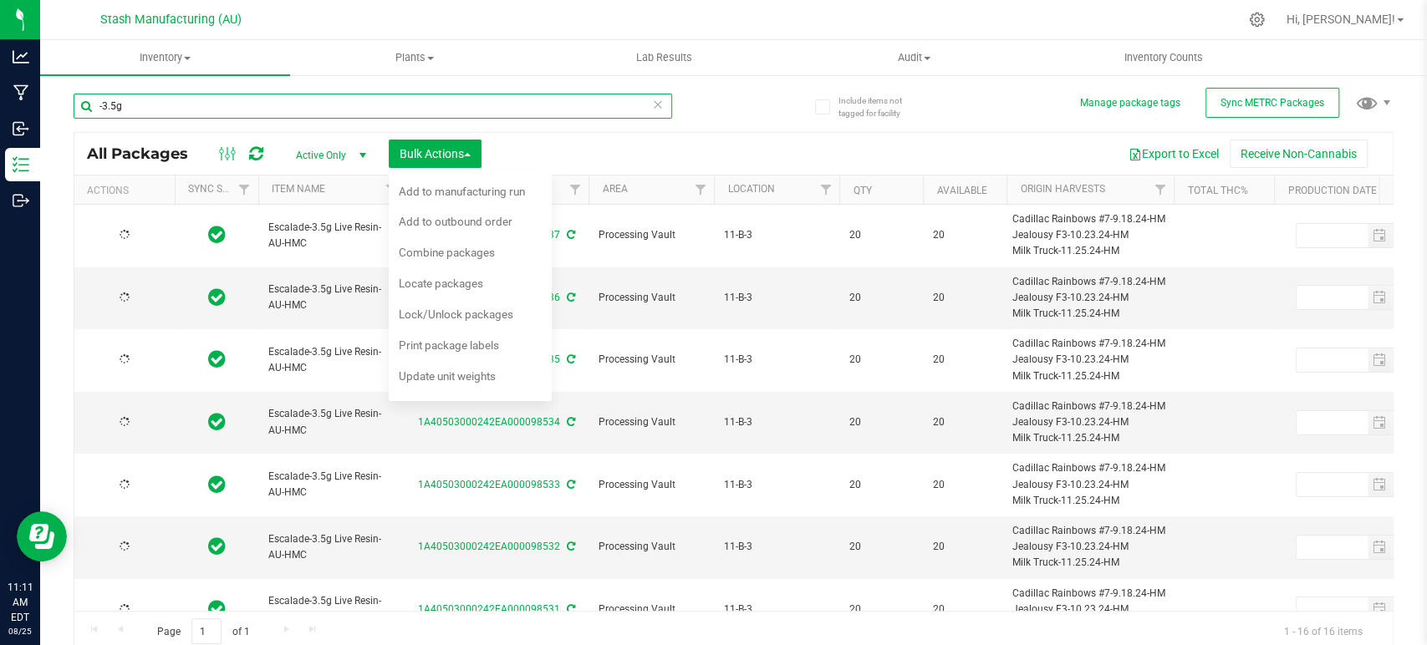
type input "[DATE]"
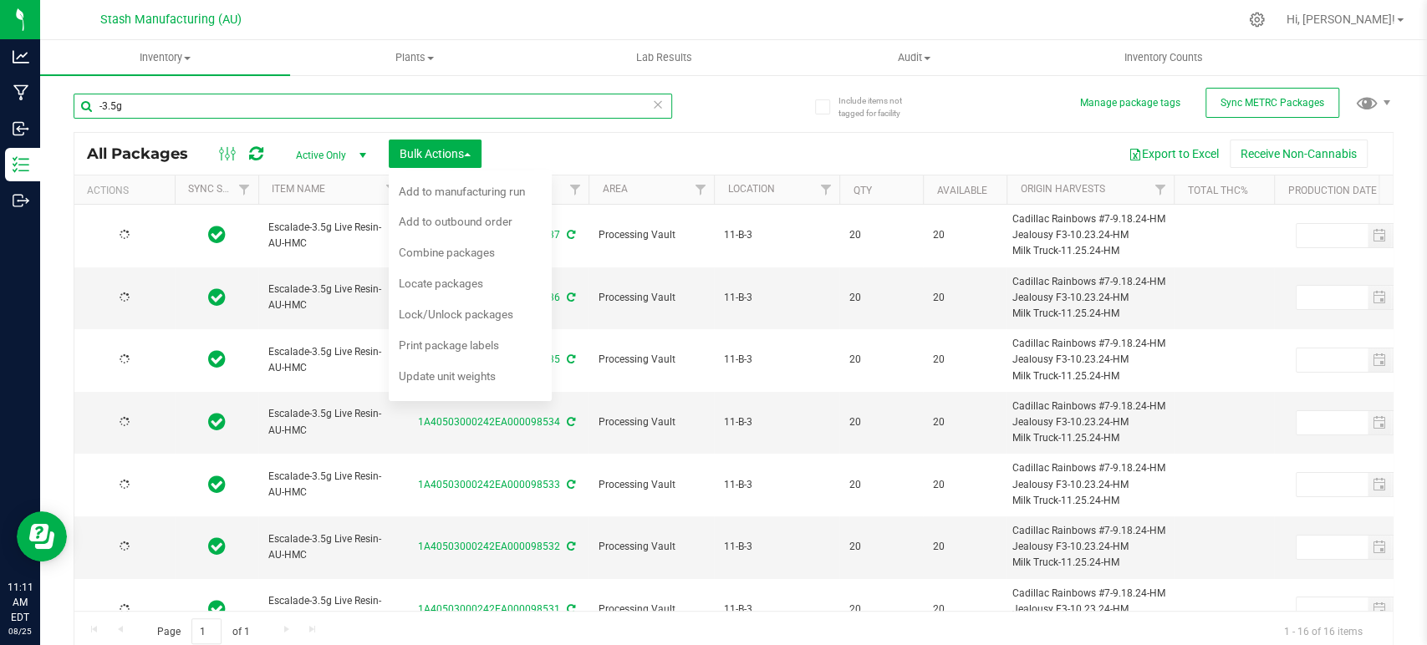
type input "[DATE]"
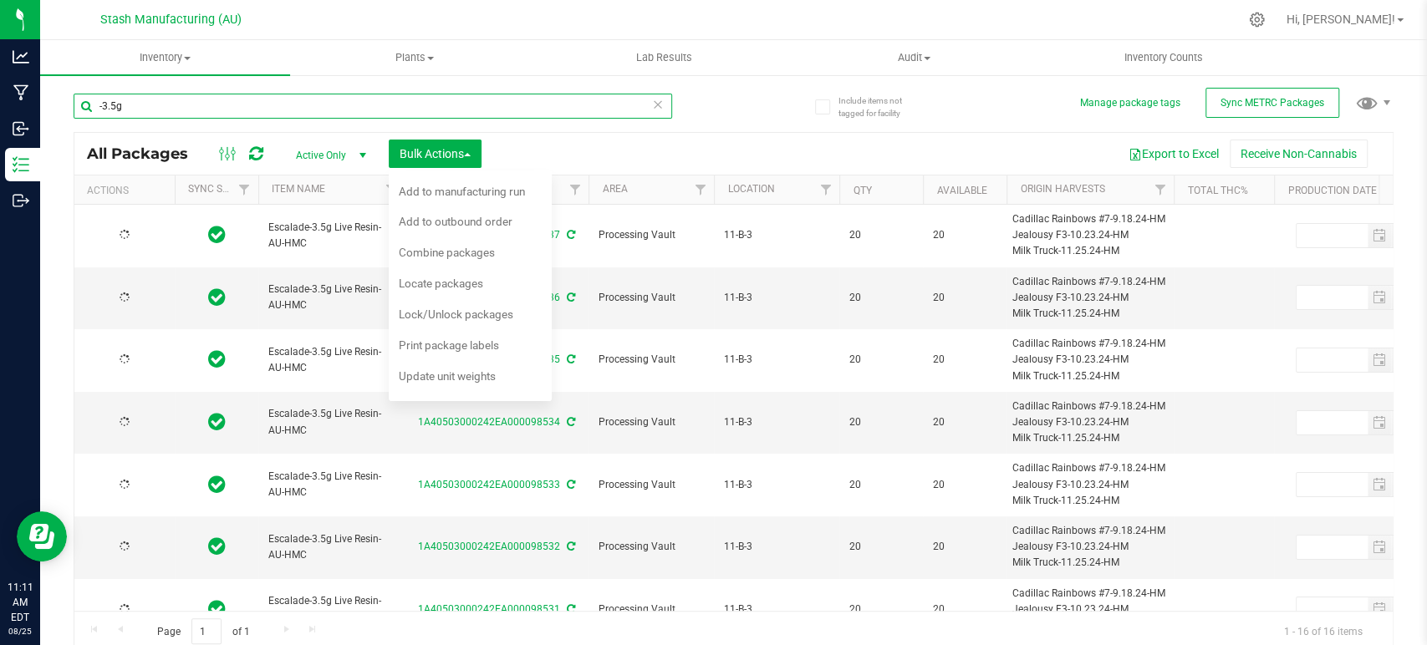
type input "[DATE]"
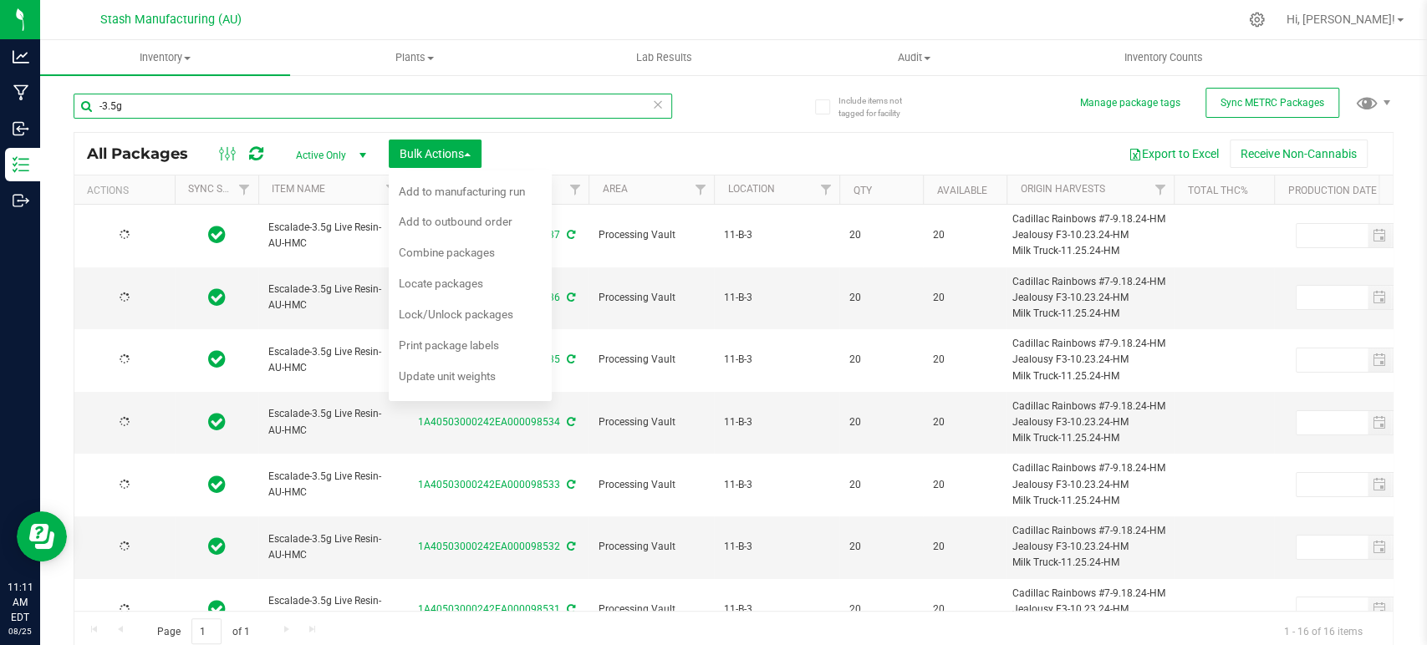
type input "[DATE]"
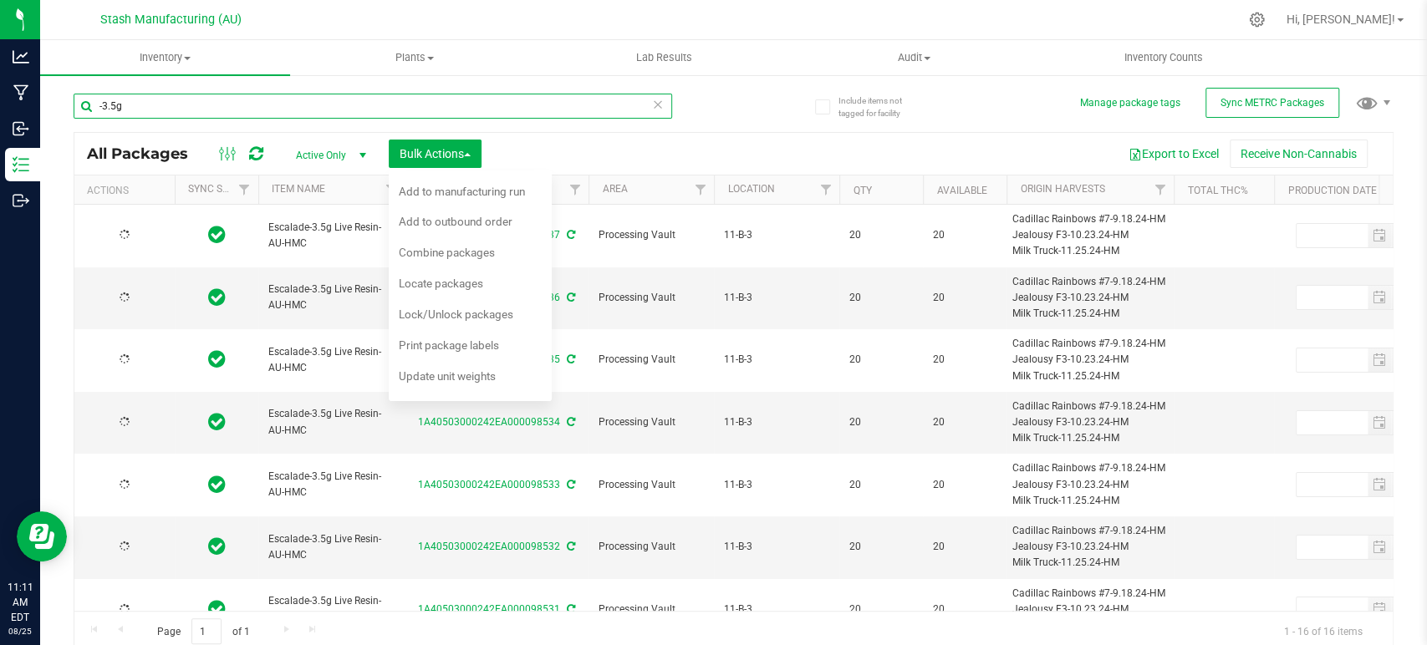
type input "[DATE]"
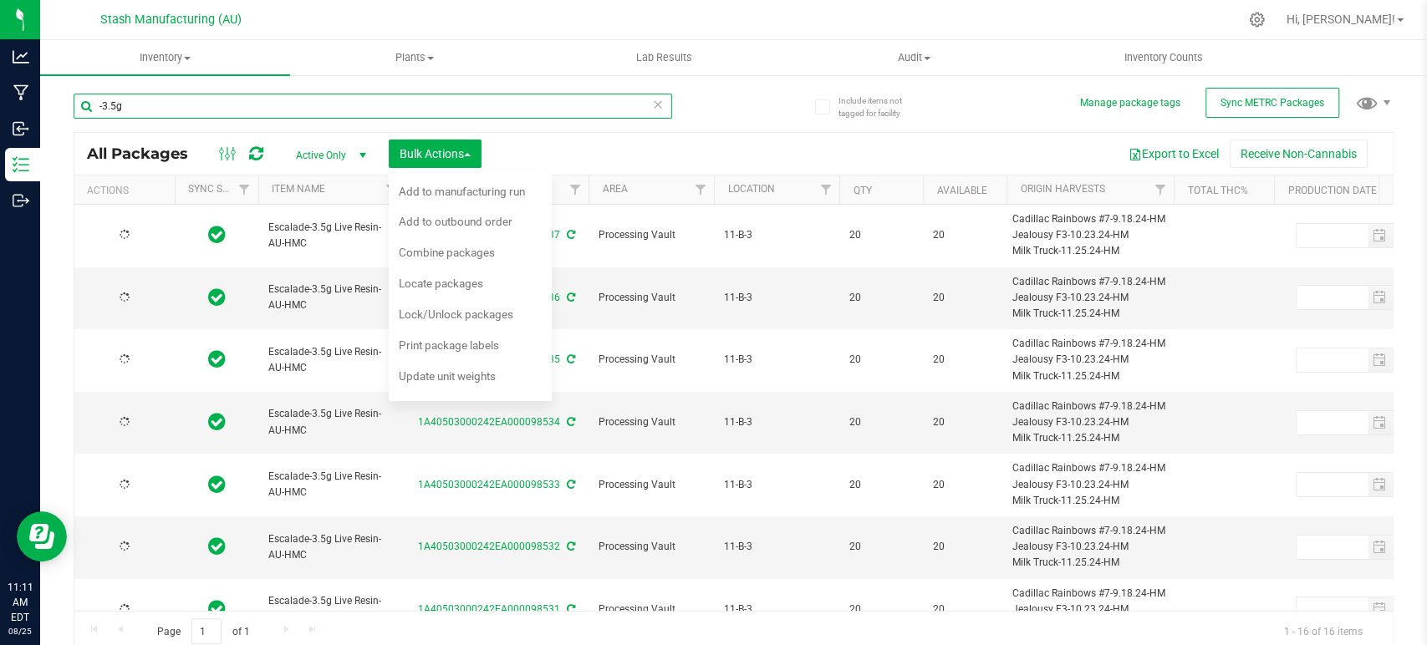
type input "[DATE]"
type input "crush og-3.5g"
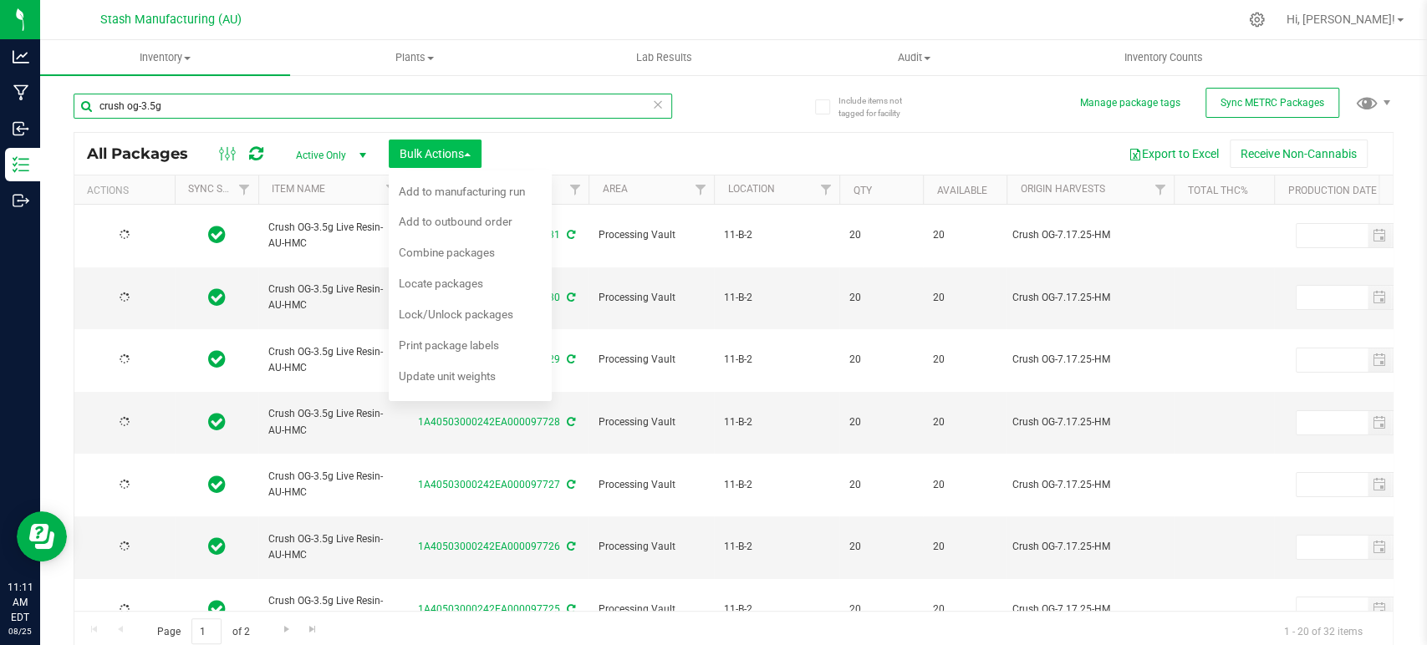
type input "[DATE]"
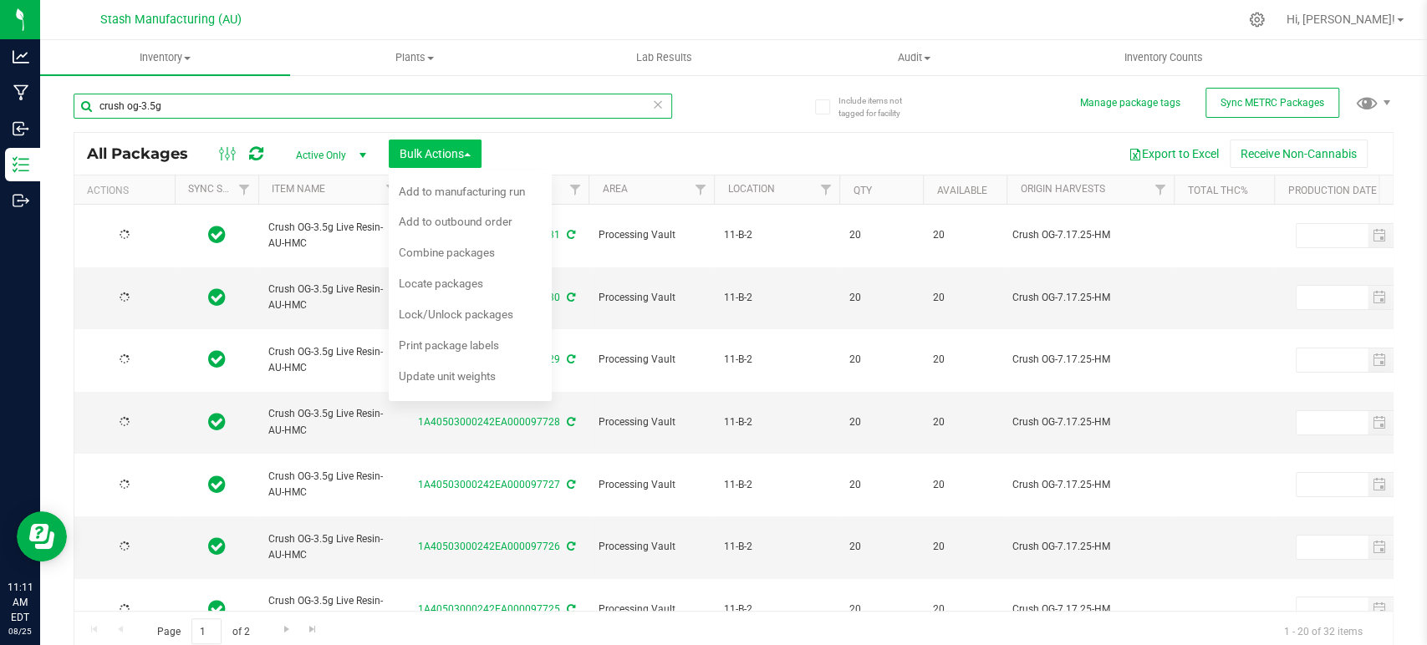
type input "[DATE]"
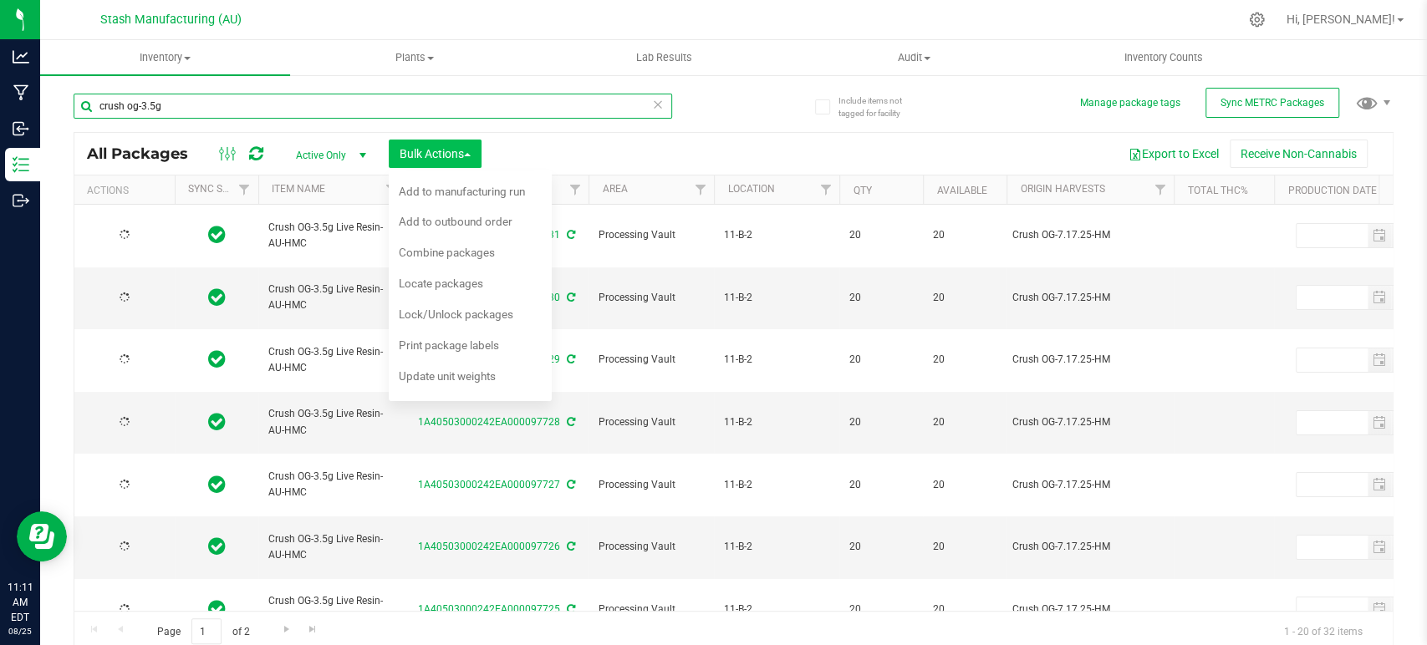
type input "[DATE]"
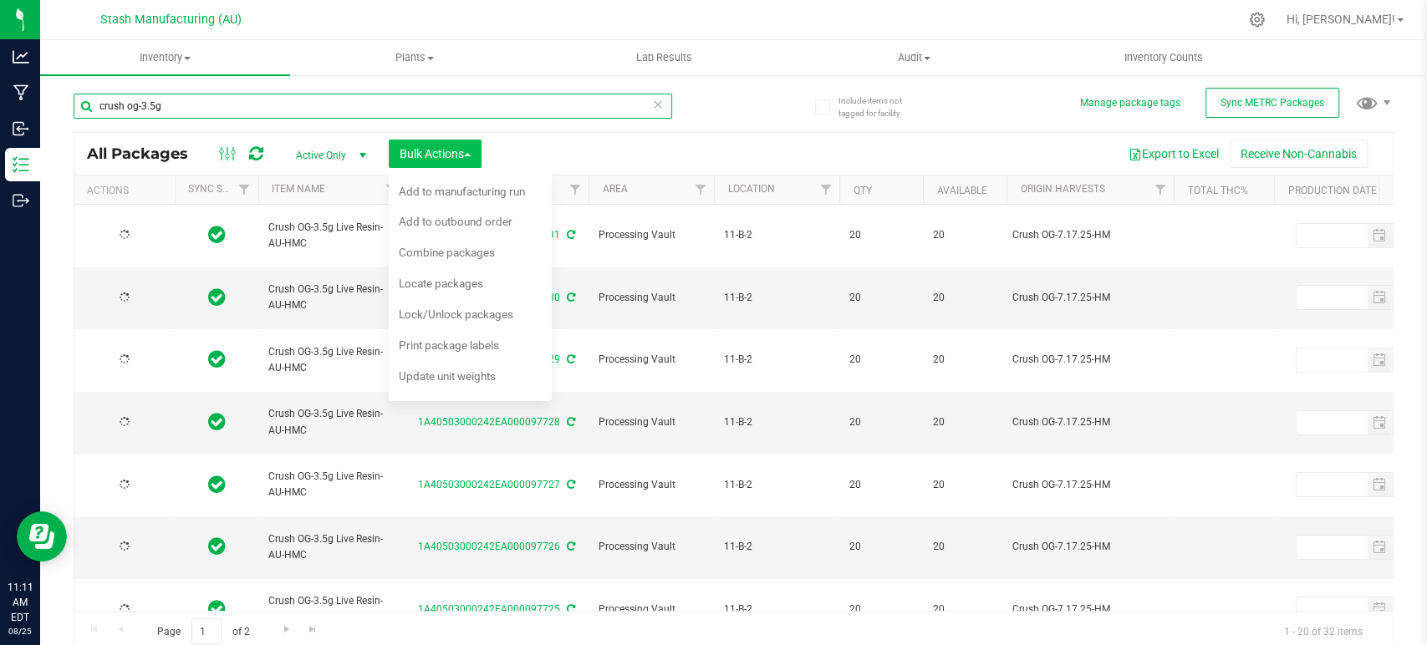
type input "[DATE]"
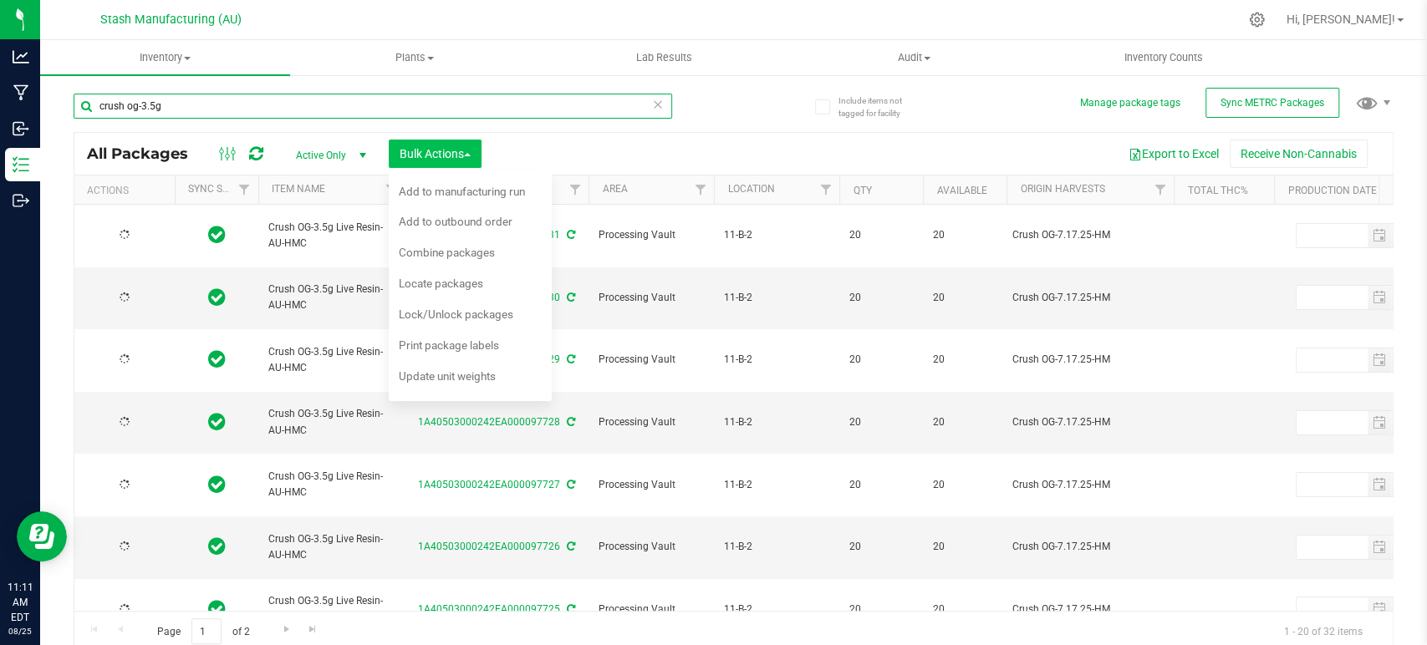
type input "[DATE]"
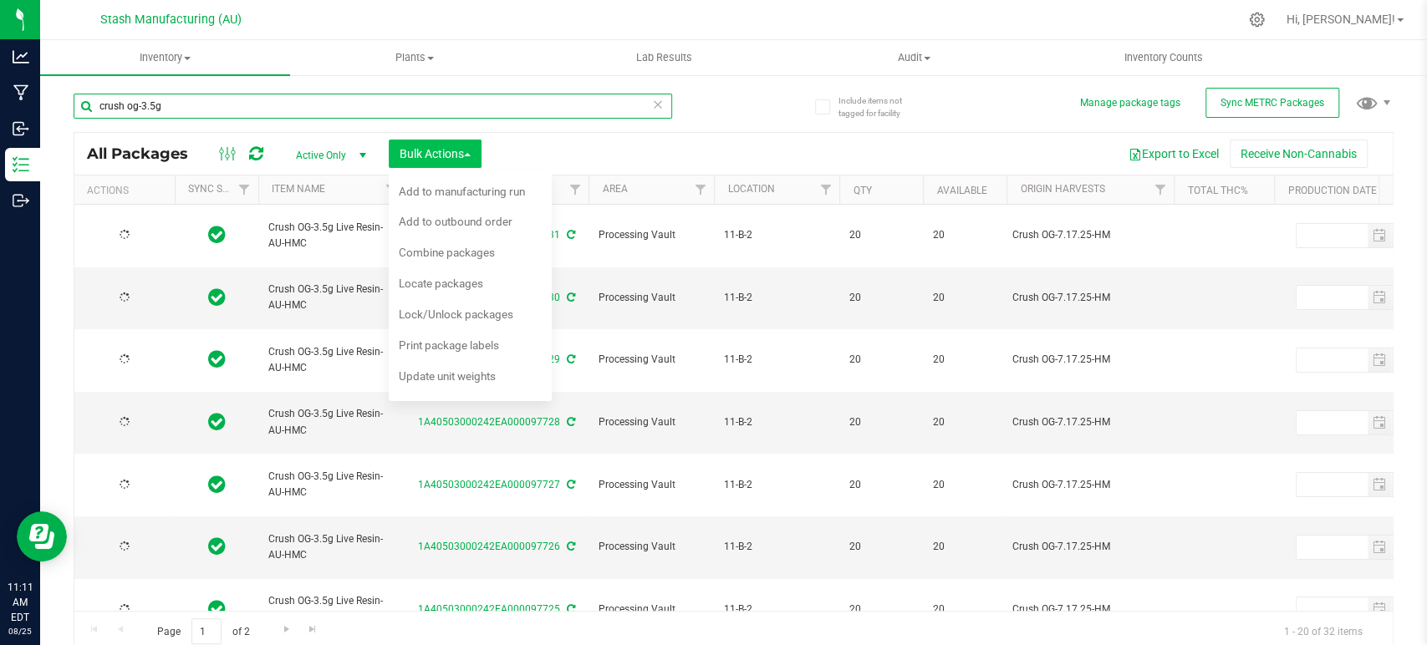
type input "[DATE]"
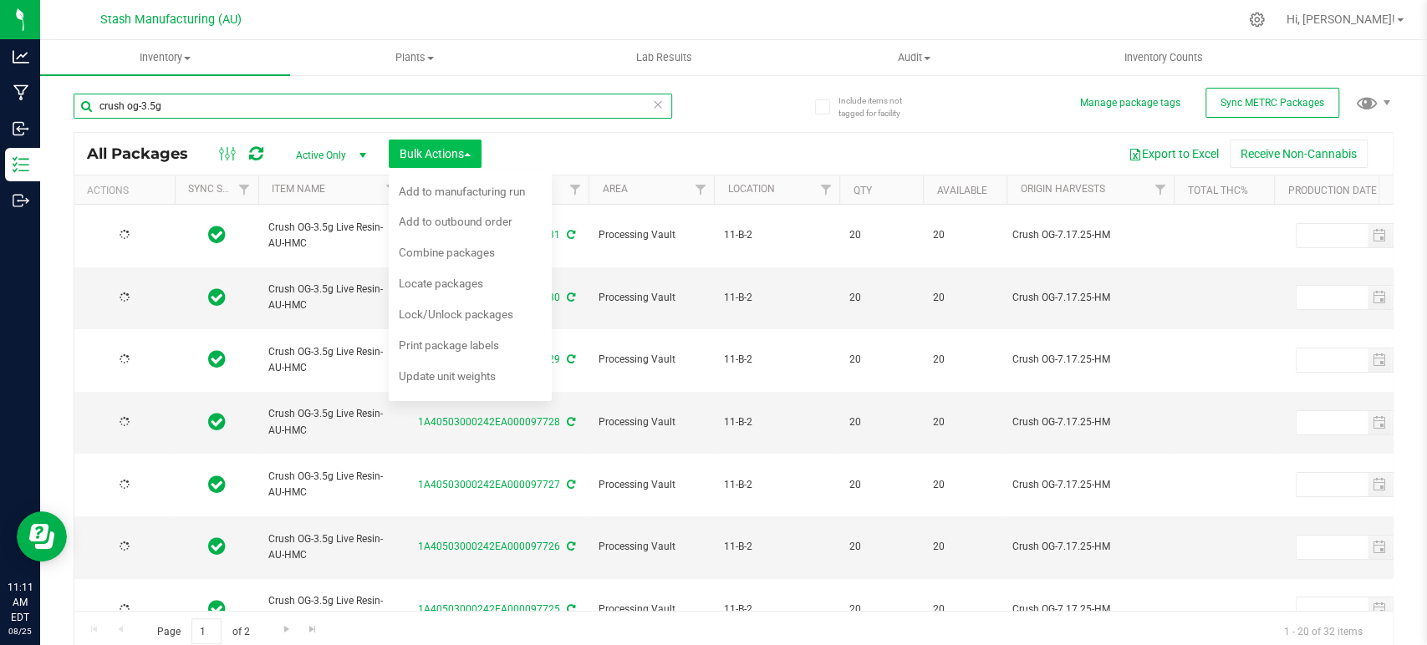
type input "2025-07-25"
type input "2027-07-25"
type input "2025-07-25"
type input "2027-07-25"
type input "2025-07-25"
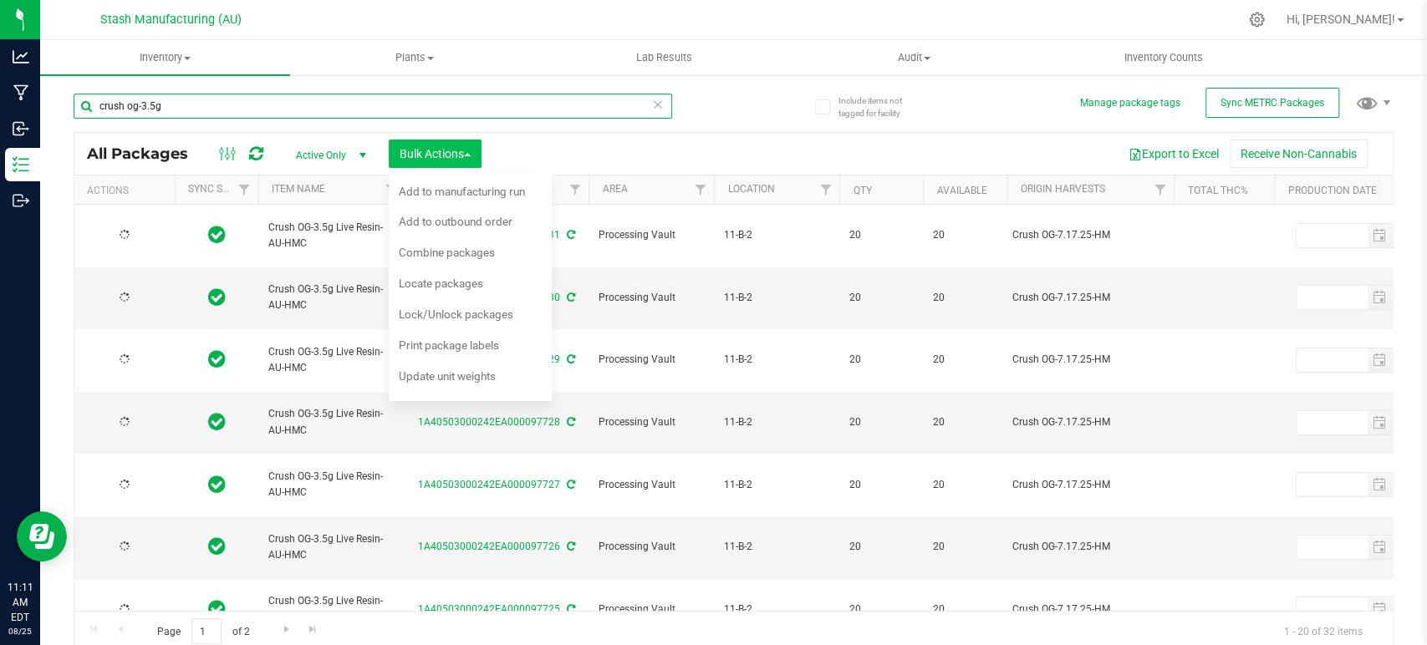
type input "2027-07-25"
type input "2025-07-25"
type input "2027-07-25"
type input "2025-07-25"
type input "2027-07-25"
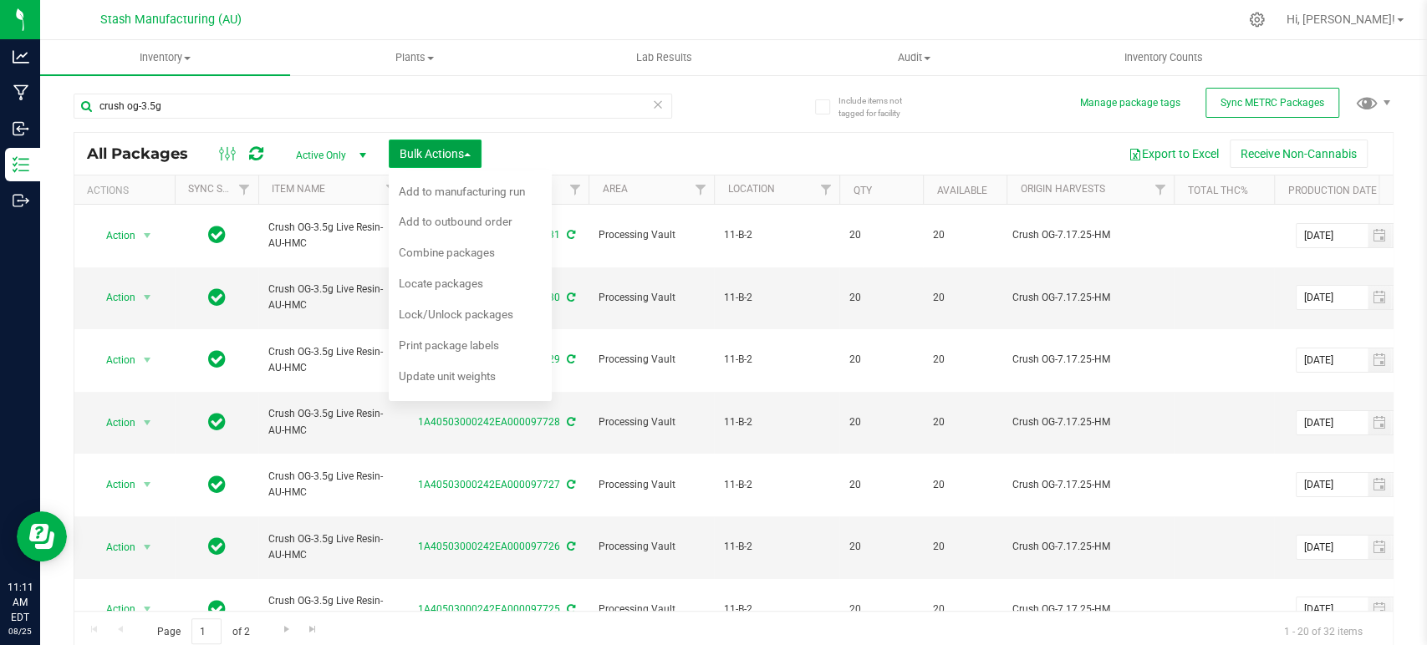
click at [454, 152] on span "Bulk Actions" at bounding box center [435, 153] width 71 height 13
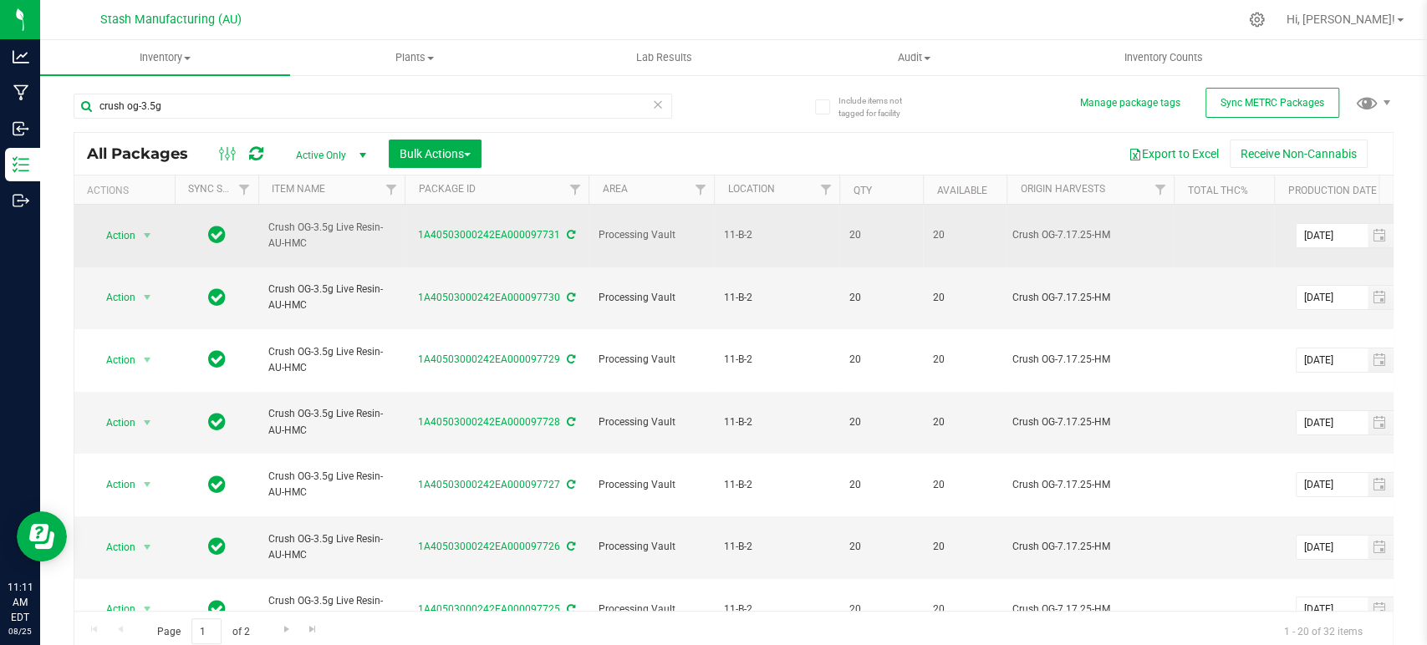
drag, startPoint x: 317, startPoint y: 251, endPoint x: 261, endPoint y: 229, distance: 60.1
click at [261, 229] on td "Crush OG-3.5g Live Resin-AU-HMC" at bounding box center [331, 236] width 146 height 63
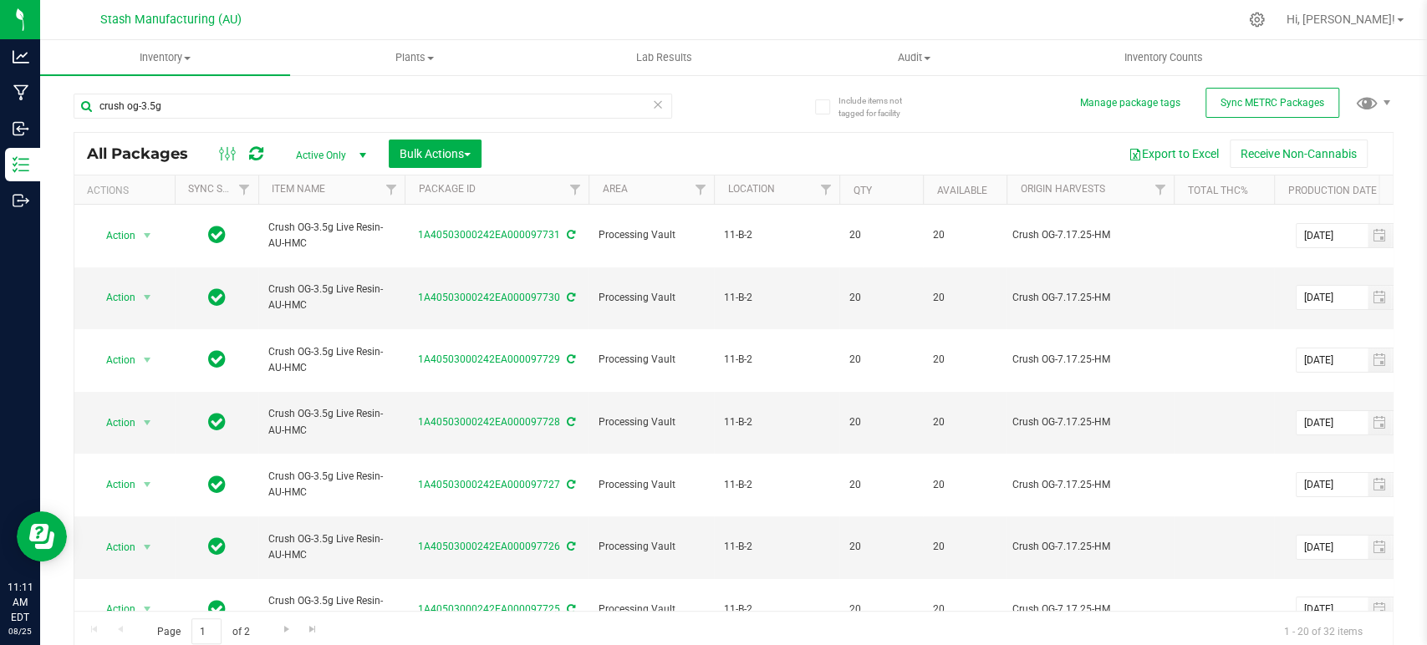
copy span "Crush OG-3.5g Live Resin-AU-HMC"
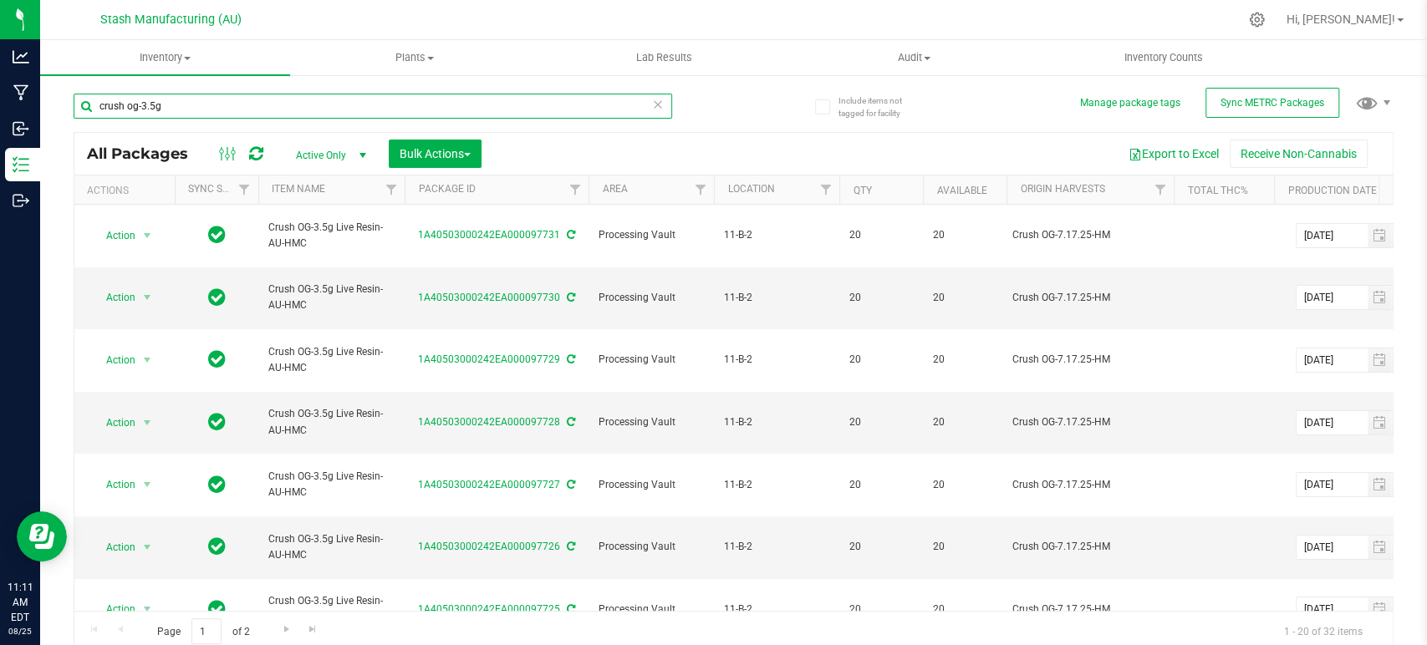
click at [273, 105] on input "crush og-3.5g" at bounding box center [373, 106] width 599 height 25
paste input "Crush OG-3.5g Live Resin-AU-HMC"
type input "Crush OG-3.5g Live Resin-AU-HMC"
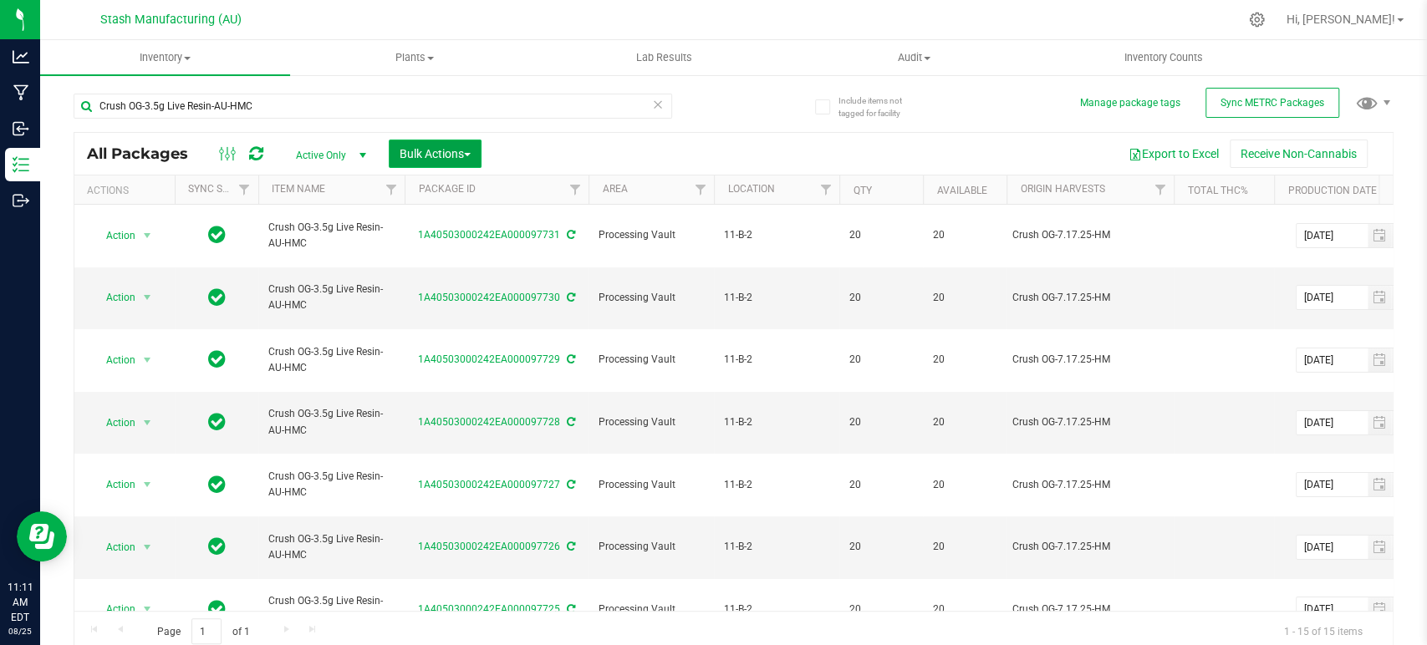
click at [445, 158] on span "Bulk Actions" at bounding box center [435, 153] width 71 height 13
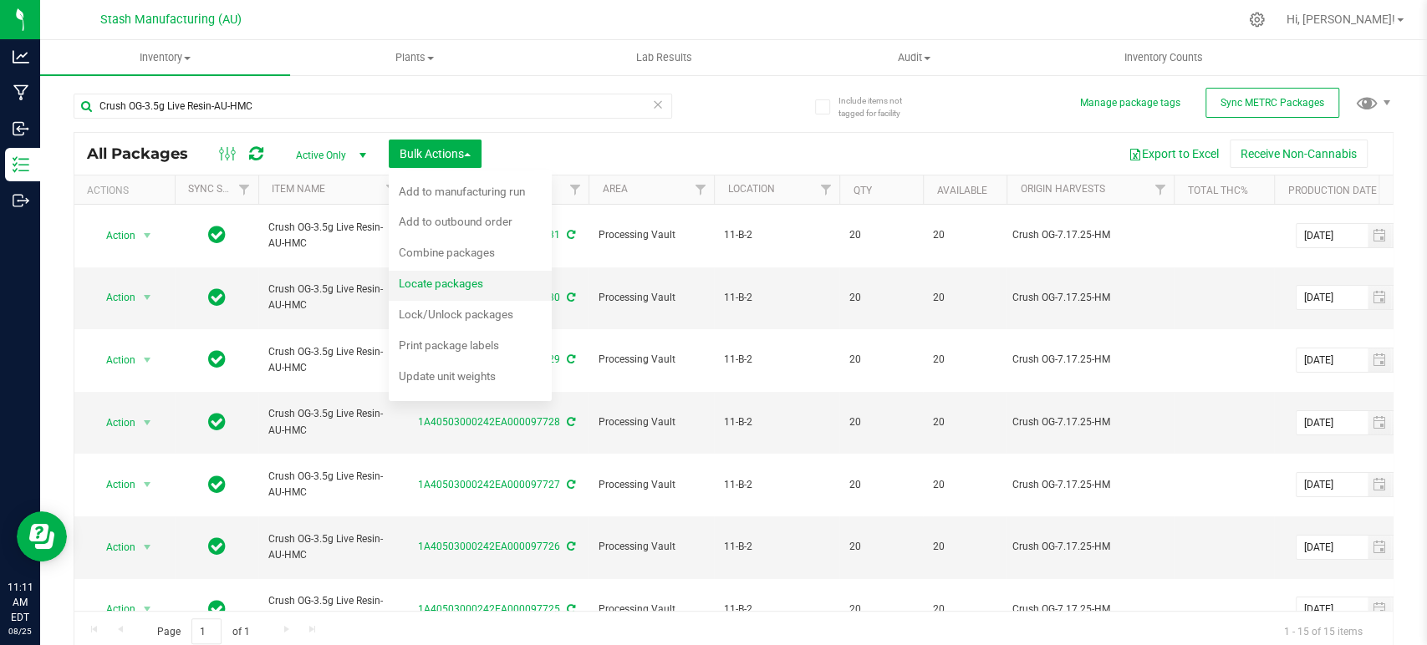
click at [456, 278] on span "Locate packages" at bounding box center [441, 283] width 84 height 13
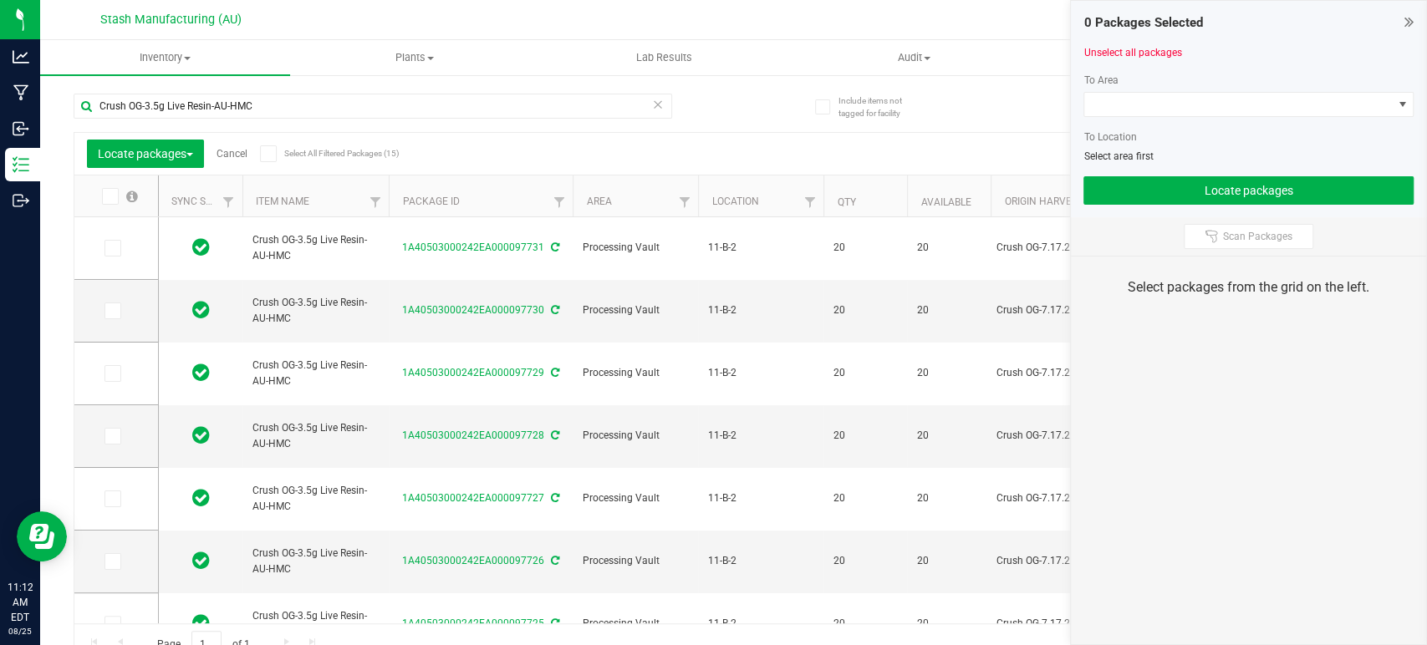
click at [271, 154] on icon at bounding box center [267, 154] width 11 height 0
click at [0, 0] on input "Select All Filtered Packages (15)" at bounding box center [0, 0] width 0 height 0
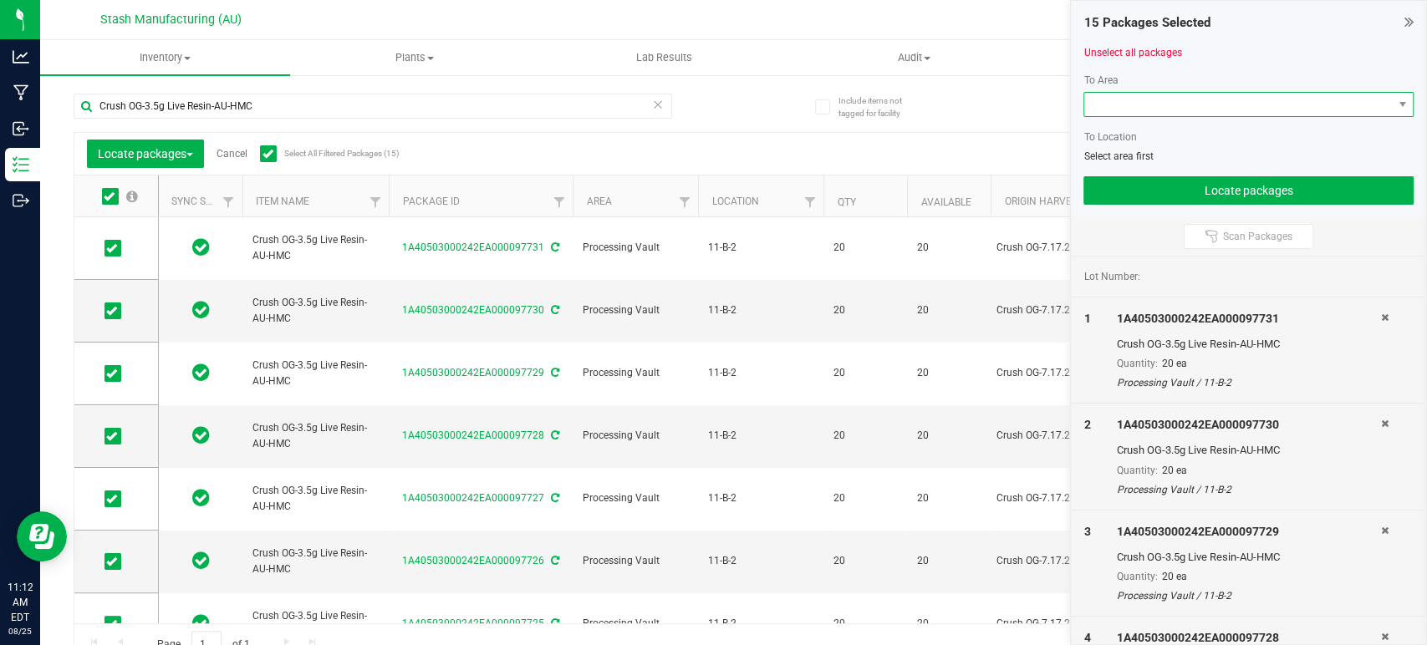
click at [1195, 112] on span at bounding box center [1238, 104] width 308 height 23
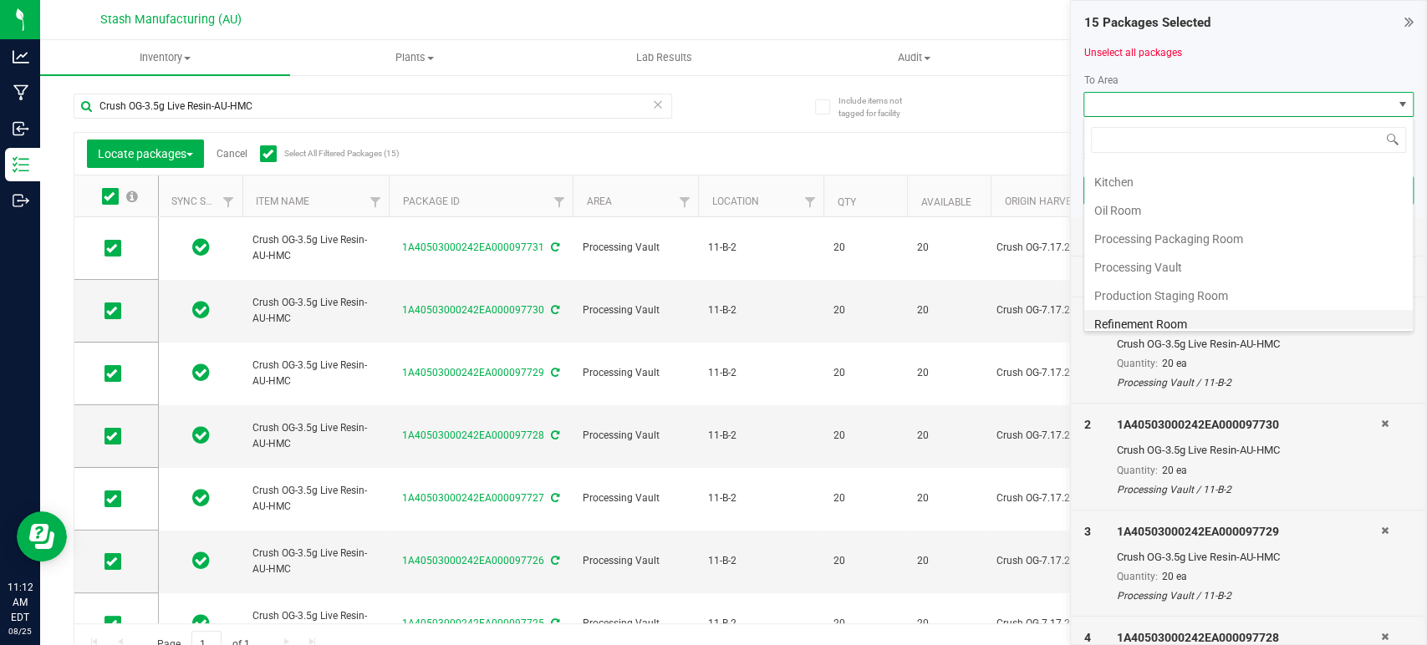
scroll to position [284, 0]
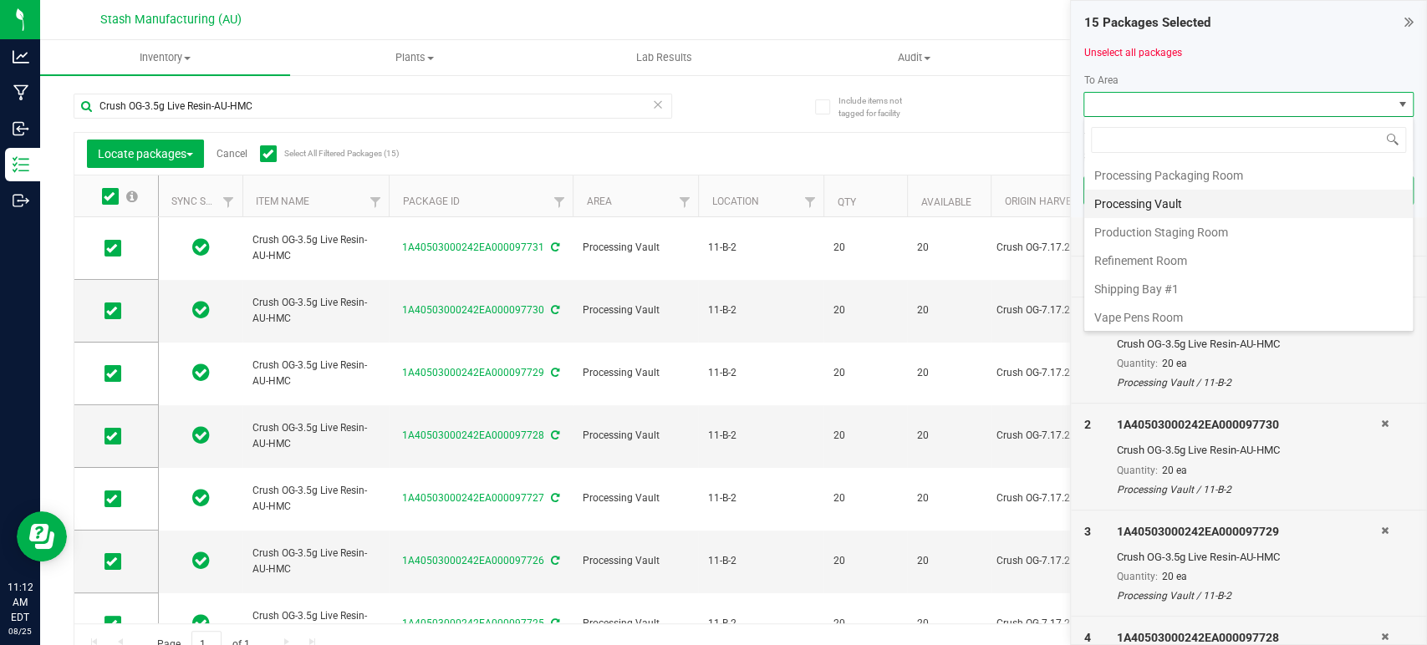
click at [1165, 204] on li "Processing Vault" at bounding box center [1248, 204] width 329 height 28
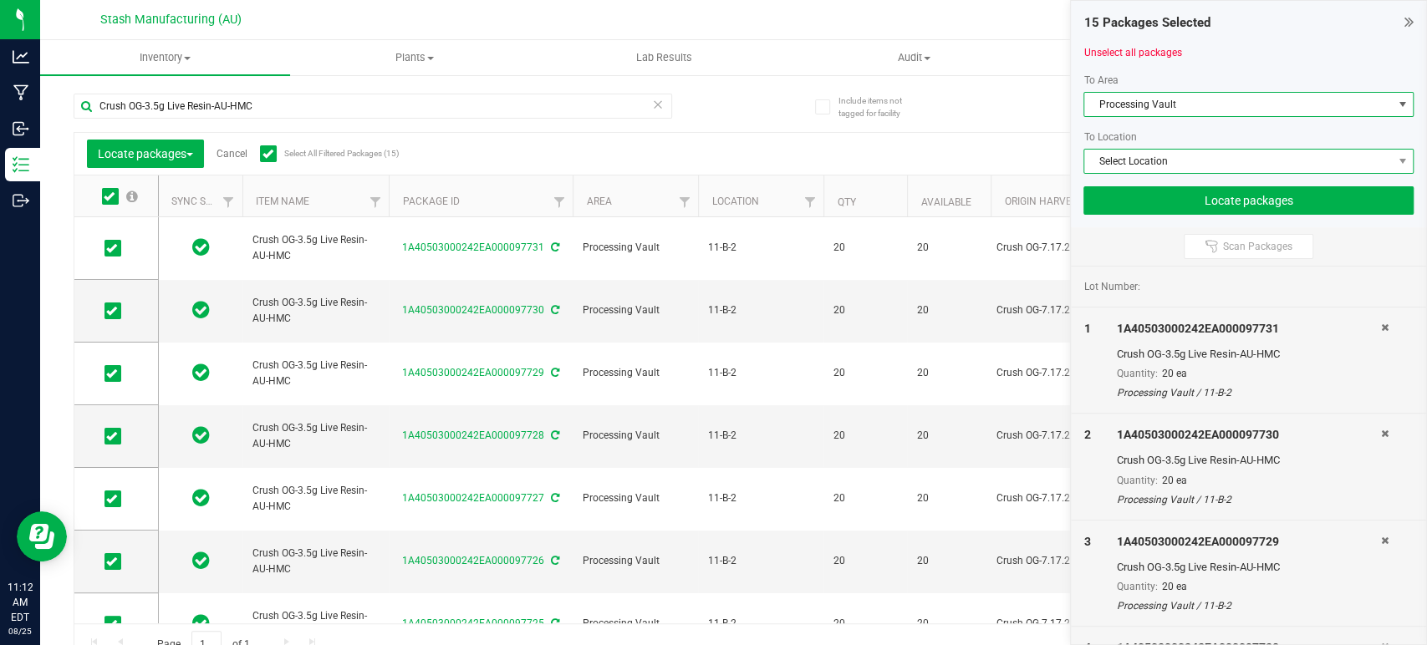
click at [1189, 165] on span "Select Location" at bounding box center [1238, 161] width 308 height 23
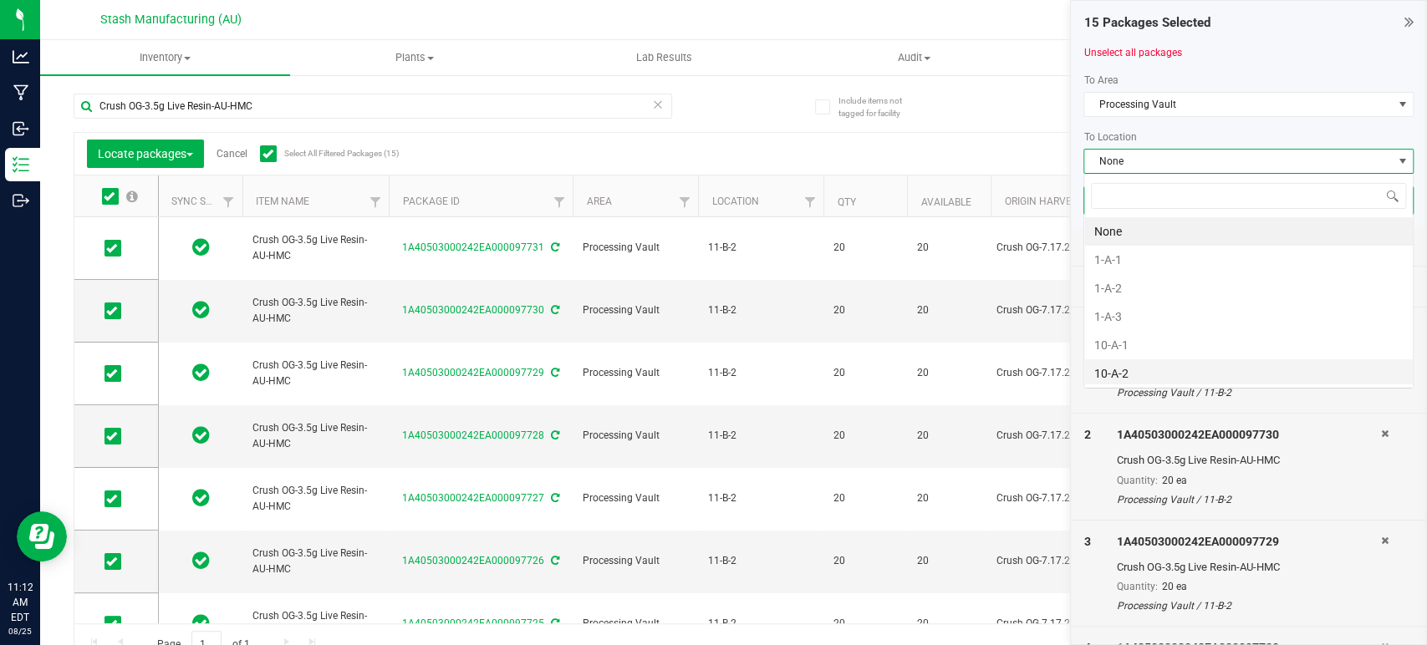
scroll to position [24, 330]
type input "11-b"
click at [1139, 310] on li "11-B-4" at bounding box center [1248, 317] width 329 height 28
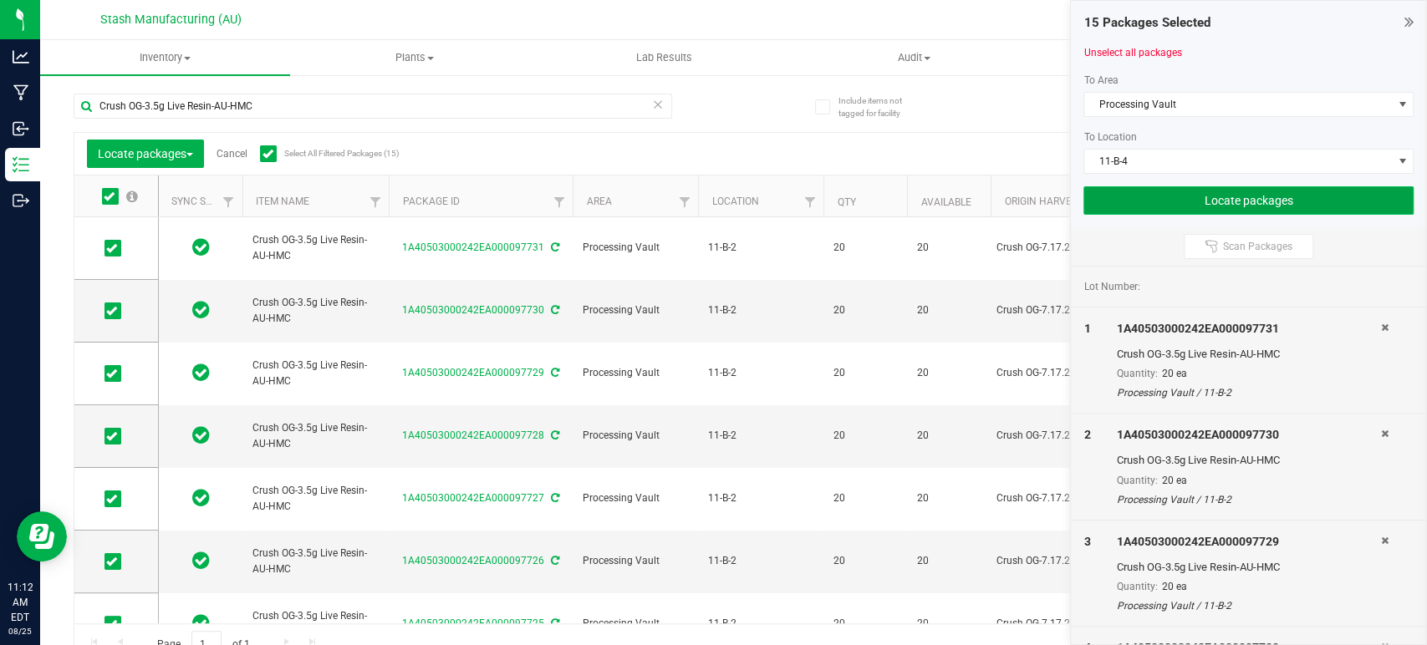
click at [1241, 199] on button "Locate packages" at bounding box center [1248, 200] width 330 height 28
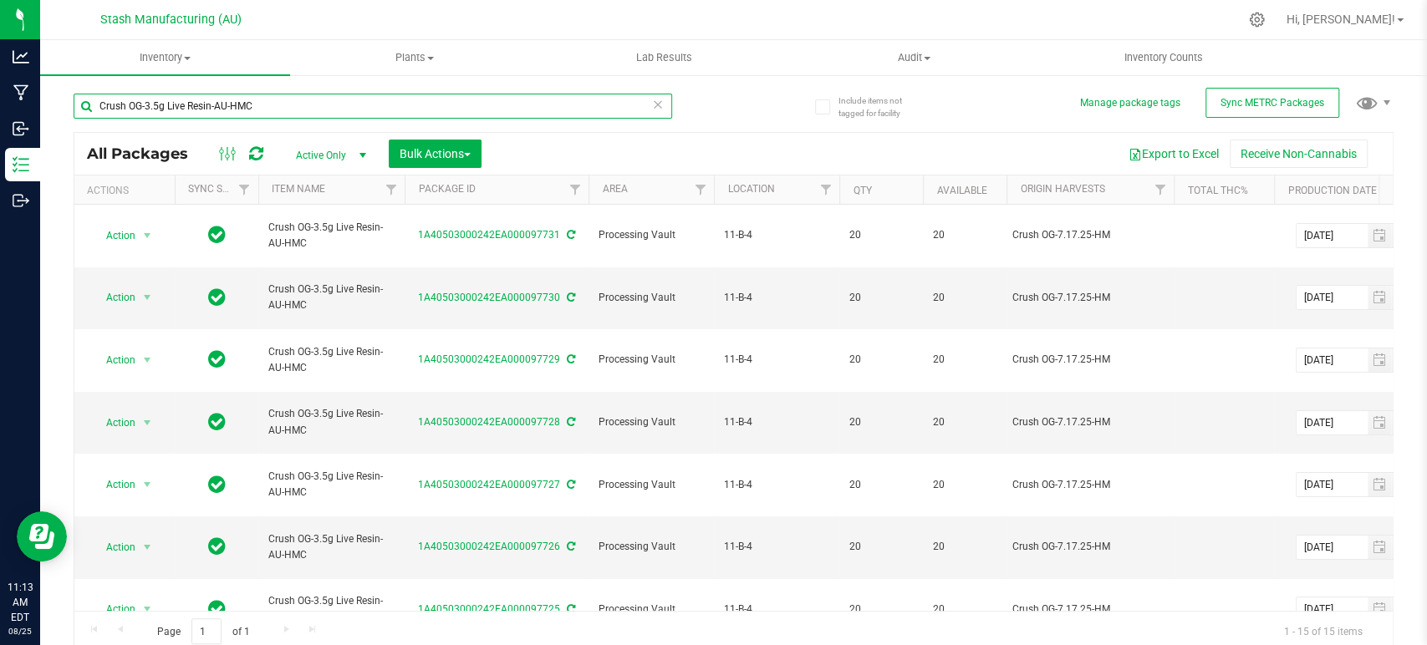
click at [210, 105] on input "Crush OG-3.5g Live Resin-AU-HMC" at bounding box center [373, 106] width 599 height 25
click at [161, 104] on input "Crush OG-3.5g Live resin-AU-HMC" at bounding box center [373, 106] width 599 height 25
type input "Crush OG-1g Live resin-AU-HMC"
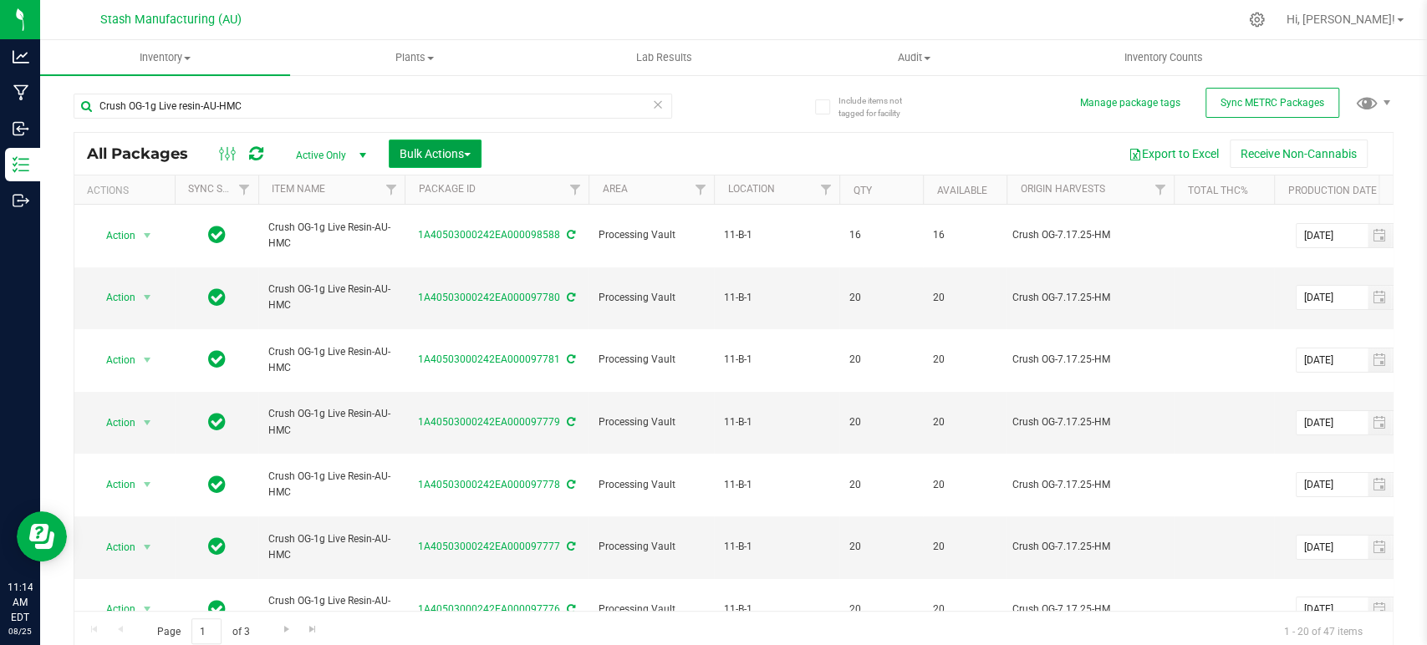
click at [429, 149] on span "Bulk Actions" at bounding box center [435, 153] width 71 height 13
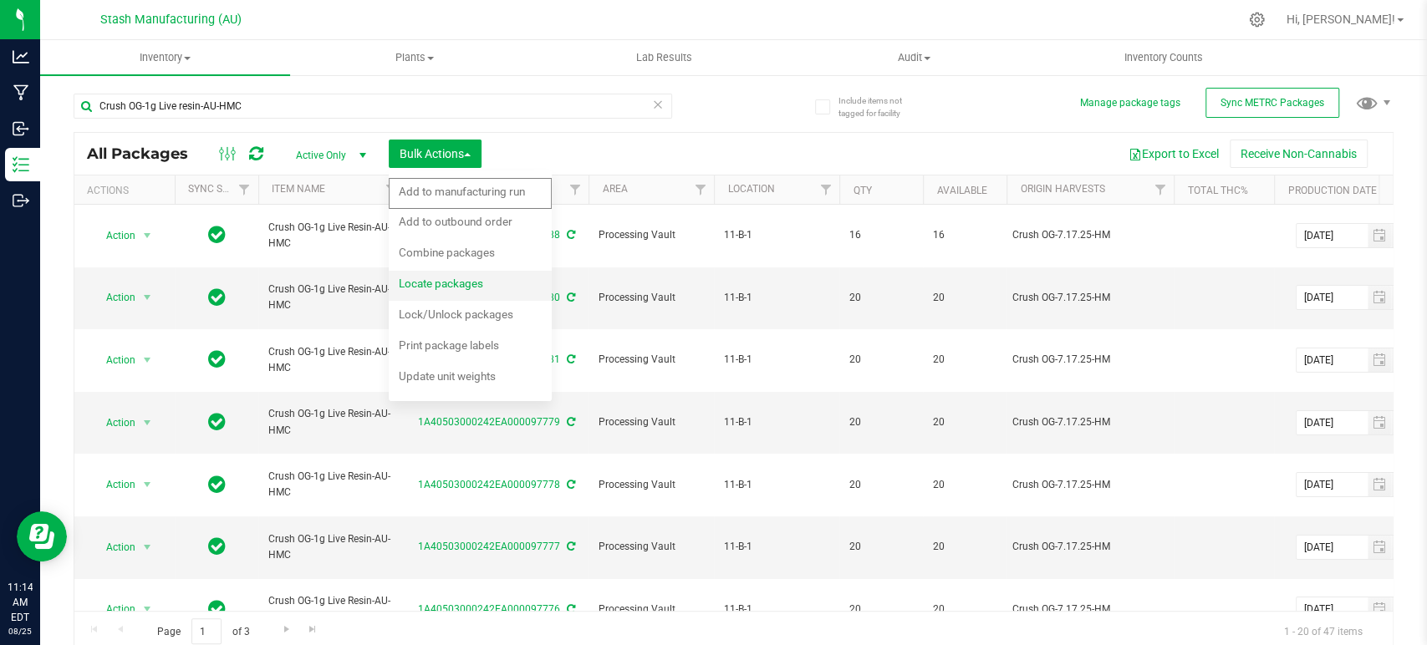
click at [459, 286] on span "Locate packages" at bounding box center [441, 283] width 84 height 13
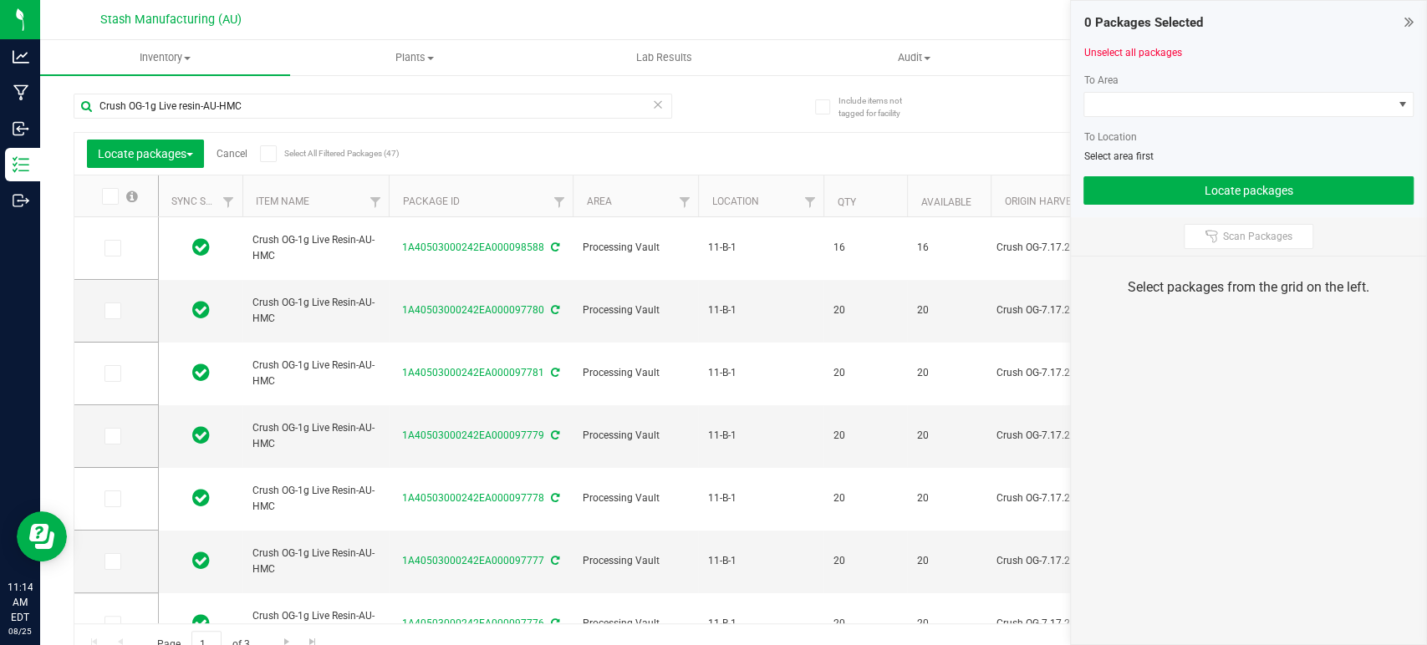
type input "[DATE]"
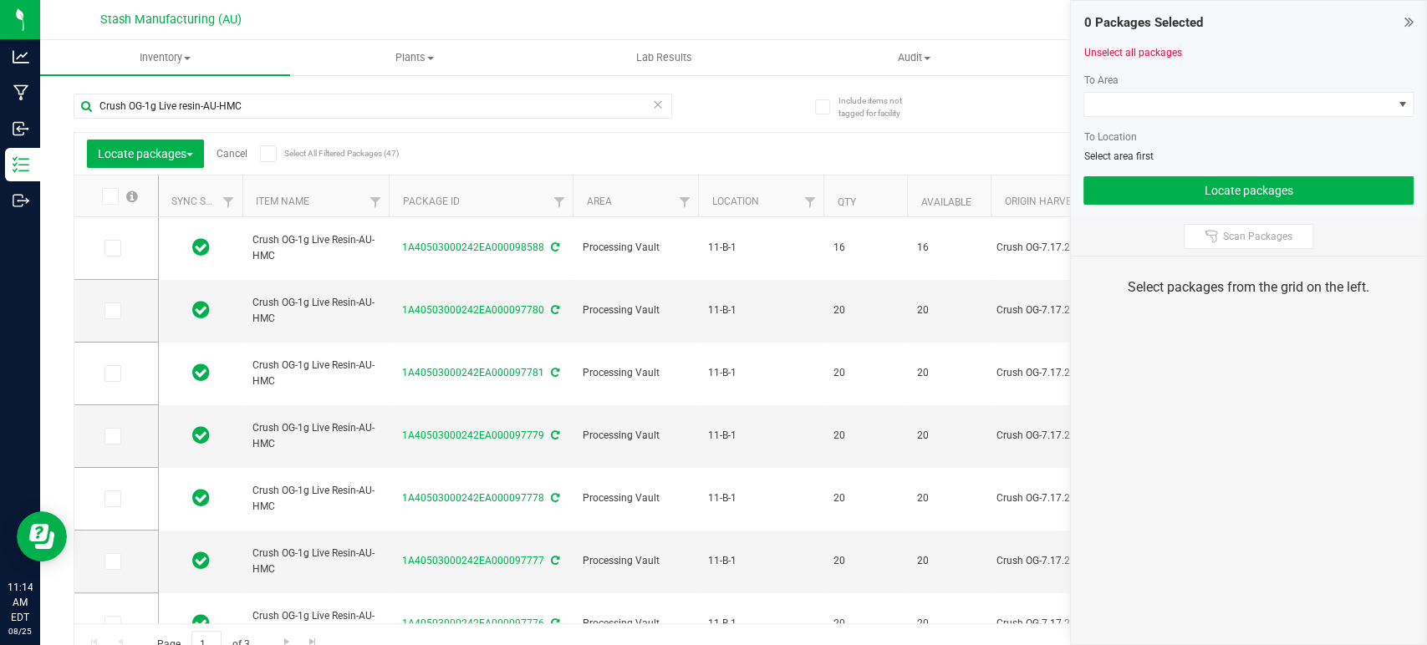
type input "[DATE]"
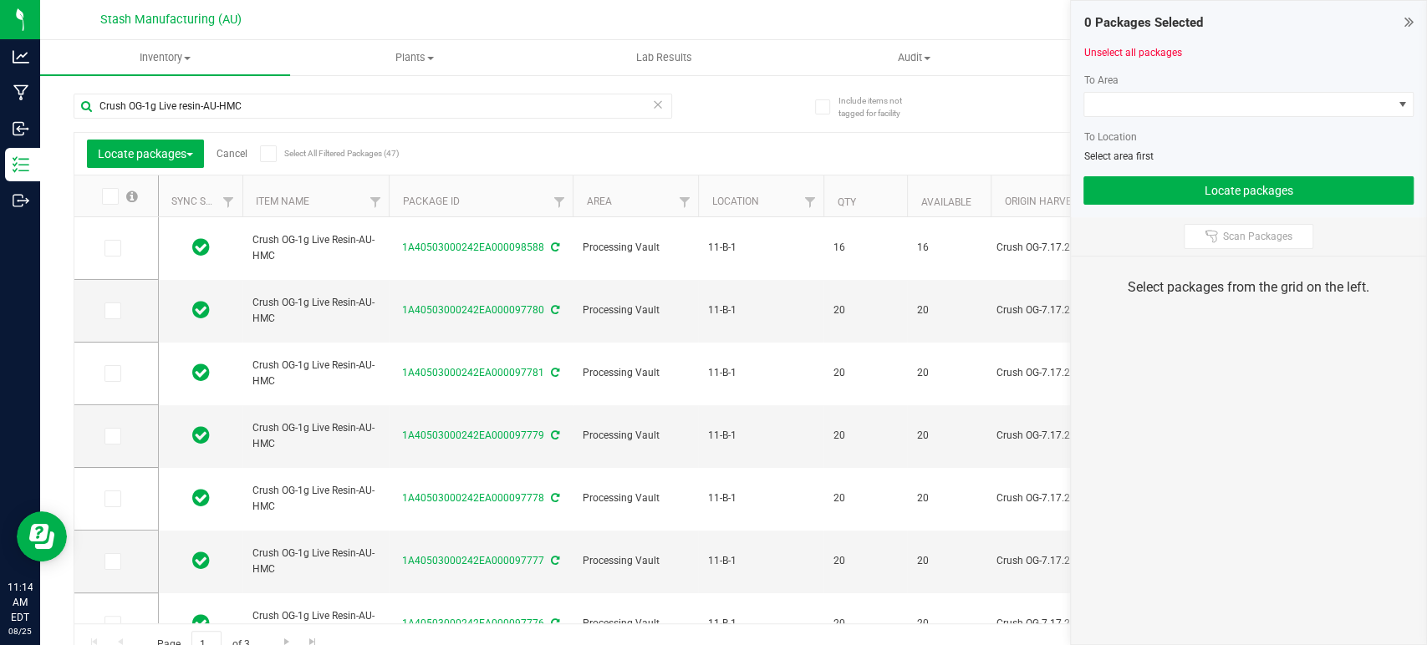
type input "[DATE]"
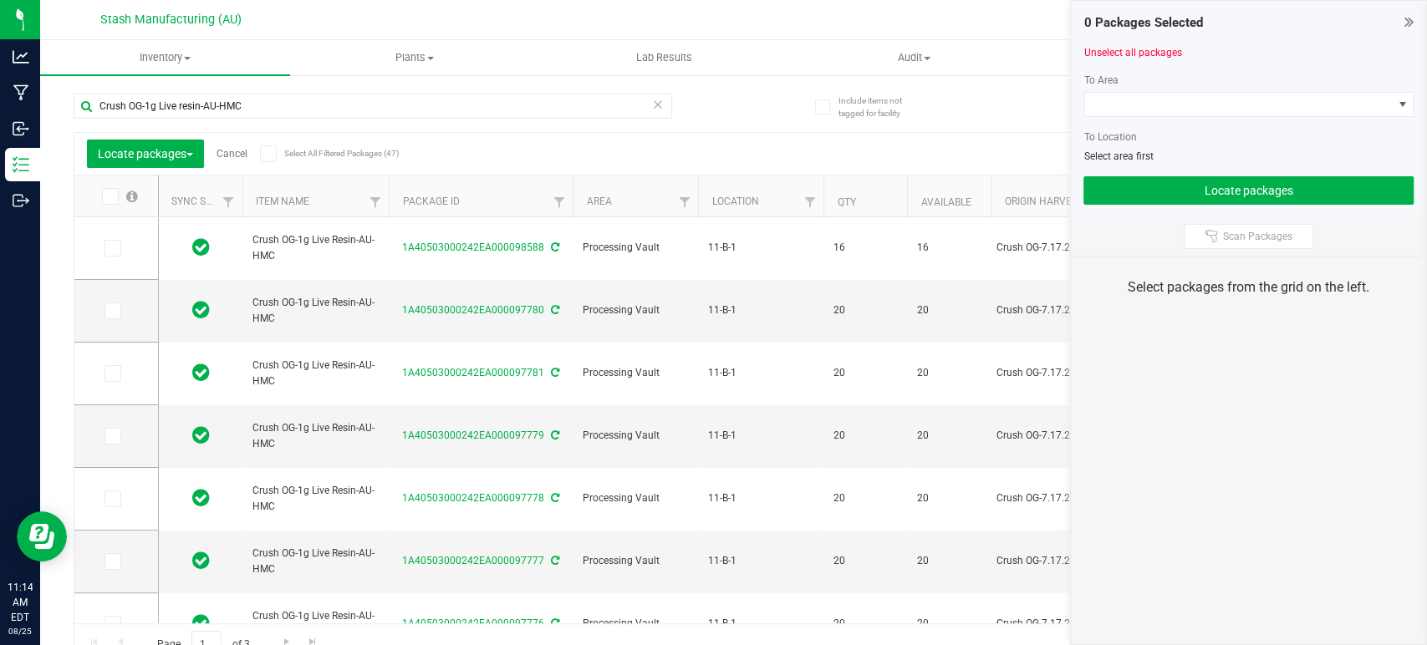
type input "[DATE]"
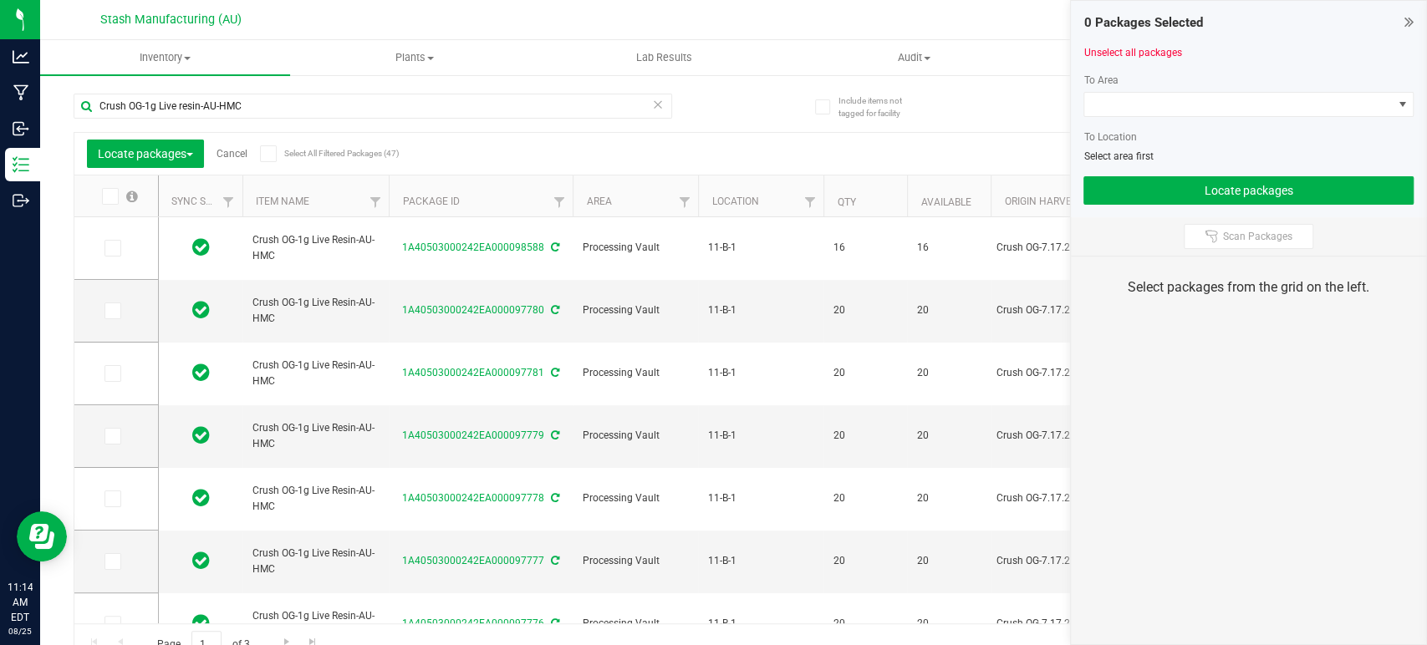
type input "[DATE]"
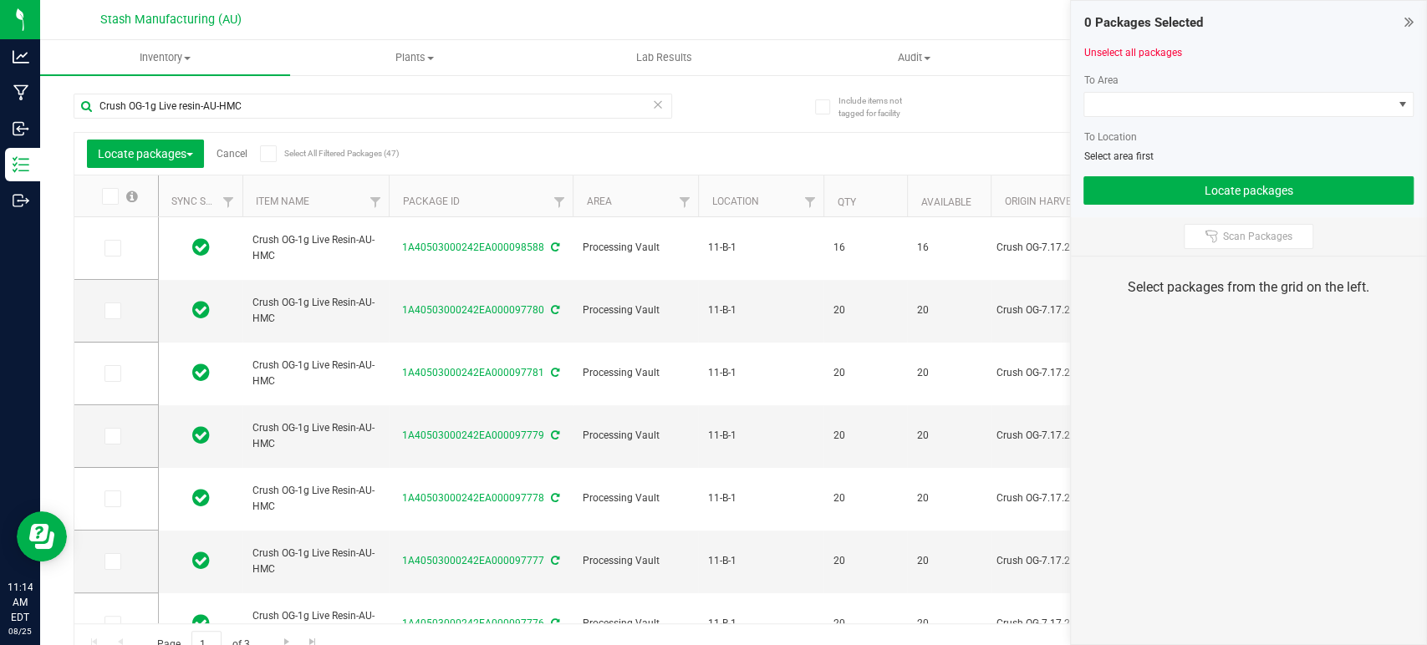
type input "[DATE]"
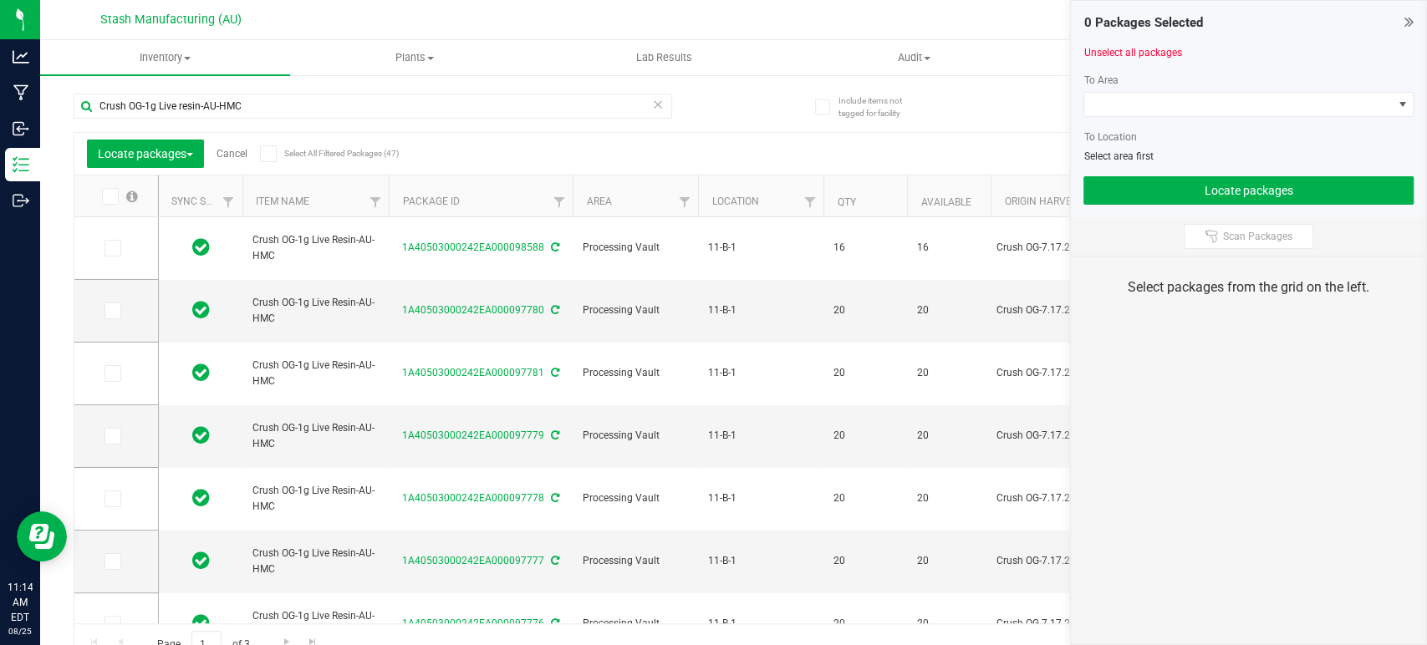
type input "[DATE]"
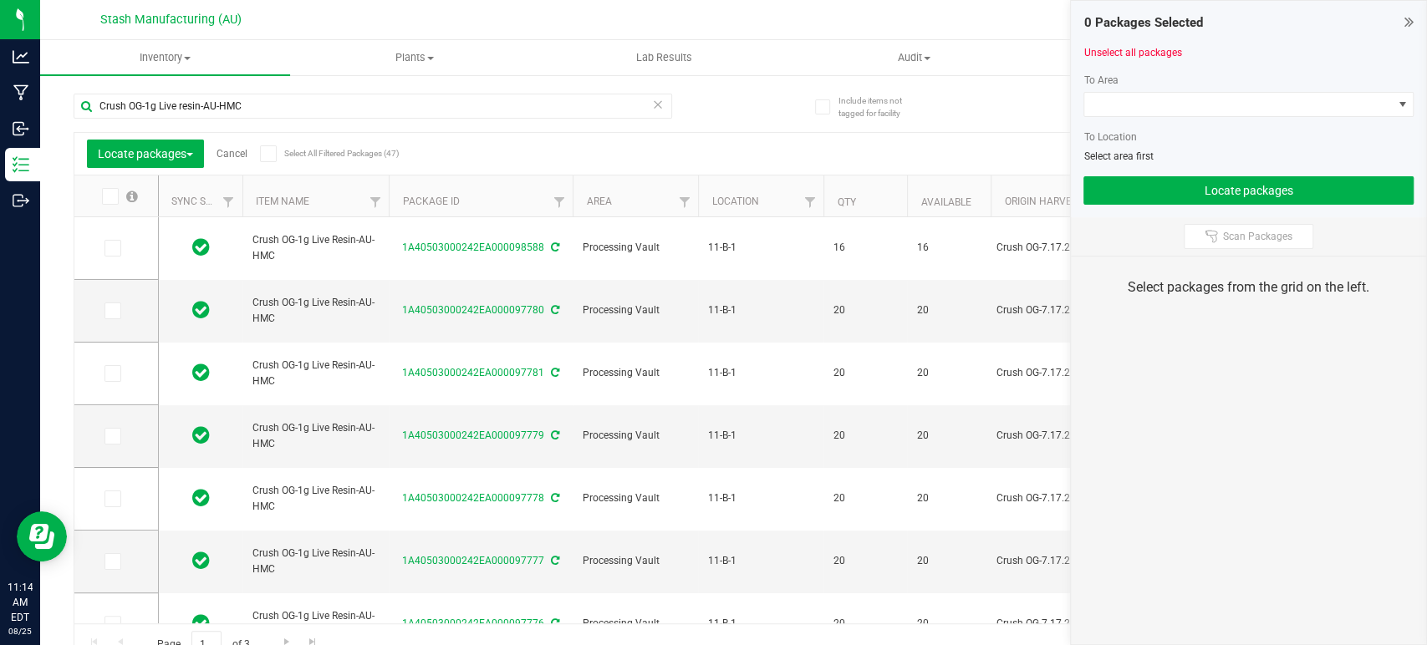
type input "[DATE]"
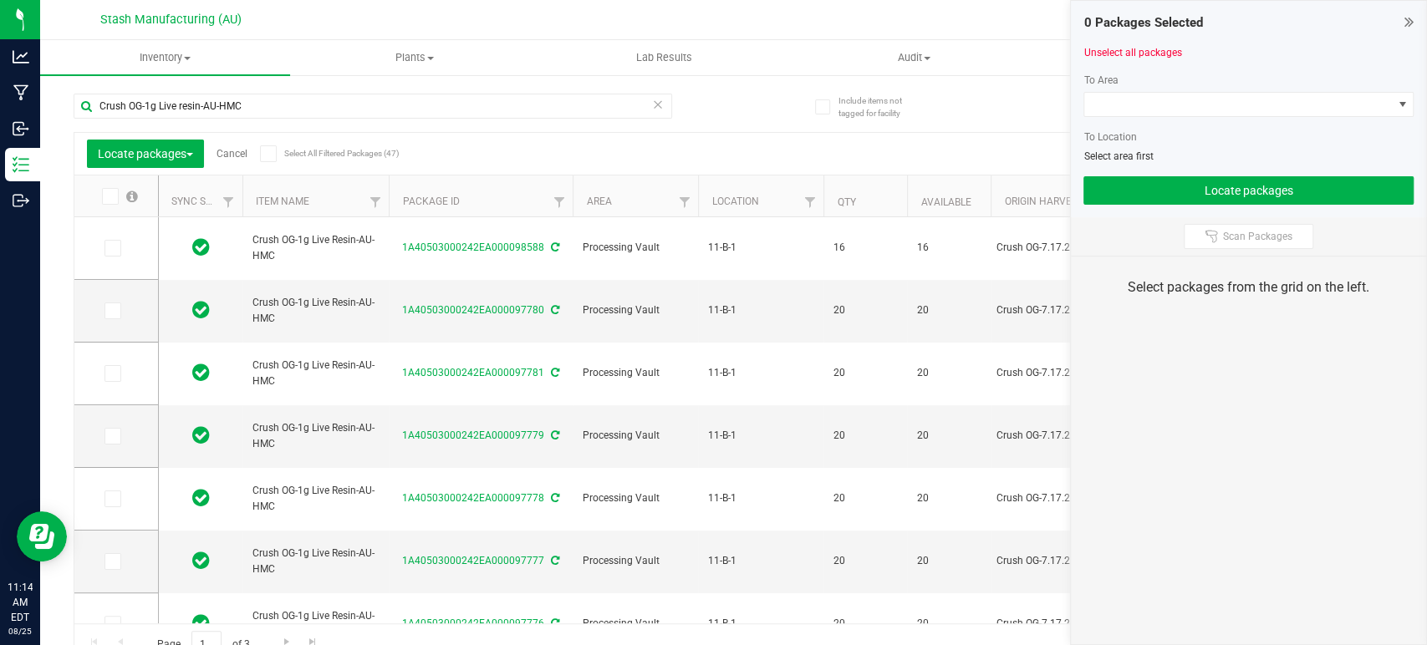
click at [266, 154] on icon at bounding box center [267, 154] width 11 height 0
click at [0, 0] on input "Select All Filtered Packages (47)" at bounding box center [0, 0] width 0 height 0
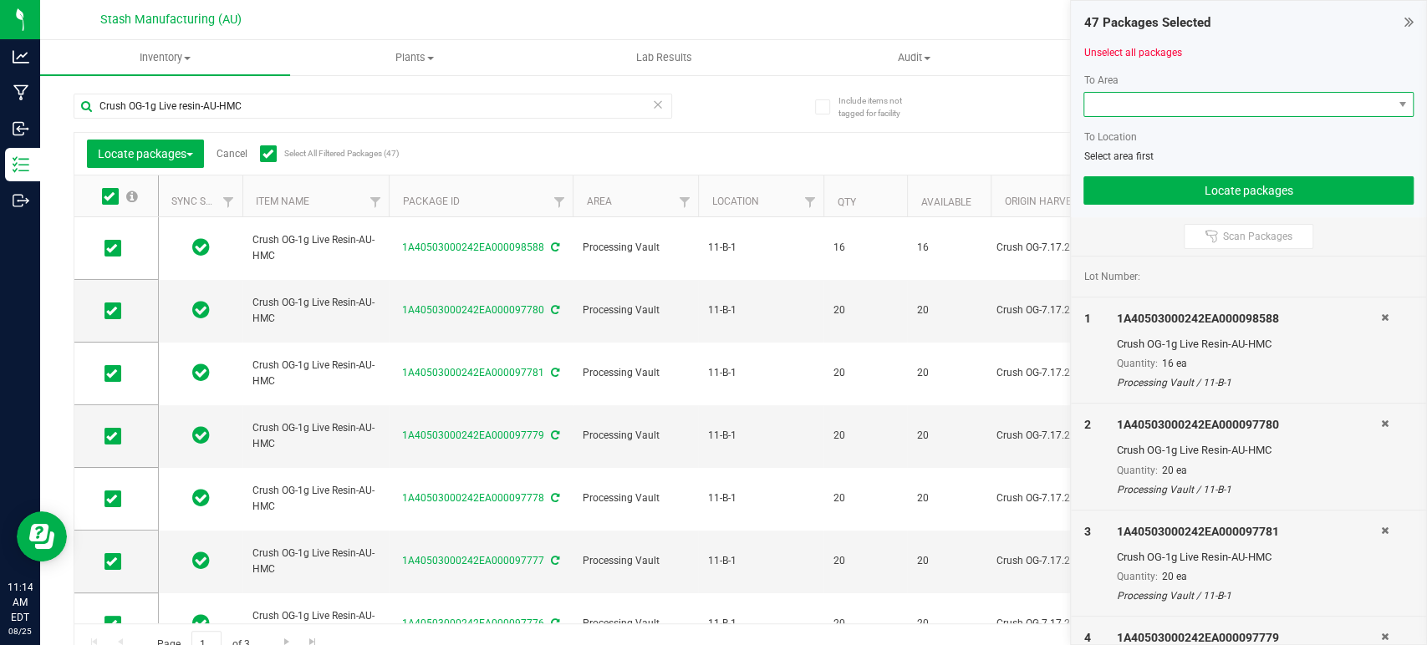
click at [1170, 98] on span at bounding box center [1238, 104] width 308 height 23
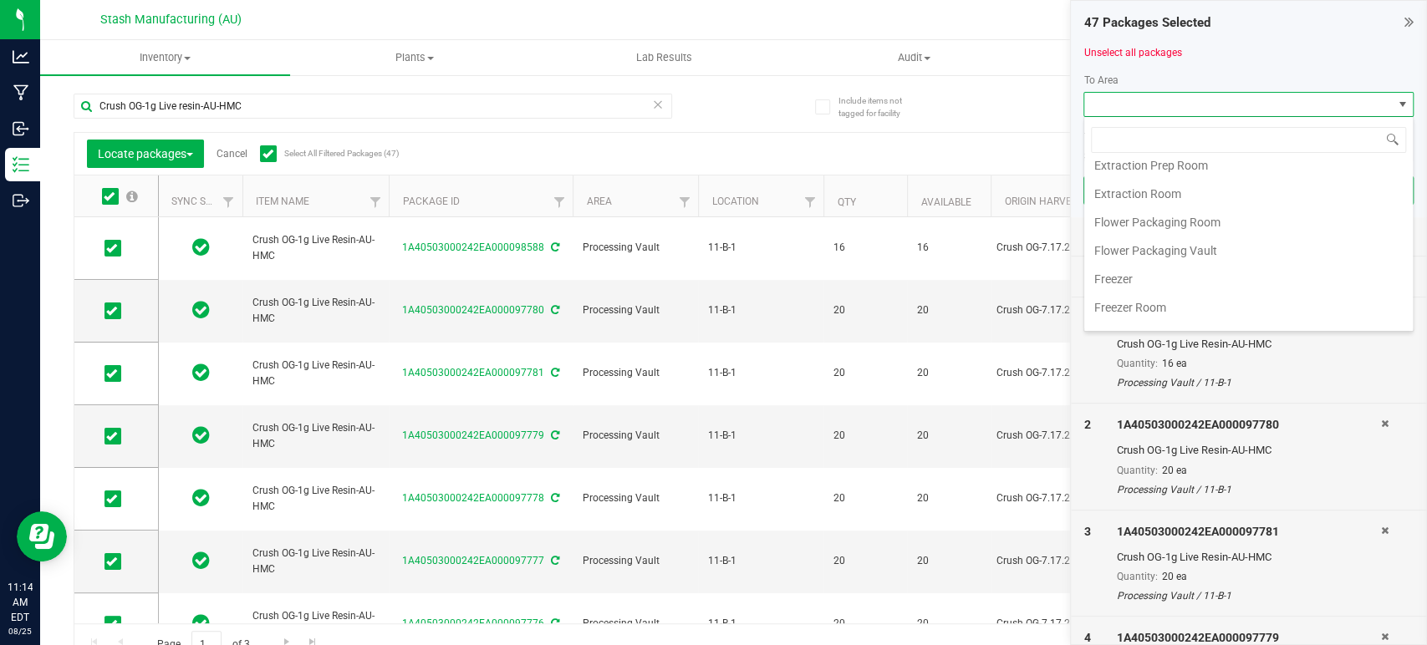
scroll to position [284, 0]
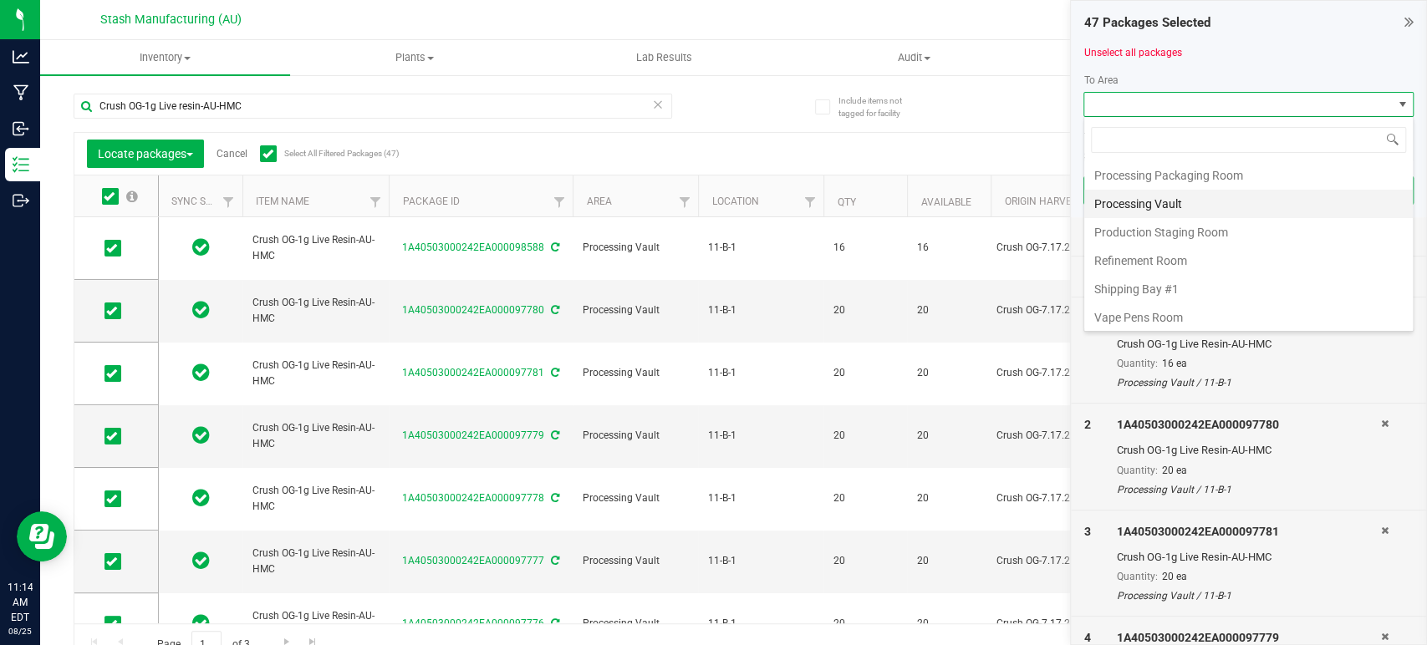
click at [1182, 197] on li "Processing Vault" at bounding box center [1248, 204] width 329 height 28
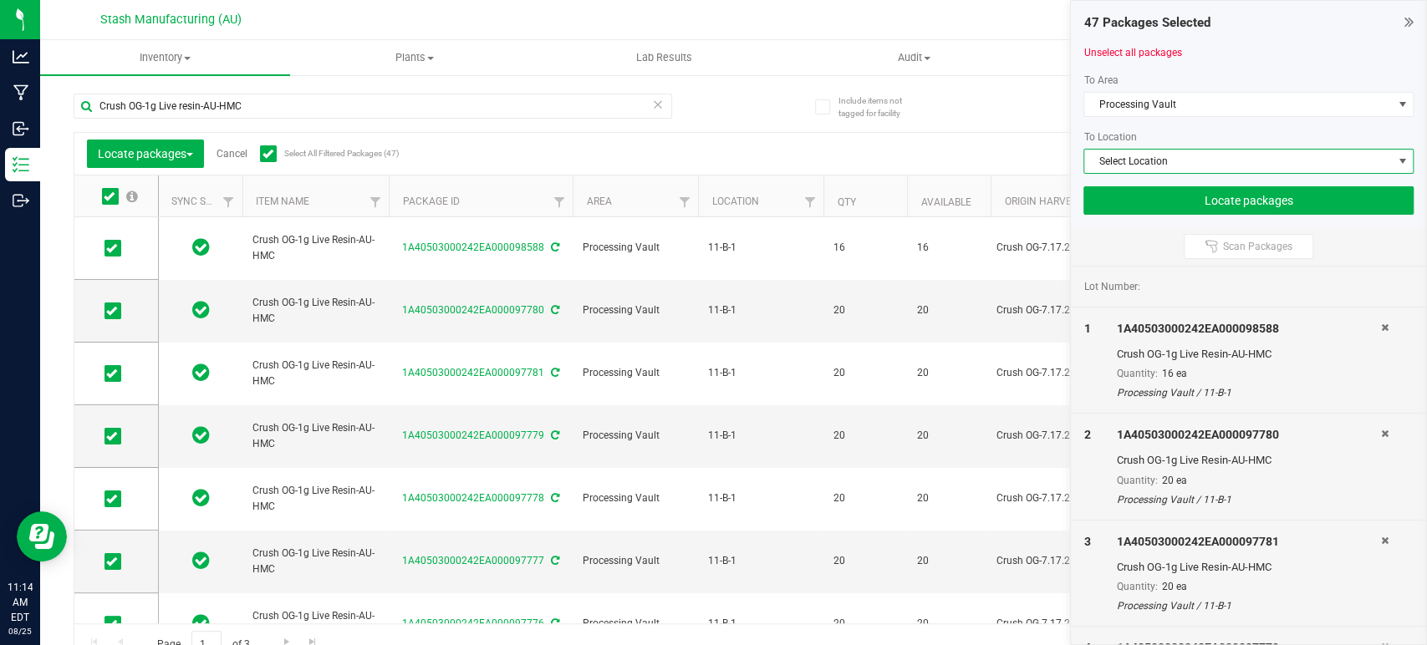
click at [1190, 166] on span "Select Location" at bounding box center [1238, 161] width 308 height 23
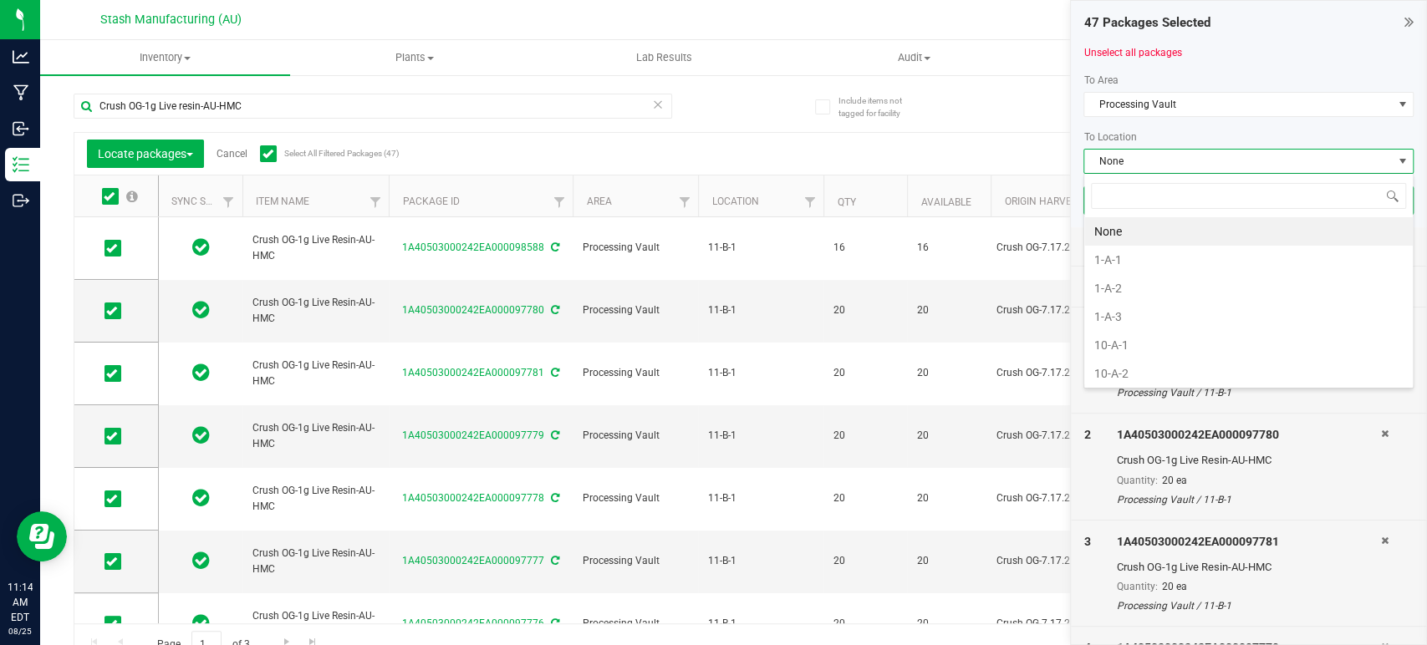
scroll to position [24, 330]
type input "11-b"
click at [1138, 256] on li "11-B-2" at bounding box center [1248, 260] width 329 height 28
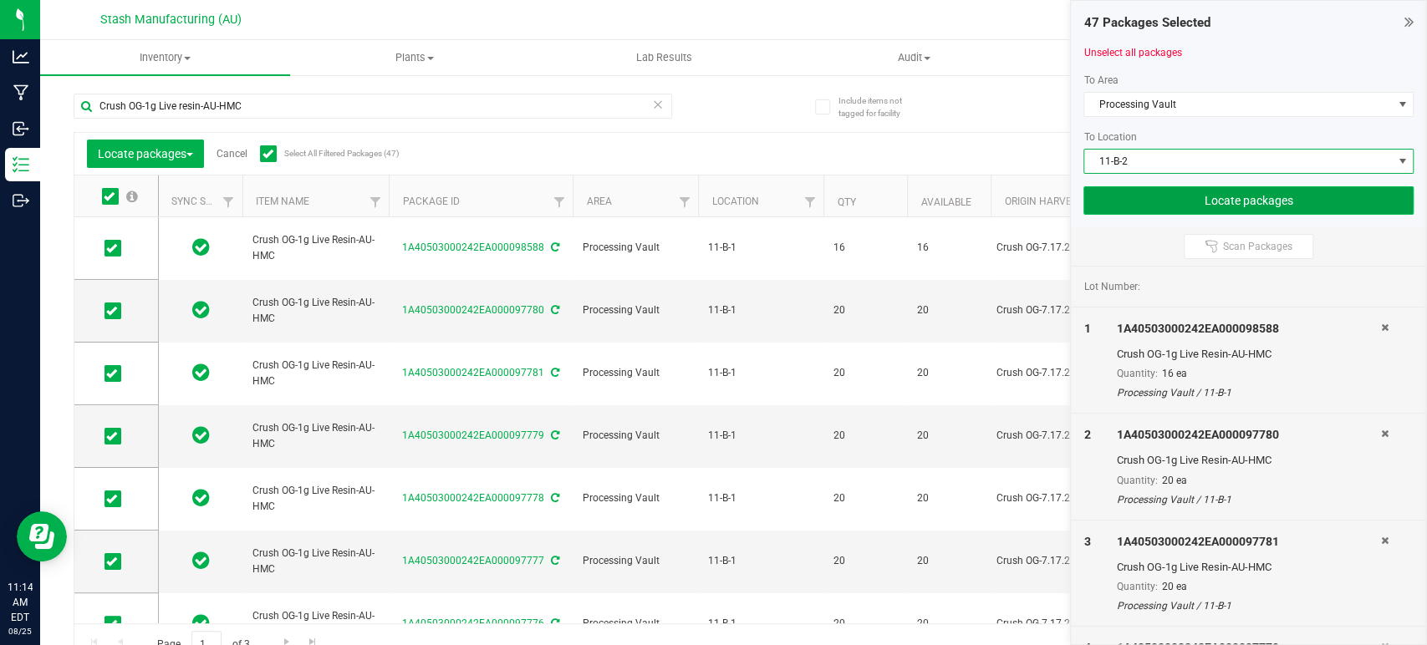
click at [1229, 205] on button "Locate packages" at bounding box center [1248, 200] width 330 height 28
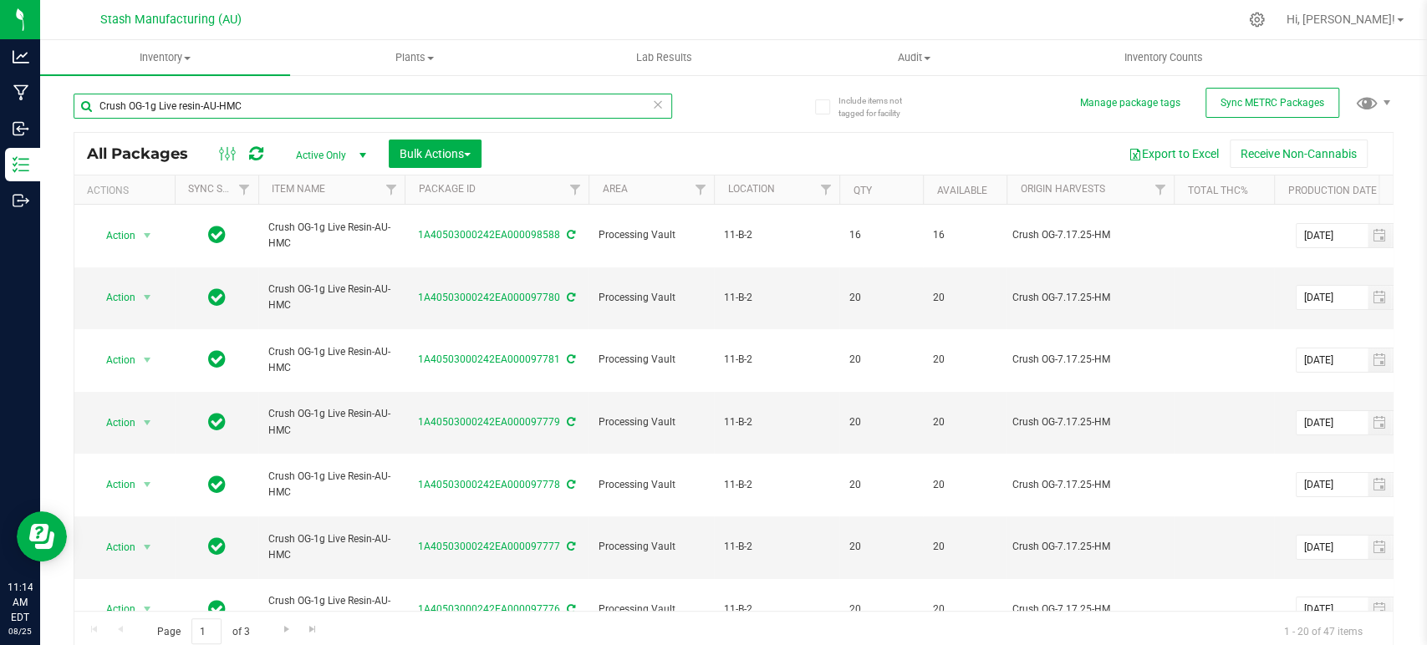
click at [139, 102] on input "Crush OG-1g Live resin-AU-HMC" at bounding box center [373, 106] width 599 height 25
type input "escalade-1g Live resin-AU-HMC"
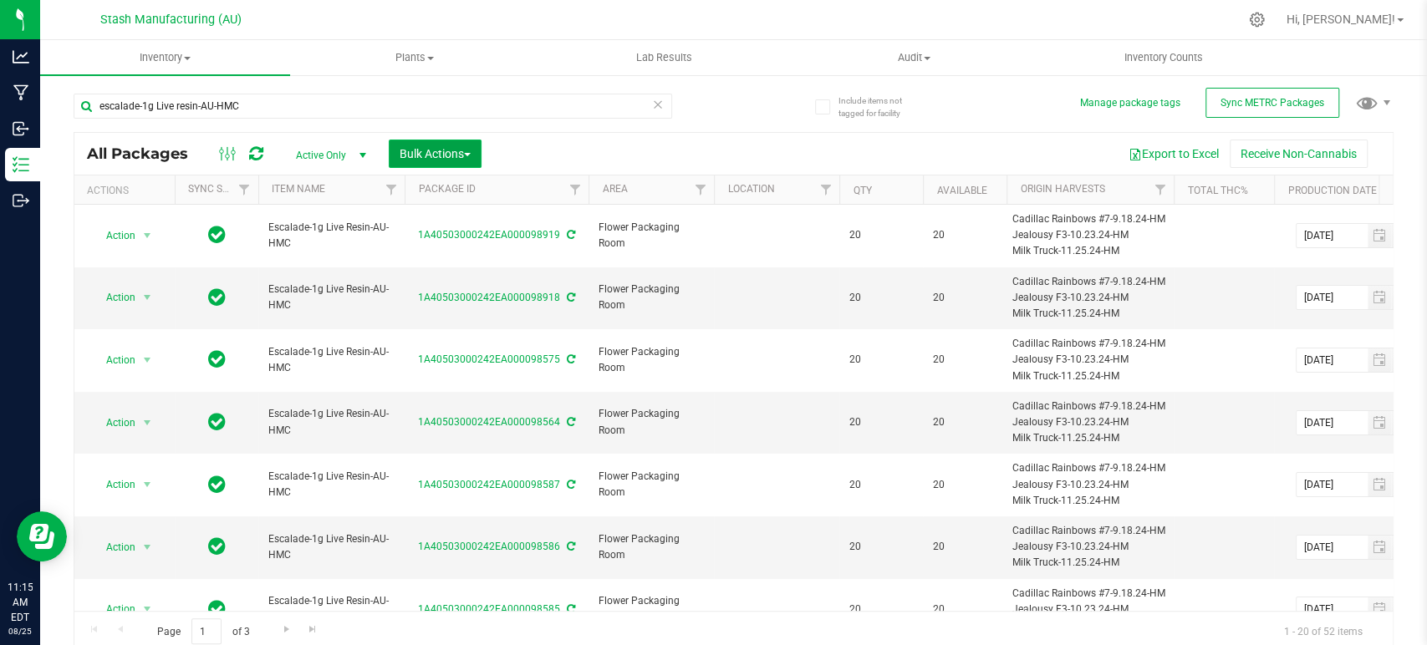
click at [432, 151] on span "Bulk Actions" at bounding box center [435, 153] width 71 height 13
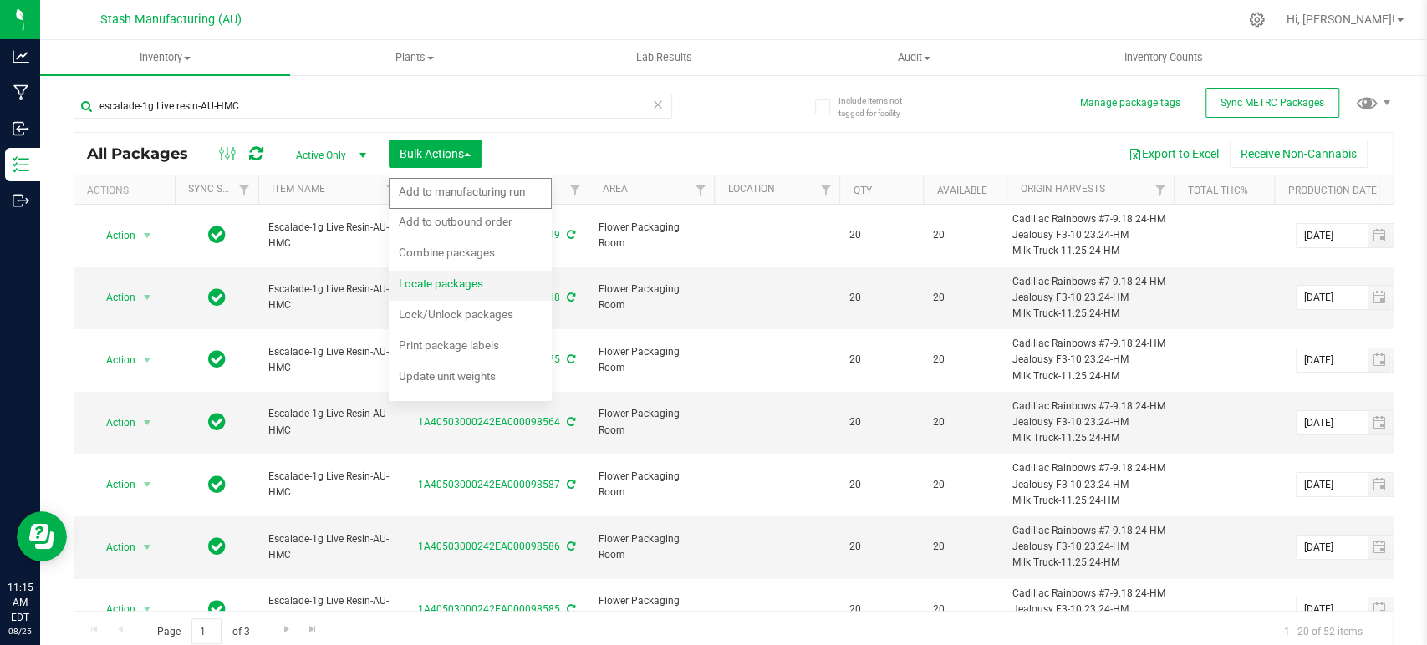
click at [454, 290] on span "Locate packages" at bounding box center [441, 283] width 84 height 13
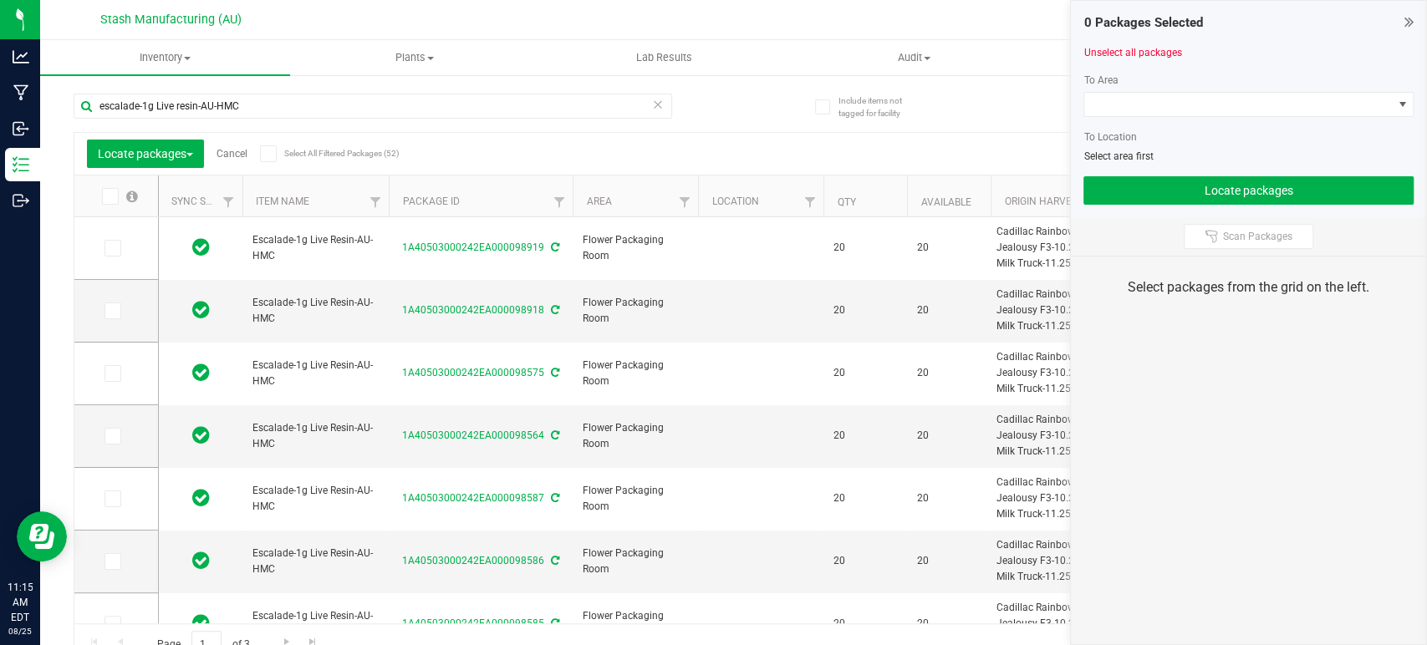
click at [271, 154] on icon at bounding box center [267, 154] width 11 height 0
click at [0, 0] on input "Select All Filtered Packages (52)" at bounding box center [0, 0] width 0 height 0
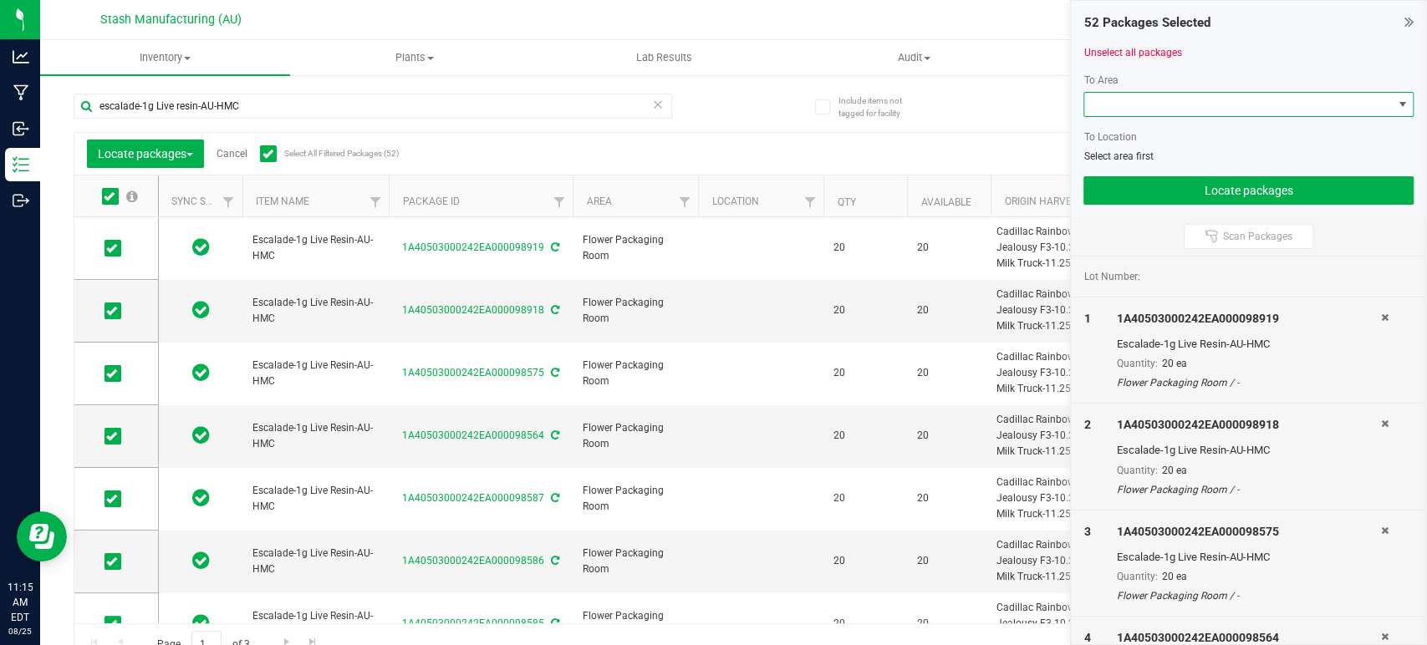
click at [1259, 112] on span at bounding box center [1238, 104] width 308 height 23
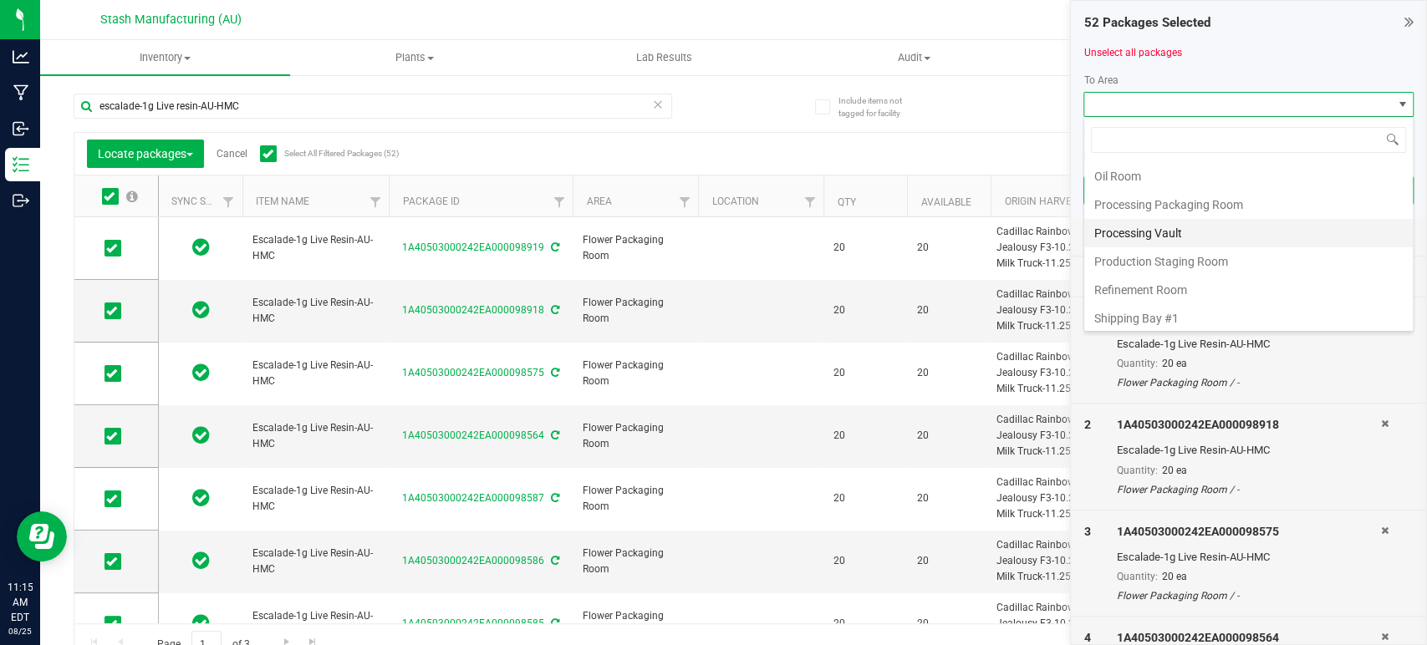
scroll to position [284, 0]
click at [1207, 195] on li "Processing Vault" at bounding box center [1248, 204] width 329 height 28
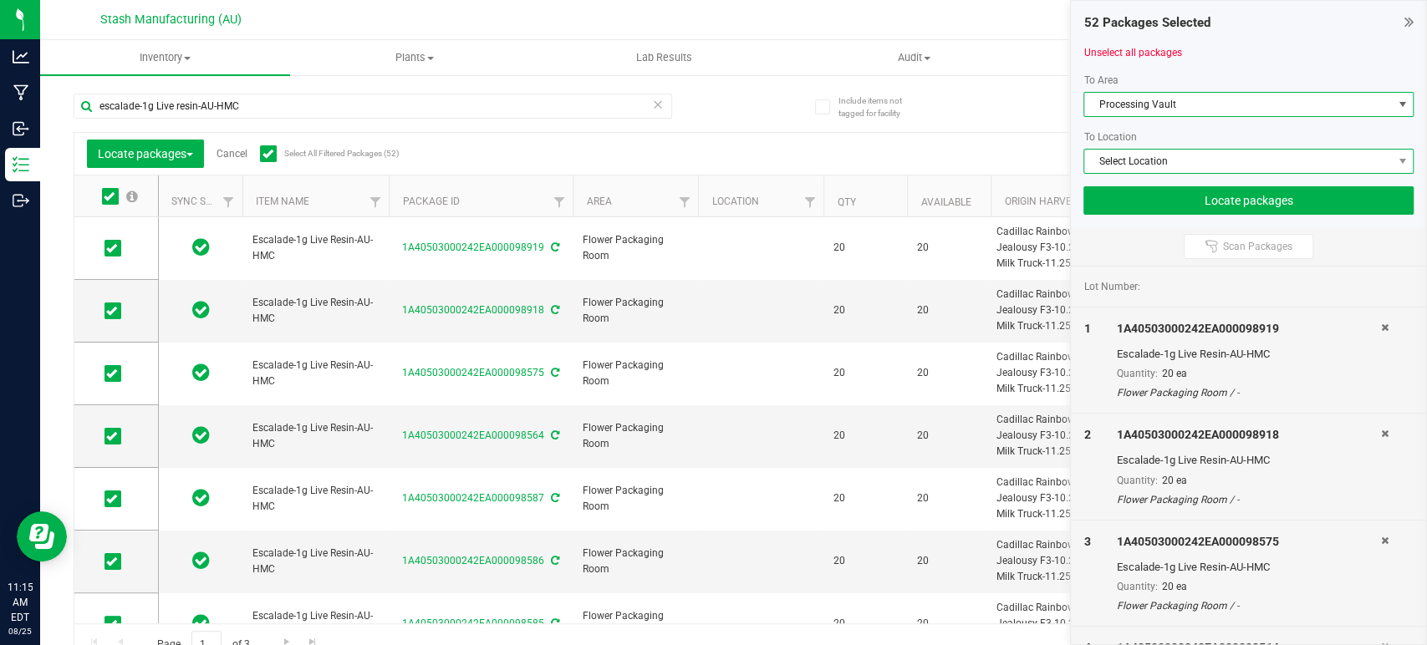
click at [1221, 160] on span "Select Location" at bounding box center [1238, 161] width 308 height 23
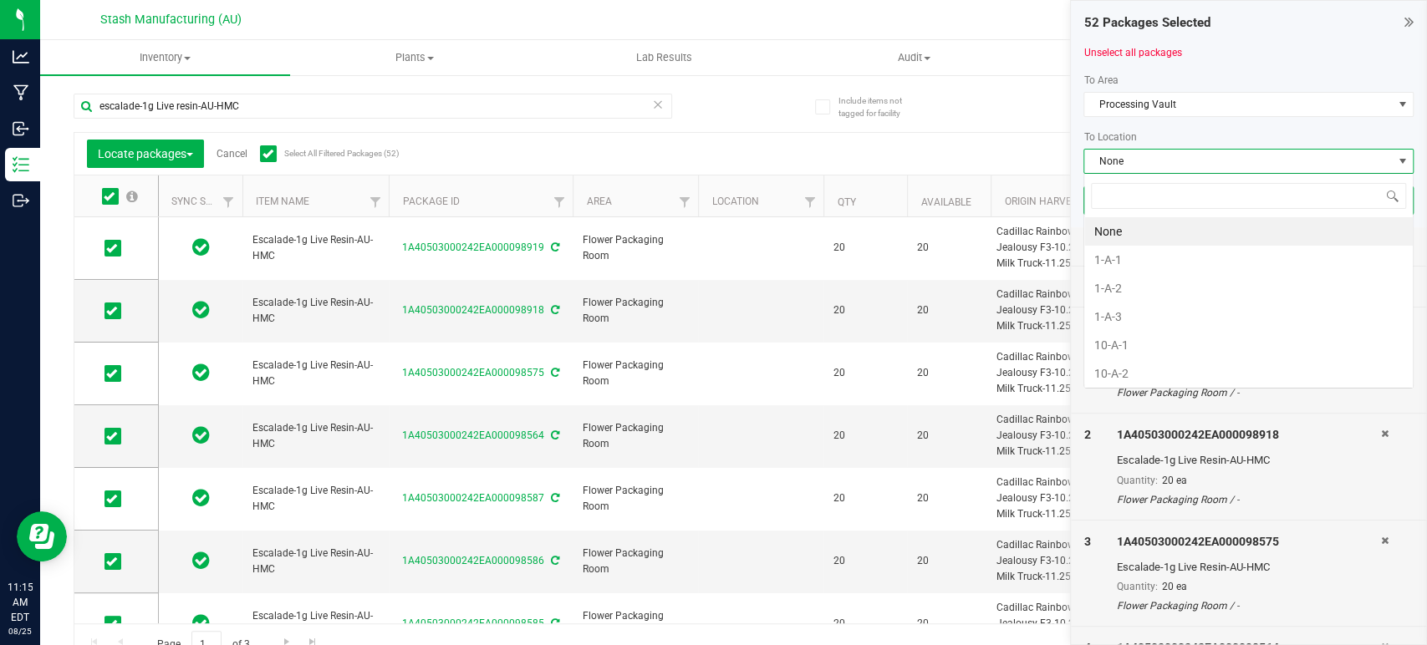
scroll to position [24, 330]
type input "11-b"
click at [1154, 237] on li "11-B-1" at bounding box center [1248, 231] width 329 height 28
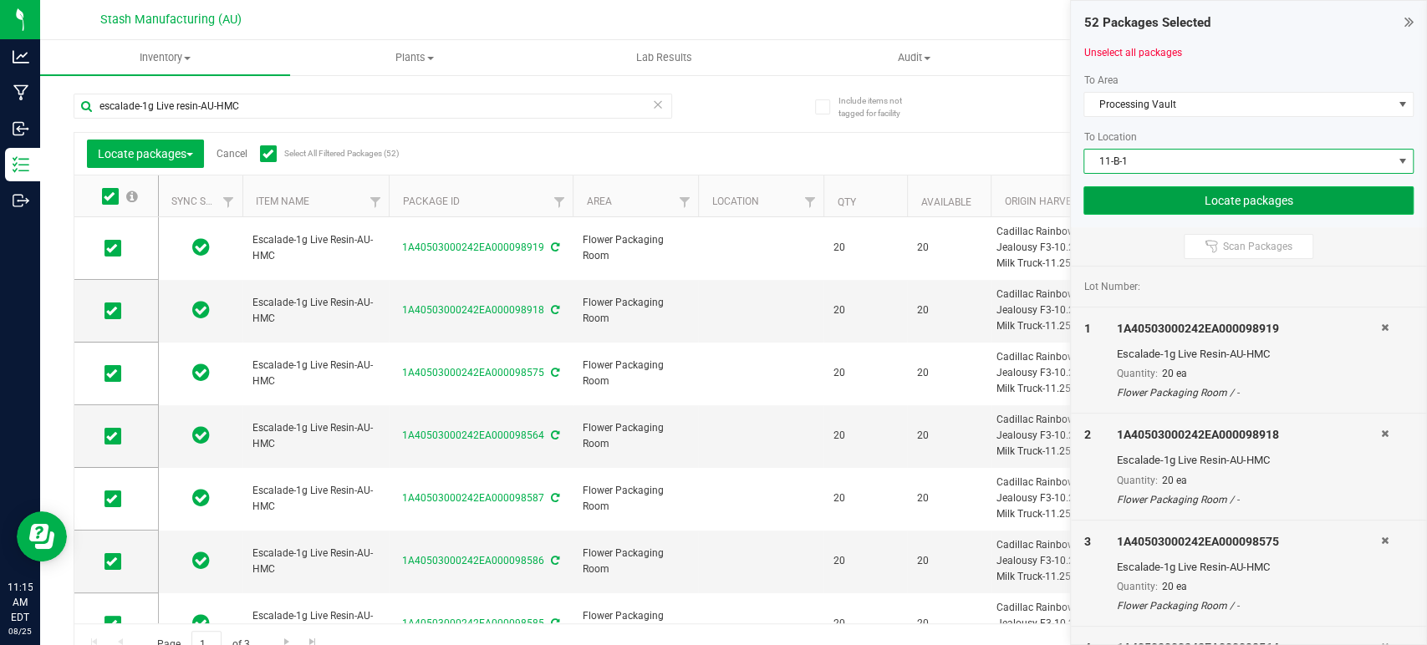
click at [1211, 192] on button "Locate packages" at bounding box center [1248, 200] width 330 height 28
